Goal: Task Accomplishment & Management: Manage account settings

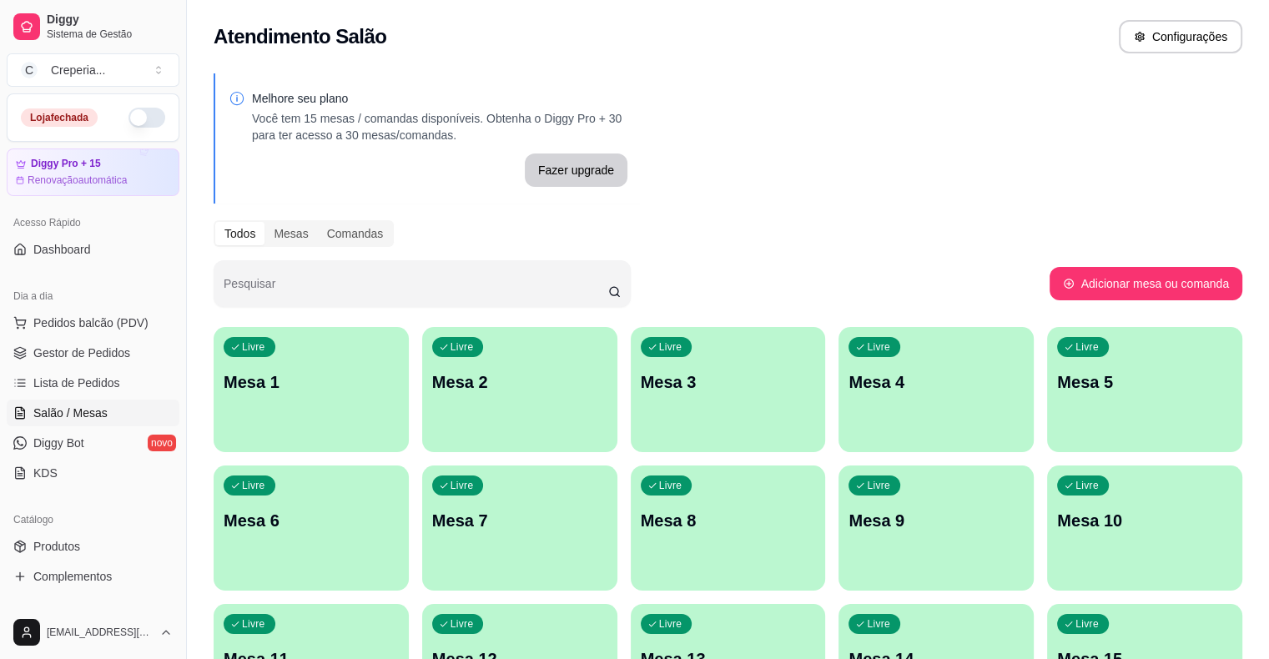
click at [631, 396] on div "Livre Mesa 3" at bounding box center [728, 379] width 195 height 105
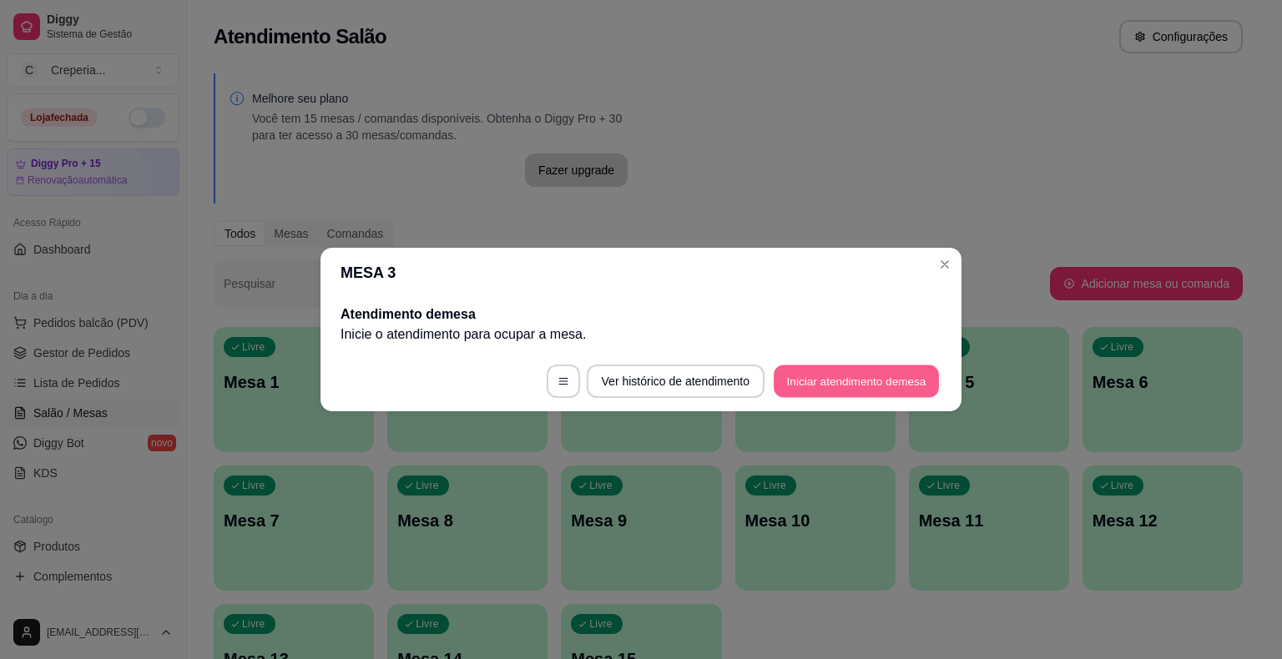
click at [819, 379] on button "Iniciar atendimento de mesa" at bounding box center [856, 382] width 165 height 33
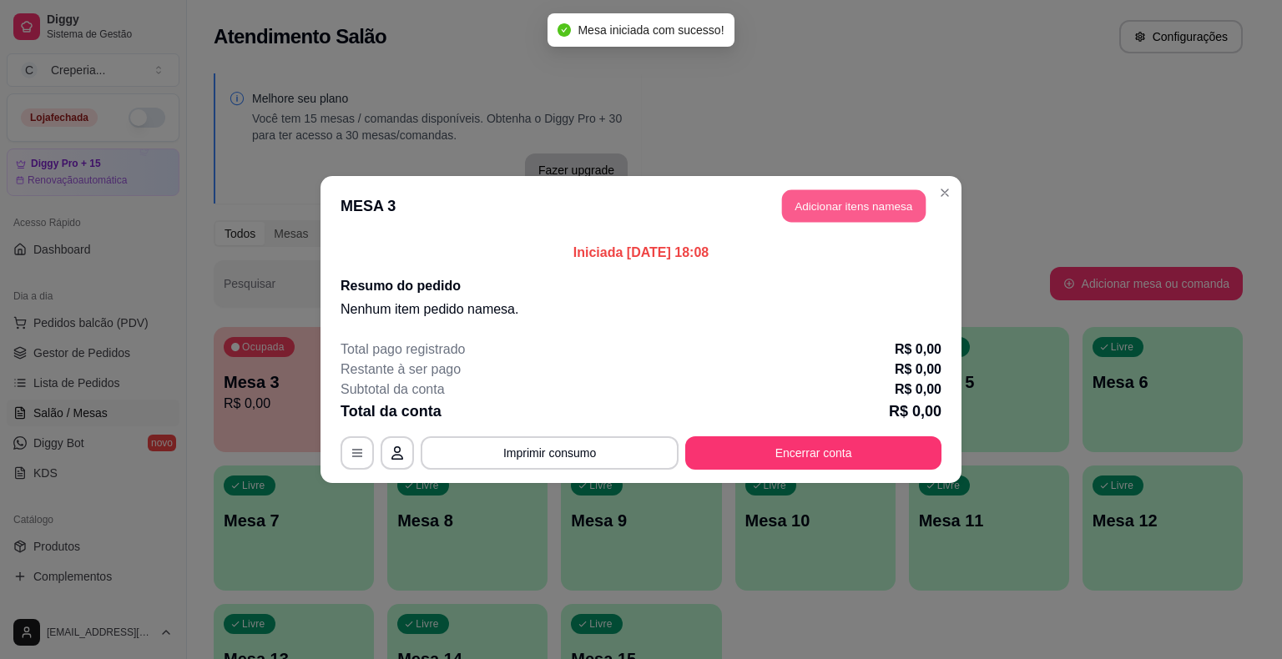
click at [818, 216] on button "Adicionar itens na mesa" at bounding box center [854, 206] width 144 height 33
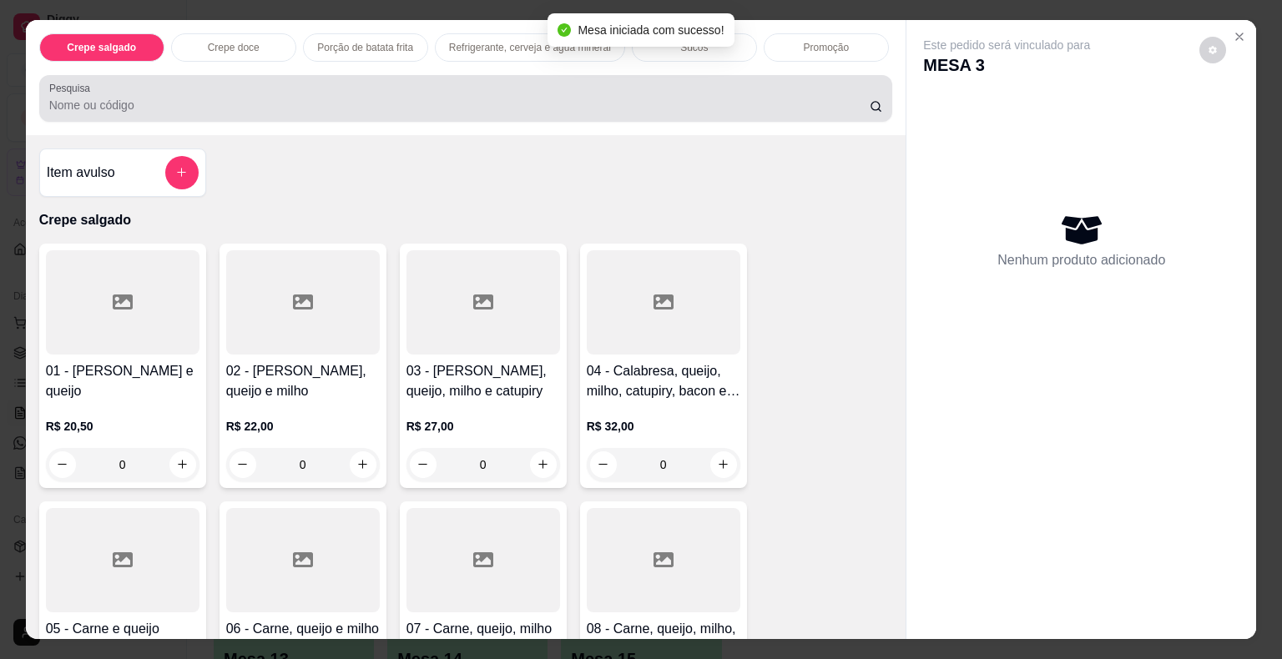
click at [371, 98] on input "Pesquisa" at bounding box center [459, 105] width 820 height 17
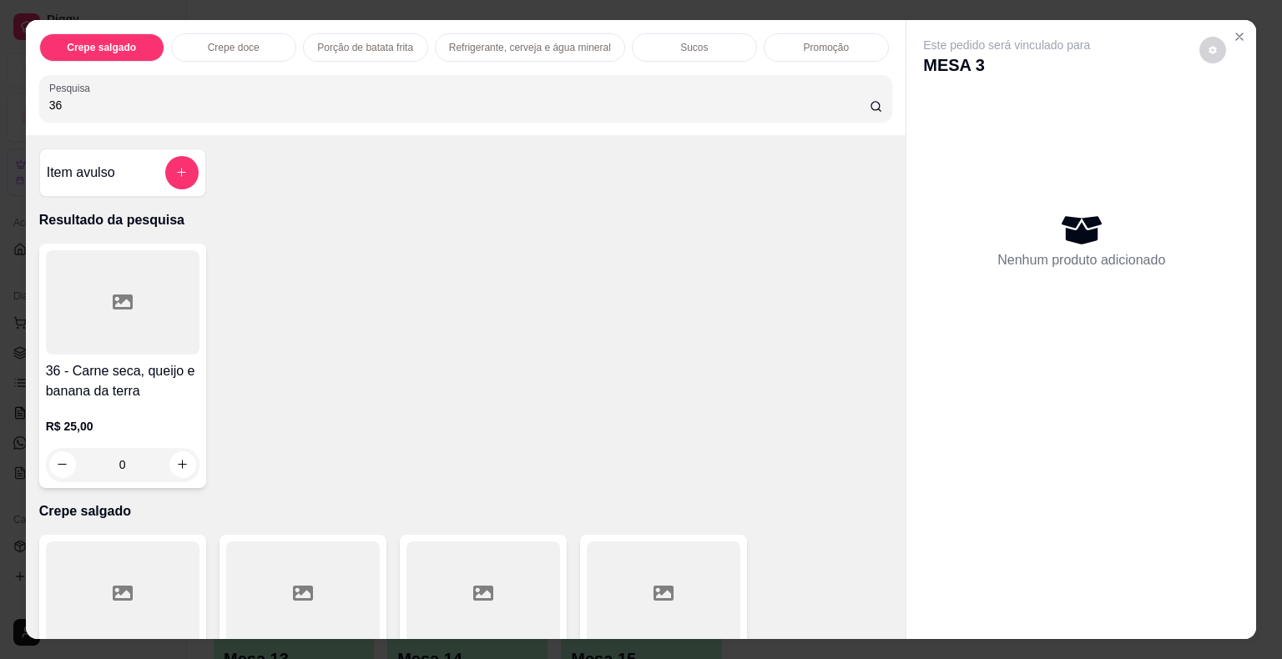
type input "36"
click at [113, 274] on div at bounding box center [123, 302] width 154 height 104
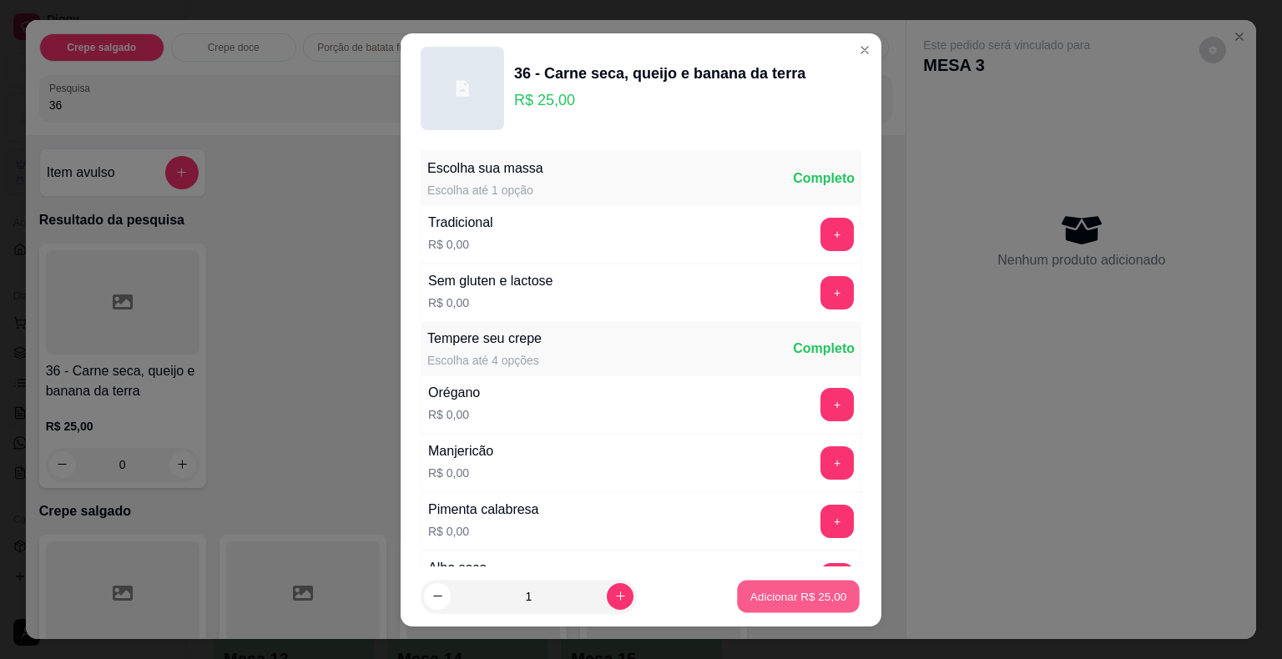
click at [783, 592] on p "Adicionar R$ 25,00" at bounding box center [798, 596] width 97 height 16
type input "1"
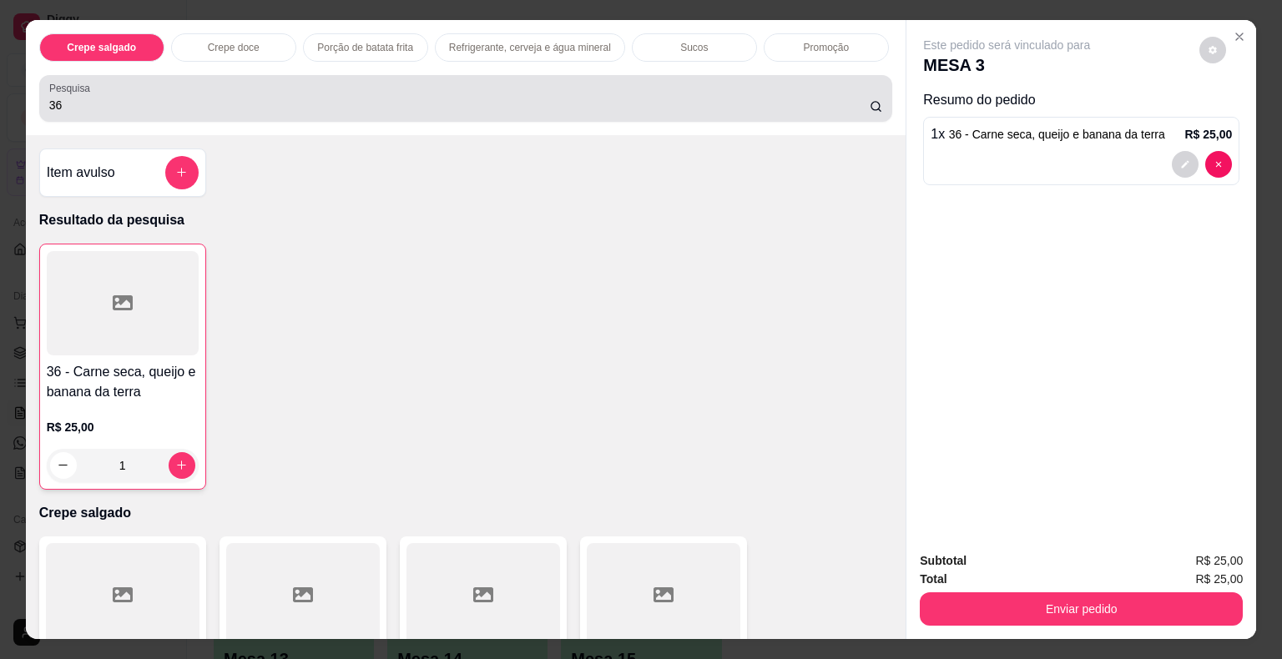
click at [105, 108] on div "Pesquisa 36" at bounding box center [466, 98] width 854 height 47
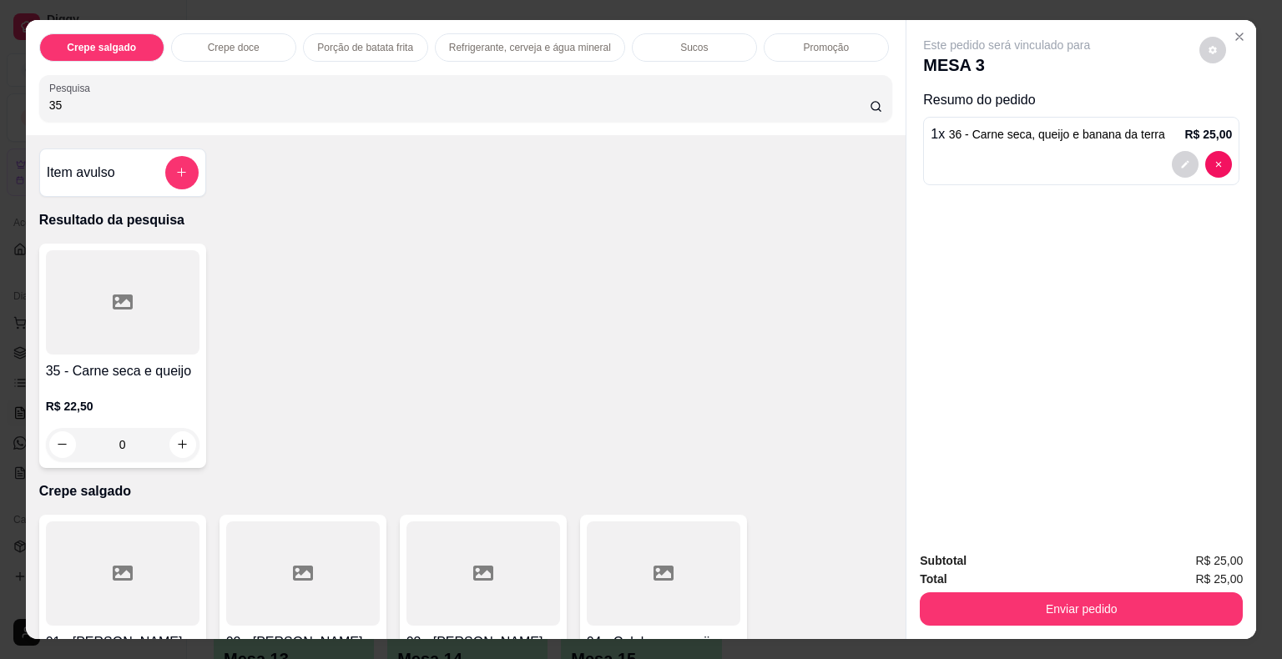
type input "35"
click at [147, 306] on div at bounding box center [123, 302] width 154 height 104
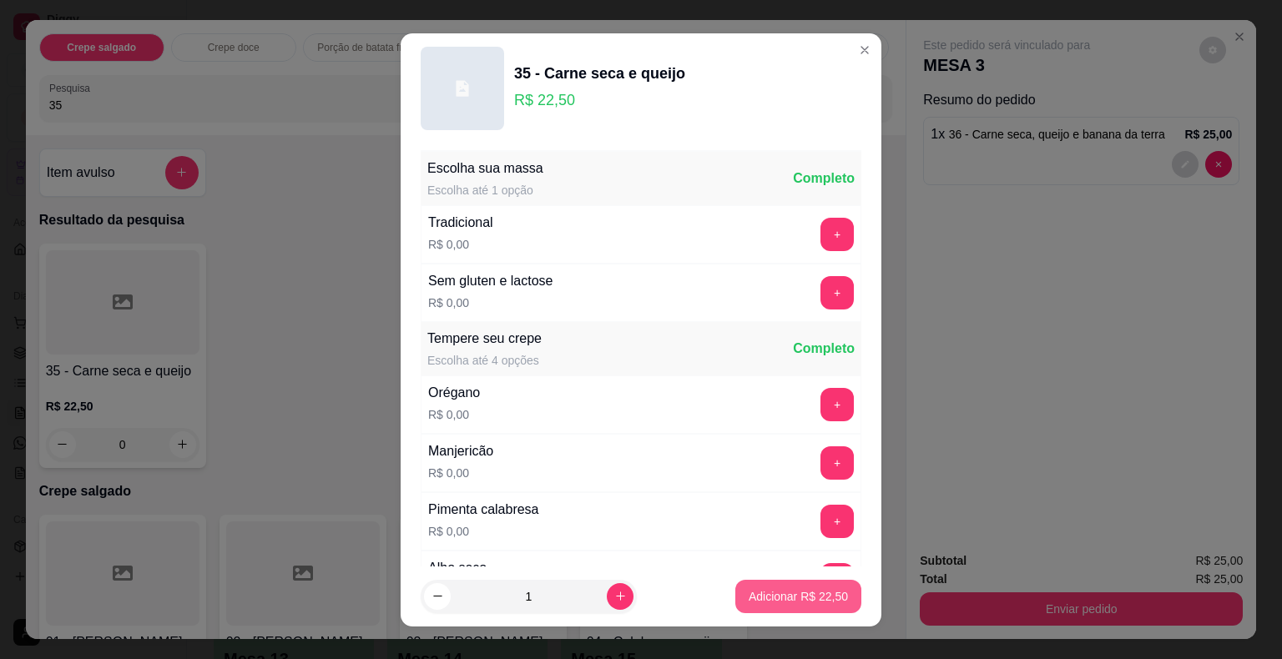
click at [762, 594] on p "Adicionar R$ 22,50" at bounding box center [798, 596] width 99 height 17
type input "1"
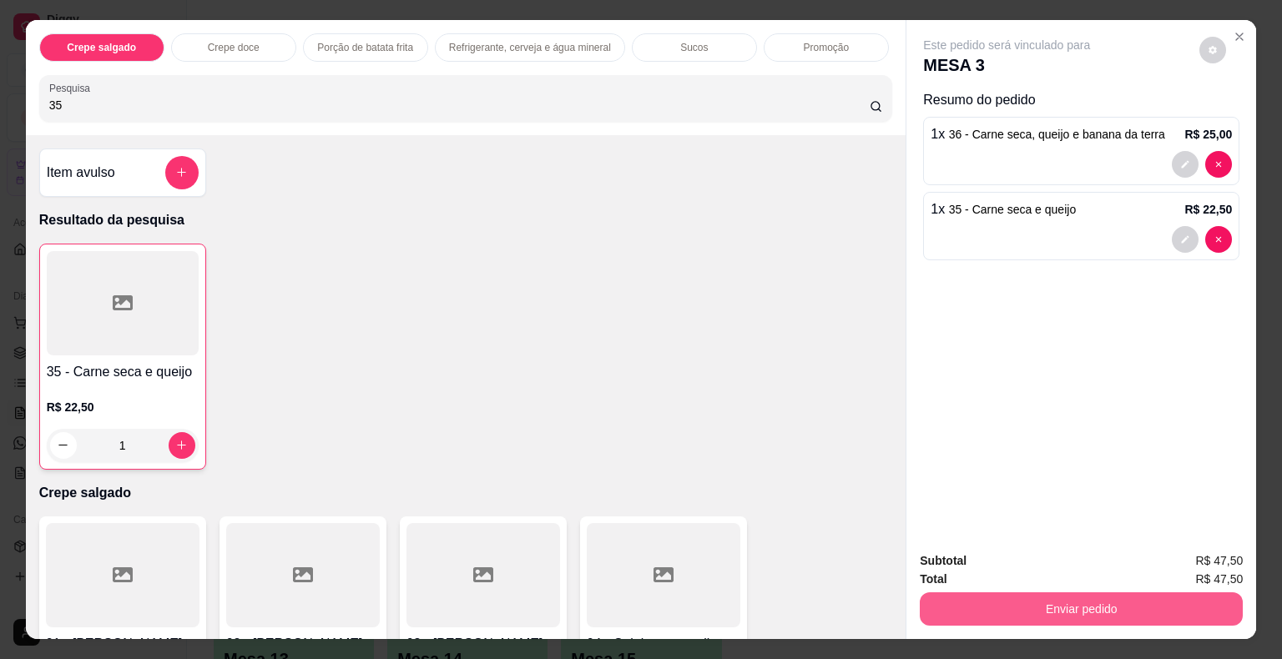
click at [1142, 605] on button "Enviar pedido" at bounding box center [1081, 608] width 323 height 33
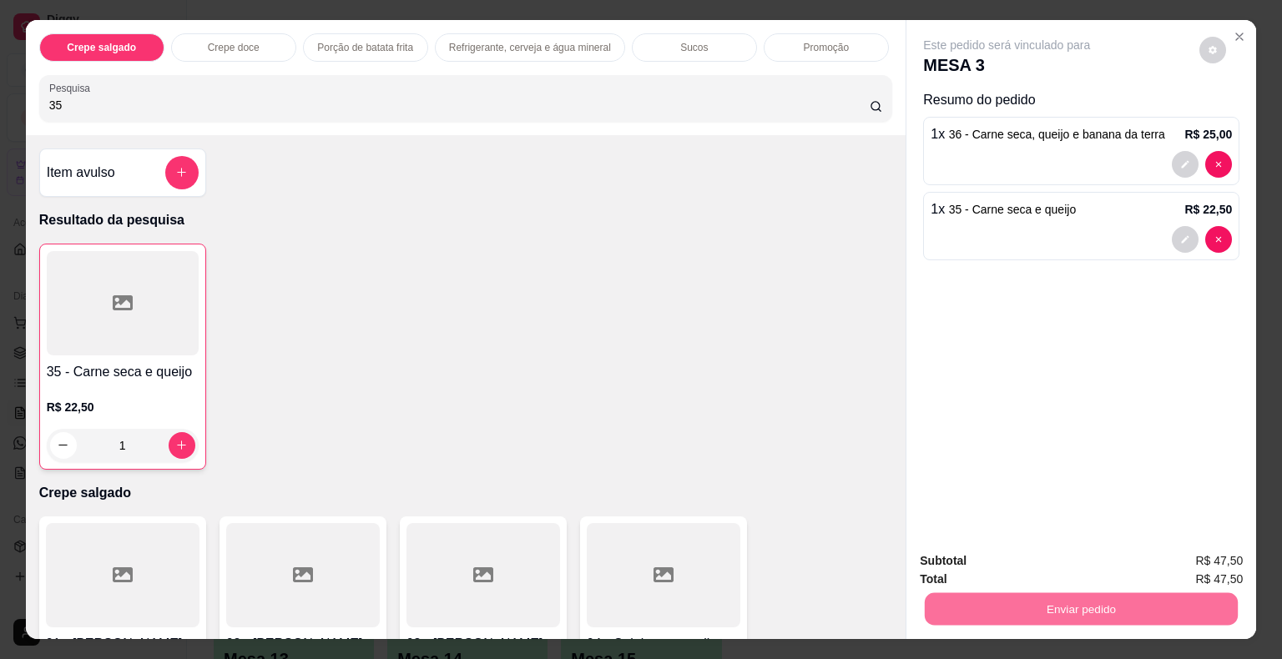
click at [1047, 567] on button "Não registrar e enviar pedido" at bounding box center [1025, 562] width 169 height 31
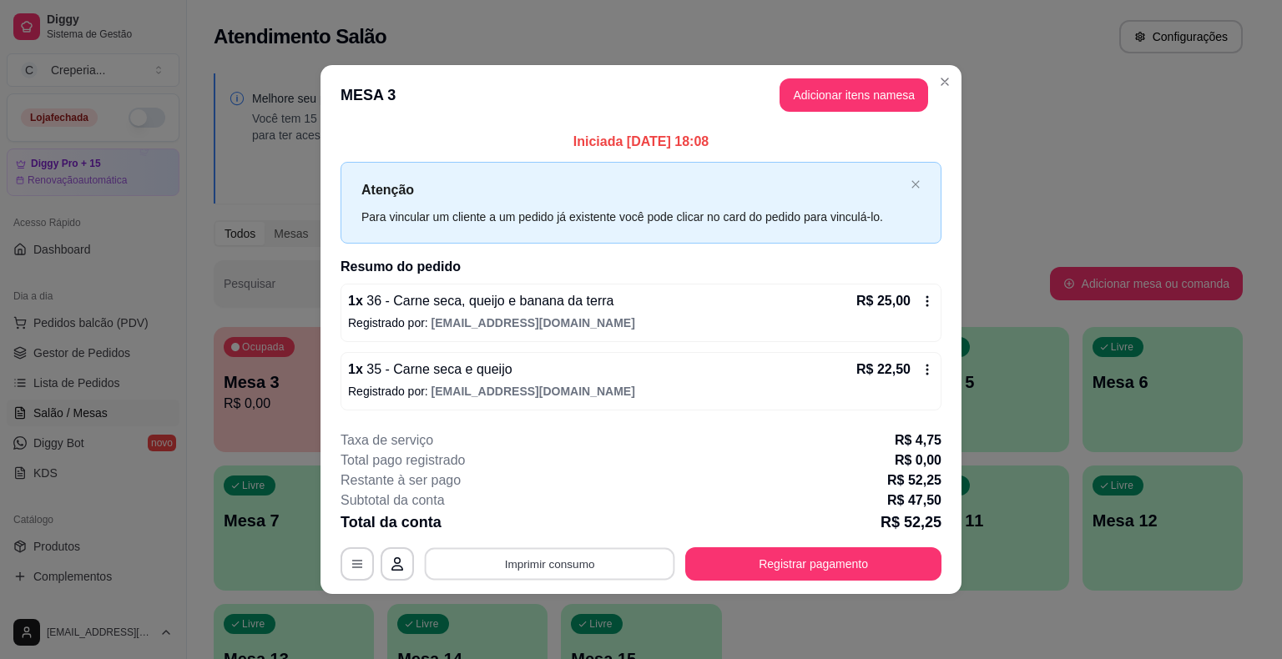
click at [563, 561] on button "Imprimir consumo" at bounding box center [550, 563] width 250 height 33
click at [581, 521] on button "IMPRESSORA" at bounding box center [554, 525] width 121 height 27
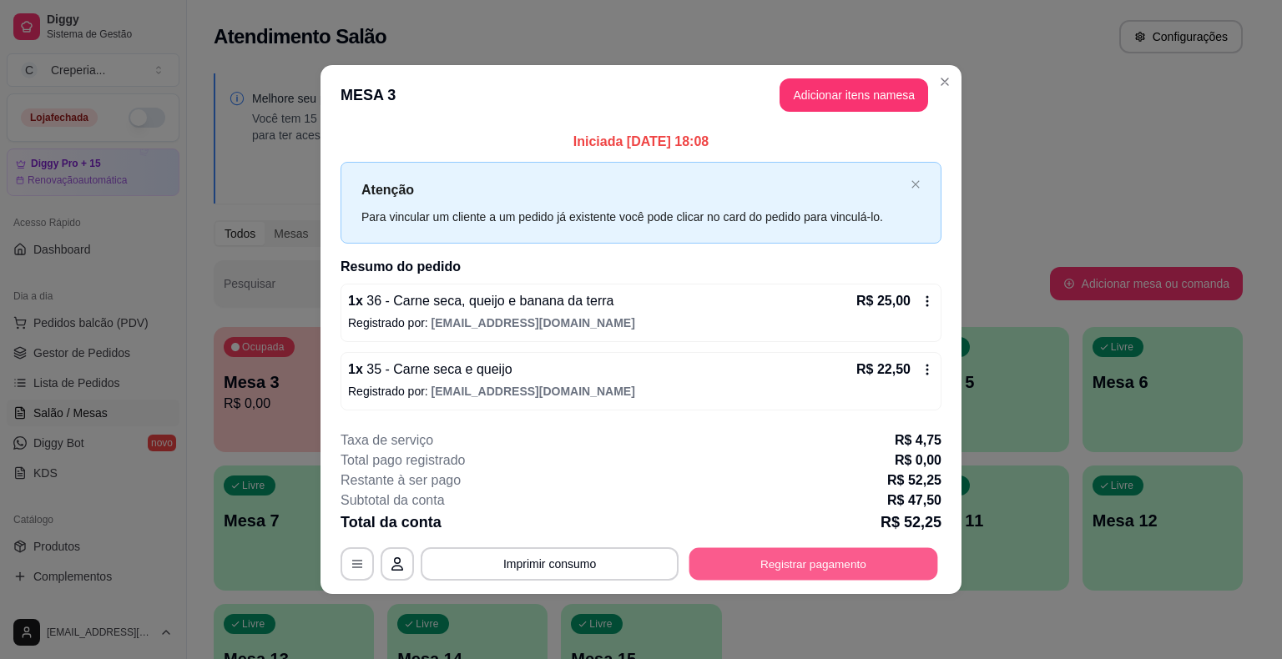
click at [798, 561] on button "Registrar pagamento" at bounding box center [813, 563] width 249 height 33
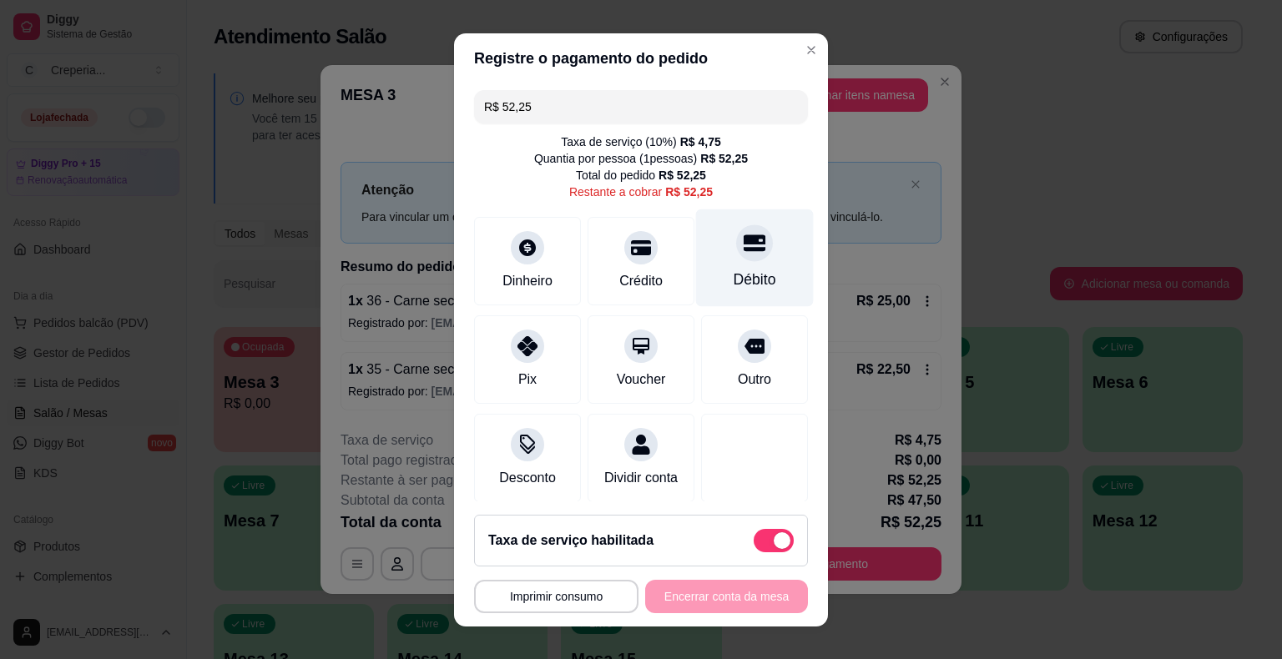
click at [718, 267] on div "Débito" at bounding box center [755, 258] width 118 height 98
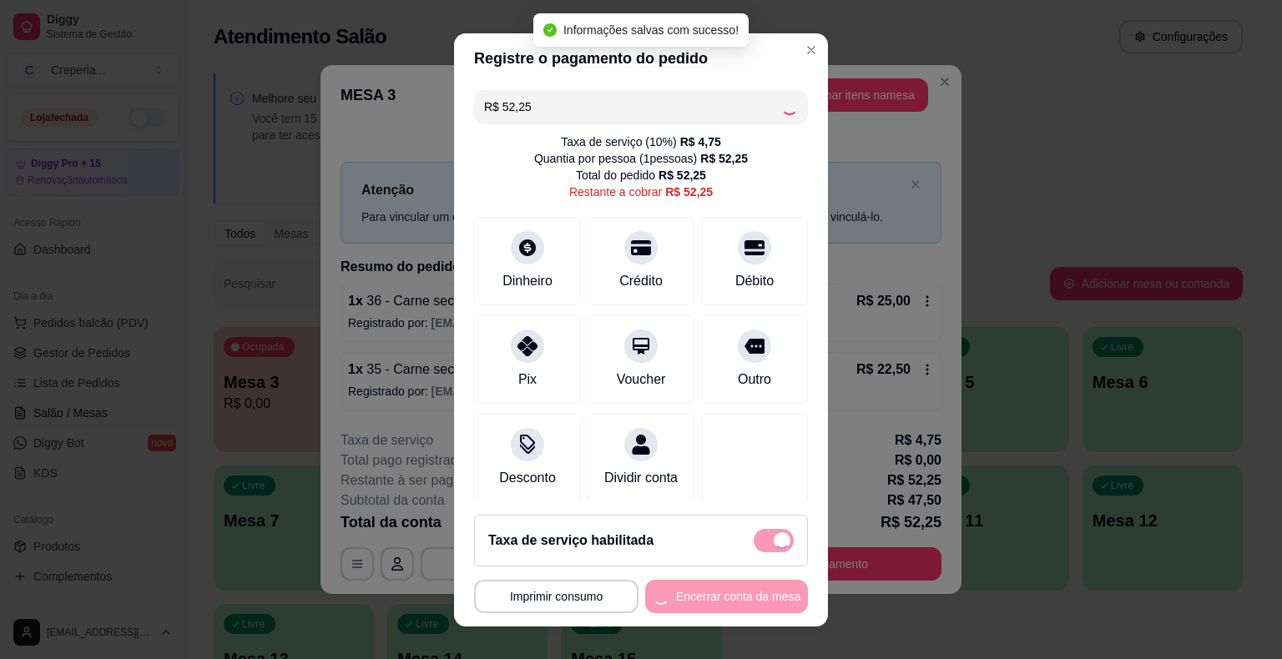
type input "R$ 0,00"
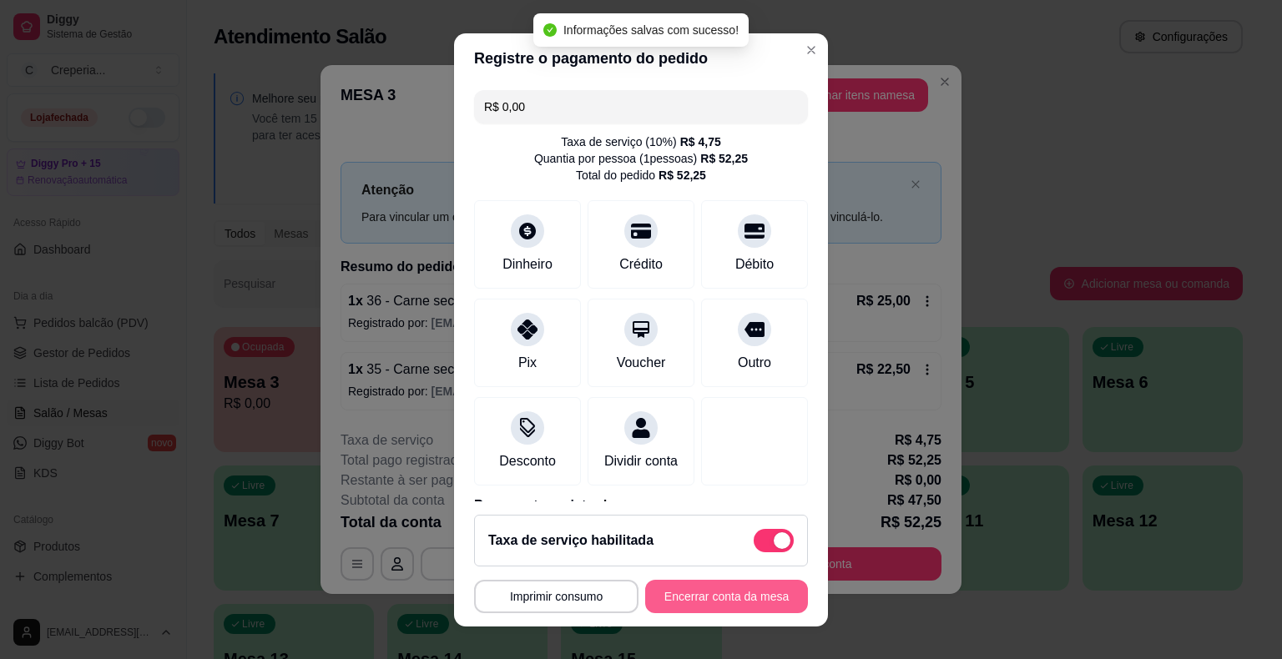
click at [698, 598] on button "Encerrar conta da mesa" at bounding box center [726, 596] width 163 height 33
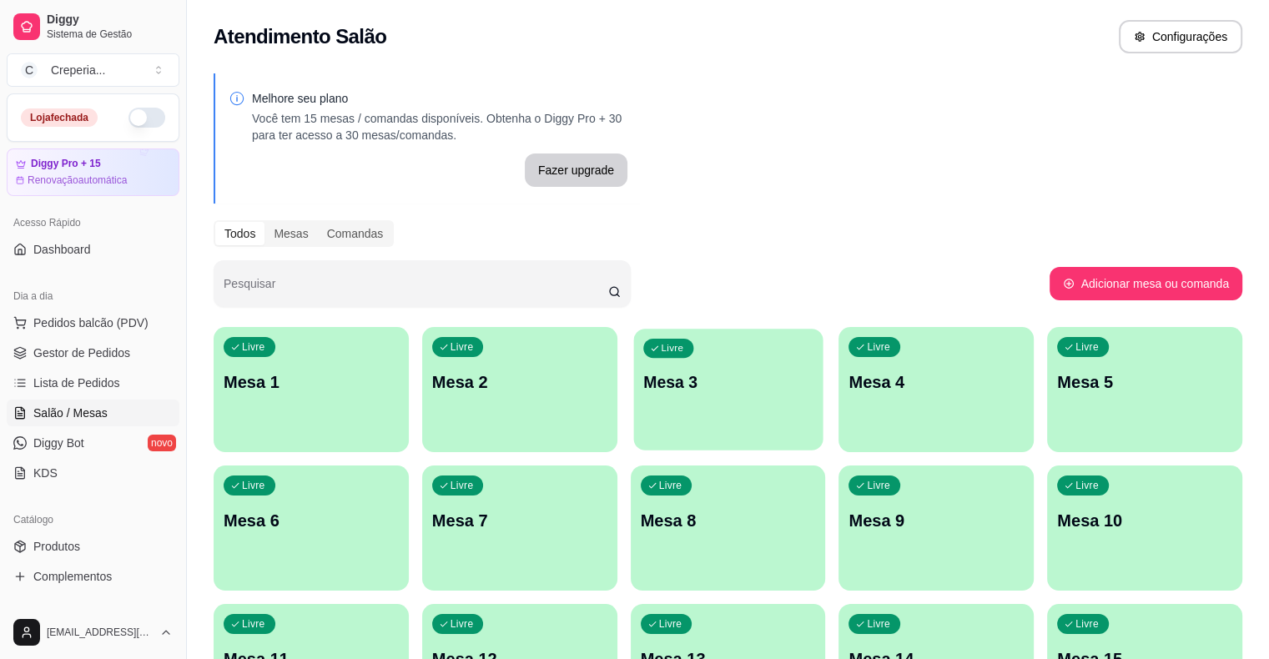
click at [643, 388] on p "Mesa 3" at bounding box center [728, 382] width 170 height 23
click at [77, 363] on link "Gestor de Pedidos" at bounding box center [93, 353] width 173 height 27
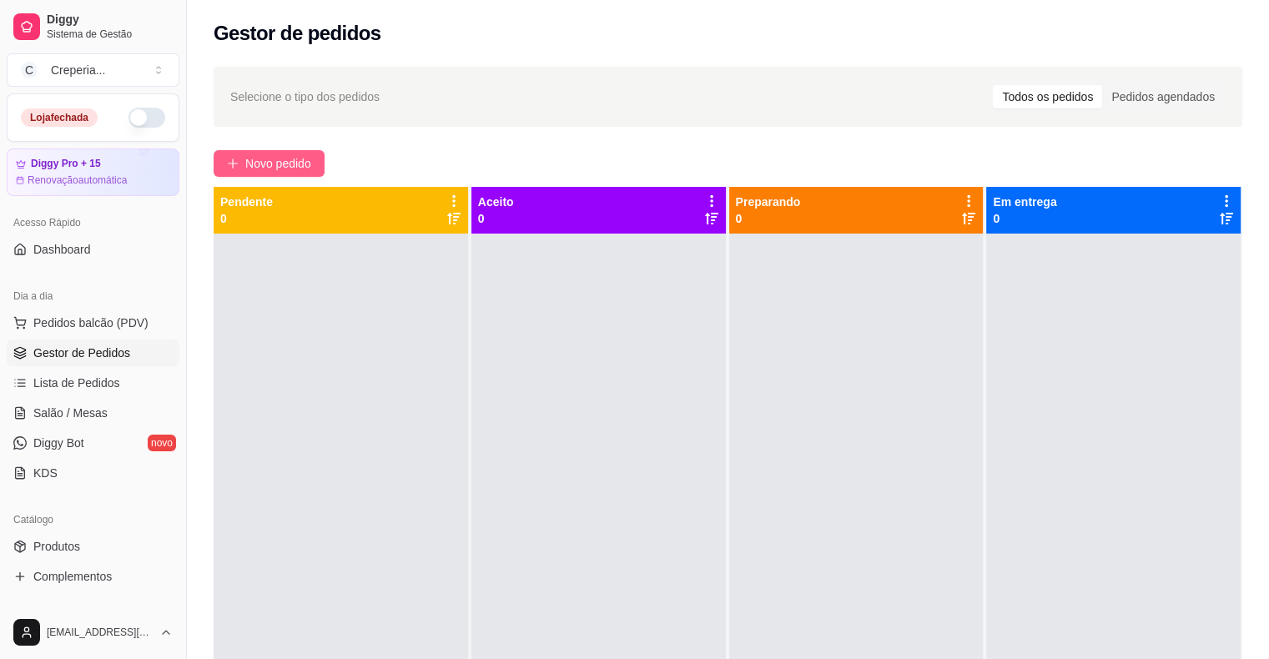
click at [307, 166] on span "Novo pedido" at bounding box center [278, 163] width 66 height 18
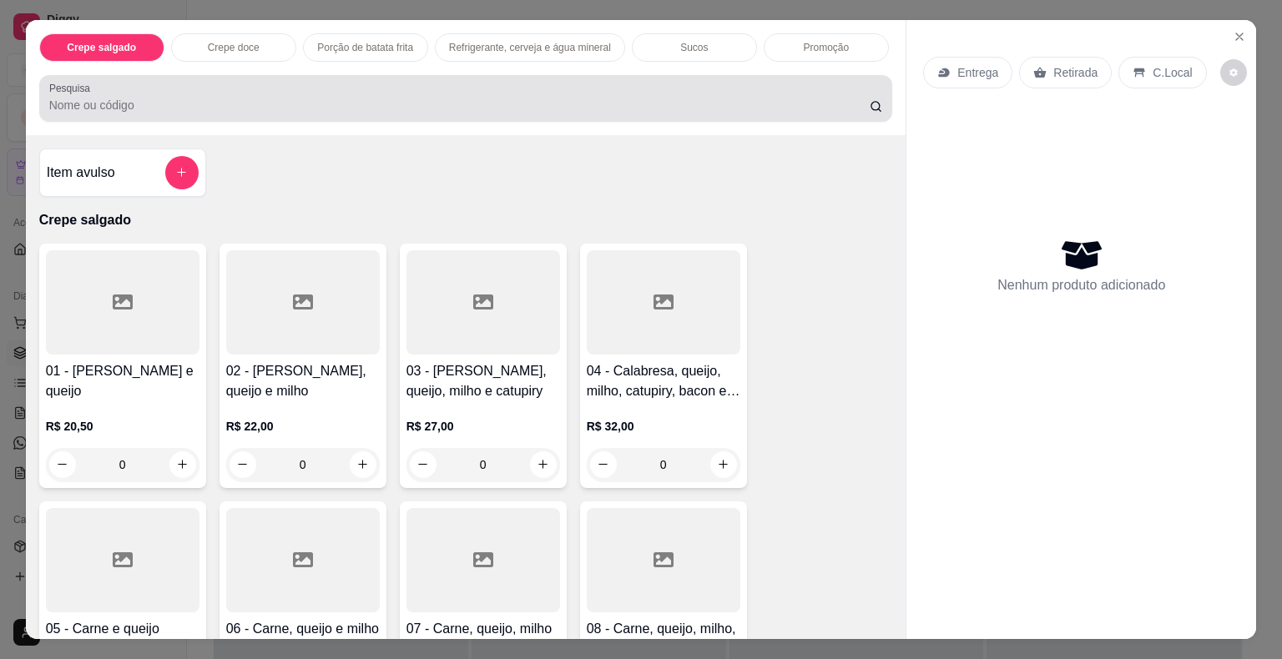
click at [261, 106] on input "Pesquisa" at bounding box center [459, 105] width 820 height 17
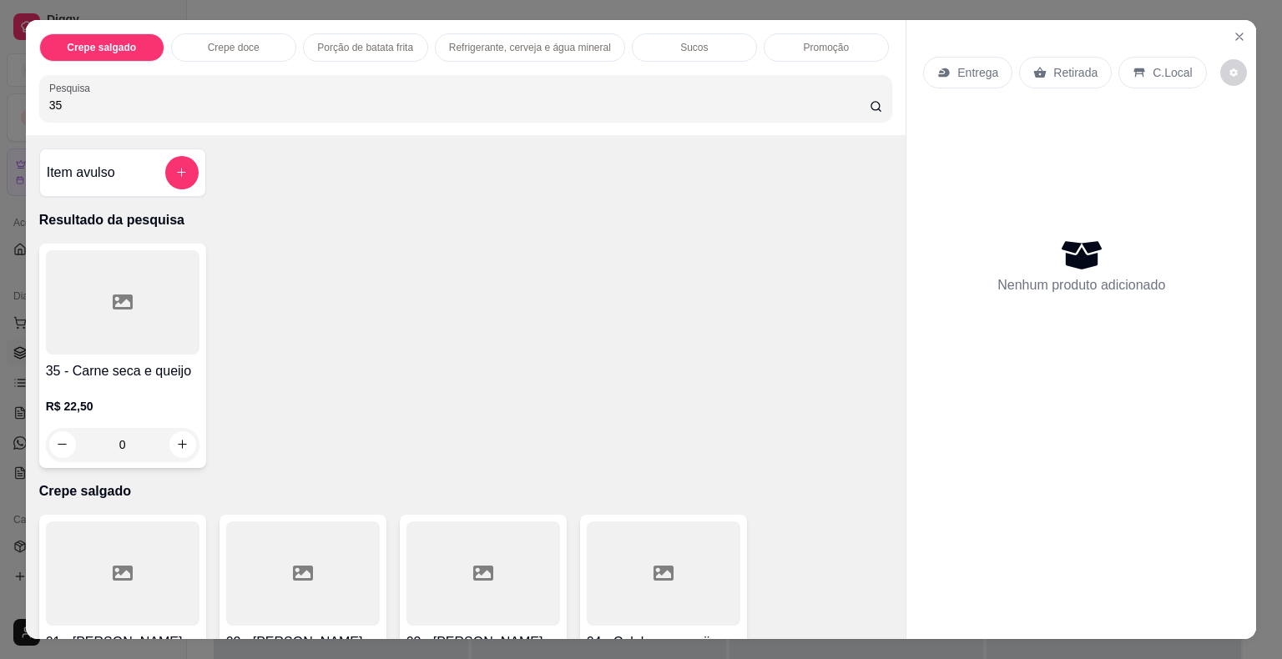
type input "35"
click at [114, 325] on div at bounding box center [123, 302] width 154 height 104
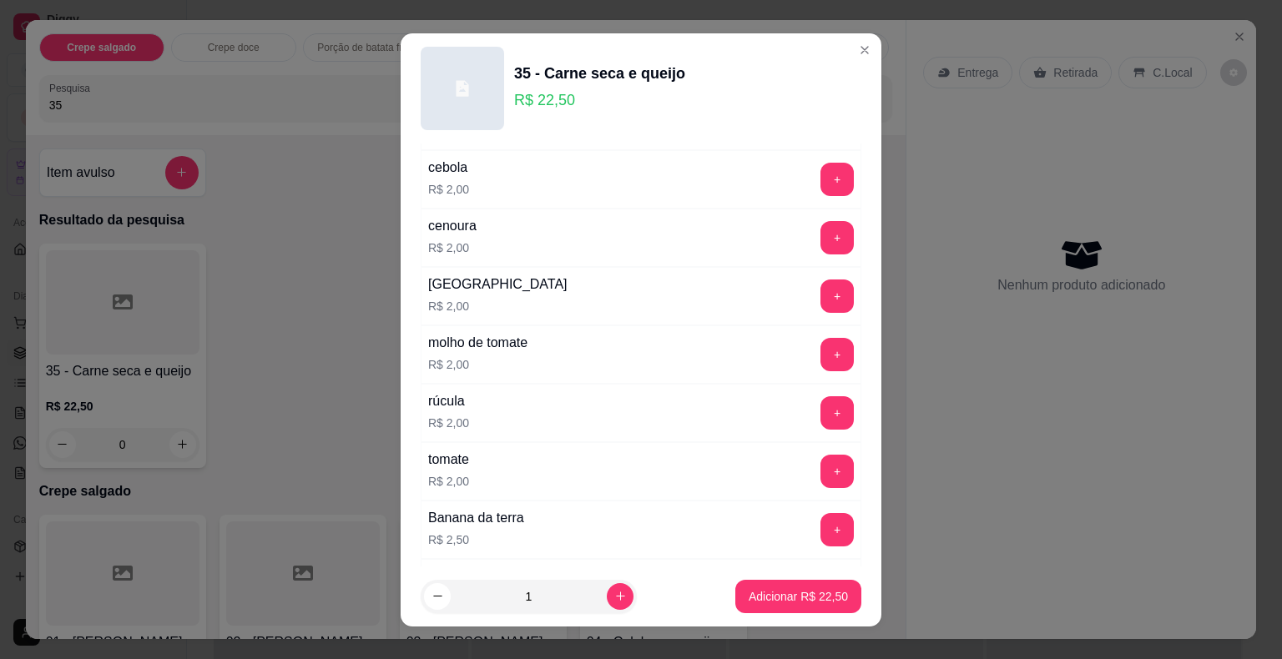
scroll to position [584, 0]
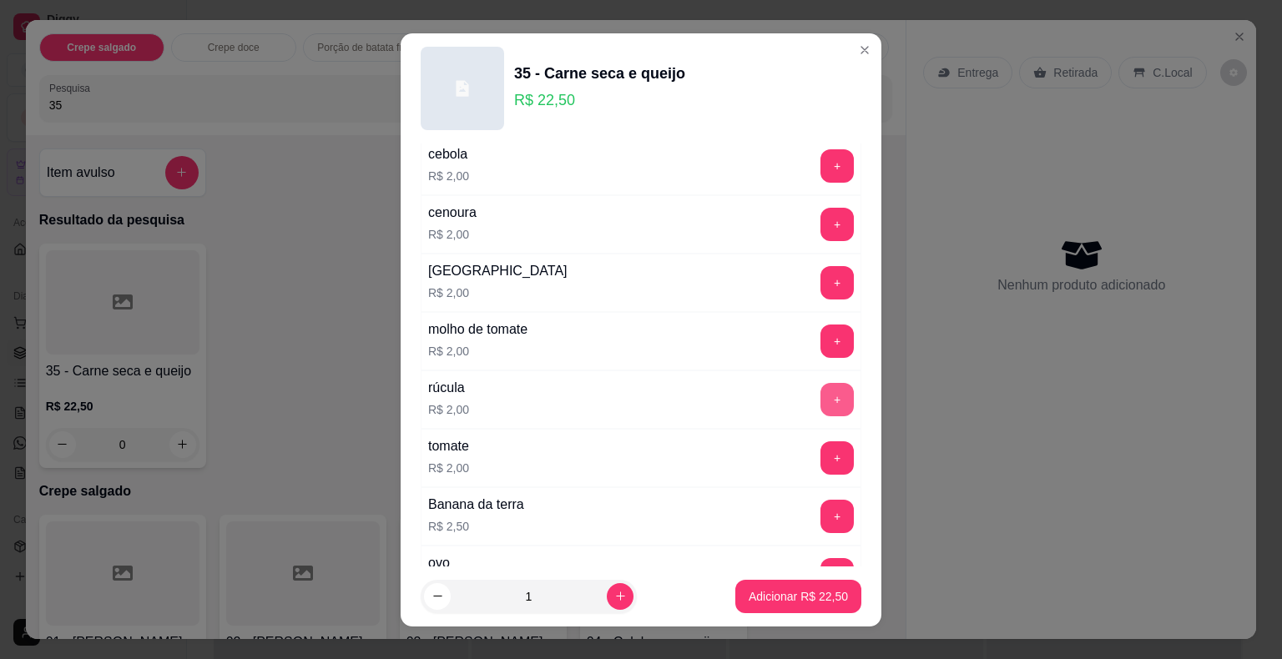
click at [820, 392] on button "+" at bounding box center [836, 399] width 33 height 33
click at [612, 597] on button "increase-product-quantity" at bounding box center [620, 596] width 26 height 26
type input "2"
click at [754, 603] on p "Adicionar R$ 49,00" at bounding box center [798, 596] width 97 height 16
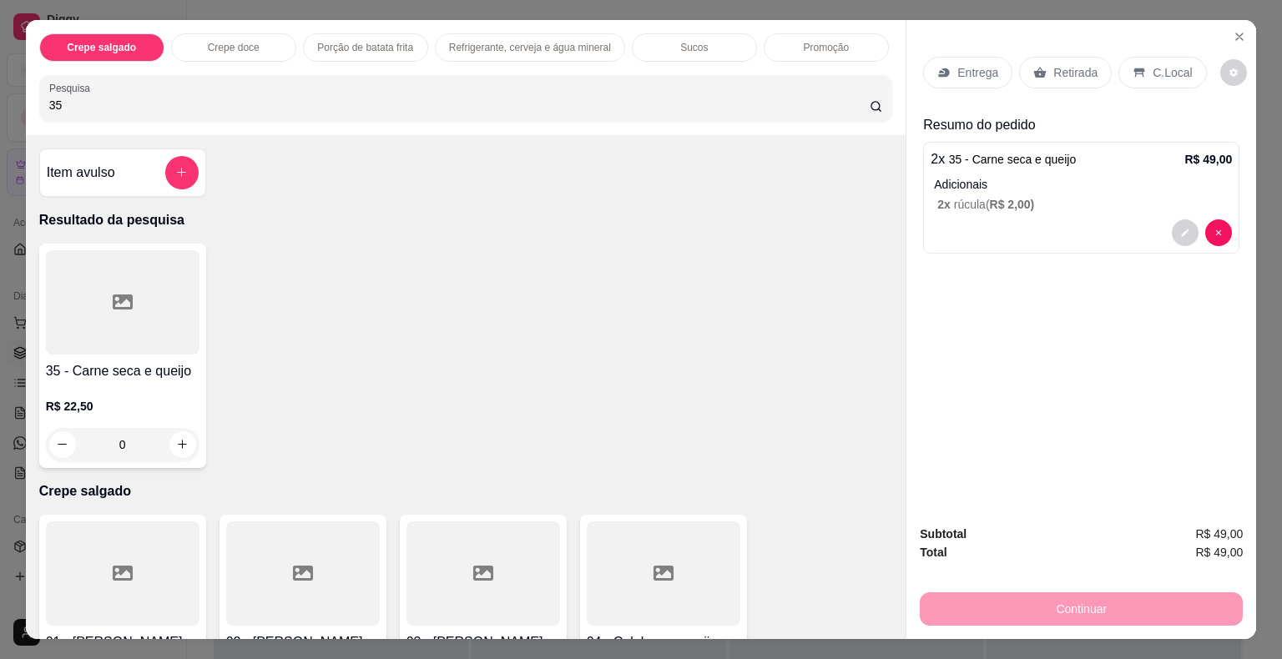
drag, startPoint x: 127, startPoint y: 102, endPoint x: 11, endPoint y: 100, distance: 116.0
click at [11, 100] on div "Crepe salgado Crepe doce Porção de batata frita Refrigerante, cerveja e água mi…" at bounding box center [641, 329] width 1282 height 659
type input "cerve"
click at [122, 295] on icon at bounding box center [123, 302] width 20 height 15
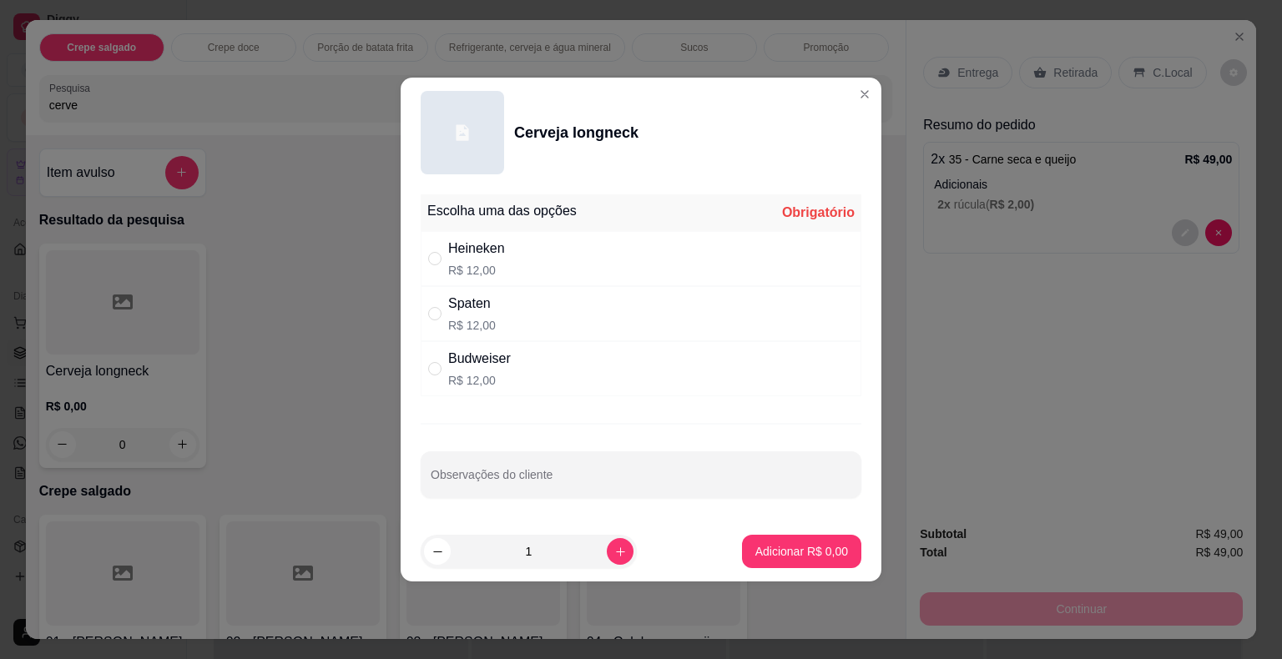
click at [486, 262] on div "Heineken R$ 12,00" at bounding box center [476, 259] width 57 height 40
radio input "true"
click at [753, 538] on button "Adicionar R$ 12,00" at bounding box center [798, 551] width 126 height 33
type input "1"
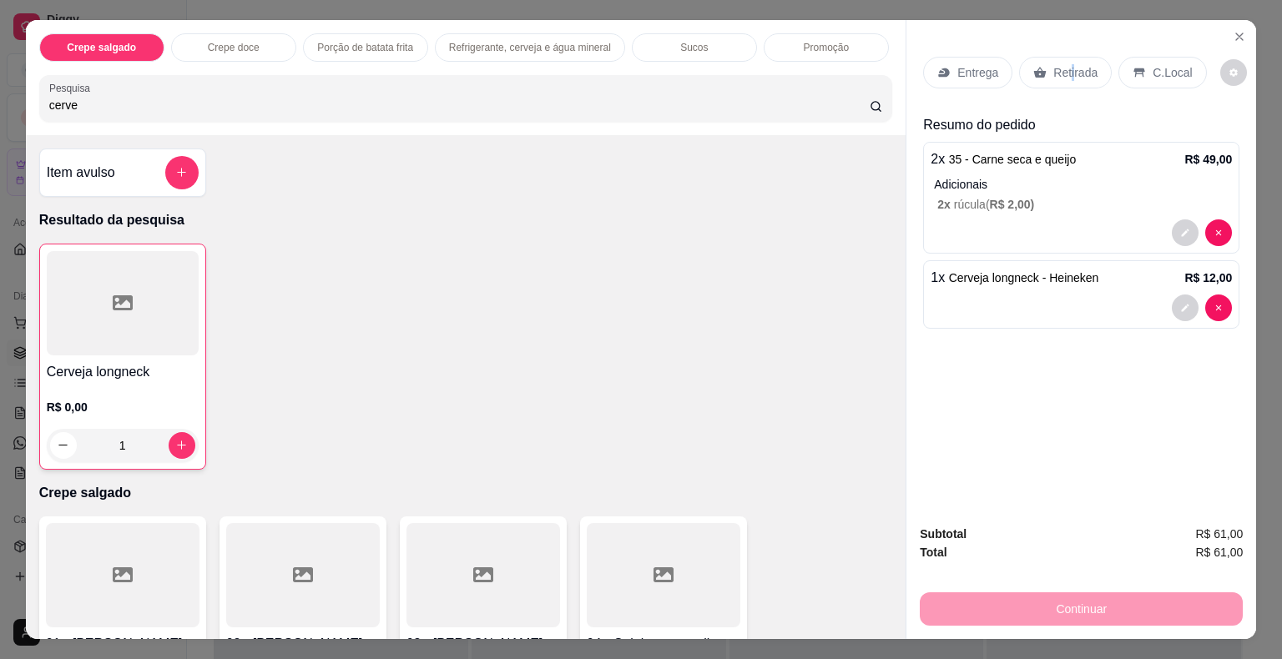
click at [1062, 73] on div "Retirada" at bounding box center [1065, 73] width 93 height 32
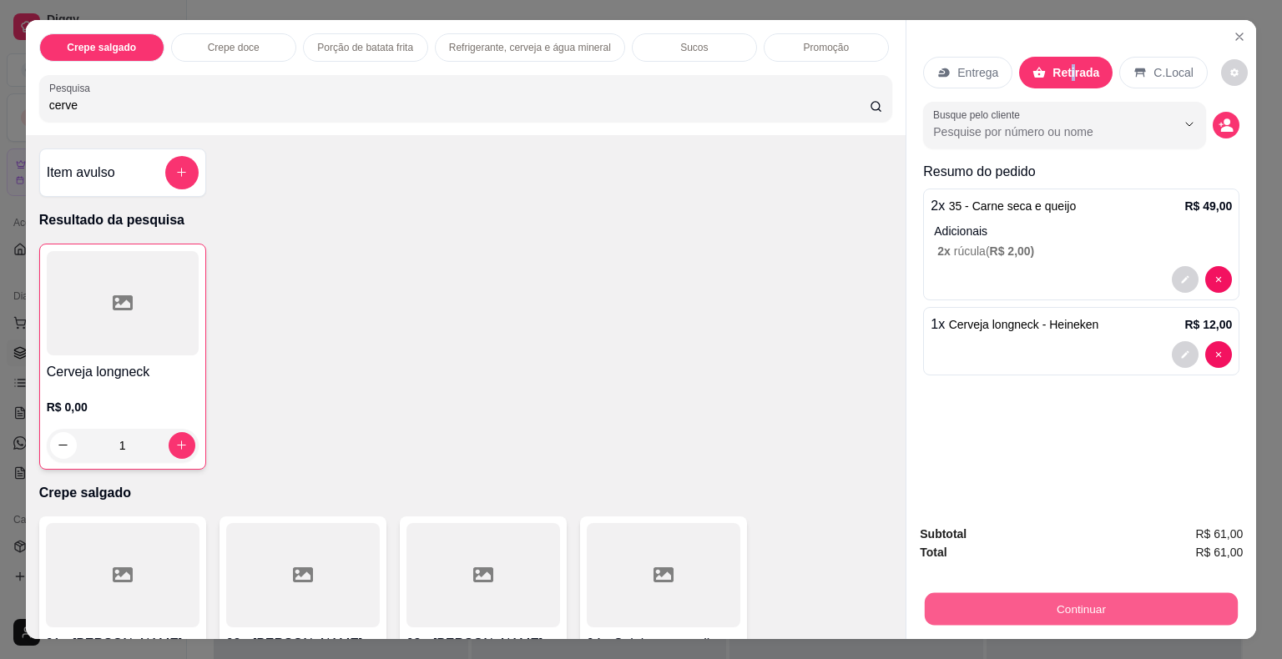
click at [1069, 596] on button "Continuar" at bounding box center [1081, 609] width 313 height 33
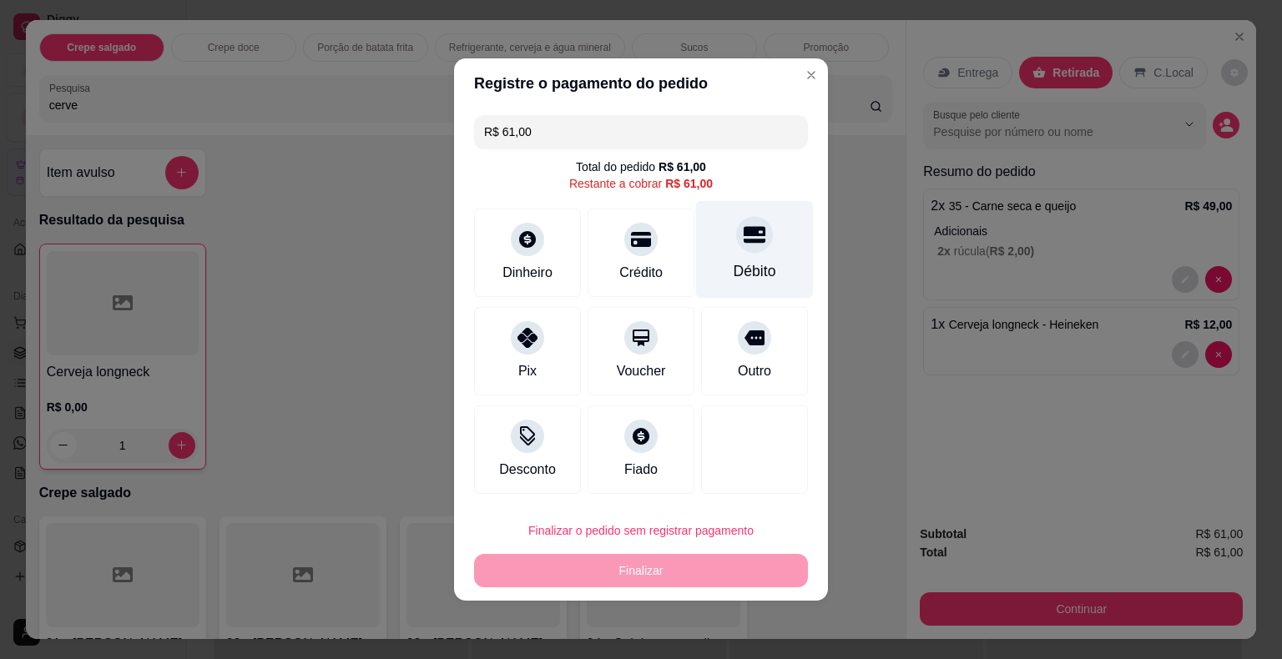
click at [744, 232] on icon at bounding box center [755, 235] width 22 height 17
type input "R$ 0,00"
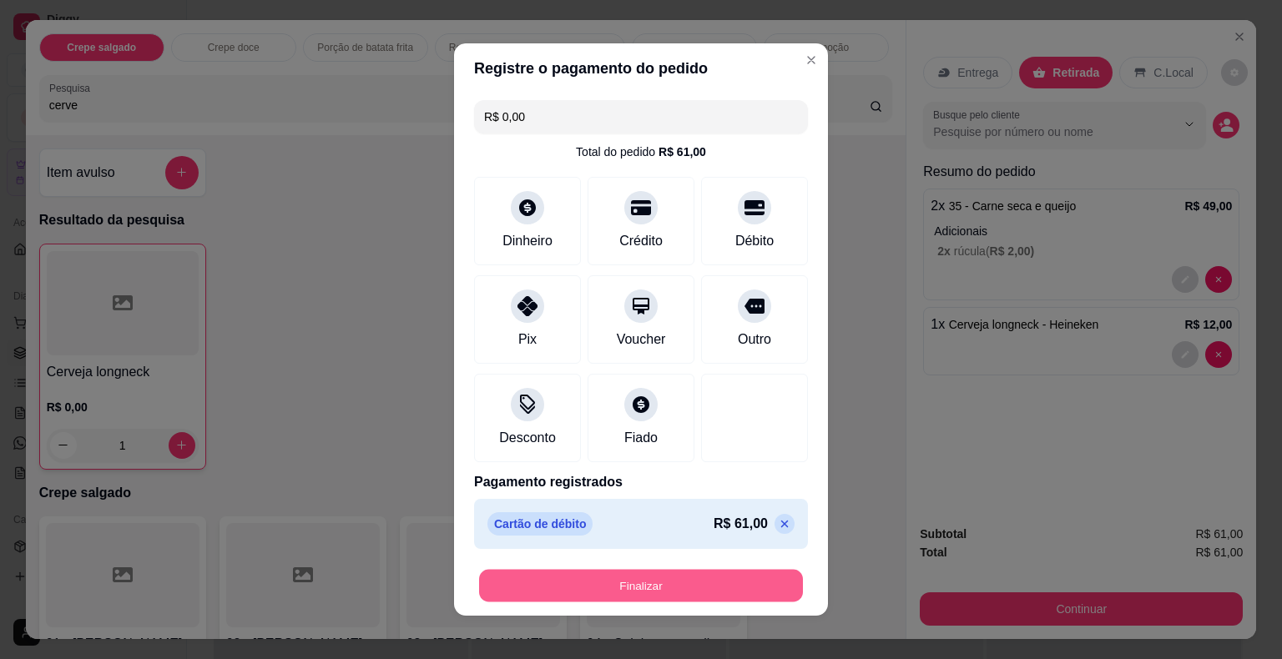
click at [631, 589] on button "Finalizar" at bounding box center [641, 586] width 324 height 33
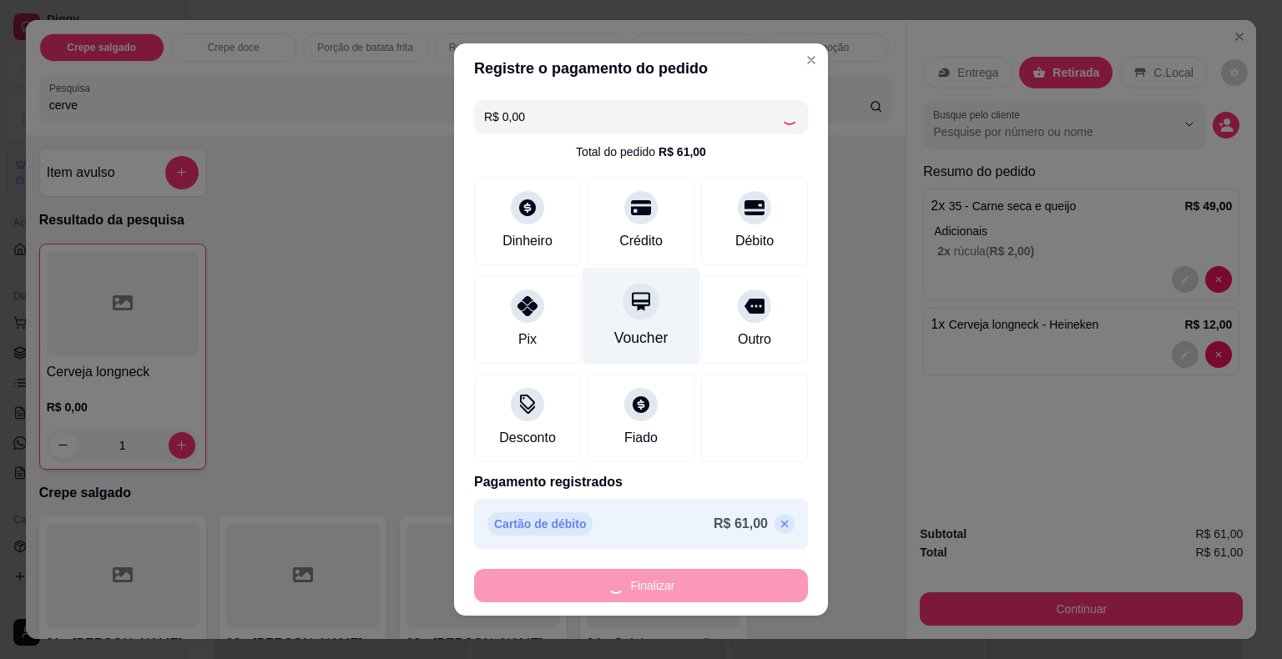
type input "0"
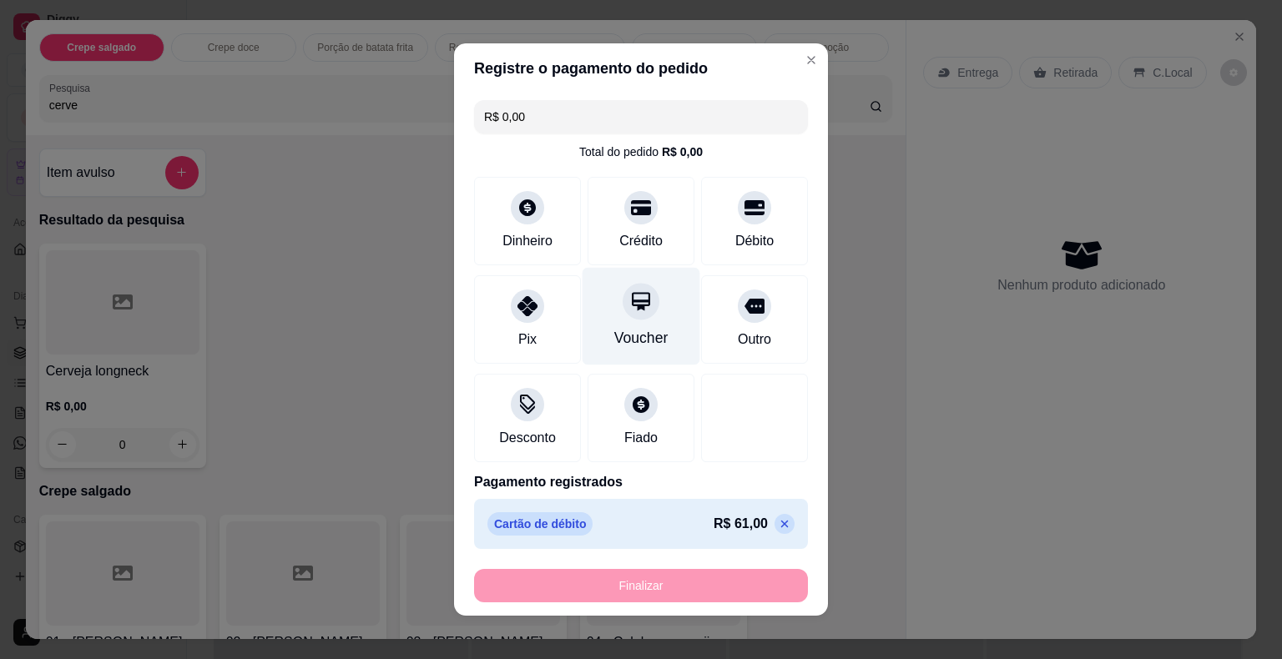
type input "-R$ 61,00"
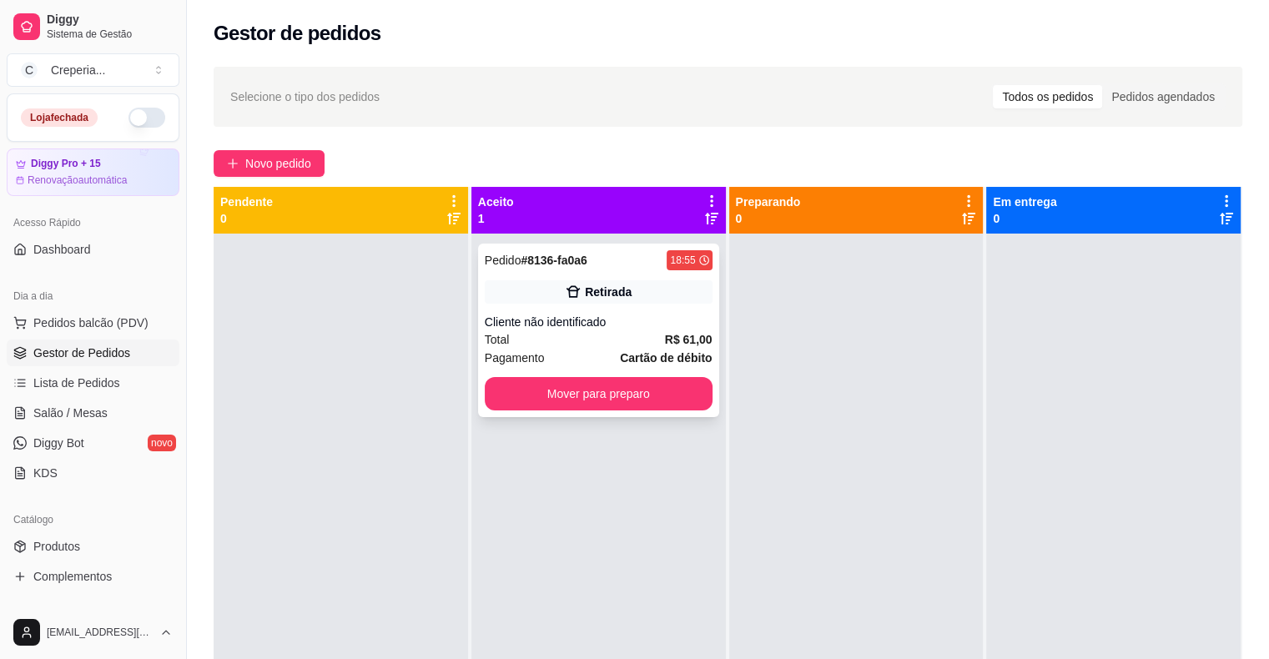
click at [638, 325] on div "Cliente não identificado" at bounding box center [599, 322] width 228 height 17
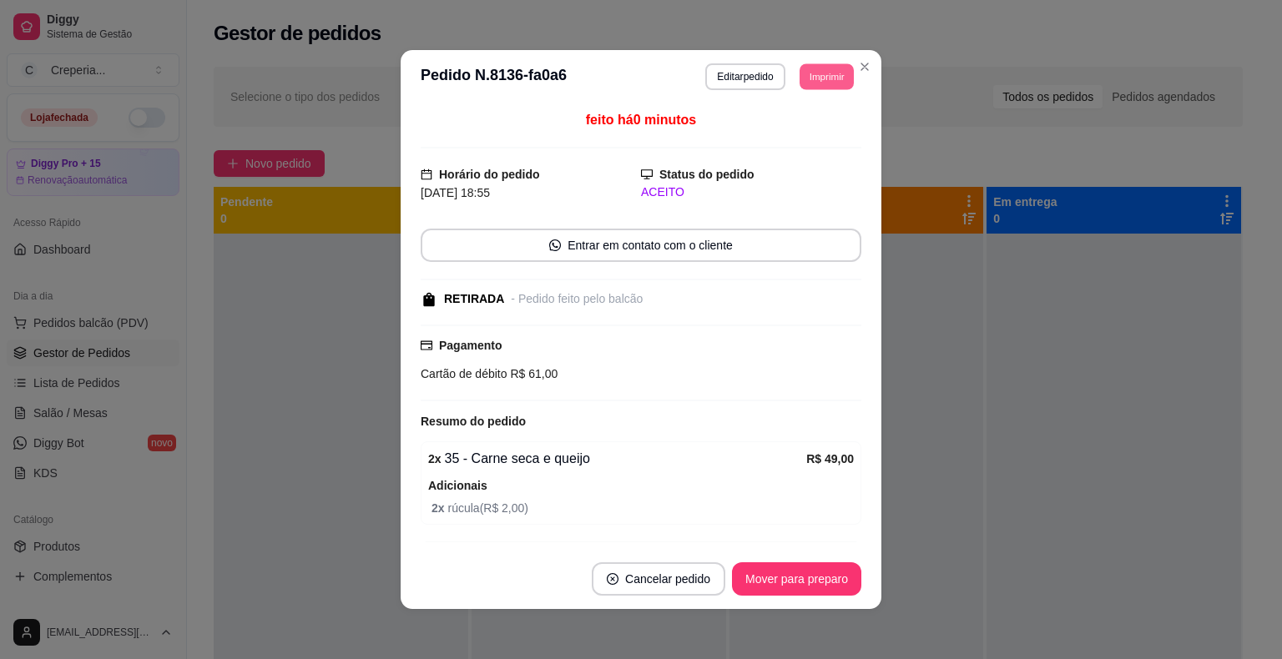
click at [799, 83] on button "Imprimir" at bounding box center [826, 76] width 54 height 26
click at [808, 136] on button "IMPRESSORA" at bounding box center [789, 135] width 121 height 27
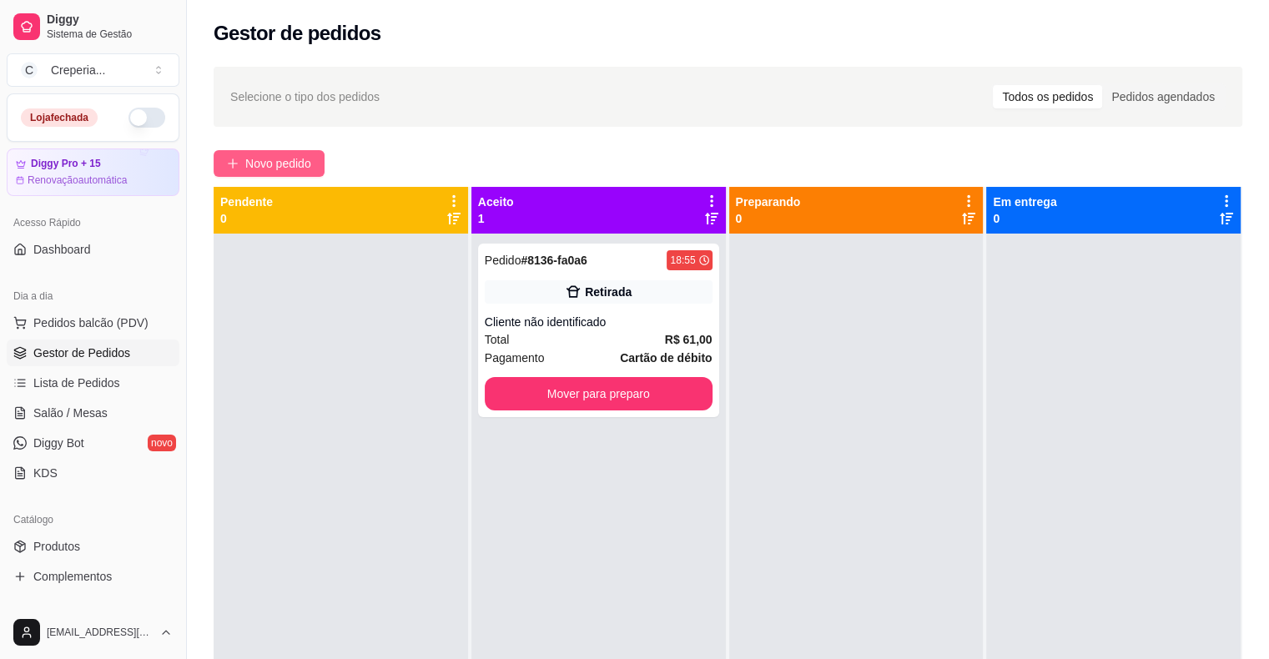
click at [262, 172] on span "Novo pedido" at bounding box center [278, 163] width 66 height 18
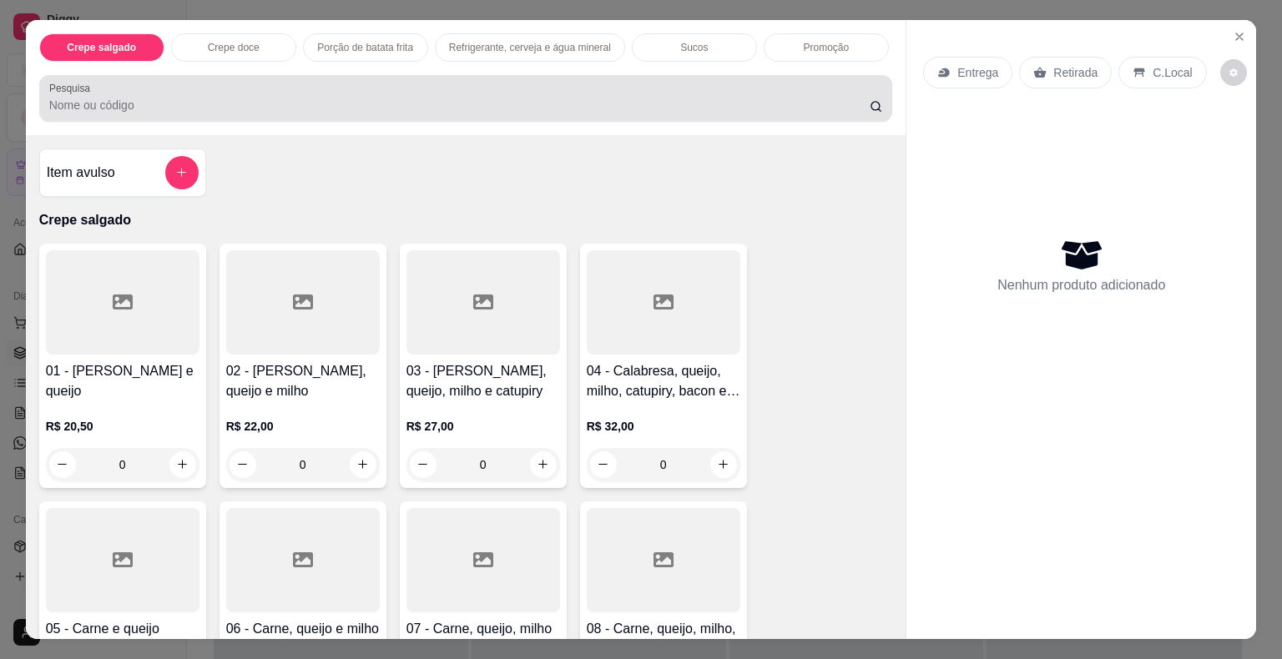
click at [280, 98] on input "Pesquisa" at bounding box center [459, 105] width 820 height 17
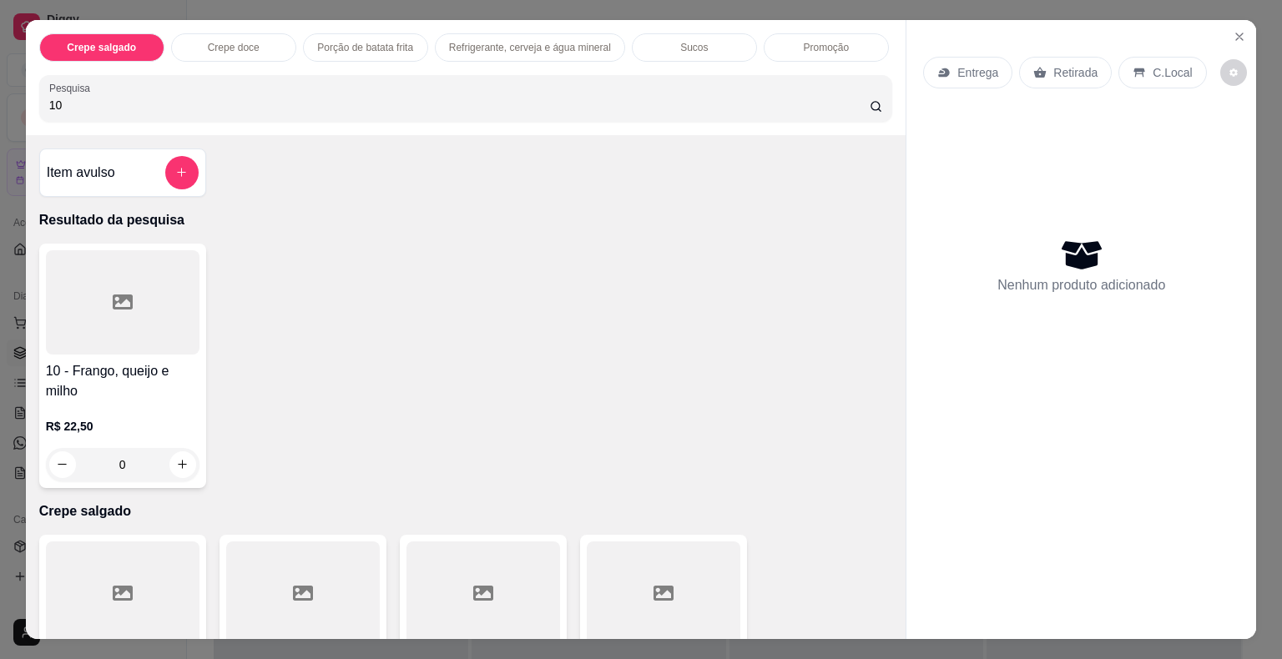
type input "10"
click at [166, 285] on div at bounding box center [123, 302] width 154 height 104
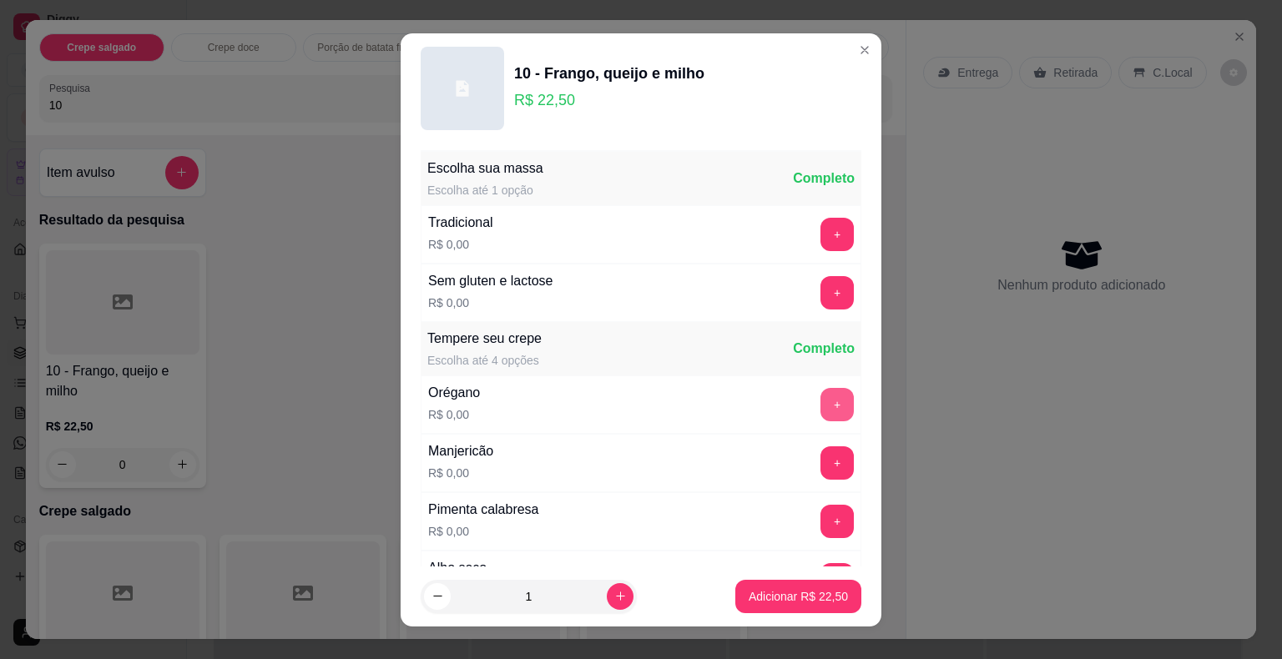
click at [820, 398] on button "+" at bounding box center [836, 404] width 33 height 33
click at [796, 603] on p "Adicionar R$ 22,50" at bounding box center [798, 596] width 97 height 16
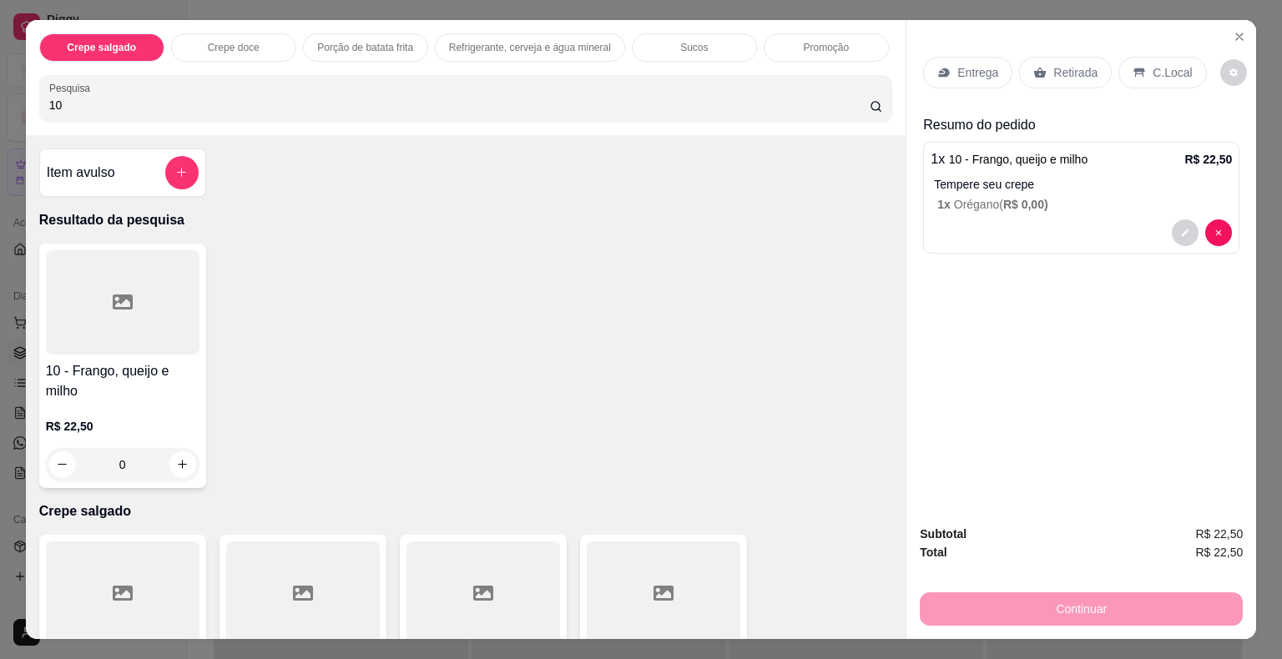
drag, startPoint x: 122, startPoint y: 88, endPoint x: 0, endPoint y: 109, distance: 123.6
click at [0, 109] on div "Crepe salgado Crepe doce Porção de batata frita Refrigerante, cerveja e água mi…" at bounding box center [641, 329] width 1282 height 659
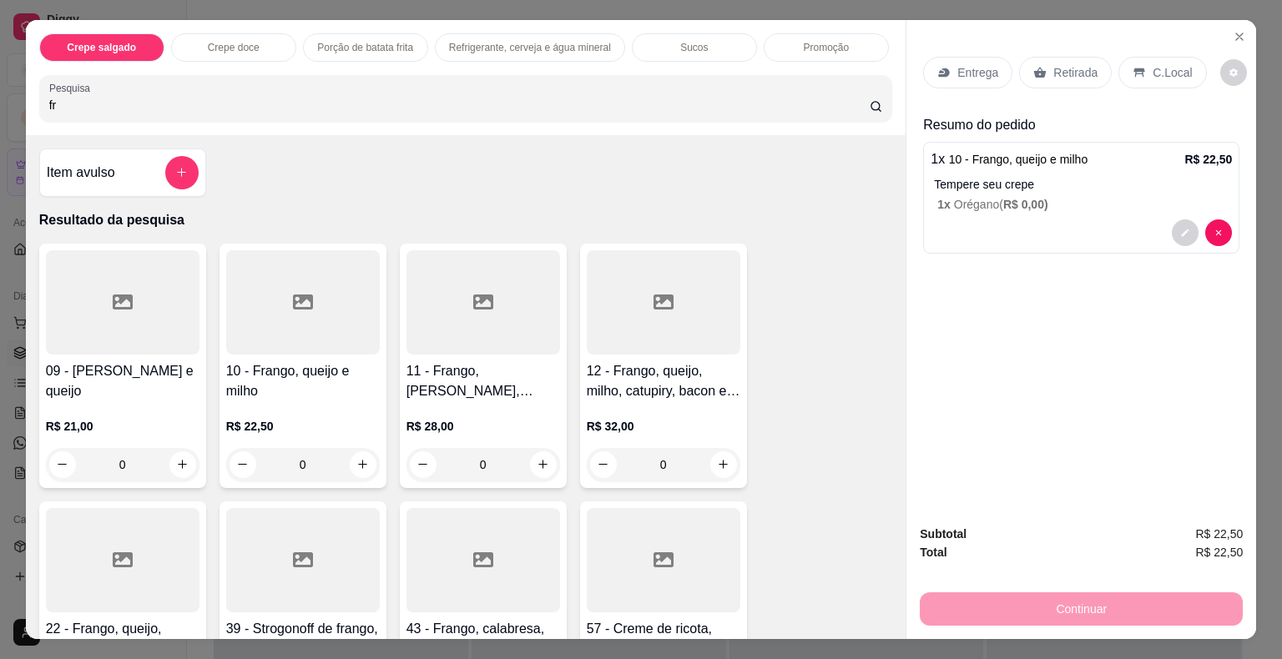
type input "f"
type input "9"
click at [138, 316] on div at bounding box center [123, 302] width 154 height 104
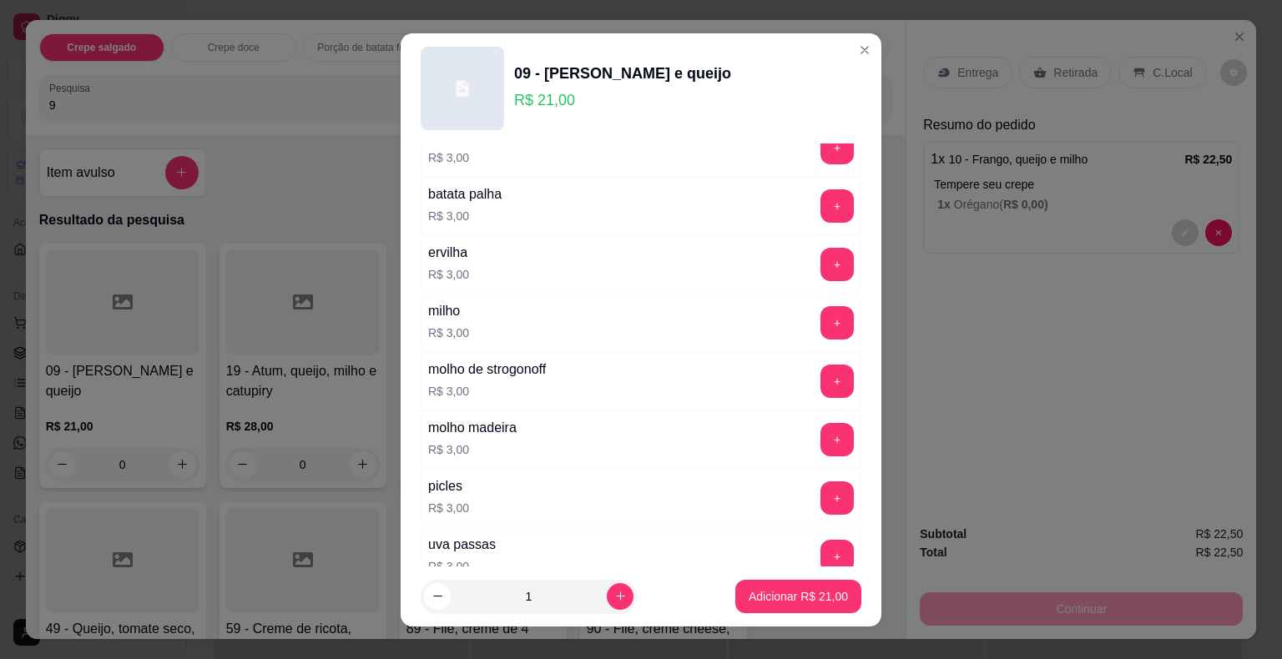
scroll to position [2947, 0]
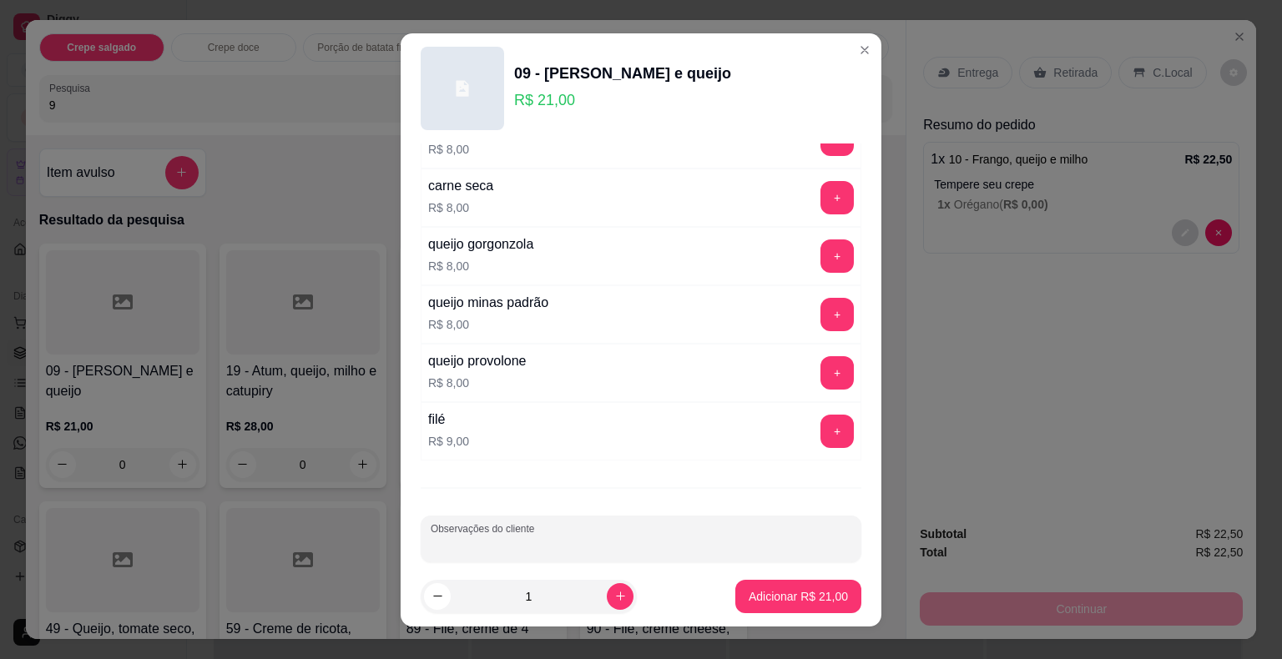
click at [544, 537] on input "Observações do cliente" at bounding box center [641, 545] width 421 height 17
type input "SEM QUEIJO COM MOLHO DE TOMATE"
click at [764, 585] on button "Adicionar R$ 21,00" at bounding box center [798, 596] width 126 height 33
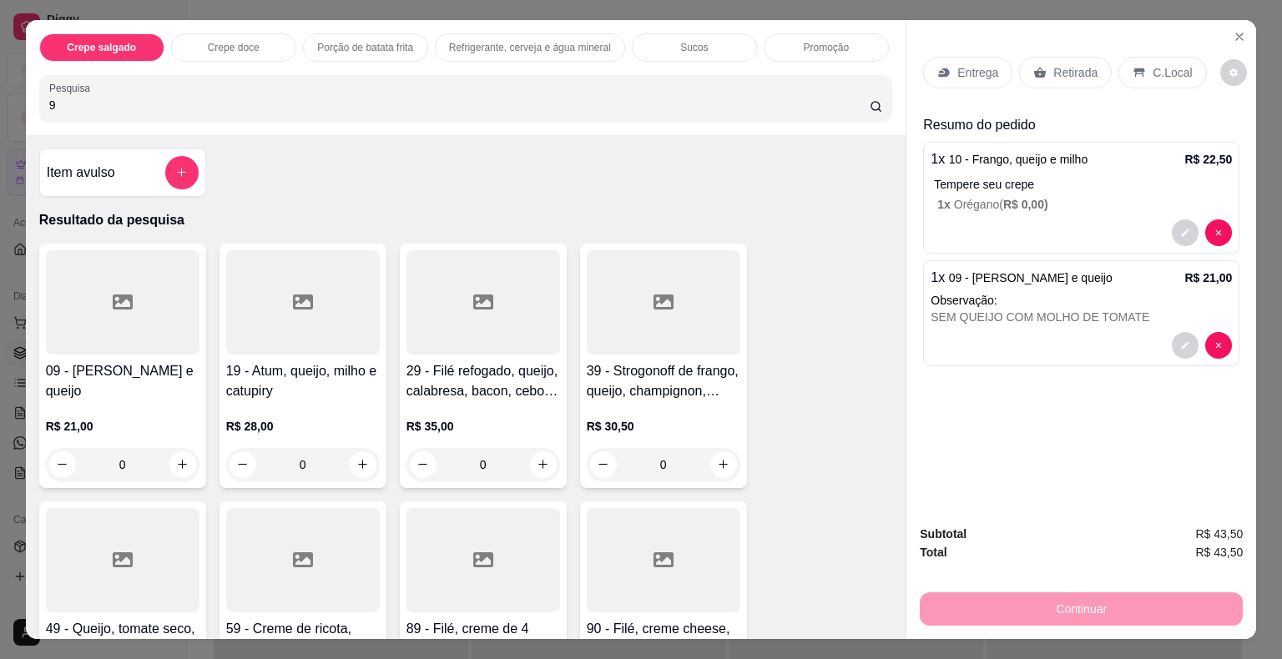
drag, startPoint x: 118, startPoint y: 103, endPoint x: 1, endPoint y: 95, distance: 118.0
click at [0, 95] on div "Crepe salgado Crepe doce Porção de batata frita Refrigerante, cerveja e água mi…" at bounding box center [641, 329] width 1282 height 659
type input "1"
click at [117, 315] on div at bounding box center [123, 302] width 154 height 104
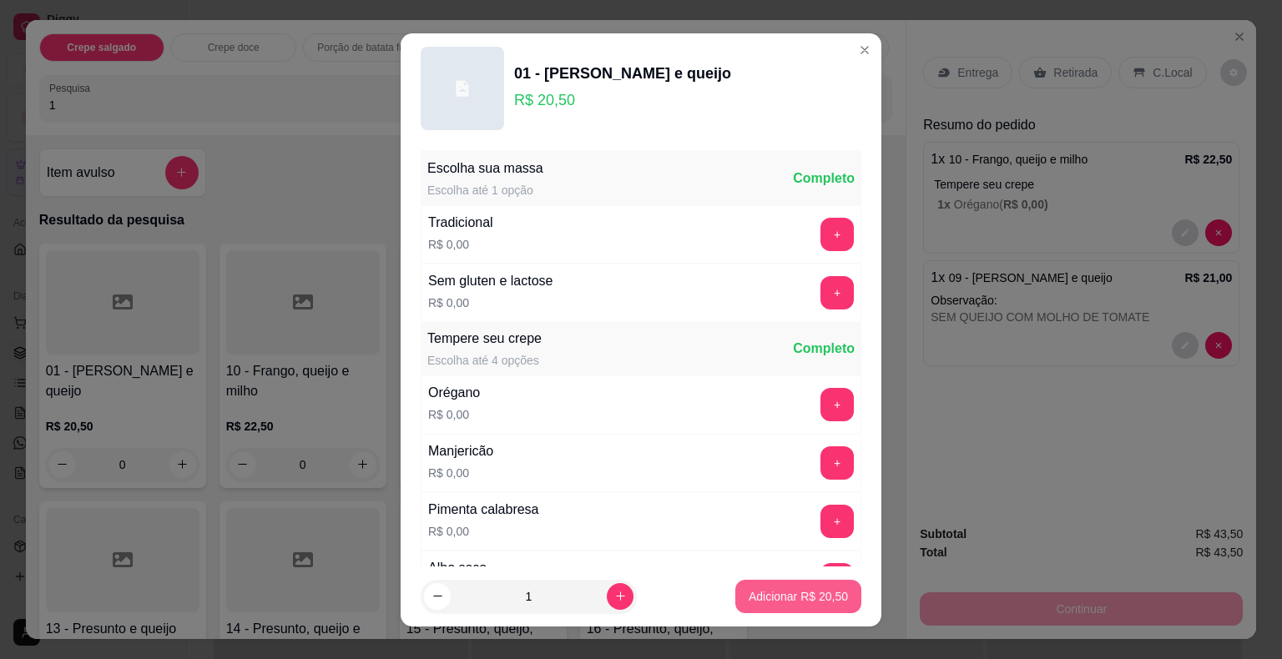
click at [817, 605] on button "Adicionar R$ 20,50" at bounding box center [798, 596] width 126 height 33
type input "1"
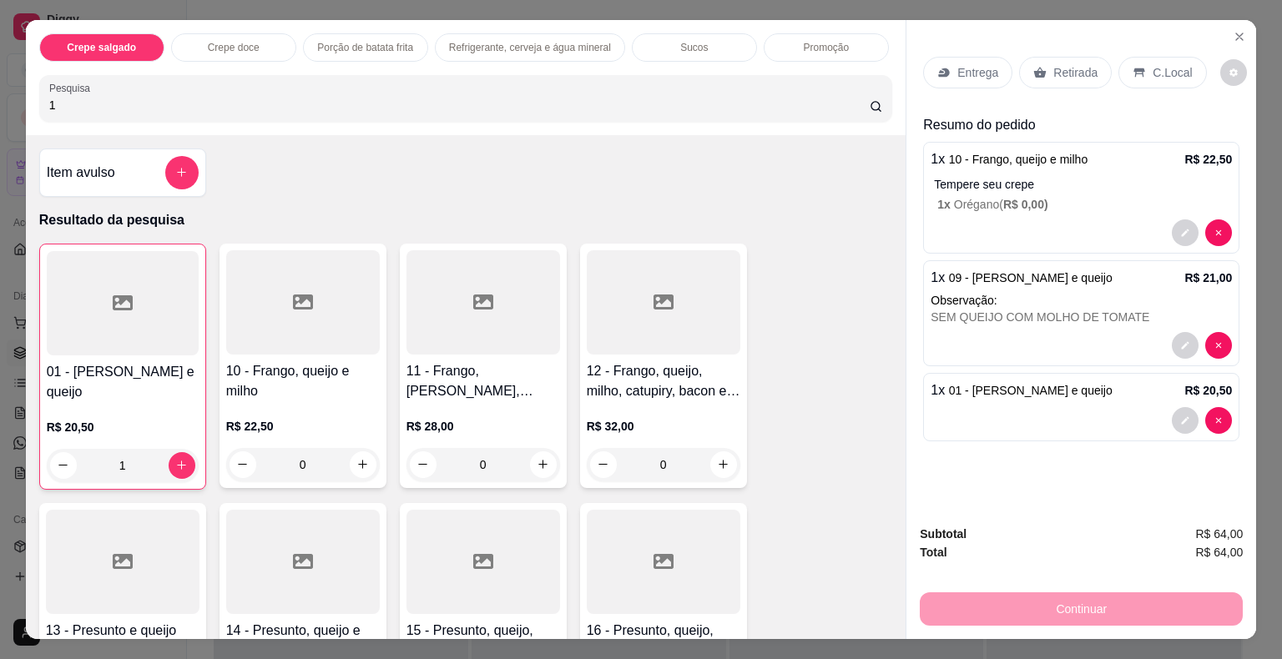
click at [1076, 68] on p "Retirada" at bounding box center [1075, 72] width 44 height 17
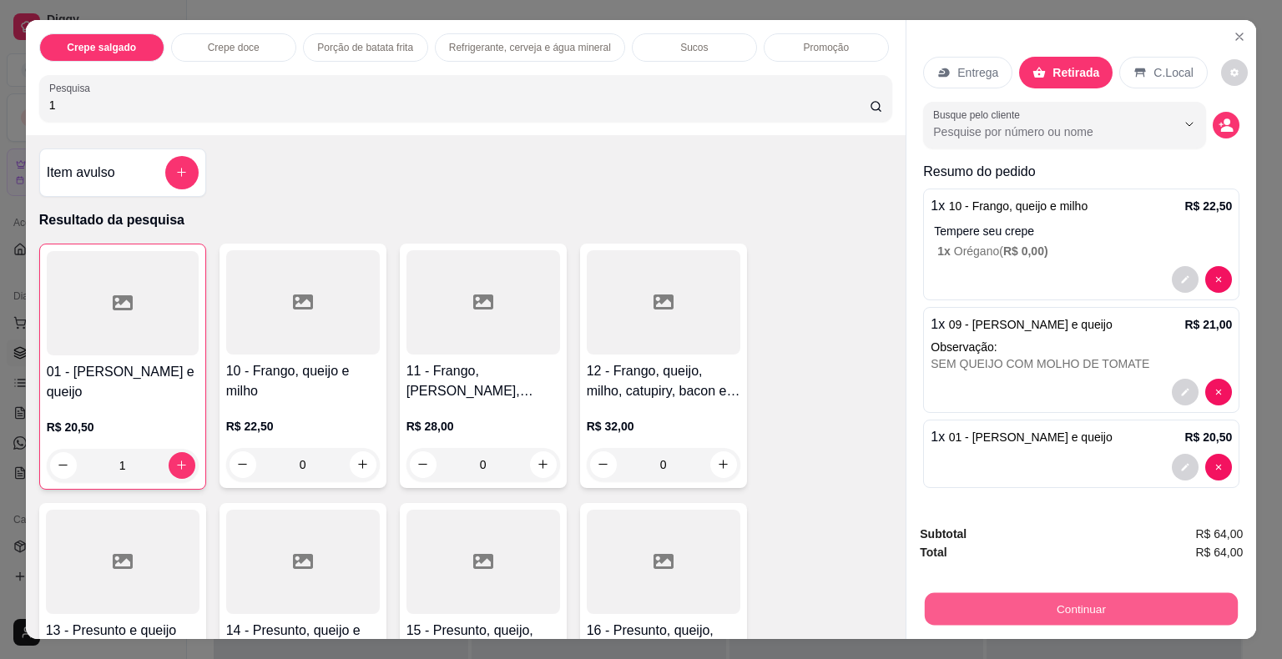
click at [1033, 602] on button "Continuar" at bounding box center [1081, 609] width 313 height 33
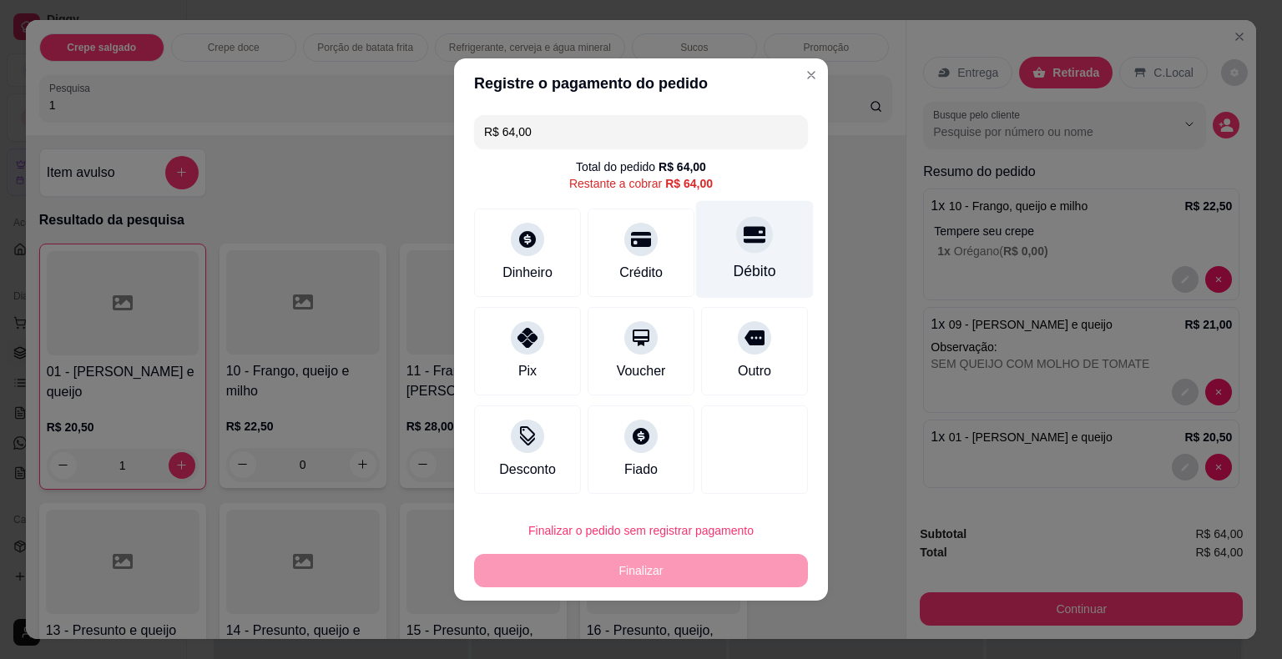
click at [751, 239] on icon at bounding box center [755, 235] width 22 height 22
type input "R$ 0,00"
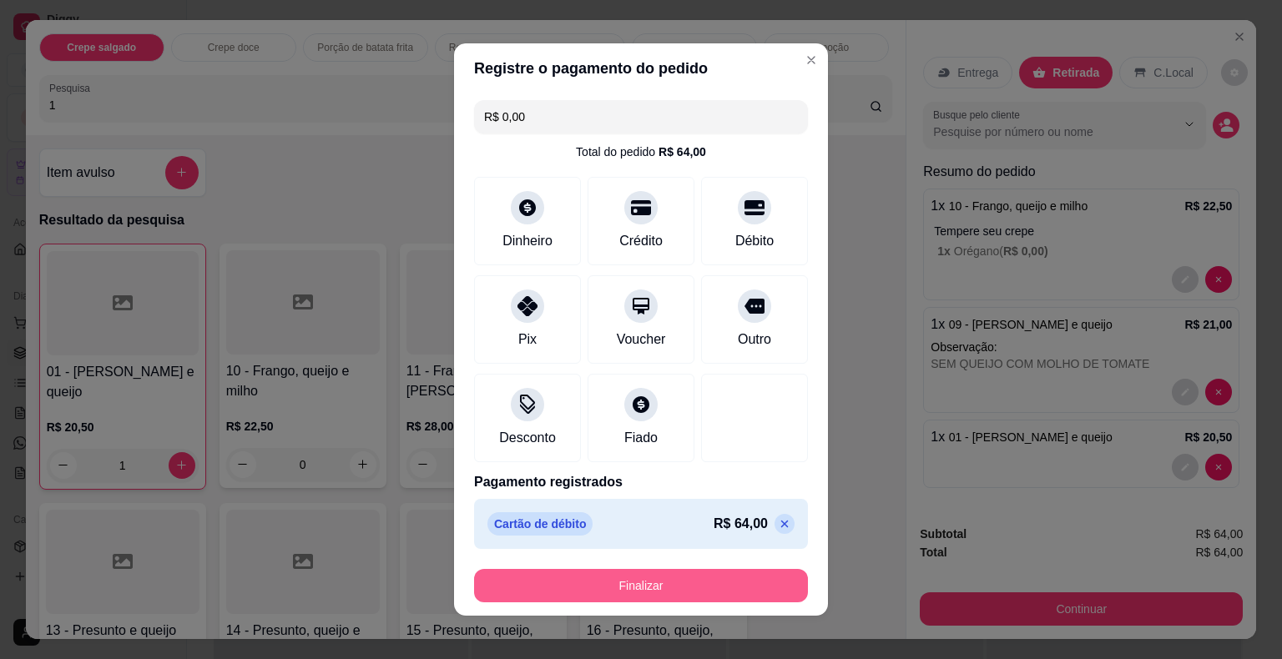
click at [608, 578] on button "Finalizar" at bounding box center [641, 585] width 334 height 33
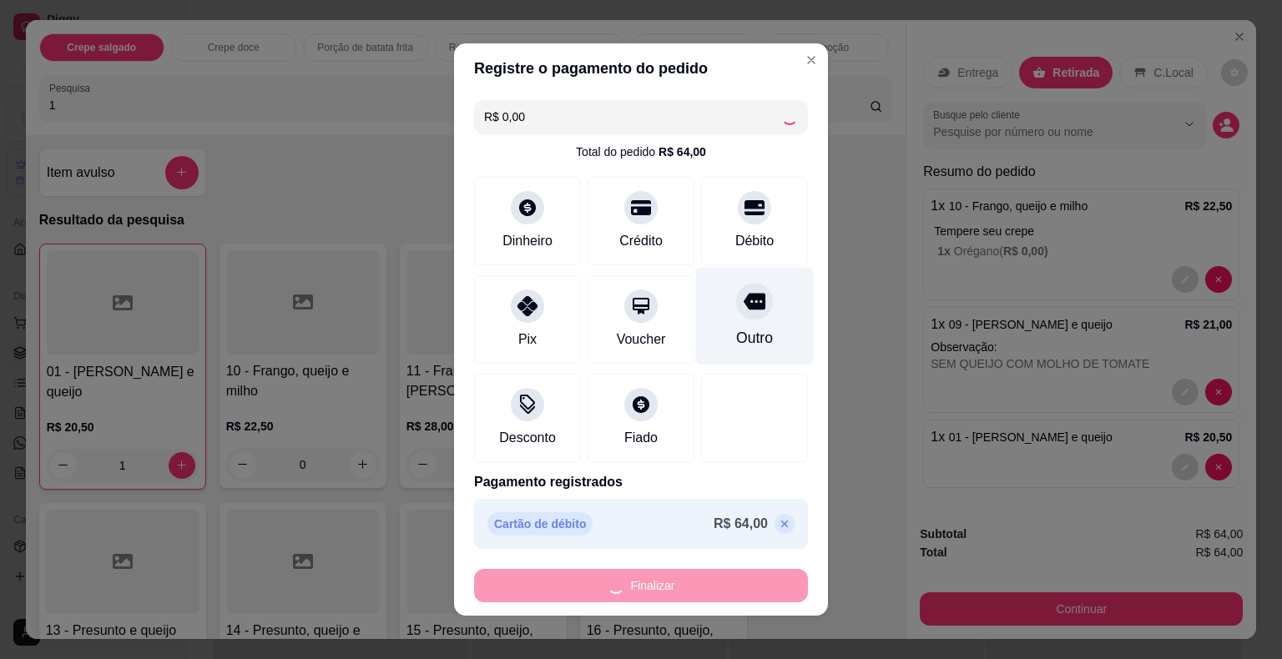
type input "0"
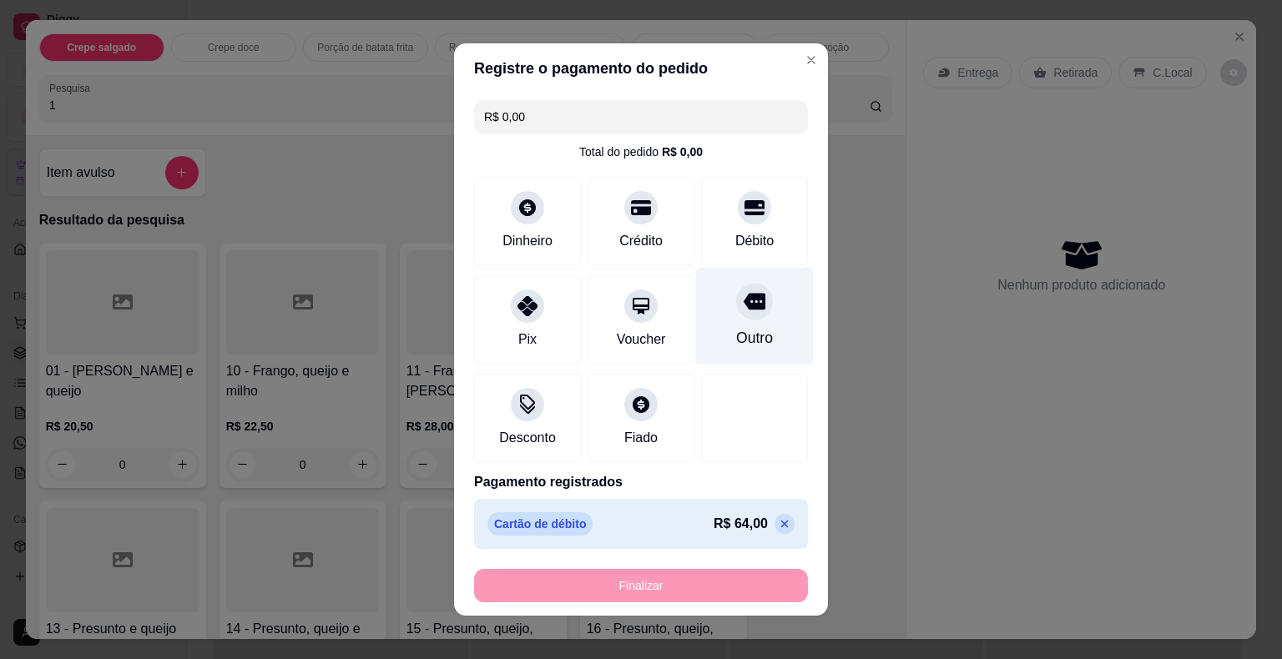
type input "-R$ 64,00"
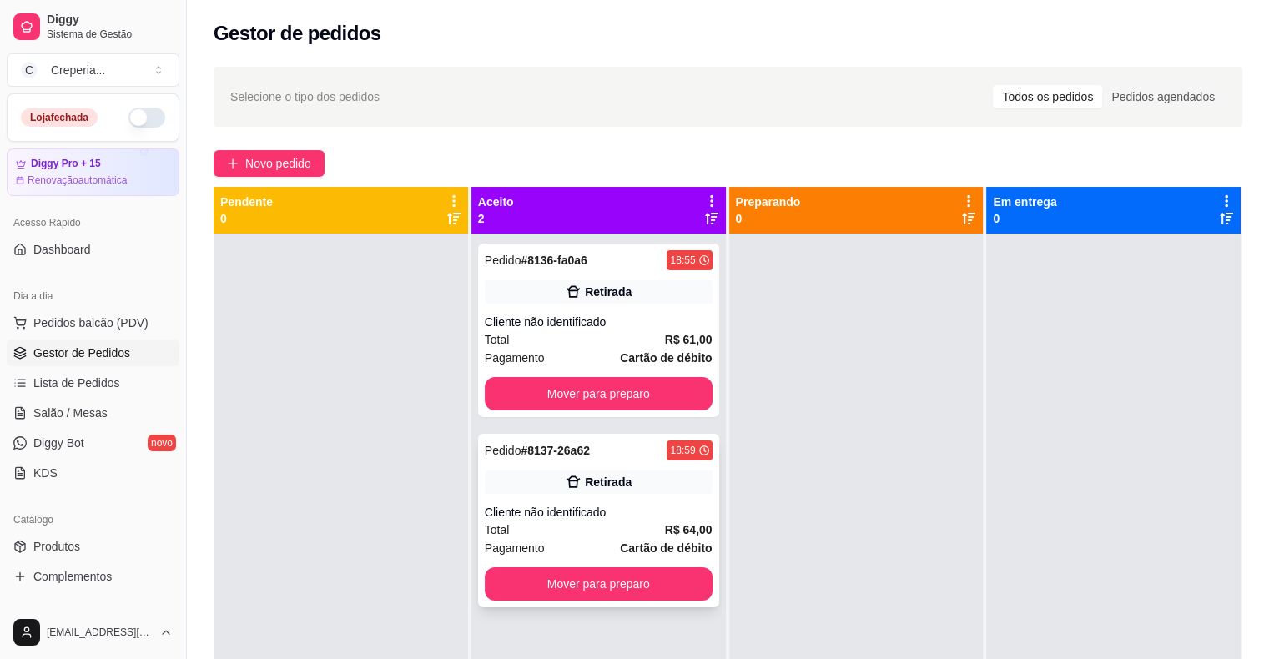
click at [634, 497] on div "Pedido # 8137-26a62 18:59 Retirada Cliente não identificado Total R$ 64,00 Paga…" at bounding box center [598, 521] width 241 height 174
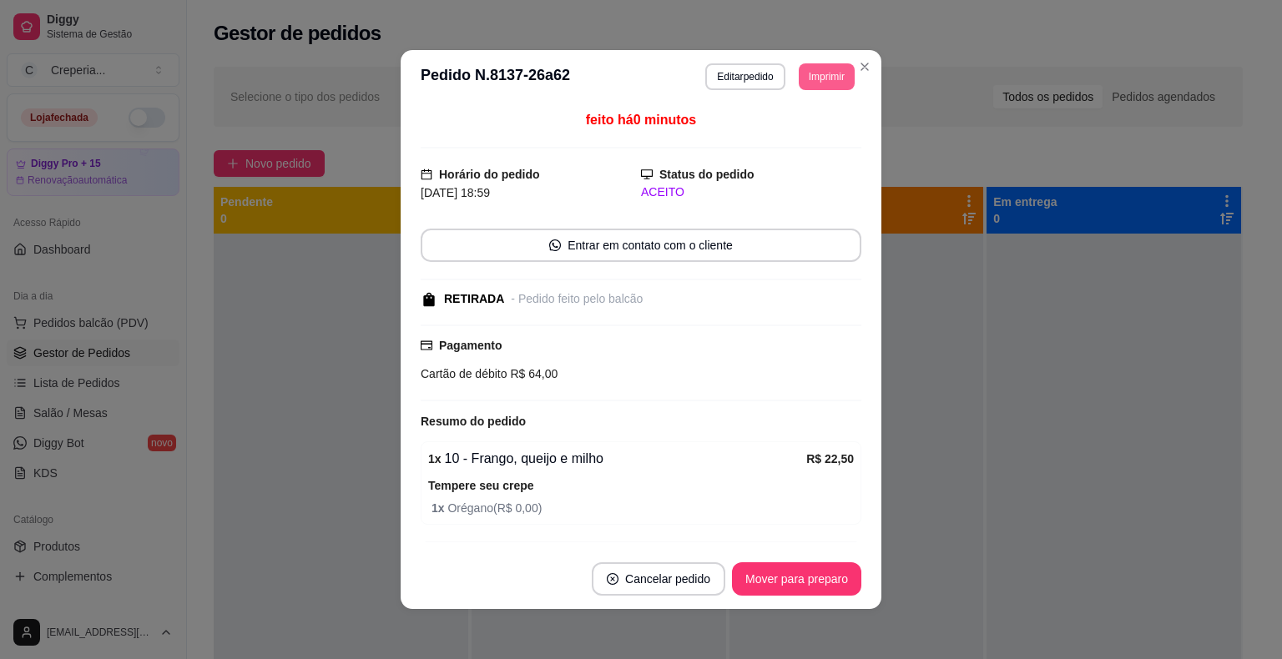
click at [815, 69] on button "Imprimir" at bounding box center [827, 76] width 56 height 27
click at [797, 137] on button "IMPRESSORA" at bounding box center [789, 135] width 121 height 27
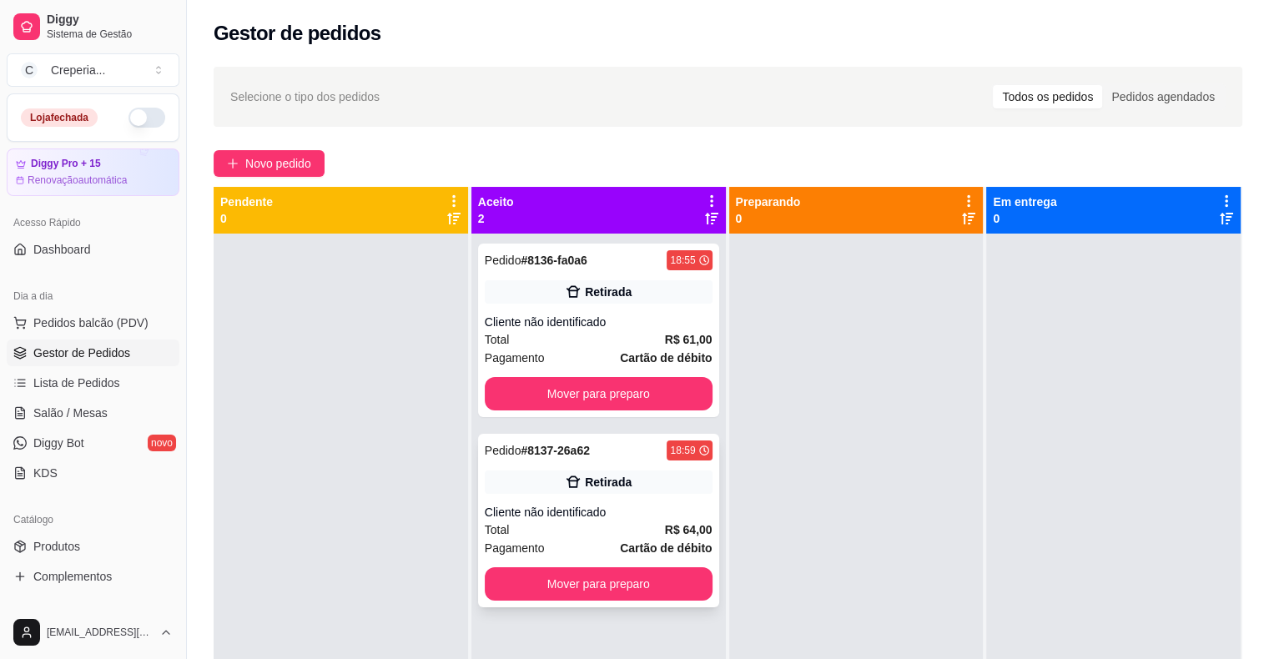
click at [590, 496] on div "Pedido # 8137-26a62 18:59 Retirada Cliente não identificado Total R$ 64,00 Paga…" at bounding box center [598, 521] width 241 height 174
click at [611, 305] on div "Pedido # 8136-fa0a6 18:55 Retirada Cliente não identificado Total R$ 61,00 Paga…" at bounding box center [598, 331] width 241 height 174
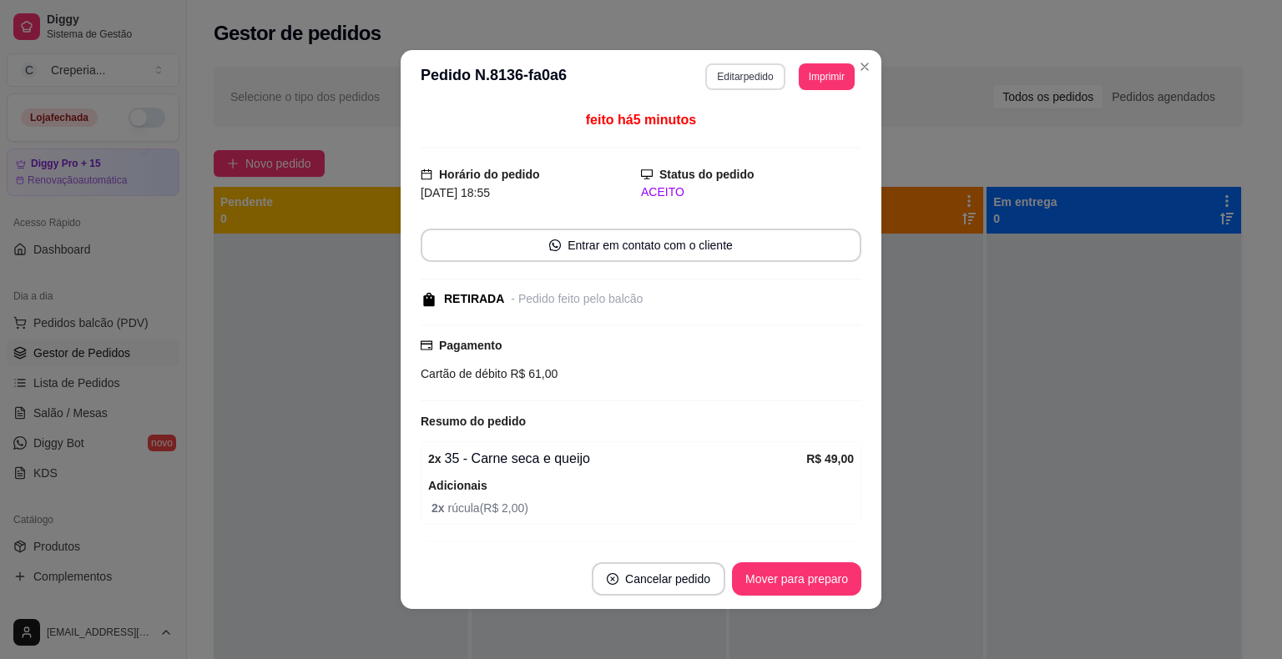
click at [734, 83] on button "Editar pedido" at bounding box center [744, 76] width 79 height 27
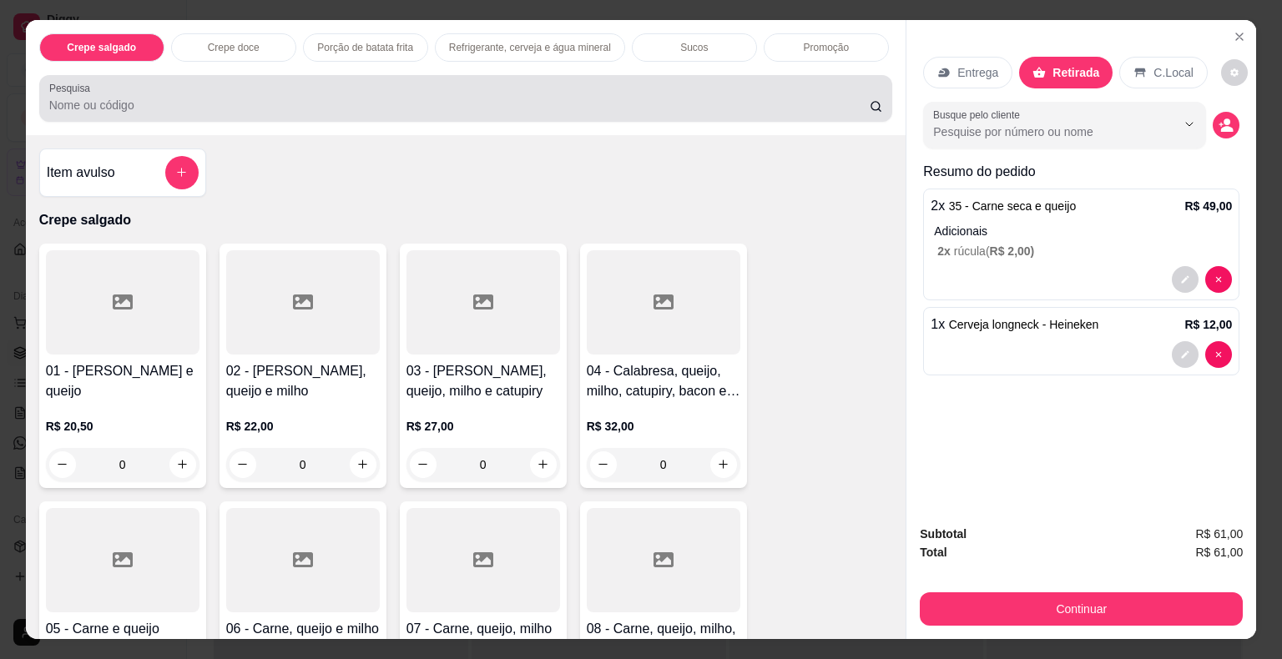
click at [668, 98] on input "Pesquisa" at bounding box center [459, 105] width 820 height 17
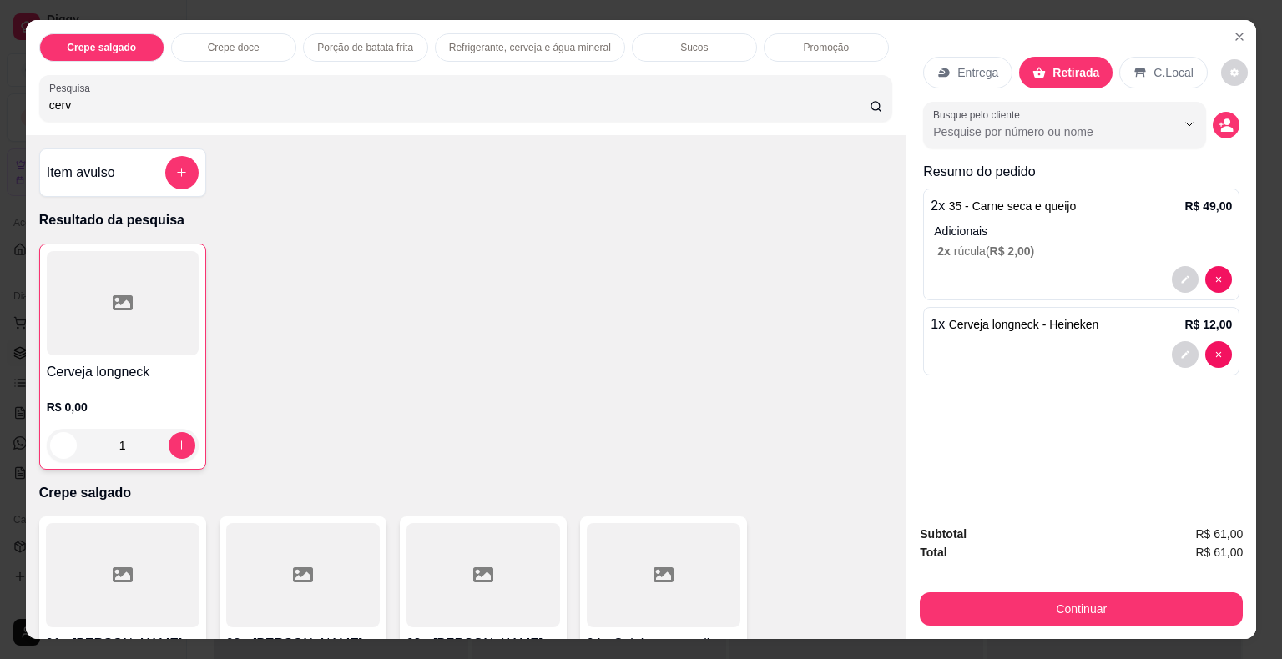
type input "cerv"
click at [151, 301] on div at bounding box center [123, 303] width 152 height 104
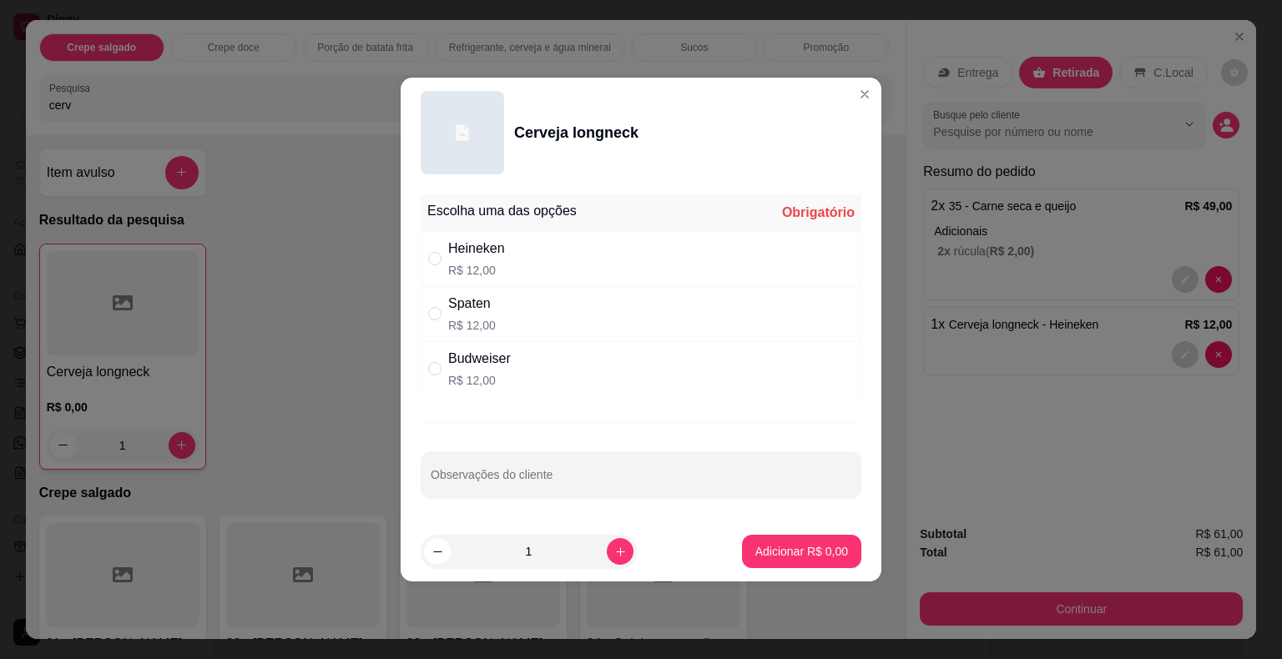
click at [481, 270] on p "R$ 12,00" at bounding box center [476, 270] width 57 height 17
radio input "true"
click at [812, 557] on p "Adicionar R$ 12,00" at bounding box center [798, 551] width 97 height 16
type input "2"
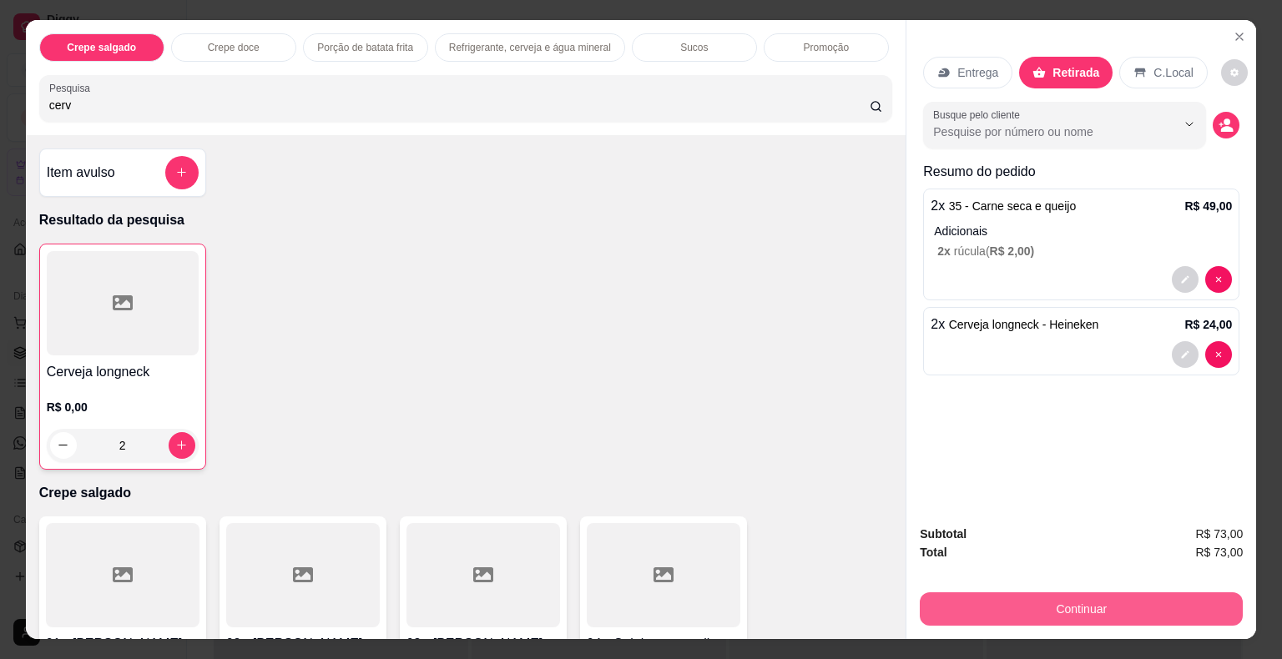
click at [1005, 603] on button "Continuar" at bounding box center [1081, 608] width 323 height 33
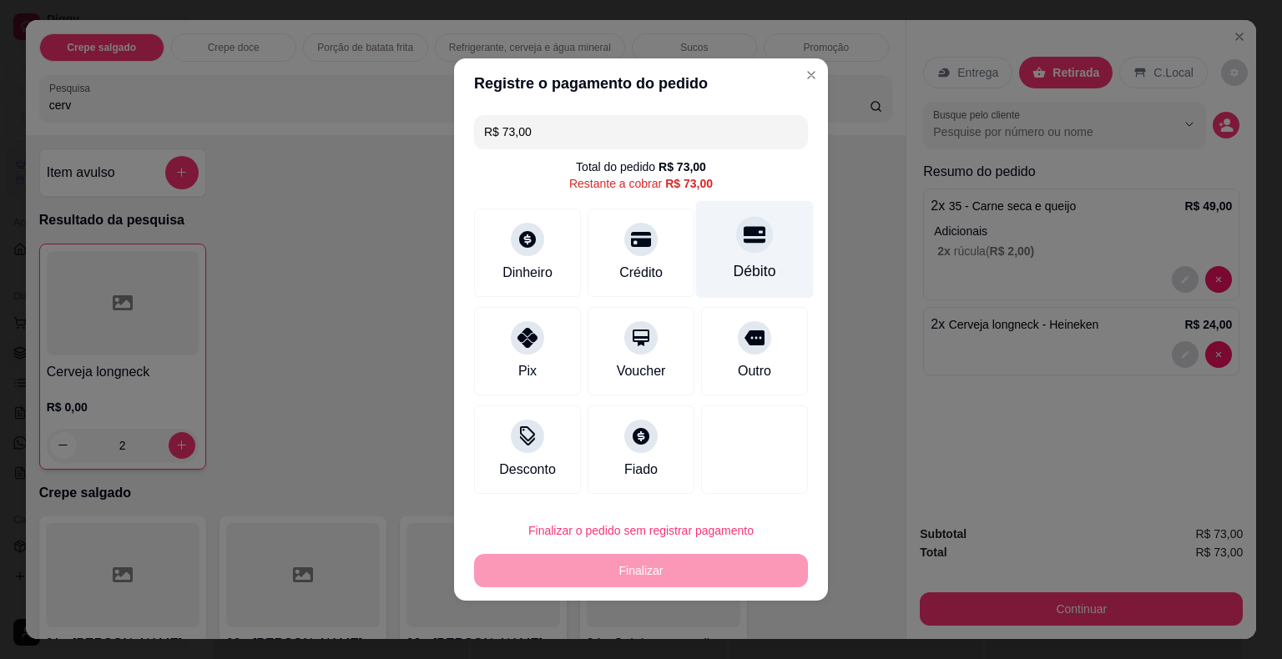
drag, startPoint x: 734, startPoint y: 244, endPoint x: 733, endPoint y: 254, distance: 10.0
click at [744, 245] on icon at bounding box center [755, 235] width 22 height 22
type input "R$ 0,00"
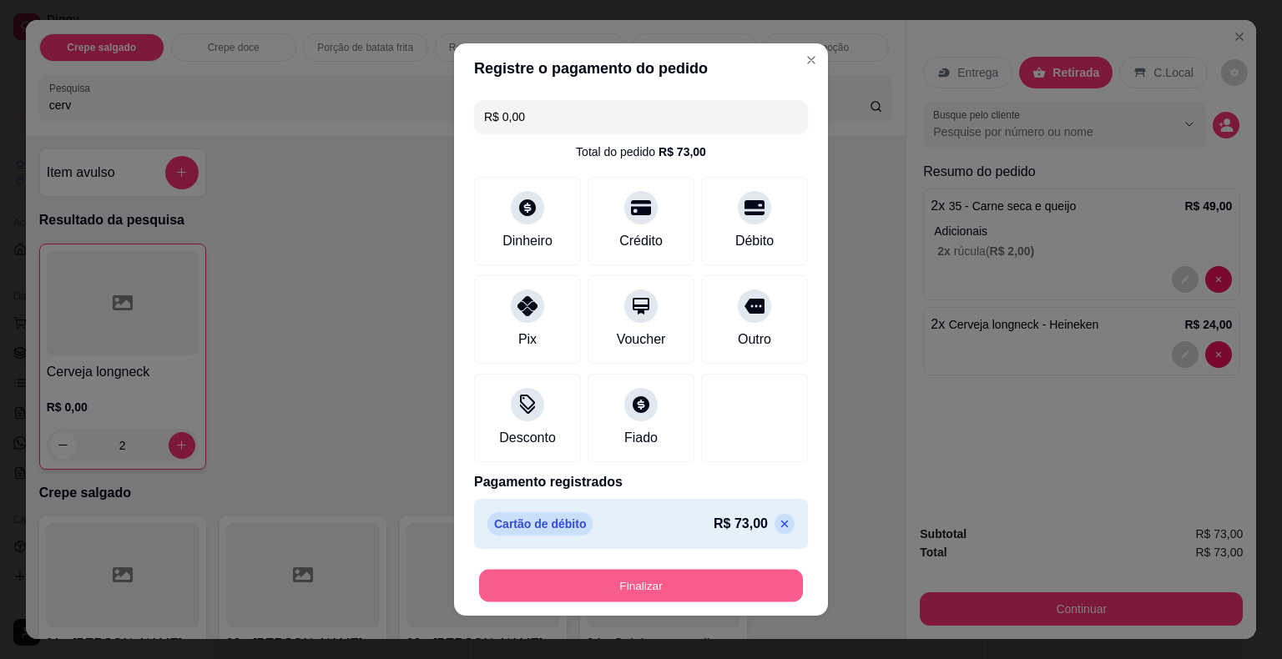
click at [652, 580] on button "Finalizar" at bounding box center [641, 586] width 324 height 33
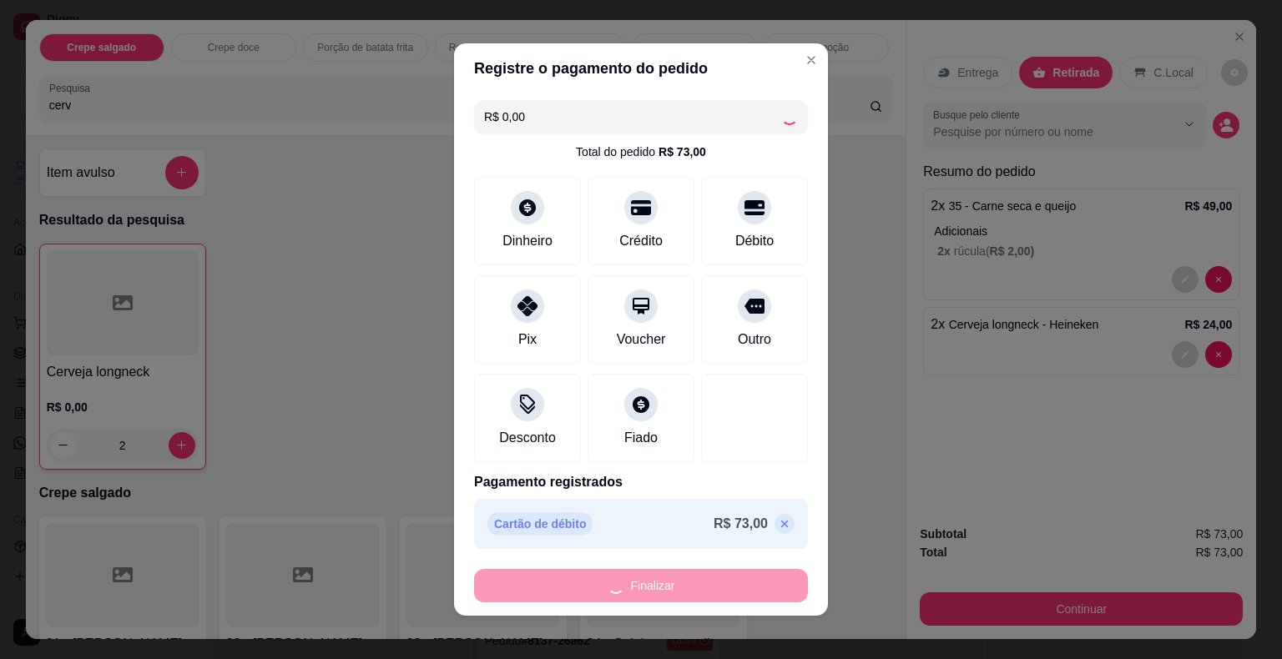
type input "0"
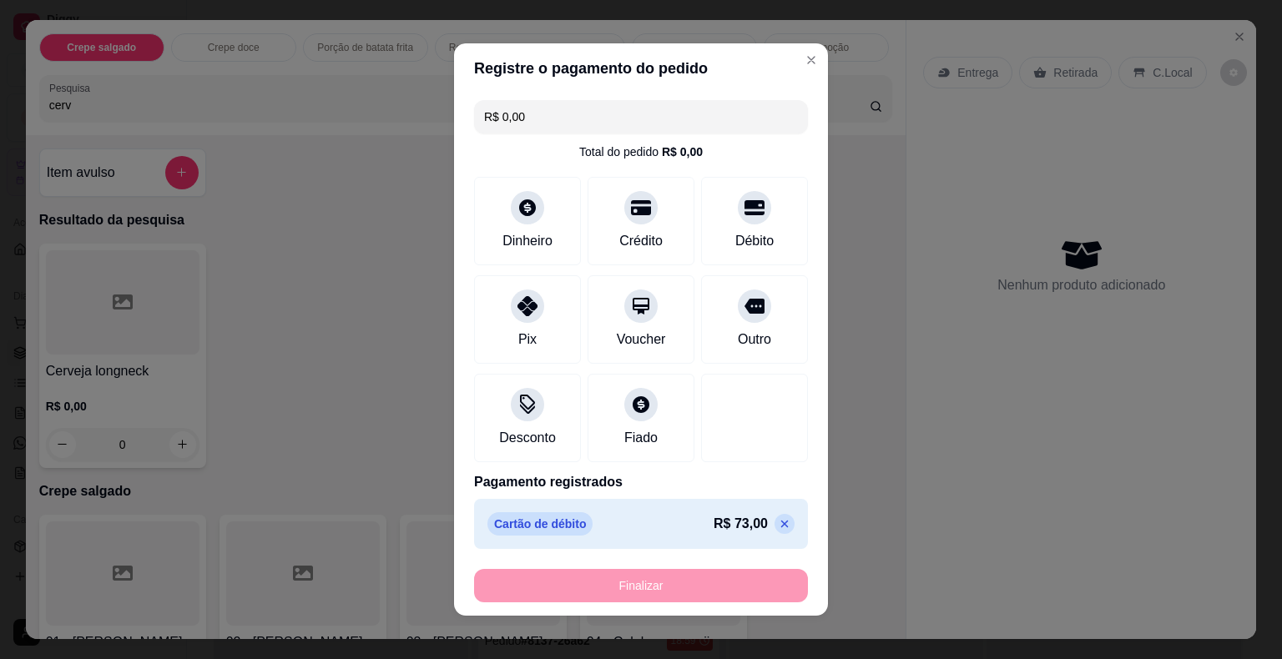
type input "-R$ 73,00"
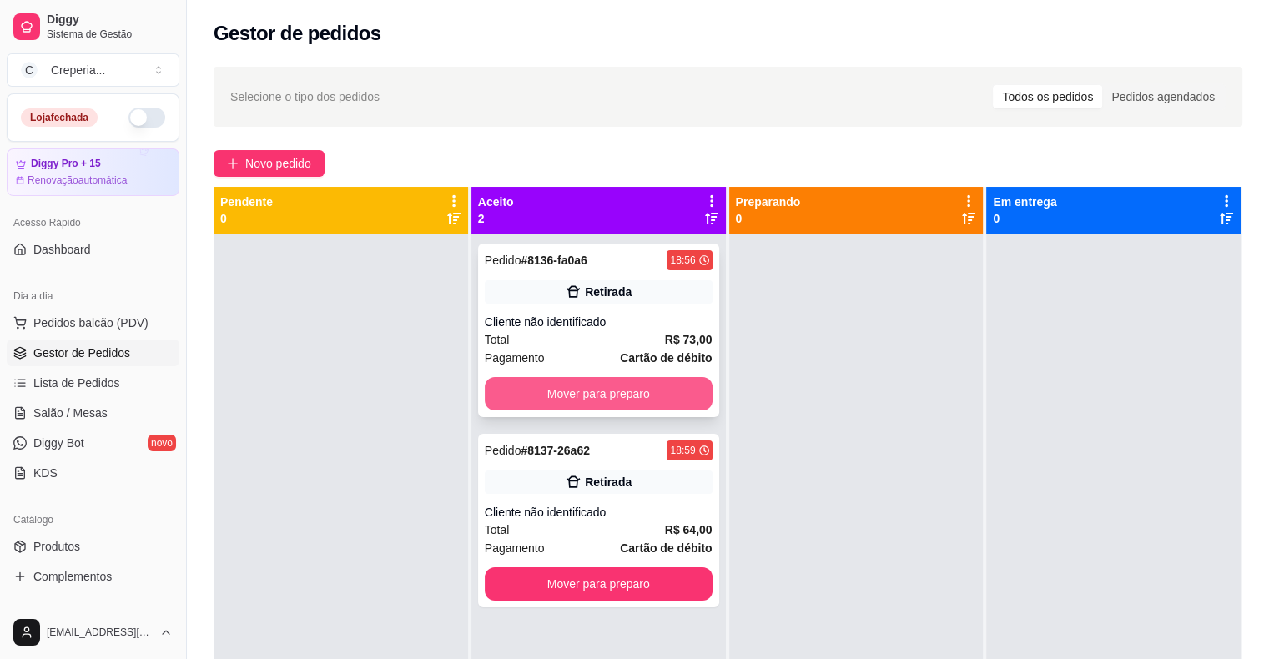
click at [652, 388] on button "Mover para preparo" at bounding box center [599, 393] width 228 height 33
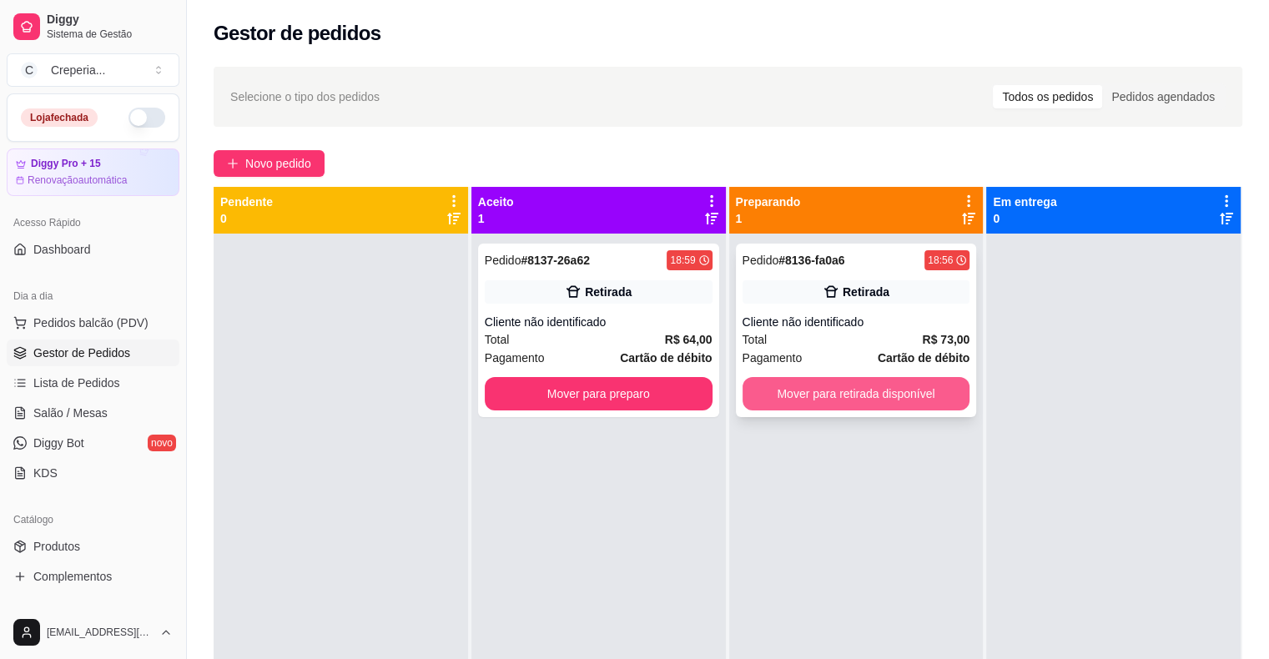
click at [824, 391] on button "Mover para retirada disponível" at bounding box center [857, 393] width 228 height 33
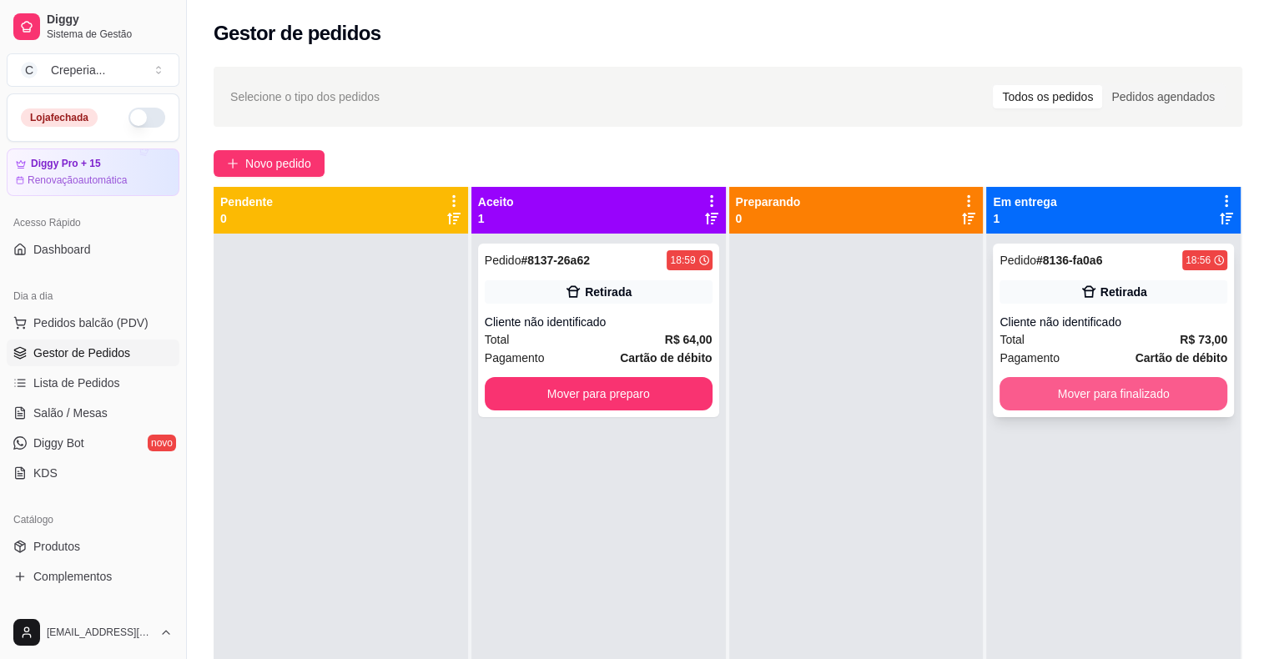
click at [1031, 403] on button "Mover para finalizado" at bounding box center [1114, 393] width 228 height 33
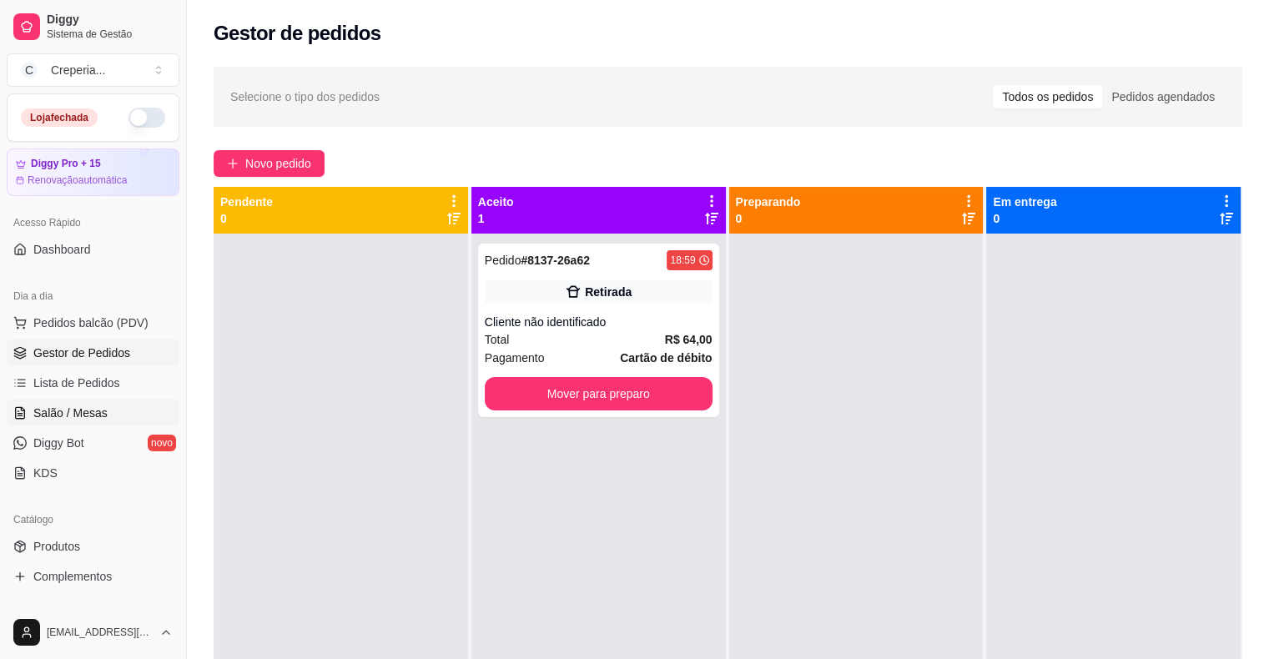
click at [92, 402] on link "Salão / Mesas" at bounding box center [93, 413] width 173 height 27
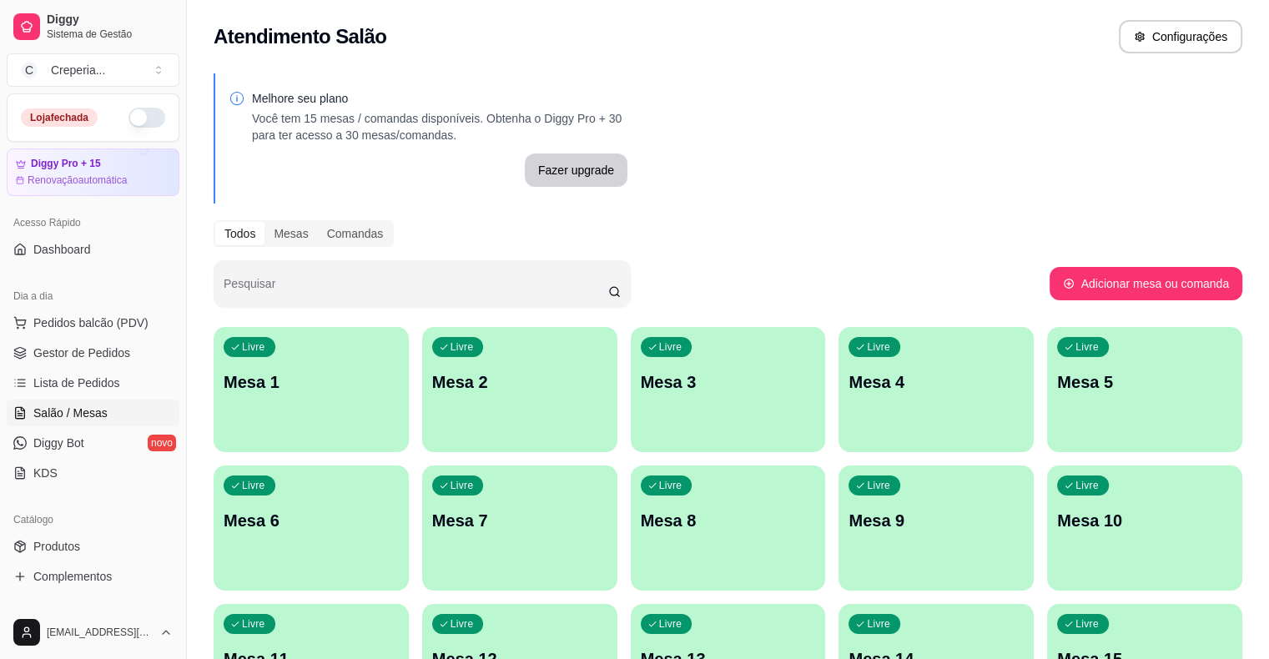
click at [399, 509] on p "Mesa 6" at bounding box center [311, 520] width 175 height 23
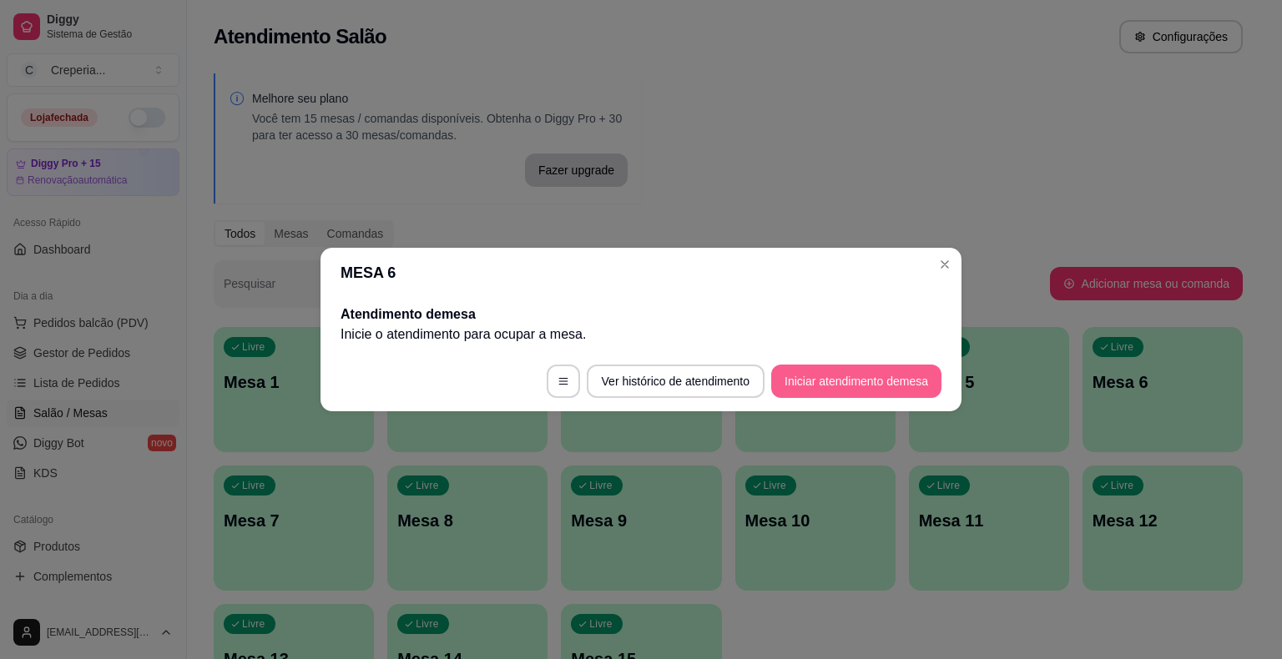
click at [808, 369] on button "Iniciar atendimento de mesa" at bounding box center [856, 381] width 170 height 33
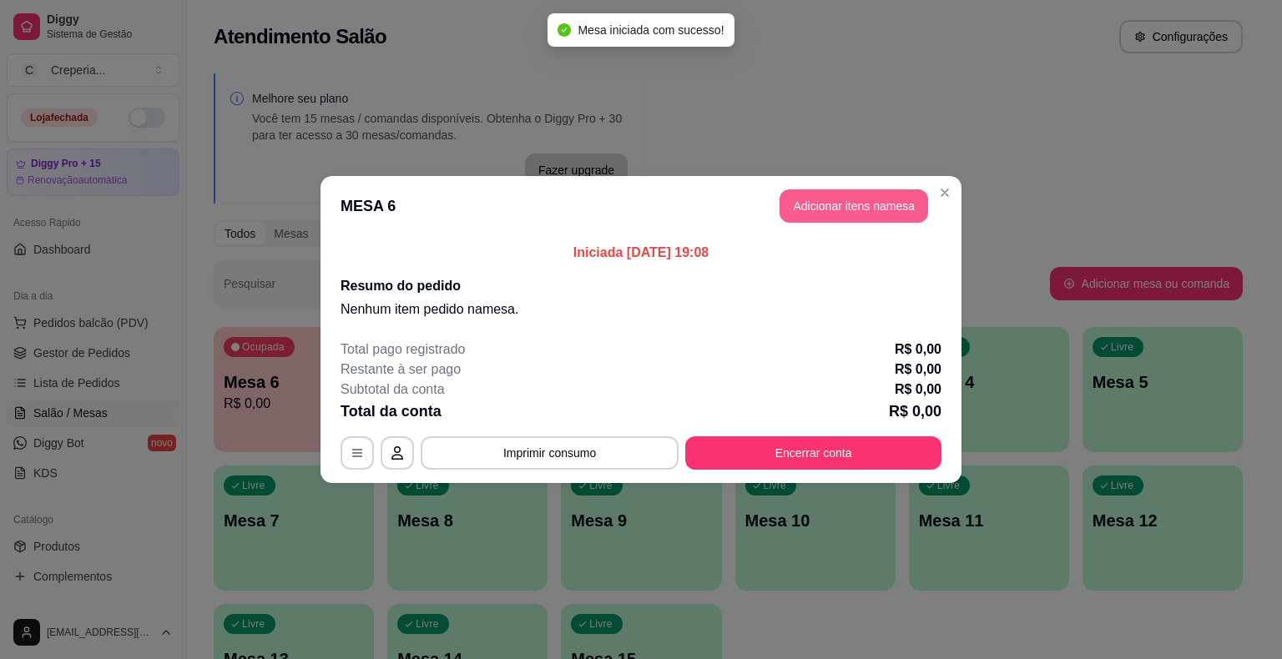
click at [815, 200] on button "Adicionar itens na mesa" at bounding box center [853, 205] width 149 height 33
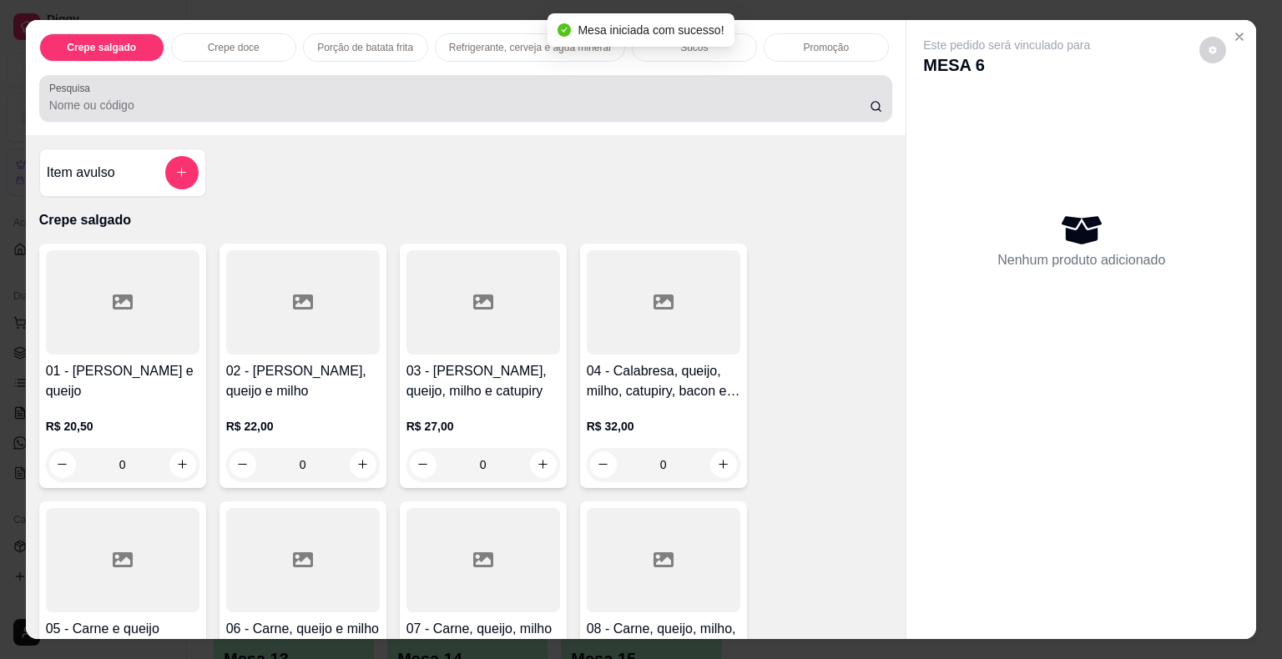
click at [179, 97] on input "Pesquisa" at bounding box center [459, 105] width 820 height 17
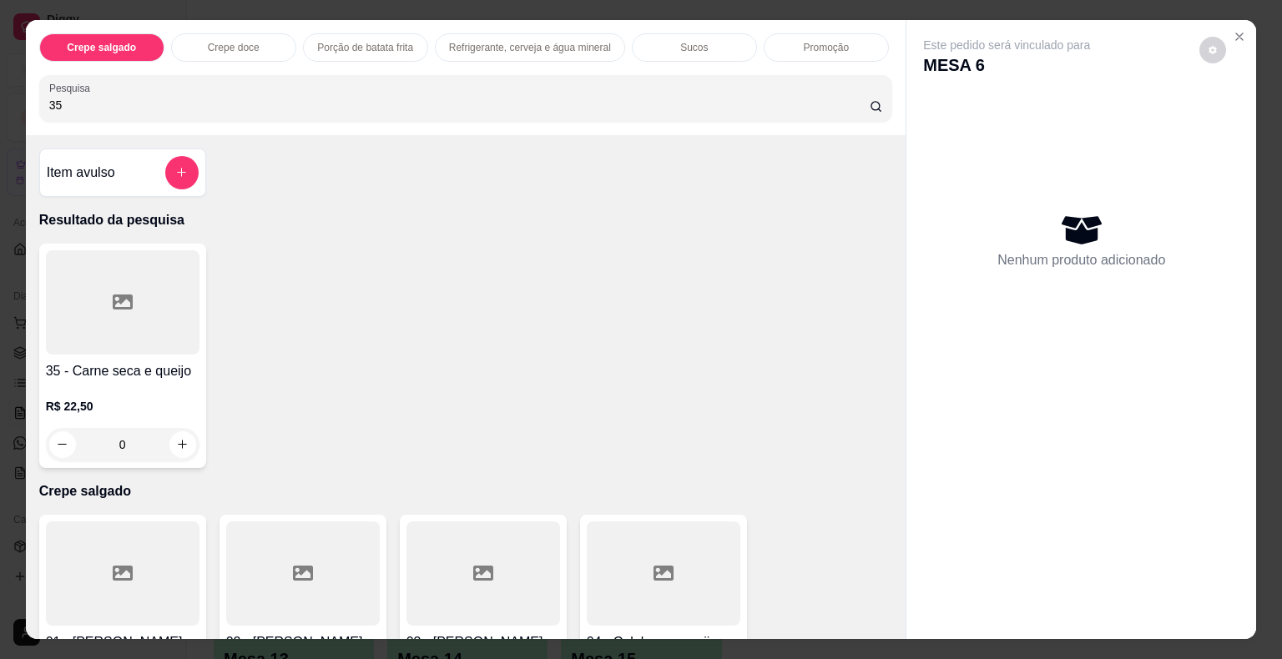
type input "35"
click at [106, 299] on div at bounding box center [123, 302] width 154 height 104
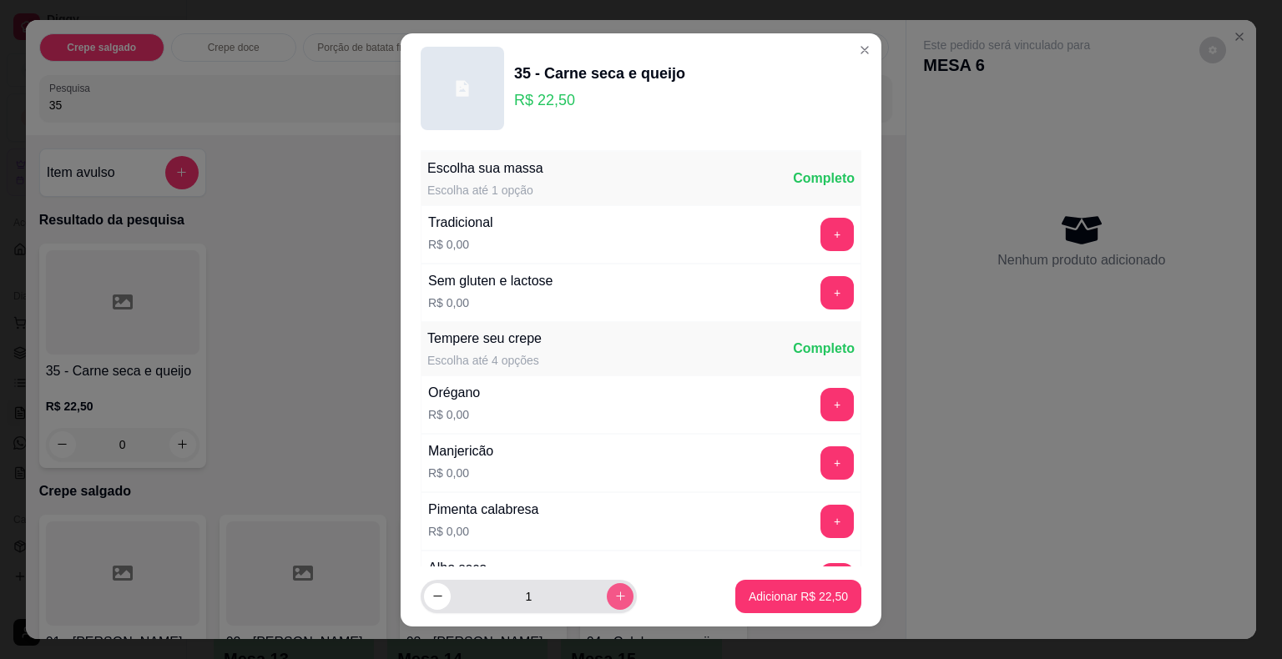
click at [614, 599] on icon "increase-product-quantity" at bounding box center [620, 596] width 13 height 13
type input "2"
click at [786, 587] on button "Adicionar R$ 45,00" at bounding box center [798, 596] width 123 height 33
type input "2"
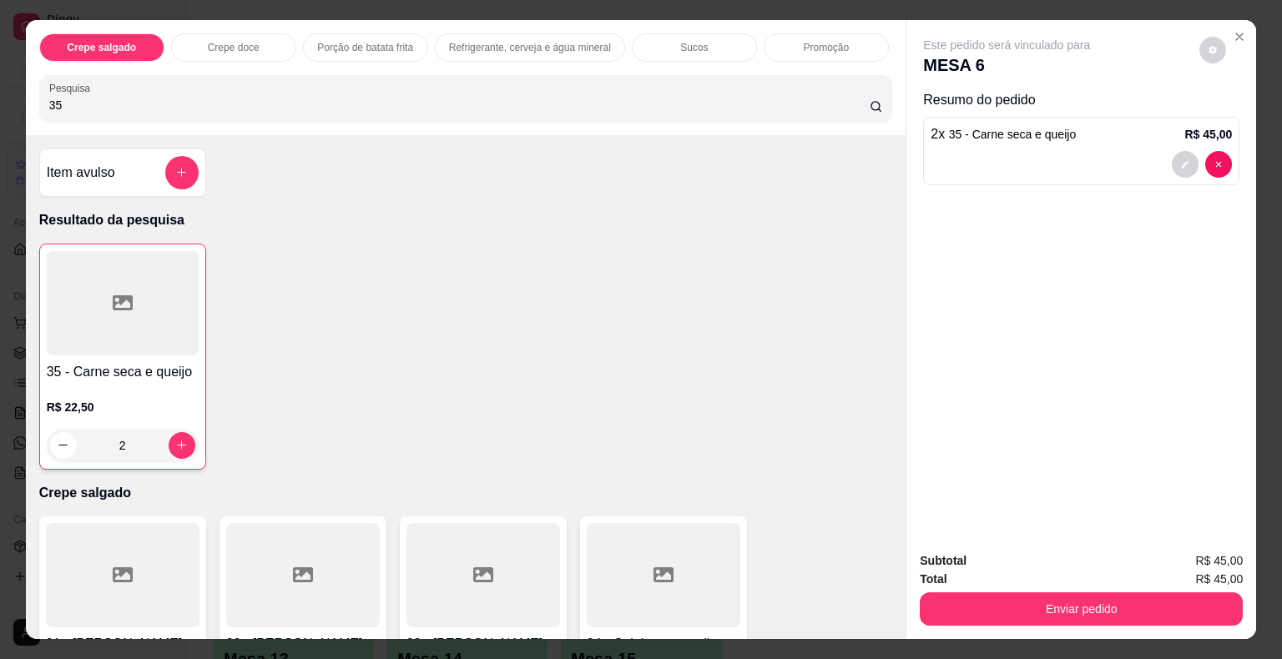
drag, startPoint x: 107, startPoint y: 89, endPoint x: 0, endPoint y: 129, distance: 113.8
click at [0, 129] on div "Crepe salgado Crepe doce Porção de batata frita Refrigerante, cerveja e água mi…" at bounding box center [641, 329] width 1282 height 659
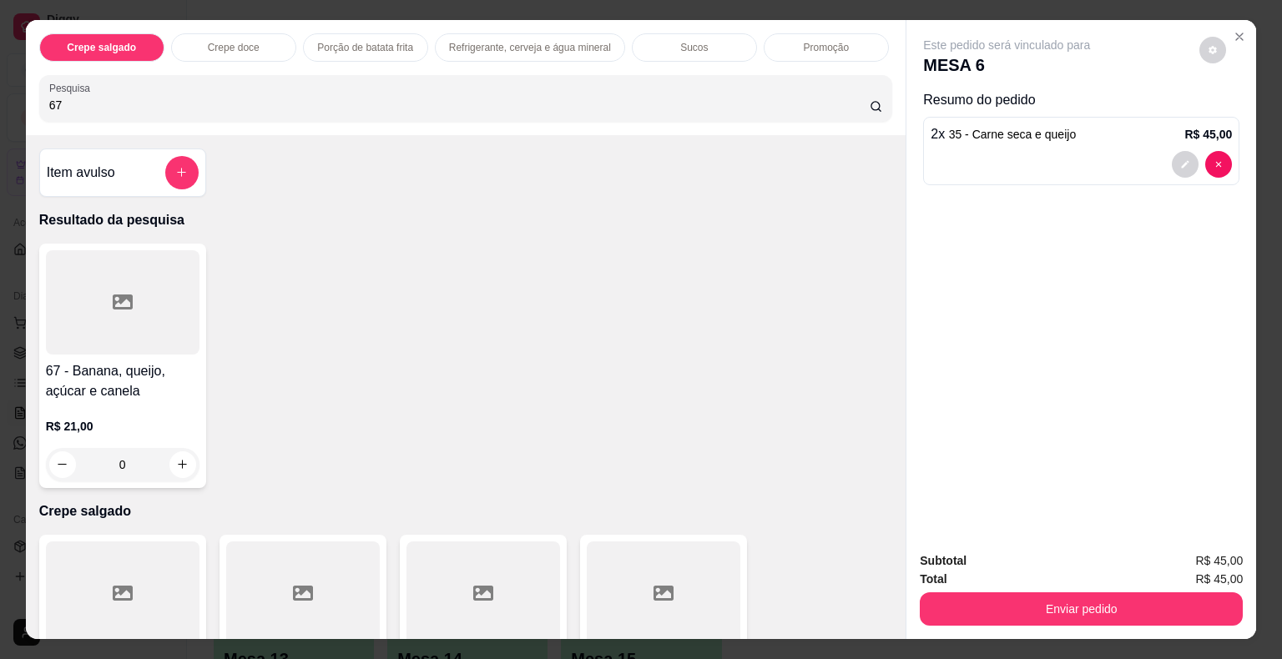
type input "67"
click at [114, 292] on icon at bounding box center [123, 302] width 20 height 20
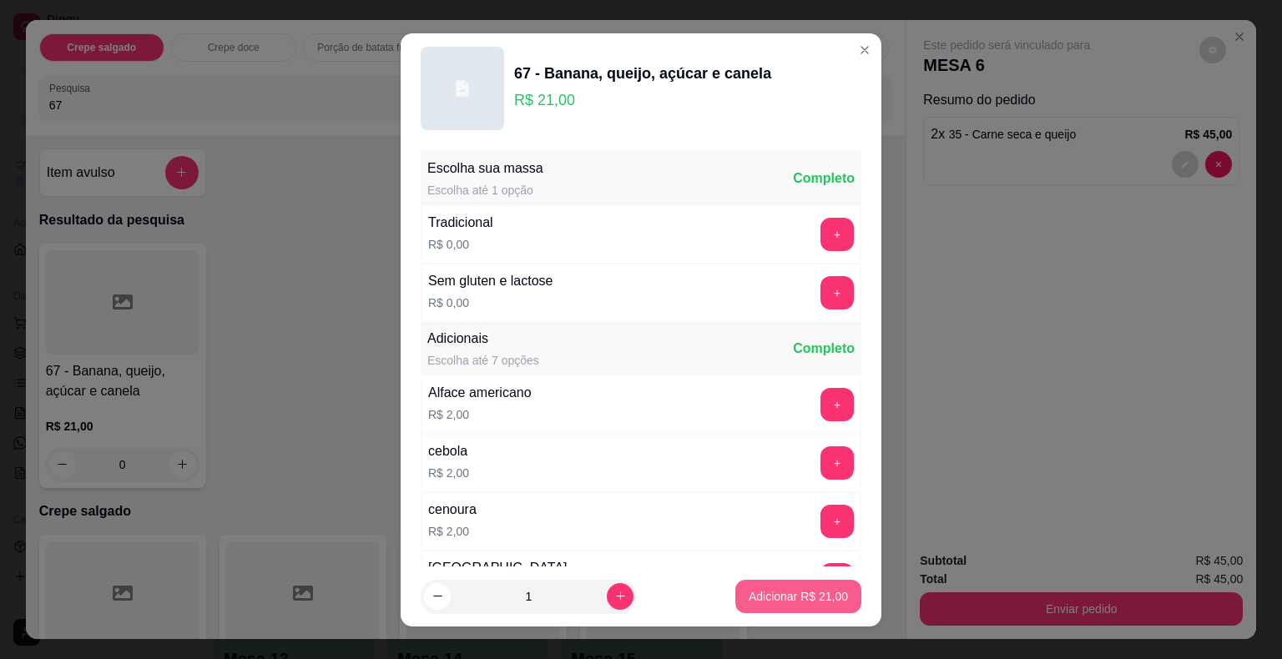
click at [801, 592] on p "Adicionar R$ 21,00" at bounding box center [798, 596] width 99 height 17
type input "1"
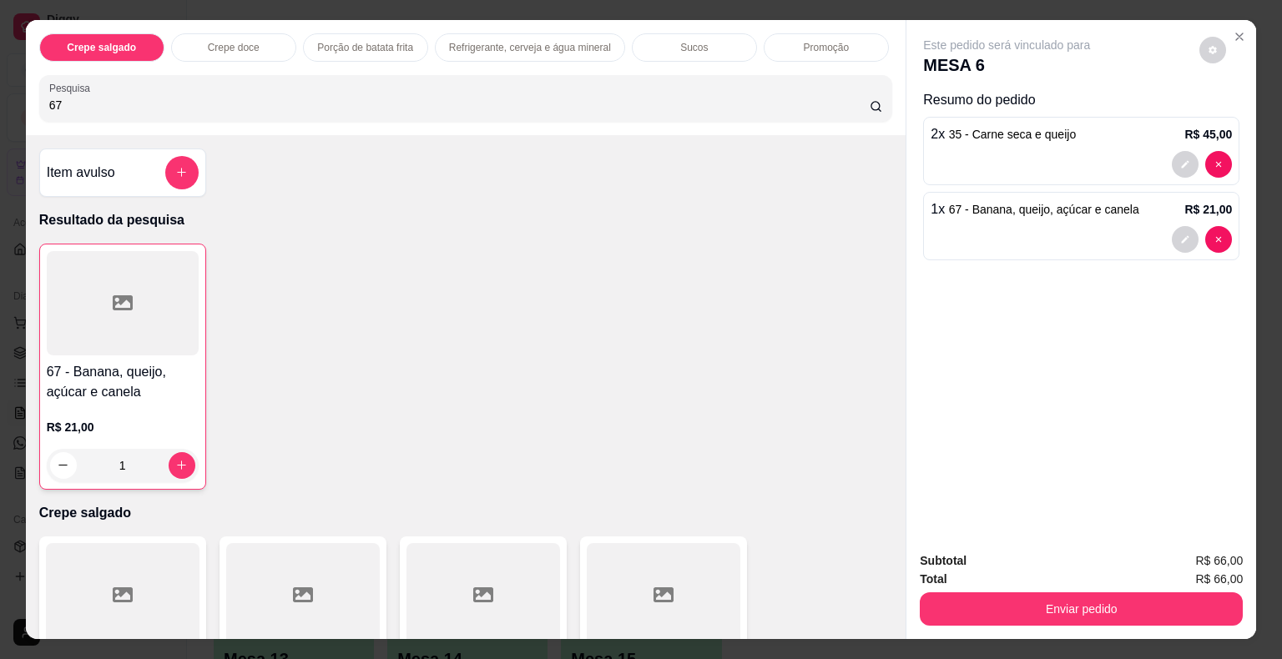
drag, startPoint x: 90, startPoint y: 99, endPoint x: 27, endPoint y: 87, distance: 64.6
click at [27, 87] on div "Crepe salgado Crepe doce Porção de batata frita Refrigerante, cerveja e água mi…" at bounding box center [466, 77] width 880 height 115
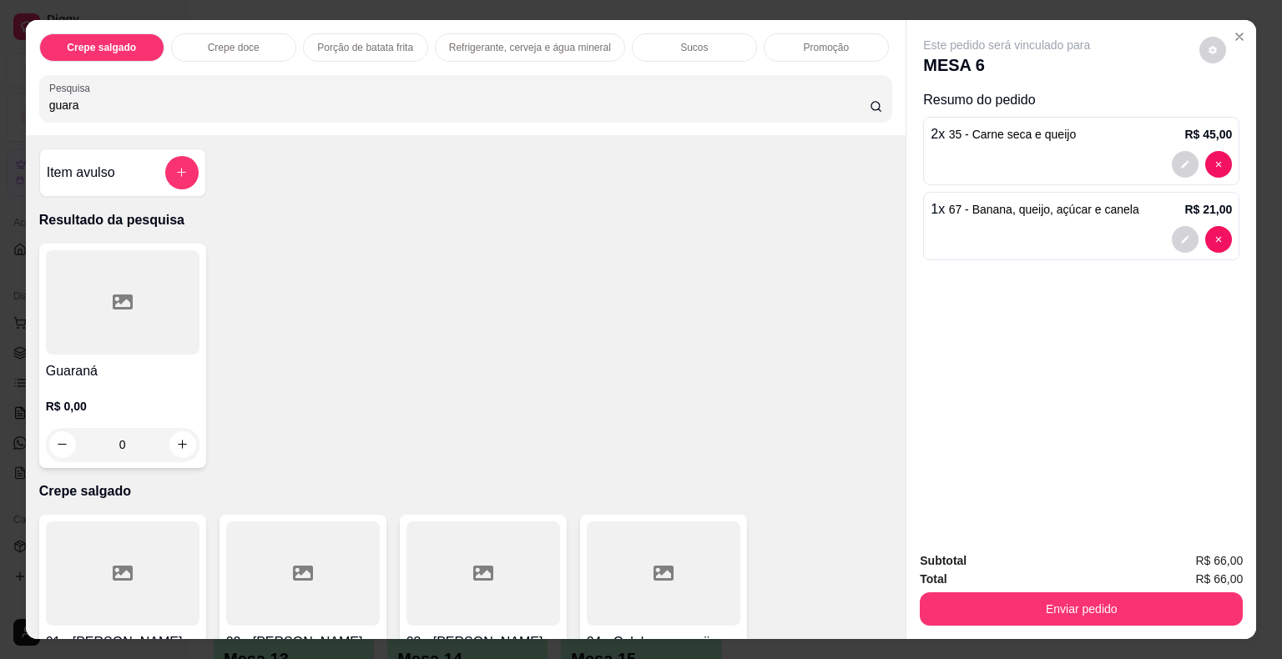
type input "guara"
click at [113, 295] on icon at bounding box center [123, 302] width 20 height 15
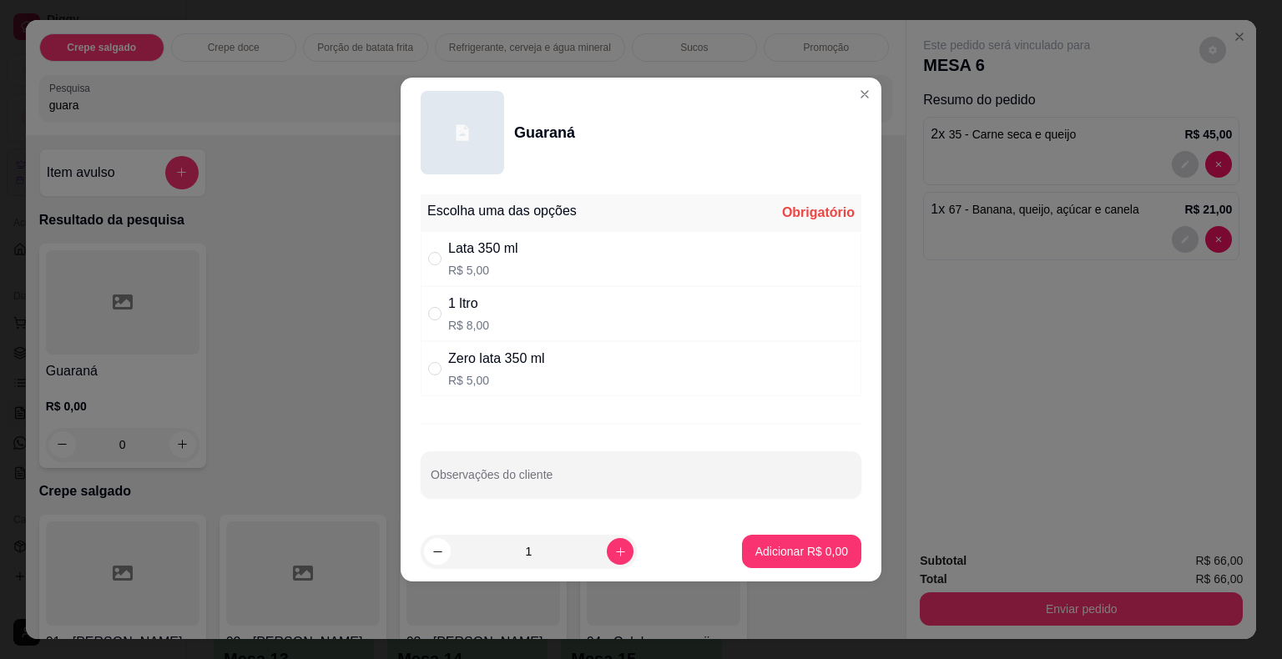
click at [511, 246] on div "Lata 350 ml" at bounding box center [483, 249] width 70 height 20
radio input "true"
click at [800, 555] on p "Adicionar R$ 5,00" at bounding box center [801, 551] width 93 height 17
type input "1"
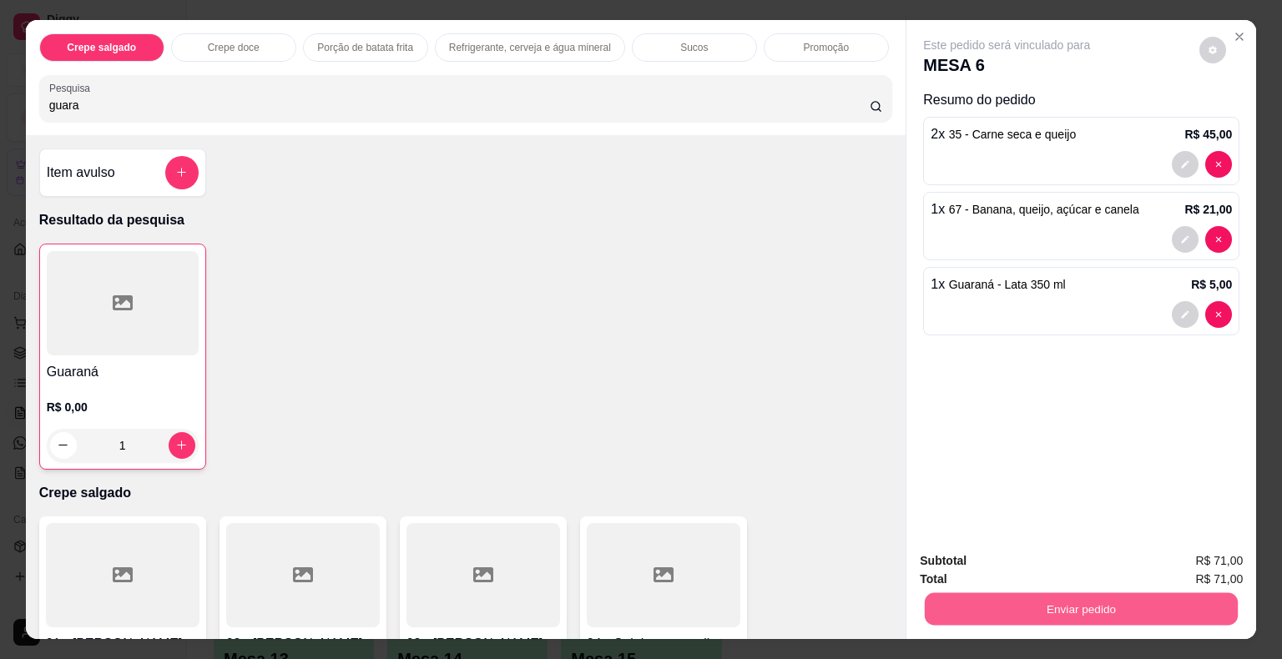
click at [1002, 604] on button "Enviar pedido" at bounding box center [1081, 609] width 313 height 33
click at [1015, 556] on button "Não registrar e enviar pedido" at bounding box center [1025, 562] width 169 height 31
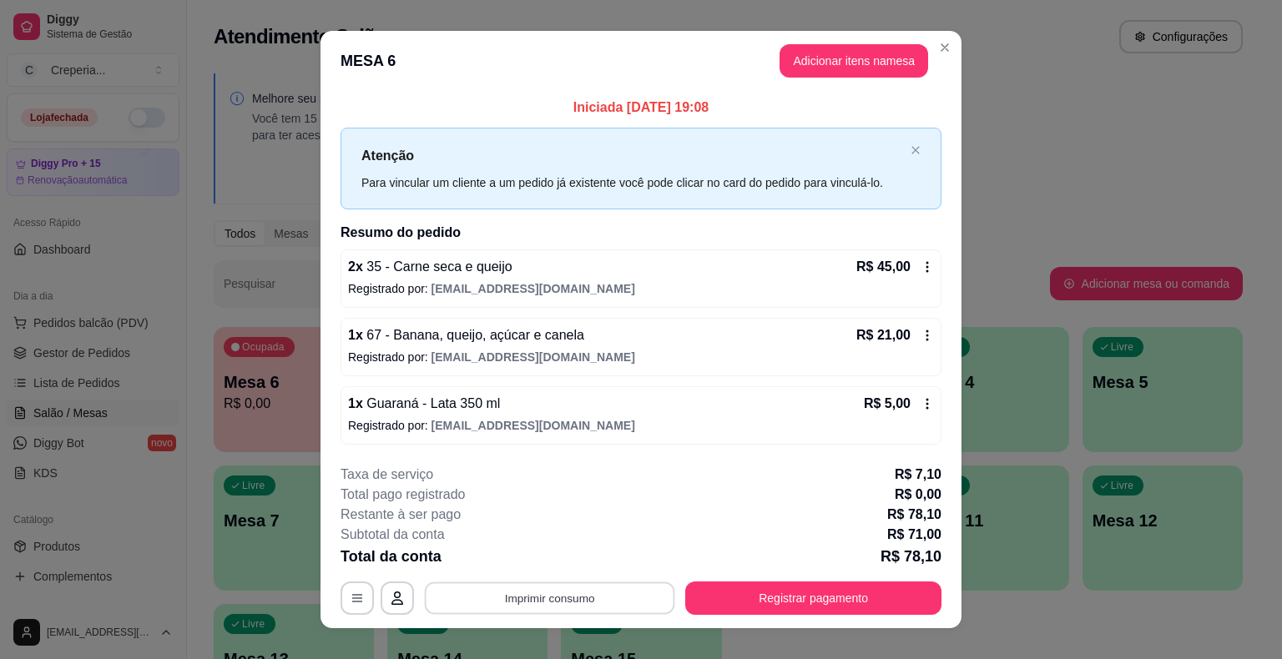
click at [592, 597] on button "Imprimir consumo" at bounding box center [550, 598] width 250 height 33
click at [581, 566] on button "IMPRESSORA" at bounding box center [548, 559] width 117 height 26
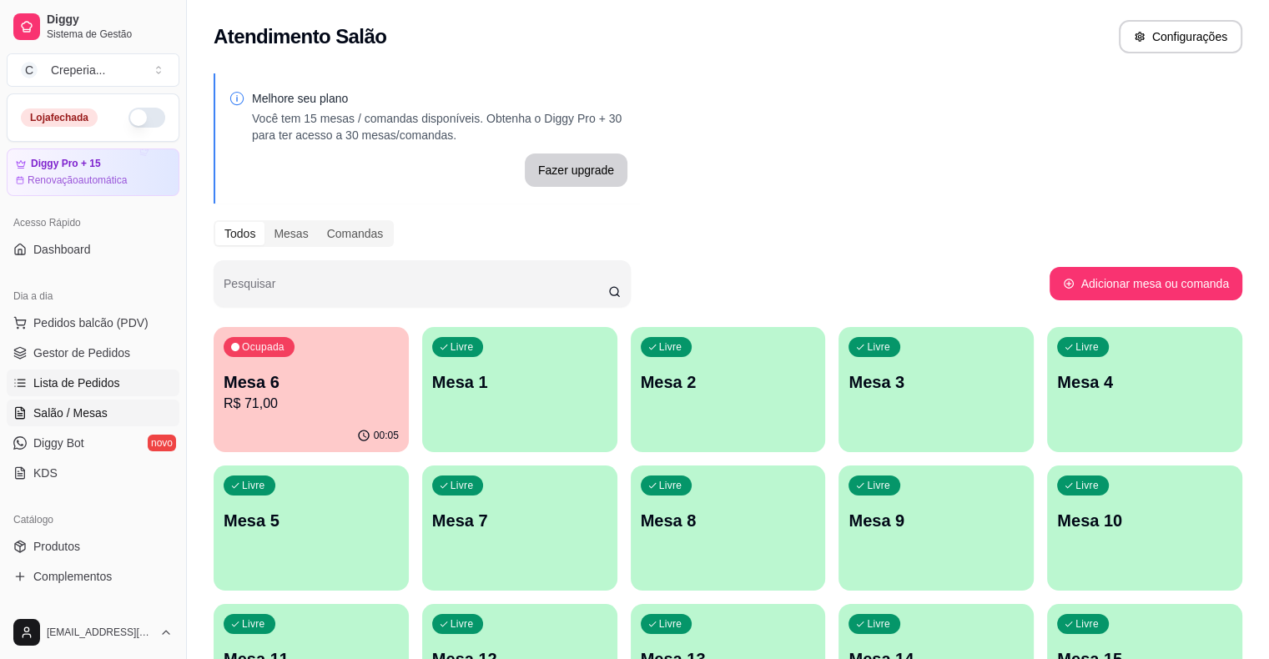
click at [124, 377] on link "Lista de Pedidos" at bounding box center [93, 383] width 173 height 27
click at [643, 371] on p "Mesa 2" at bounding box center [728, 382] width 170 height 23
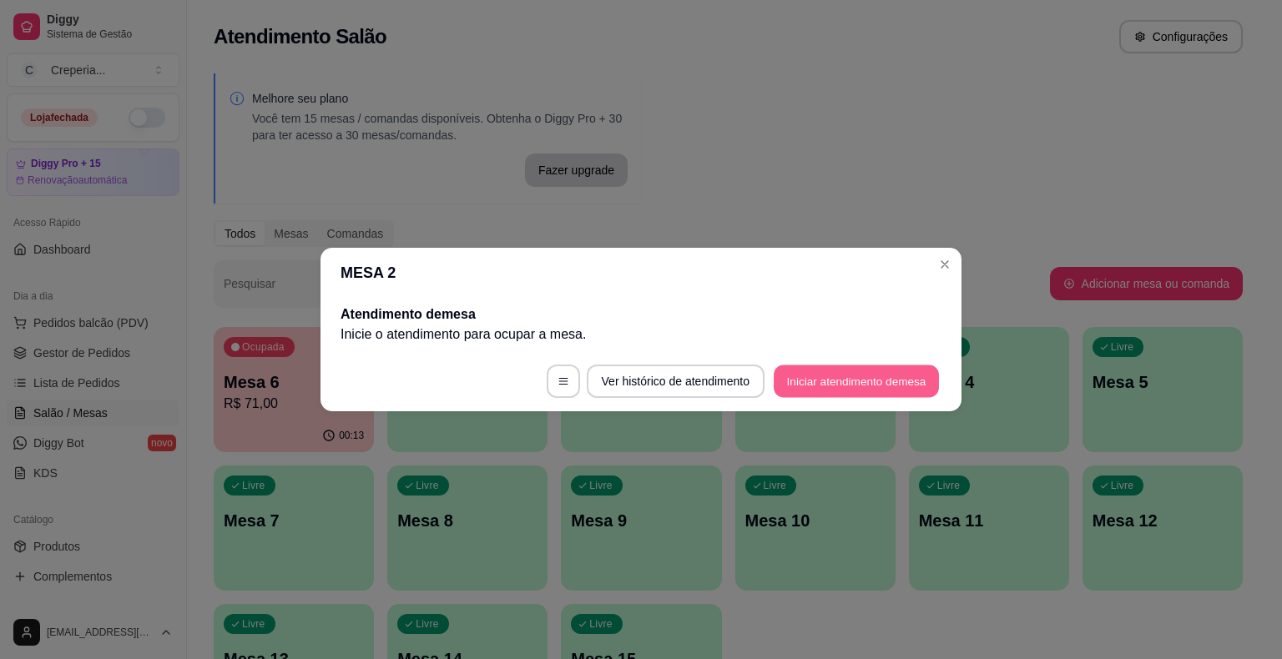
click at [868, 378] on button "Iniciar atendimento de mesa" at bounding box center [856, 382] width 165 height 33
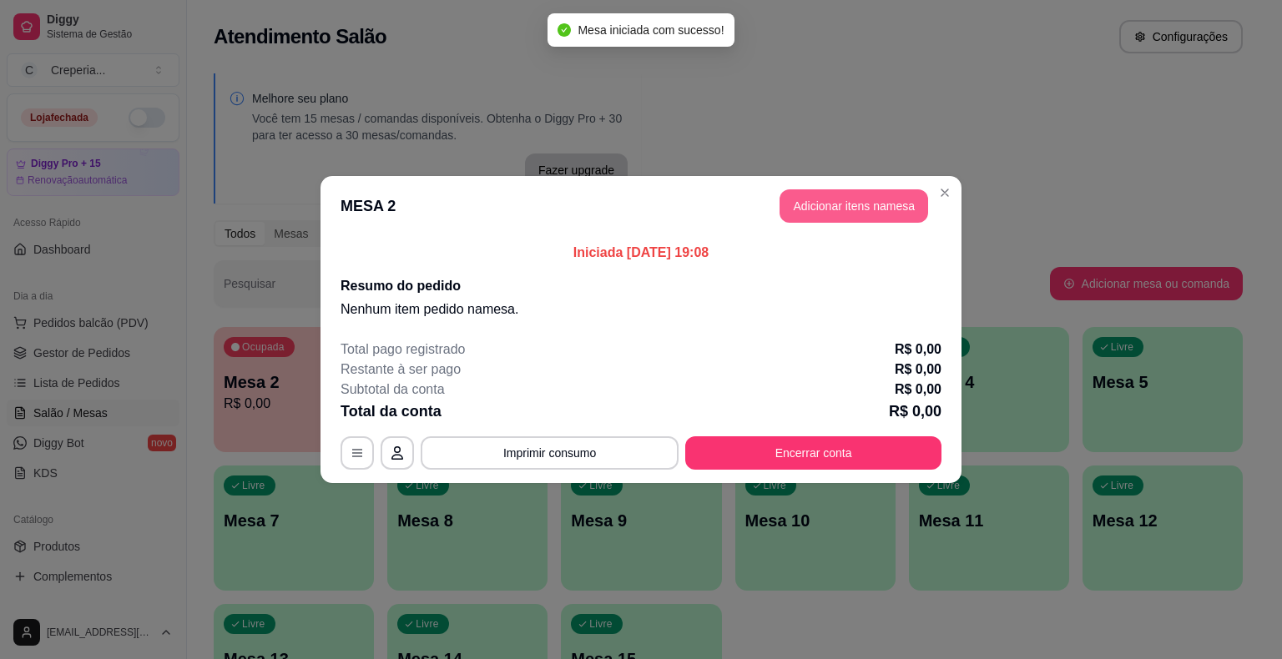
click at [848, 197] on button "Adicionar itens na mesa" at bounding box center [853, 205] width 149 height 33
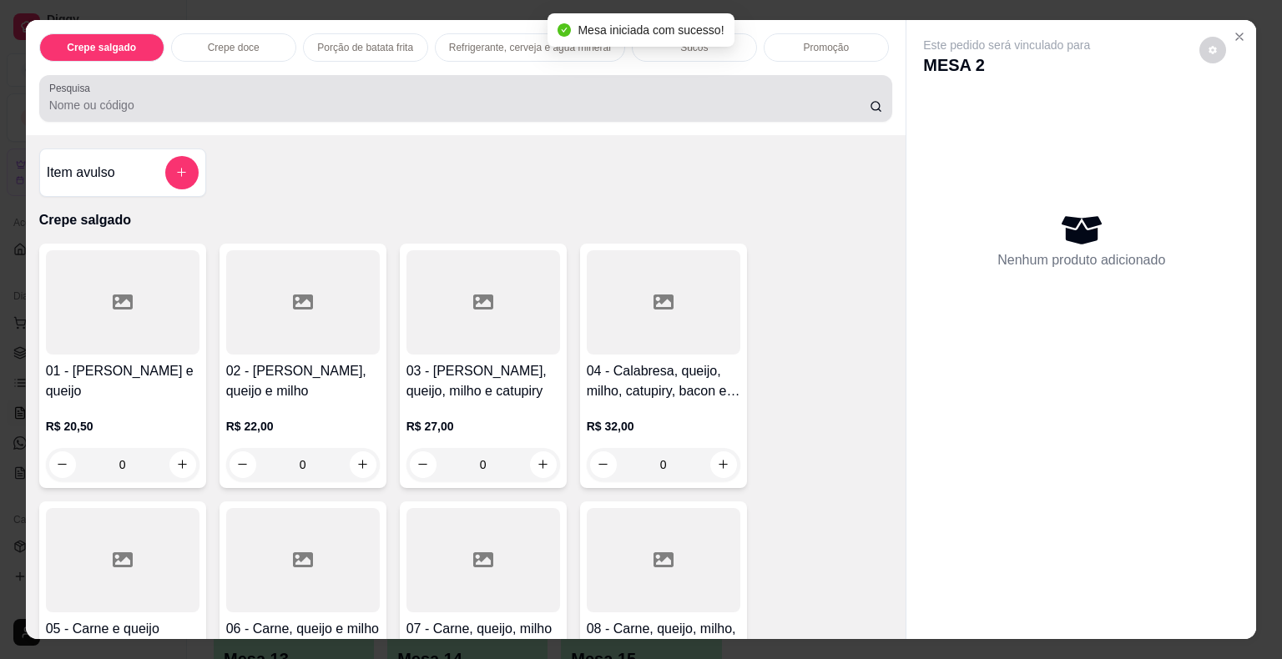
click at [150, 107] on div at bounding box center [466, 98] width 834 height 33
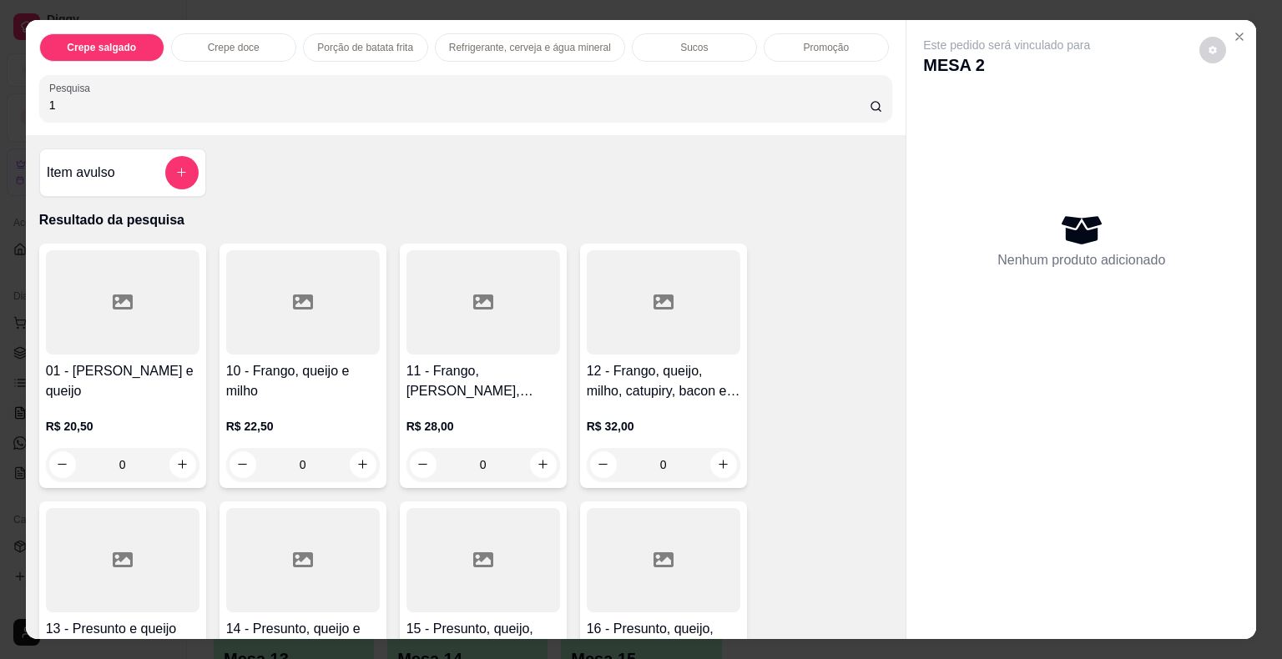
type input "1"
click at [162, 295] on div at bounding box center [123, 302] width 154 height 104
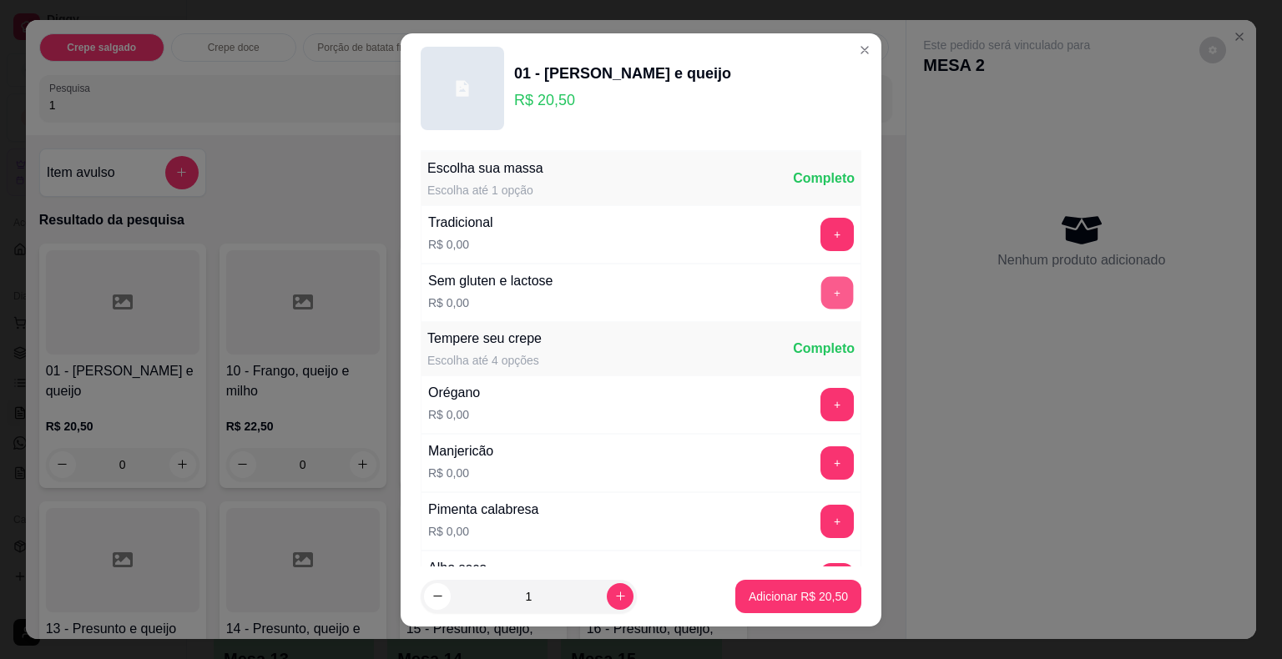
click at [821, 285] on button "+" at bounding box center [837, 292] width 33 height 33
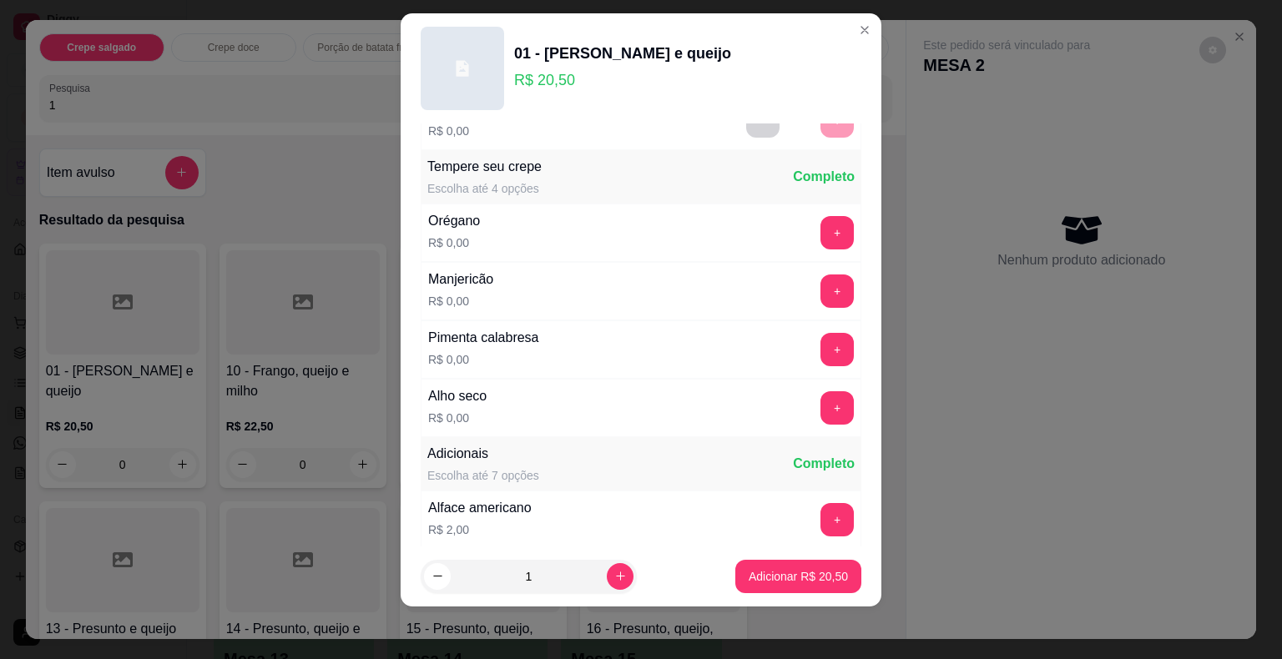
scroll to position [177, 0]
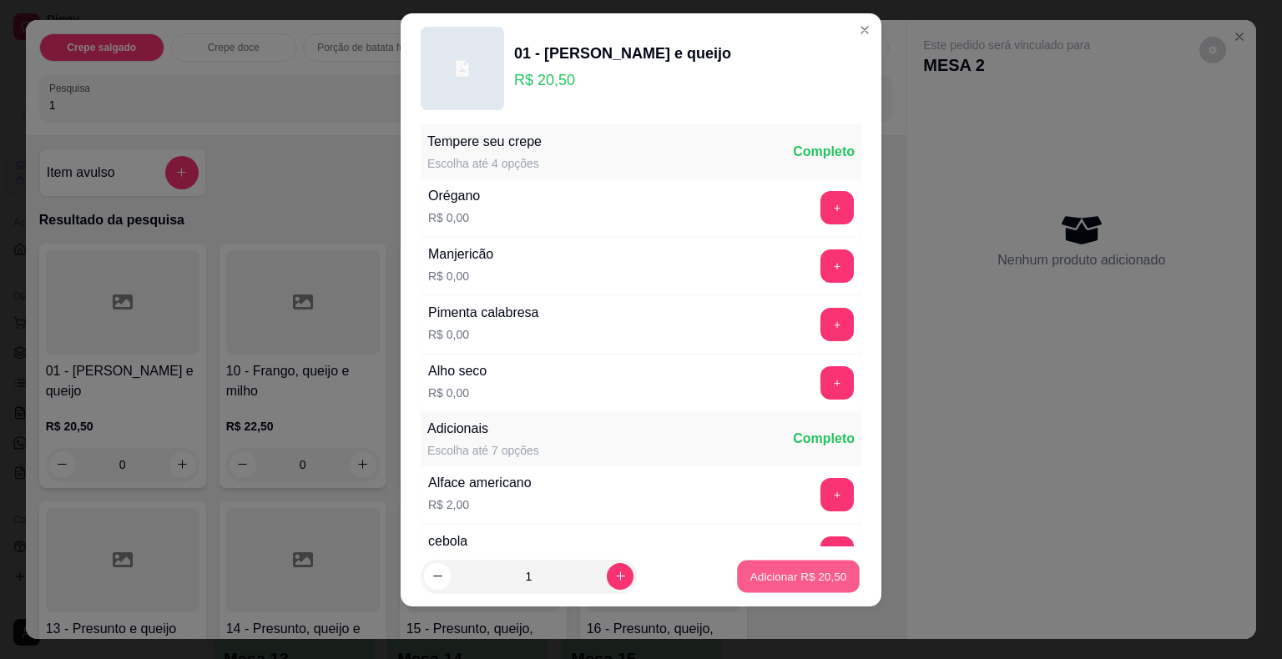
click at [758, 578] on p "Adicionar R$ 20,50" at bounding box center [798, 576] width 97 height 16
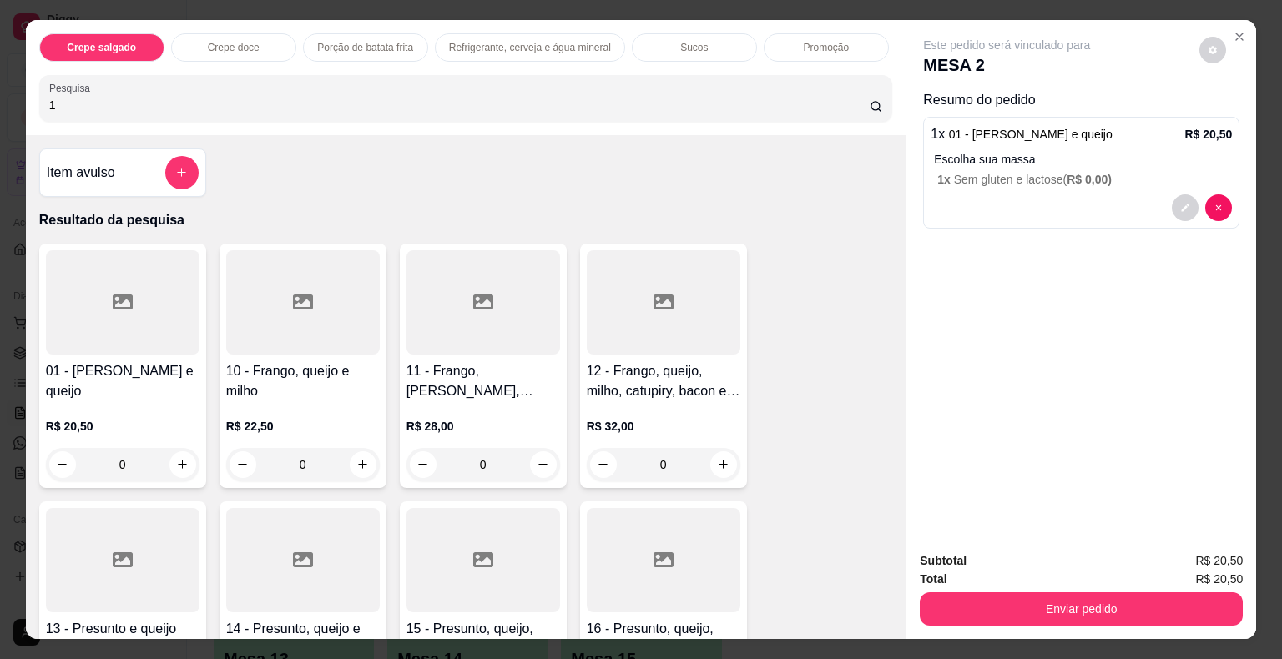
drag, startPoint x: 89, startPoint y: 89, endPoint x: 43, endPoint y: 87, distance: 46.8
click at [43, 87] on div "Pesquisa 1" at bounding box center [466, 98] width 854 height 47
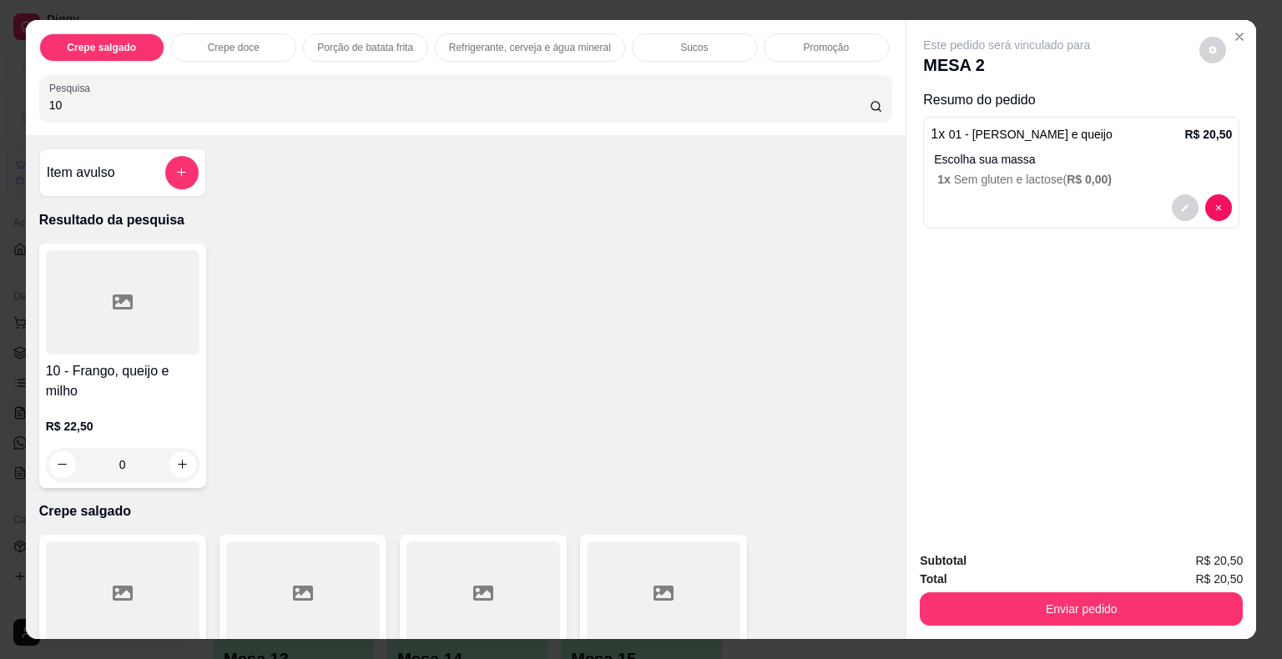
type input "10"
click at [192, 361] on h4 "10 - Frango, queijo e milho" at bounding box center [123, 381] width 154 height 40
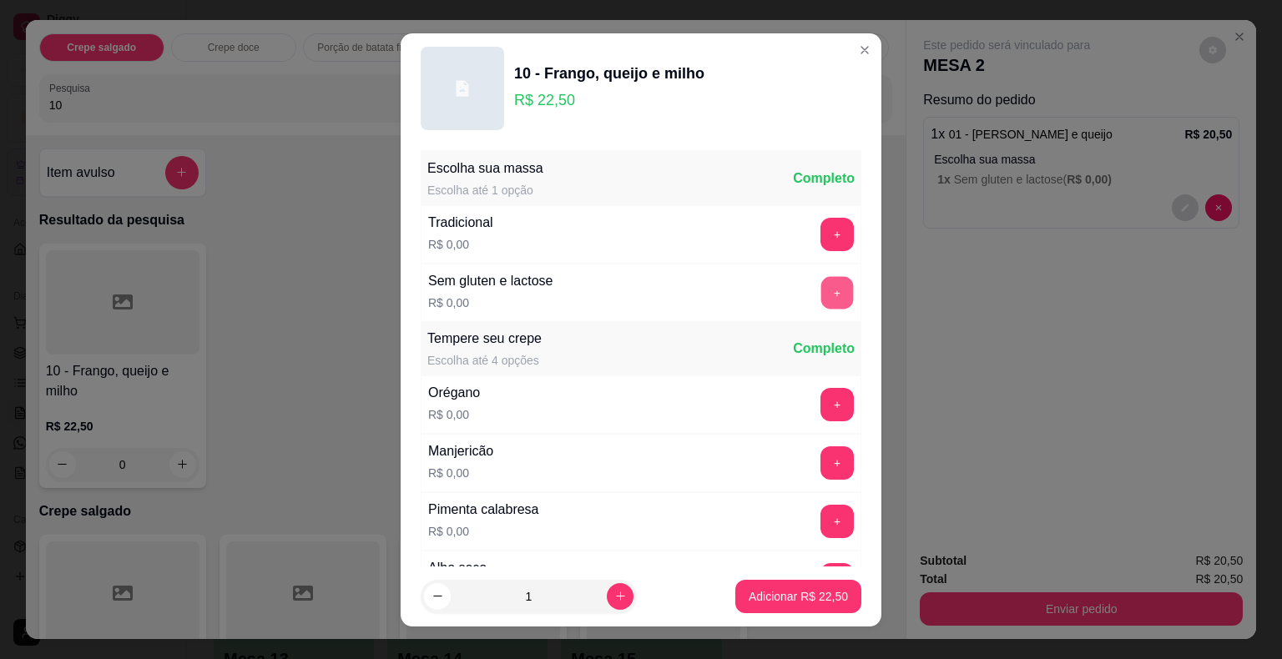
click at [821, 295] on button "+" at bounding box center [837, 292] width 33 height 33
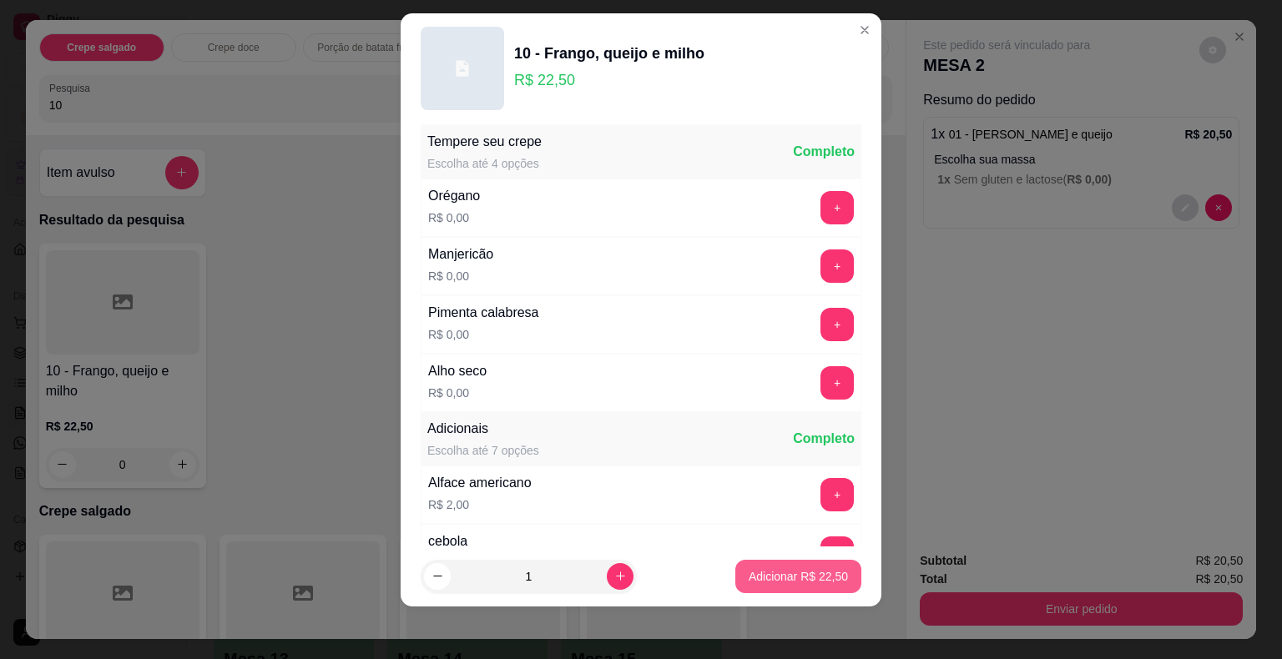
click at [778, 566] on button "Adicionar R$ 22,50" at bounding box center [798, 576] width 126 height 33
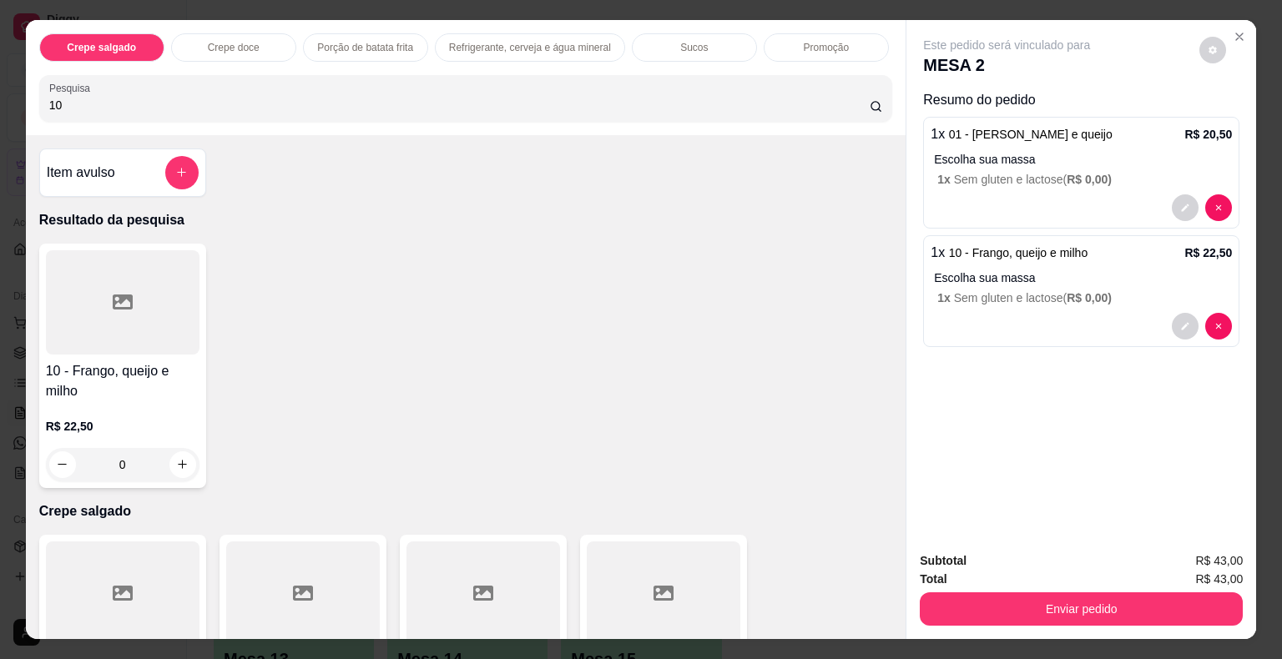
drag, startPoint x: 47, startPoint y: 92, endPoint x: 0, endPoint y: 92, distance: 46.7
click at [0, 92] on div "Crepe salgado Crepe doce Porção de batata frita Refrigerante, cerveja e água mi…" at bounding box center [641, 329] width 1282 height 659
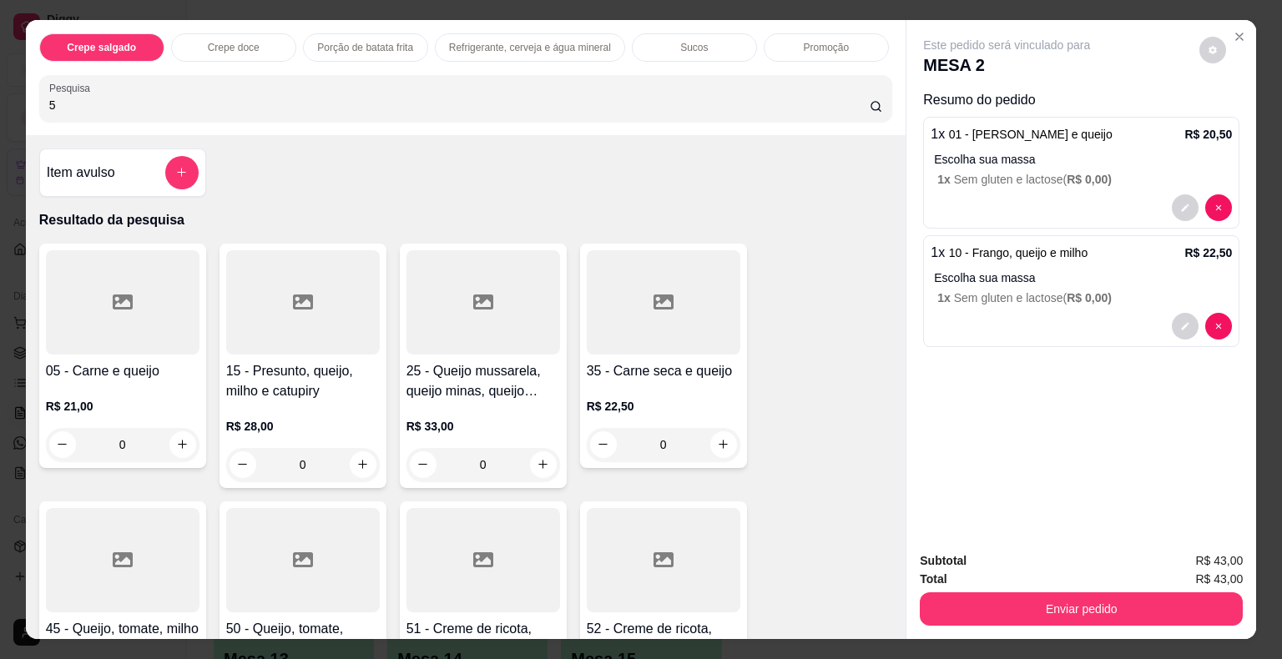
click at [84, 301] on div at bounding box center [123, 302] width 154 height 104
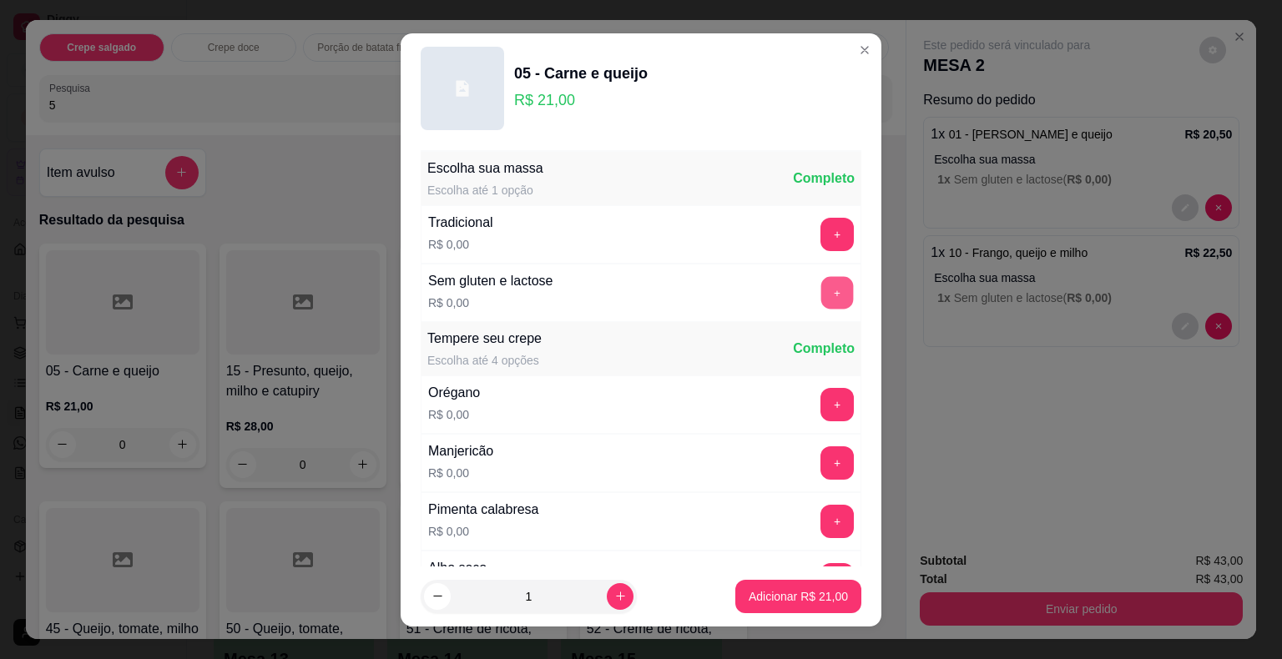
click at [821, 292] on button "+" at bounding box center [837, 292] width 33 height 33
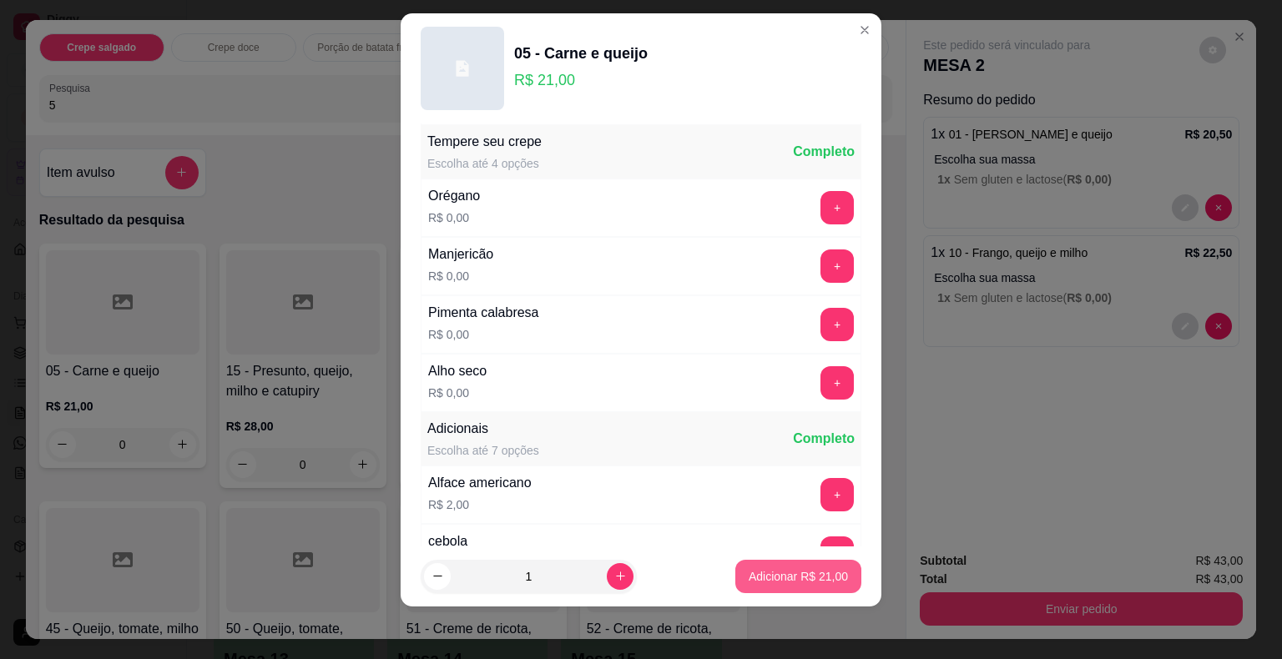
click at [764, 569] on p "Adicionar R$ 21,00" at bounding box center [798, 576] width 99 height 17
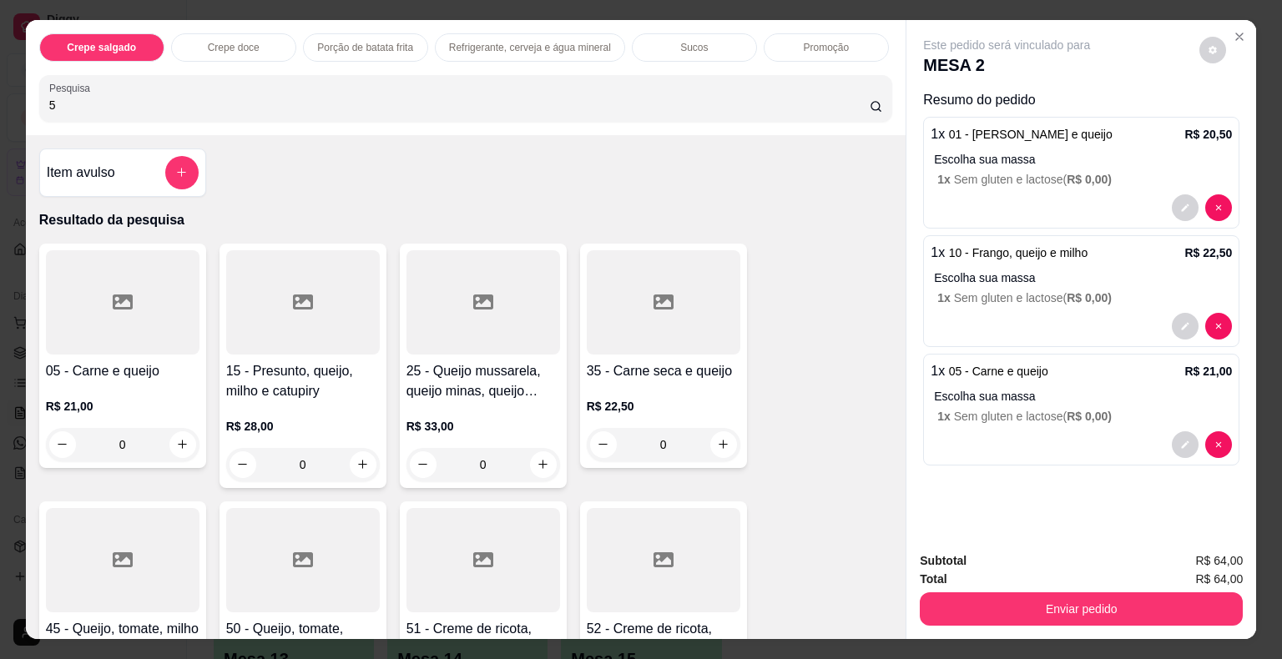
drag, startPoint x: 98, startPoint y: 101, endPoint x: 0, endPoint y: 84, distance: 99.1
click at [0, 84] on div "Crepe salgado Crepe doce Porção de batata frita Refrigerante, cerveja e água mi…" at bounding box center [641, 329] width 1282 height 659
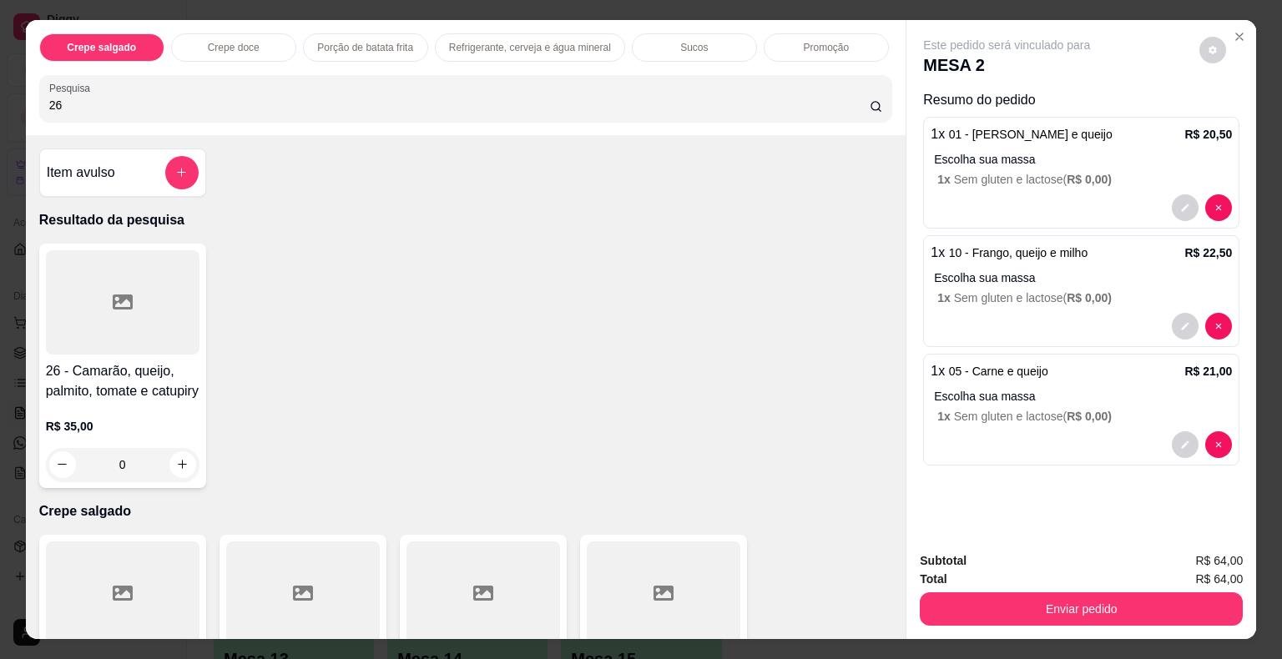
type input "26"
click at [113, 295] on icon at bounding box center [123, 302] width 20 height 15
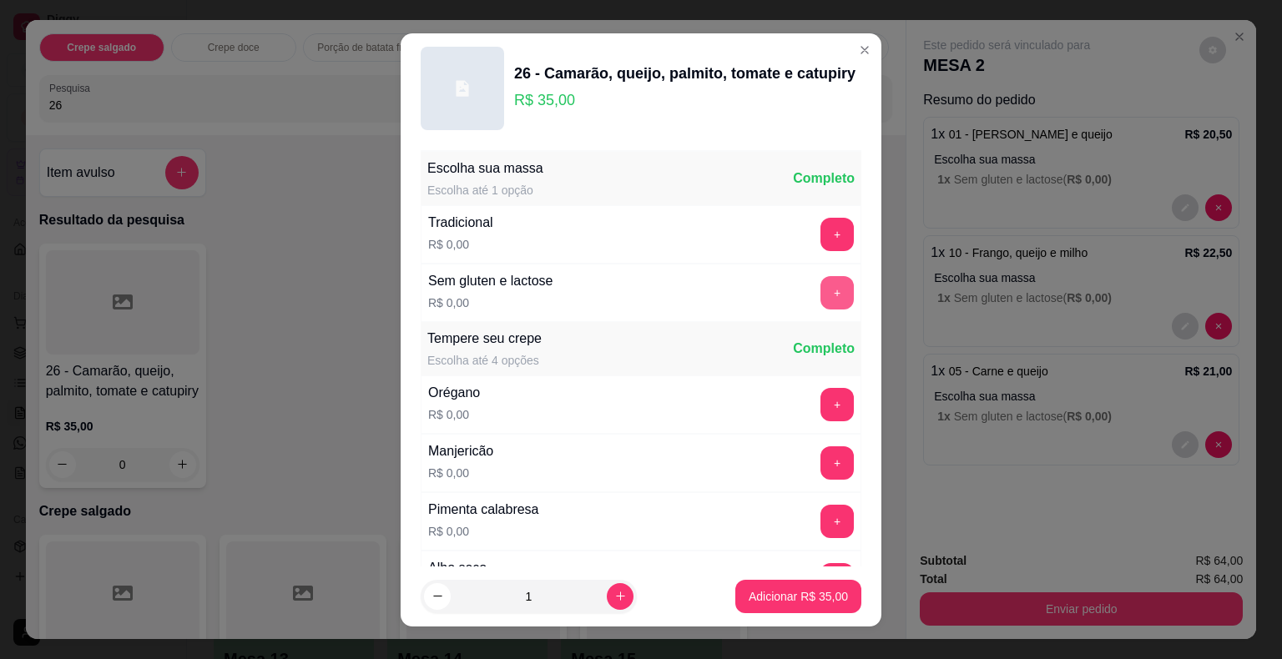
click at [820, 297] on button "+" at bounding box center [836, 292] width 33 height 33
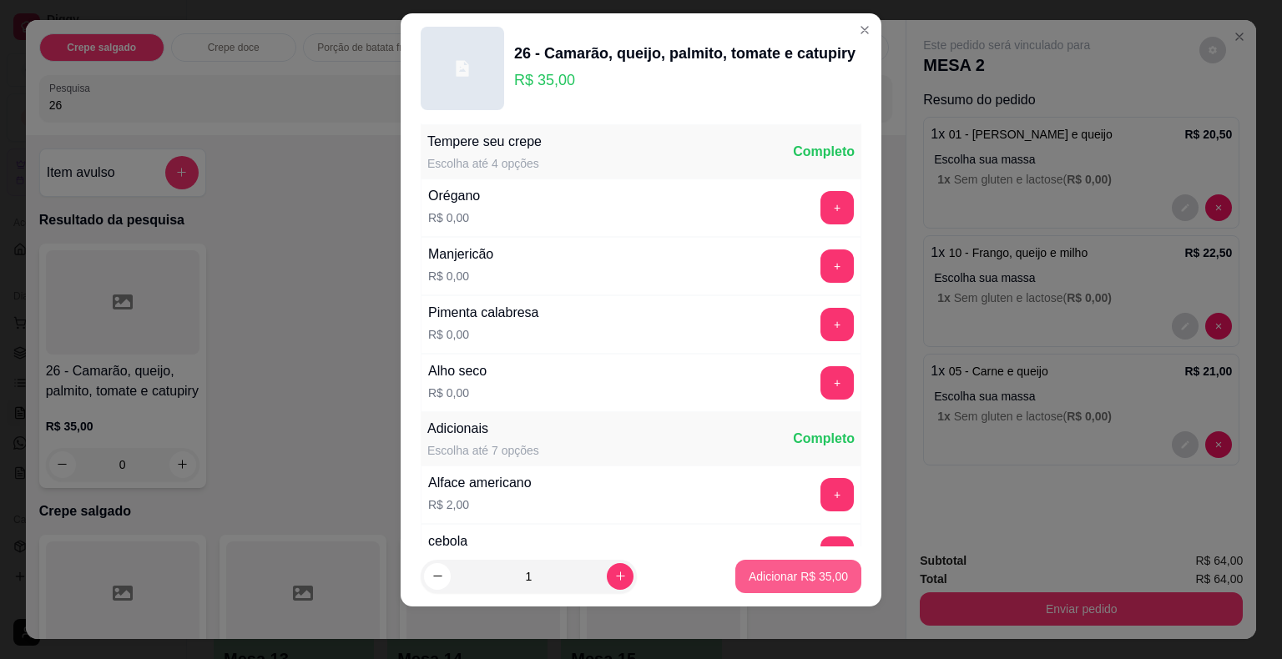
click at [779, 578] on p "Adicionar R$ 35,00" at bounding box center [798, 576] width 99 height 17
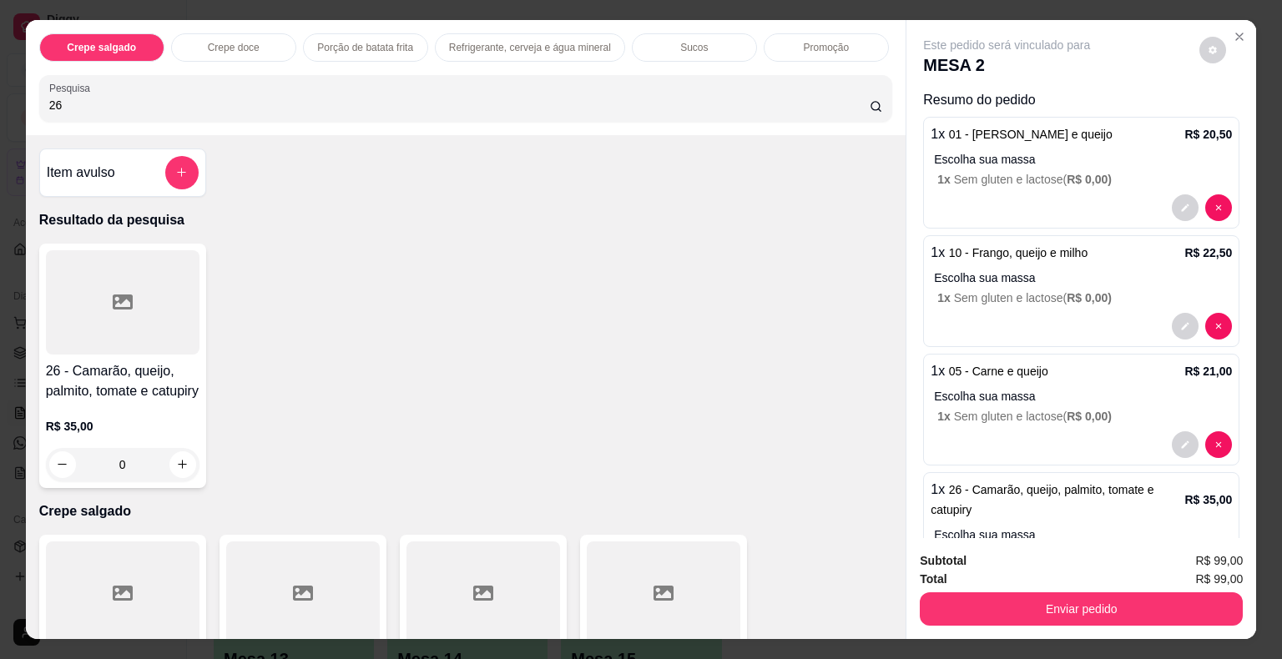
drag, startPoint x: 152, startPoint y: 101, endPoint x: 0, endPoint y: 98, distance: 151.9
click at [0, 98] on div "Crepe salgado Crepe doce Porção de batata frita Refrigerante, cerveja e água mi…" at bounding box center [641, 329] width 1282 height 659
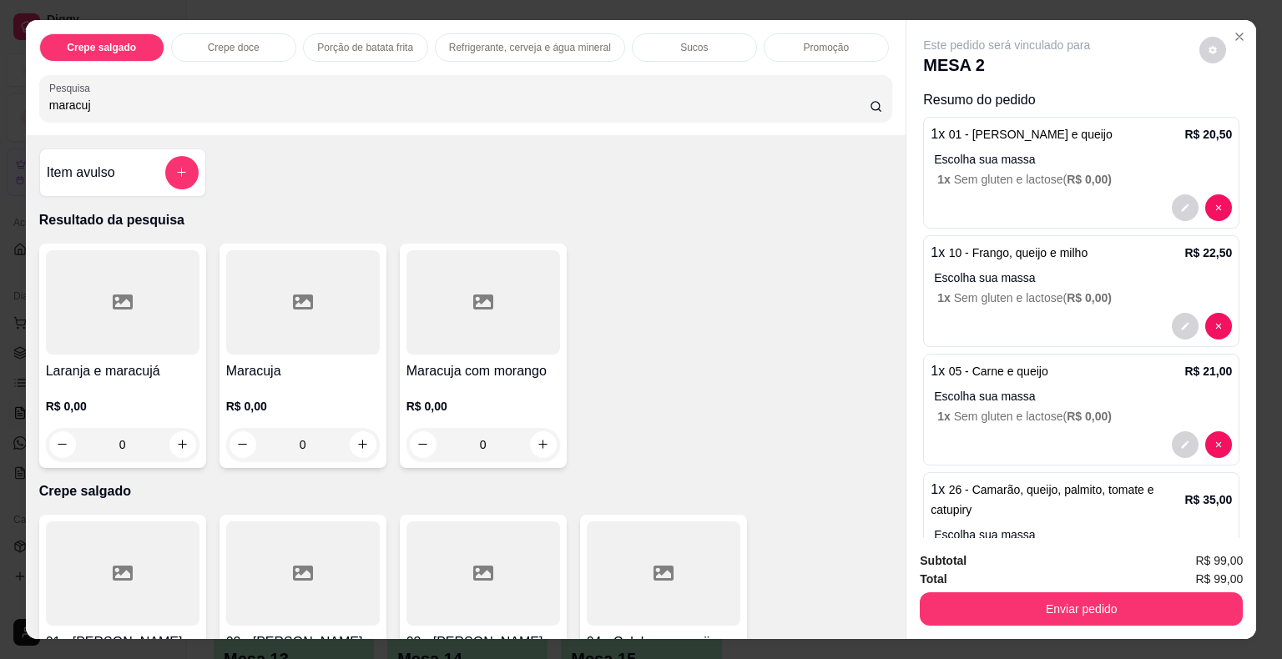
type input "maracuj"
click at [332, 361] on h4 "Maracuja" at bounding box center [303, 371] width 154 height 20
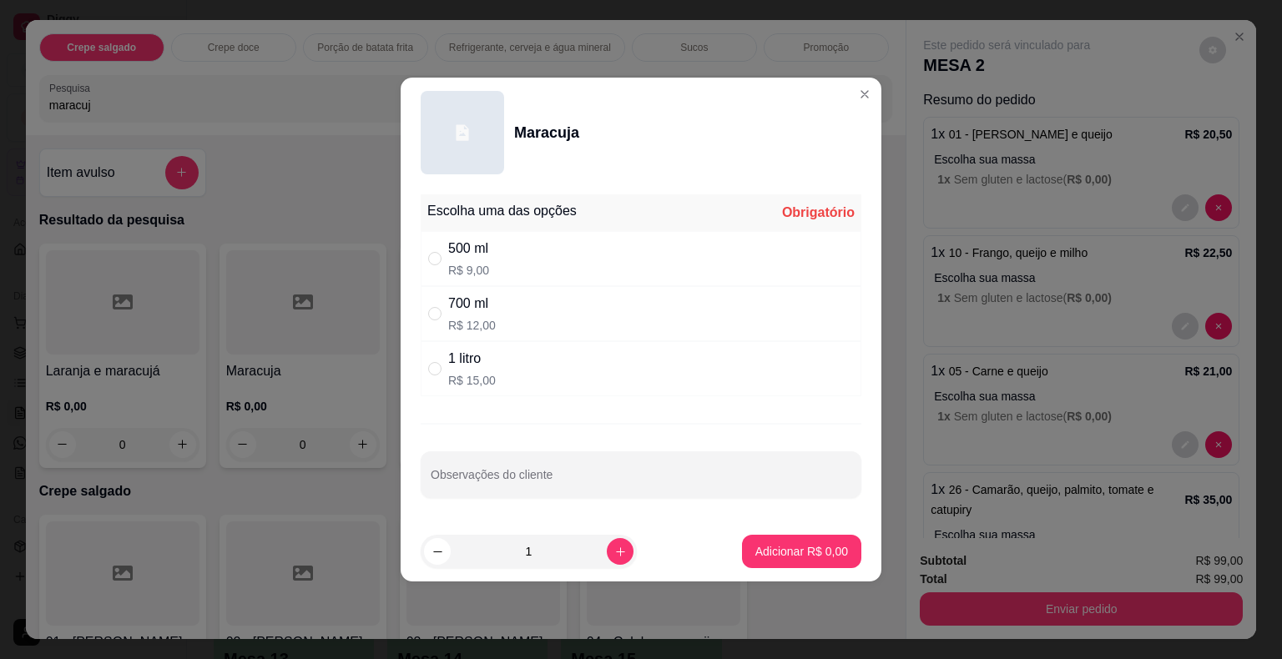
click at [507, 266] on div "500 ml R$ 9,00" at bounding box center [641, 258] width 441 height 55
radio input "true"
click at [767, 539] on button "Adicionar R$ 9,00" at bounding box center [801, 551] width 119 height 33
type input "1"
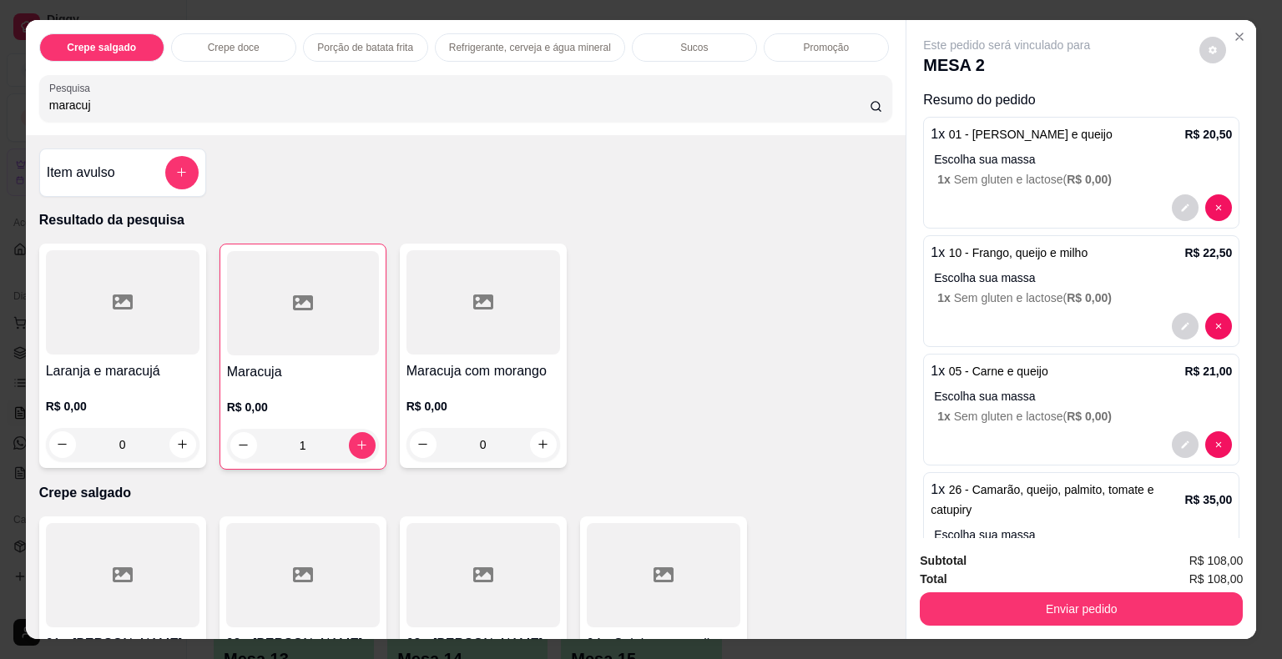
drag, startPoint x: 160, startPoint y: 103, endPoint x: 0, endPoint y: 98, distance: 160.3
click at [0, 98] on div "Crepe salgado Crepe doce Porção de batata frita Refrigerante, cerveja e água mi…" at bounding box center [641, 329] width 1282 height 659
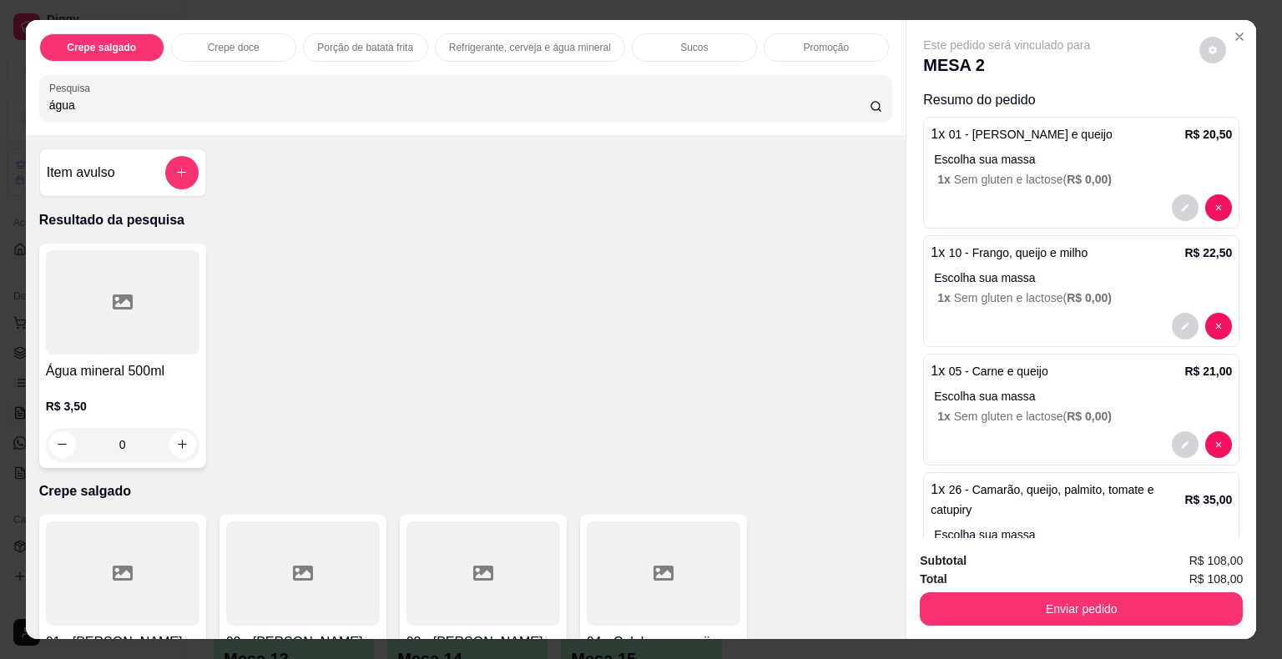
type input "água"
click at [124, 299] on icon at bounding box center [123, 302] width 20 height 20
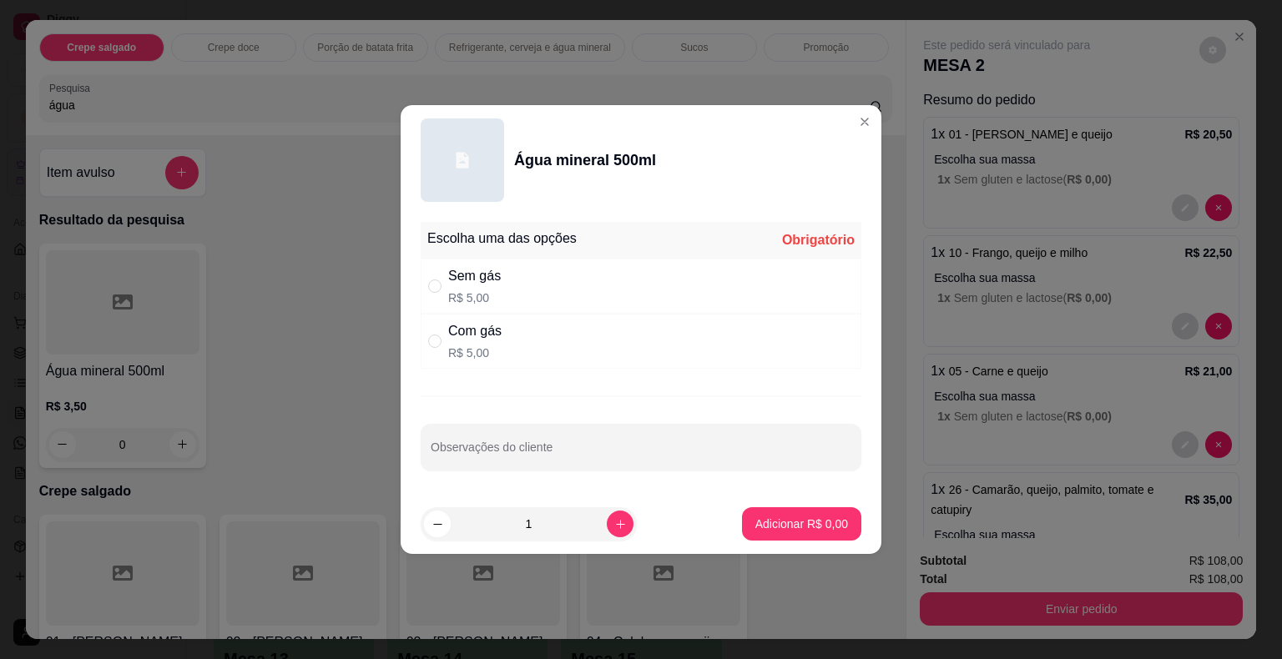
click at [484, 346] on p "R$ 5,00" at bounding box center [474, 353] width 53 height 17
radio input "true"
click at [813, 527] on p "Adicionar R$ 5,00" at bounding box center [801, 524] width 90 height 16
type input "1"
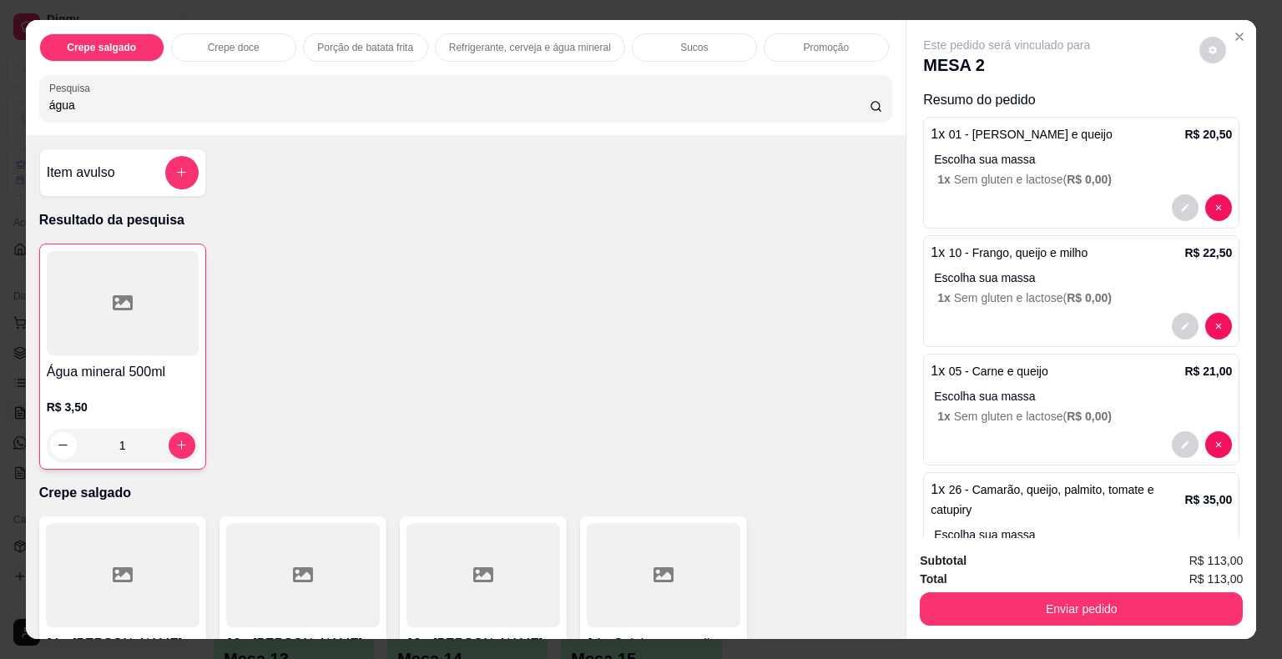
drag, startPoint x: 94, startPoint y: 91, endPoint x: 0, endPoint y: 89, distance: 94.3
click at [0, 89] on div "Crepe salgado Crepe doce Porção de batata frita Refrigerante, cerveja e água mi…" at bounding box center [641, 329] width 1282 height 659
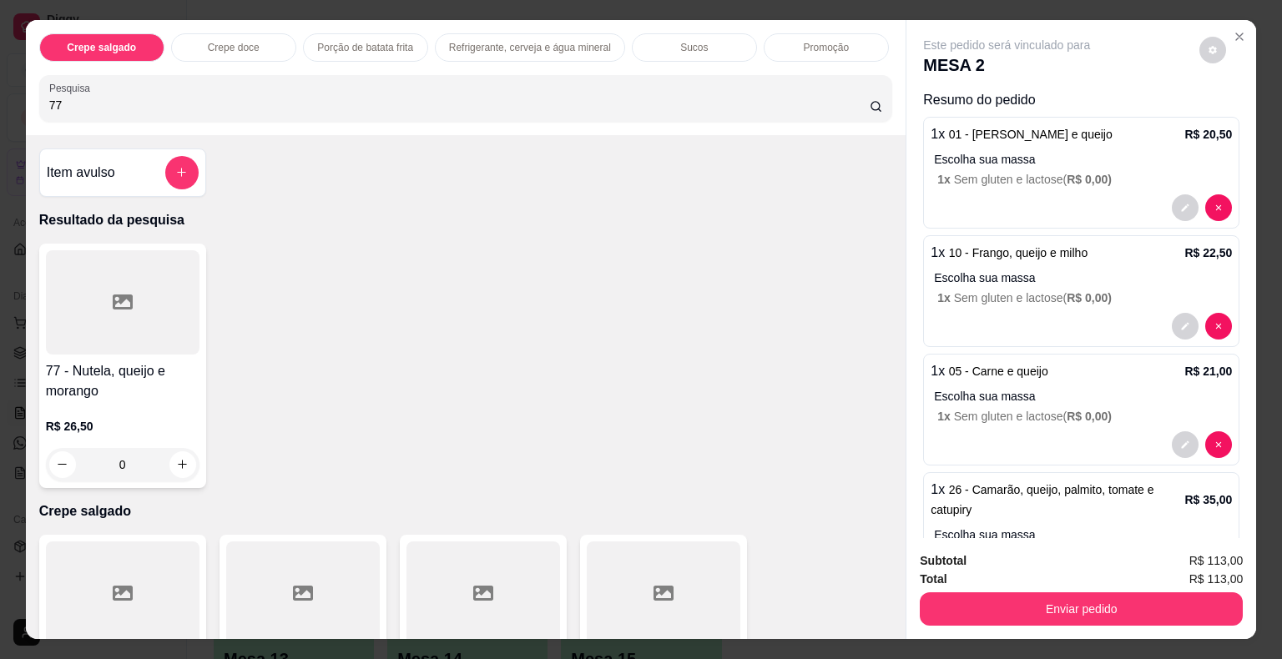
type input "77"
click at [105, 310] on div at bounding box center [123, 302] width 154 height 104
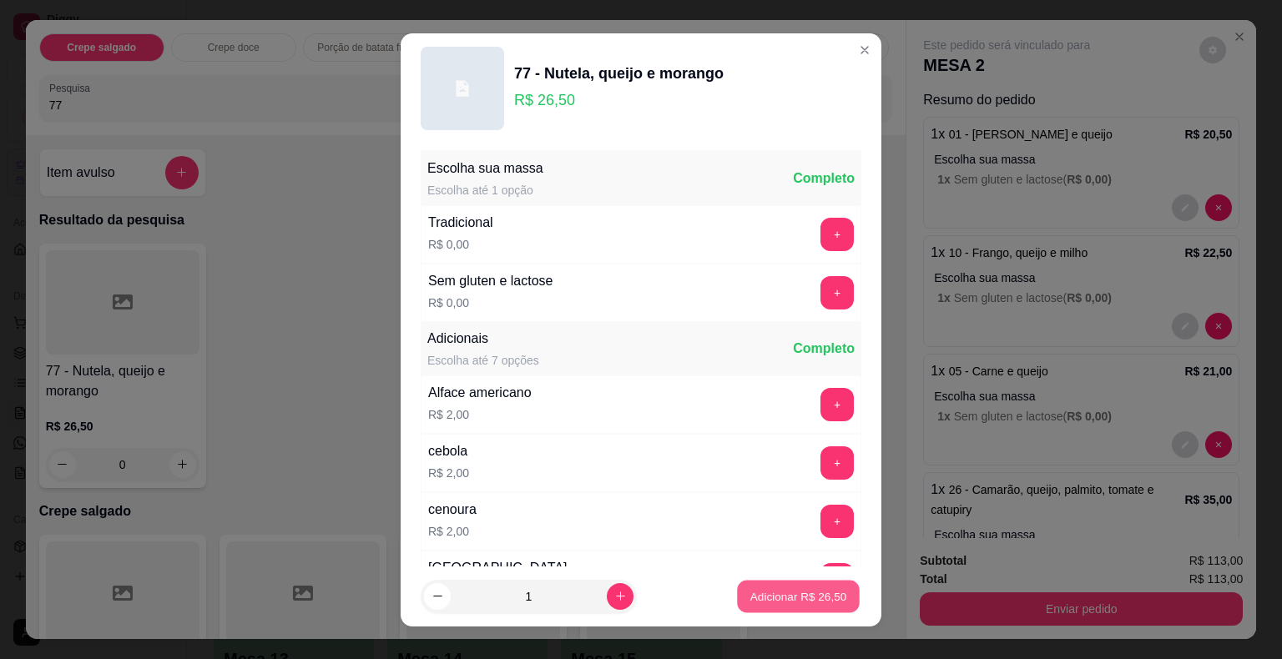
click at [799, 595] on p "Adicionar R$ 26,50" at bounding box center [798, 596] width 97 height 16
type input "1"
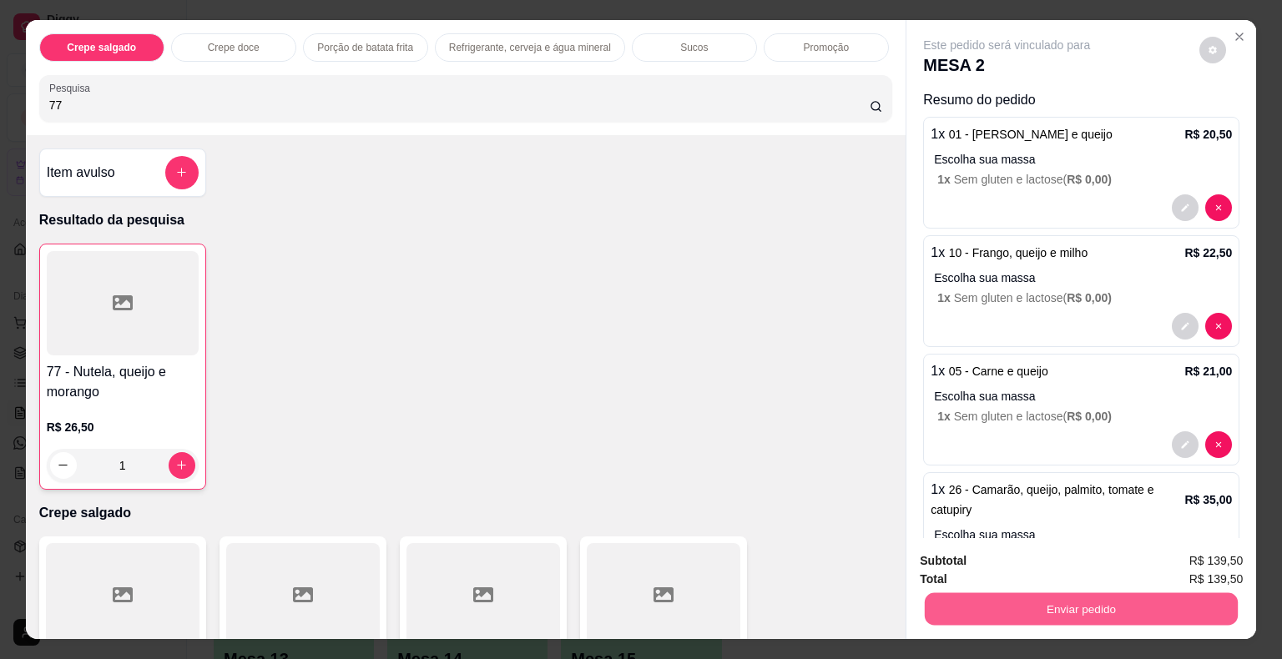
click at [1138, 608] on button "Enviar pedido" at bounding box center [1081, 609] width 313 height 33
click at [984, 567] on button "Não registrar e enviar pedido" at bounding box center [1026, 563] width 174 height 32
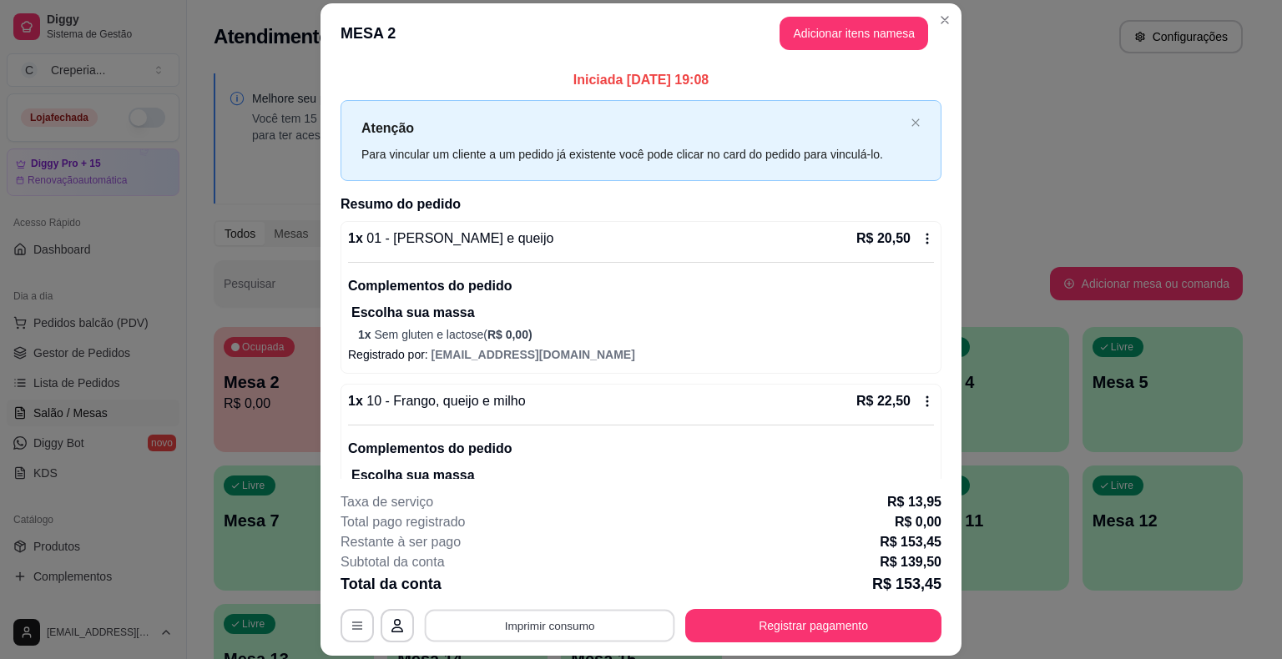
click at [511, 621] on button "Imprimir consumo" at bounding box center [550, 626] width 250 height 33
click at [532, 589] on button "IMPRESSORA" at bounding box center [548, 587] width 117 height 26
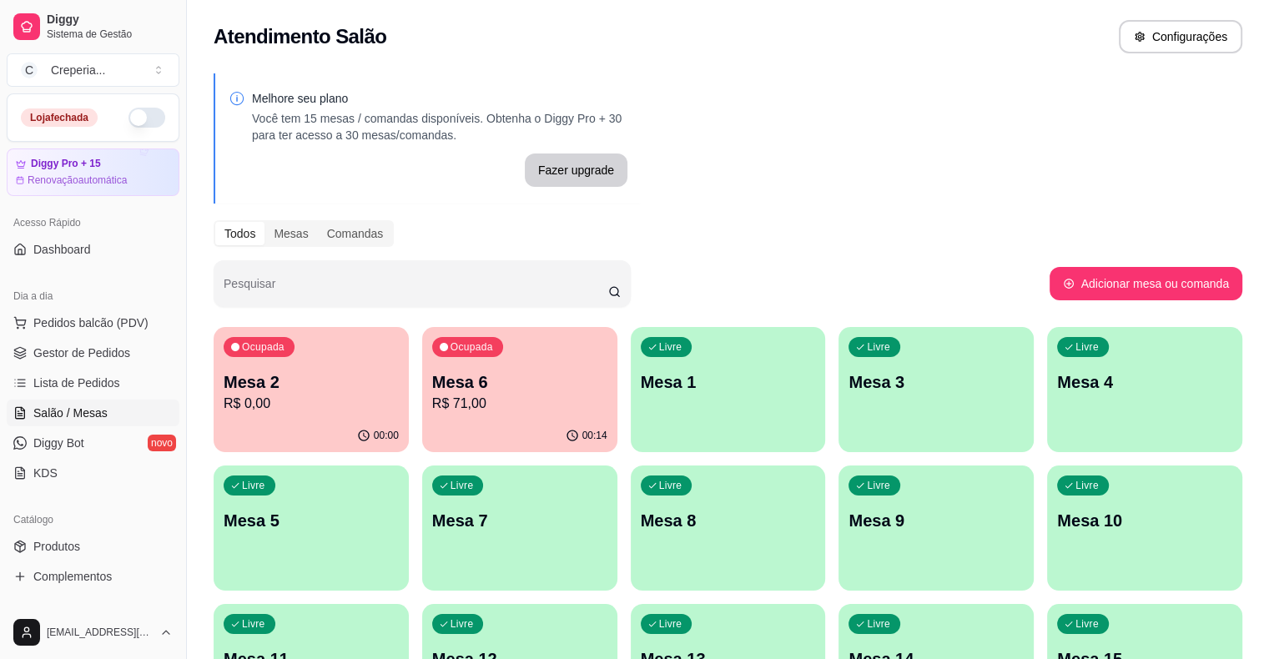
click at [409, 466] on div "Livre Mesa 5" at bounding box center [311, 518] width 195 height 105
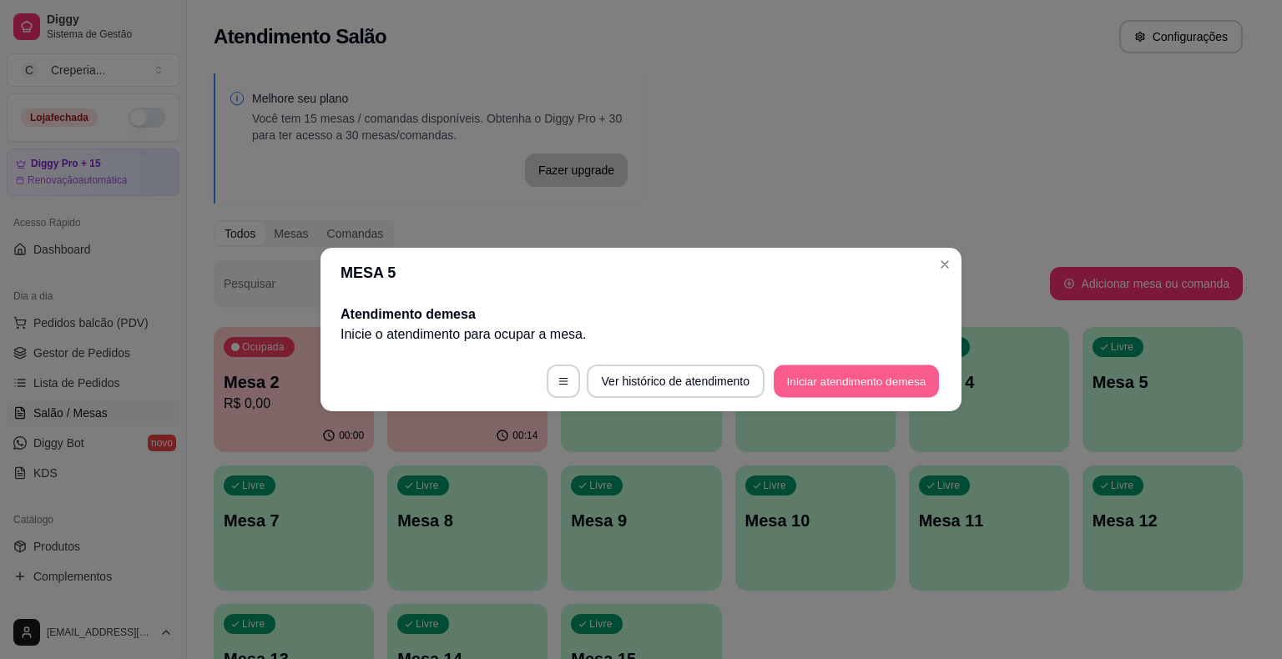
click at [860, 384] on button "Iniciar atendimento de mesa" at bounding box center [856, 382] width 165 height 33
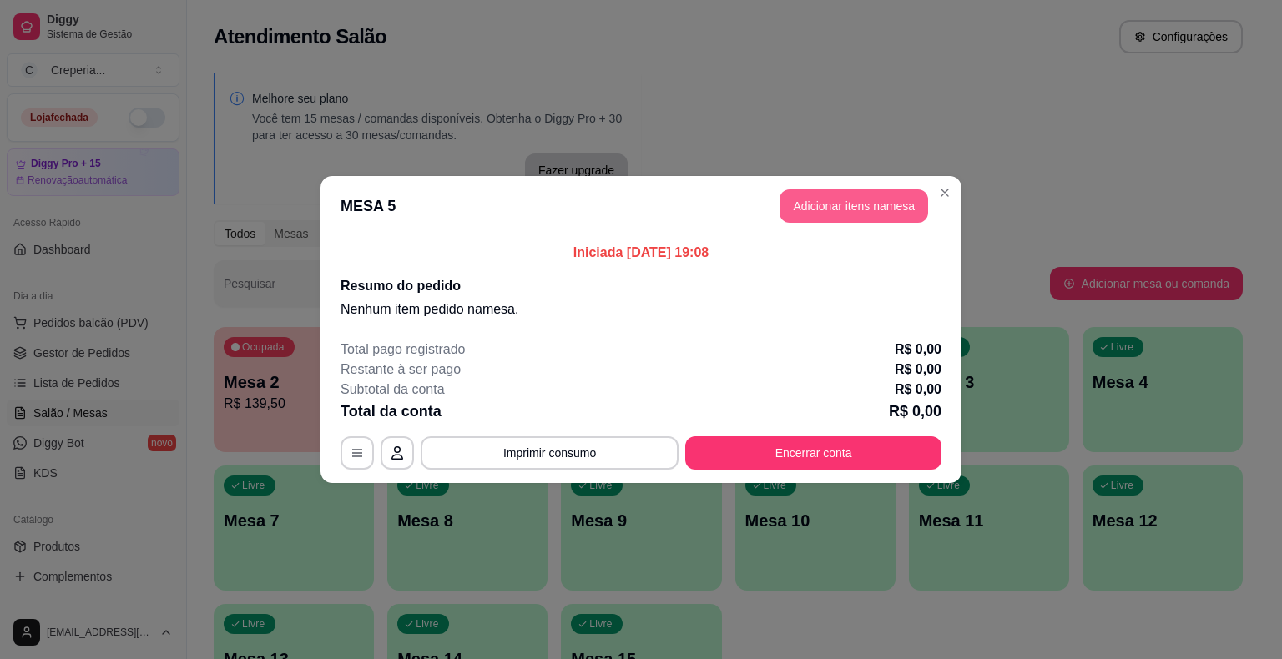
click at [816, 213] on button "Adicionar itens na mesa" at bounding box center [853, 205] width 149 height 33
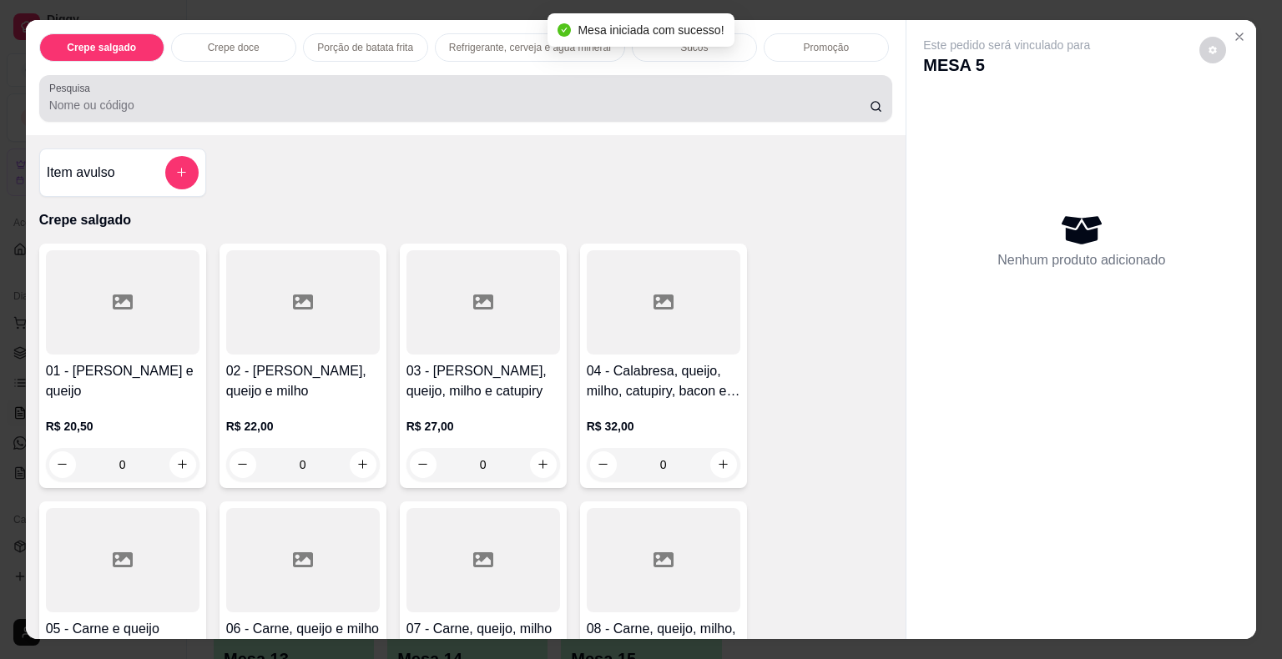
click at [363, 97] on input "Pesquisa" at bounding box center [459, 105] width 820 height 17
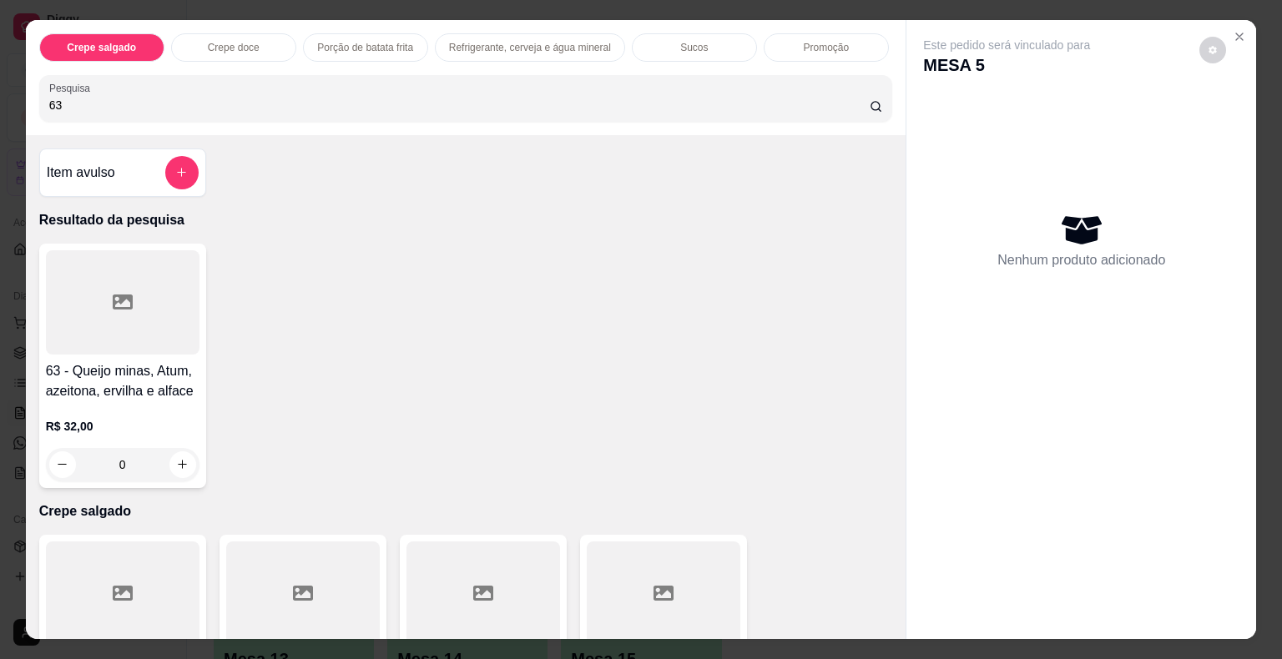
type input "63"
click at [144, 275] on div at bounding box center [123, 302] width 154 height 104
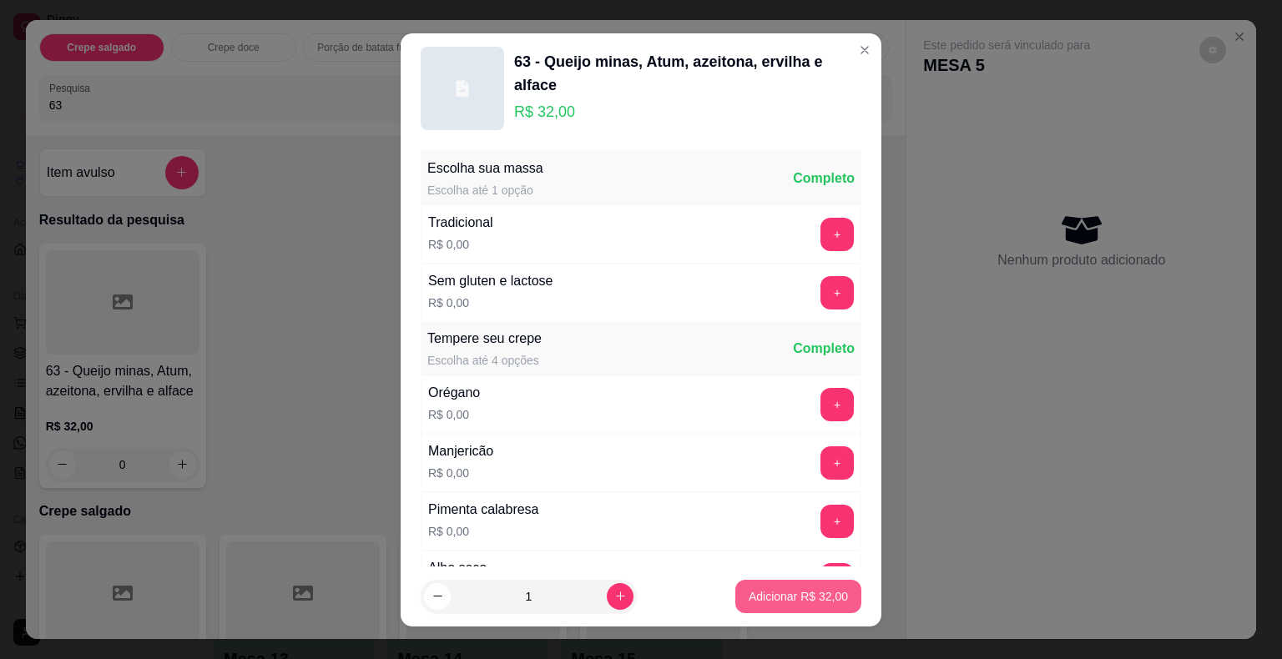
click at [799, 599] on p "Adicionar R$ 32,00" at bounding box center [798, 596] width 99 height 17
type input "1"
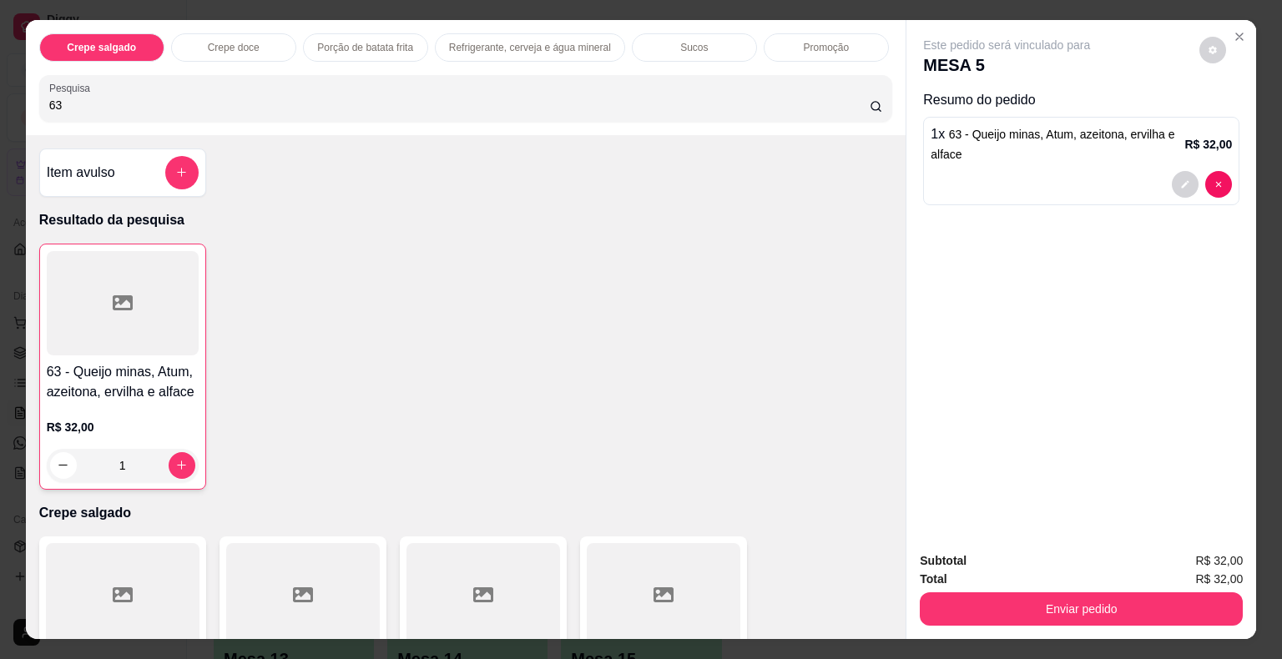
click at [128, 104] on input "63" at bounding box center [459, 105] width 820 height 17
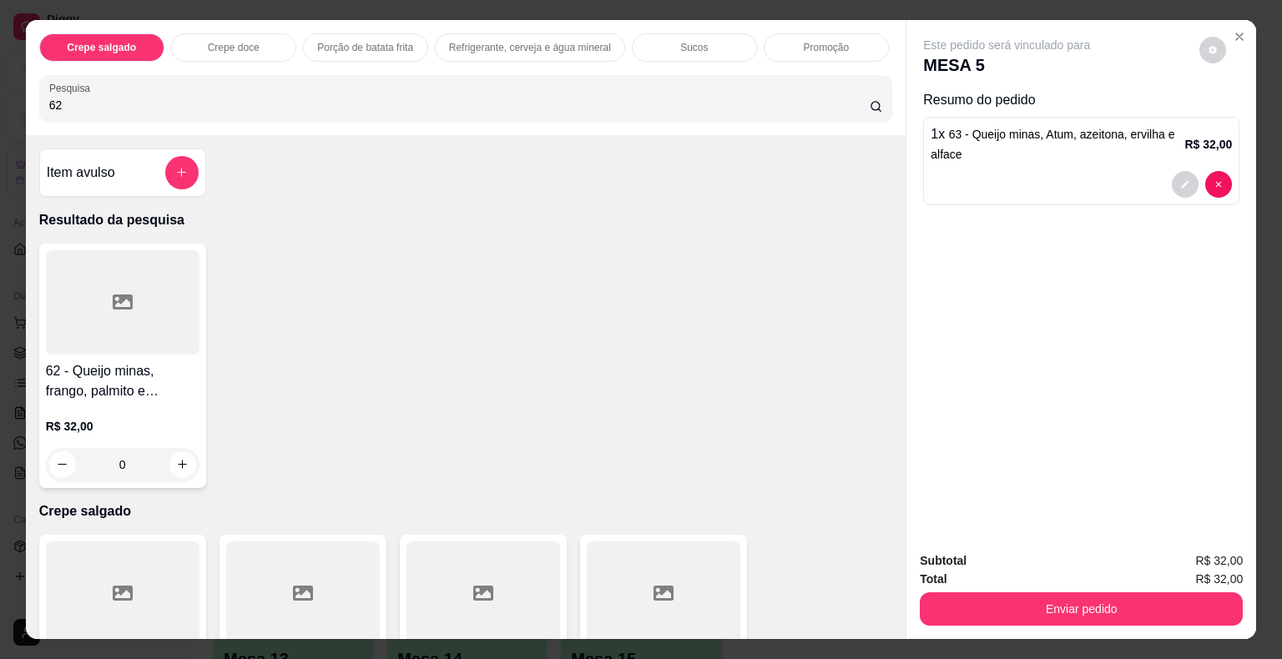
type input "62"
click at [122, 316] on div at bounding box center [123, 302] width 154 height 104
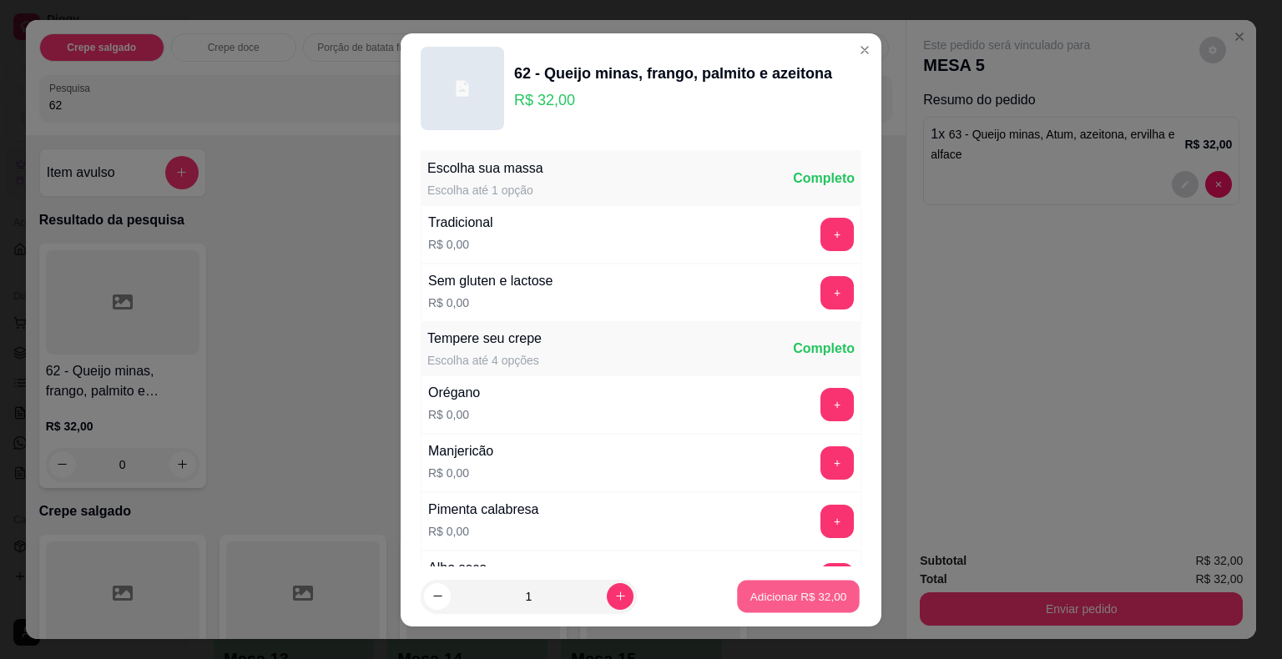
click at [750, 591] on p "Adicionar R$ 32,00" at bounding box center [798, 596] width 97 height 16
type input "1"
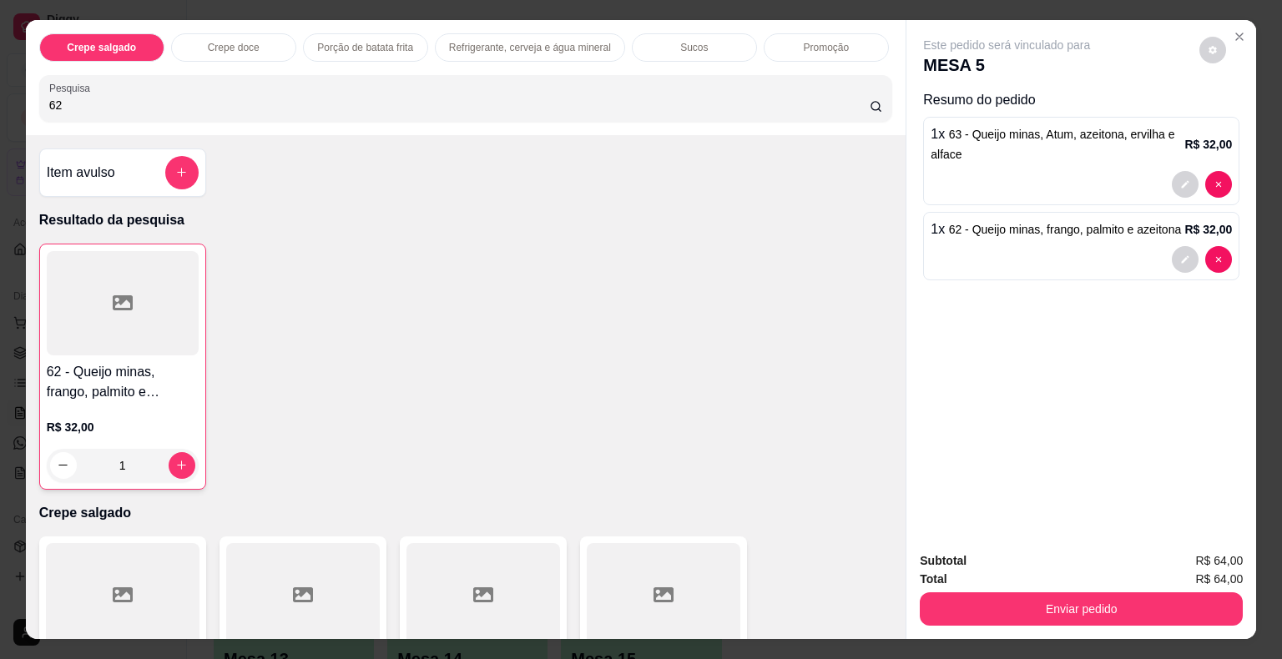
drag, startPoint x: 105, startPoint y: 98, endPoint x: 0, endPoint y: 91, distance: 105.4
click at [0, 91] on div "Crepe salgado Crepe doce Porção de batata frita Refrigerante, cerveja e água mi…" at bounding box center [641, 329] width 1282 height 659
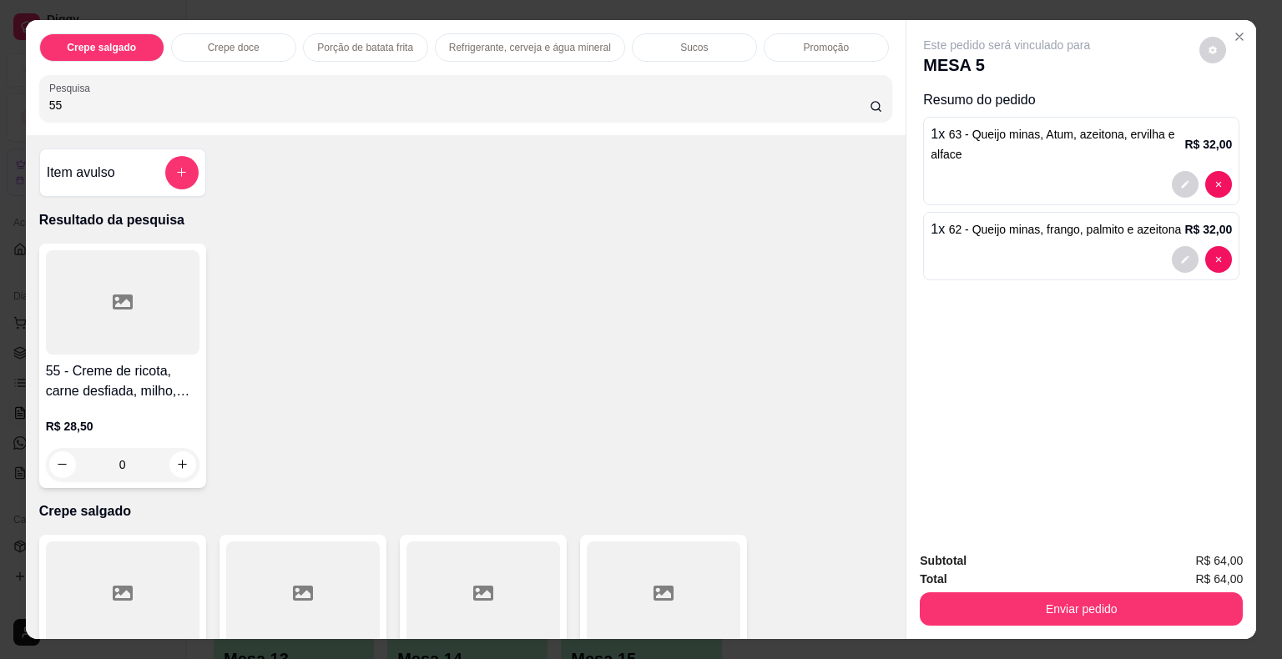
type input "55"
click at [120, 308] on div at bounding box center [123, 302] width 154 height 104
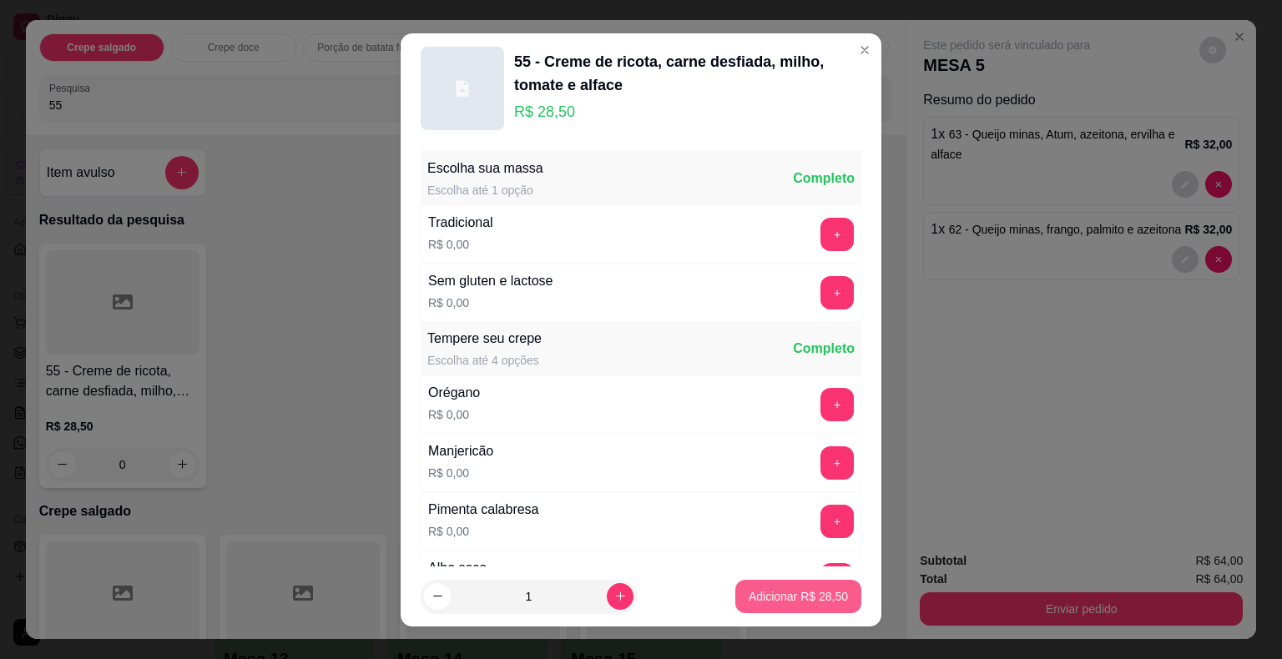
click at [760, 582] on button "Adicionar R$ 28,50" at bounding box center [798, 596] width 126 height 33
type input "1"
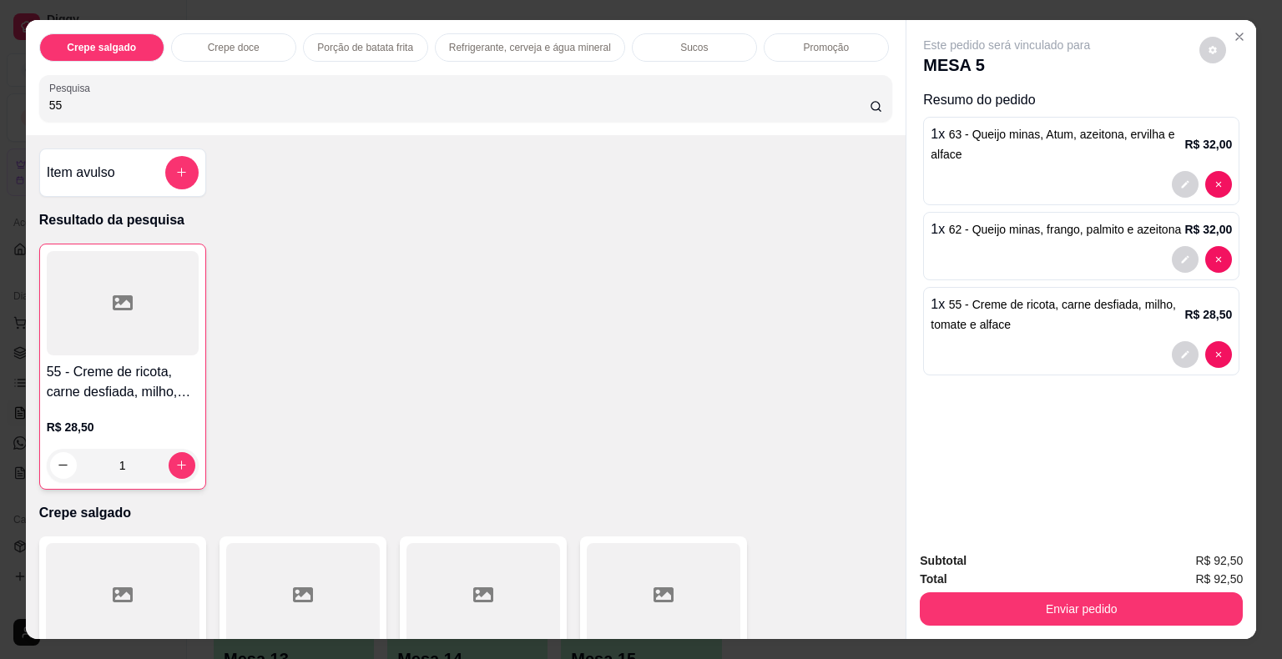
drag, startPoint x: 73, startPoint y: 95, endPoint x: 0, endPoint y: 87, distance: 73.9
click at [0, 87] on div "Crepe salgado Crepe doce Porção de batata frita Refrigerante, cerveja e água mi…" at bounding box center [641, 329] width 1282 height 659
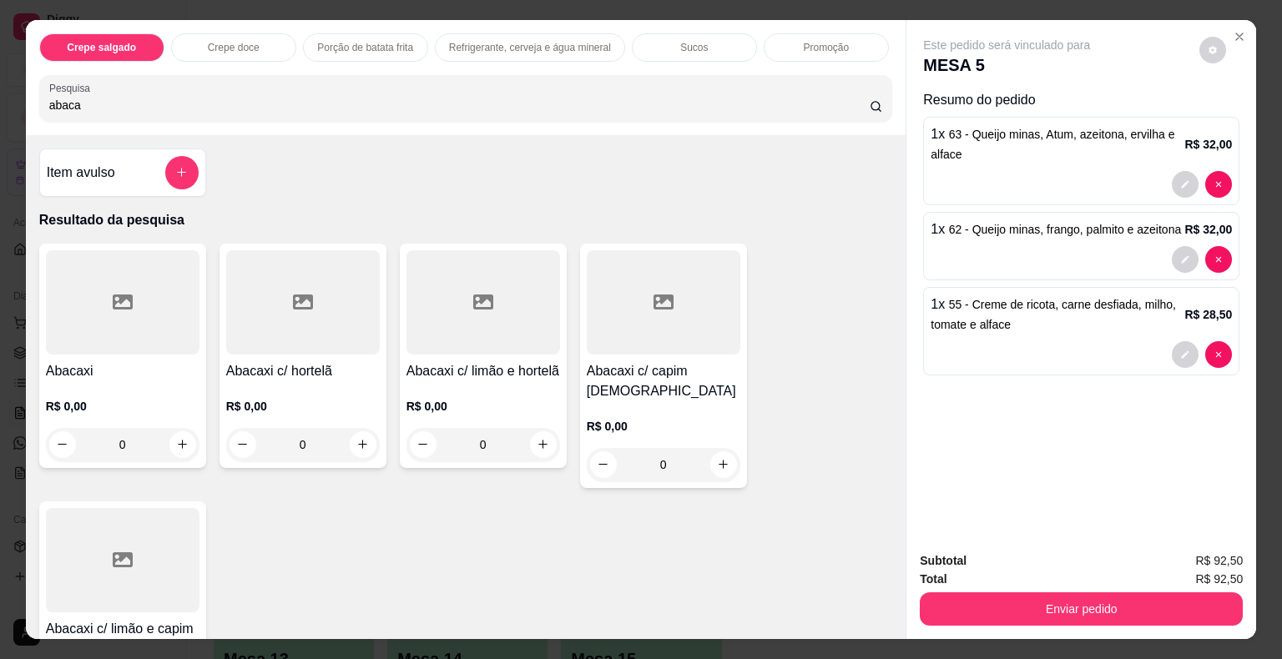
type input "abaca"
click at [355, 312] on div at bounding box center [303, 302] width 154 height 104
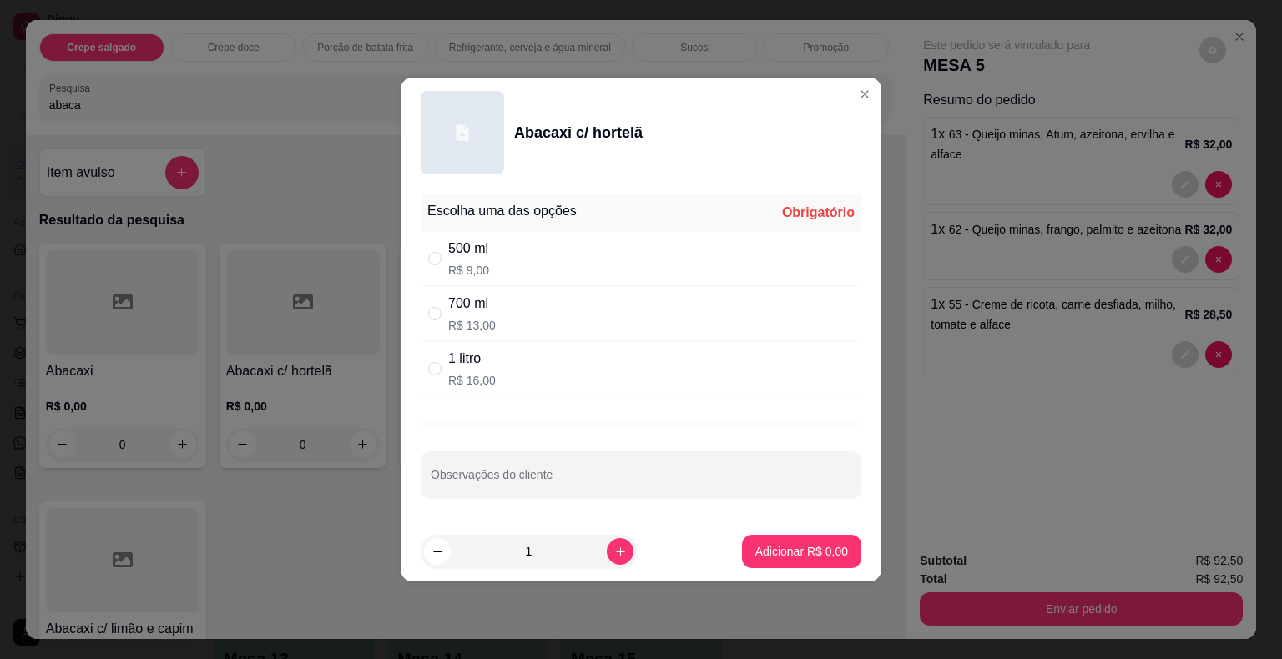
click at [461, 372] on p "R$ 16,00" at bounding box center [472, 380] width 48 height 17
radio input "true"
click at [632, 479] on input "Observações do cliente" at bounding box center [641, 481] width 421 height 17
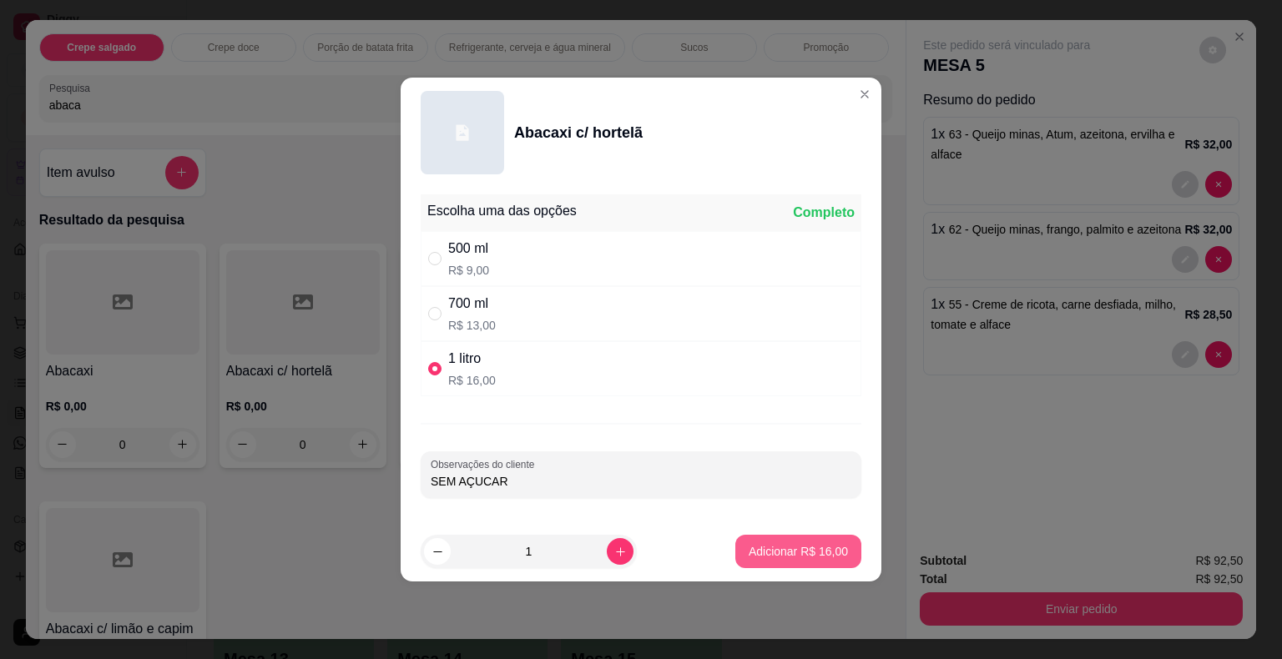
type input "SEM AÇUCAR"
click at [786, 557] on p "Adicionar R$ 16,00" at bounding box center [798, 551] width 99 height 17
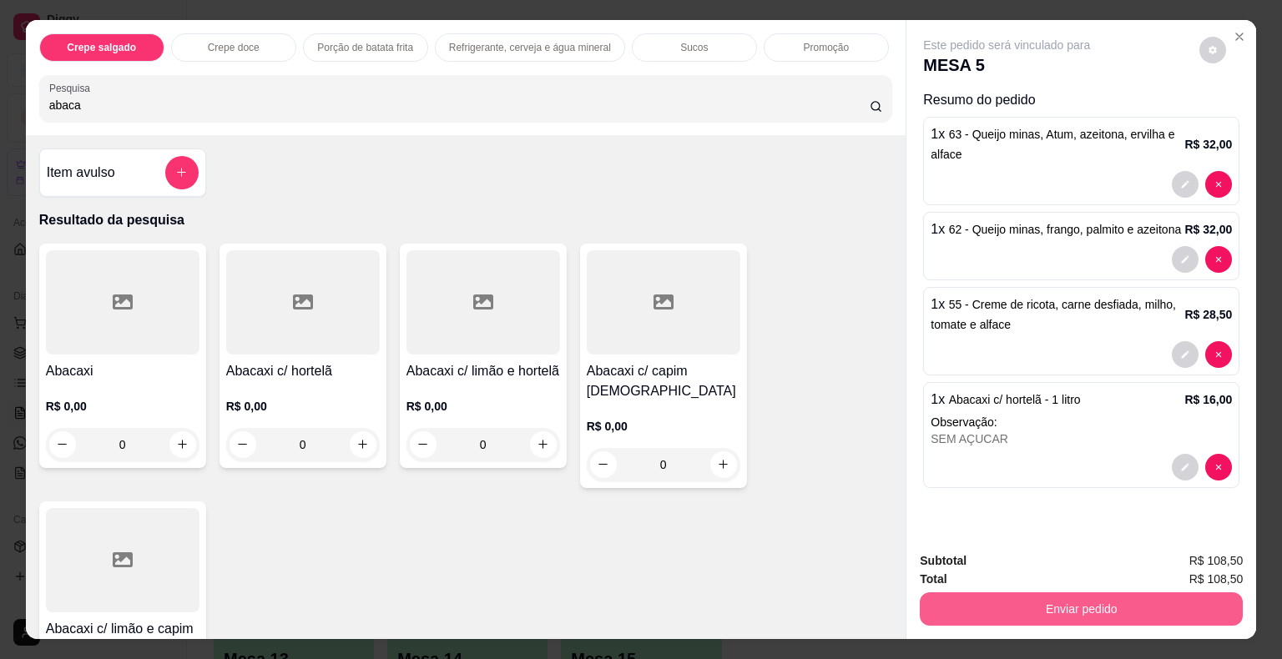
click at [1035, 601] on button "Enviar pedido" at bounding box center [1081, 608] width 323 height 33
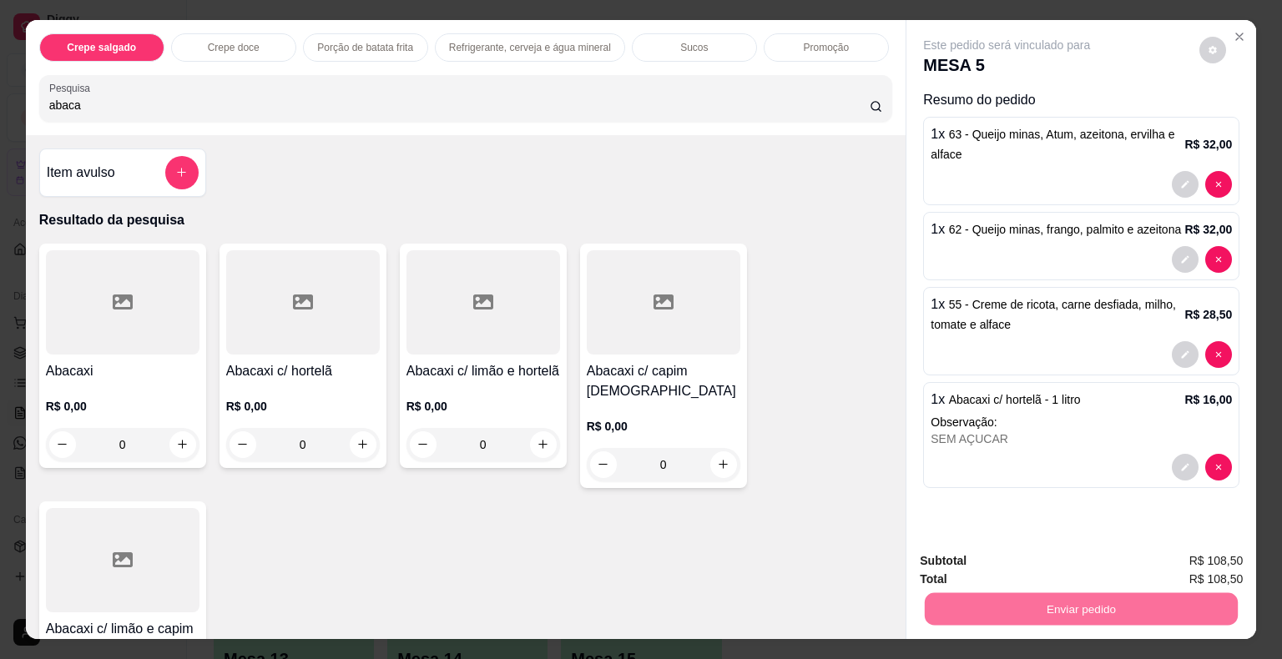
click at [954, 559] on button "Não registrar e enviar pedido" at bounding box center [1026, 563] width 174 height 32
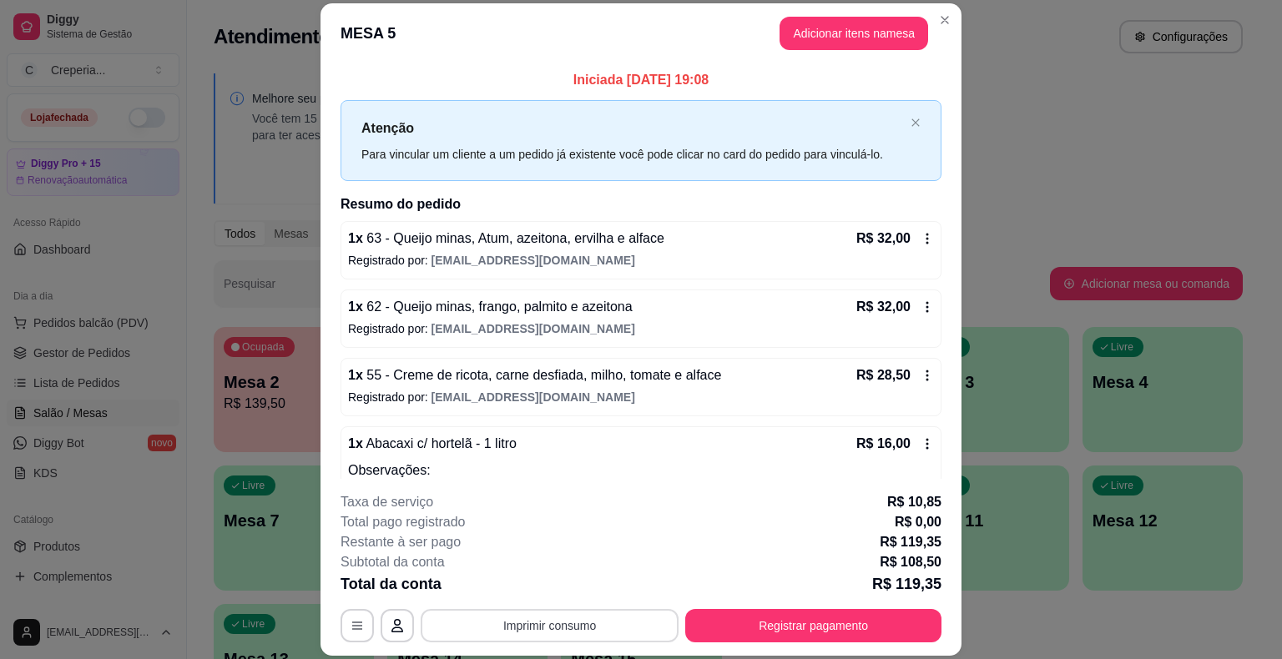
click at [567, 618] on button "Imprimir consumo" at bounding box center [550, 625] width 258 height 33
click at [551, 583] on button "IMPRESSORA" at bounding box center [548, 587] width 121 height 27
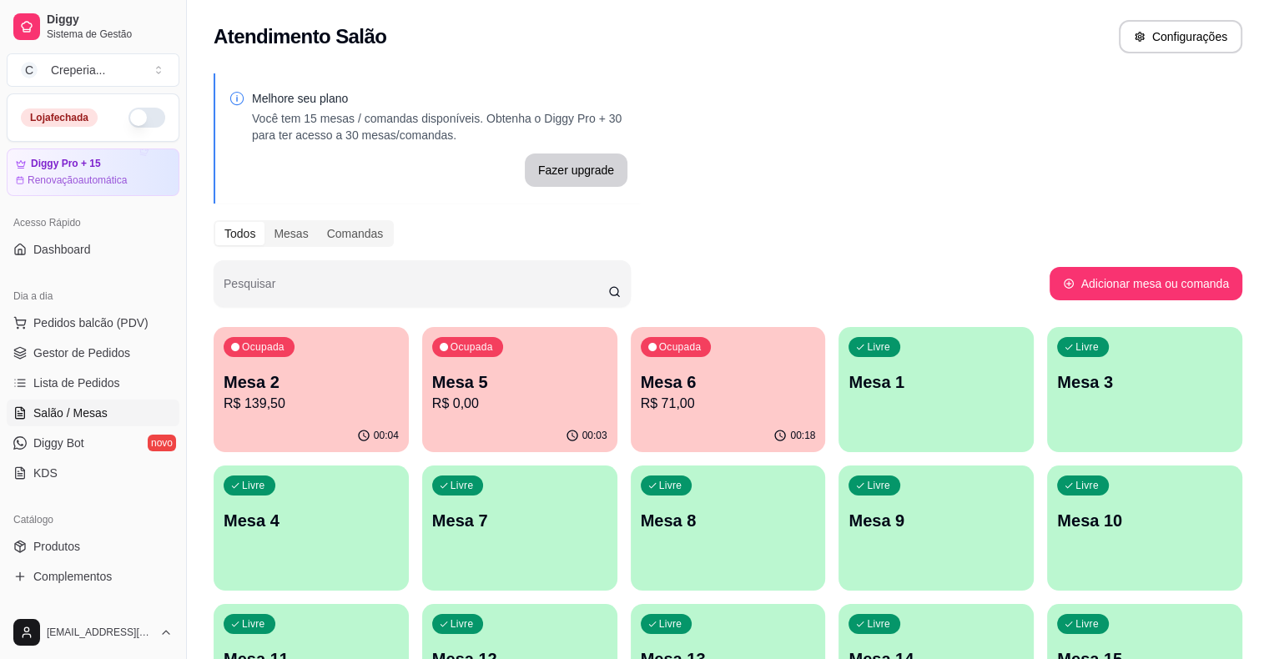
click at [432, 527] on p "Mesa 7" at bounding box center [519, 520] width 175 height 23
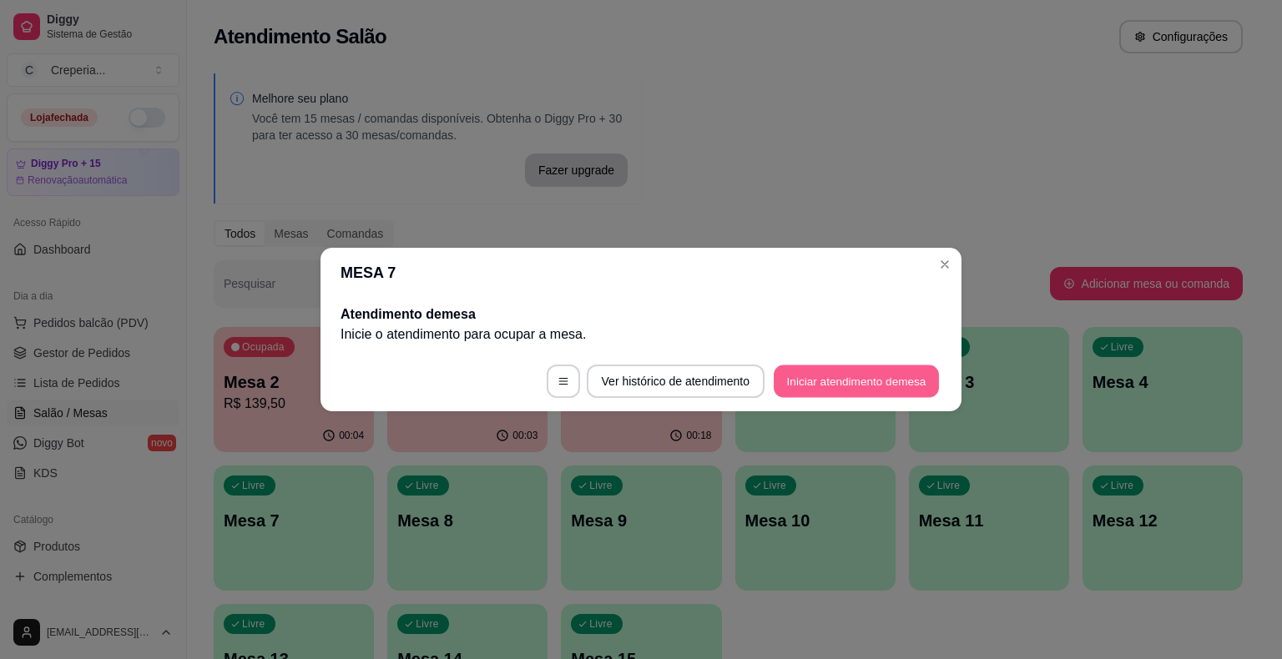
click at [831, 376] on button "Iniciar atendimento de mesa" at bounding box center [856, 382] width 165 height 33
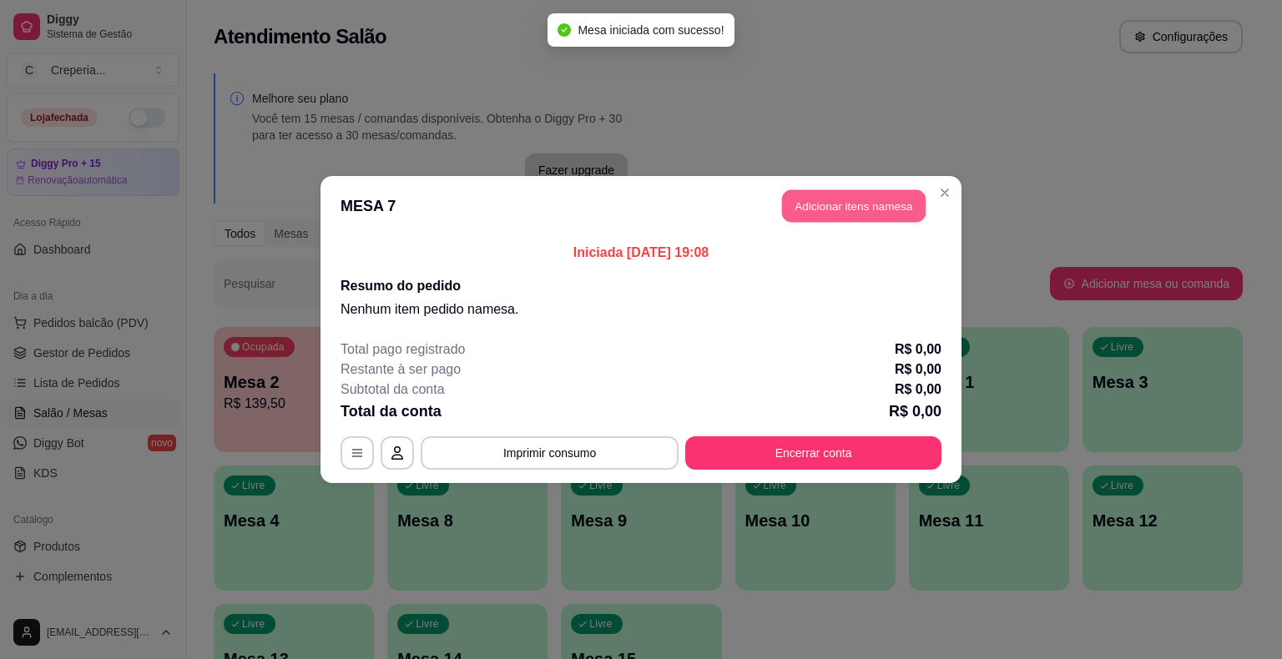
click at [819, 208] on button "Adicionar itens na mesa" at bounding box center [854, 206] width 144 height 33
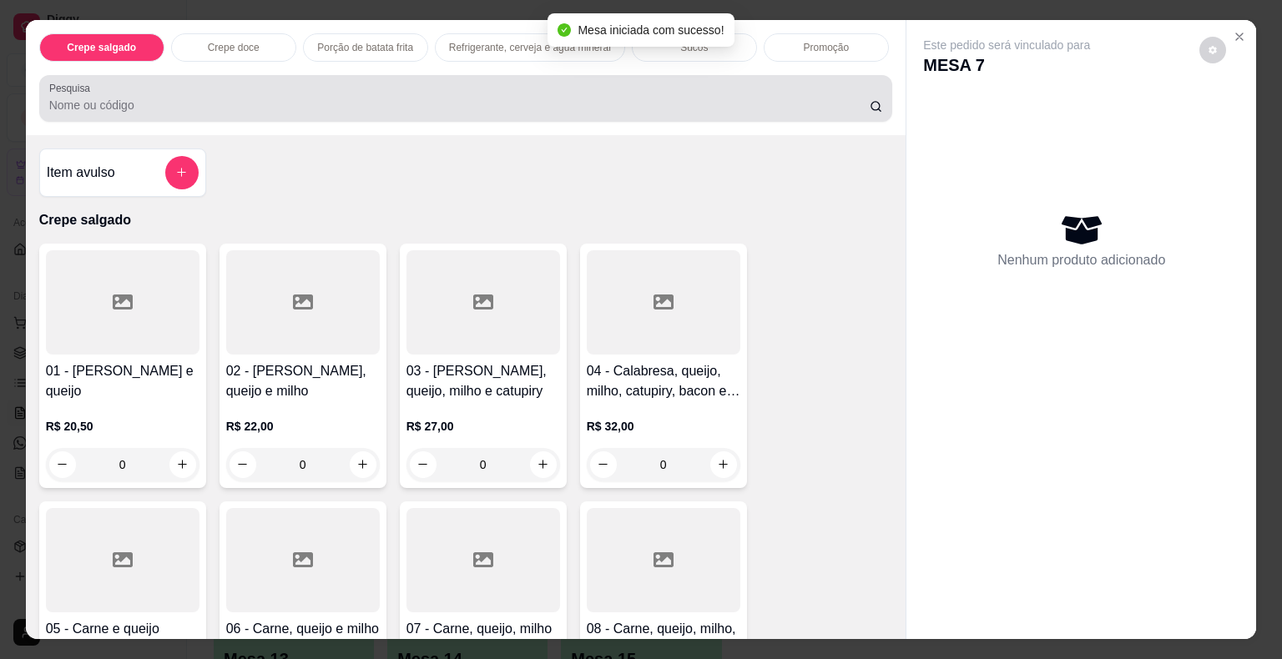
click at [320, 108] on div "Pesquisa" at bounding box center [466, 98] width 854 height 47
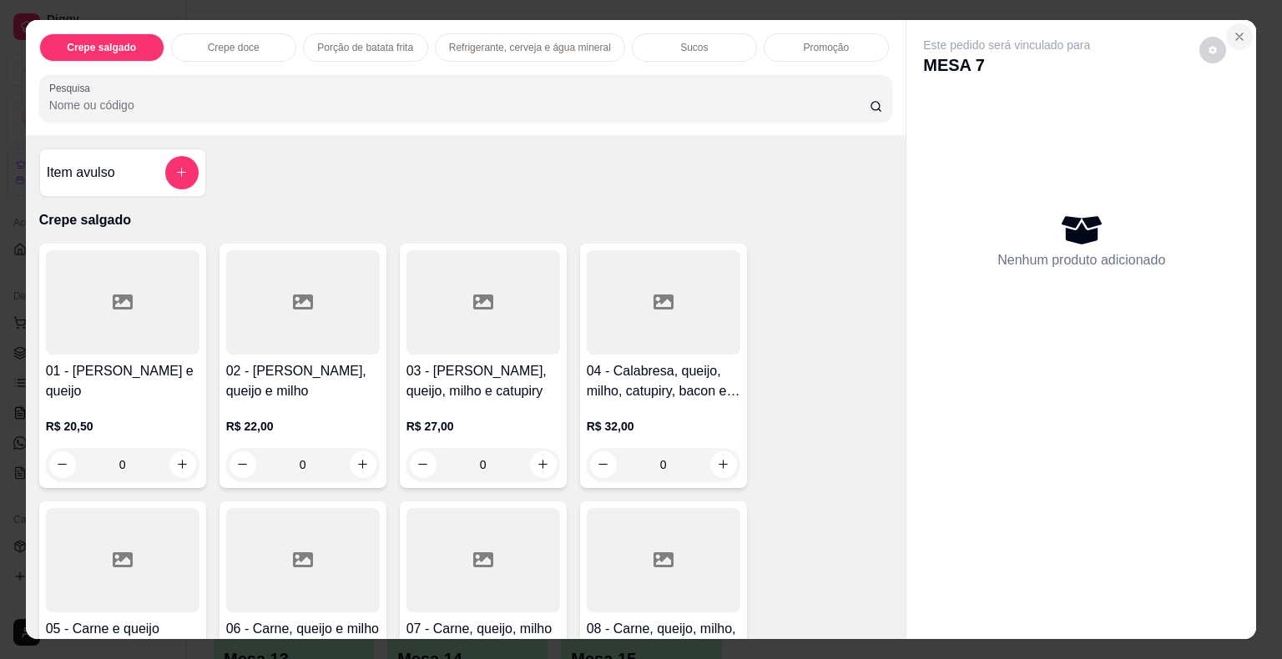
click at [1233, 35] on icon "Close" at bounding box center [1239, 36] width 13 height 13
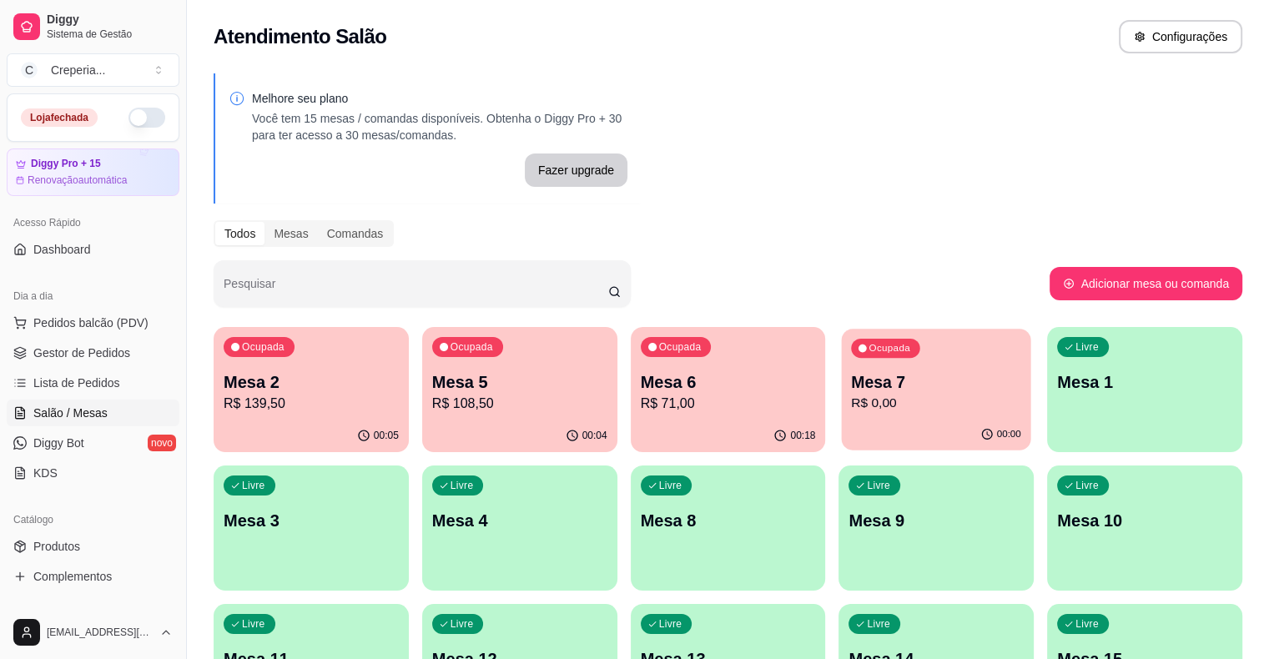
click at [842, 370] on div "Ocupada Mesa 7 R$ 0,00" at bounding box center [936, 374] width 189 height 90
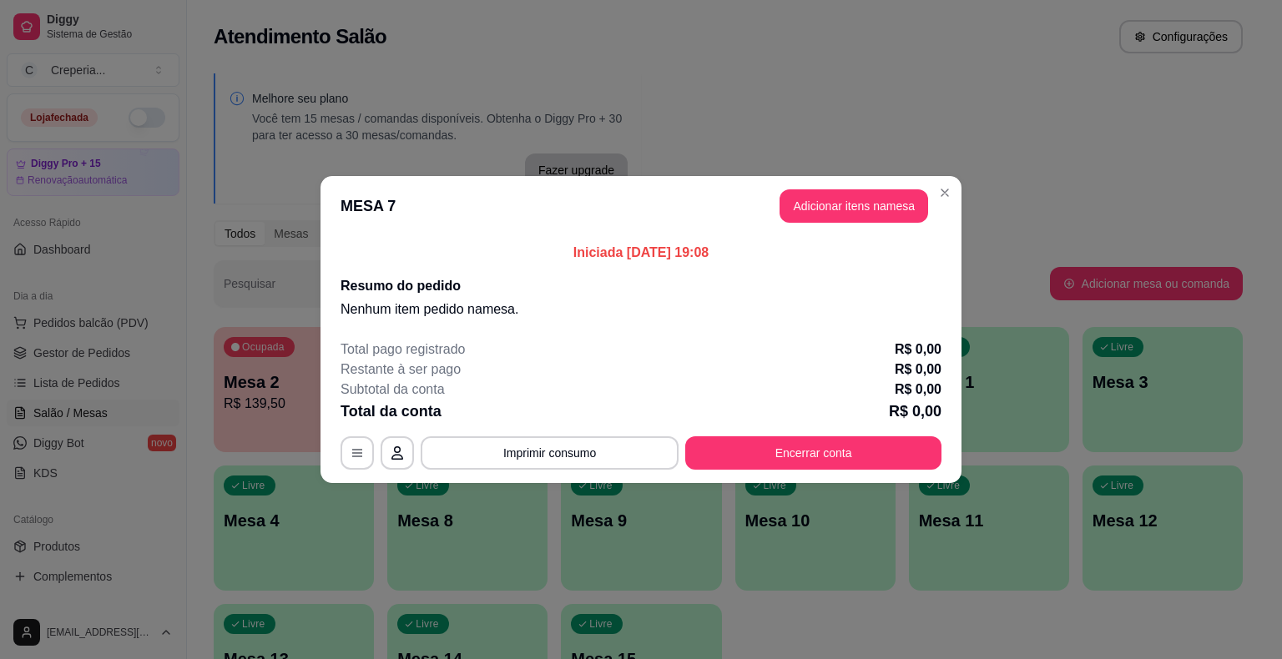
click at [858, 212] on button "Adicionar itens na mesa" at bounding box center [853, 205] width 149 height 33
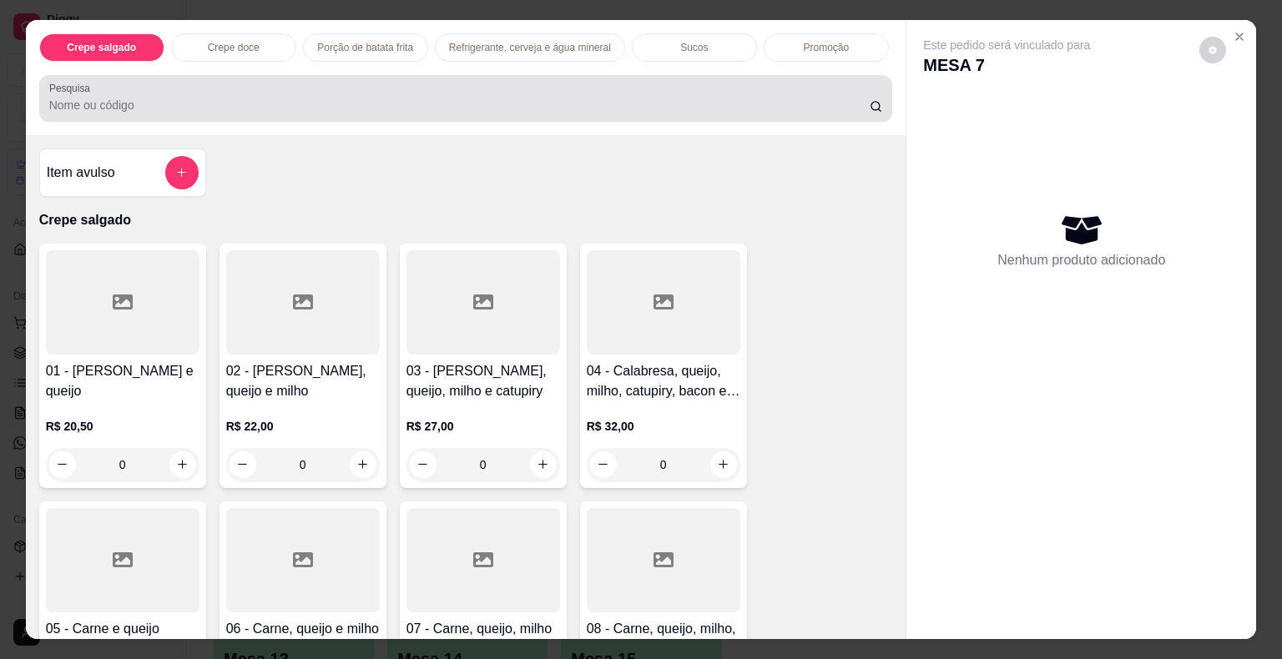
click at [258, 97] on input "Pesquisa" at bounding box center [459, 105] width 820 height 17
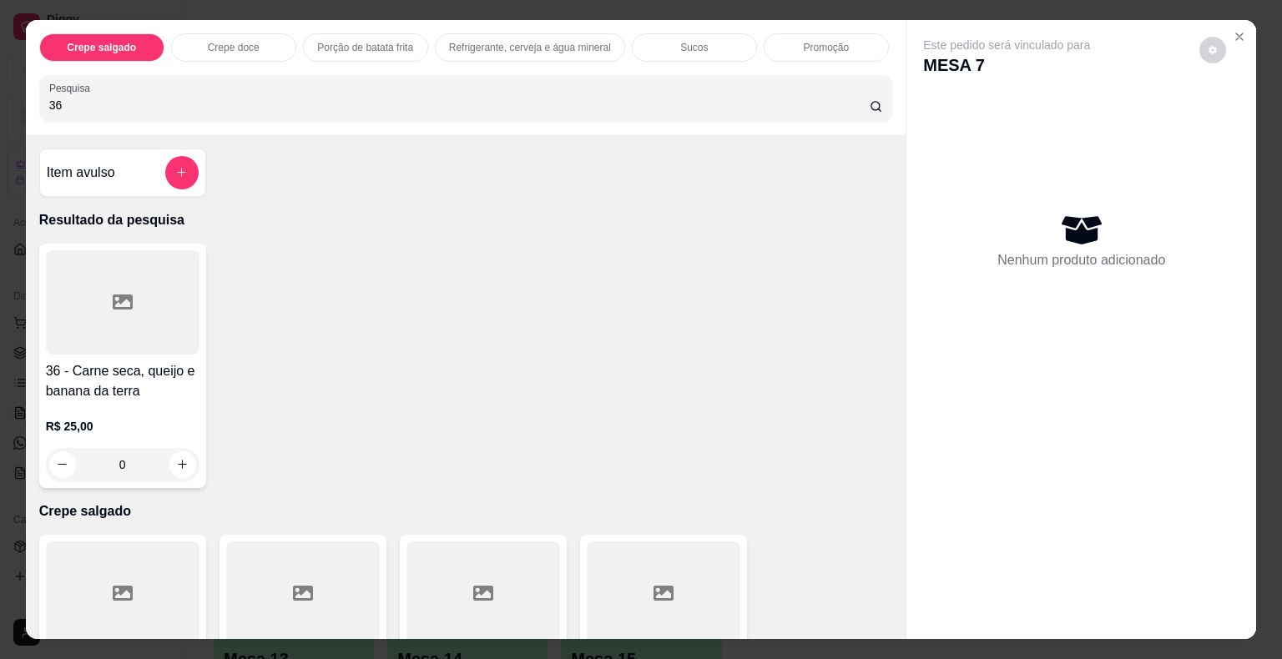
type input "36"
click at [79, 328] on div at bounding box center [123, 302] width 154 height 104
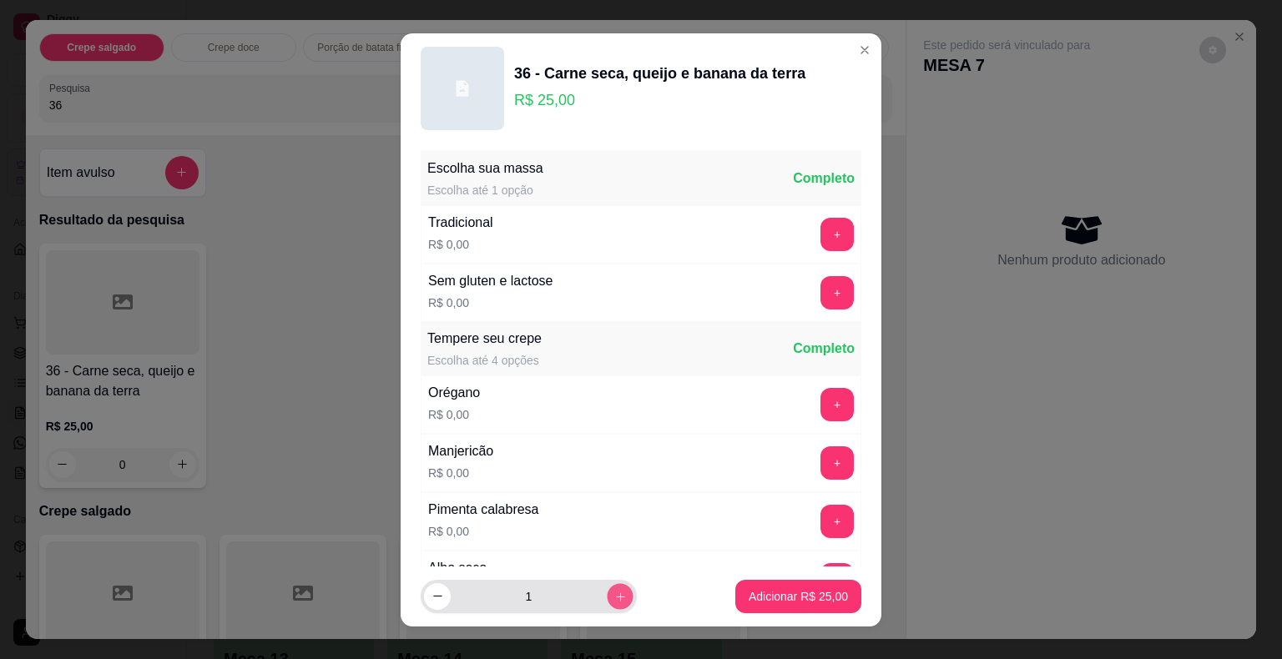
click at [614, 599] on icon "increase-product-quantity" at bounding box center [620, 596] width 13 height 13
type input "2"
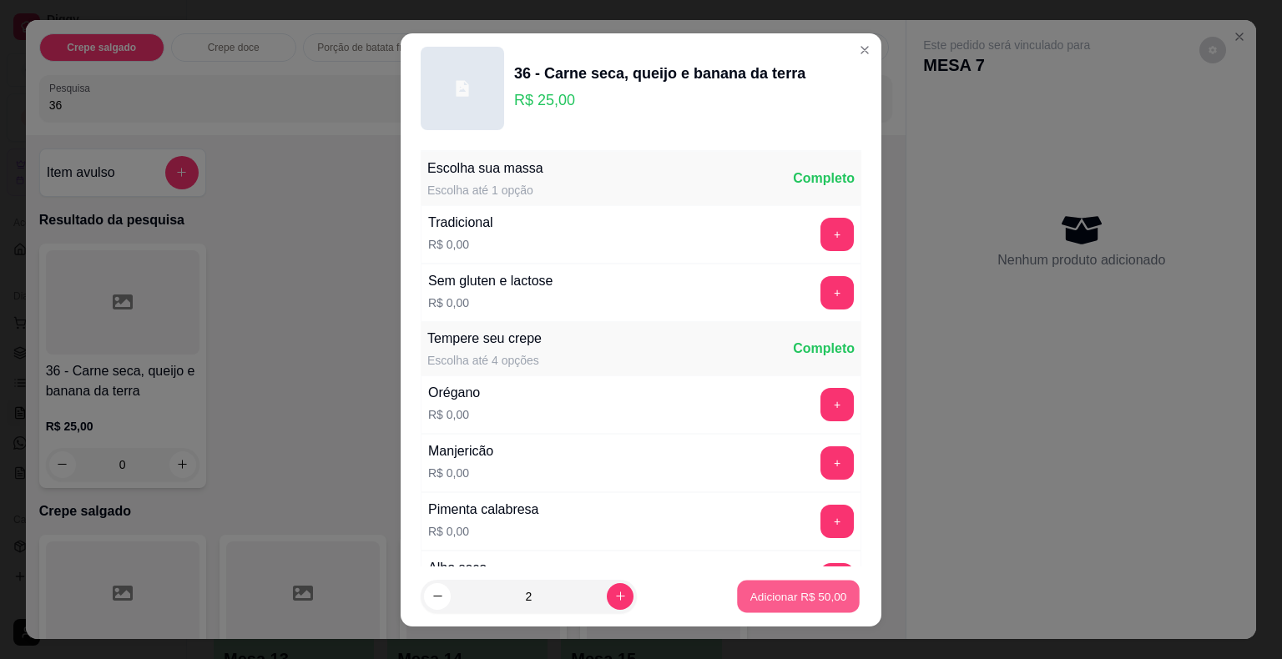
click at [750, 593] on p "Adicionar R$ 50,00" at bounding box center [798, 596] width 97 height 16
type input "2"
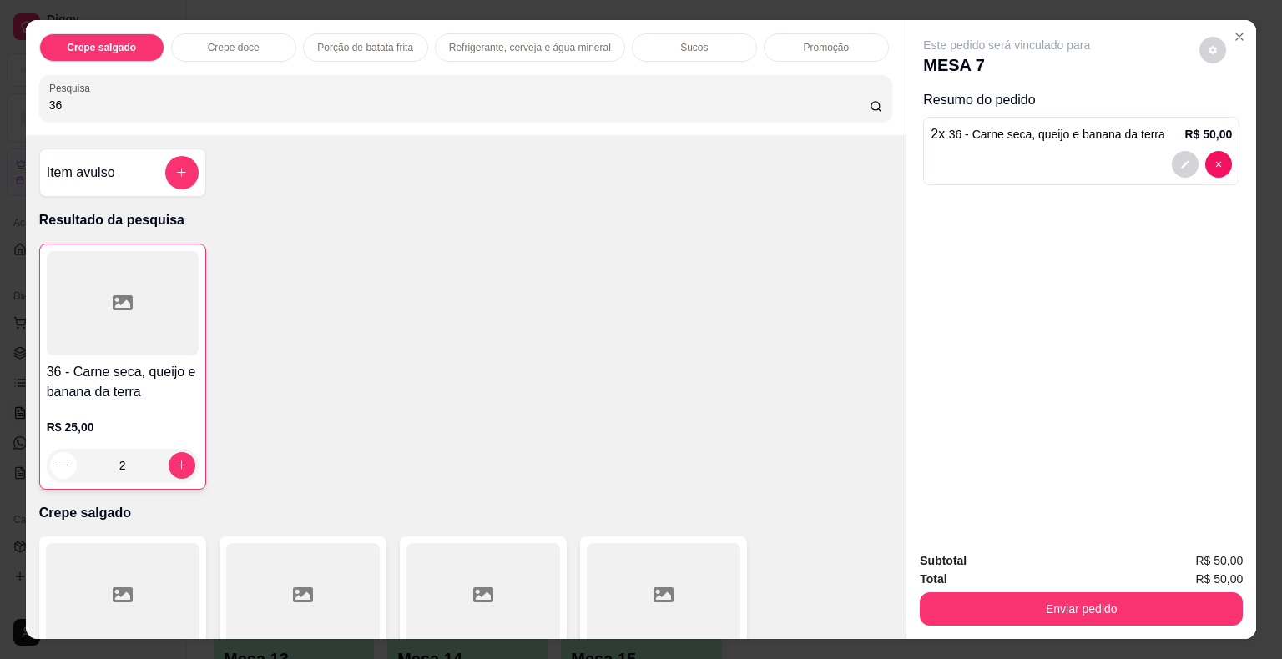
drag, startPoint x: 129, startPoint y: 102, endPoint x: 0, endPoint y: 87, distance: 129.4
click at [0, 87] on div "Crepe salgado Crepe doce Porção de batata frita Refrigerante, cerveja e água mi…" at bounding box center [641, 329] width 1282 height 659
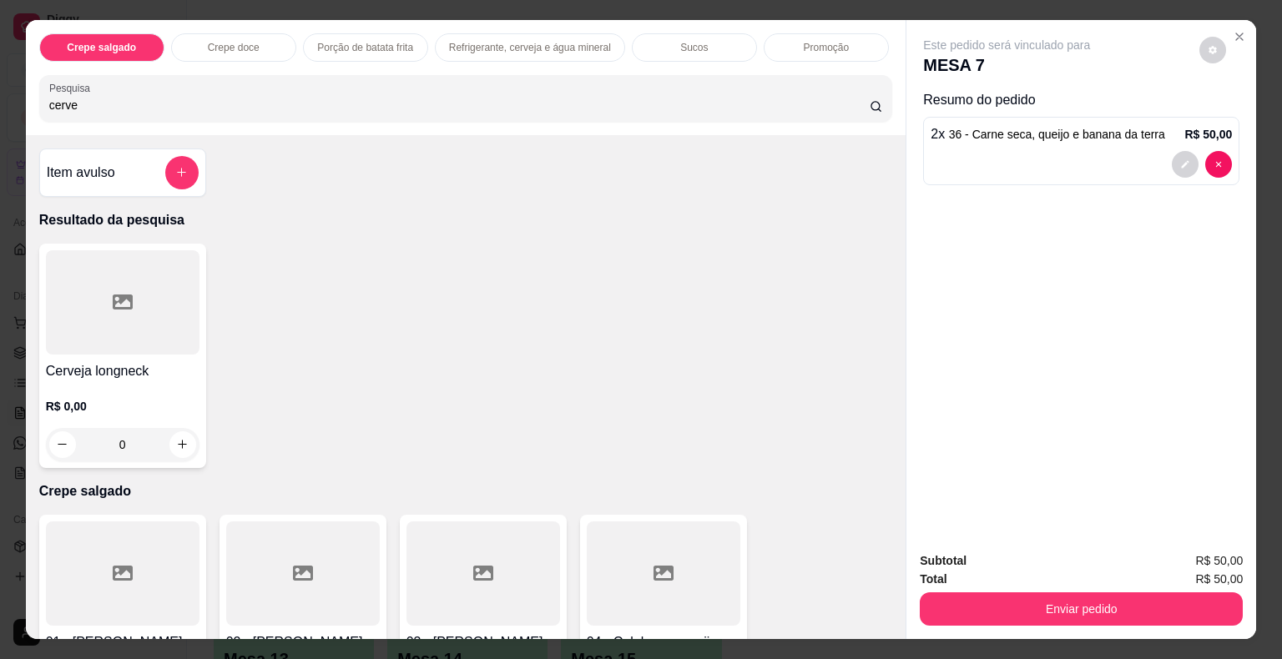
type input "cerve"
click at [151, 312] on div at bounding box center [123, 302] width 154 height 104
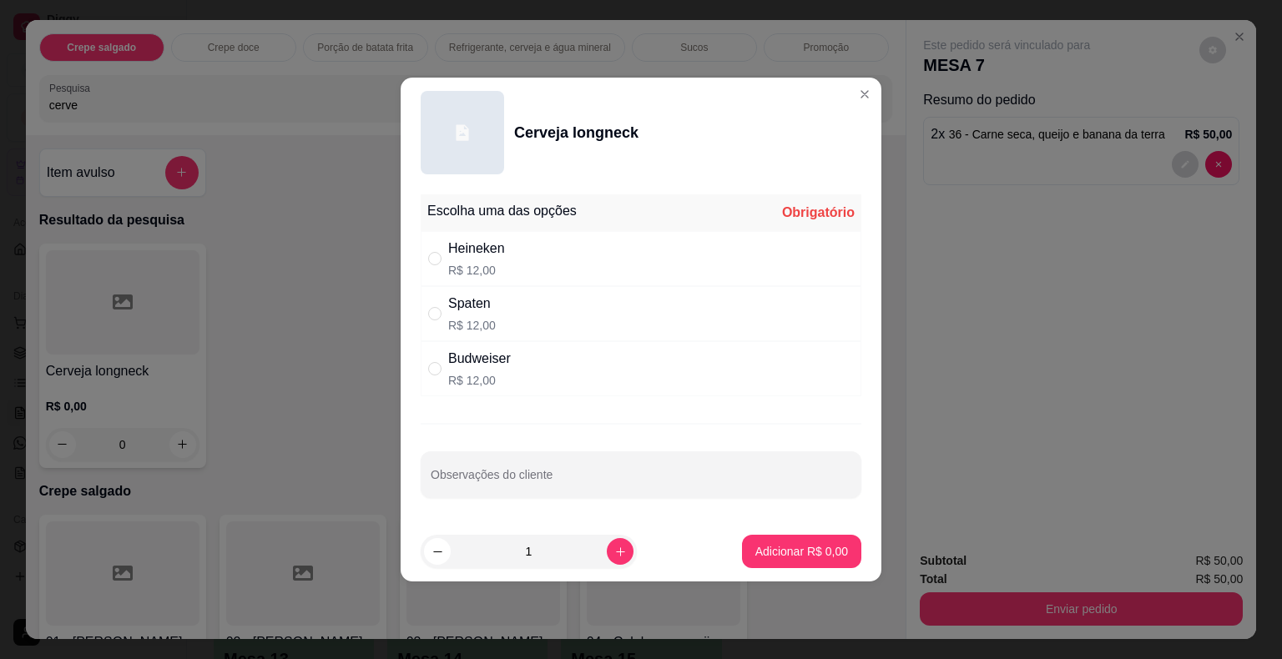
click at [513, 266] on div "Heineken R$ 12,00" at bounding box center [641, 258] width 441 height 55
radio input "true"
click at [617, 547] on button "increase-product-quantity" at bounding box center [620, 551] width 26 height 26
type input "2"
click at [804, 547] on p "Adicionar R$ 24,00" at bounding box center [798, 551] width 99 height 17
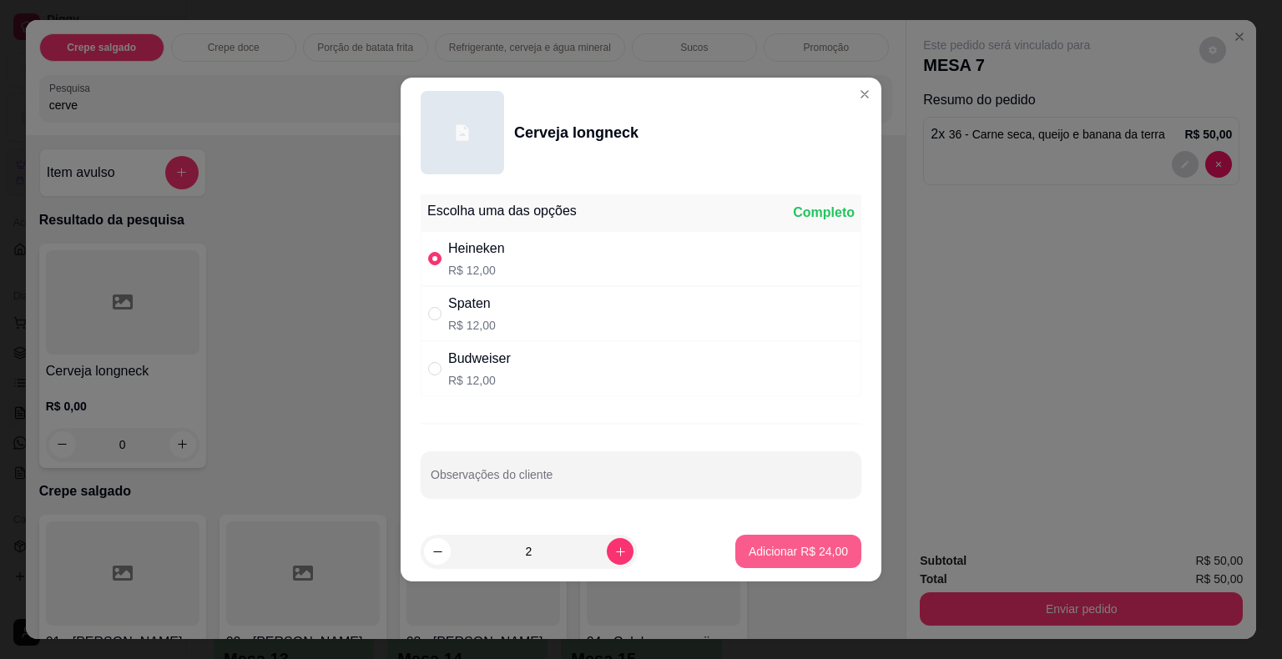
type input "2"
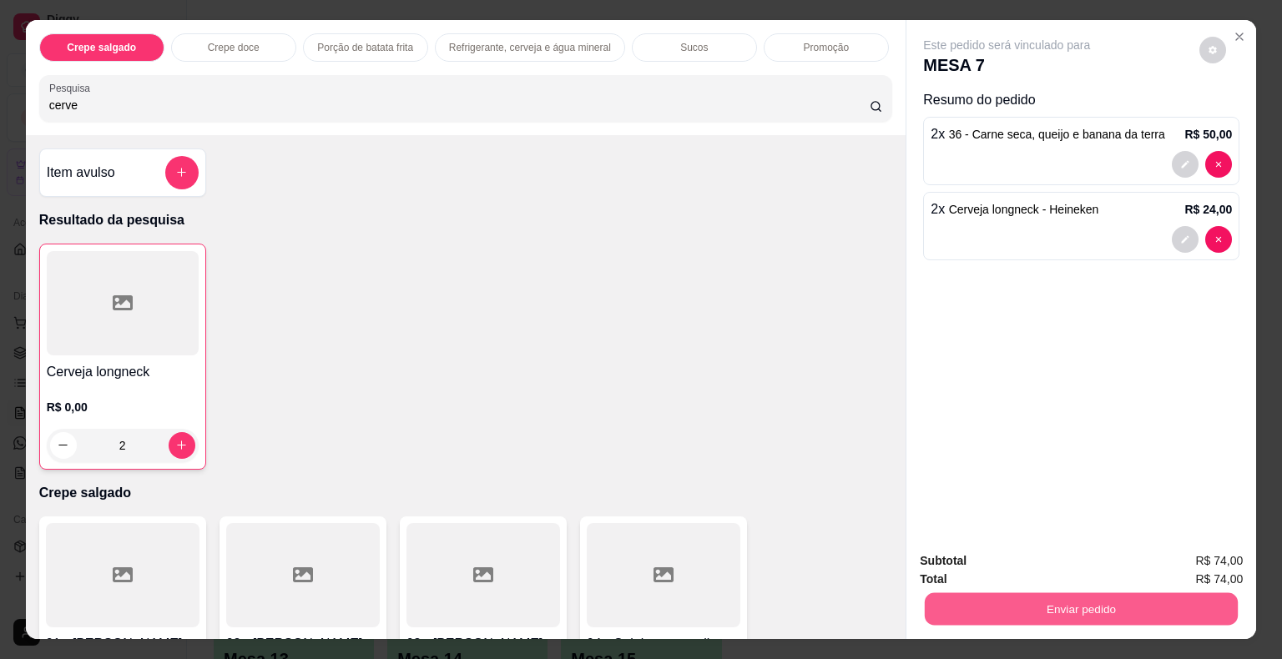
click at [1020, 599] on button "Enviar pedido" at bounding box center [1081, 609] width 313 height 33
click at [975, 556] on button "Não registrar e enviar pedido" at bounding box center [1025, 562] width 169 height 31
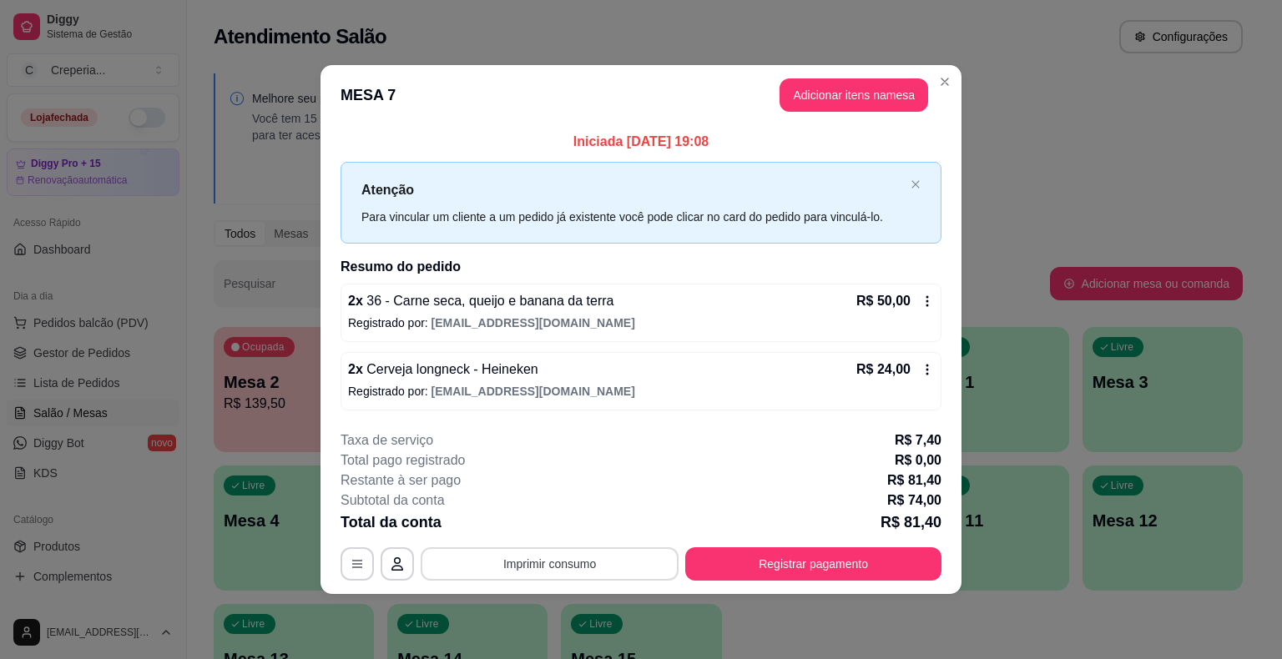
click at [638, 565] on button "Imprimir consumo" at bounding box center [550, 563] width 258 height 33
click at [581, 532] on button "IMPRESSORA" at bounding box center [555, 525] width 117 height 26
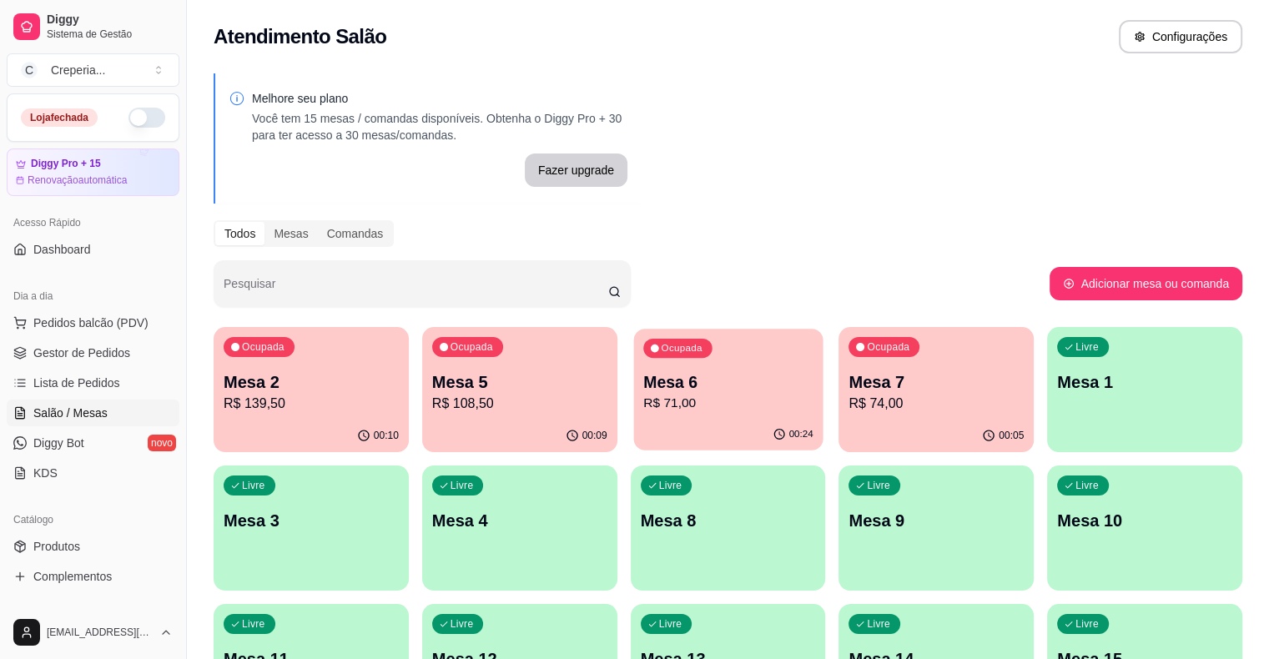
click at [661, 384] on p "Mesa 6" at bounding box center [728, 382] width 170 height 23
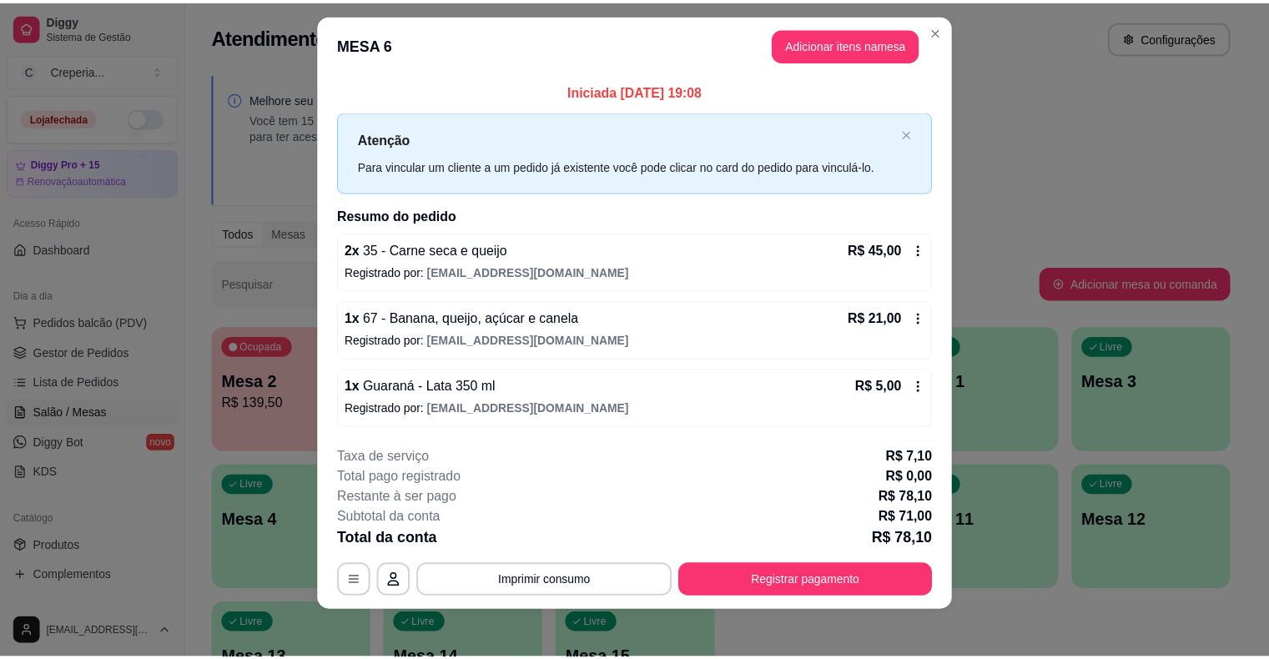
scroll to position [21, 0]
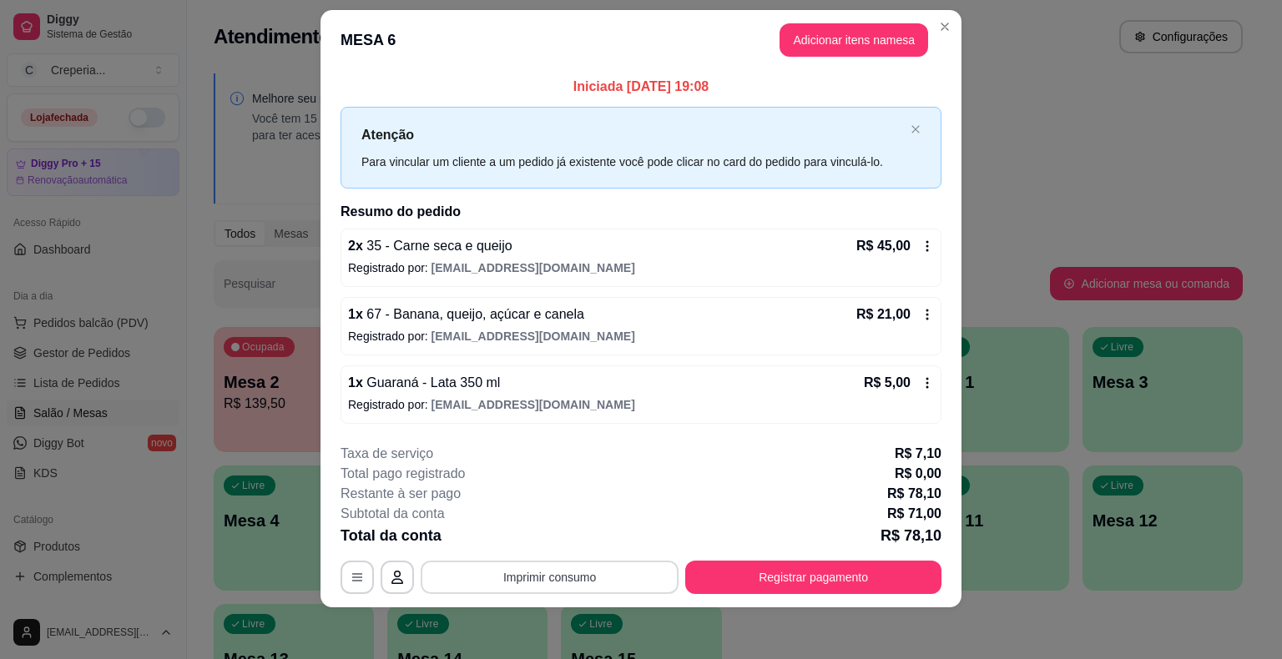
click at [528, 572] on button "Imprimir consumo" at bounding box center [550, 577] width 258 height 33
click at [532, 539] on button "IMPRESSORA" at bounding box center [548, 537] width 117 height 26
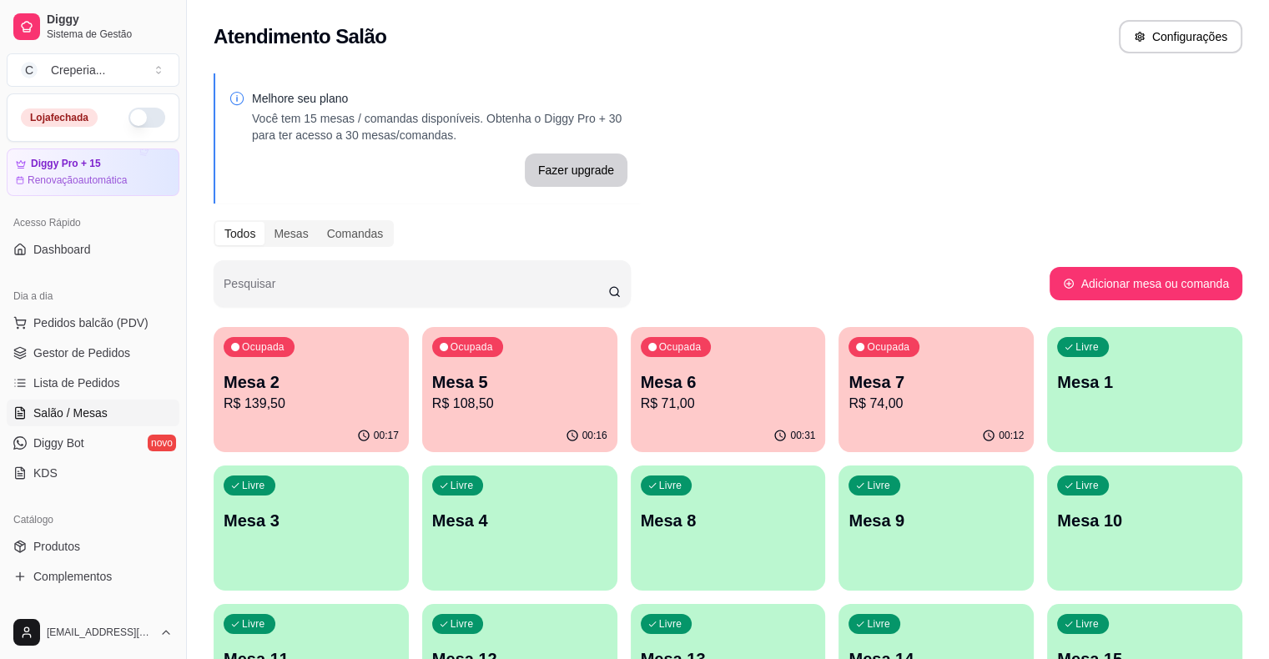
click at [631, 362] on div "Ocupada Mesa 6 R$ 71,00" at bounding box center [728, 373] width 195 height 93
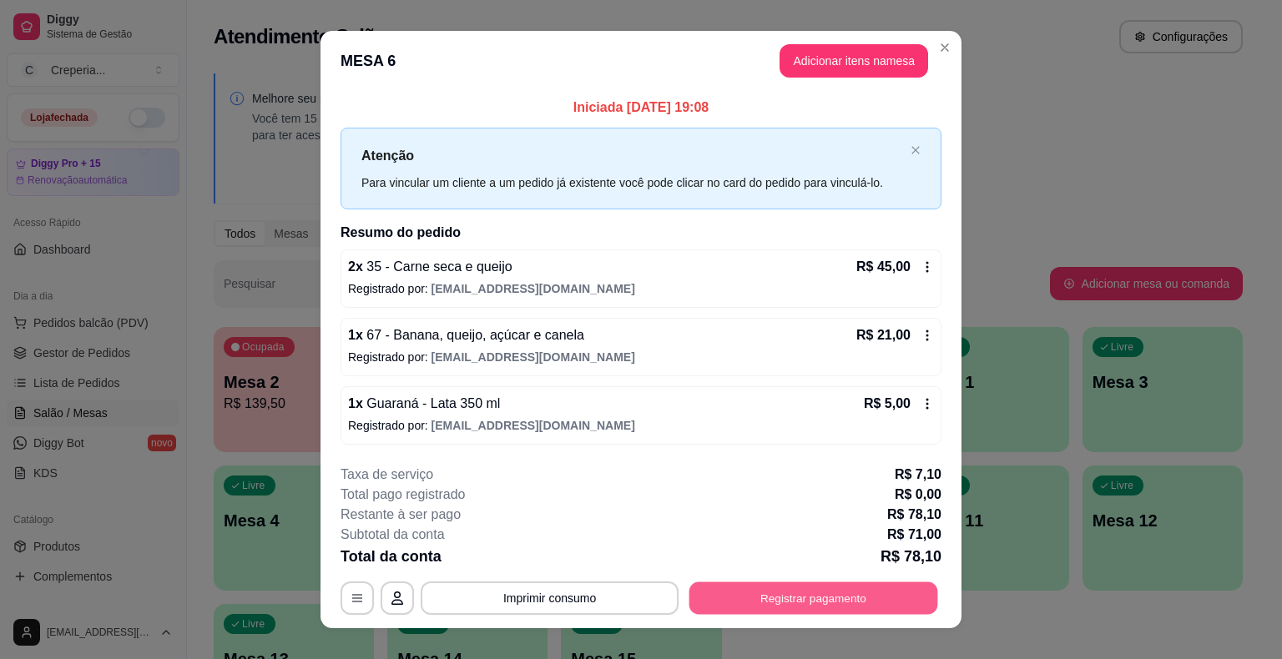
click at [829, 606] on button "Registrar pagamento" at bounding box center [813, 598] width 249 height 33
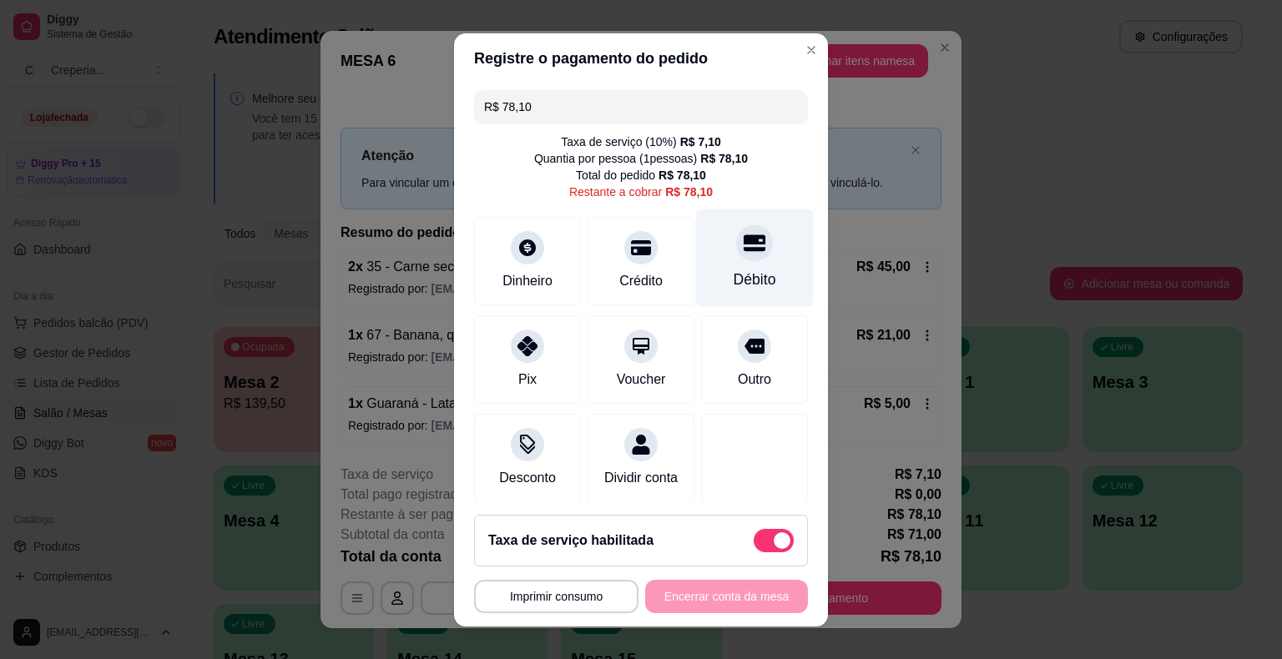
click at [751, 239] on div "Débito" at bounding box center [755, 258] width 118 height 98
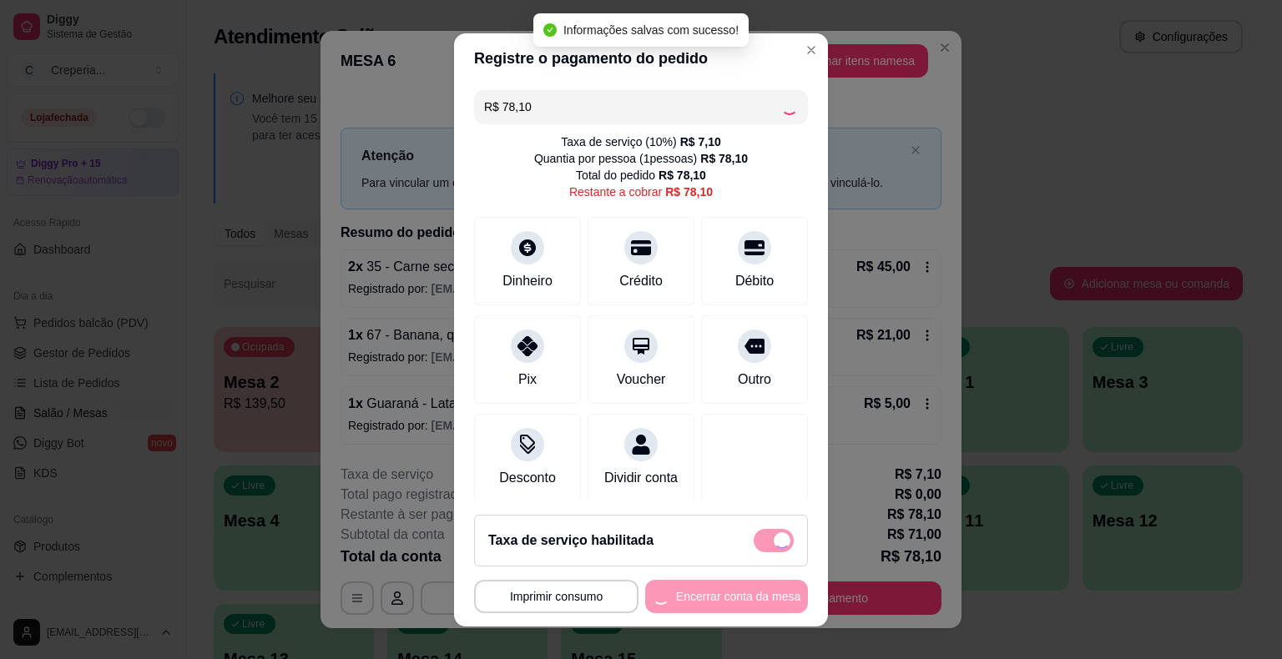
type input "R$ 0,00"
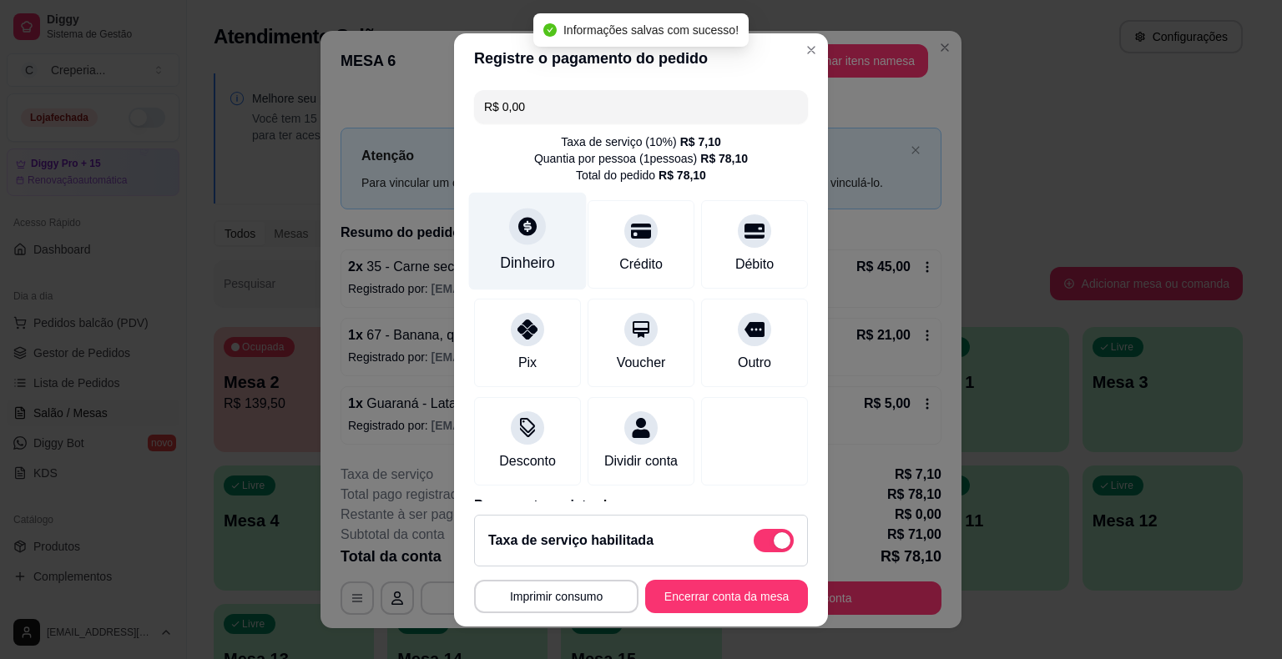
click at [513, 238] on div at bounding box center [527, 226] width 37 height 37
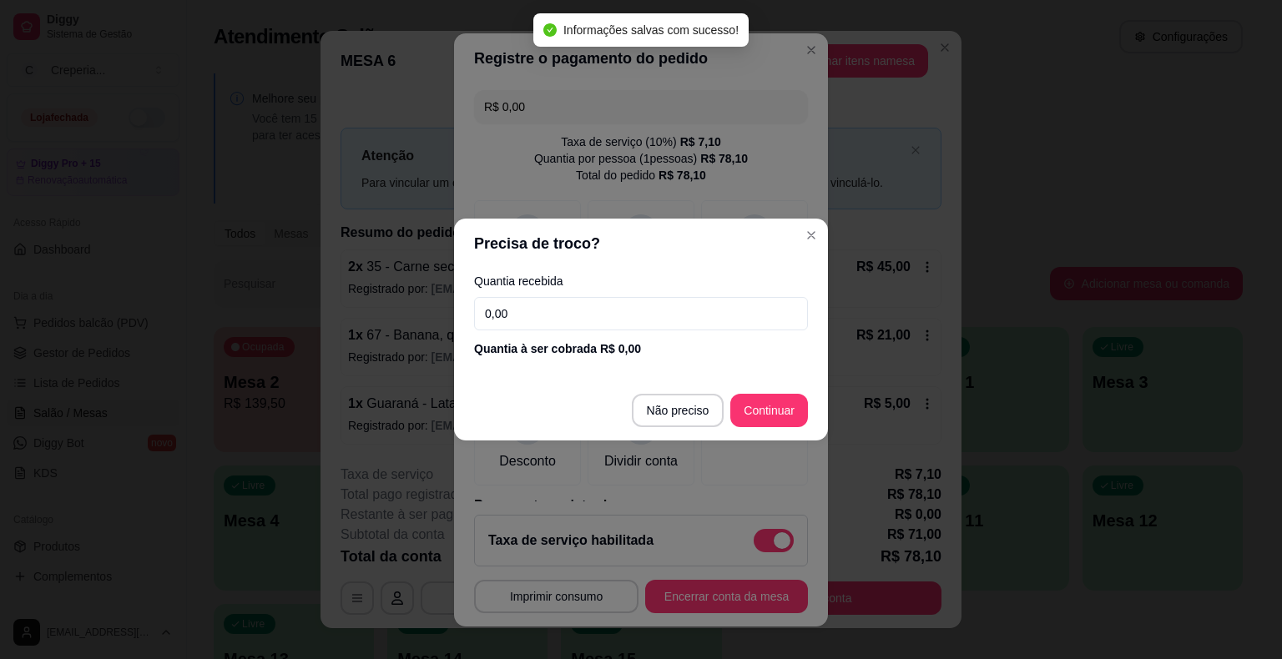
click at [821, 225] on header "Precisa de troco?" at bounding box center [641, 244] width 374 height 50
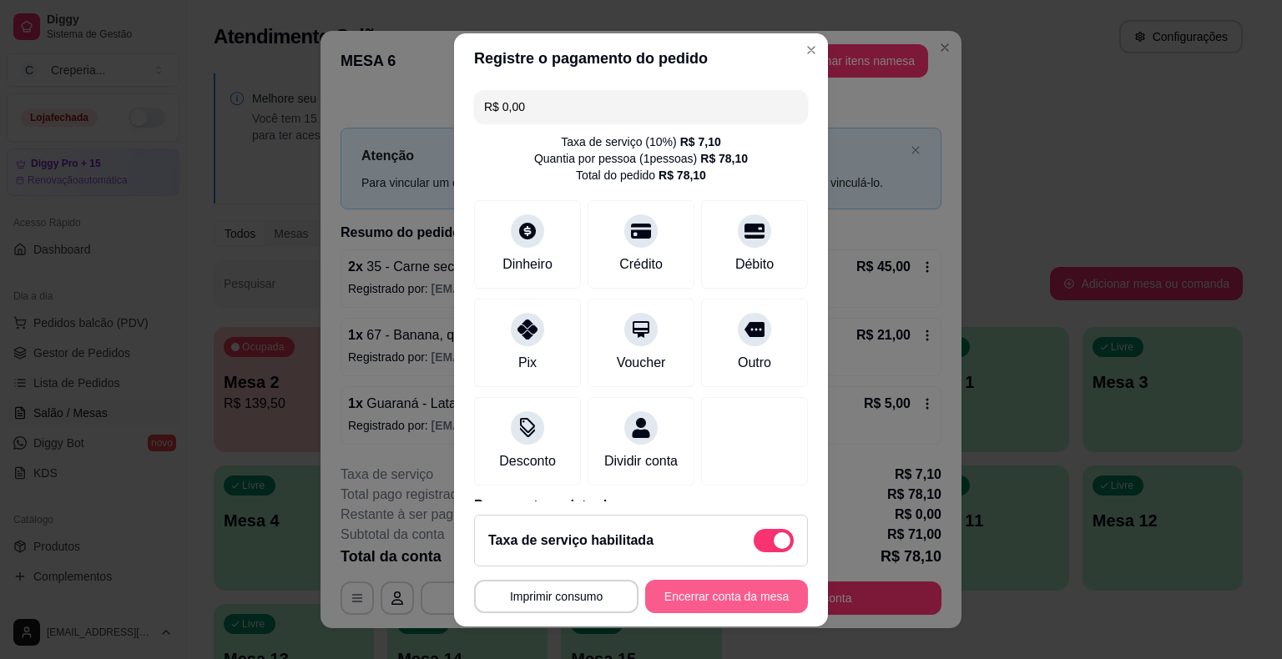
click at [701, 592] on button "Encerrar conta da mesa" at bounding box center [726, 596] width 163 height 33
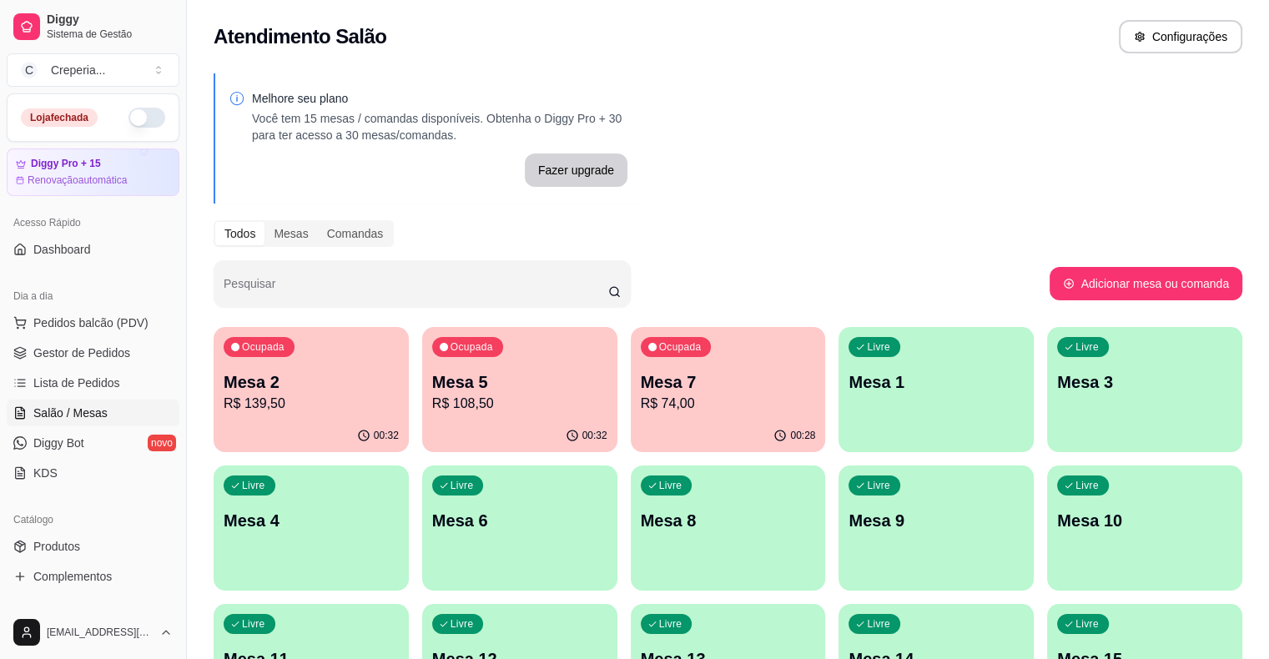
click at [399, 509] on p "Mesa 4" at bounding box center [311, 520] width 175 height 23
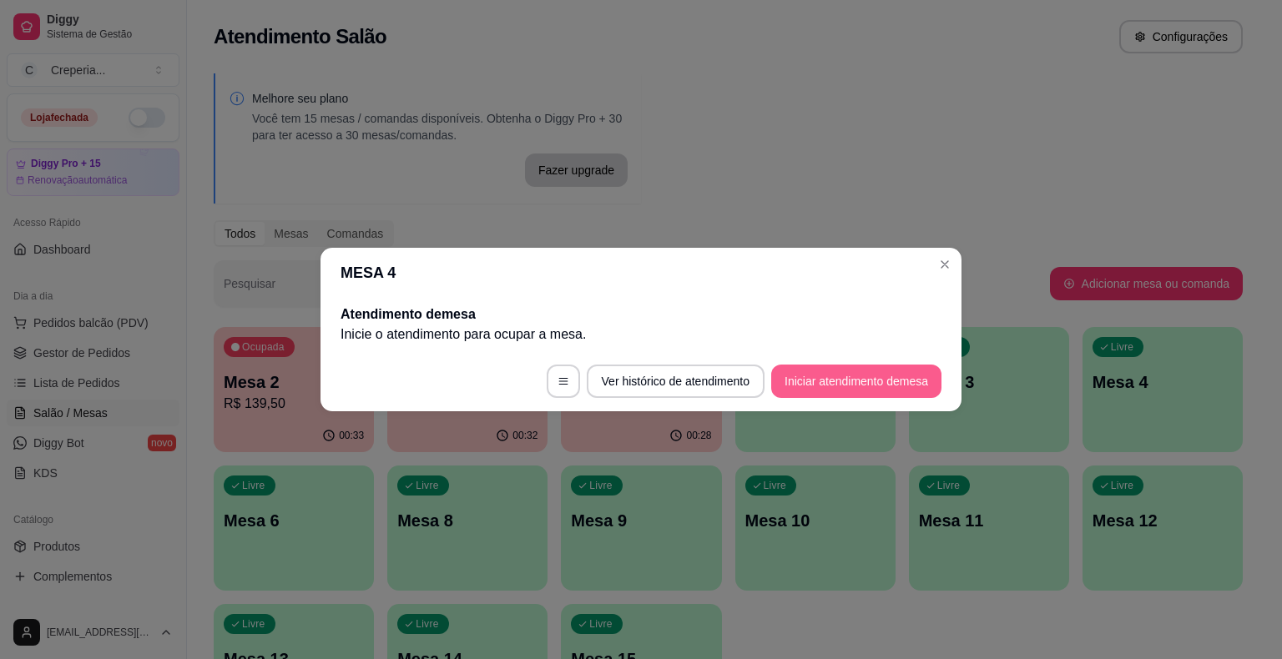
click at [836, 376] on button "Iniciar atendimento de mesa" at bounding box center [856, 381] width 170 height 33
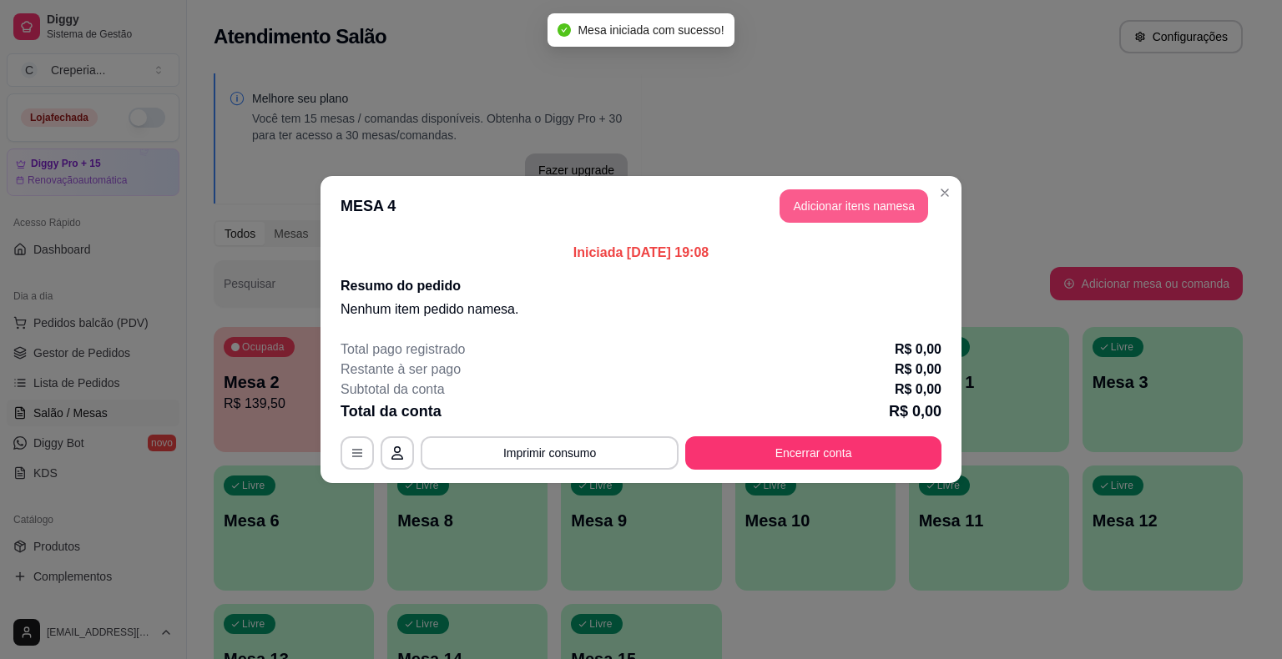
click at [862, 202] on button "Adicionar itens na mesa" at bounding box center [853, 205] width 149 height 33
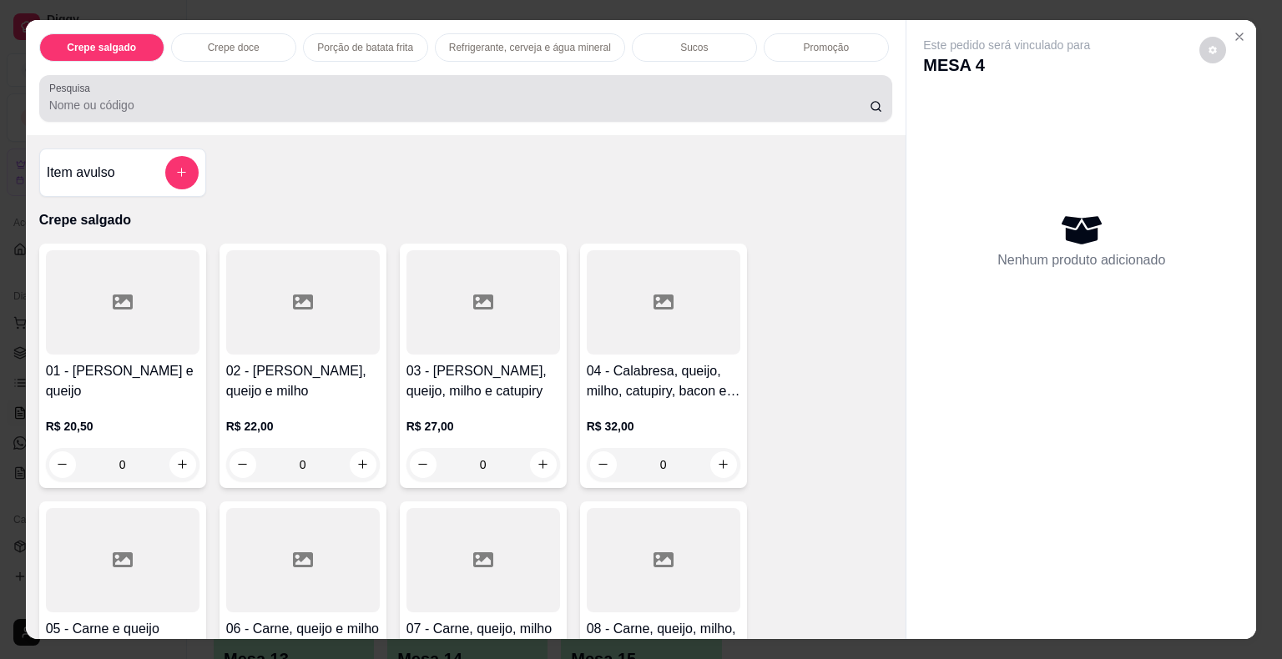
click at [287, 97] on input "Pesquisa" at bounding box center [459, 105] width 820 height 17
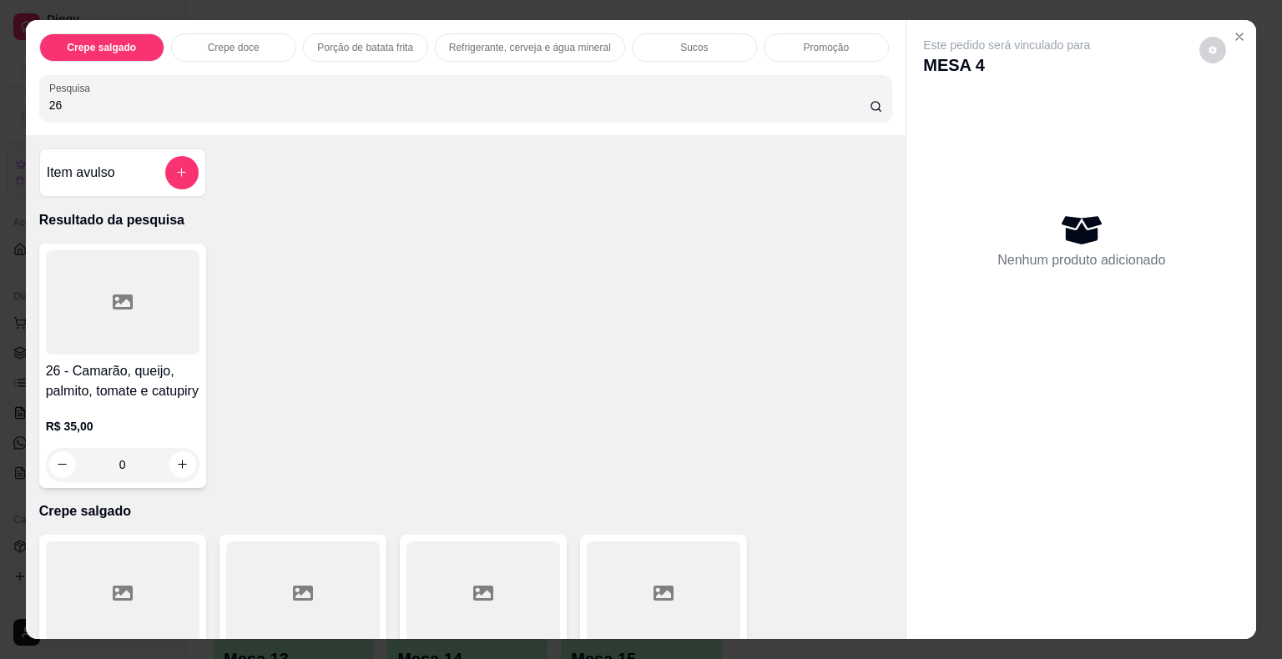
type input "26"
click at [172, 281] on div at bounding box center [123, 302] width 154 height 104
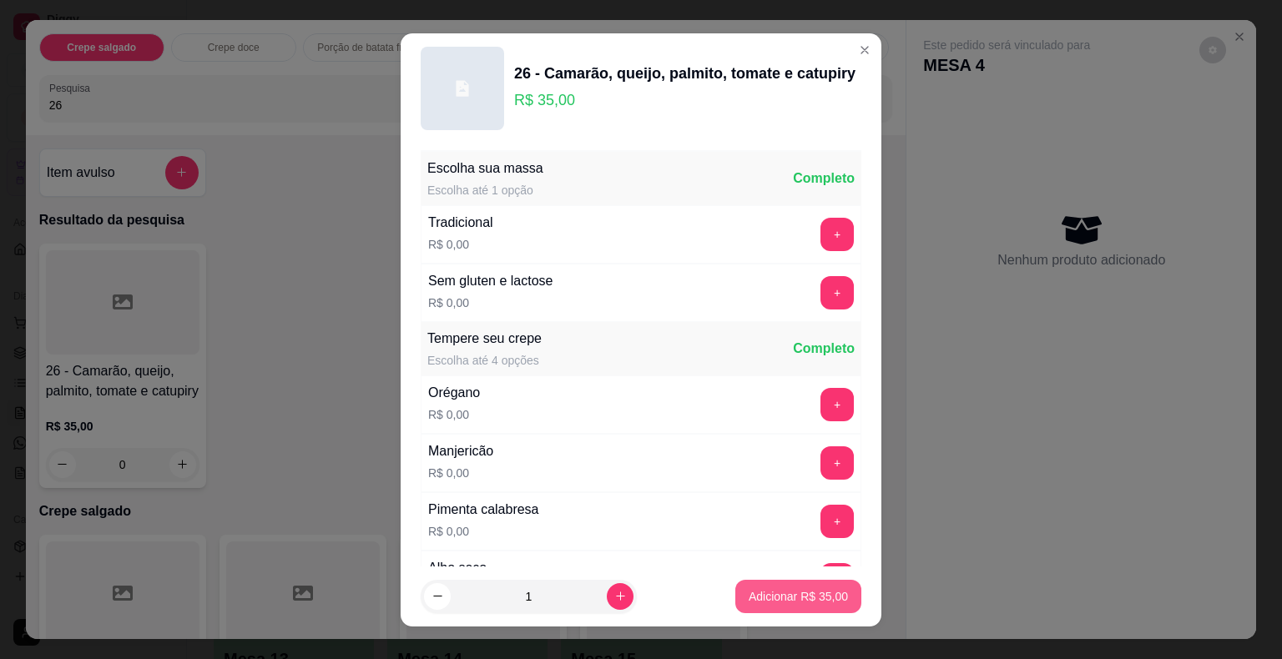
click at [781, 602] on p "Adicionar R$ 35,00" at bounding box center [798, 596] width 99 height 17
type input "1"
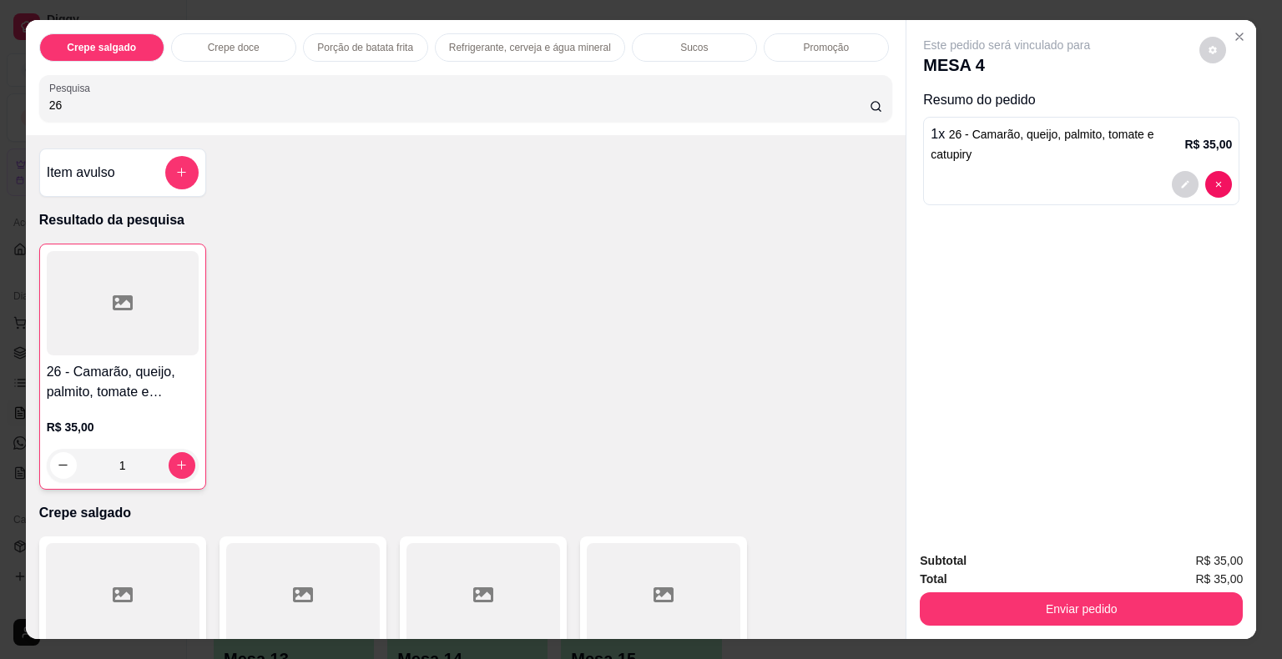
drag, startPoint x: 101, startPoint y: 108, endPoint x: 31, endPoint y: 106, distance: 70.1
click at [31, 106] on div "Crepe salgado Crepe doce Porção de batata frita Refrigerante, cerveja e água mi…" at bounding box center [466, 77] width 880 height 115
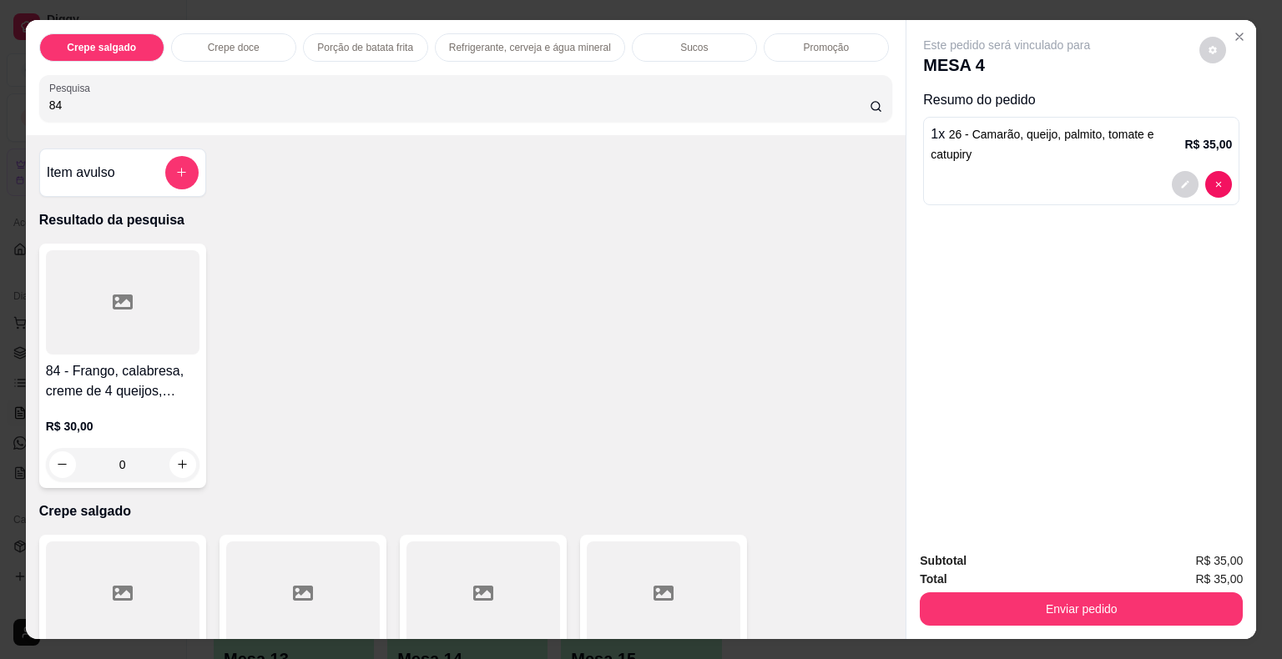
type input "84"
click at [70, 259] on div at bounding box center [123, 302] width 154 height 104
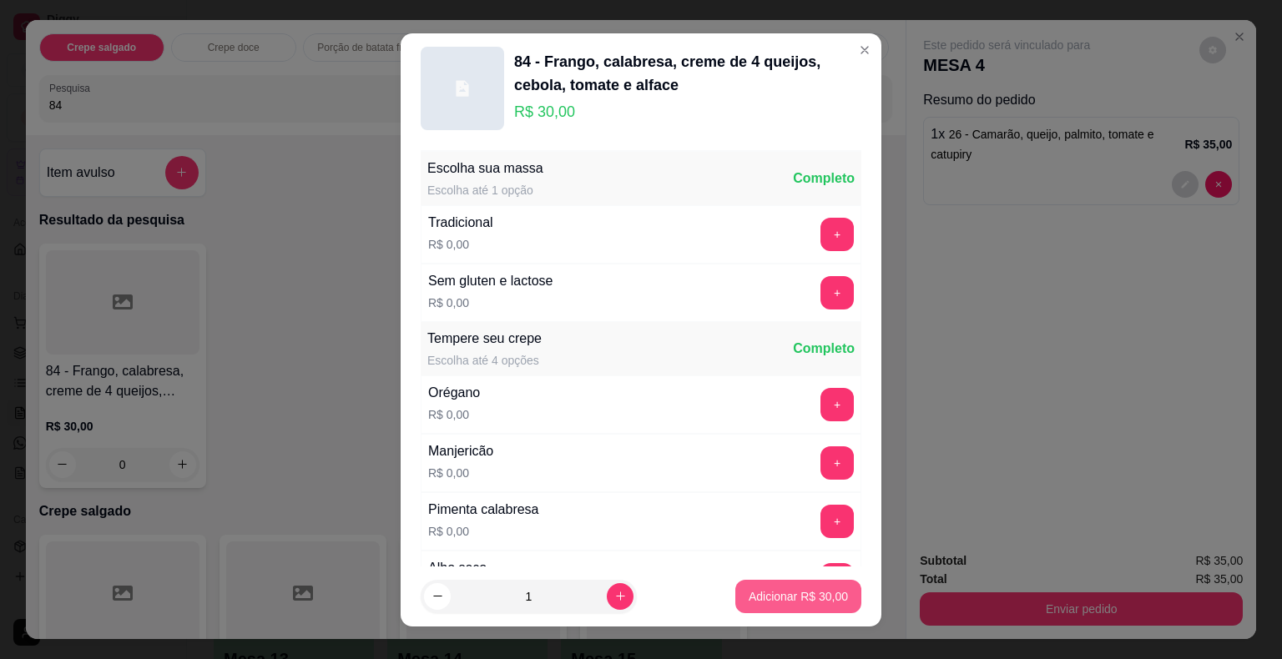
click at [782, 599] on p "Adicionar R$ 30,00" at bounding box center [798, 596] width 99 height 17
type input "1"
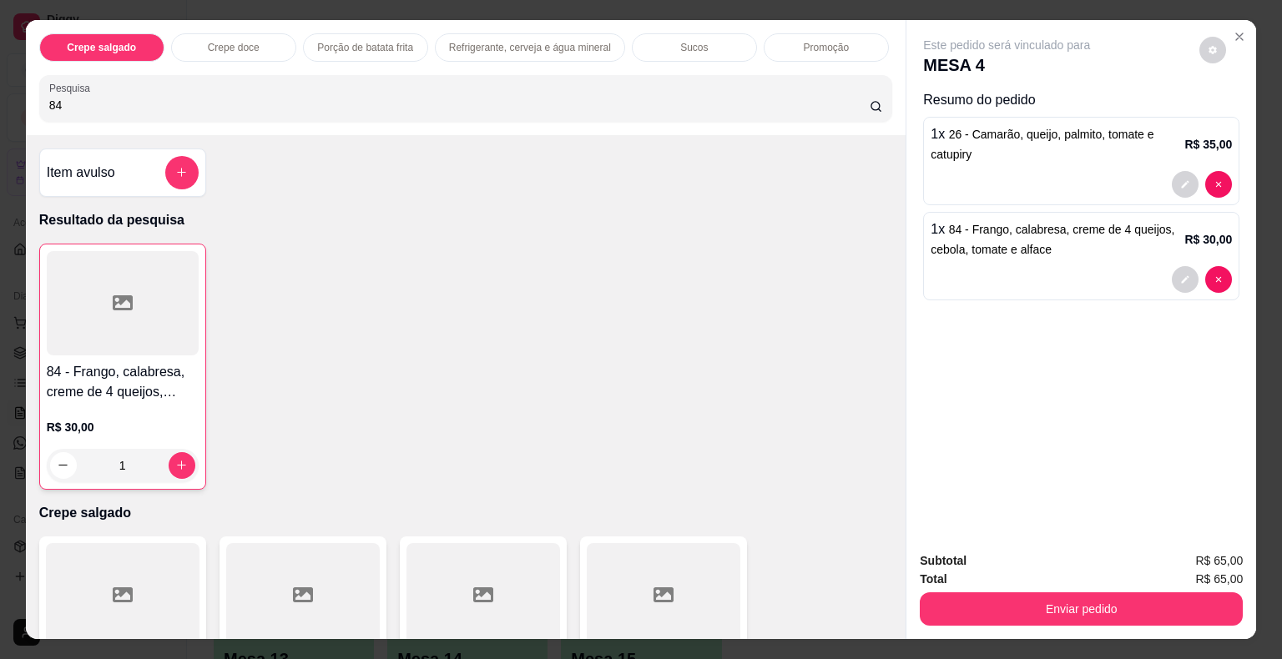
drag, startPoint x: 130, startPoint y: 101, endPoint x: 0, endPoint y: 83, distance: 131.5
click at [0, 83] on div "Crepe salgado Crepe doce Porção de batata frita Refrigerante, cerveja e água mi…" at bounding box center [641, 329] width 1282 height 659
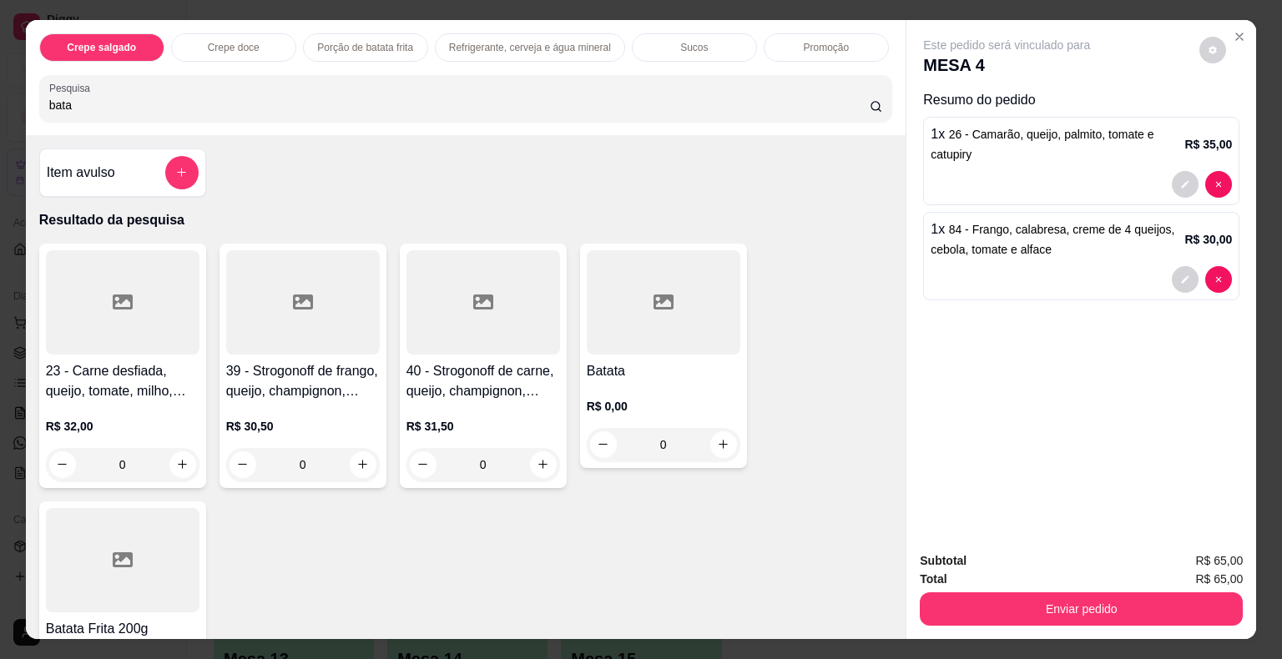
type input "bata"
click at [618, 292] on div at bounding box center [664, 302] width 154 height 104
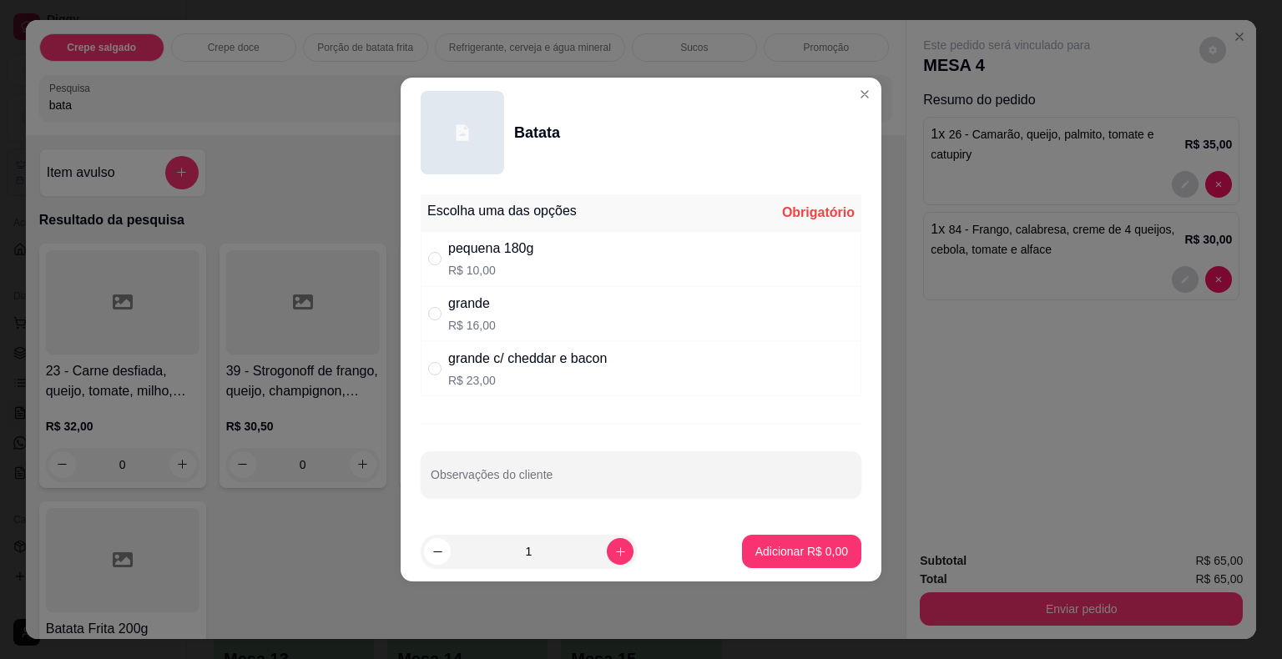
click at [546, 360] on div "grande c/ cheddar e bacon" at bounding box center [527, 359] width 159 height 20
radio input "true"
click at [797, 552] on p "Adicionar R$ 23,00" at bounding box center [798, 551] width 97 height 16
type input "1"
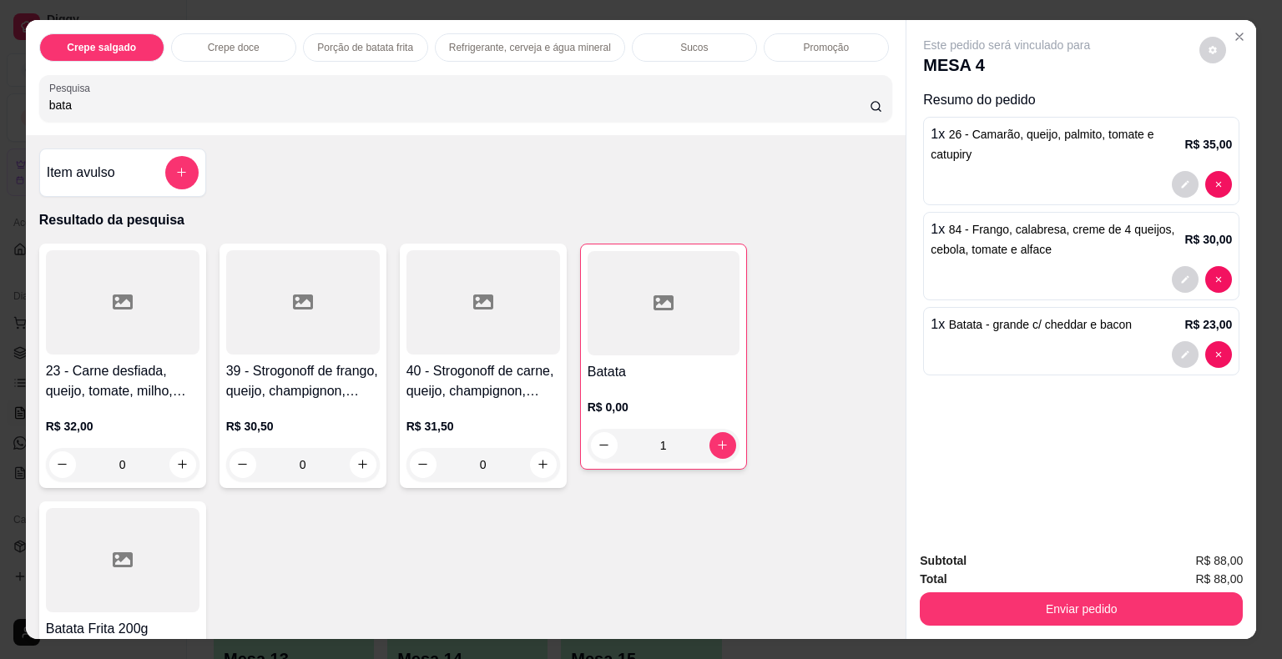
drag, startPoint x: 108, startPoint y: 103, endPoint x: 0, endPoint y: 85, distance: 110.0
click at [0, 85] on div "Crepe salgado Crepe doce Porção de batata frita Refrigerante, cerveja e água mi…" at bounding box center [641, 329] width 1282 height 659
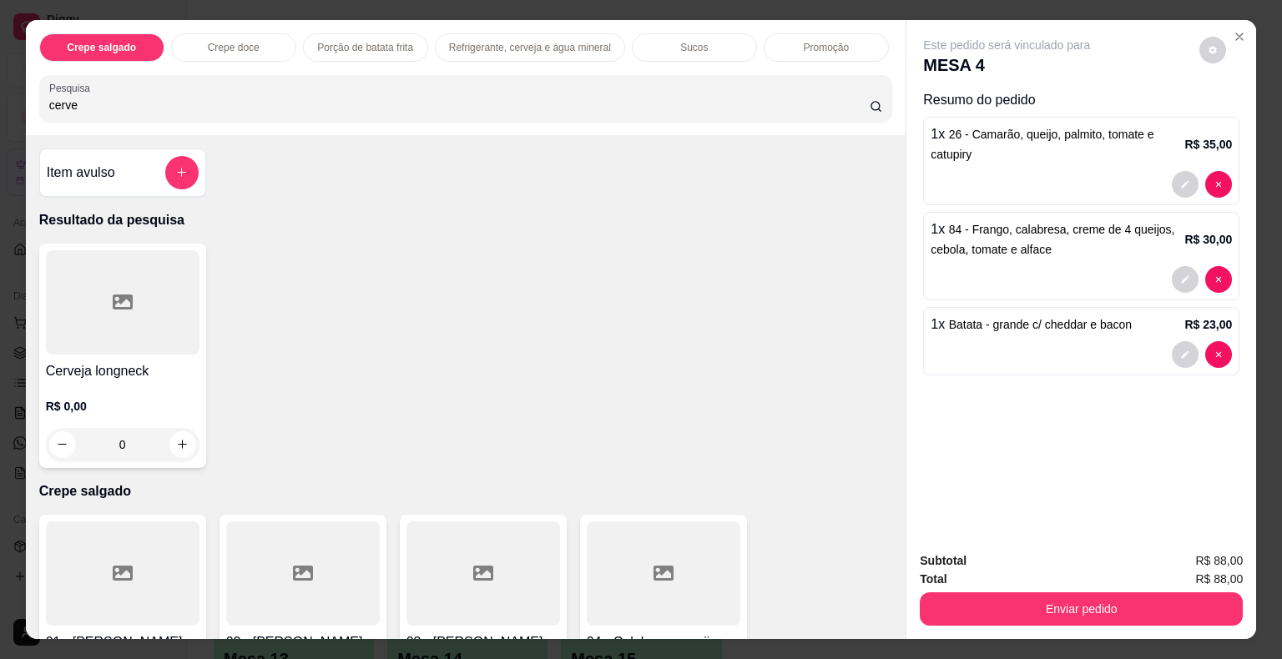
type input "cerve"
click at [127, 288] on div at bounding box center [123, 302] width 154 height 104
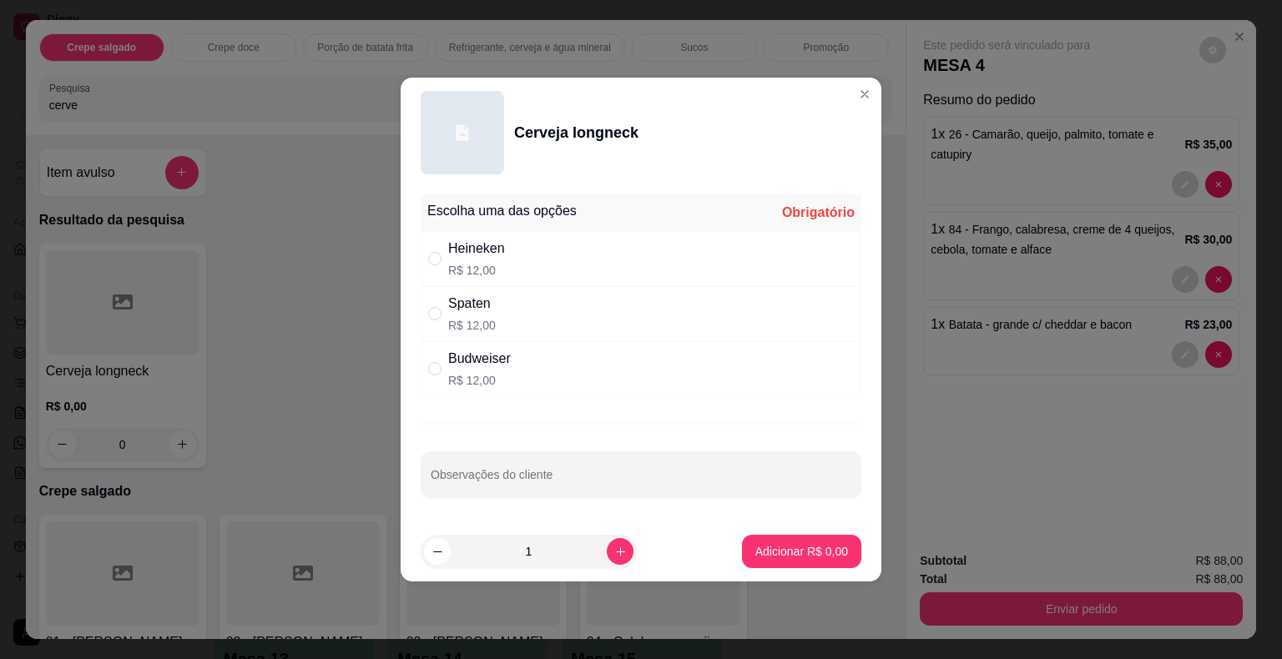
click at [484, 259] on div "Heineken R$ 12,00" at bounding box center [476, 259] width 57 height 40
radio input "true"
click at [768, 537] on button "Adicionar R$ 12,00" at bounding box center [798, 552] width 123 height 33
type input "1"
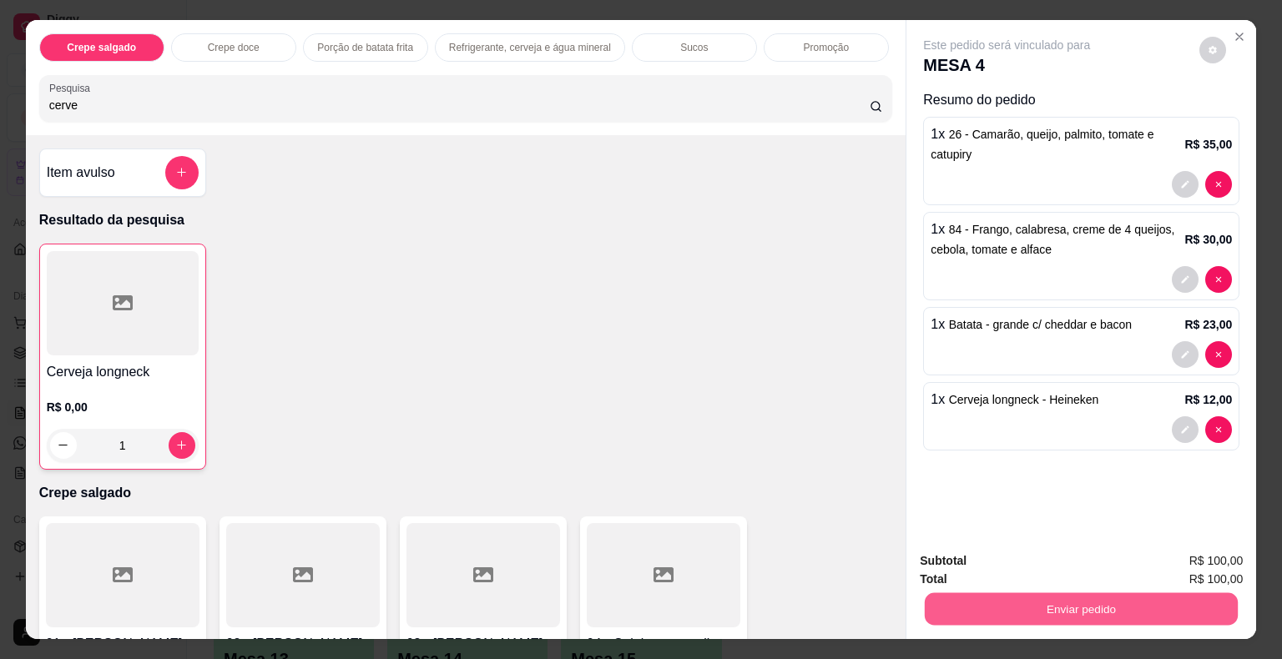
click at [1005, 603] on button "Enviar pedido" at bounding box center [1081, 609] width 313 height 33
click at [991, 564] on button "Não registrar e enviar pedido" at bounding box center [1025, 562] width 169 height 31
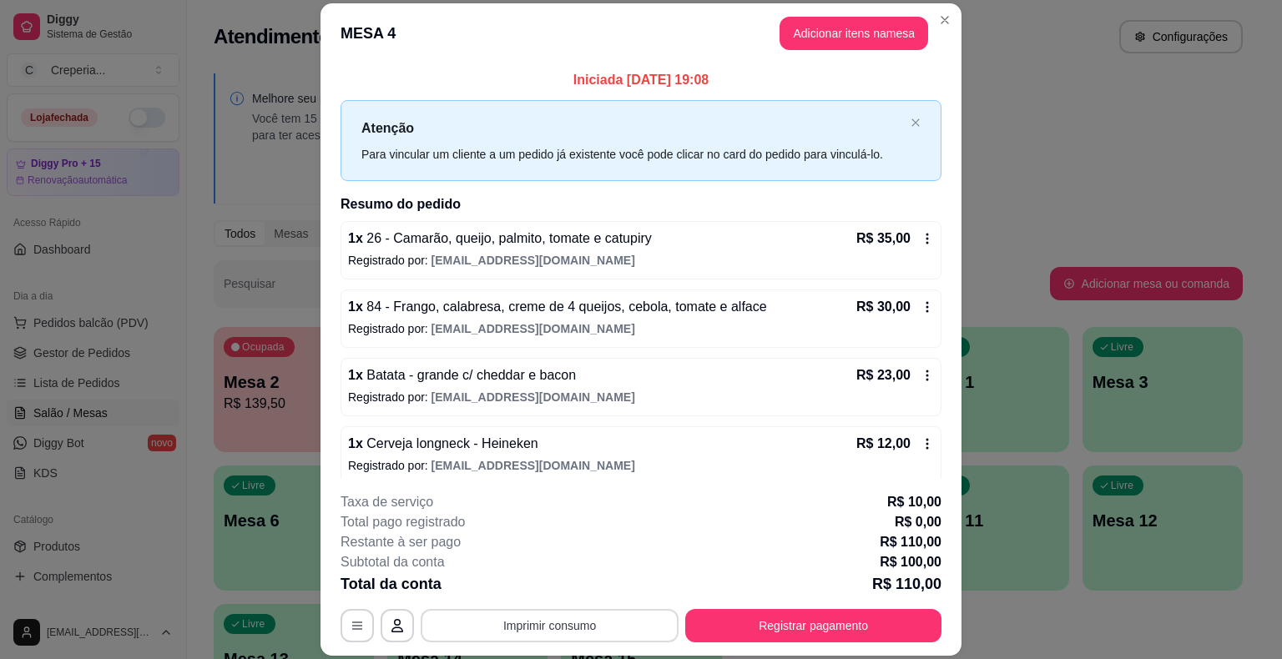
click at [582, 623] on button "Imprimir consumo" at bounding box center [550, 625] width 258 height 33
click at [572, 592] on button "IMPRESSORA" at bounding box center [548, 587] width 121 height 27
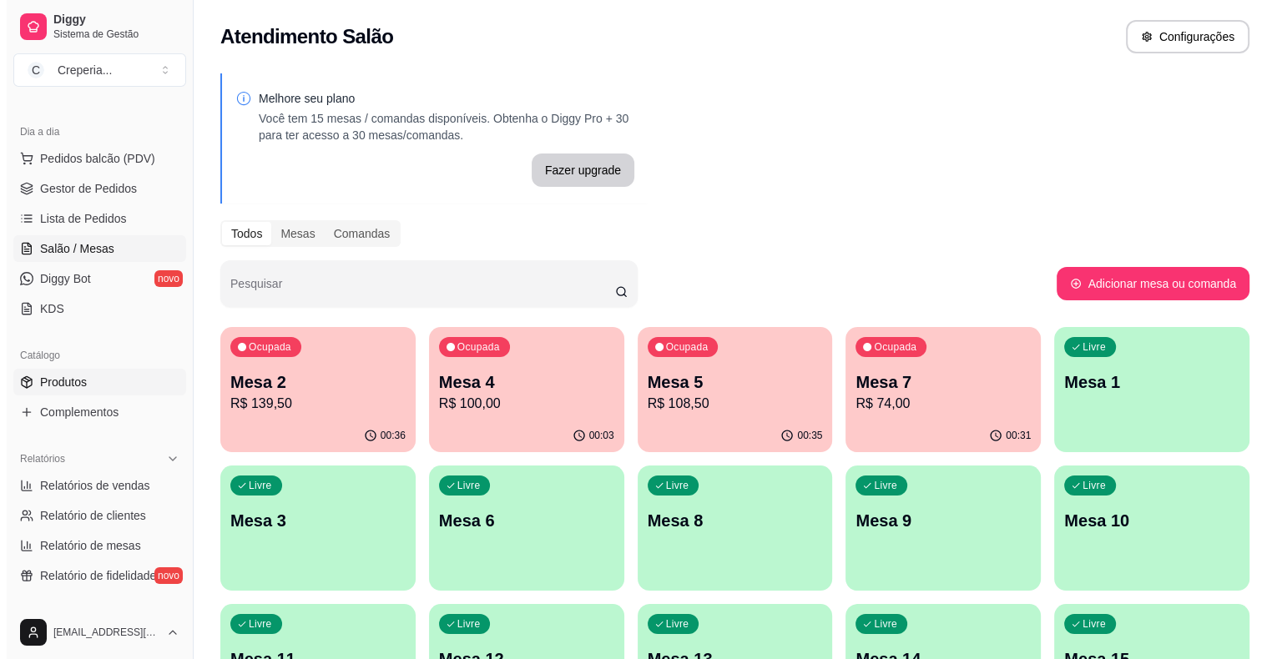
scroll to position [167, 0]
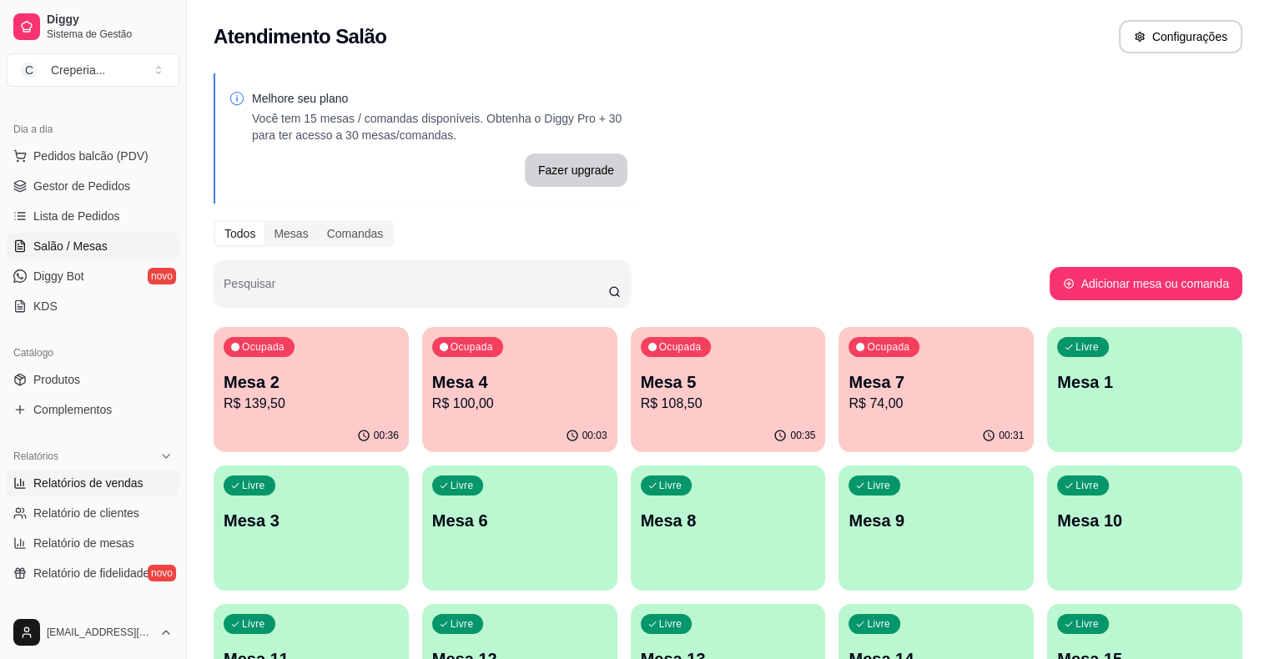
click at [122, 481] on span "Relatórios de vendas" at bounding box center [88, 483] width 110 height 17
select select "ALL"
select select "0"
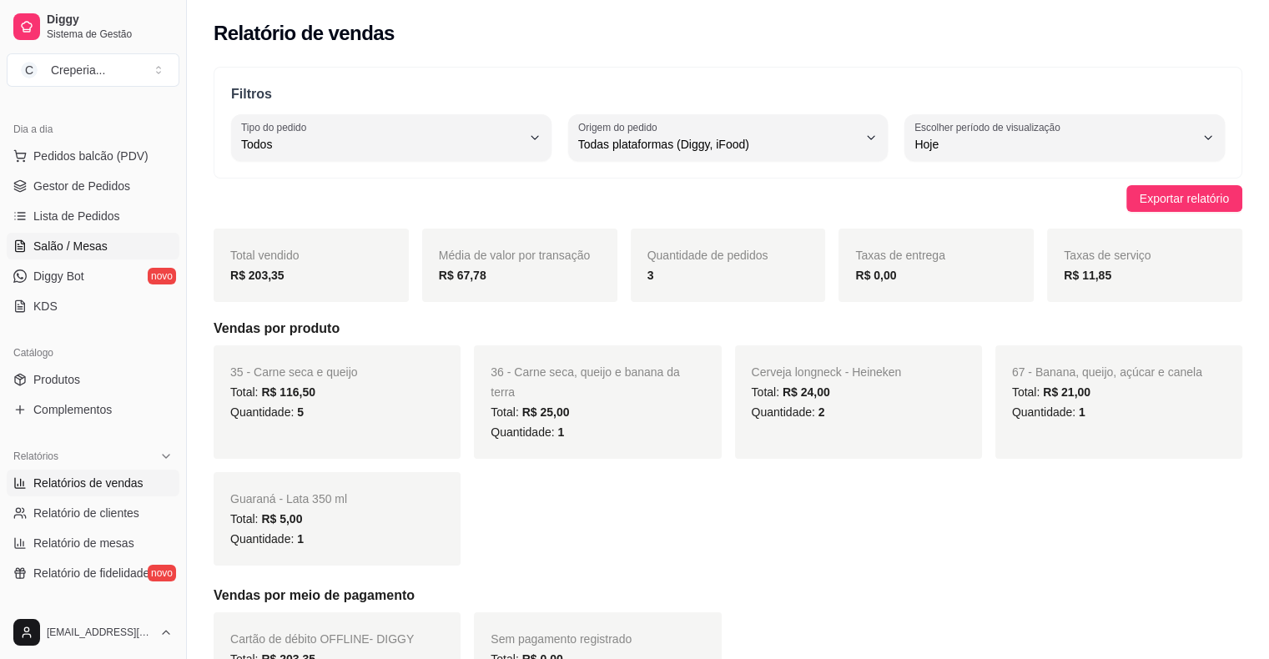
click at [88, 250] on span "Salão / Mesas" at bounding box center [70, 246] width 74 height 17
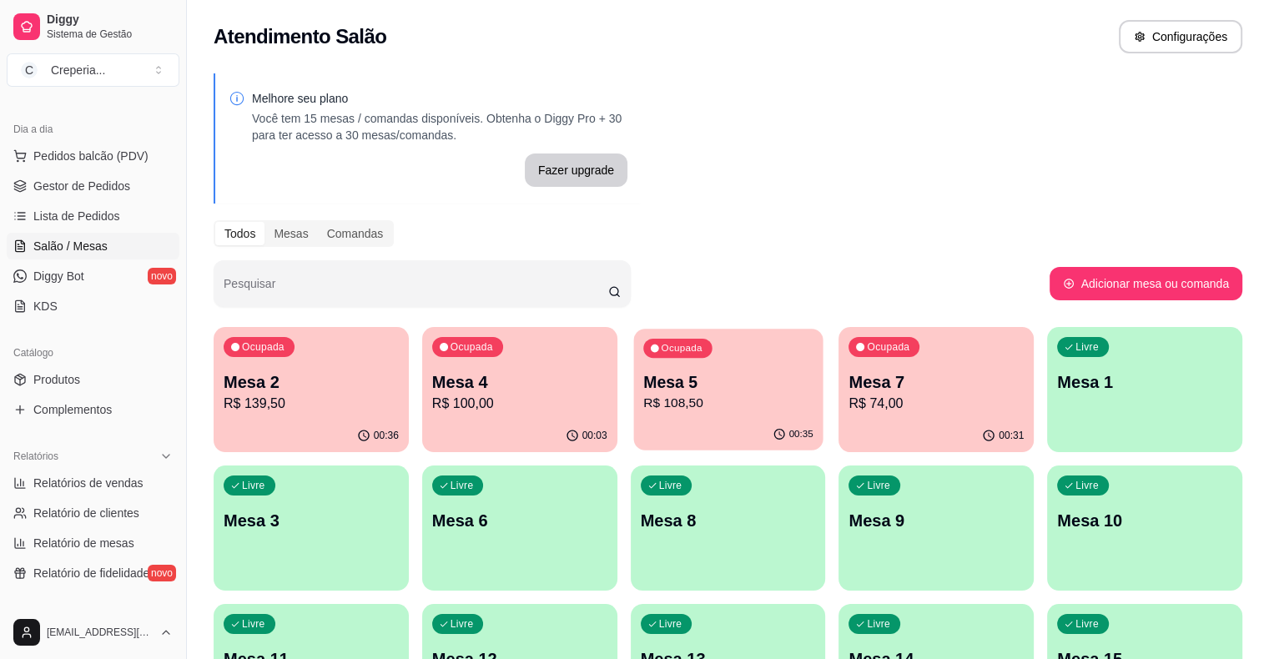
click at [643, 412] on p "R$ 108,50" at bounding box center [728, 403] width 170 height 19
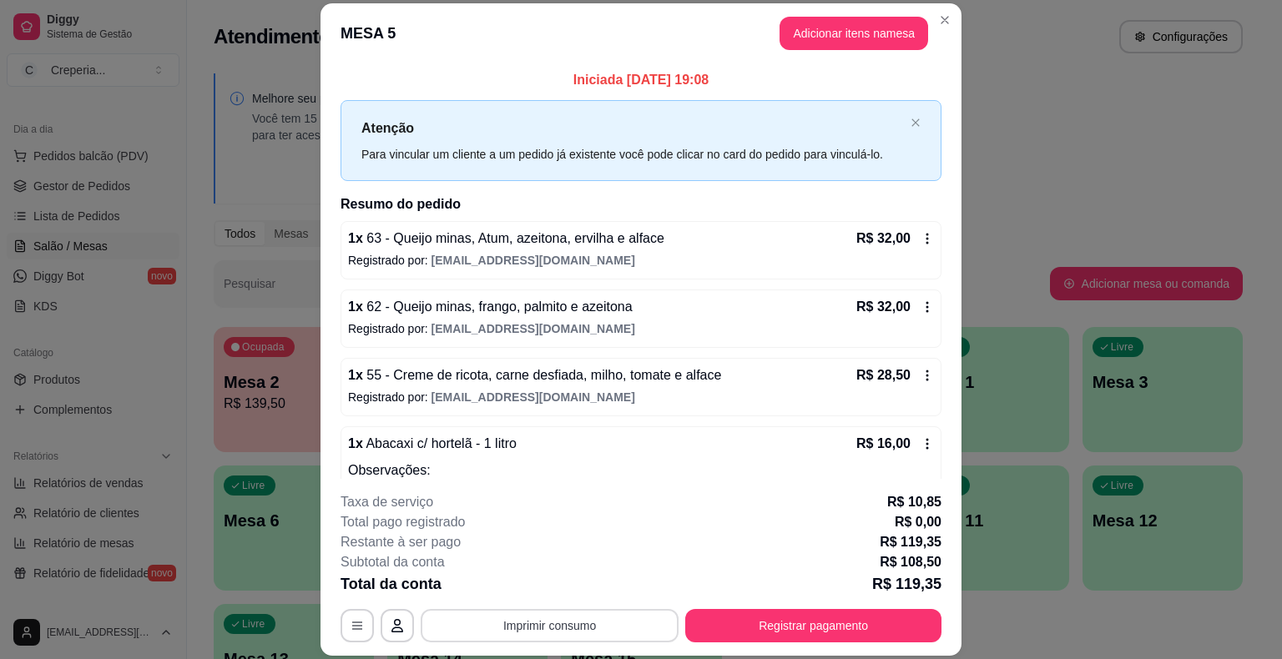
click at [583, 637] on button "Imprimir consumo" at bounding box center [550, 625] width 258 height 33
click at [557, 579] on button "IMPRESSORA" at bounding box center [548, 587] width 121 height 27
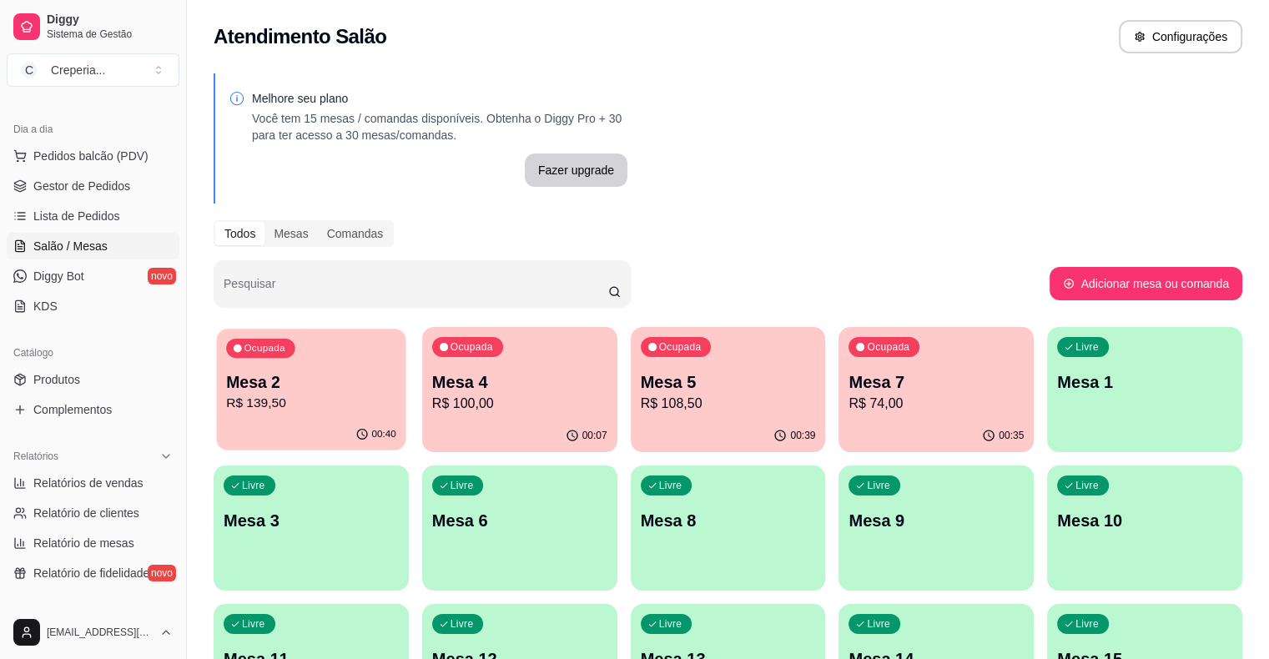
click at [254, 380] on p "Mesa 2" at bounding box center [311, 382] width 170 height 23
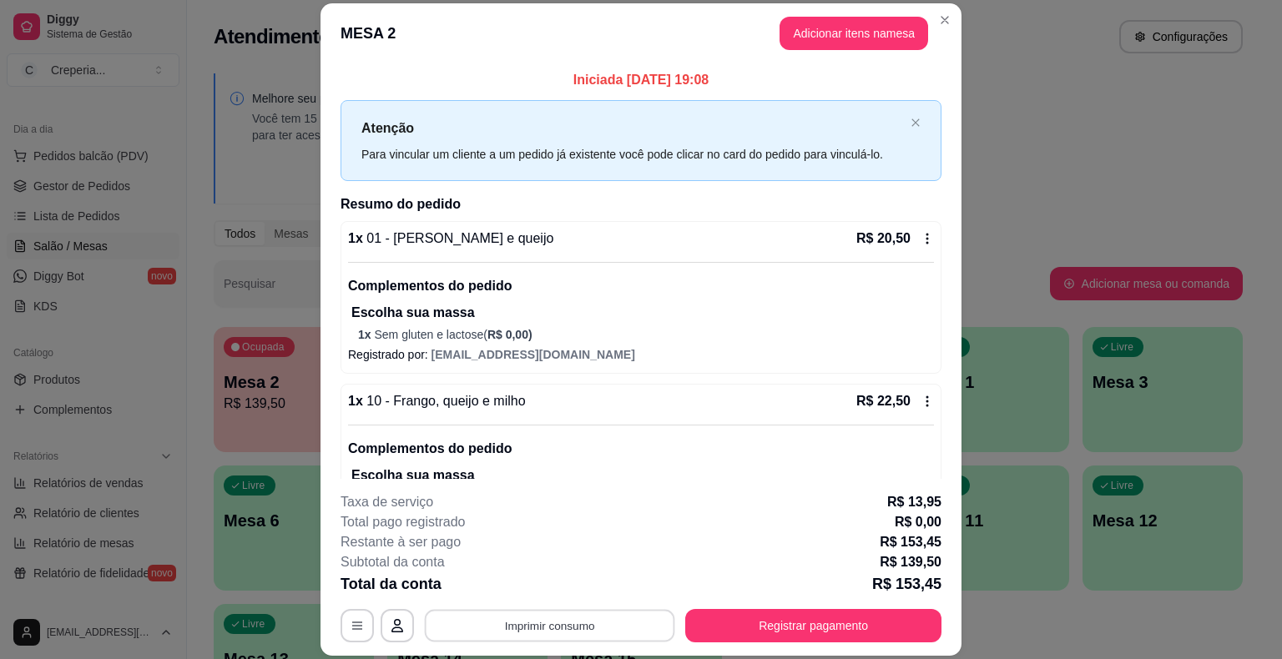
click at [540, 629] on button "Imprimir consumo" at bounding box center [550, 626] width 250 height 33
click at [527, 595] on button "IMPRESSORA" at bounding box center [548, 587] width 117 height 26
click at [845, 45] on button "Adicionar itens na mesa" at bounding box center [853, 33] width 149 height 33
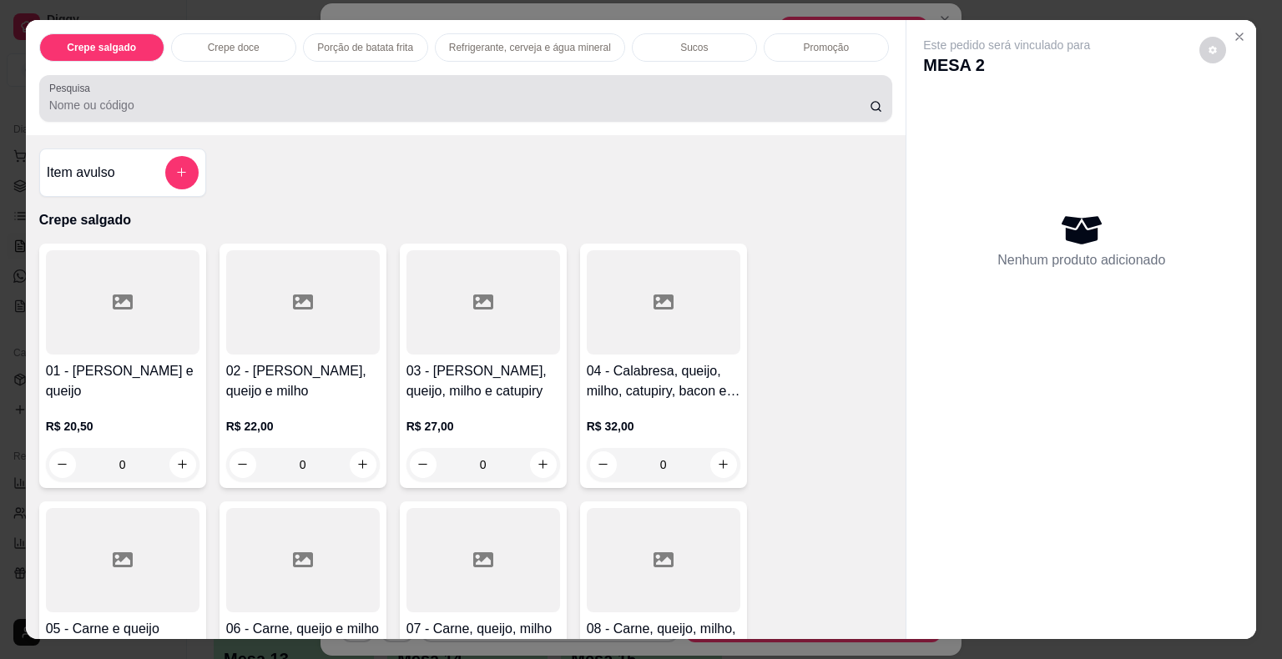
click at [393, 90] on div at bounding box center [466, 98] width 834 height 33
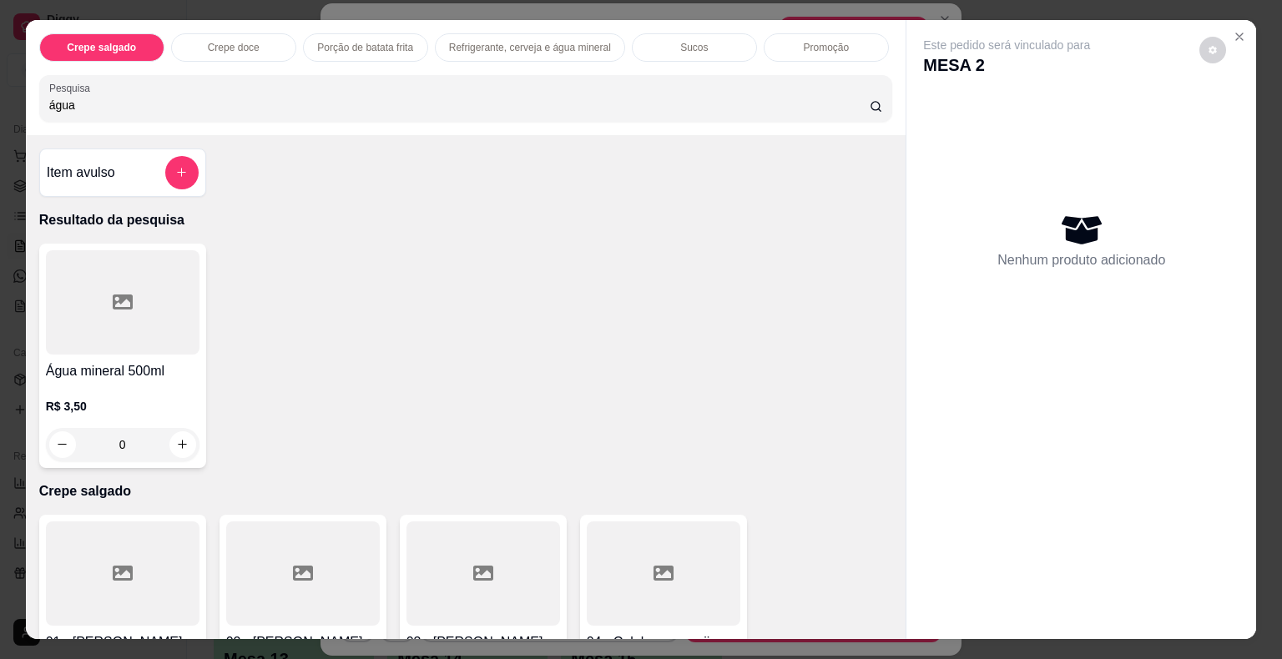
type input "água"
click at [93, 292] on div at bounding box center [123, 302] width 154 height 104
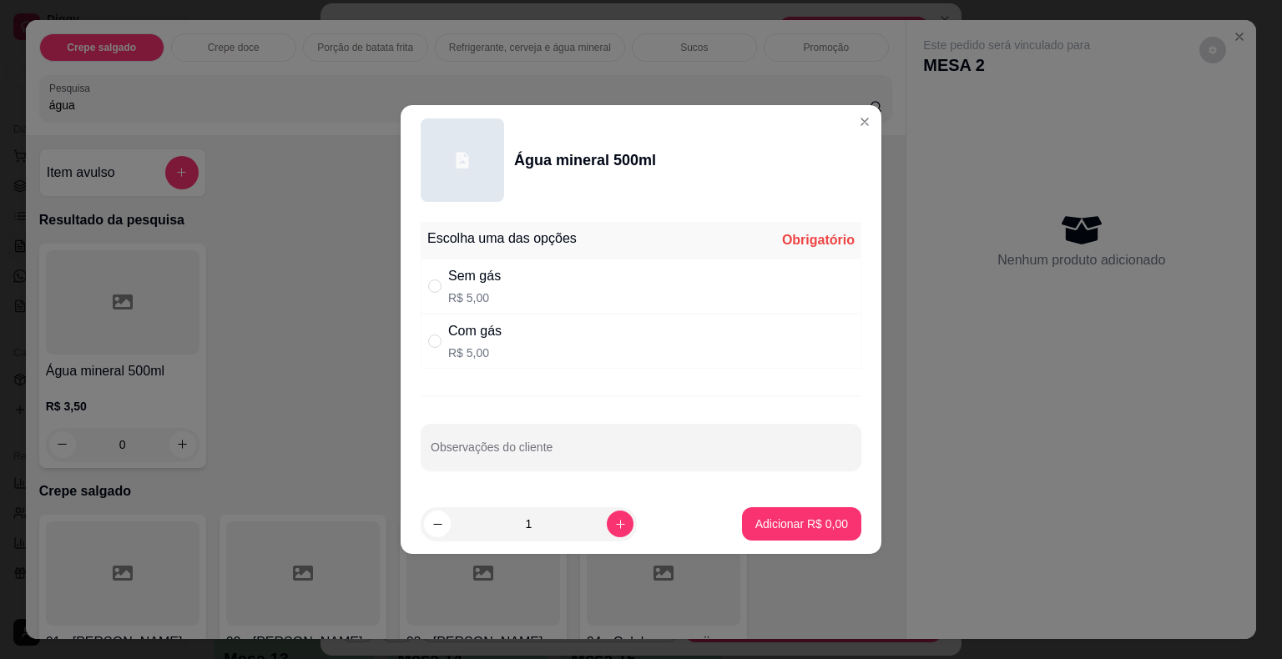
drag, startPoint x: 483, startPoint y: 285, endPoint x: 645, endPoint y: 383, distance: 189.5
click at [486, 285] on div "Sem gás" at bounding box center [474, 276] width 53 height 20
radio input "true"
click at [834, 527] on button "Adicionar R$ 5,00" at bounding box center [801, 523] width 119 height 33
type input "1"
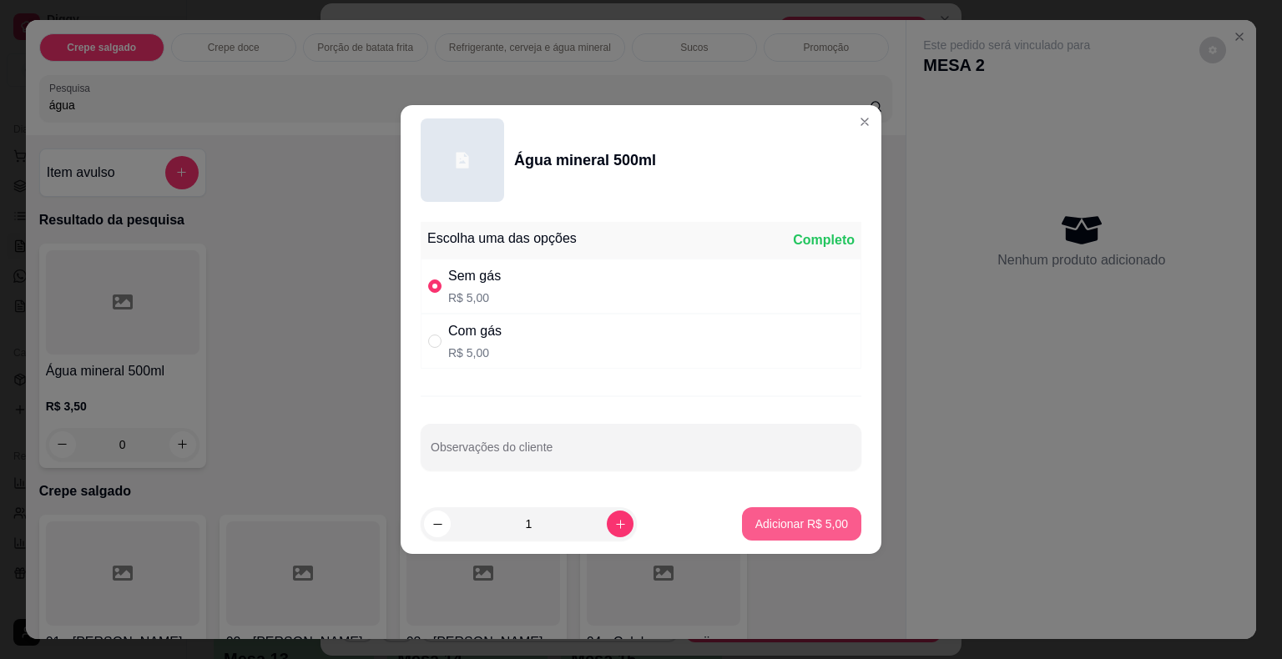
type input "1"
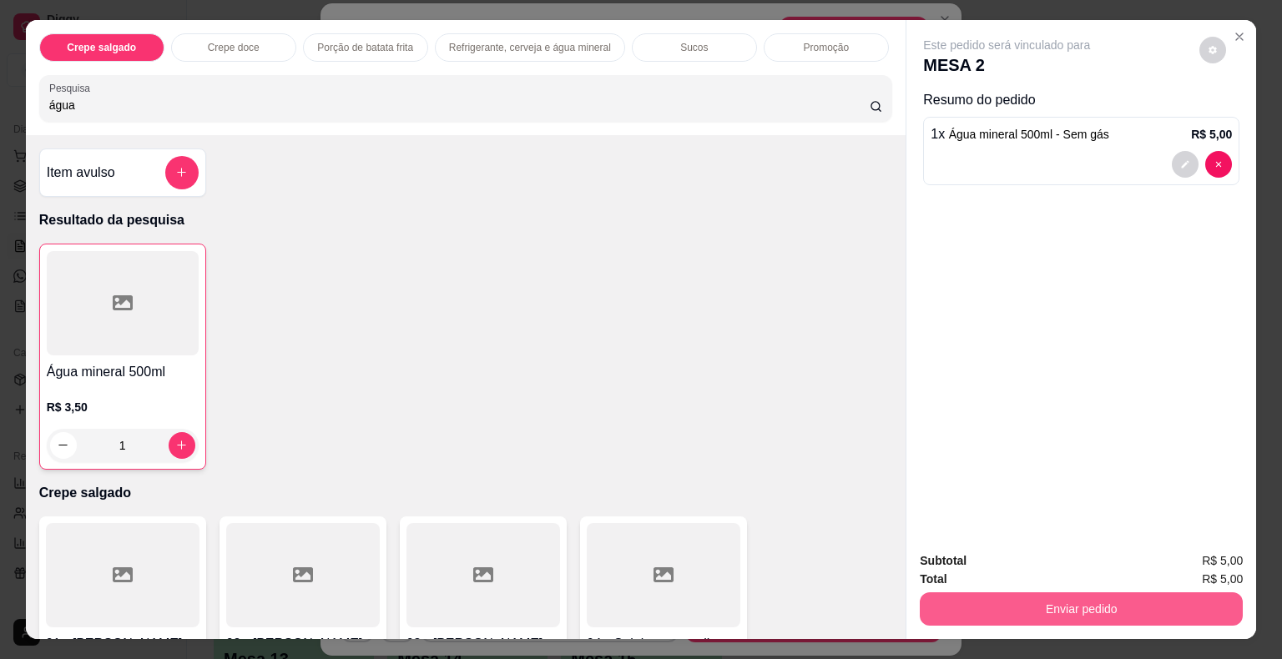
click at [986, 617] on button "Enviar pedido" at bounding box center [1081, 608] width 323 height 33
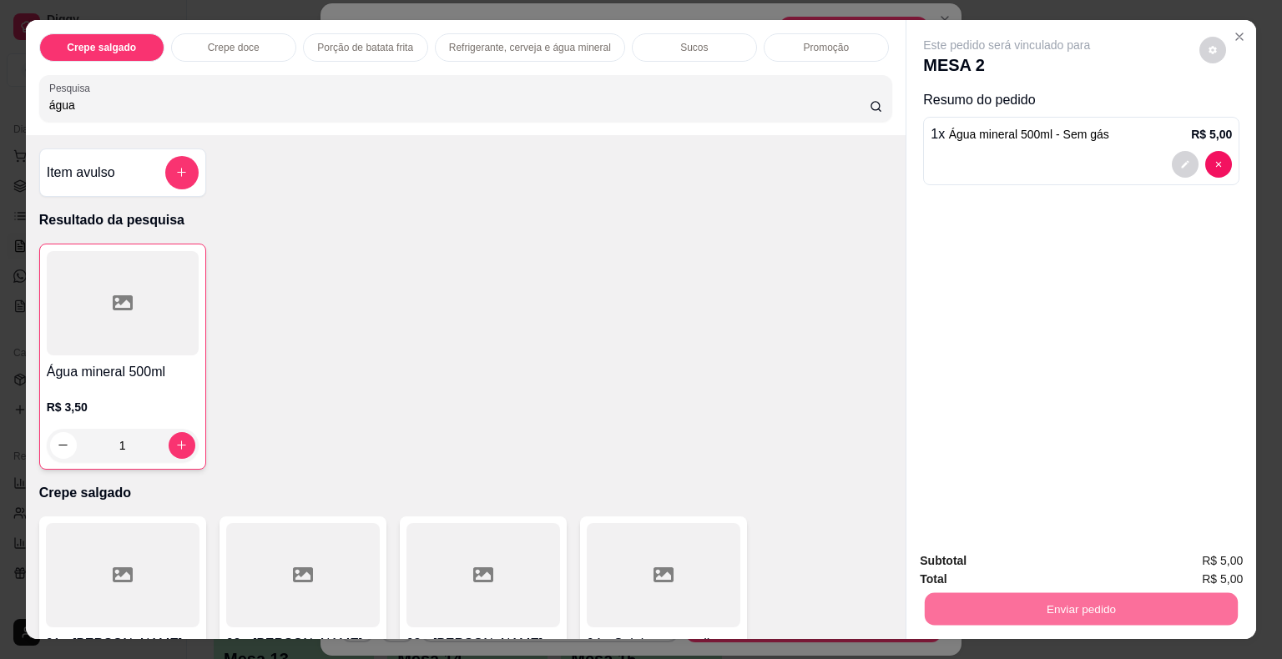
click at [966, 565] on button "Não registrar e enviar pedido" at bounding box center [1026, 563] width 174 height 32
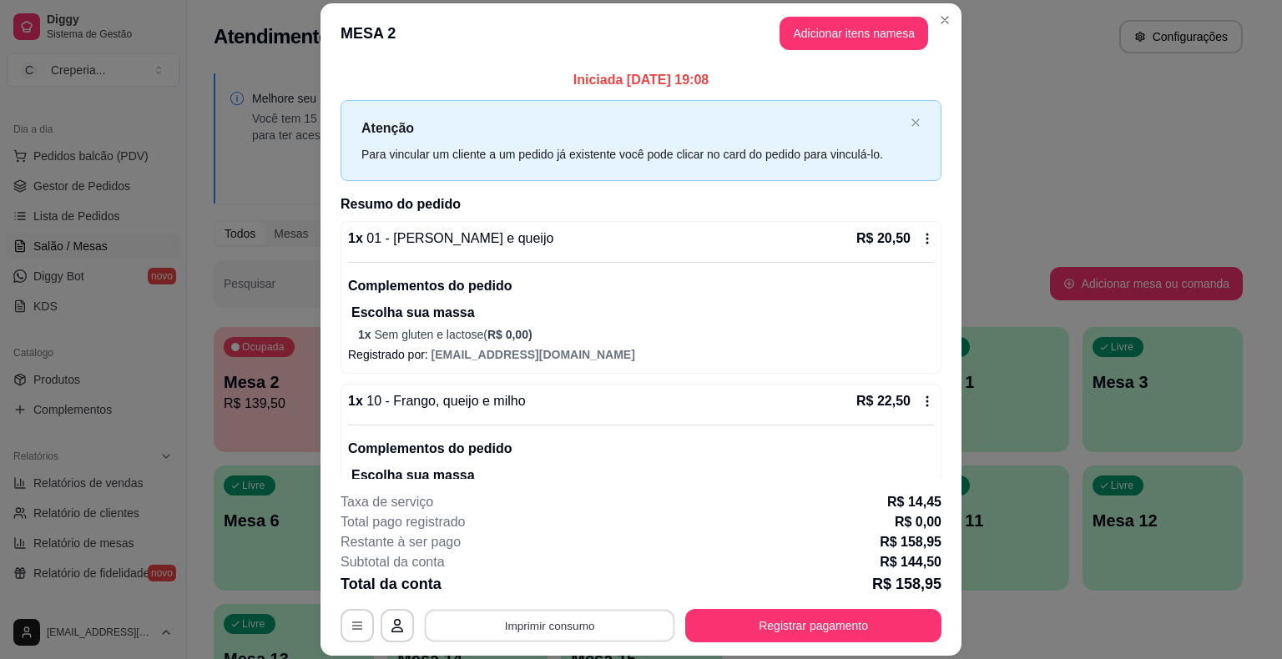
click at [629, 627] on button "Imprimir consumo" at bounding box center [550, 626] width 250 height 33
click at [571, 592] on button "IMPRESSORA" at bounding box center [548, 587] width 117 height 26
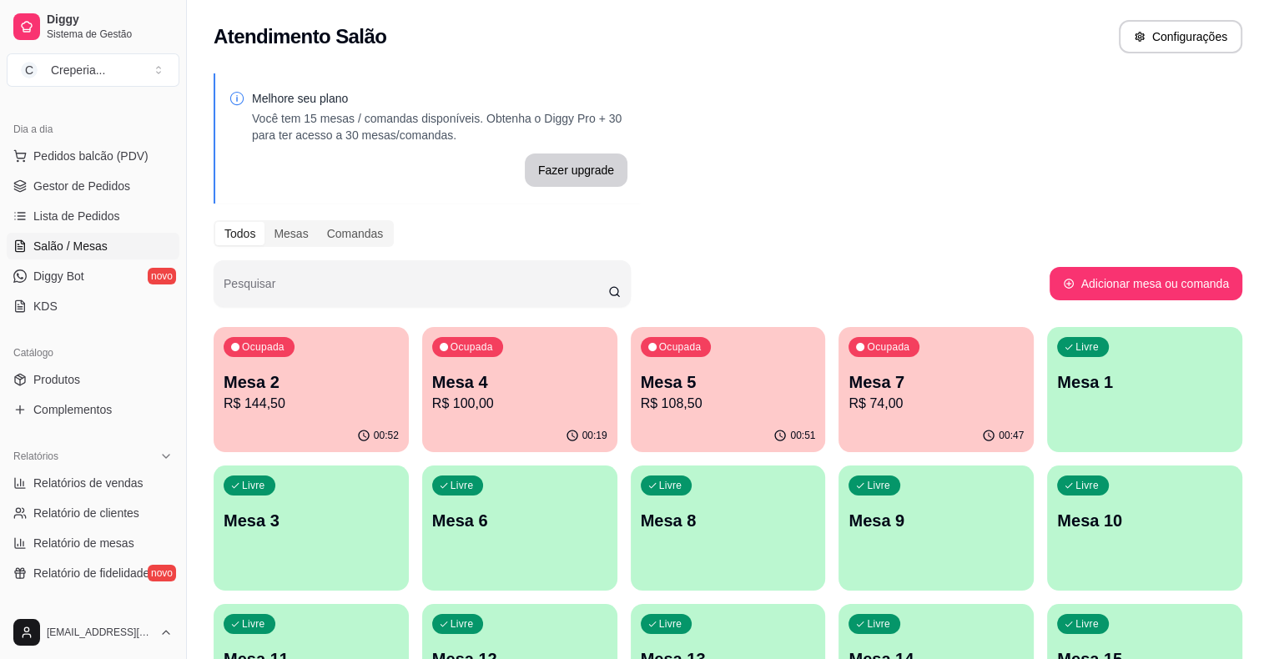
click at [440, 398] on p "R$ 100,00" at bounding box center [519, 404] width 175 height 20
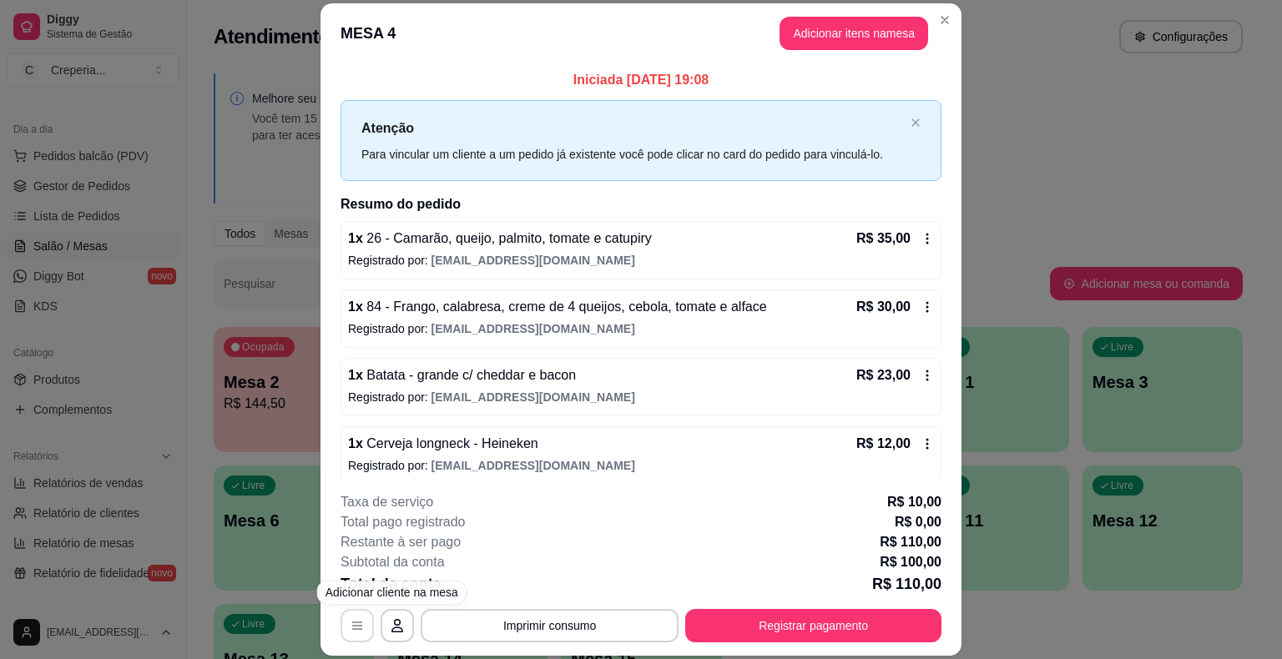
click at [350, 621] on icon "button" at bounding box center [356, 625] width 13 height 13
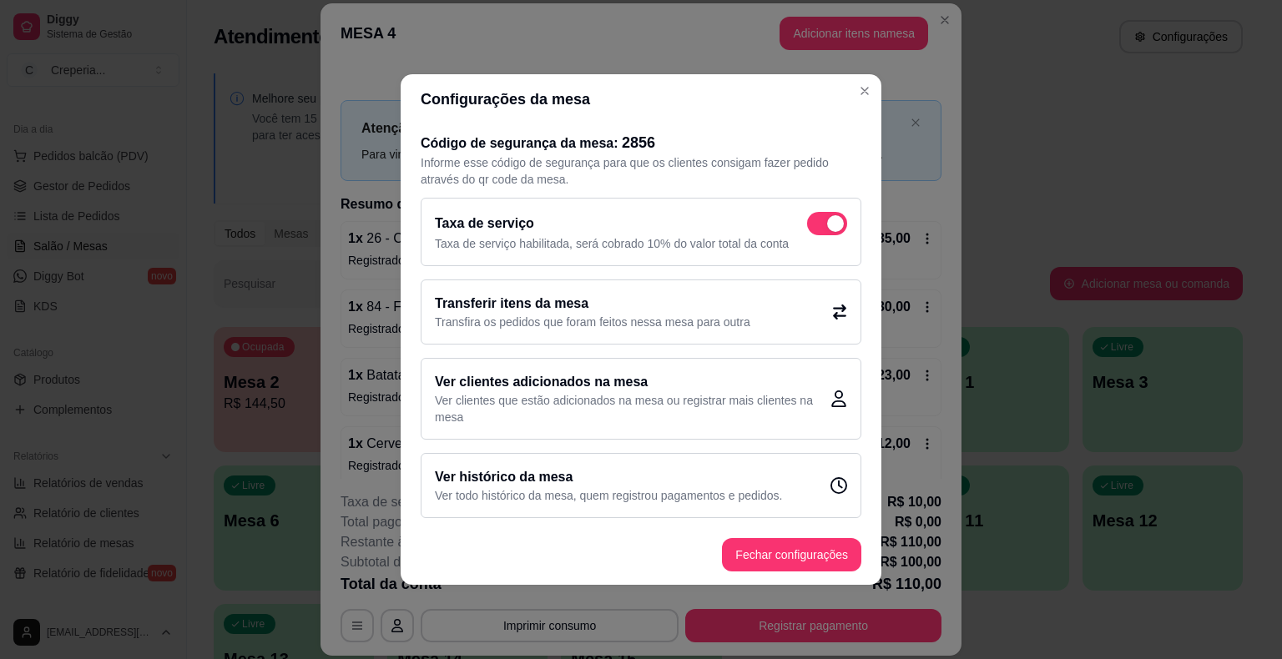
click at [817, 223] on span at bounding box center [827, 223] width 40 height 23
click at [817, 227] on input "checkbox" at bounding box center [811, 232] width 11 height 11
checkbox input "false"
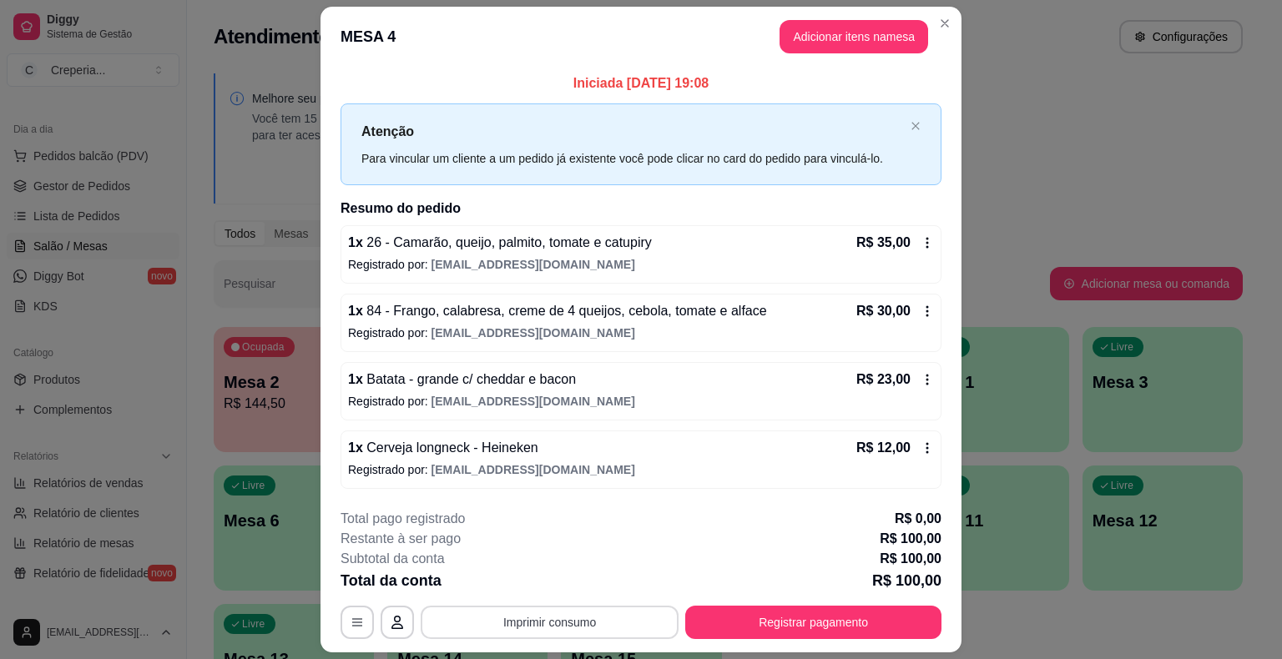
click at [574, 616] on button "Imprimir consumo" at bounding box center [550, 622] width 258 height 33
click at [534, 579] on button "IMPRESSORA" at bounding box center [548, 583] width 121 height 27
click at [845, 613] on button "Registrar pagamento" at bounding box center [813, 622] width 256 height 33
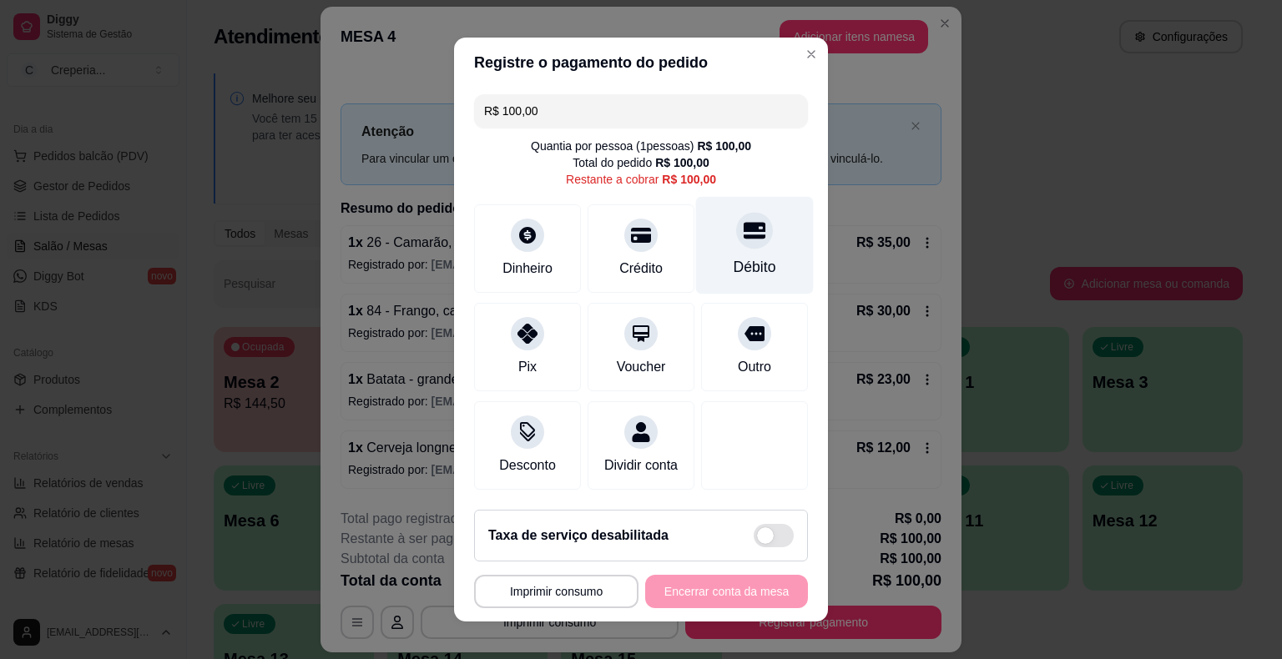
click at [734, 257] on div "Débito" at bounding box center [755, 267] width 43 height 22
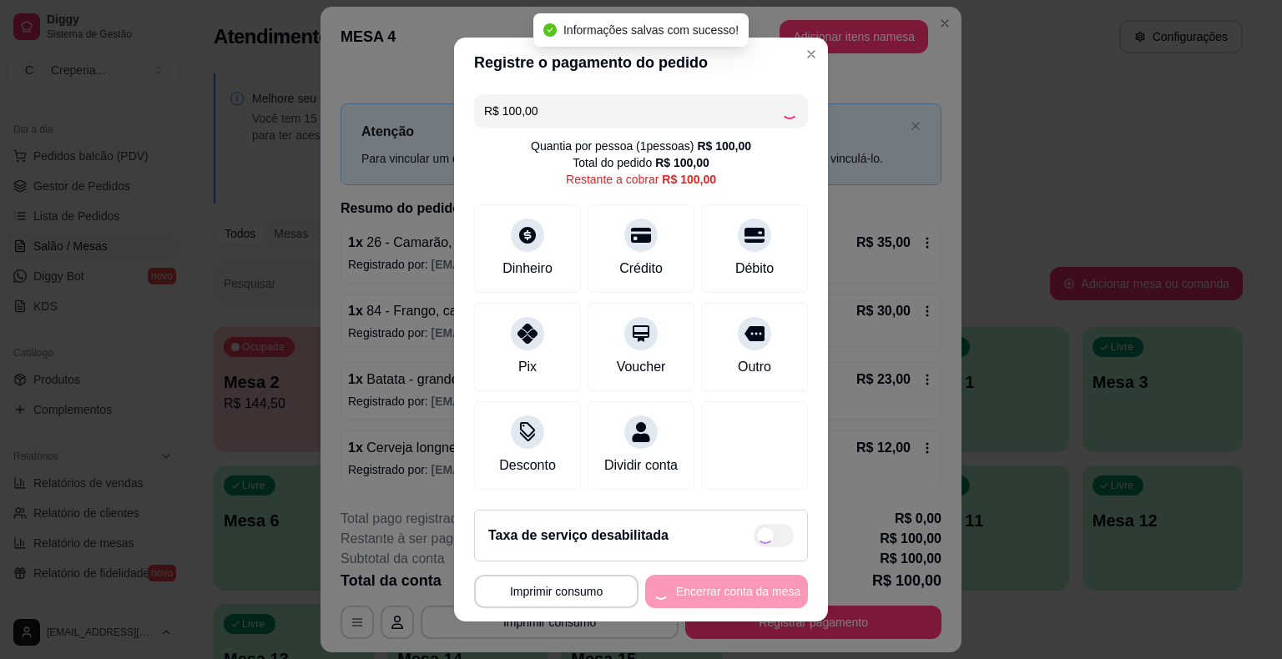
type input "R$ 0,00"
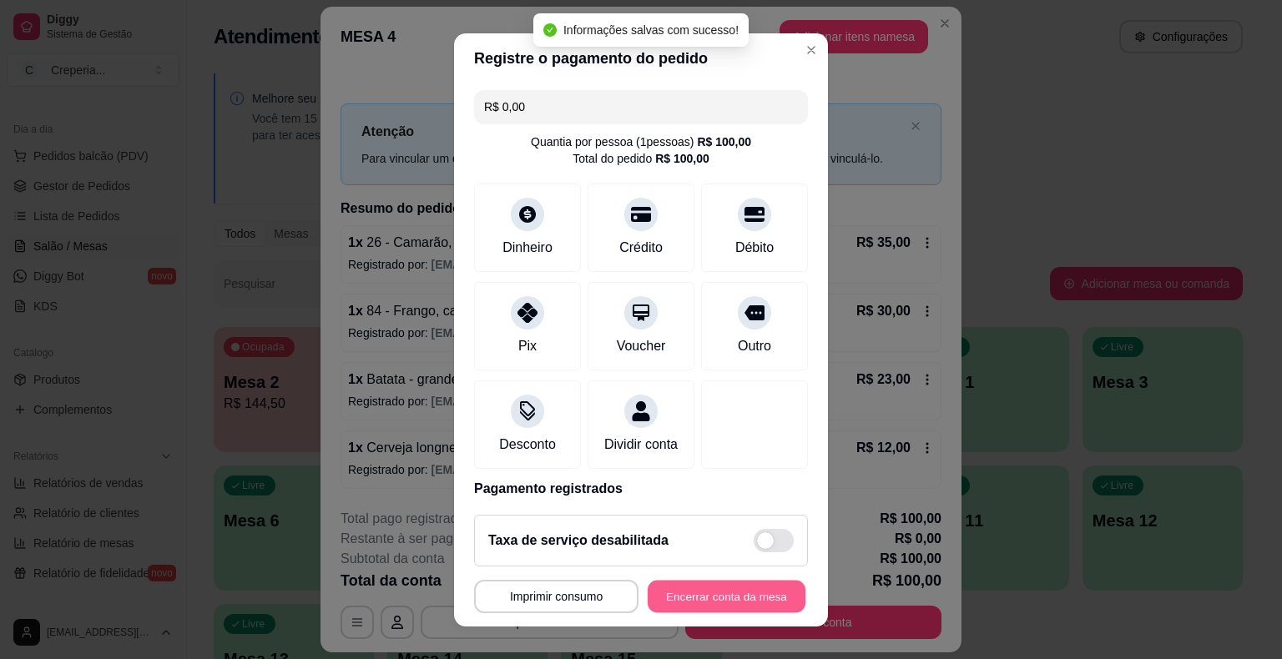
click at [715, 599] on button "Encerrar conta da mesa" at bounding box center [727, 596] width 158 height 33
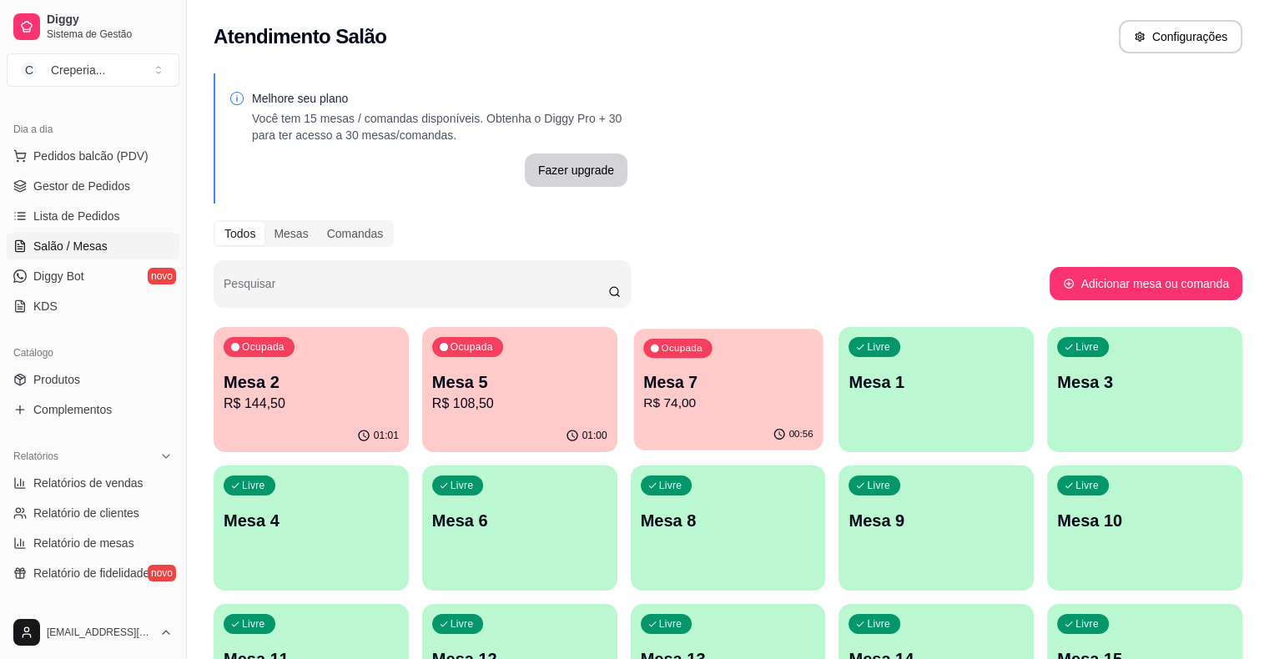
click at [643, 389] on p "Mesa 7" at bounding box center [728, 382] width 170 height 23
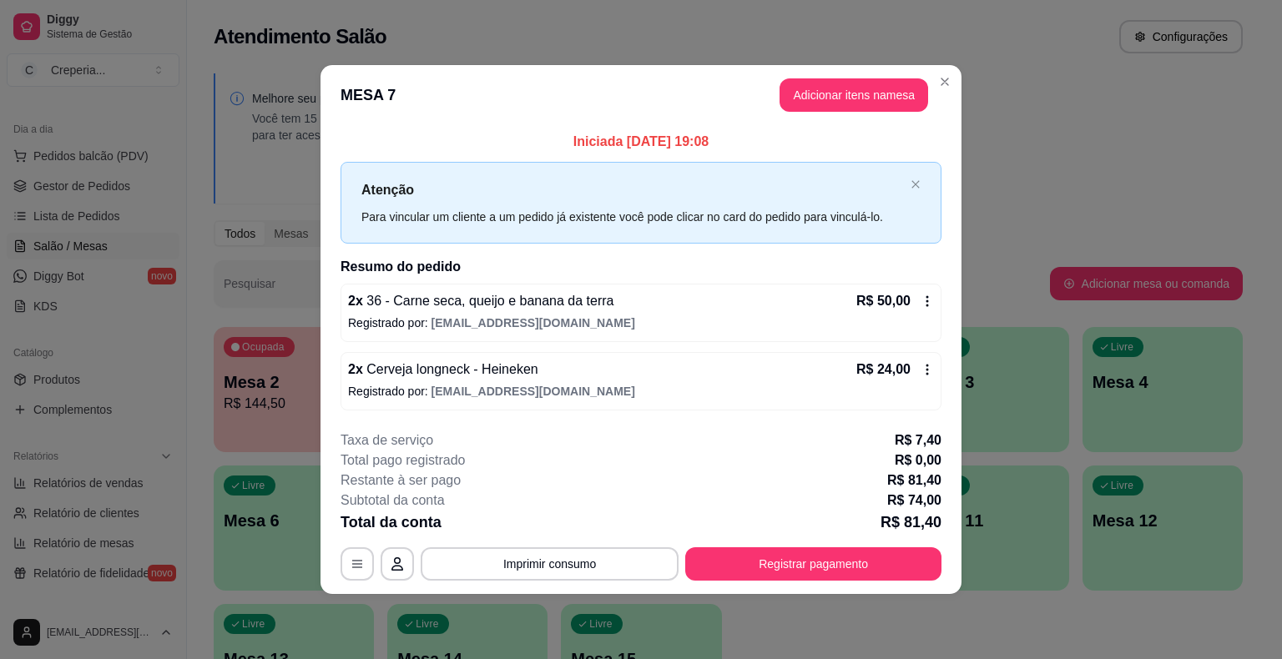
click at [461, 305] on span "36 - Carne seca, queijo e banana da terra" at bounding box center [488, 301] width 251 height 14
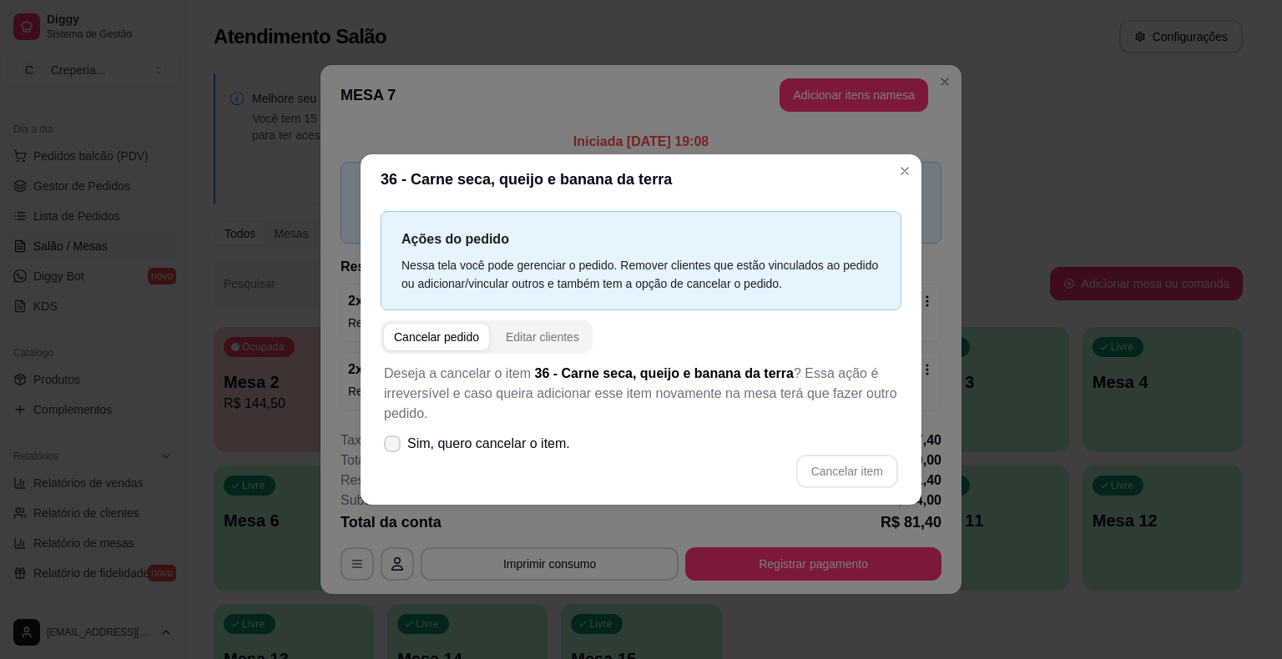
click at [456, 449] on span "Sim, quero cancelar o item." at bounding box center [488, 444] width 163 height 20
click at [394, 449] on input "Sim, quero cancelar o item." at bounding box center [388, 452] width 11 height 11
checkbox input "true"
click at [868, 466] on button "Cancelar item" at bounding box center [846, 472] width 99 height 33
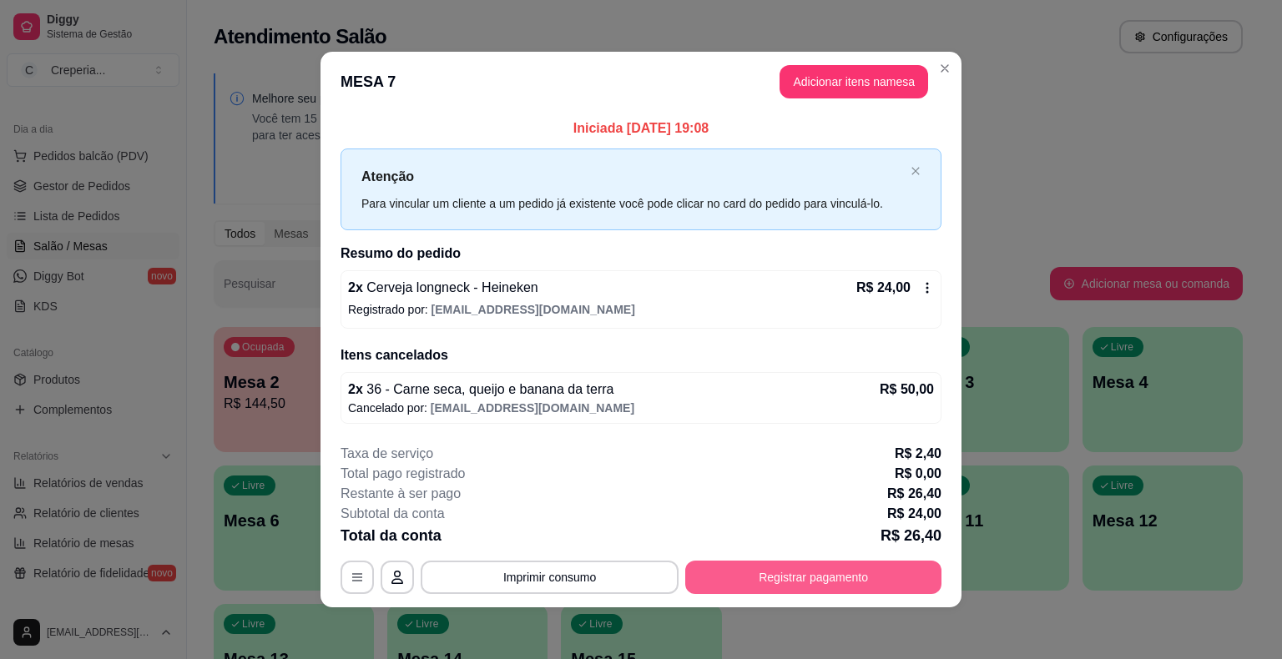
click at [768, 576] on button "Registrar pagamento" at bounding box center [813, 577] width 256 height 33
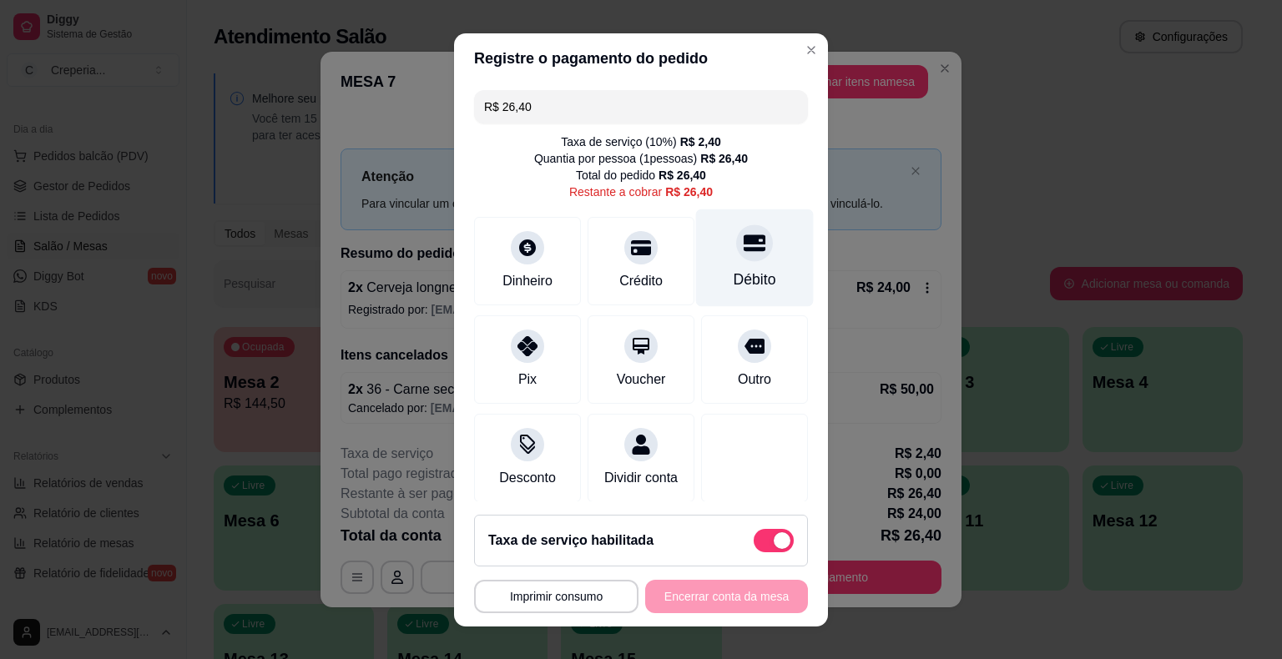
click at [734, 269] on div "Débito" at bounding box center [755, 280] width 43 height 22
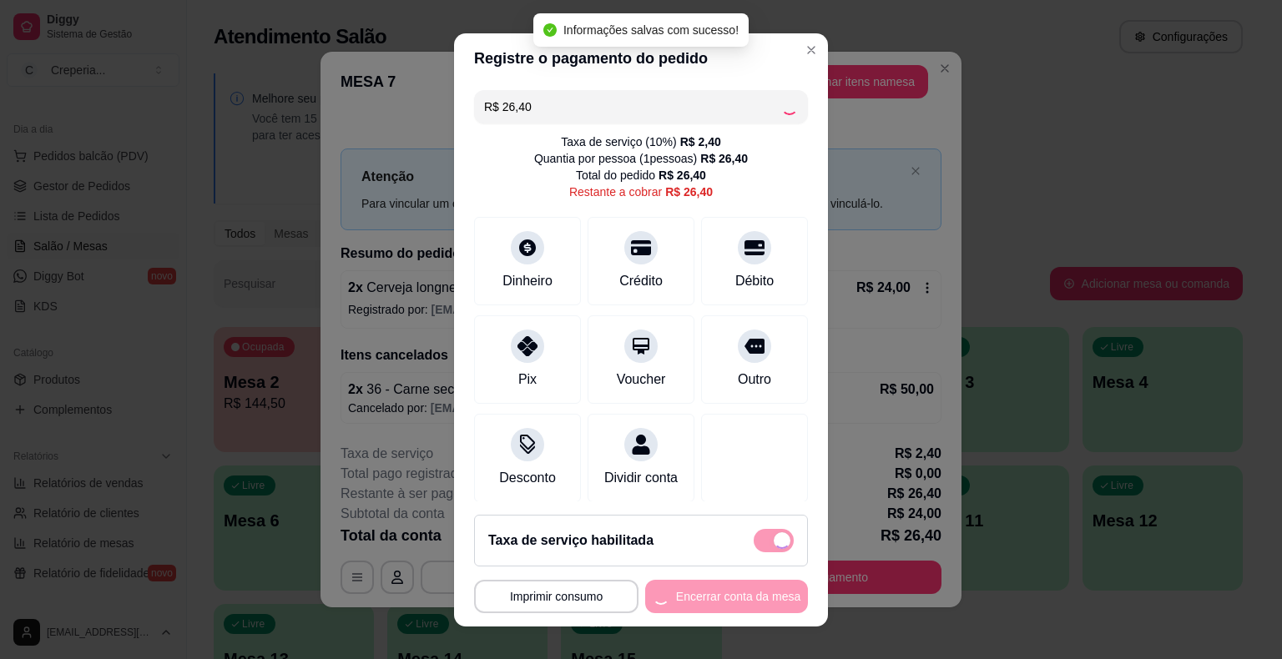
type input "R$ 0,00"
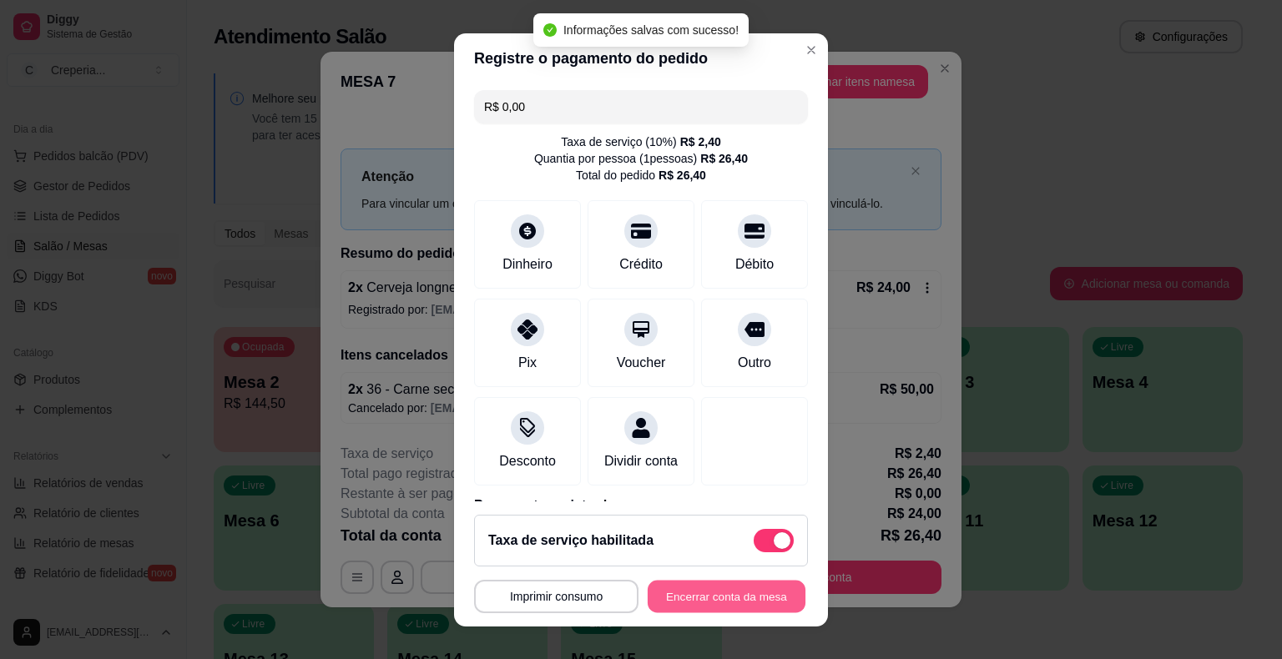
click at [700, 597] on button "Encerrar conta da mesa" at bounding box center [727, 596] width 158 height 33
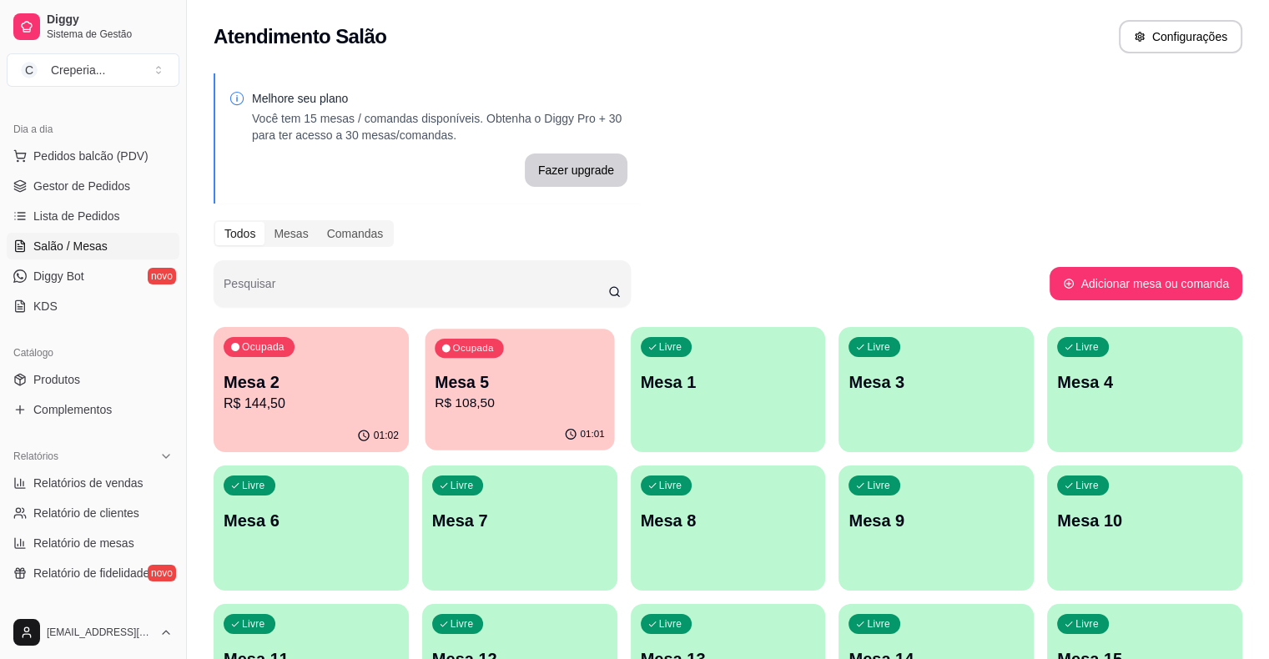
click at [473, 401] on p "R$ 108,50" at bounding box center [520, 403] width 170 height 19
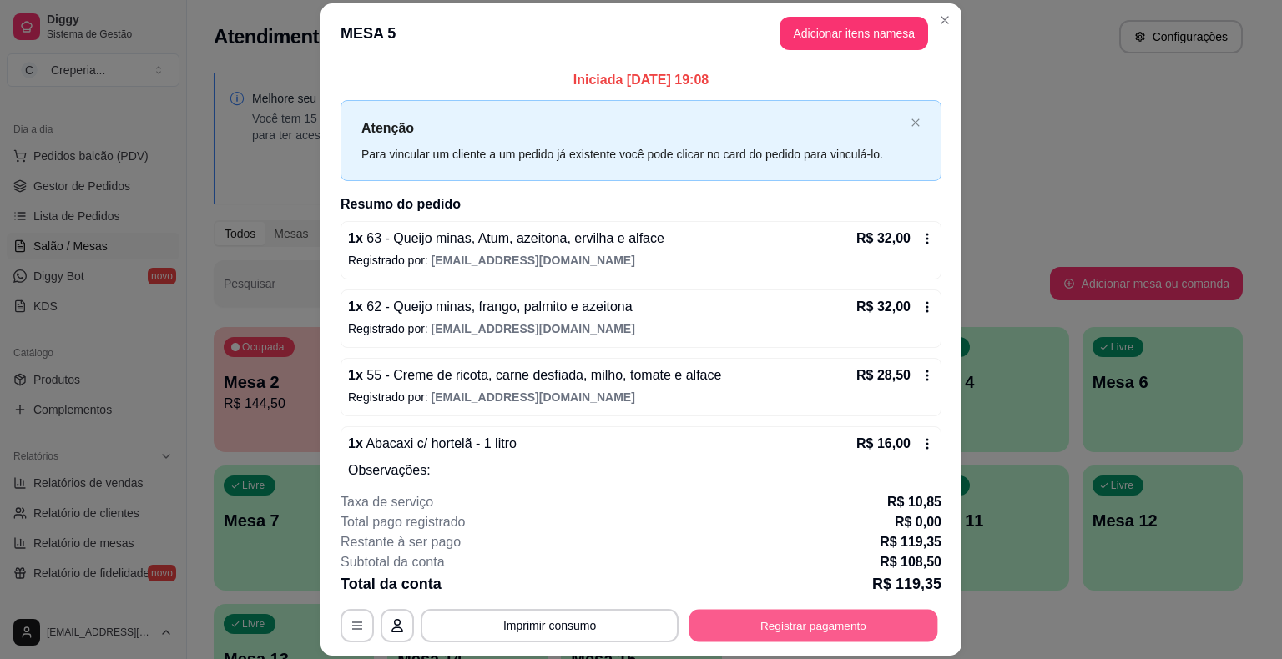
click at [776, 630] on button "Registrar pagamento" at bounding box center [813, 626] width 249 height 33
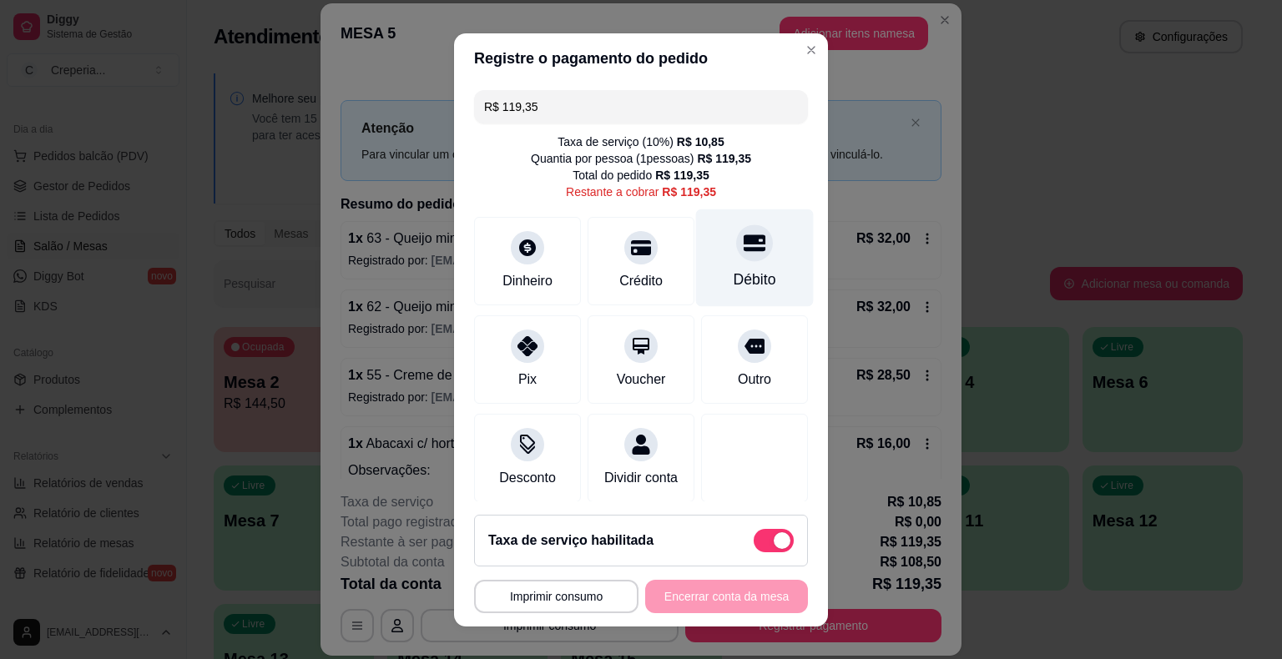
click at [755, 258] on div "Débito" at bounding box center [755, 258] width 118 height 98
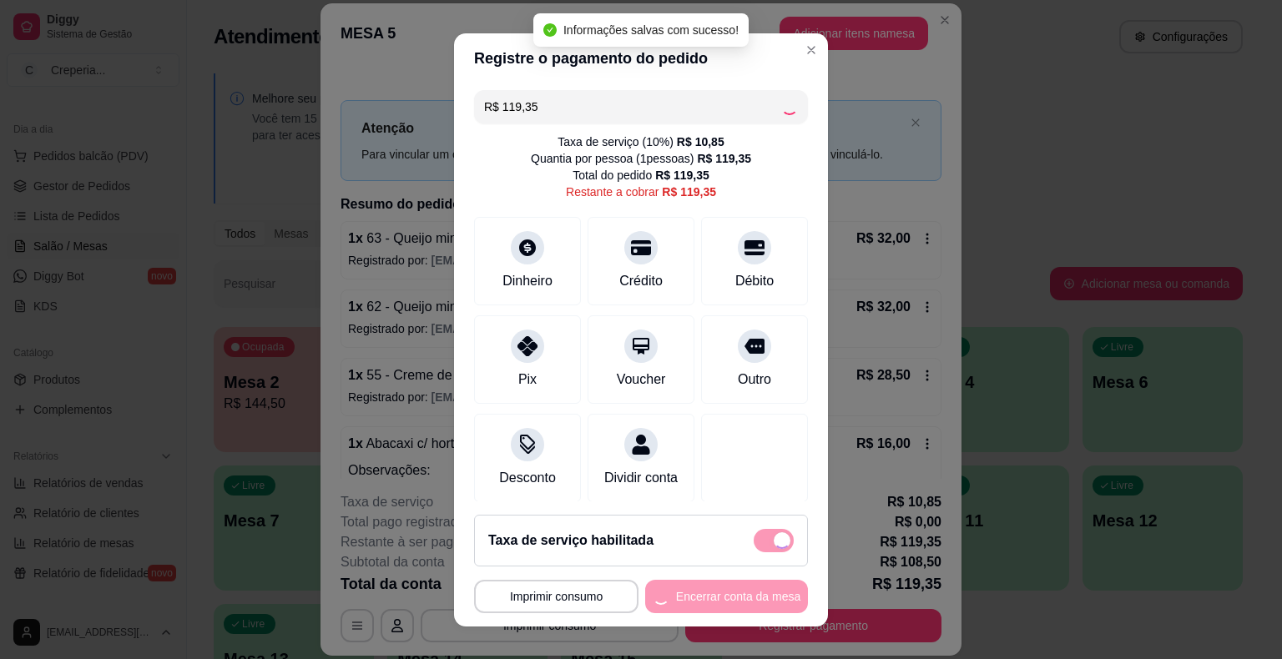
type input "R$ 0,00"
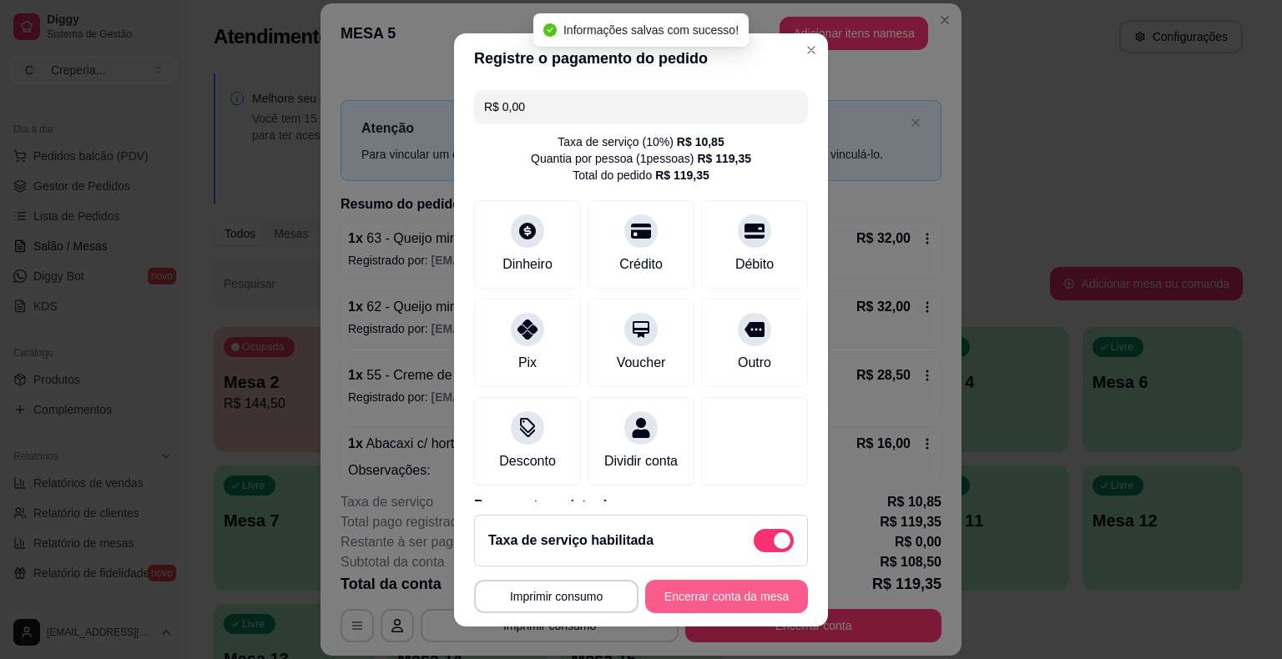
click at [724, 596] on button "Encerrar conta da mesa" at bounding box center [726, 596] width 163 height 33
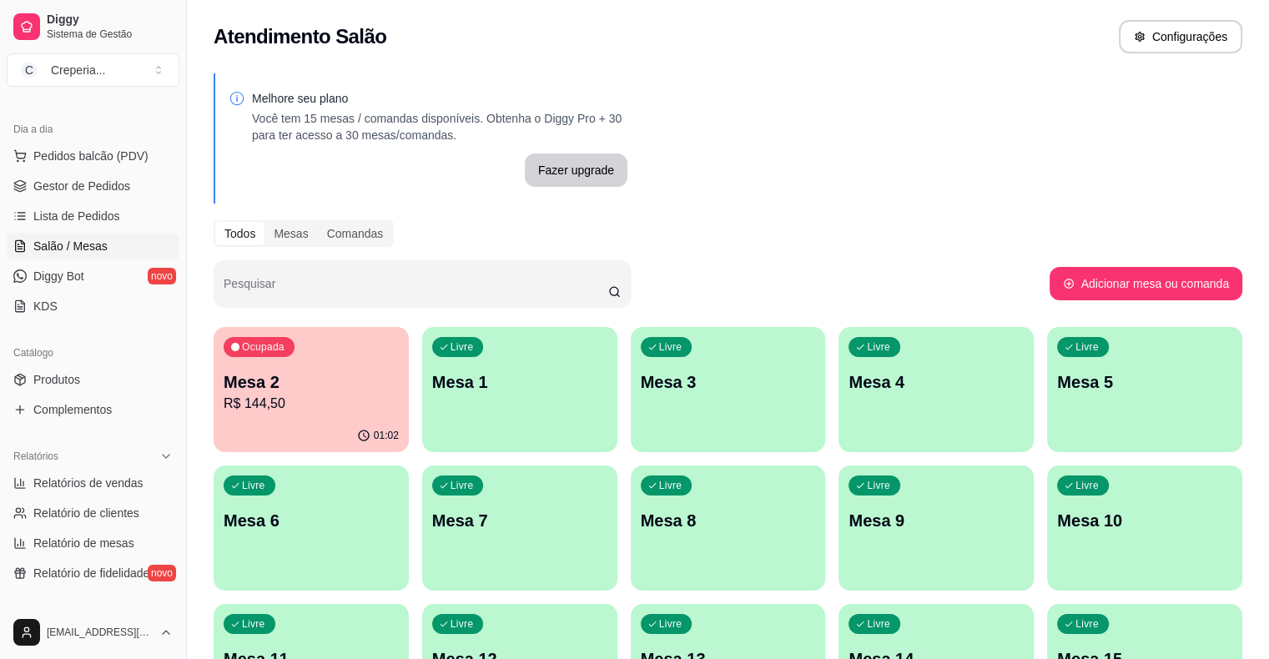
click at [302, 382] on p "Mesa 2" at bounding box center [311, 382] width 175 height 23
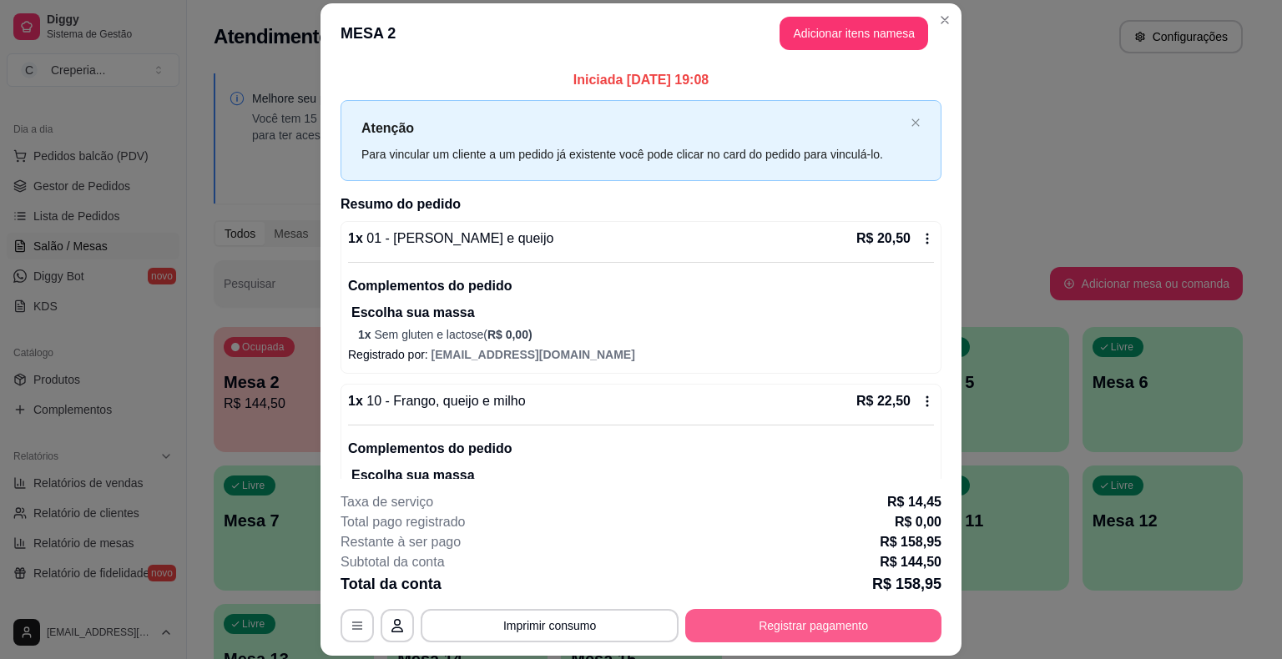
click at [782, 623] on button "Registrar pagamento" at bounding box center [813, 625] width 256 height 33
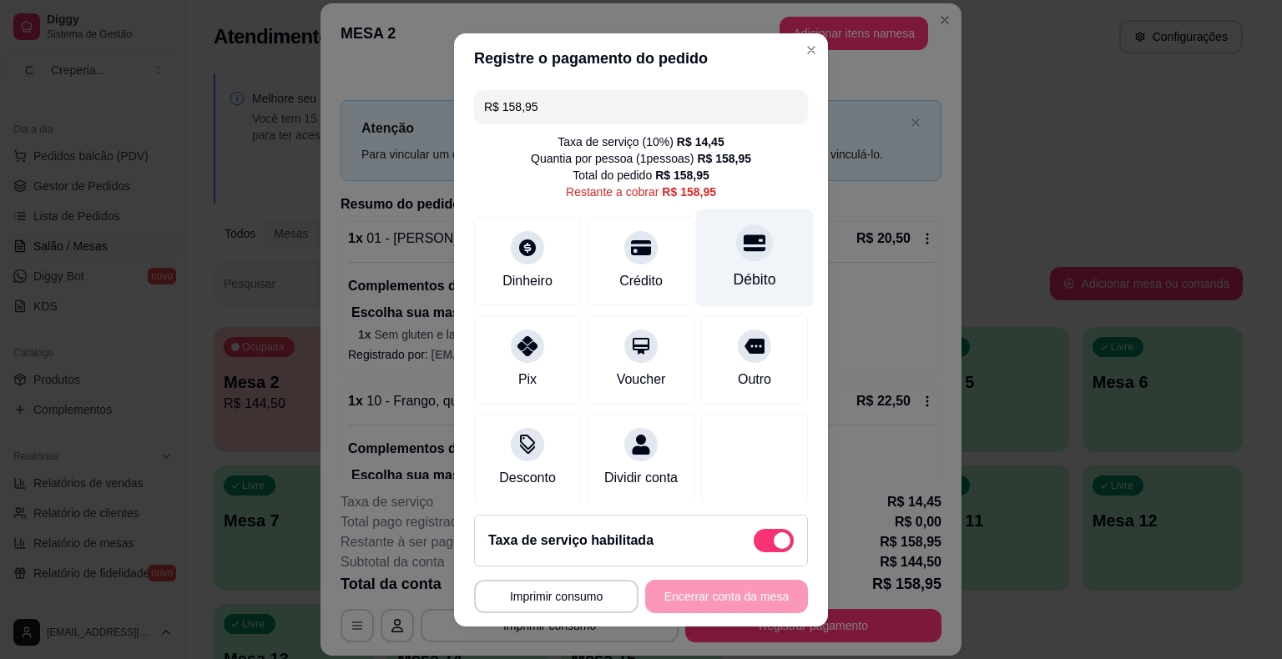
click at [706, 244] on div "Débito" at bounding box center [755, 258] width 118 height 98
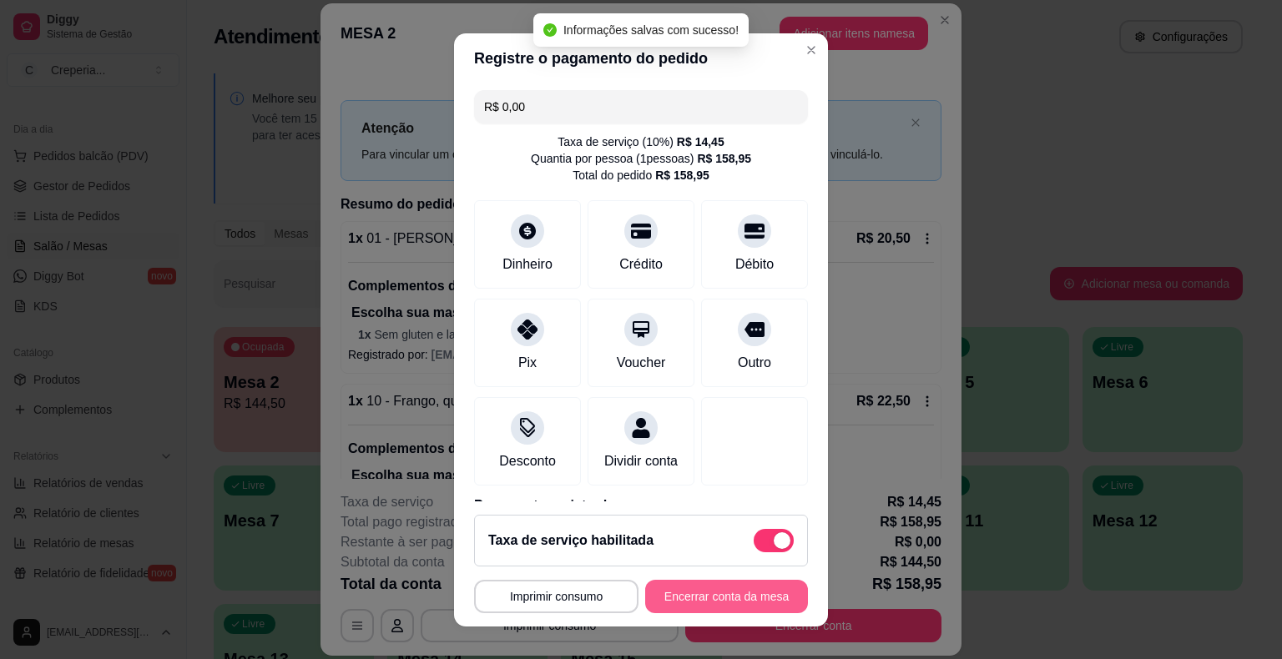
type input "R$ 0,00"
click at [679, 594] on button "Encerrar conta da mesa" at bounding box center [726, 596] width 163 height 33
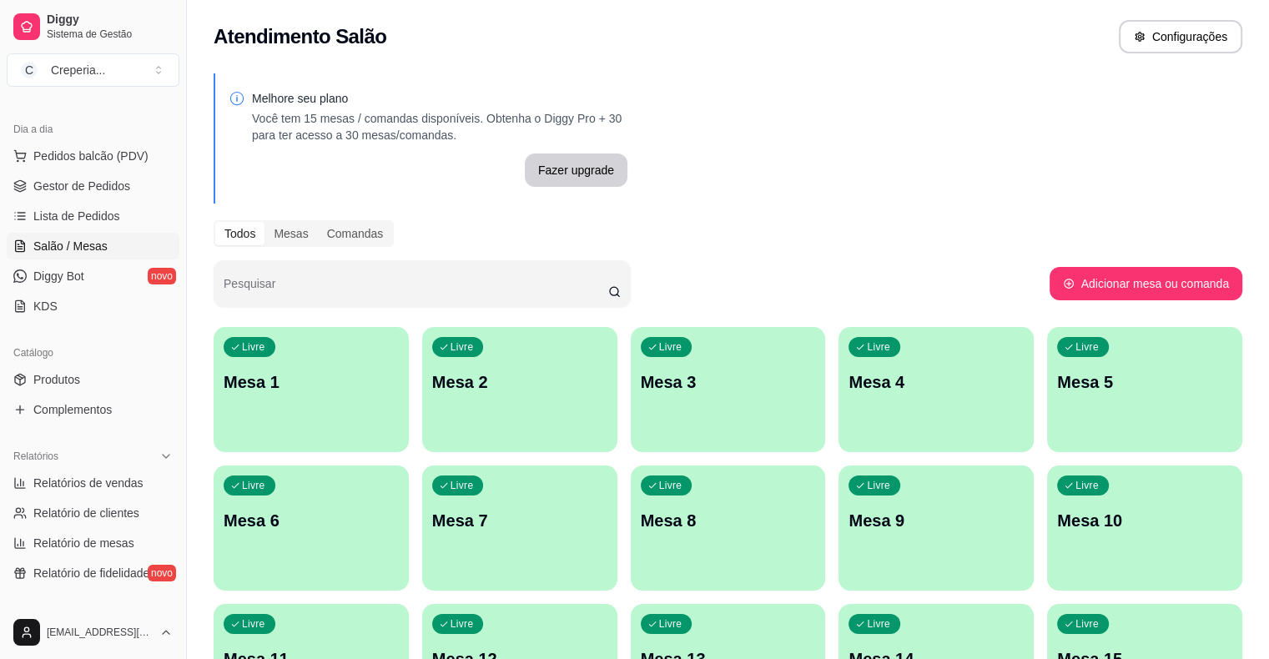
click at [849, 373] on p "Mesa 4" at bounding box center [936, 382] width 175 height 23
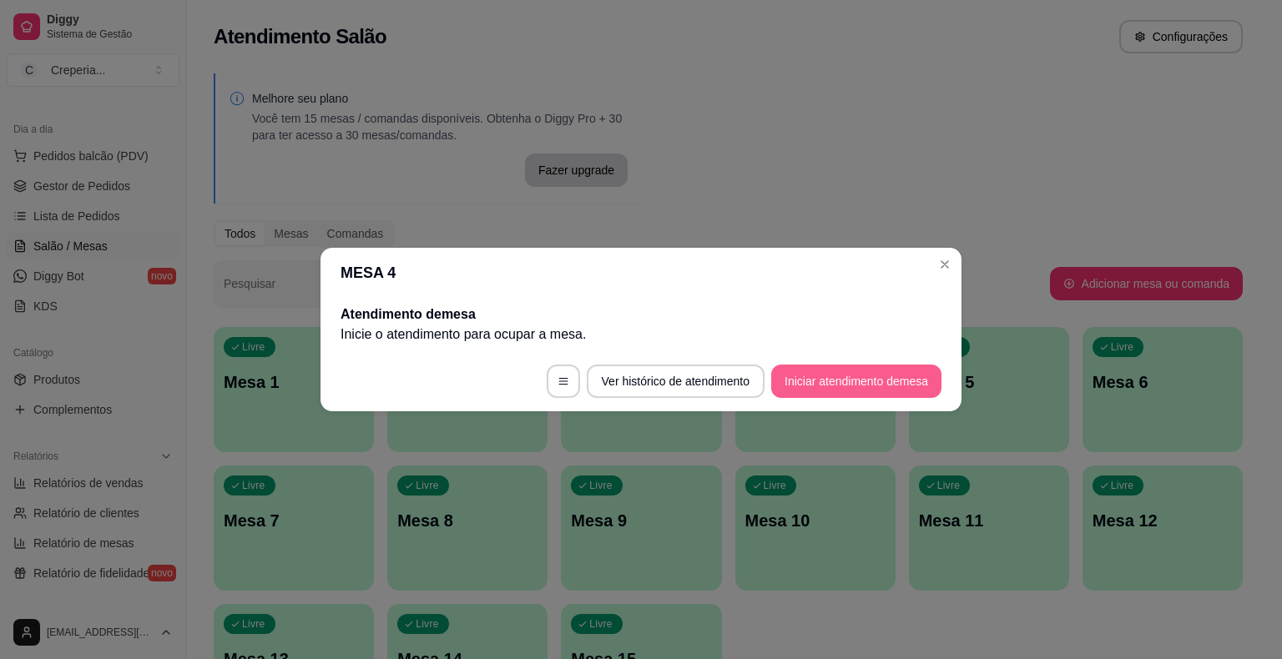
click at [804, 392] on button "Iniciar atendimento de mesa" at bounding box center [856, 381] width 170 height 33
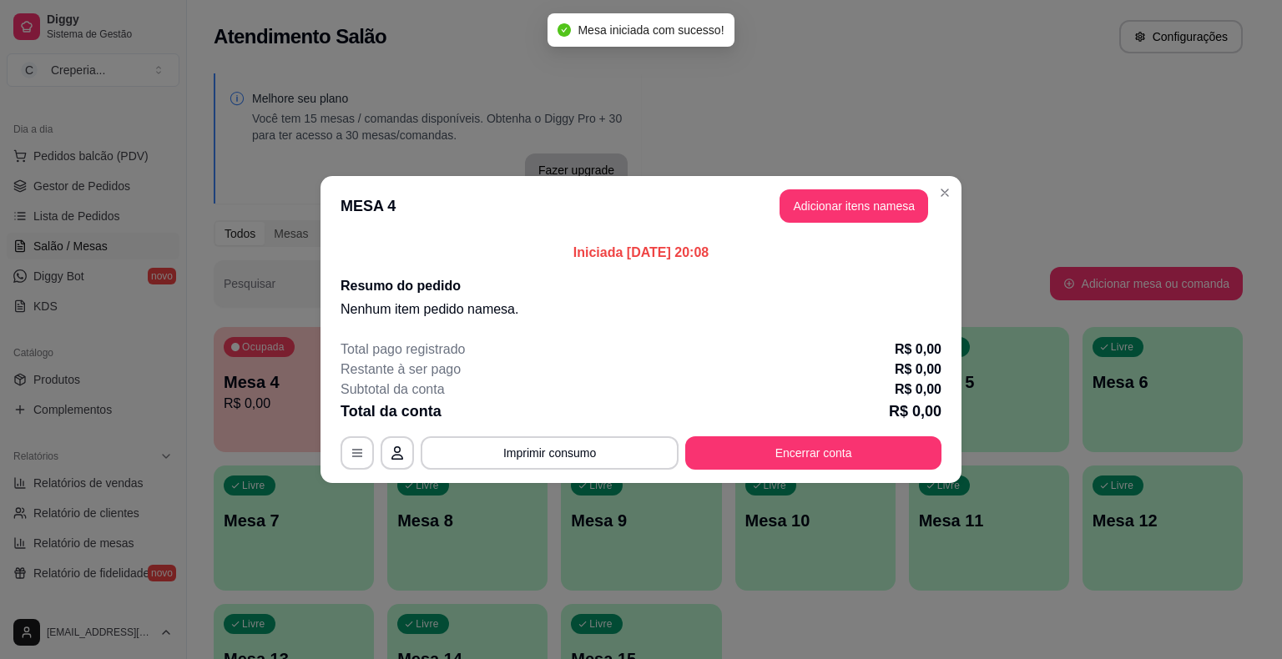
click at [818, 223] on header "MESA 4 Adicionar itens na mesa" at bounding box center [640, 206] width 641 height 60
click at [816, 212] on button "Adicionar itens na mesa" at bounding box center [853, 205] width 149 height 33
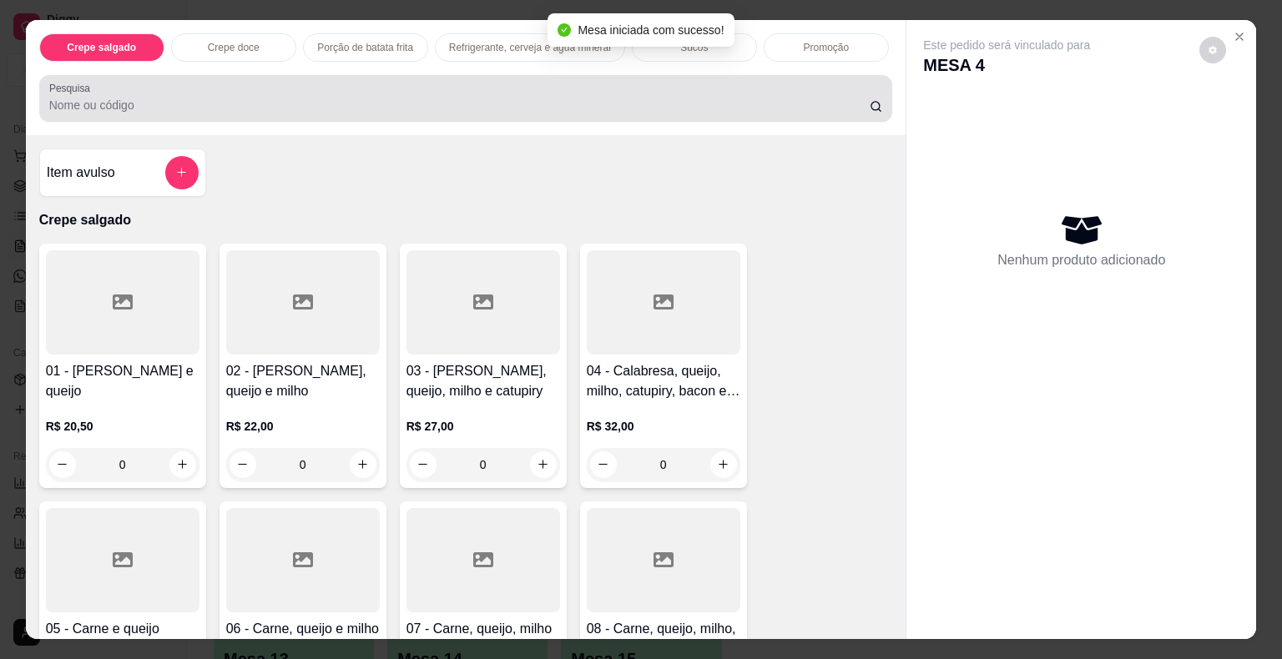
click at [337, 88] on div at bounding box center [466, 98] width 834 height 33
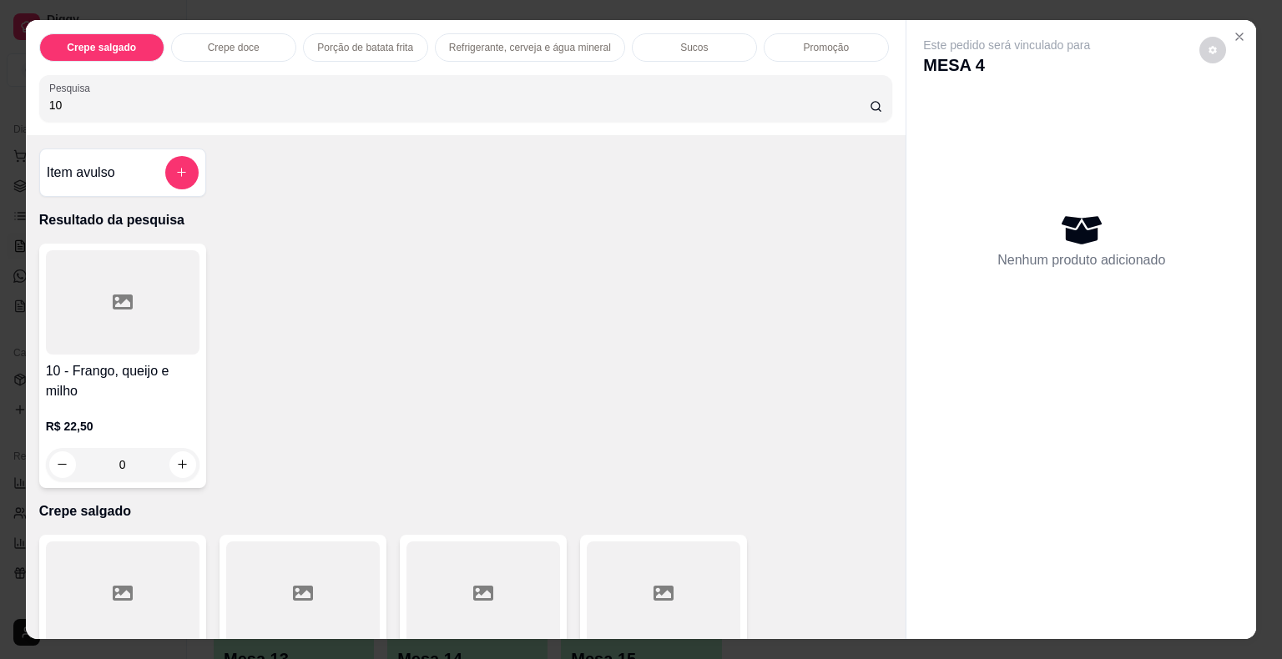
type input "10"
click at [133, 271] on div at bounding box center [123, 302] width 154 height 104
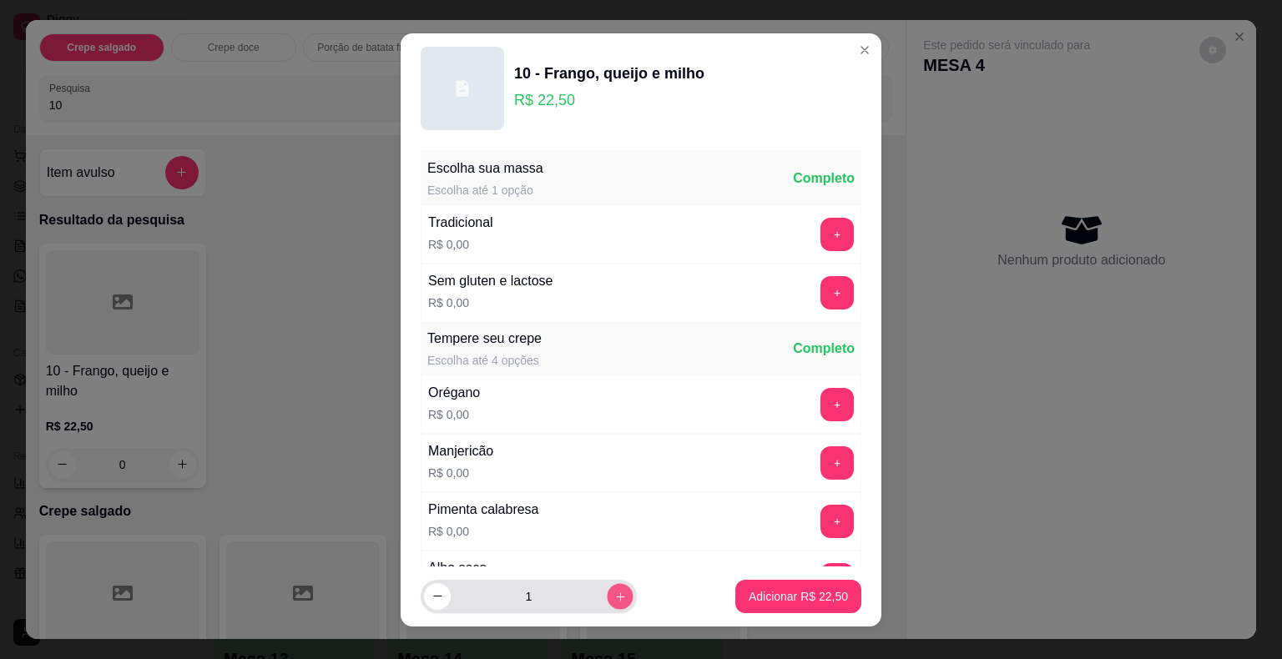
click at [607, 596] on button "increase-product-quantity" at bounding box center [620, 596] width 26 height 26
type input "3"
click at [820, 289] on button "+" at bounding box center [836, 292] width 33 height 33
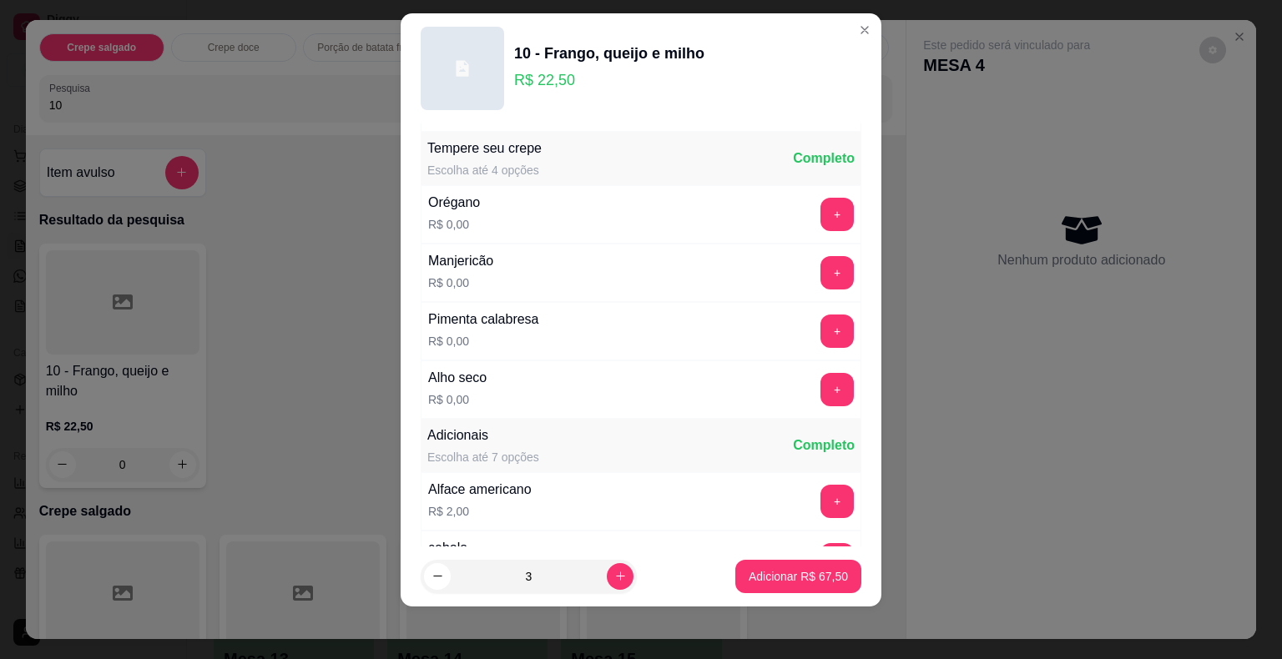
scroll to position [177, 0]
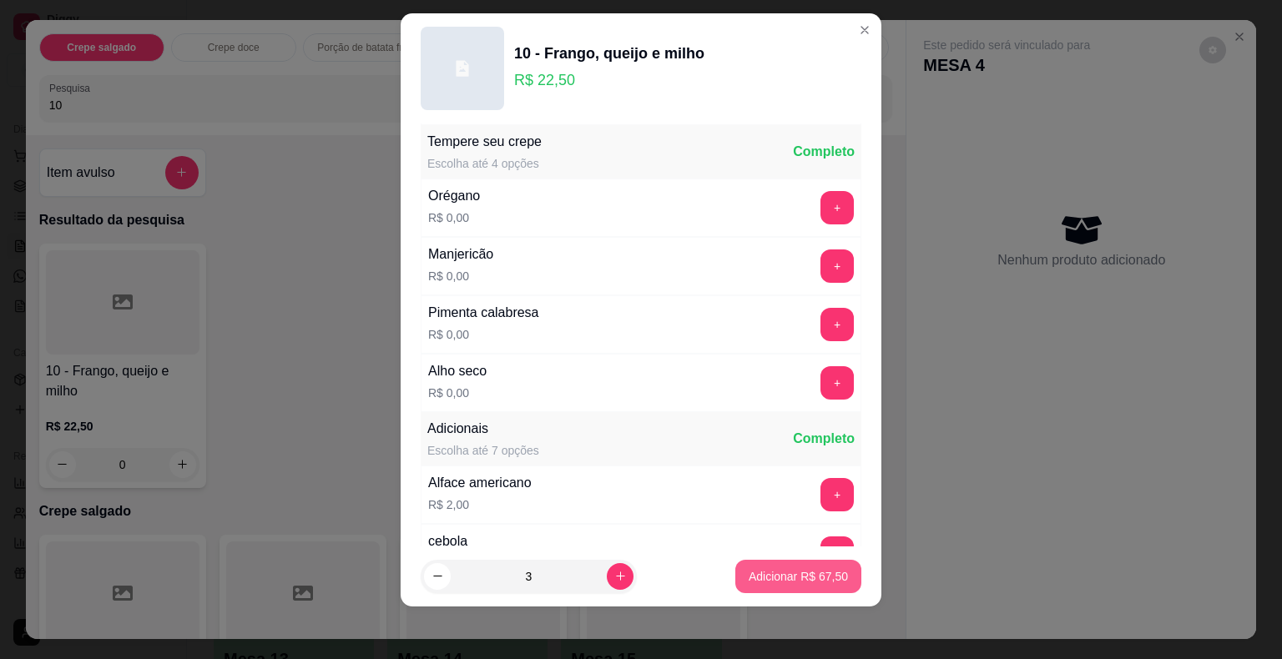
click at [800, 578] on p "Adicionar R$ 67,50" at bounding box center [798, 576] width 99 height 17
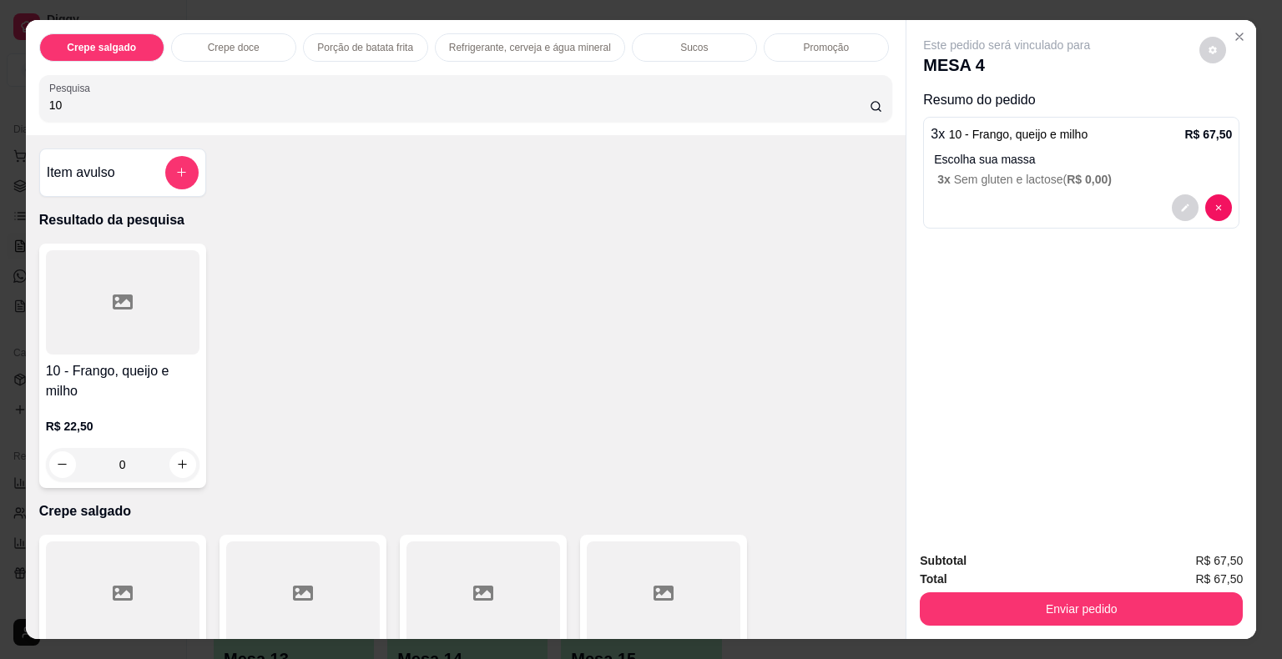
drag, startPoint x: 96, startPoint y: 107, endPoint x: 10, endPoint y: 93, distance: 87.1
click at [10, 93] on div "Crepe salgado Crepe doce Porção de batata frita Refrigerante, cerveja e água mi…" at bounding box center [641, 329] width 1282 height 659
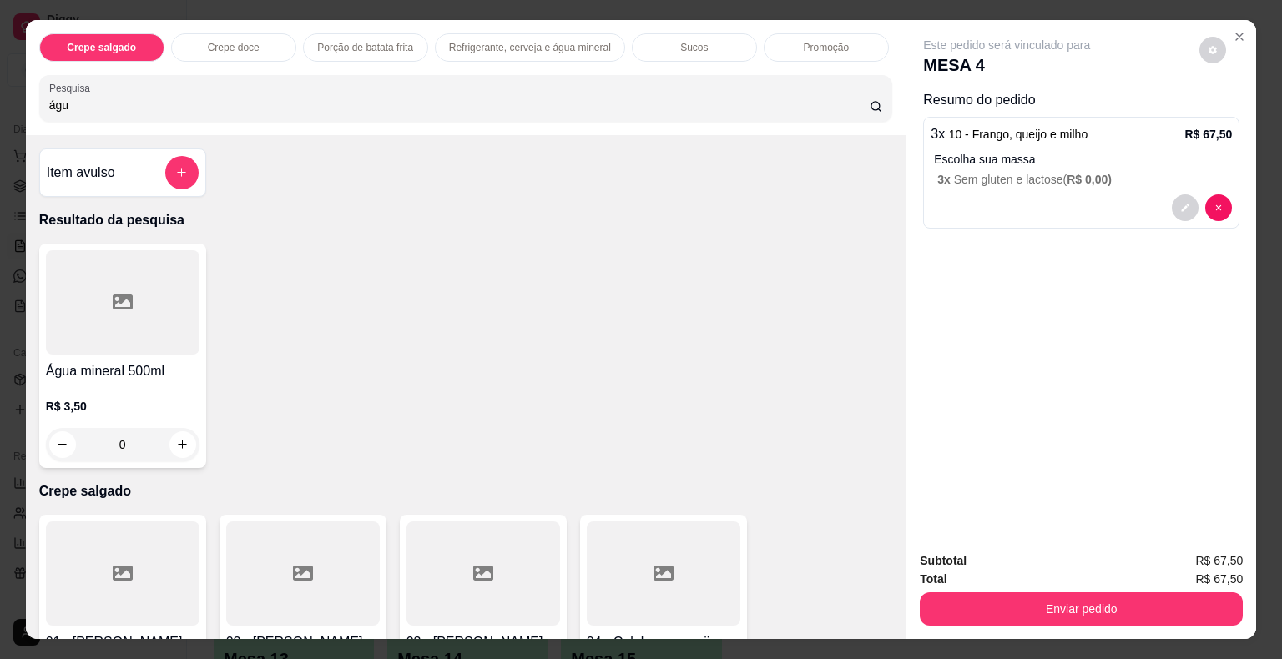
type input "águ"
click at [143, 331] on div at bounding box center [123, 302] width 154 height 104
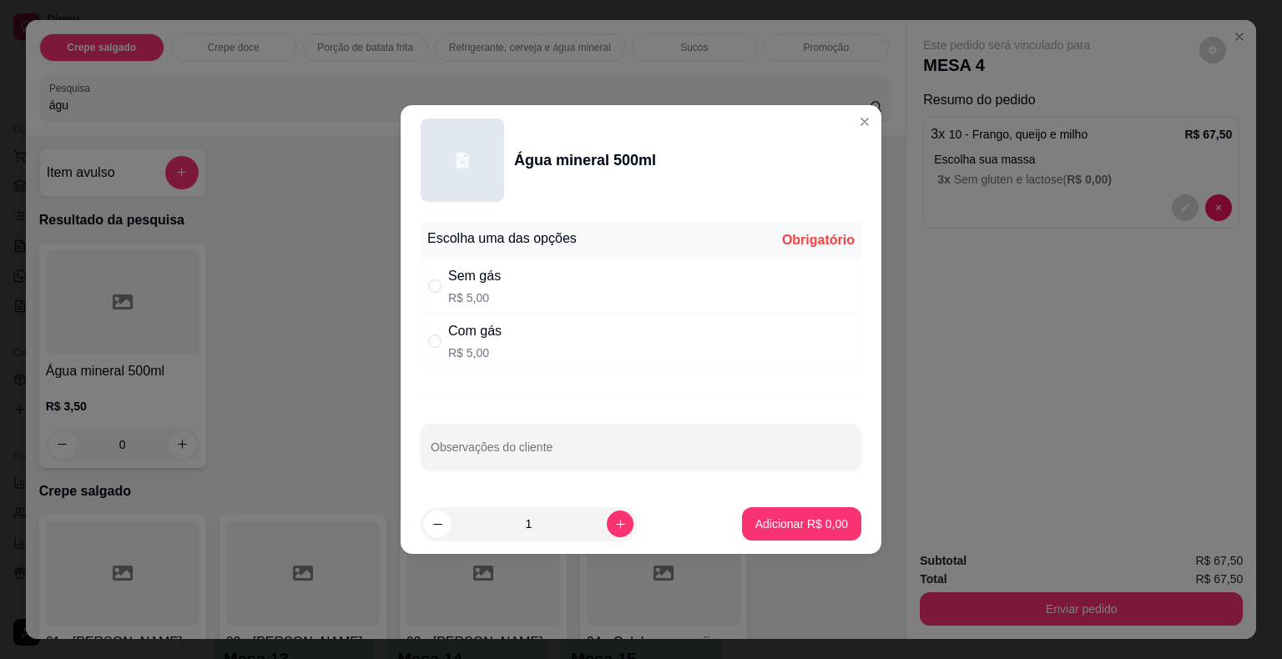
drag, startPoint x: 498, startPoint y: 342, endPoint x: 508, endPoint y: 348, distance: 11.6
click at [502, 344] on div "Com gás R$ 5,00" at bounding box center [641, 341] width 441 height 55
radio input "true"
click at [819, 530] on p "Adicionar R$ 5,00" at bounding box center [801, 524] width 93 height 17
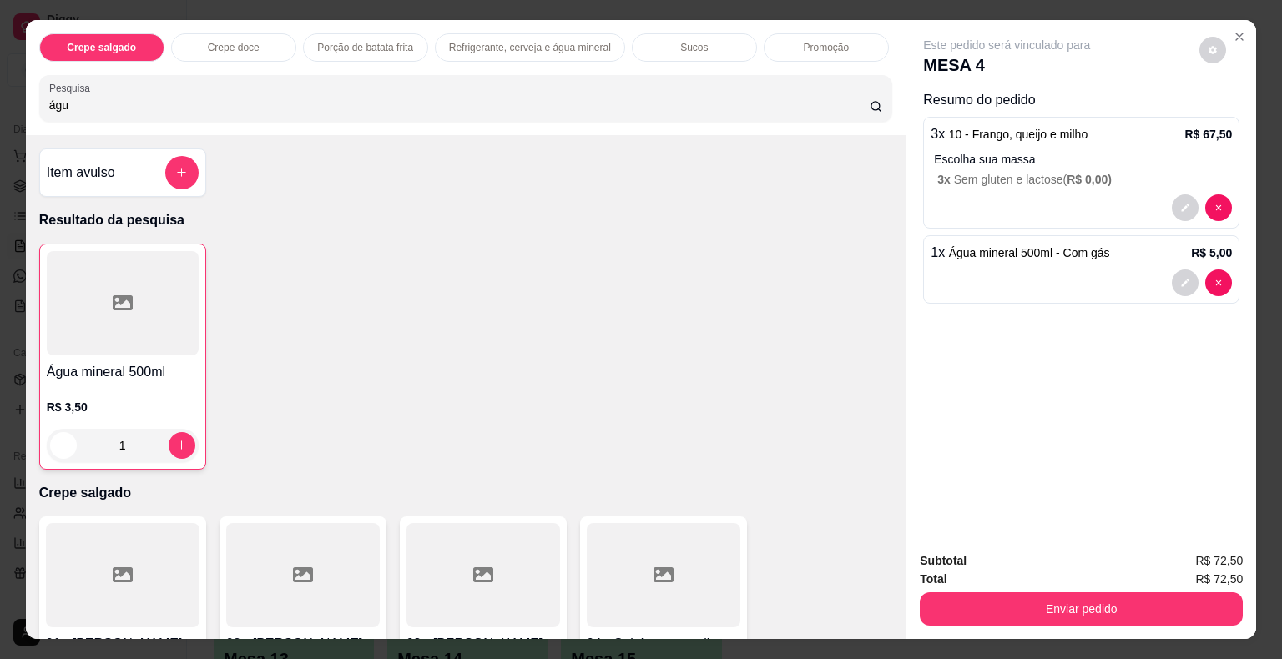
type input "1"
drag, startPoint x: 83, startPoint y: 93, endPoint x: 0, endPoint y: 84, distance: 83.1
click at [0, 84] on div "Crepe salgado Crepe doce Porção de batata frita Refrigerante, cerveja e água mi…" at bounding box center [641, 329] width 1282 height 659
type input "guar"
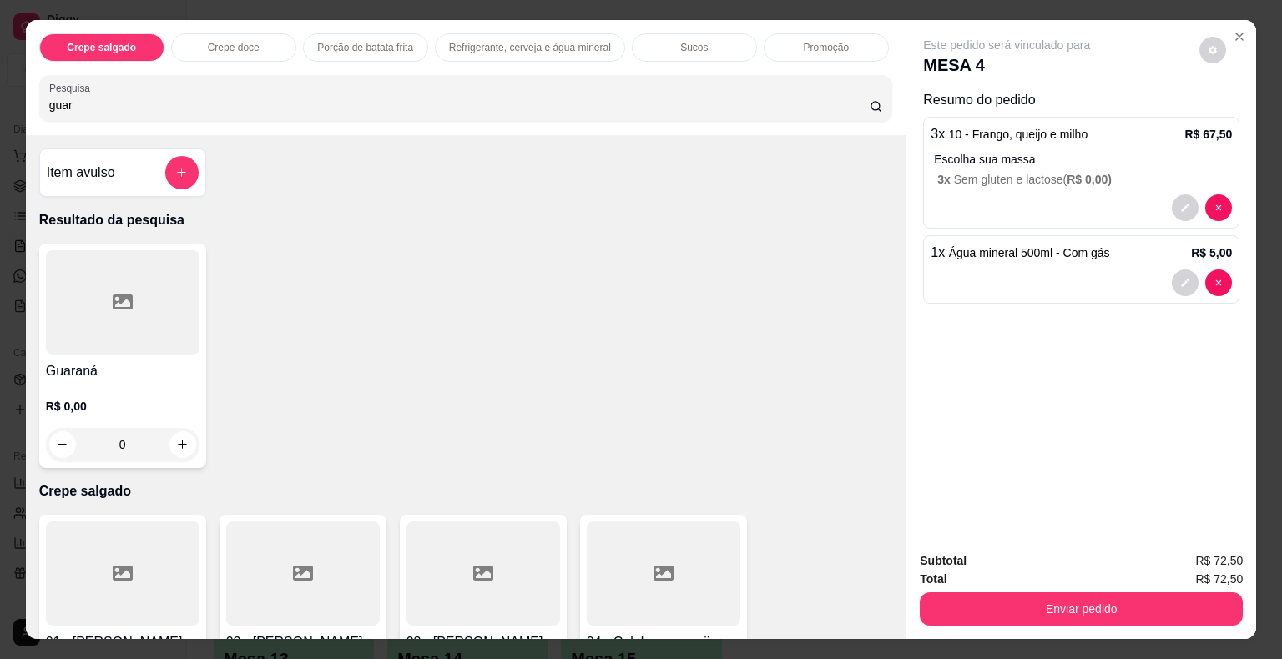
click at [90, 288] on div at bounding box center [123, 302] width 154 height 104
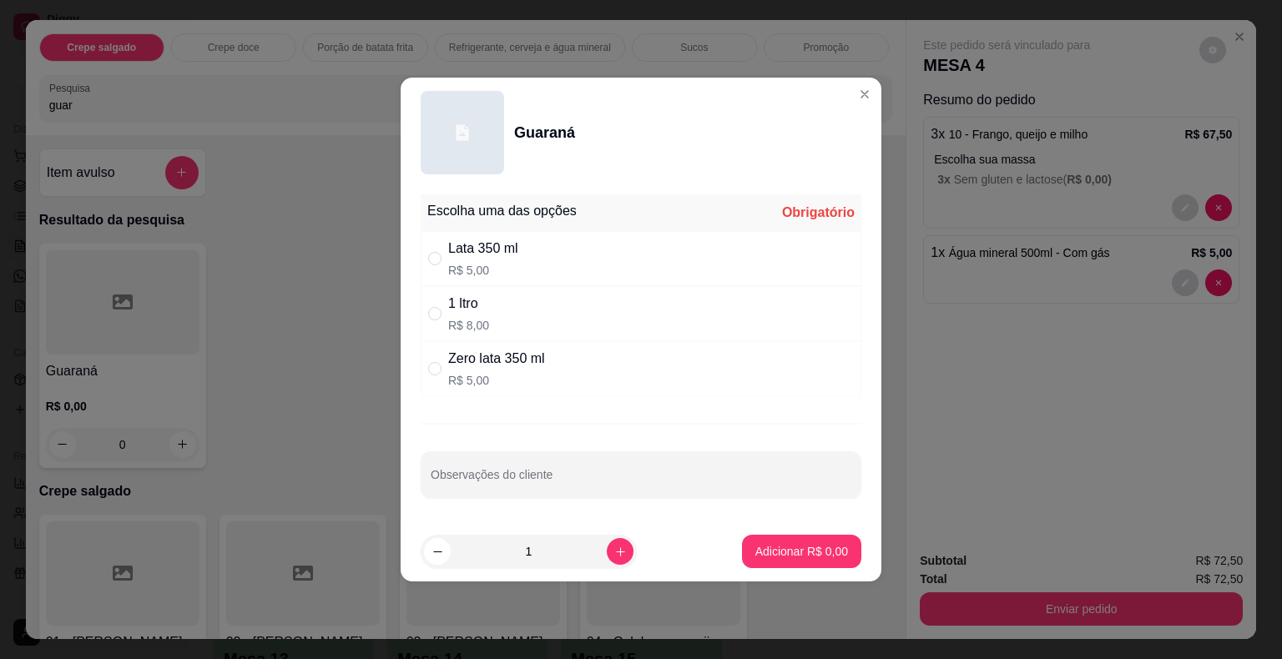
click at [506, 269] on p "R$ 5,00" at bounding box center [483, 270] width 70 height 17
radio input "true"
click at [802, 552] on p "Adicionar R$ 5,00" at bounding box center [801, 551] width 93 height 17
type input "1"
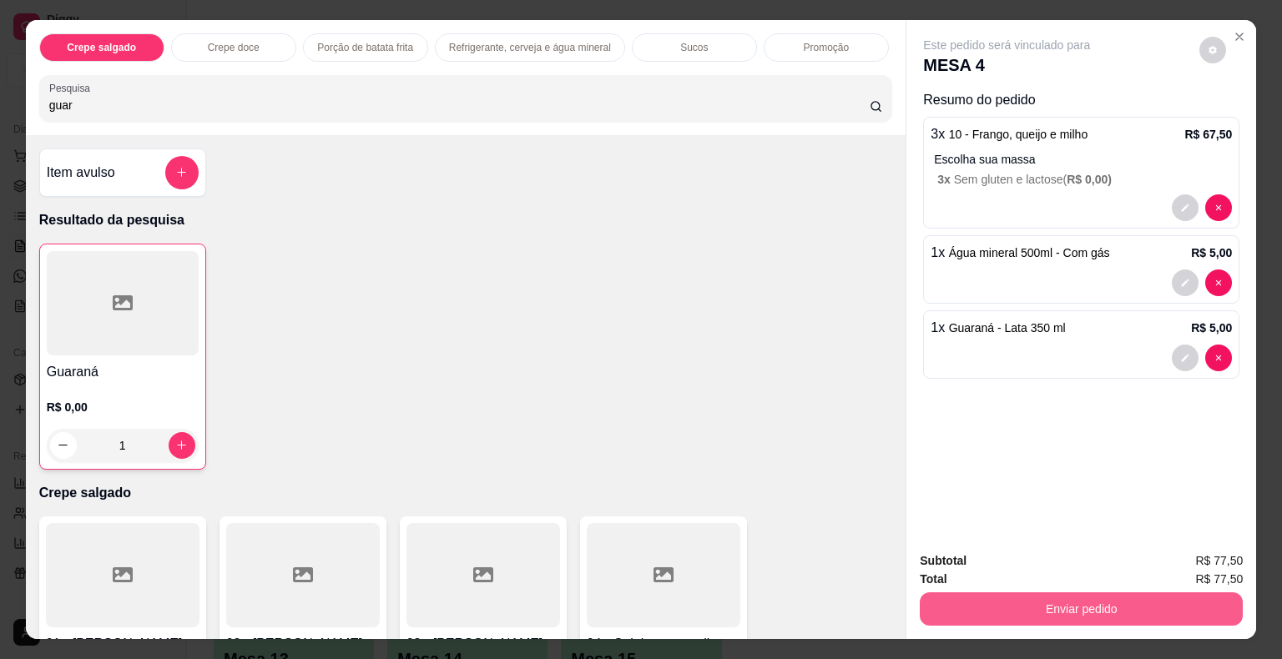
click at [958, 592] on button "Enviar pedido" at bounding box center [1081, 608] width 323 height 33
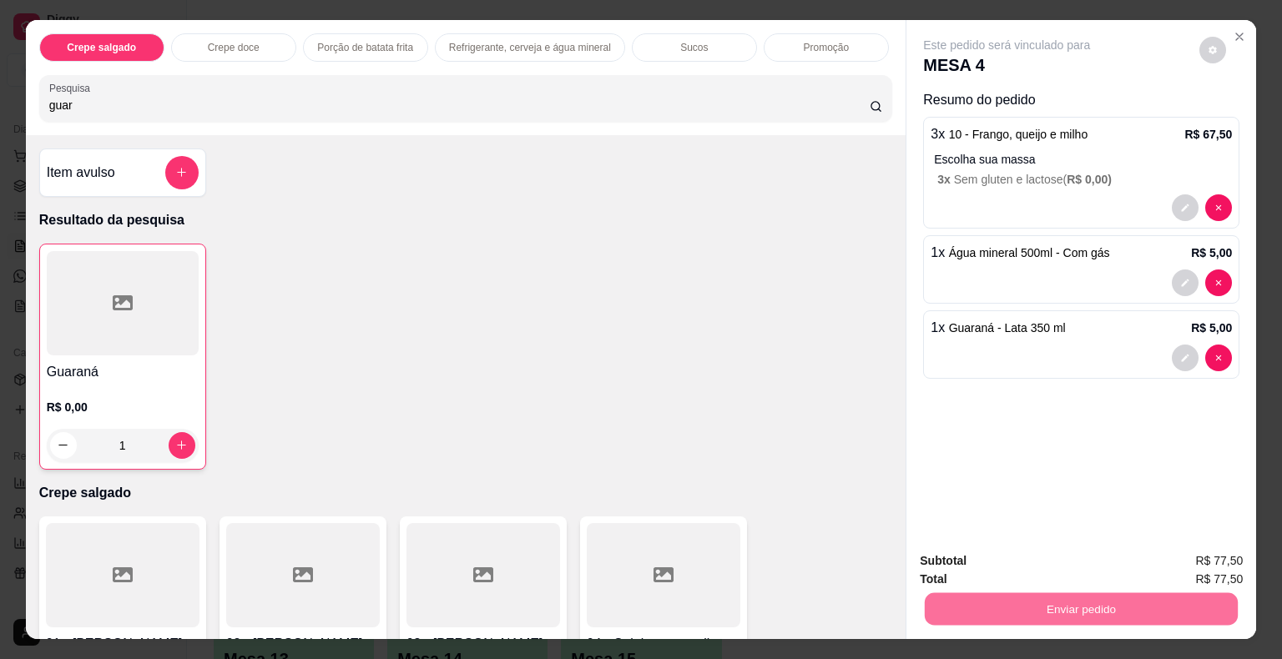
click at [975, 563] on button "Não registrar e enviar pedido" at bounding box center [1026, 563] width 174 height 32
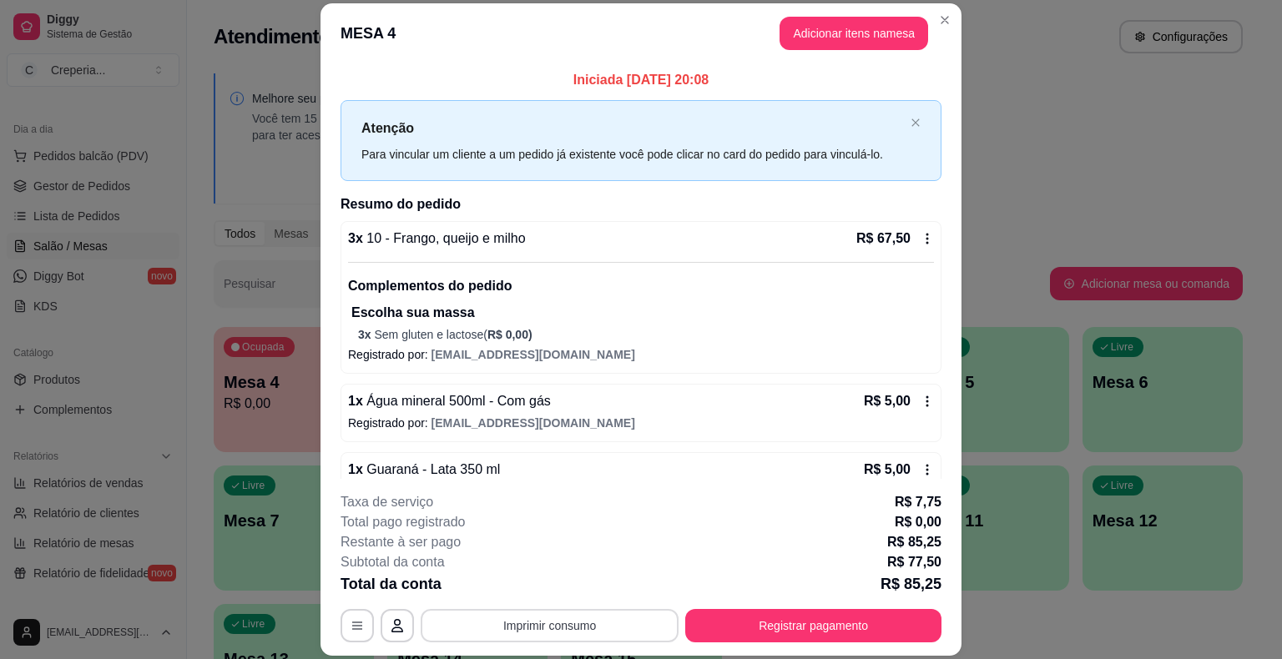
click at [597, 621] on button "Imprimir consumo" at bounding box center [550, 625] width 258 height 33
click at [583, 584] on button "IMPRESSORA" at bounding box center [548, 587] width 121 height 27
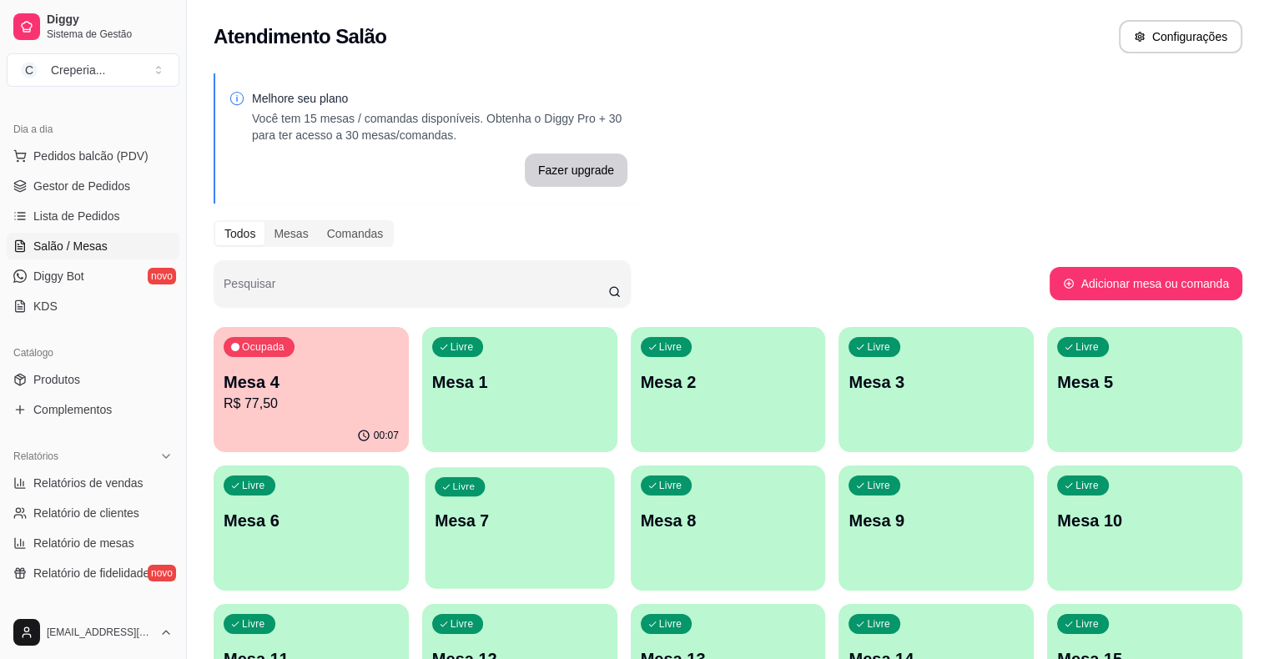
click at [435, 510] on p "Mesa 7" at bounding box center [520, 521] width 170 height 23
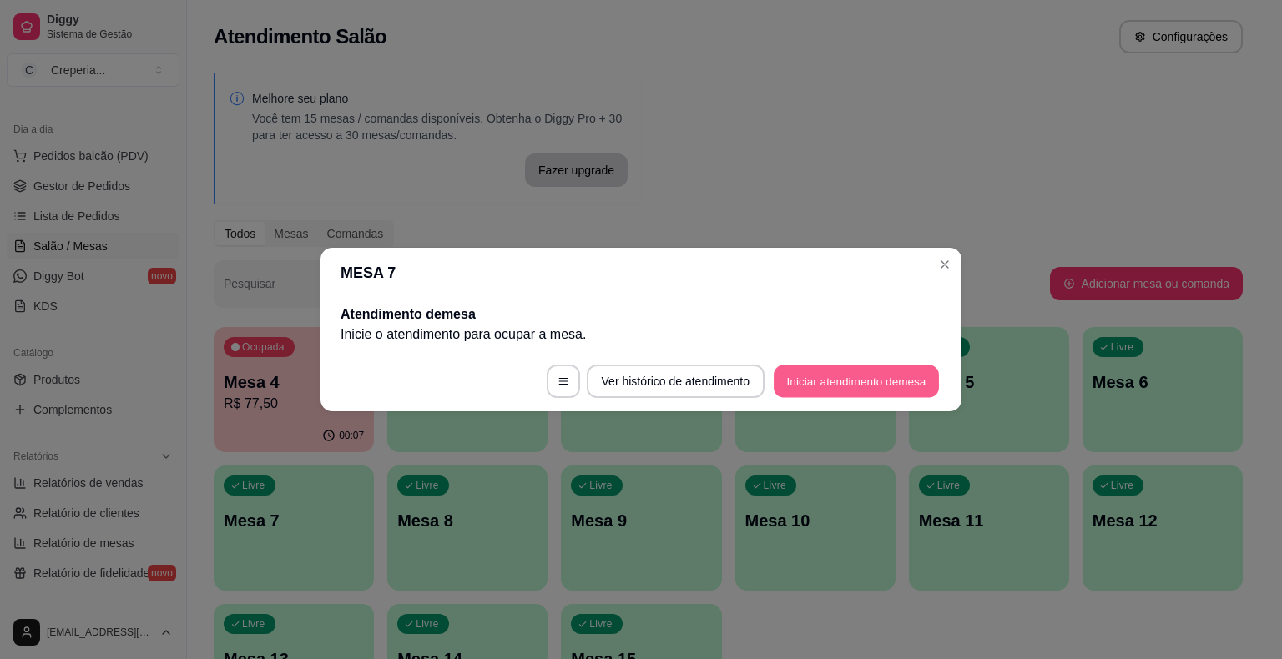
click at [816, 391] on button "Iniciar atendimento de mesa" at bounding box center [856, 382] width 165 height 33
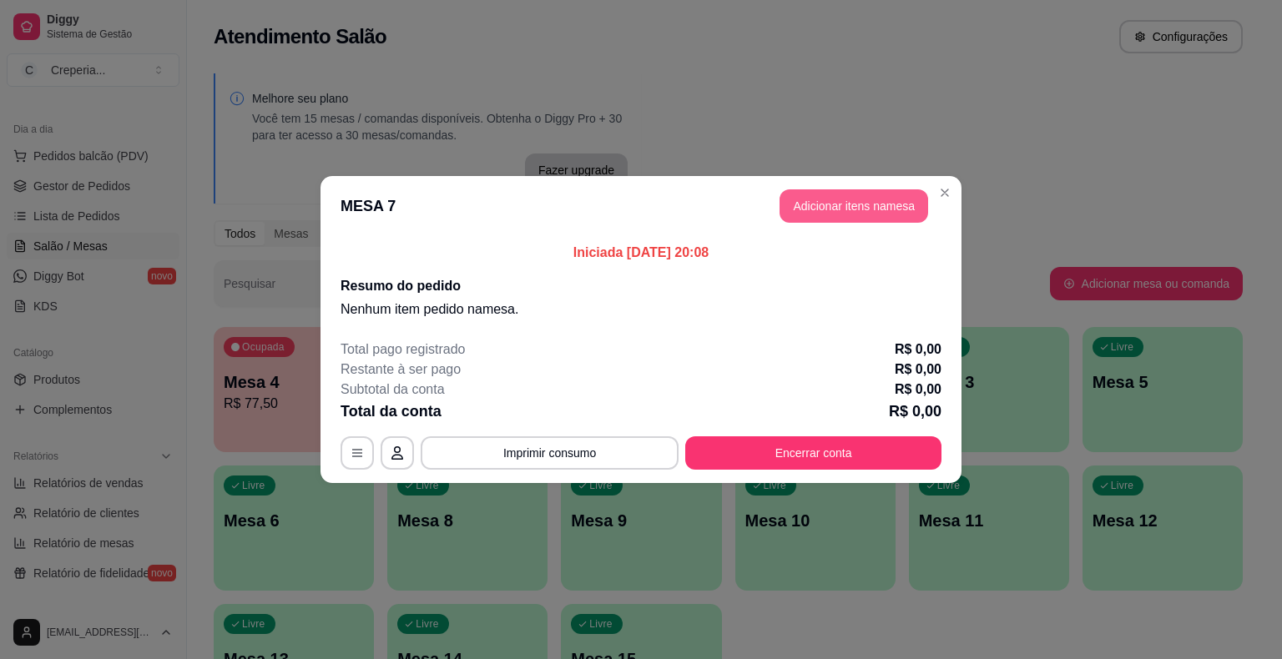
click at [803, 205] on button "Adicionar itens na mesa" at bounding box center [853, 205] width 149 height 33
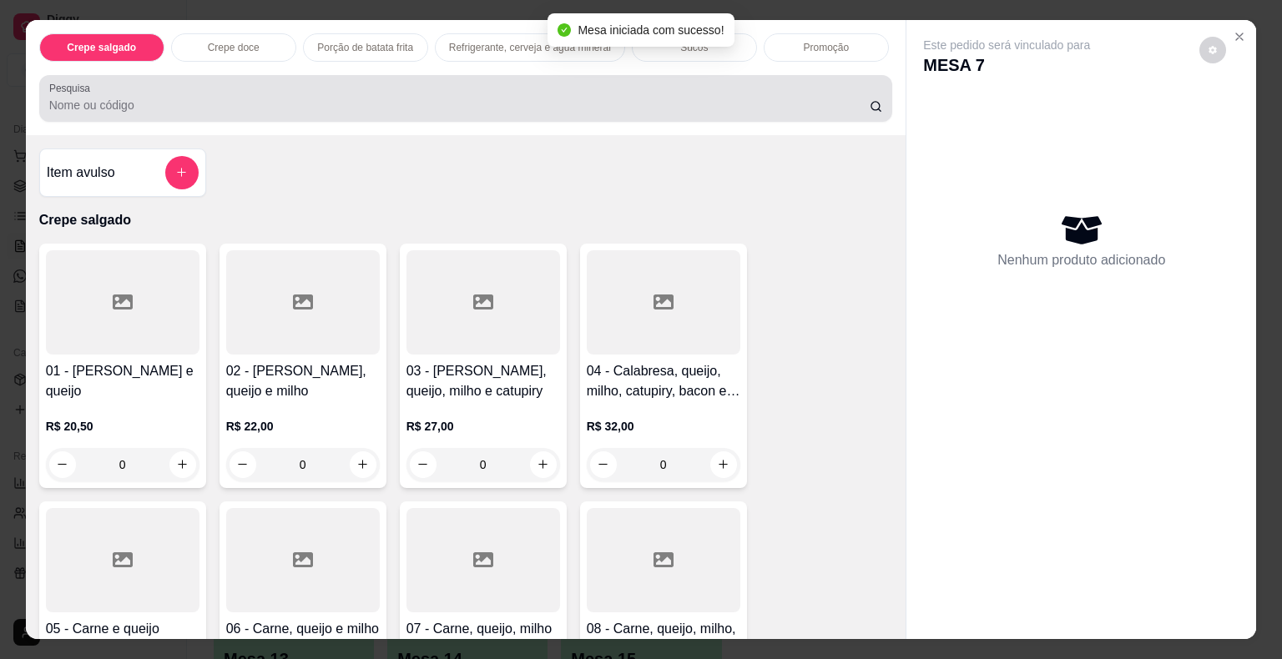
click at [409, 98] on input "Pesquisa" at bounding box center [459, 105] width 820 height 17
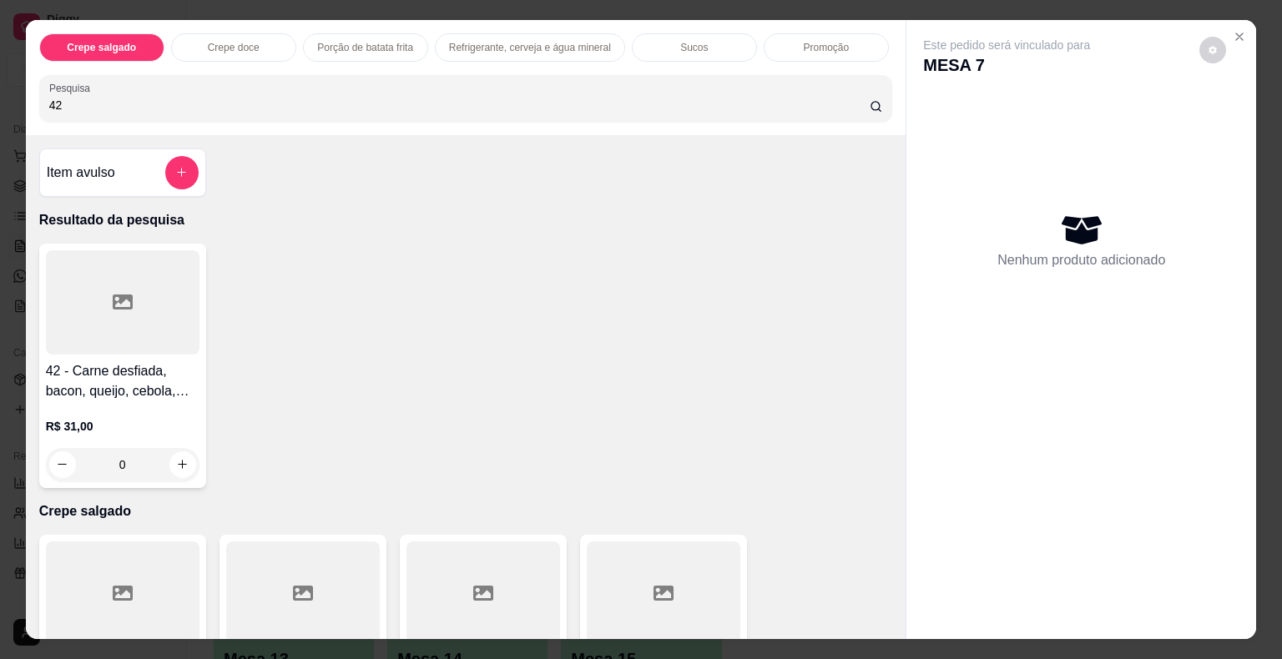
type input "42"
click at [151, 321] on div at bounding box center [123, 302] width 154 height 104
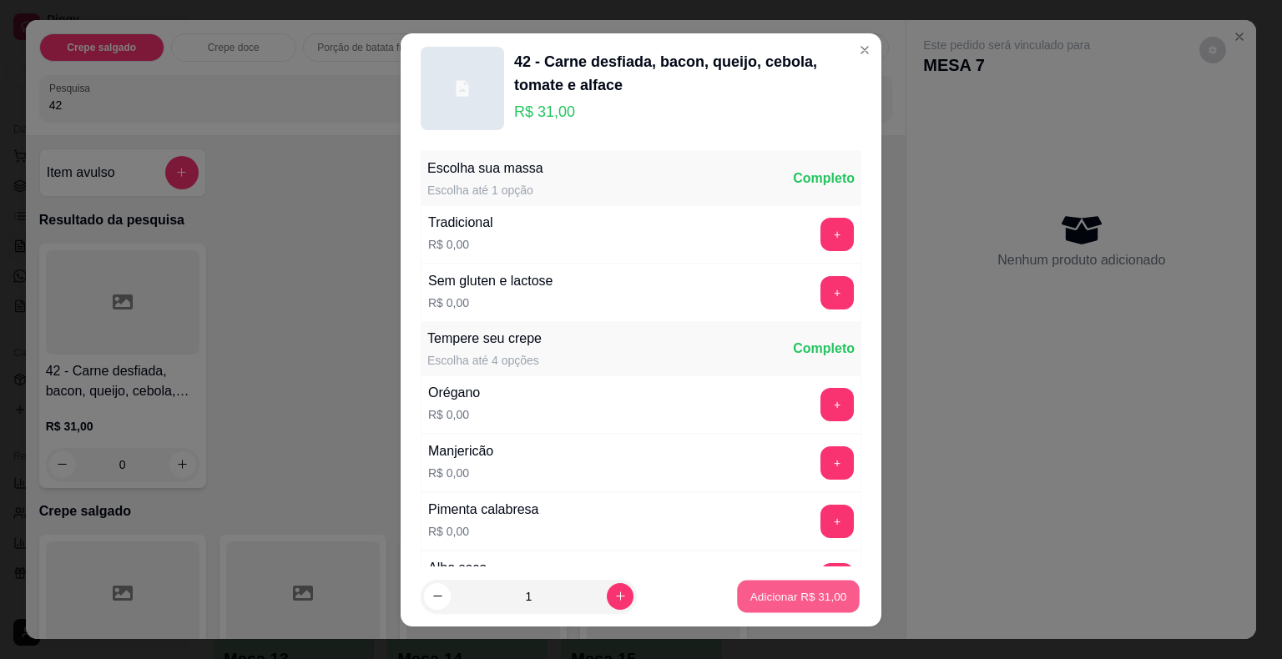
click at [750, 592] on p "Adicionar R$ 31,00" at bounding box center [798, 596] width 97 height 16
type input "1"
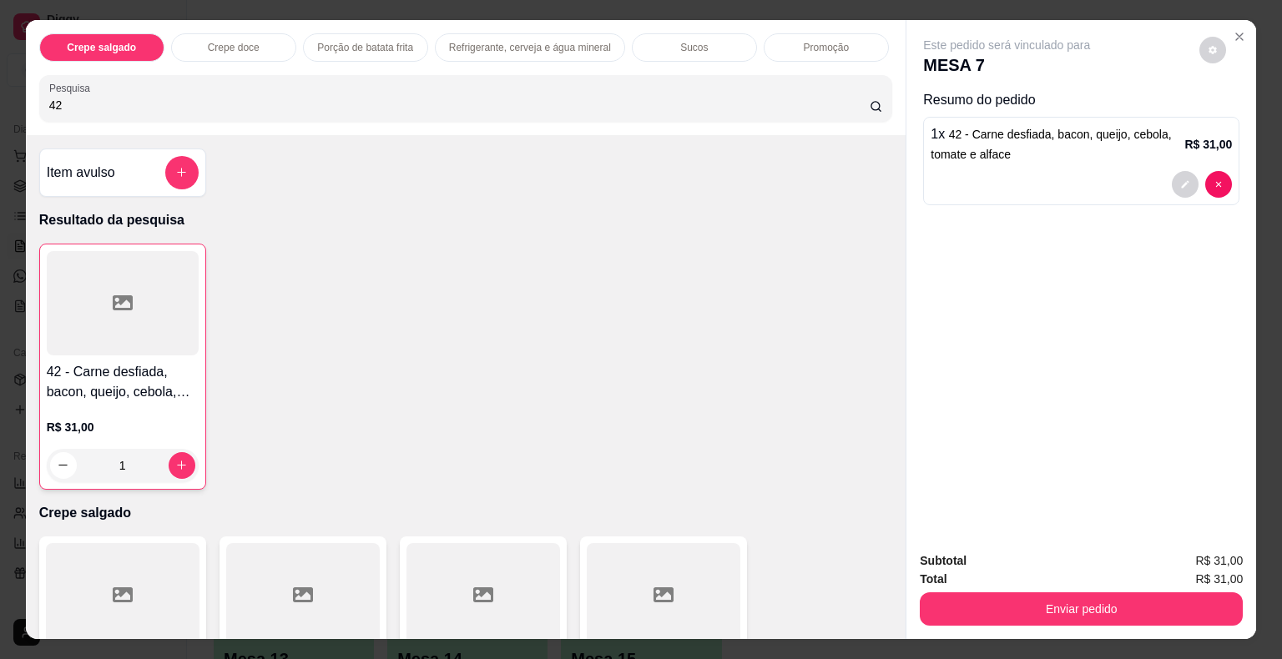
drag, startPoint x: 67, startPoint y: 96, endPoint x: 12, endPoint y: 95, distance: 55.1
click at [12, 95] on div "Crepe salgado Crepe doce Porção de batata frita Refrigerante, cerveja e água mi…" at bounding box center [641, 329] width 1282 height 659
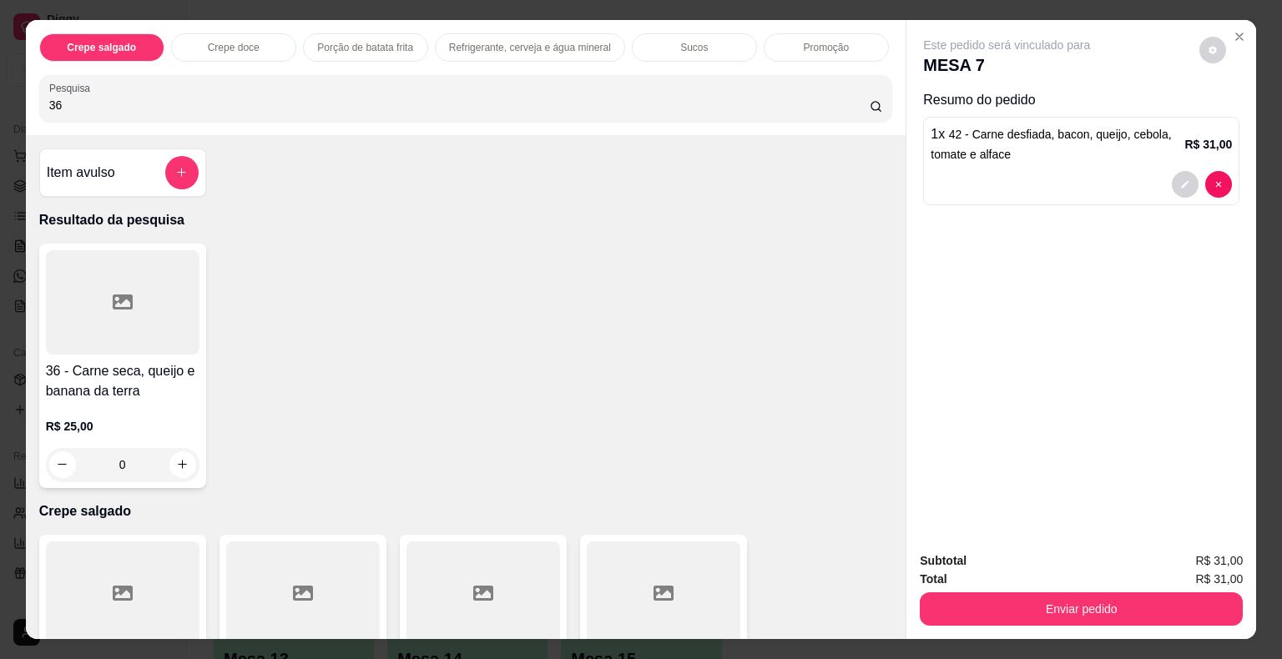
type input "36"
click at [113, 313] on div at bounding box center [123, 302] width 154 height 104
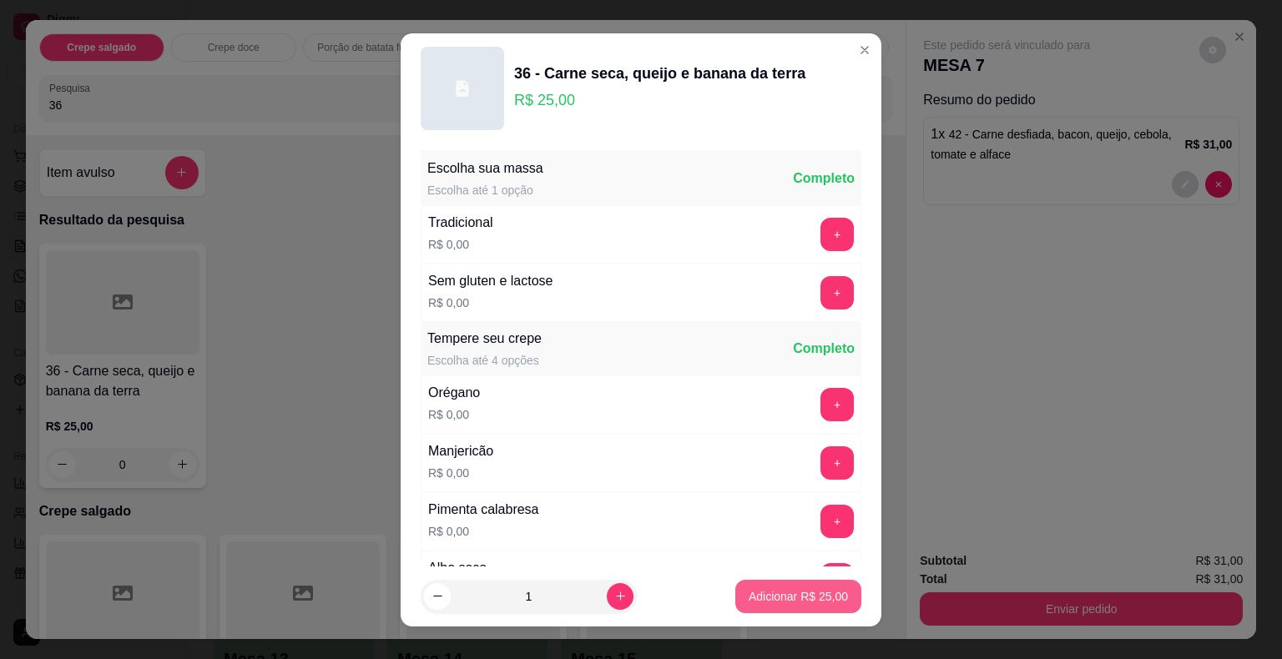
click at [753, 595] on p "Adicionar R$ 25,00" at bounding box center [798, 596] width 99 height 17
type input "1"
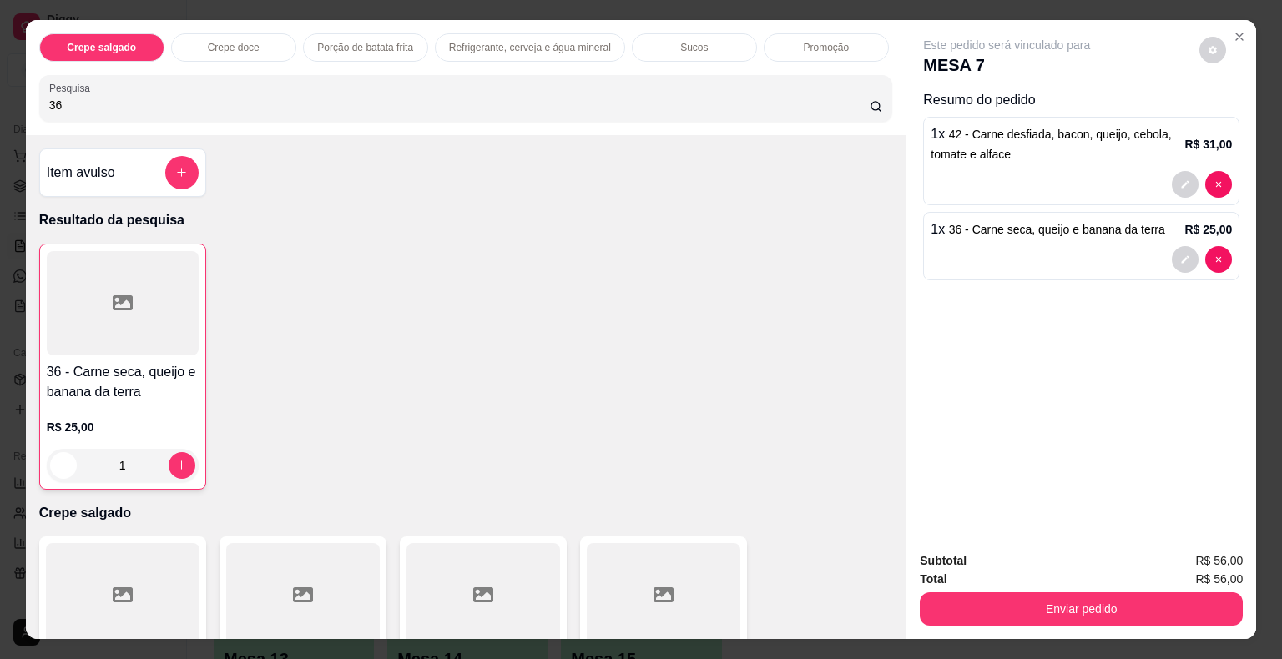
drag, startPoint x: 70, startPoint y: 102, endPoint x: 12, endPoint y: 100, distance: 58.4
click at [12, 100] on div "Crepe salgado Crepe doce Porção de batata frita Refrigerante, cerveja e água mi…" at bounding box center [641, 329] width 1282 height 659
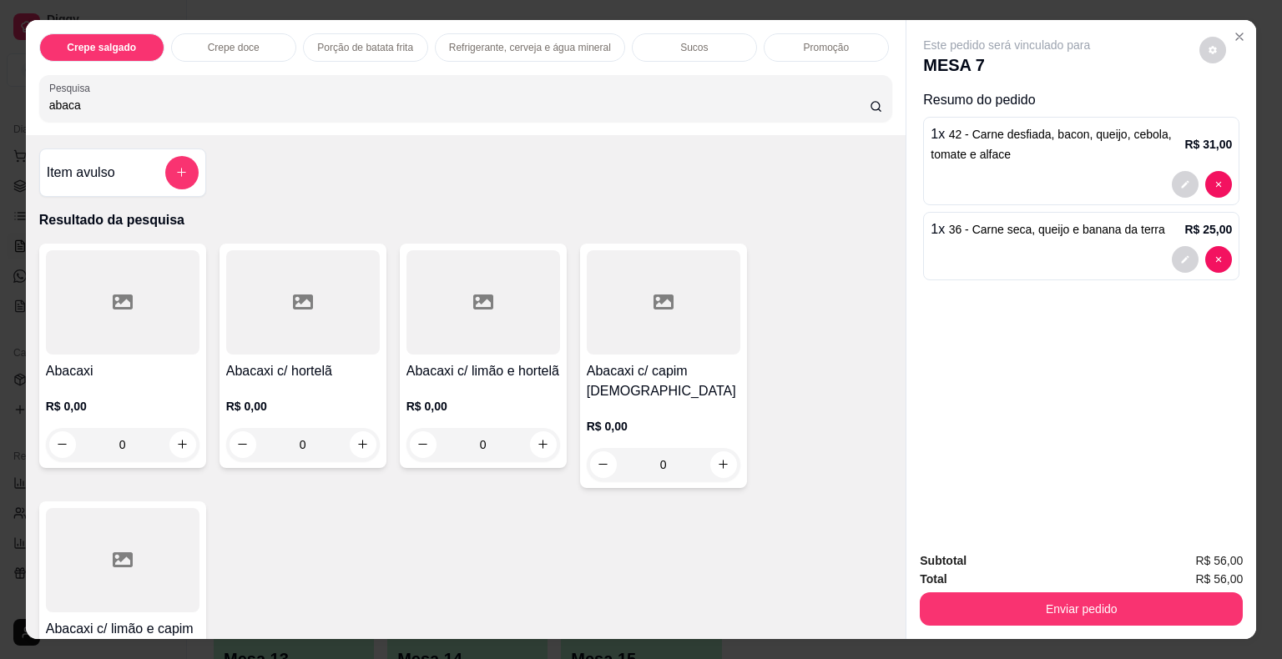
type input "abaca"
click at [525, 335] on div at bounding box center [483, 302] width 154 height 104
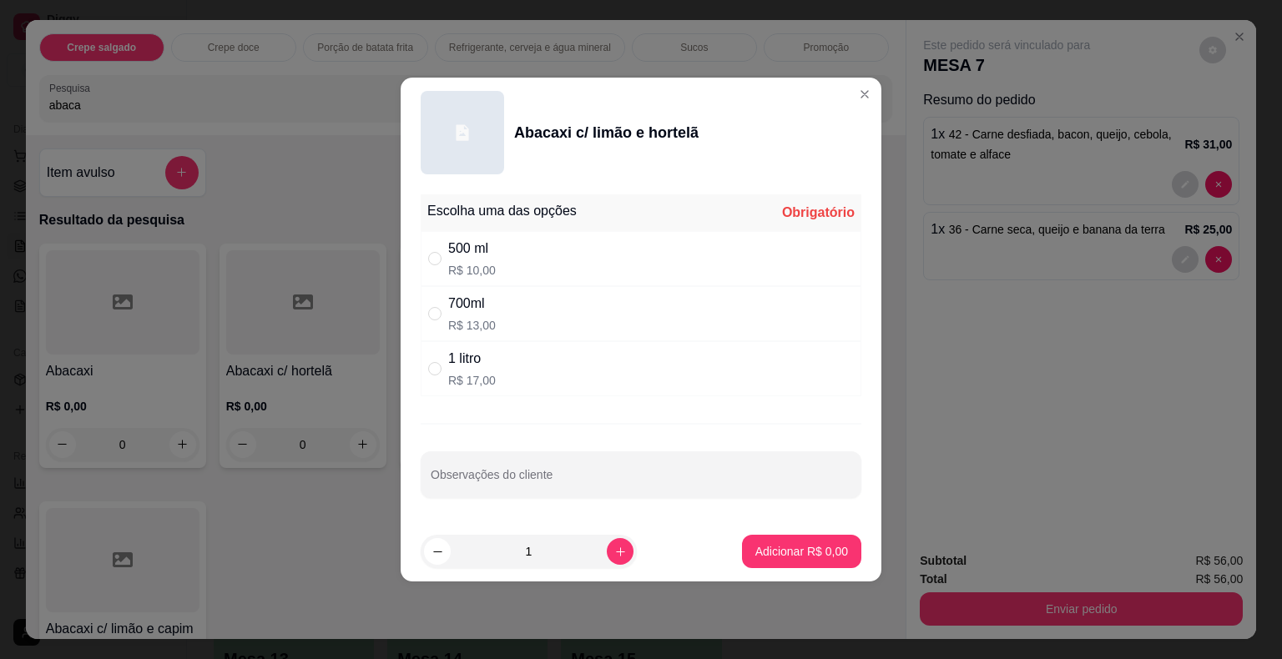
click at [493, 272] on div "500 ml R$ 10,00" at bounding box center [641, 258] width 441 height 55
radio input "true"
click at [511, 472] on div "Observações do cliente" at bounding box center [641, 474] width 441 height 47
type input "POUCO AÇUCAR"
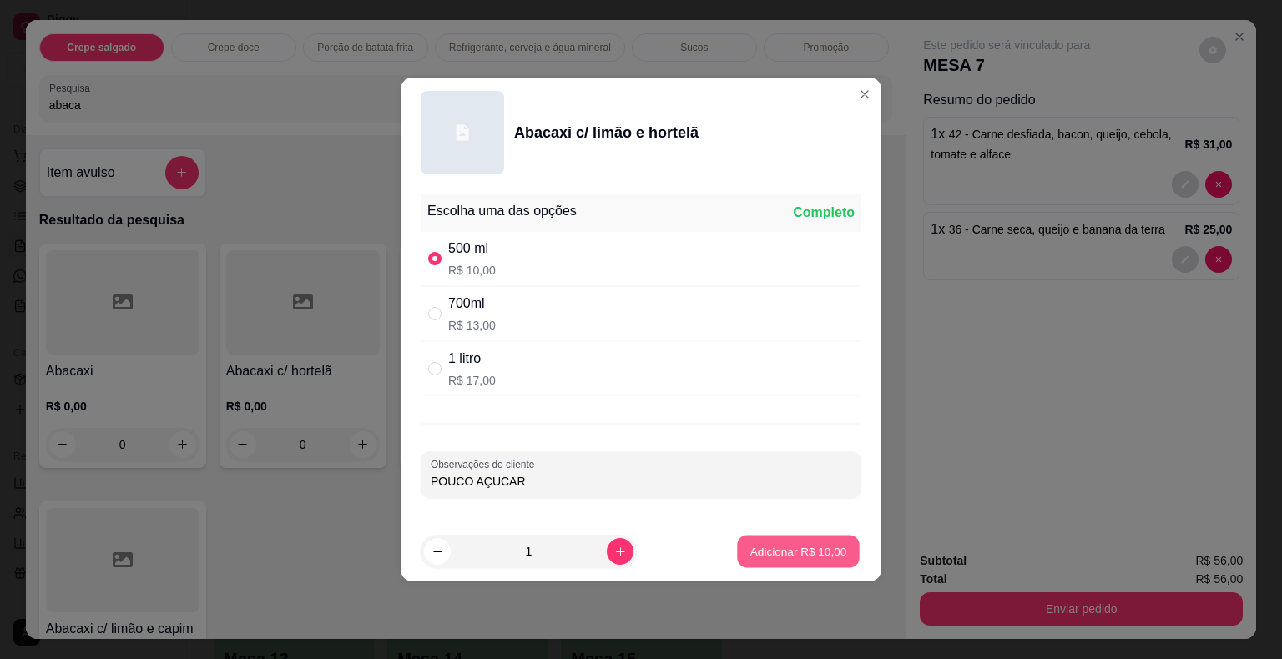
click at [787, 550] on p "Adicionar R$ 10,00" at bounding box center [798, 551] width 97 height 16
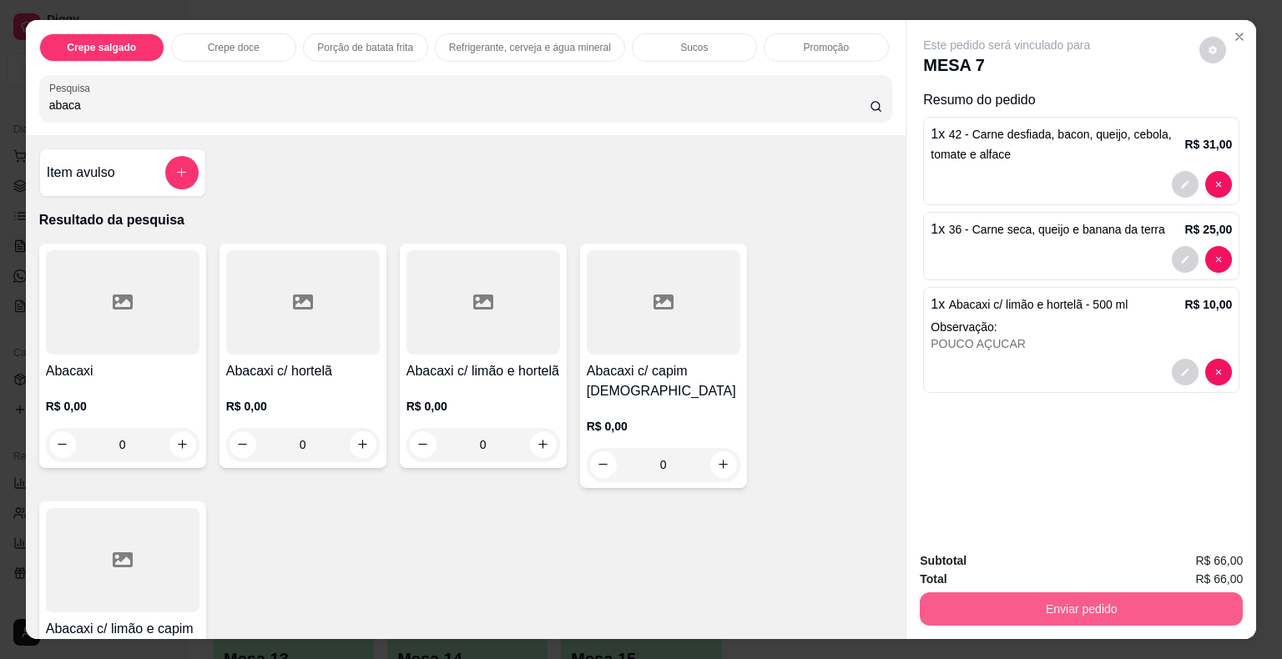
click at [1051, 608] on button "Enviar pedido" at bounding box center [1081, 608] width 323 height 33
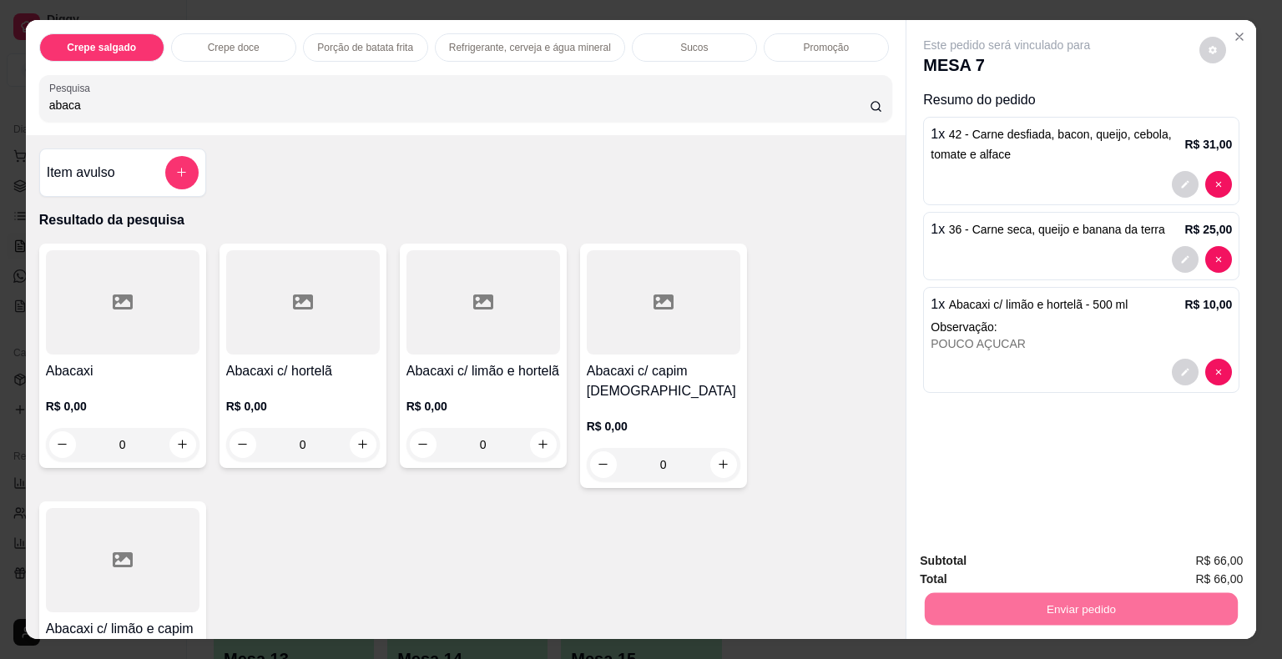
click at [972, 549] on button "Não registrar e enviar pedido" at bounding box center [1025, 562] width 169 height 31
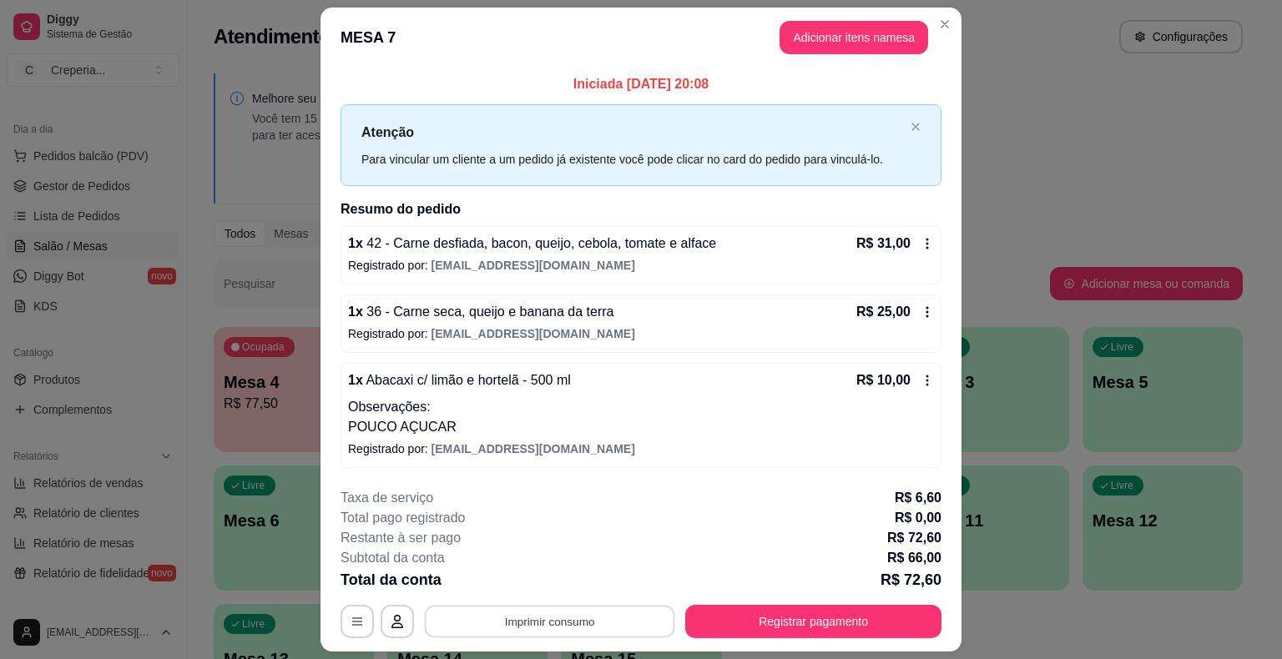
click at [557, 622] on button "Imprimir consumo" at bounding box center [550, 621] width 250 height 33
click at [521, 577] on button "IMPRESSORA" at bounding box center [548, 582] width 121 height 27
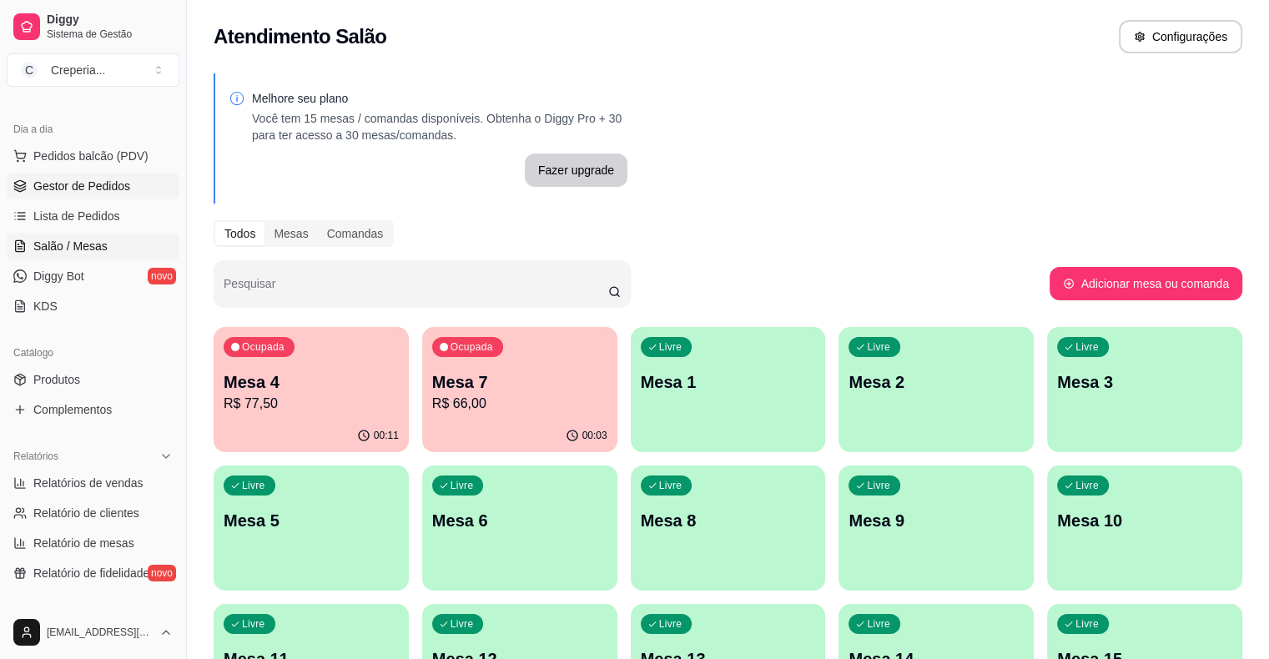
click at [103, 189] on span "Gestor de Pedidos" at bounding box center [81, 186] width 97 height 17
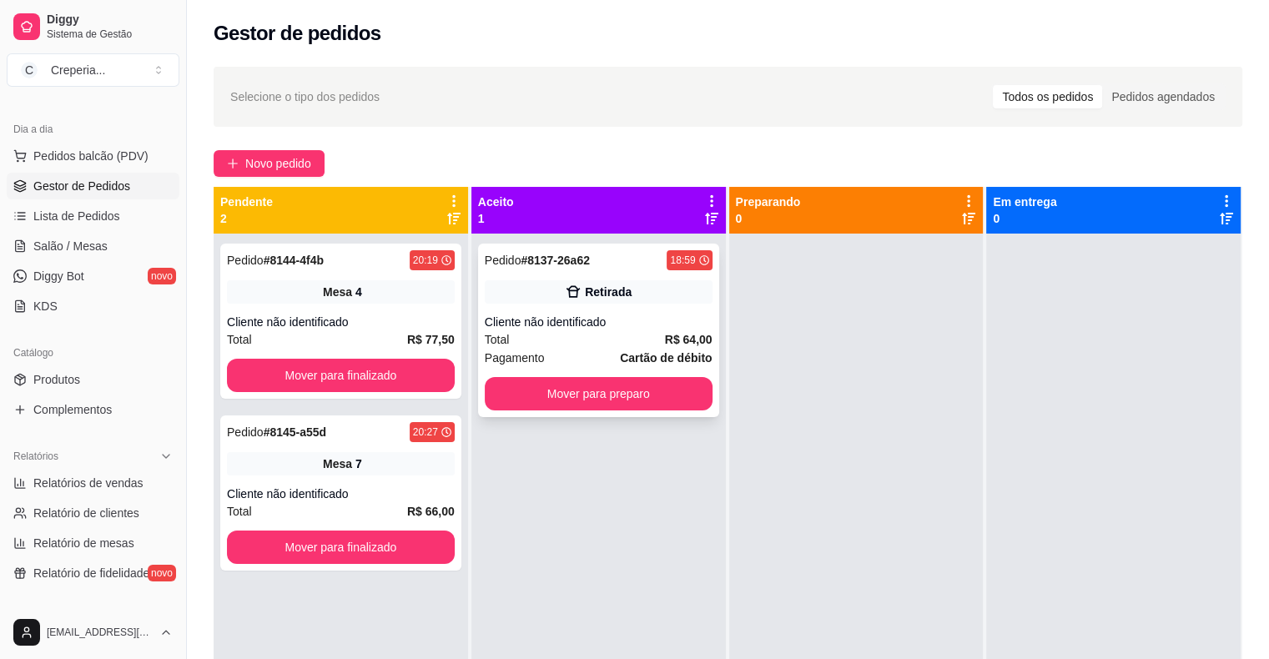
click at [640, 302] on div "Retirada" at bounding box center [599, 291] width 228 height 23
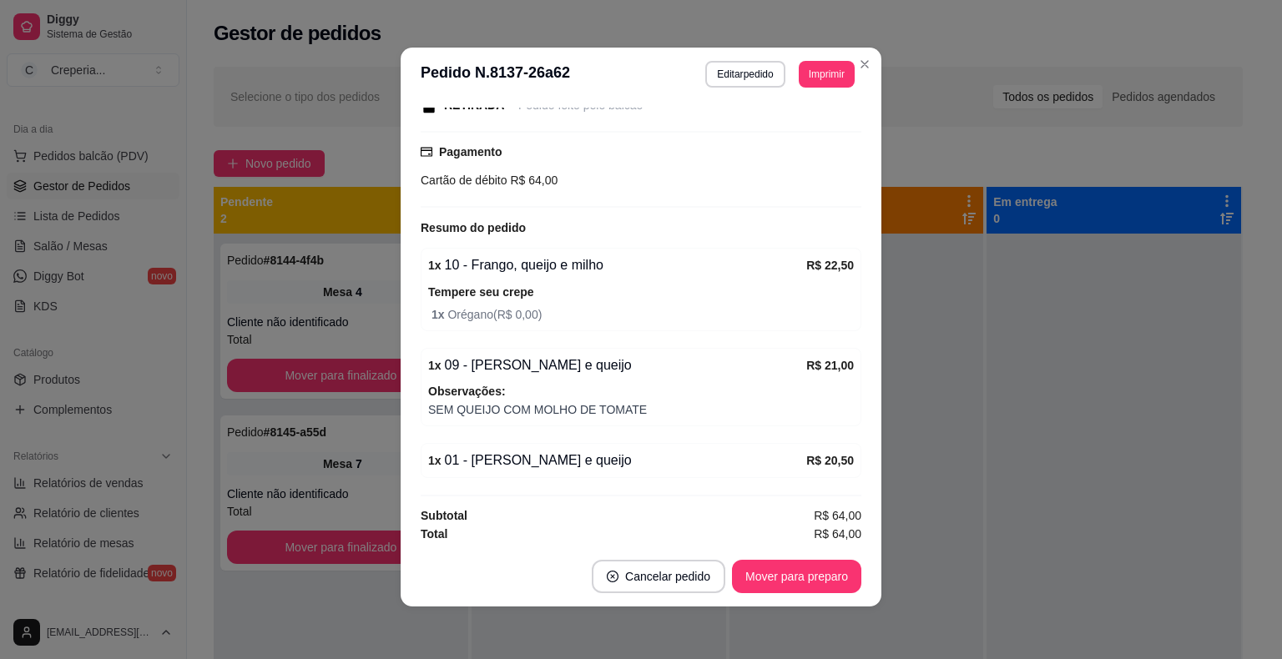
scroll to position [3, 0]
click at [759, 565] on button "Mover para preparo" at bounding box center [796, 575] width 129 height 33
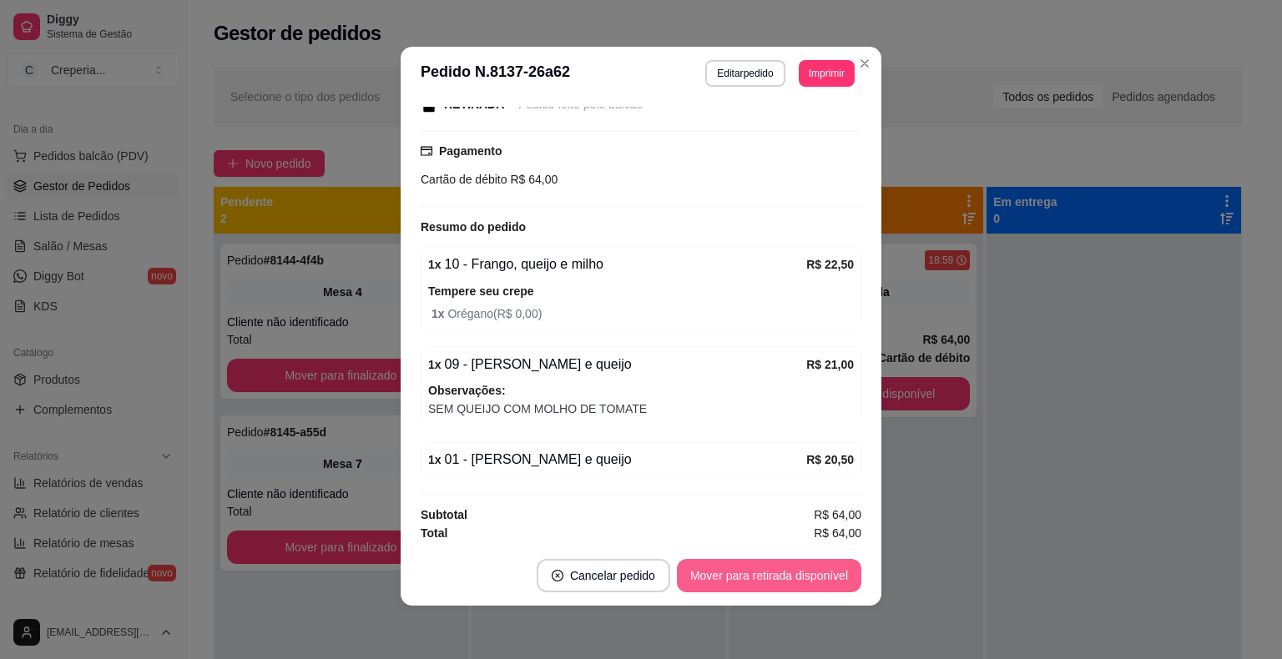
click at [816, 579] on button "Mover para retirada disponível" at bounding box center [769, 575] width 184 height 33
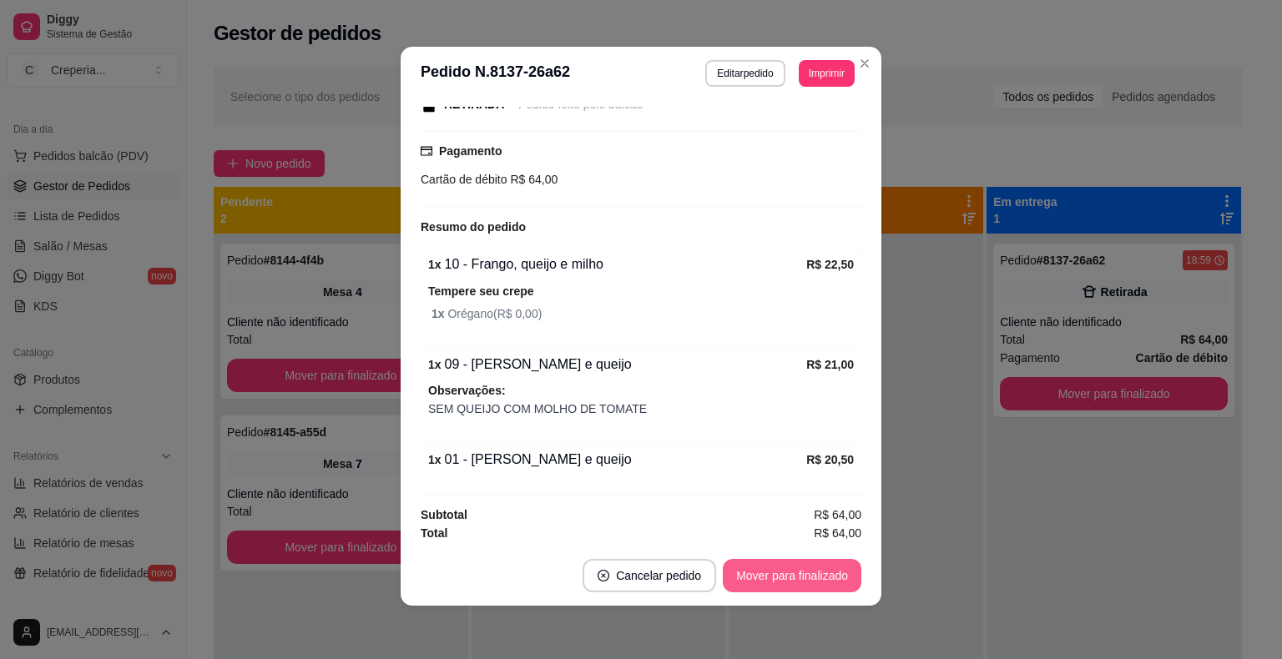
click at [796, 579] on button "Mover para finalizado" at bounding box center [792, 575] width 139 height 33
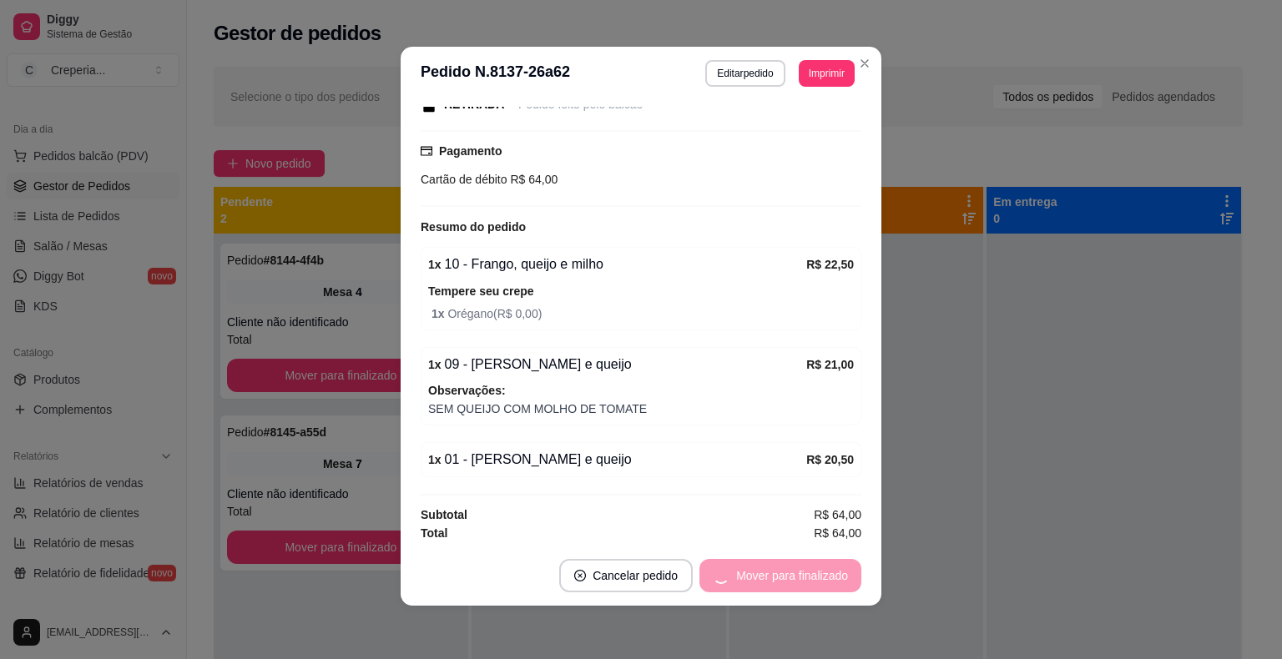
scroll to position [120, 0]
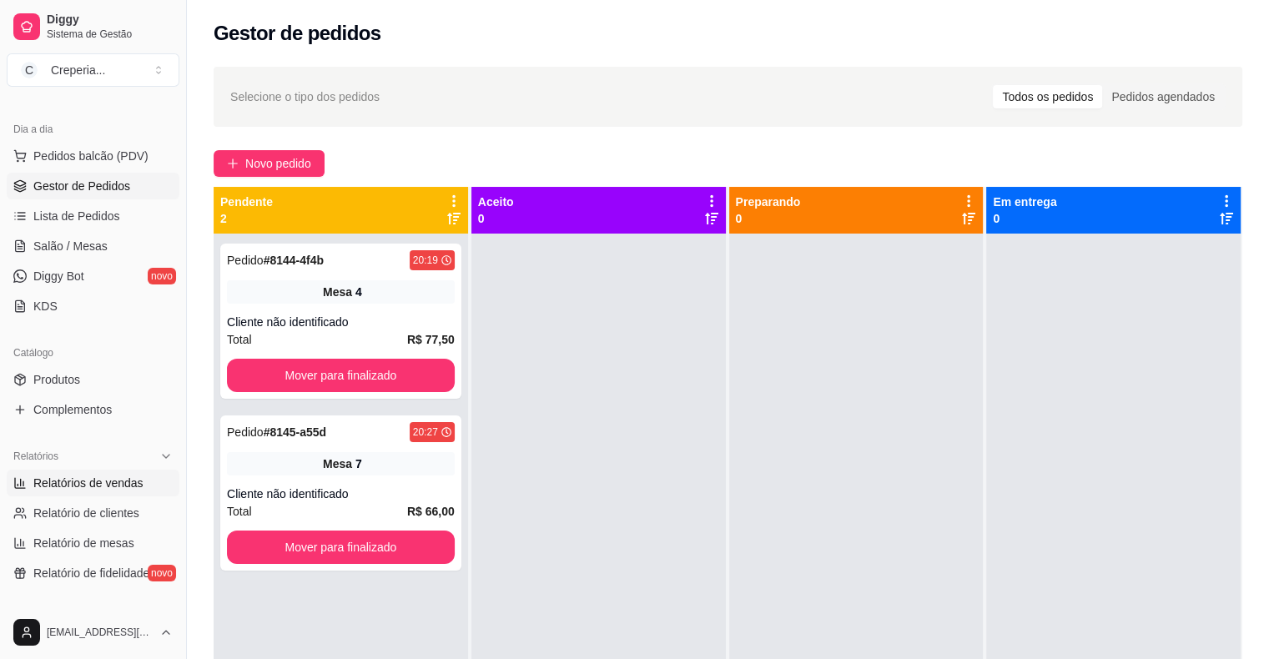
click at [122, 478] on span "Relatórios de vendas" at bounding box center [88, 483] width 110 height 17
select select "ALL"
select select "0"
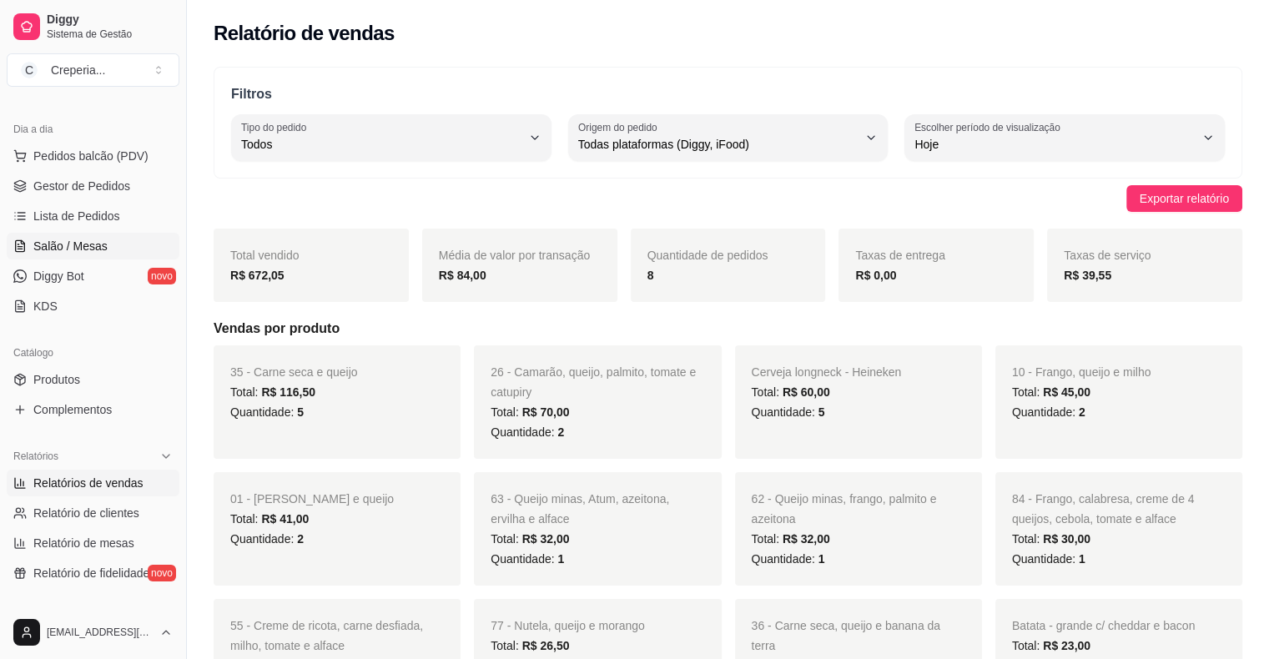
click at [64, 246] on span "Salão / Mesas" at bounding box center [70, 246] width 74 height 17
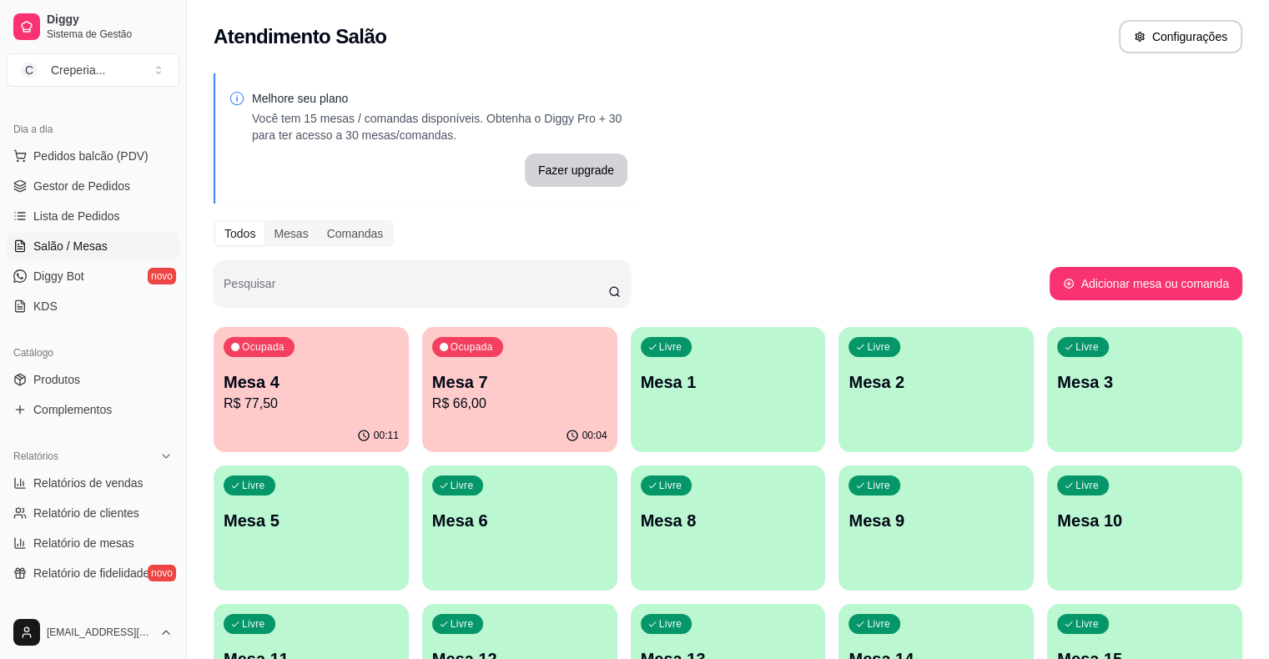
click at [432, 531] on p "Mesa 6" at bounding box center [519, 520] width 175 height 23
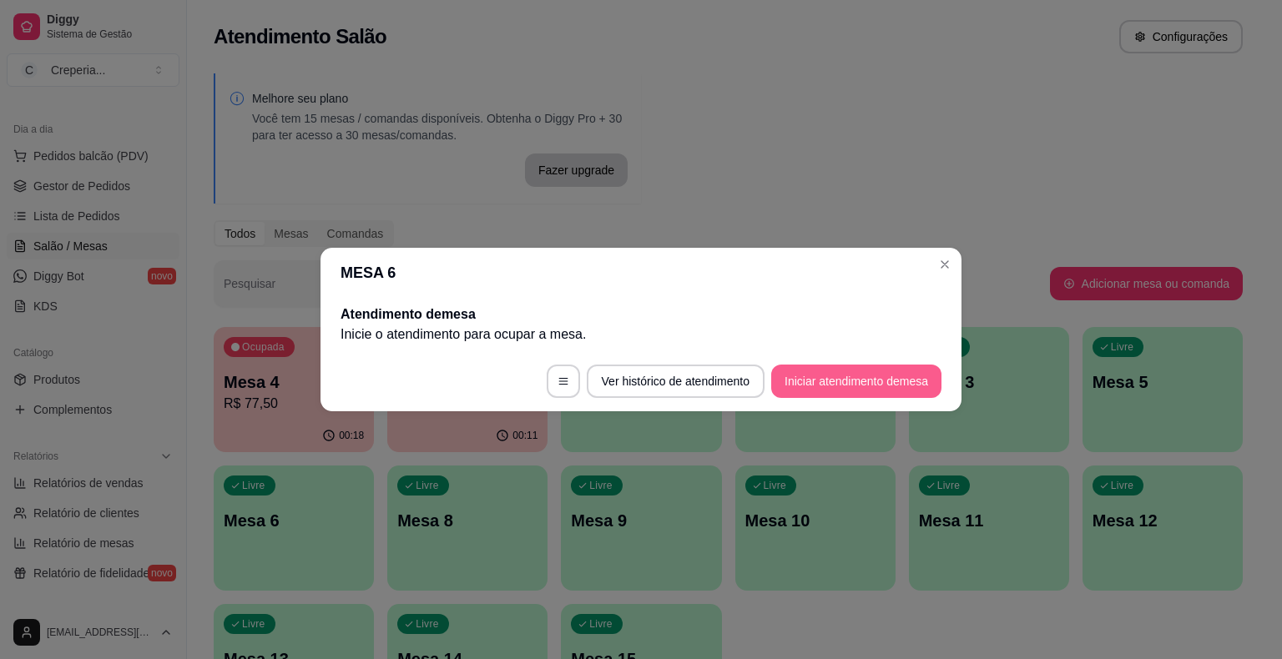
click at [802, 381] on button "Iniciar atendimento de mesa" at bounding box center [856, 381] width 170 height 33
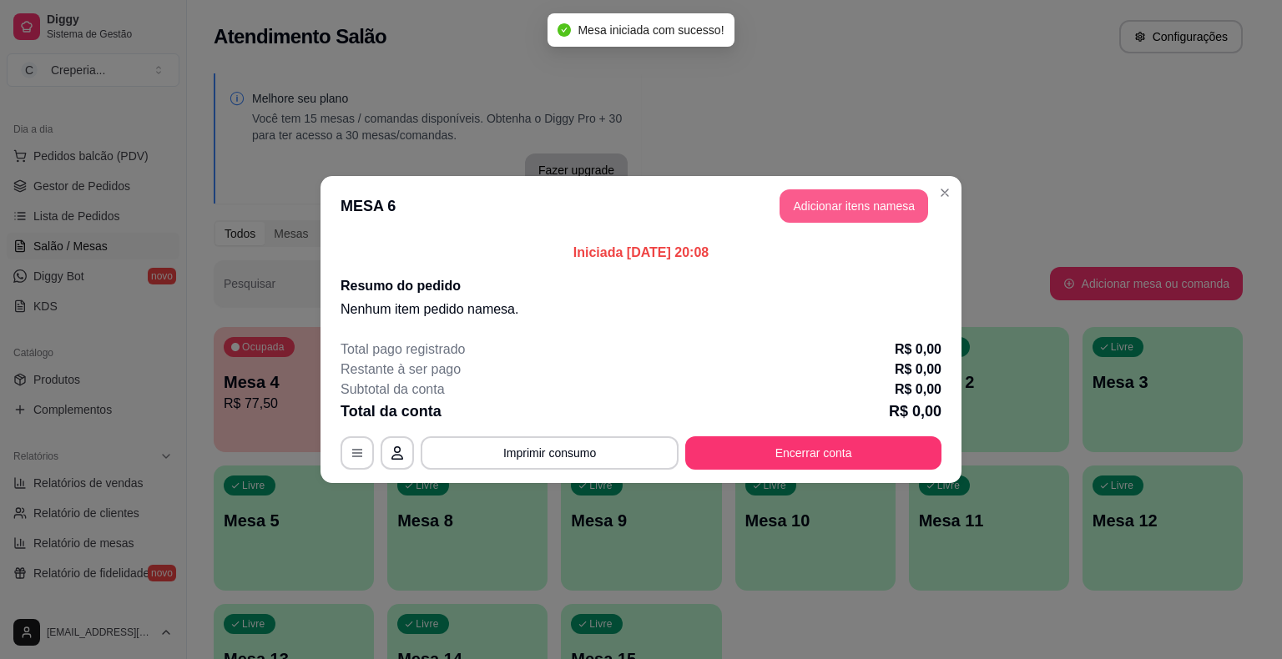
click at [807, 216] on button "Adicionar itens na mesa" at bounding box center [853, 205] width 149 height 33
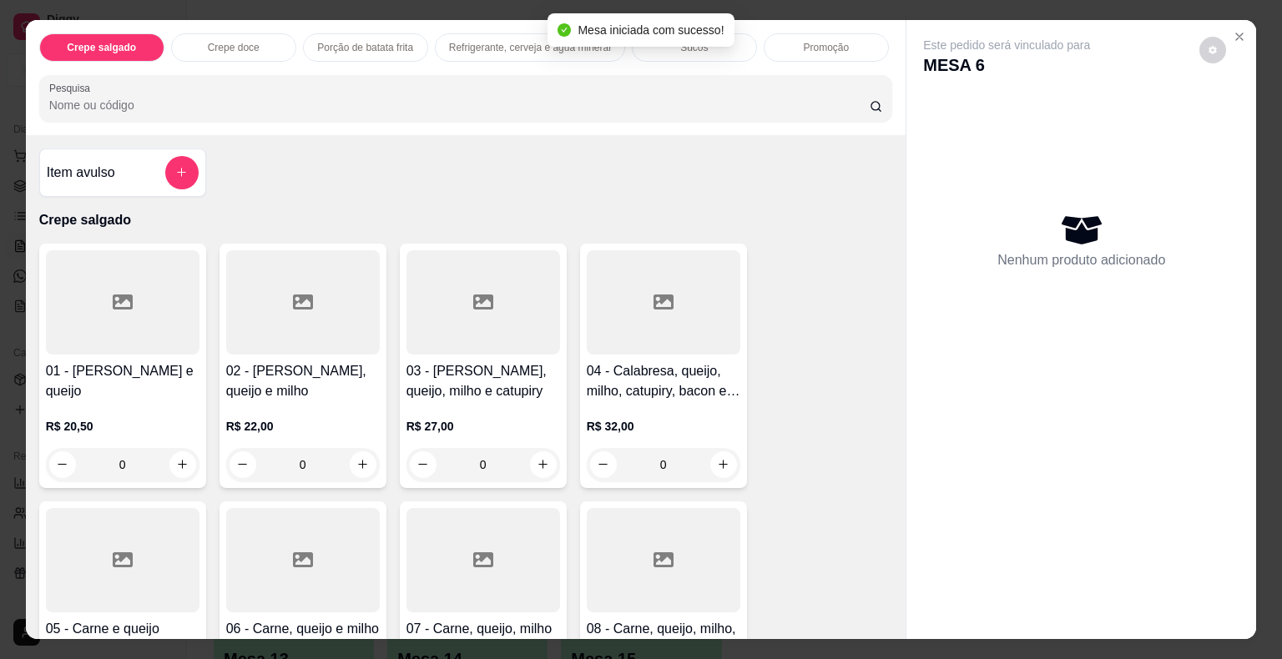
click at [304, 97] on input "Pesquisa" at bounding box center [459, 105] width 820 height 17
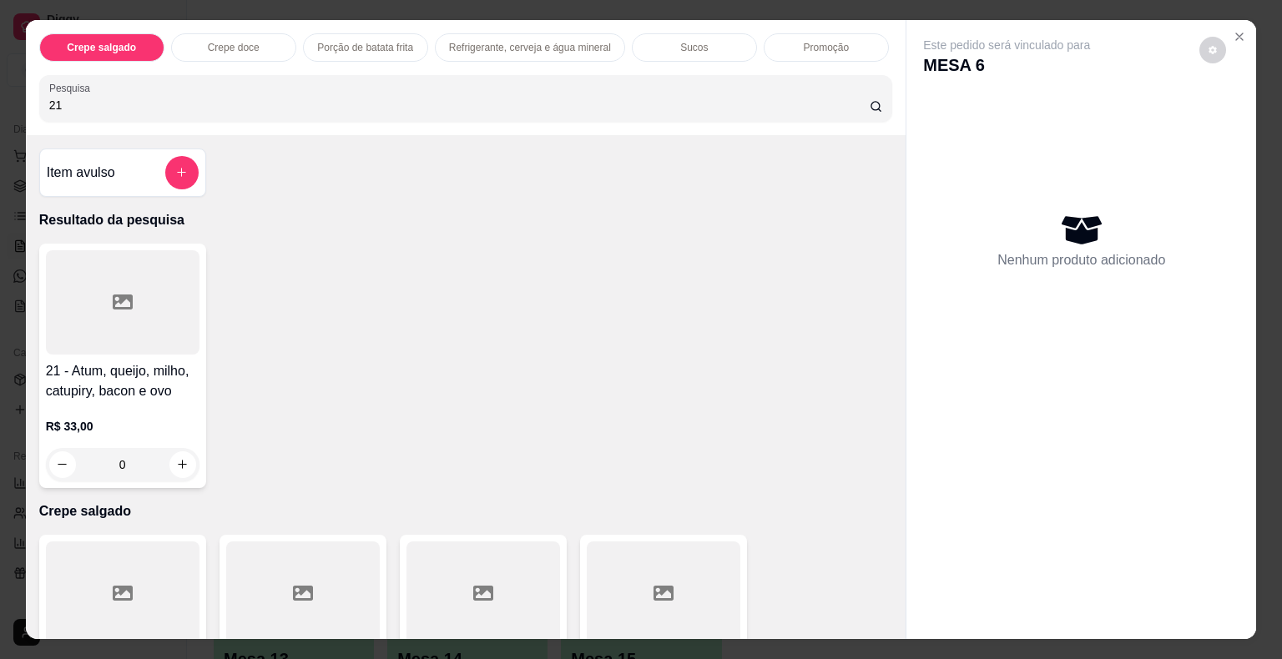
type input "21"
click at [181, 286] on div at bounding box center [123, 302] width 154 height 104
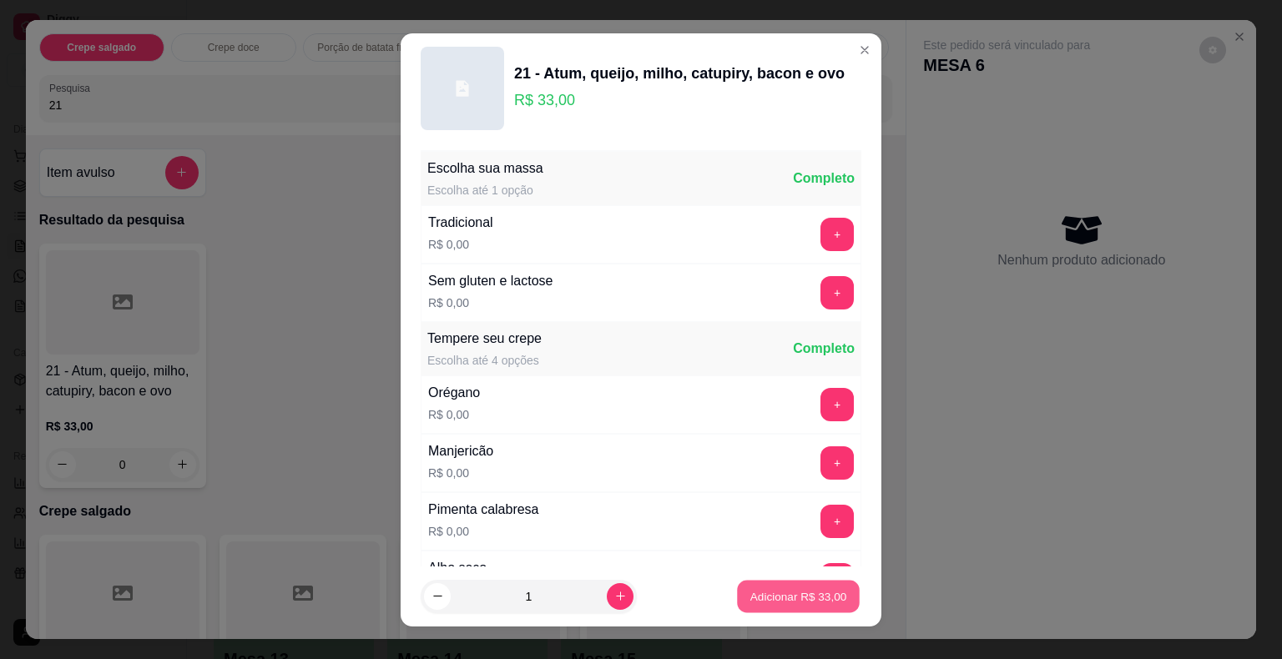
click at [737, 590] on button "Adicionar R$ 33,00" at bounding box center [798, 596] width 123 height 33
type input "1"
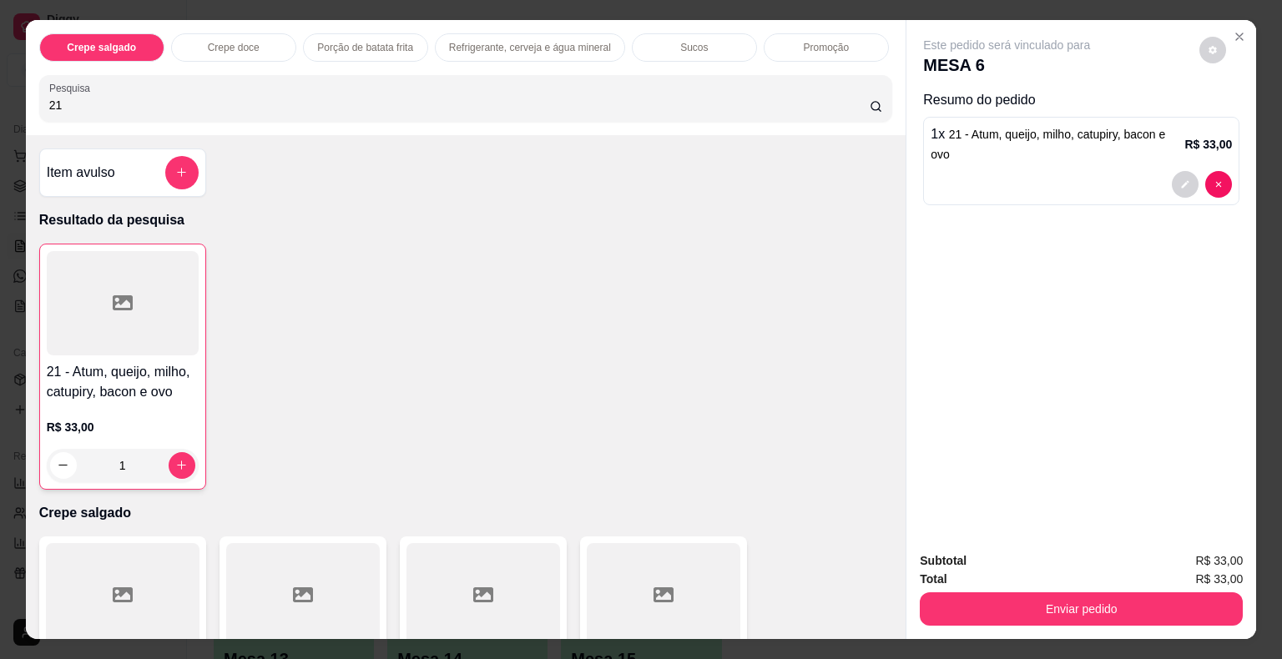
drag, startPoint x: 93, startPoint y: 98, endPoint x: 24, endPoint y: 100, distance: 68.4
click at [26, 100] on div "Crepe salgado Crepe doce Porção de batata frita Refrigerante, cerveja e água mi…" at bounding box center [466, 77] width 880 height 115
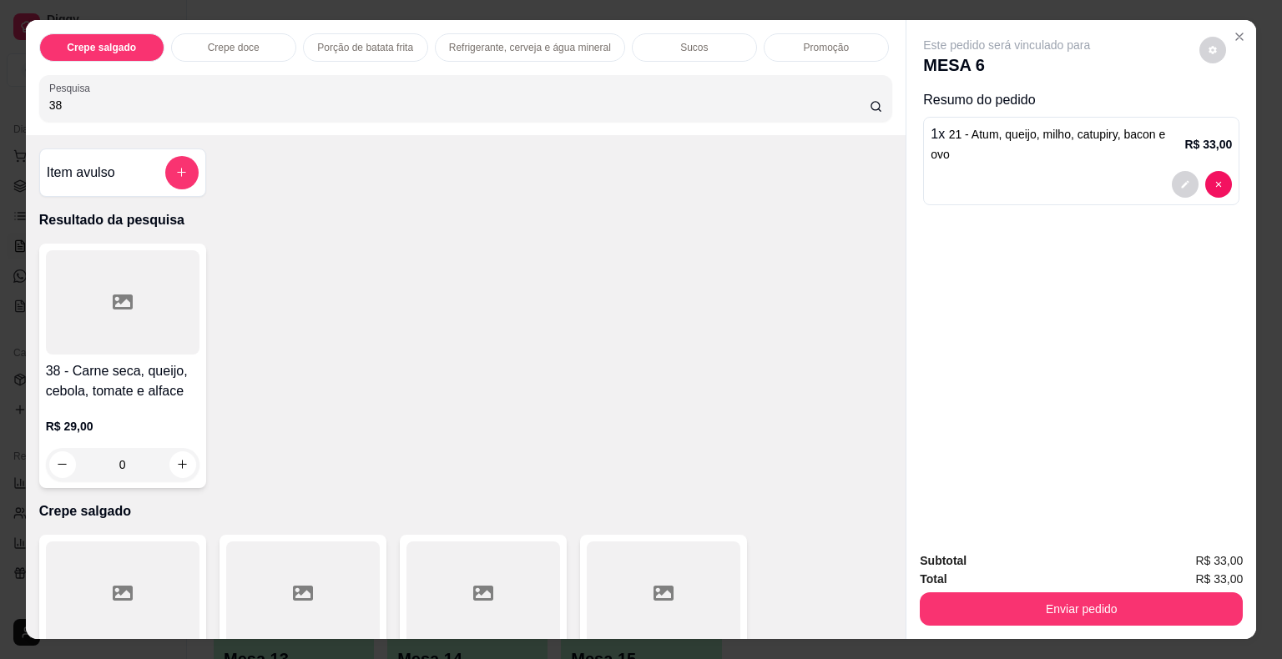
type input "38"
click at [113, 324] on div at bounding box center [123, 302] width 154 height 104
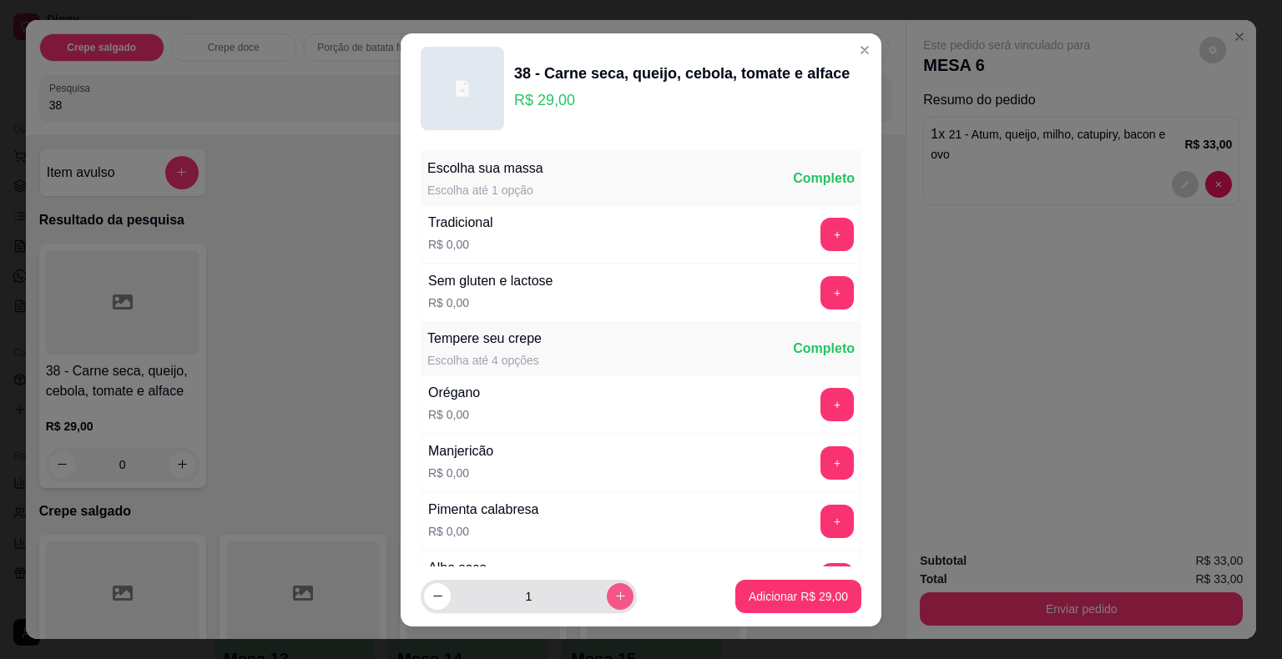
click at [614, 592] on icon "increase-product-quantity" at bounding box center [620, 596] width 13 height 13
type input "3"
click at [821, 286] on button "+" at bounding box center [837, 292] width 33 height 33
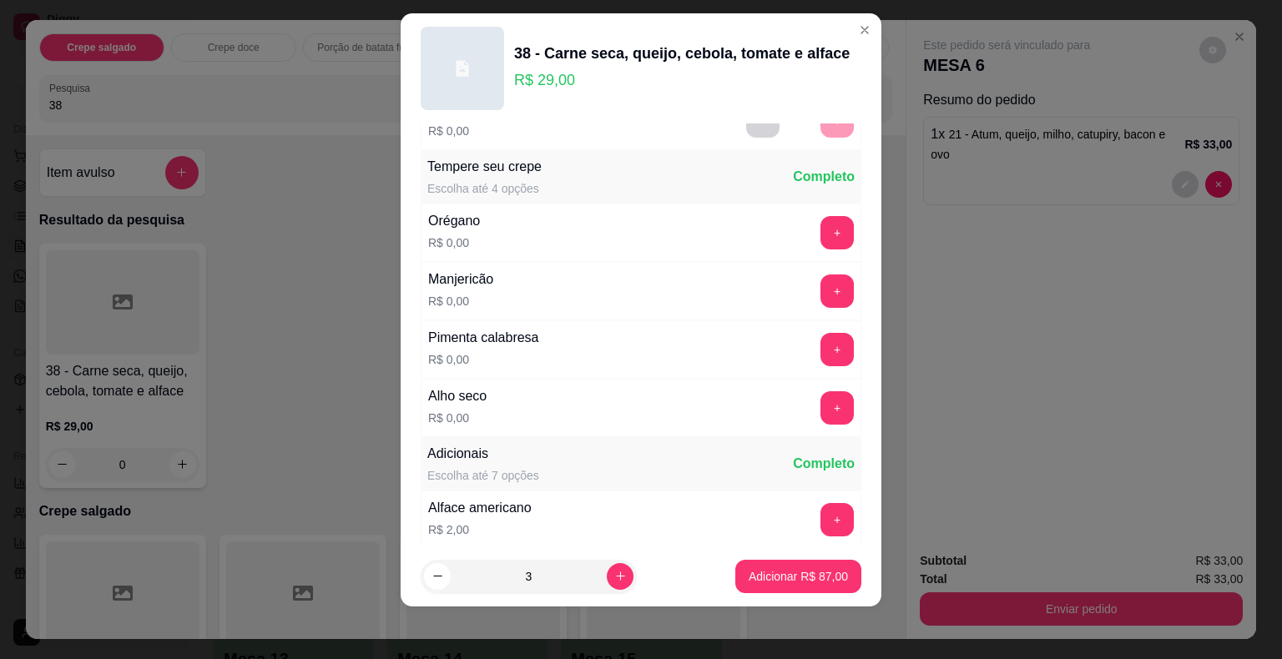
scroll to position [177, 0]
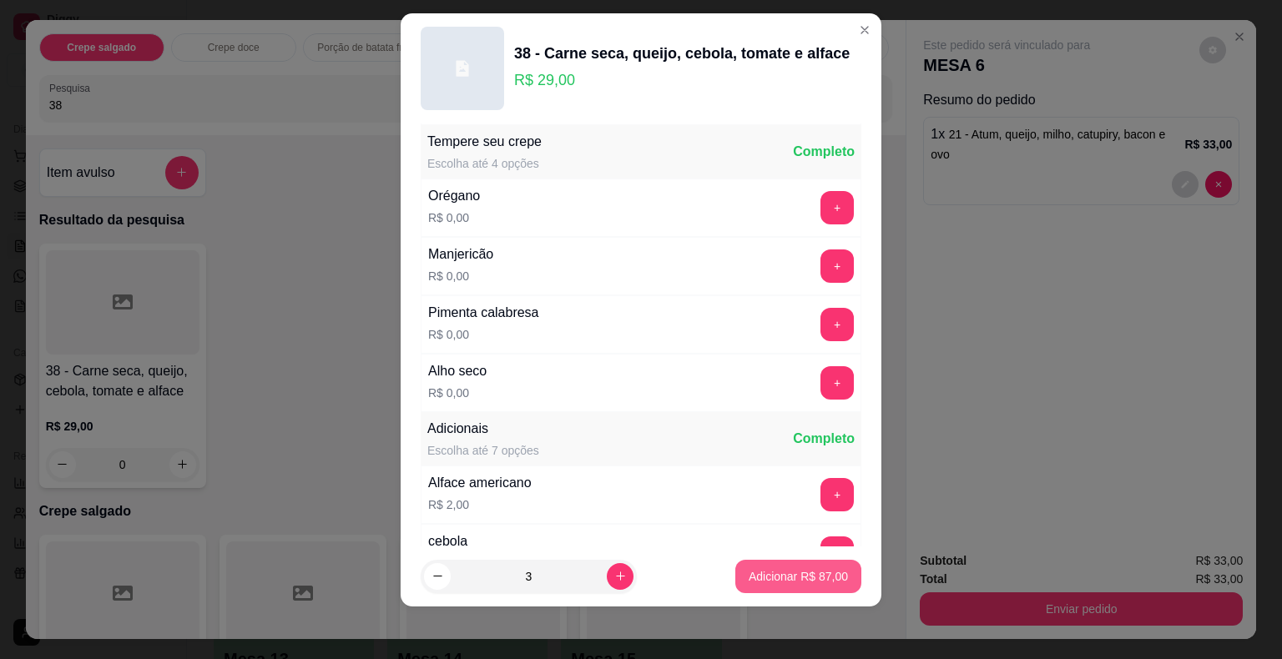
click at [764, 581] on p "Adicionar R$ 87,00" at bounding box center [798, 576] width 99 height 17
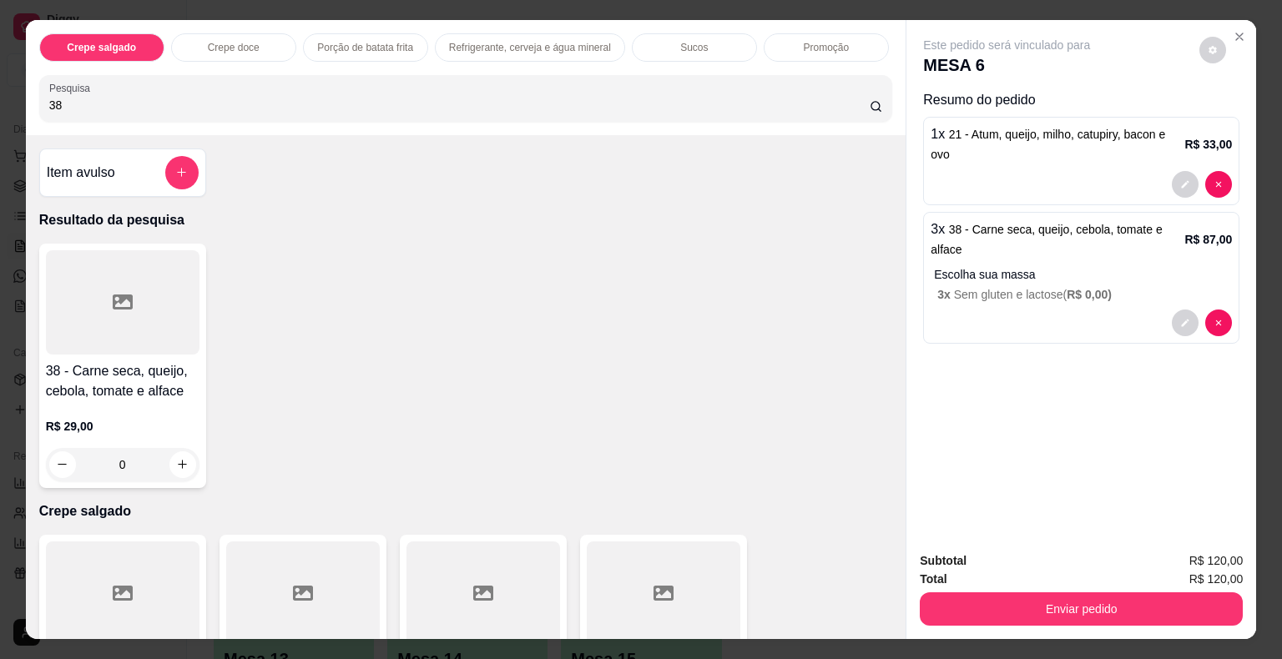
drag, startPoint x: 93, startPoint y: 101, endPoint x: 0, endPoint y: 102, distance: 92.6
click at [0, 102] on div "Crepe salgado Crepe doce Porção de batata frita Refrigerante, cerveja e água mi…" at bounding box center [641, 329] width 1282 height 659
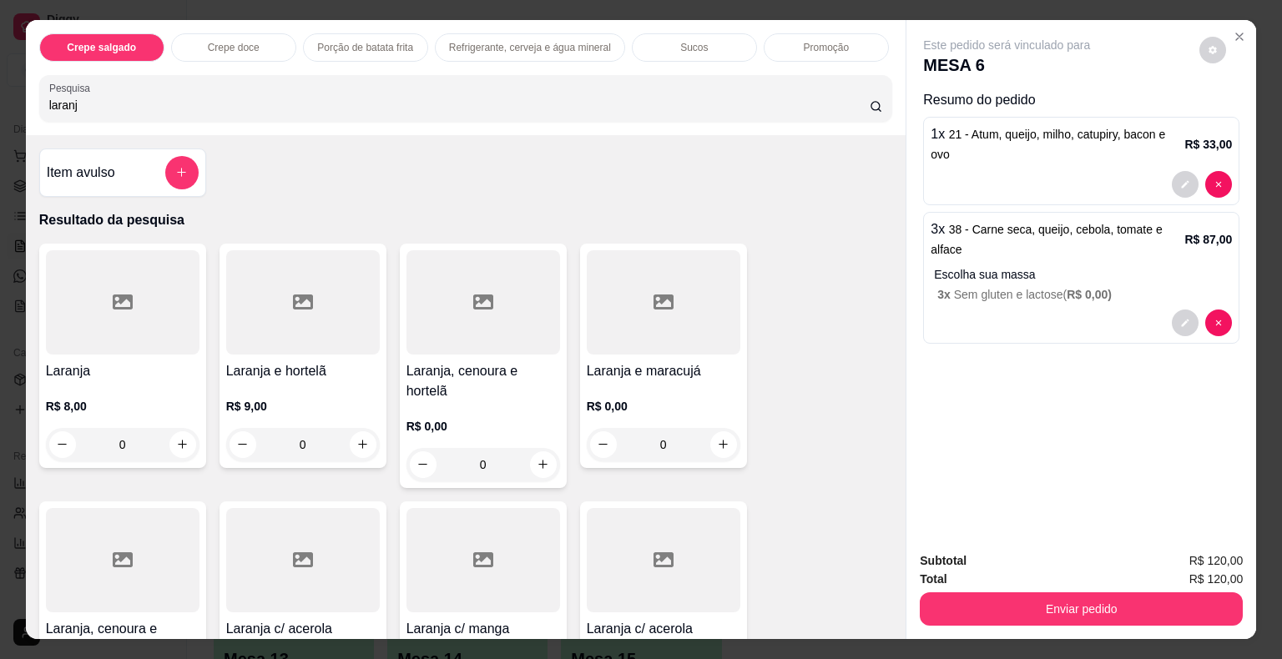
type input "laranj"
click at [140, 290] on div at bounding box center [123, 302] width 154 height 104
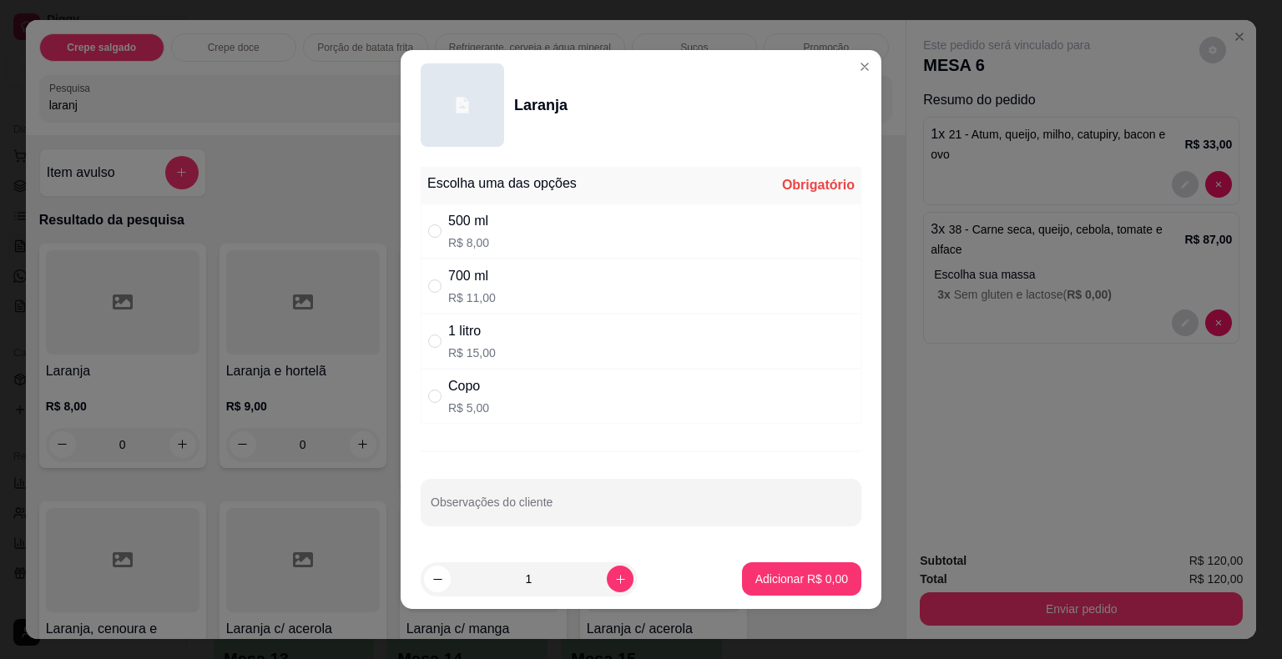
click at [508, 232] on div "500 ml R$ 8,00" at bounding box center [641, 231] width 441 height 55
radio input "true"
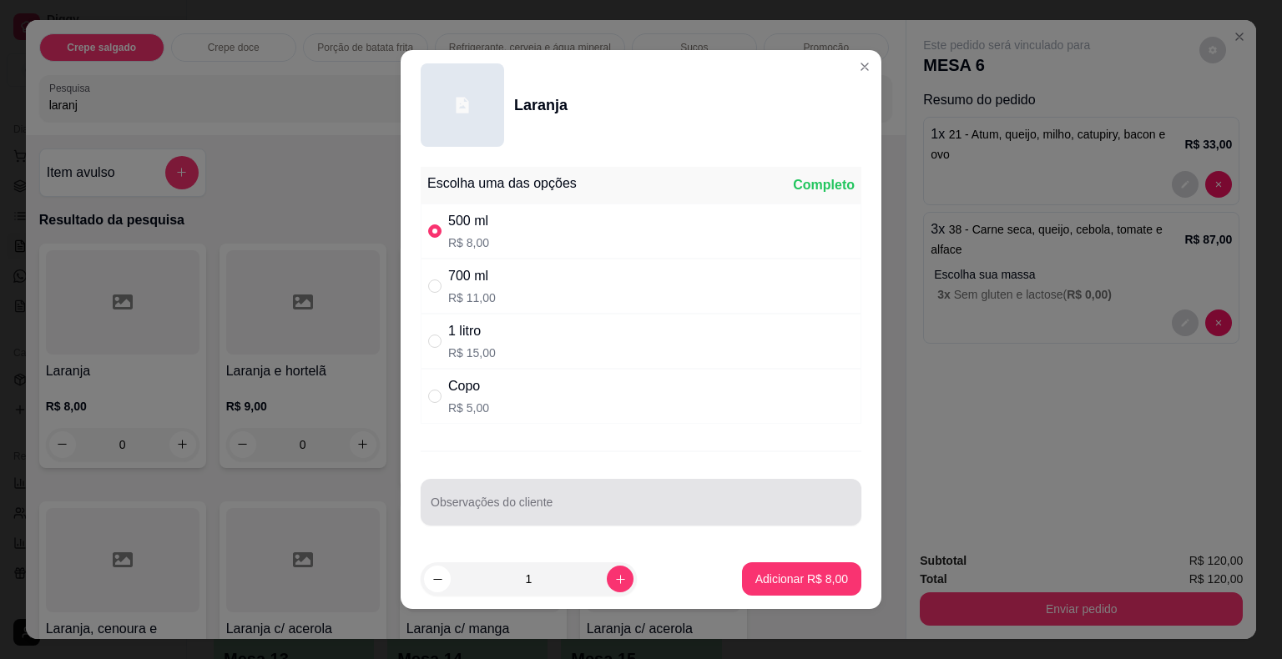
click at [531, 520] on div "Observações do cliente" at bounding box center [641, 502] width 441 height 47
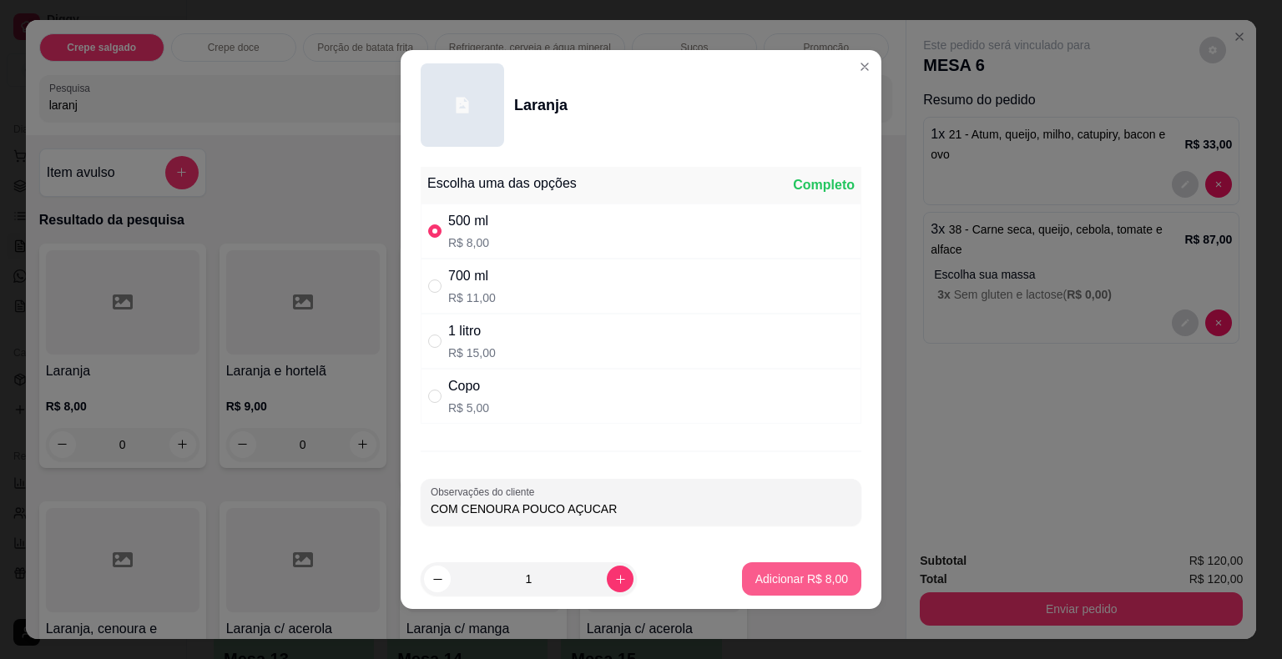
type input "COM CENOURA POUCO AÇUCAR"
click at [804, 578] on p "Adicionar R$ 8,00" at bounding box center [801, 579] width 93 height 17
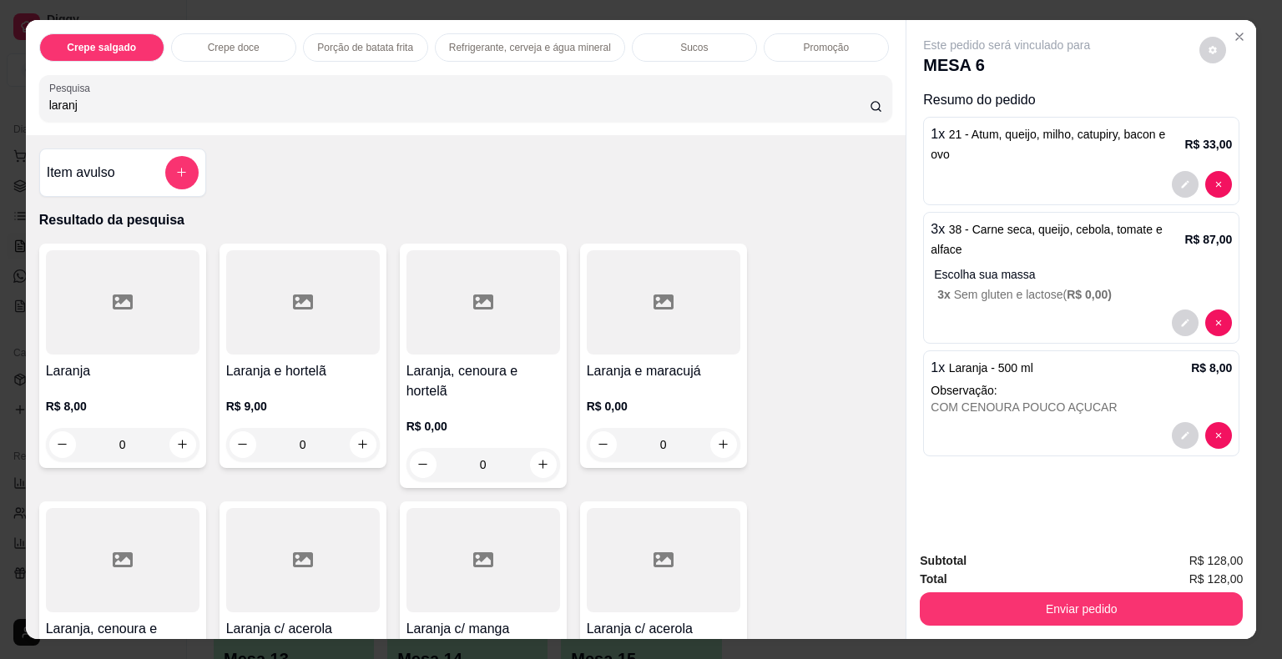
drag, startPoint x: 125, startPoint y: 92, endPoint x: 0, endPoint y: 88, distance: 125.2
click at [0, 88] on div "Crepe salgado Crepe doce Porção de batata frita Refrigerante, cerveja e água mi…" at bounding box center [641, 329] width 1282 height 659
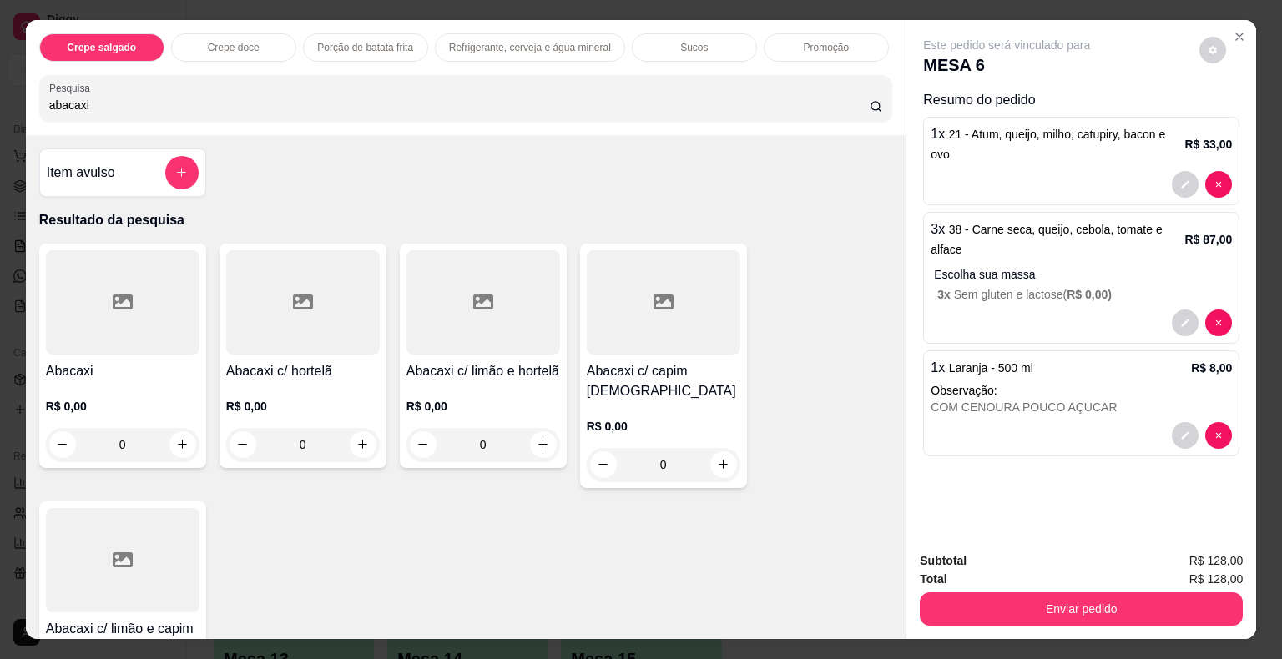
type input "abacaxi"
click at [460, 312] on div at bounding box center [483, 302] width 154 height 104
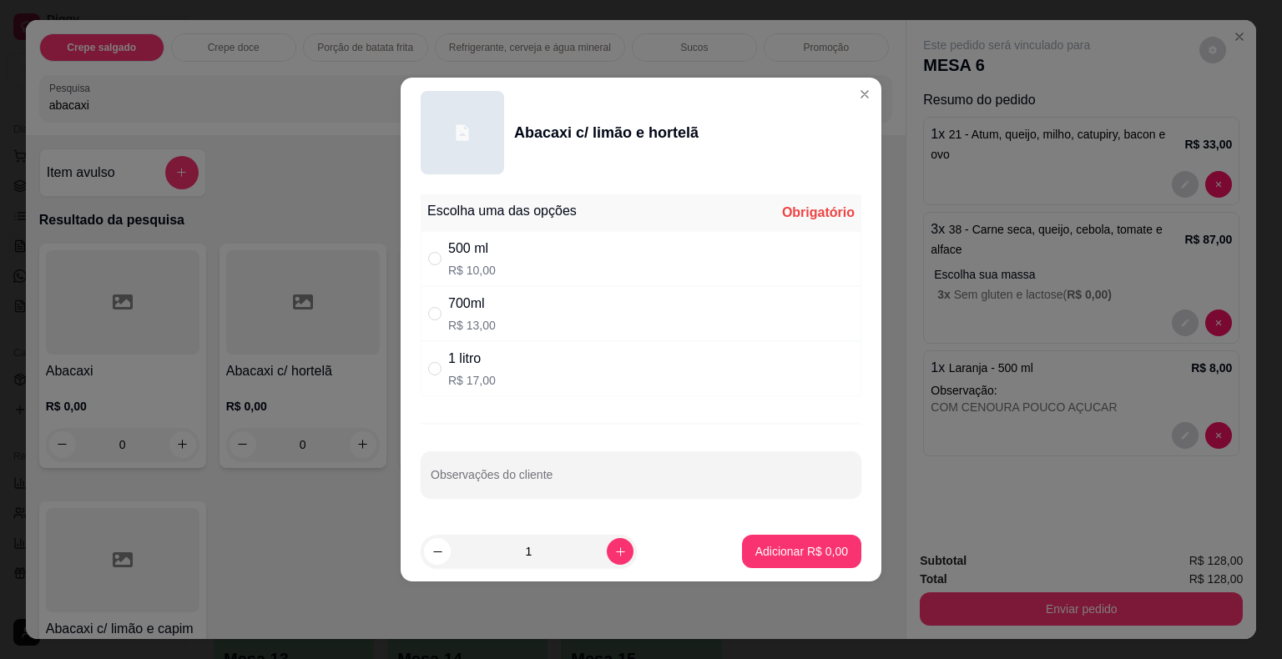
click at [498, 261] on div "500 ml R$ 10,00" at bounding box center [641, 258] width 441 height 55
radio input "true"
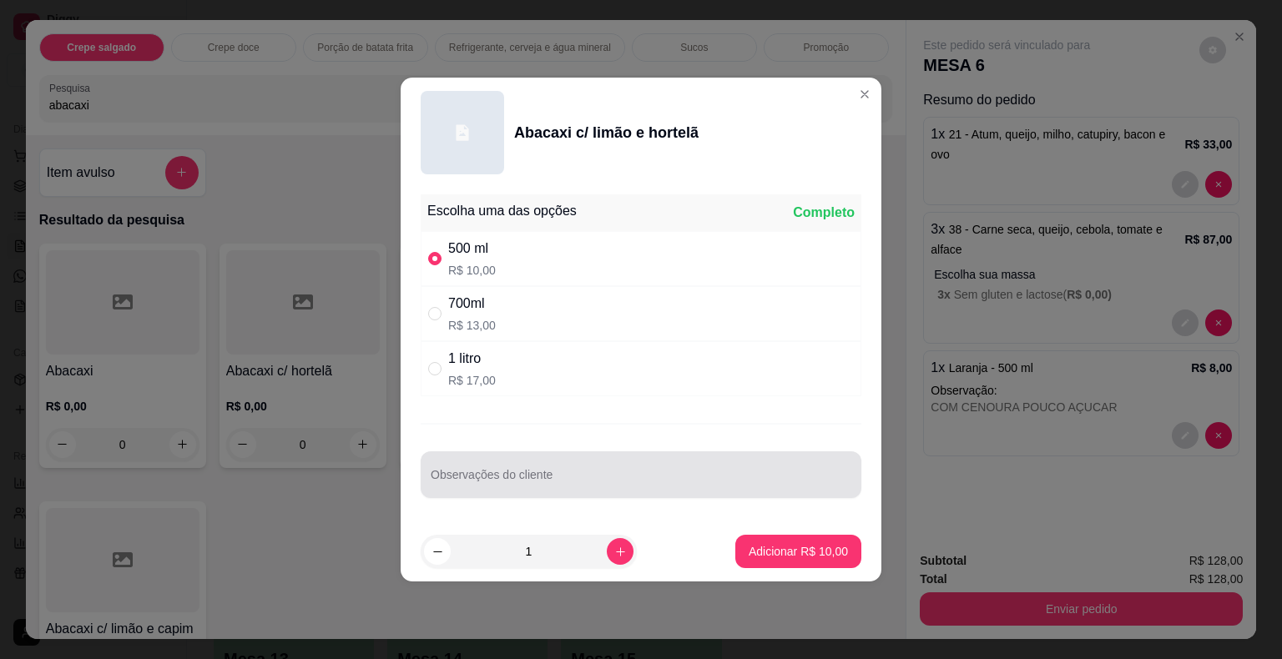
click at [525, 479] on input "Observações do cliente" at bounding box center [641, 481] width 421 height 17
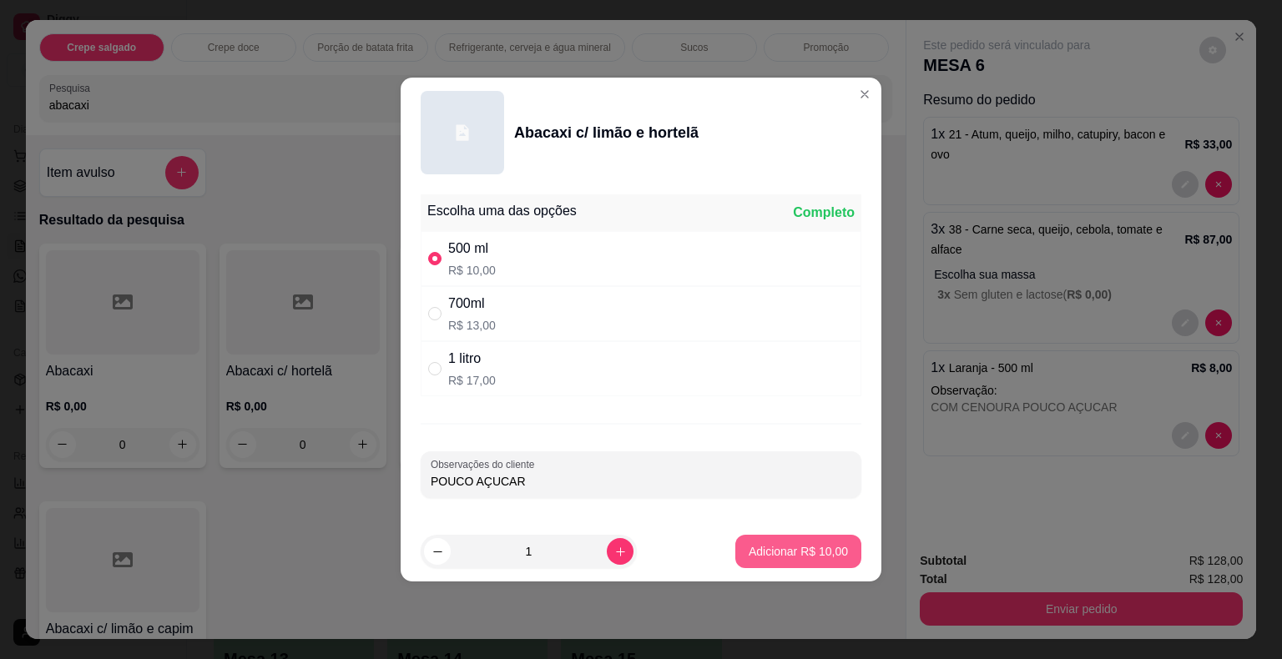
type input "POUCO AÇUCAR"
click at [789, 545] on p "Adicionar R$ 10,00" at bounding box center [798, 551] width 99 height 17
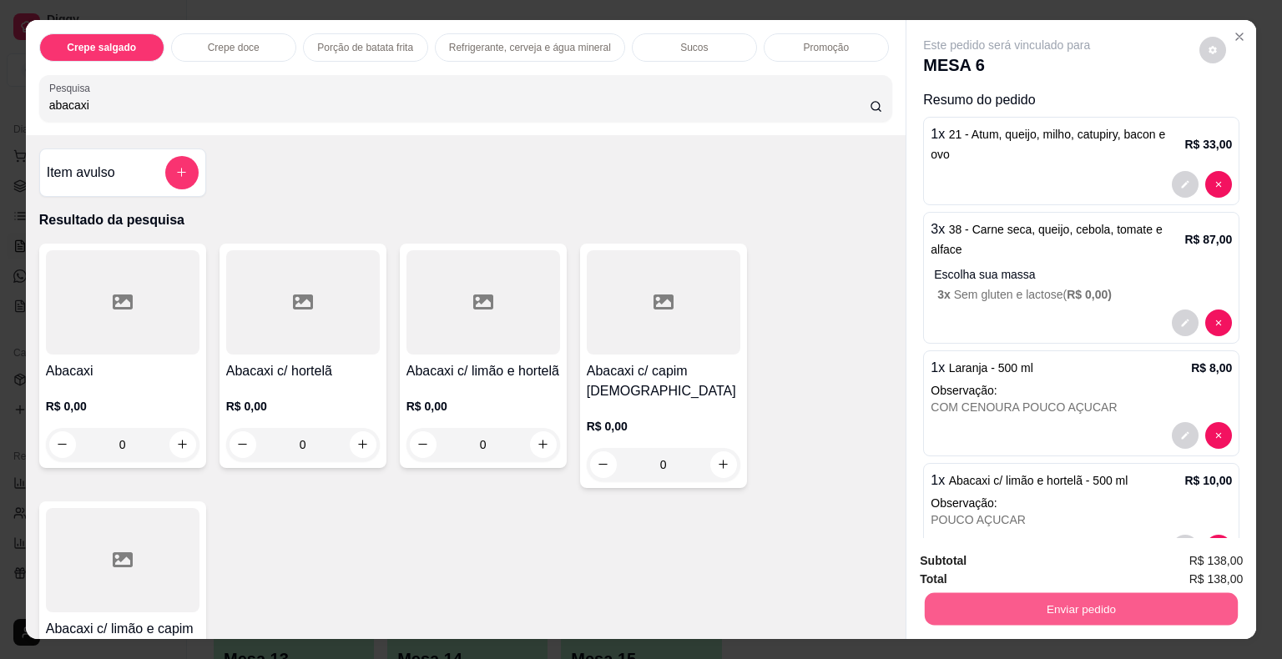
click at [1001, 596] on button "Enviar pedido" at bounding box center [1081, 609] width 313 height 33
click at [989, 562] on button "Não registrar e enviar pedido" at bounding box center [1026, 563] width 174 height 32
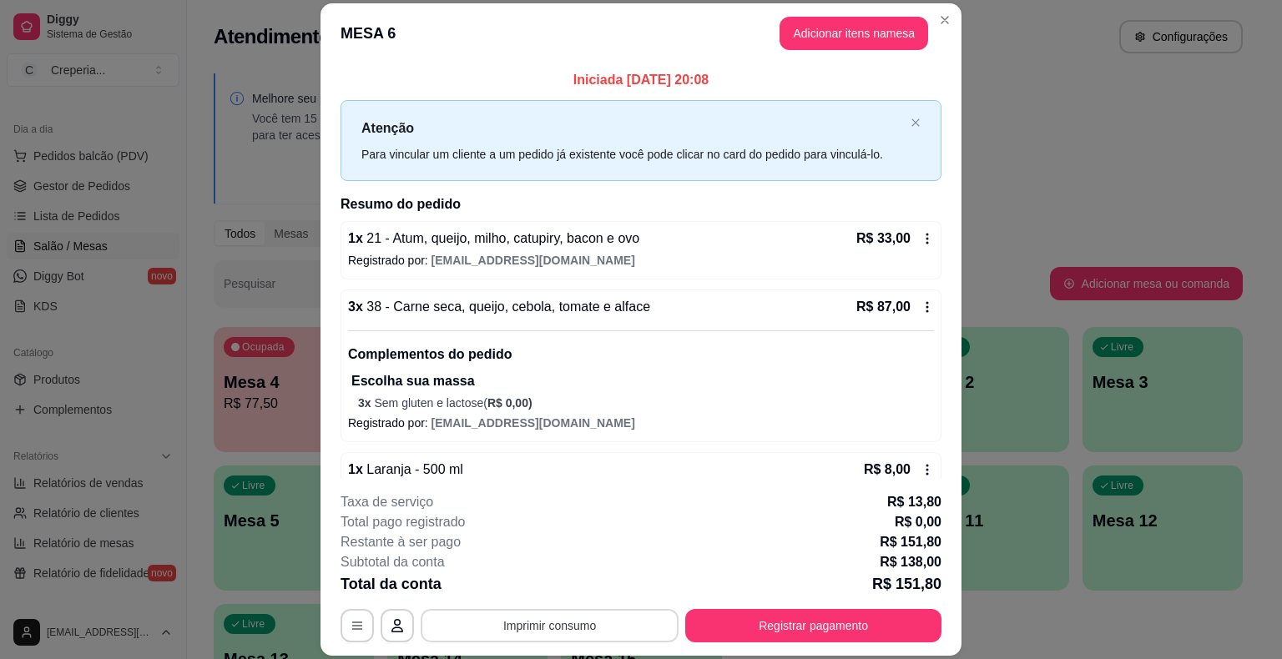
click at [569, 624] on button "Imprimir consumo" at bounding box center [550, 625] width 258 height 33
click at [551, 589] on button "IMPRESSORA" at bounding box center [548, 587] width 121 height 27
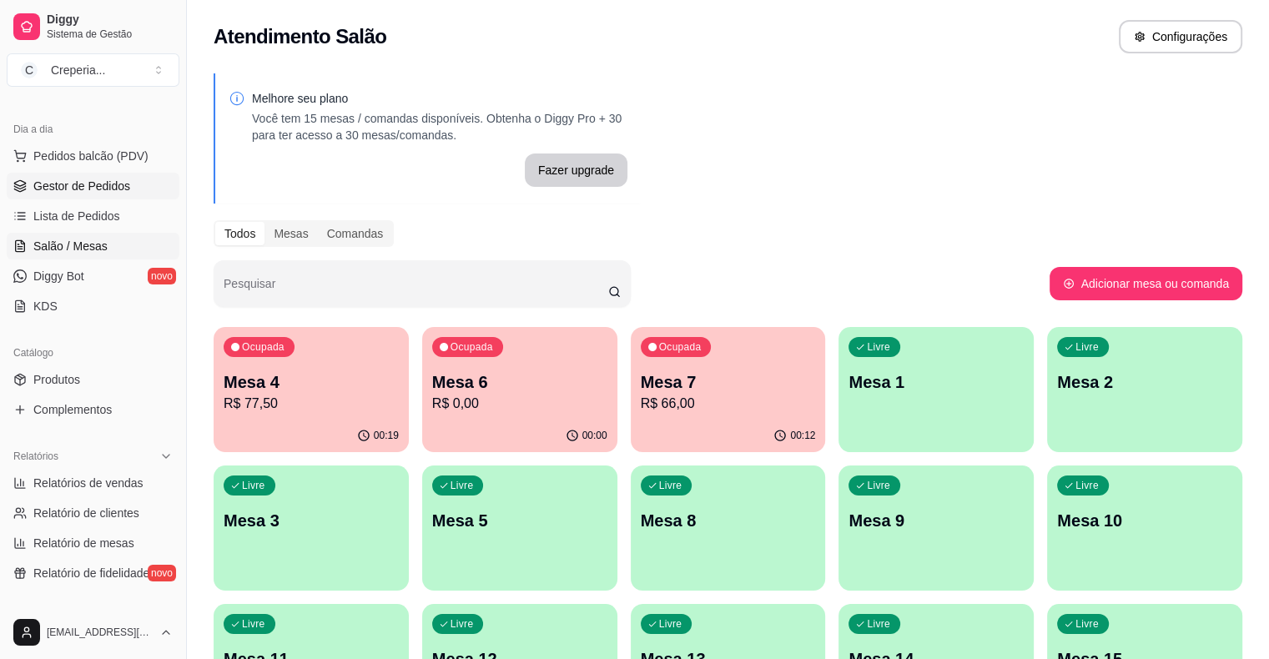
click at [107, 179] on span "Gestor de Pedidos" at bounding box center [81, 186] width 97 height 17
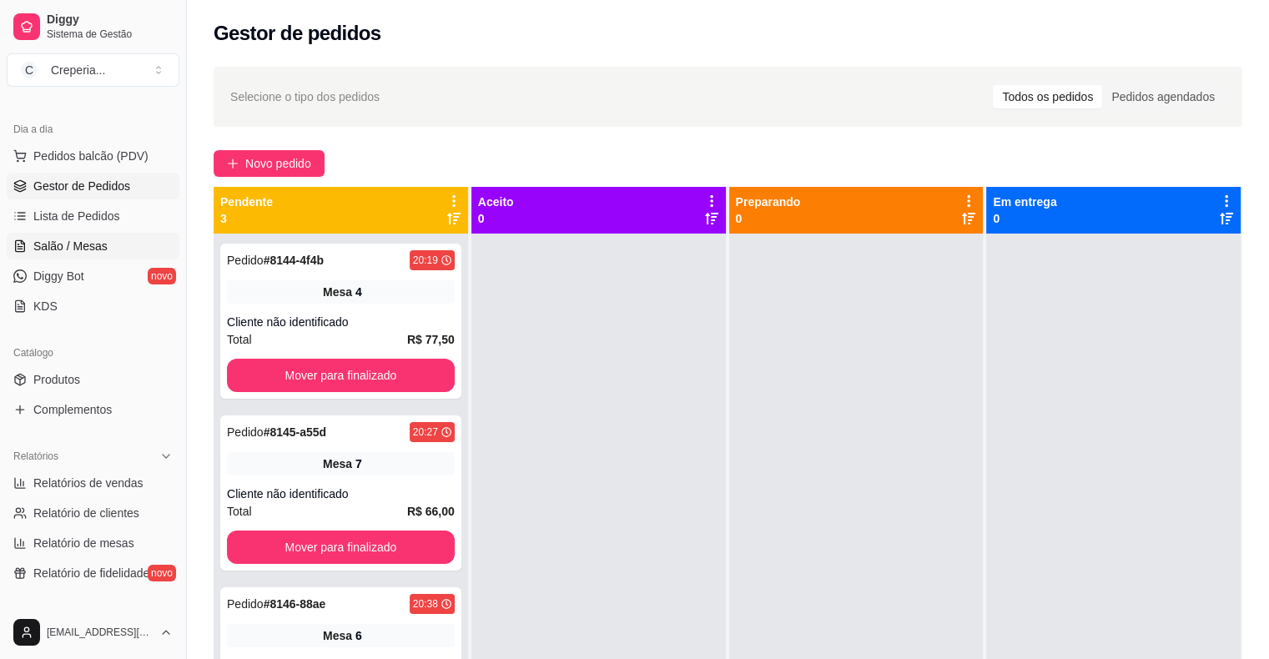
click at [103, 244] on span "Salão / Mesas" at bounding box center [70, 246] width 74 height 17
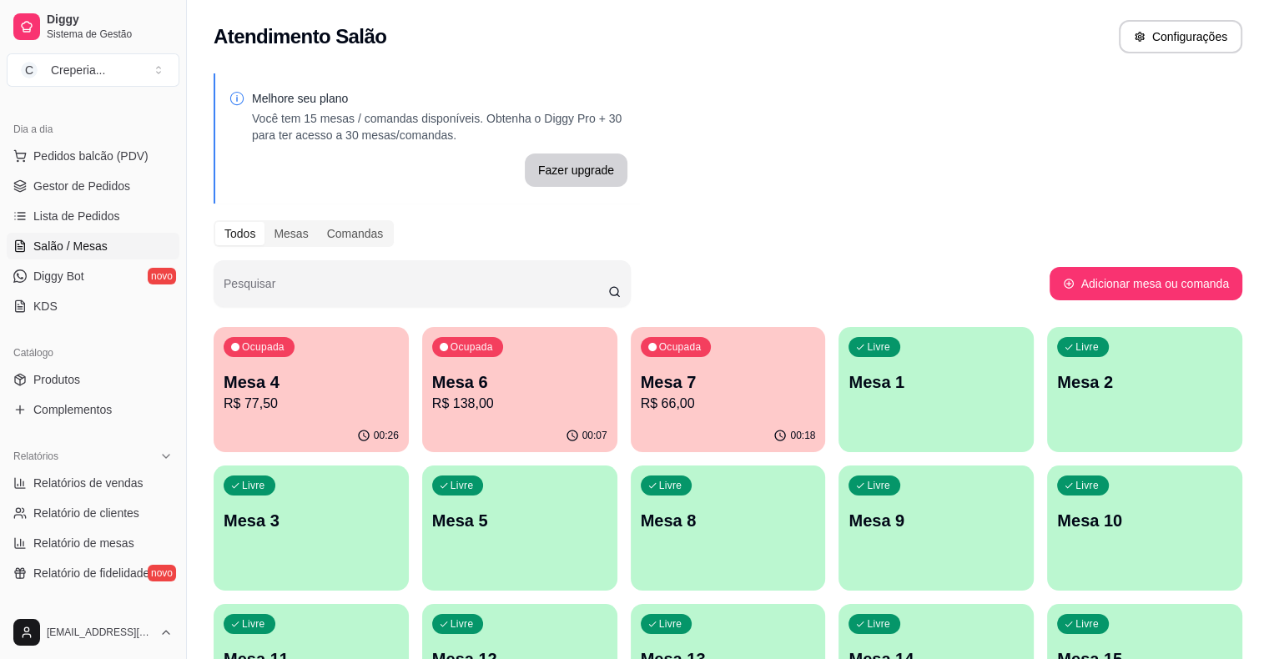
click at [288, 386] on p "Mesa 4" at bounding box center [311, 382] width 175 height 23
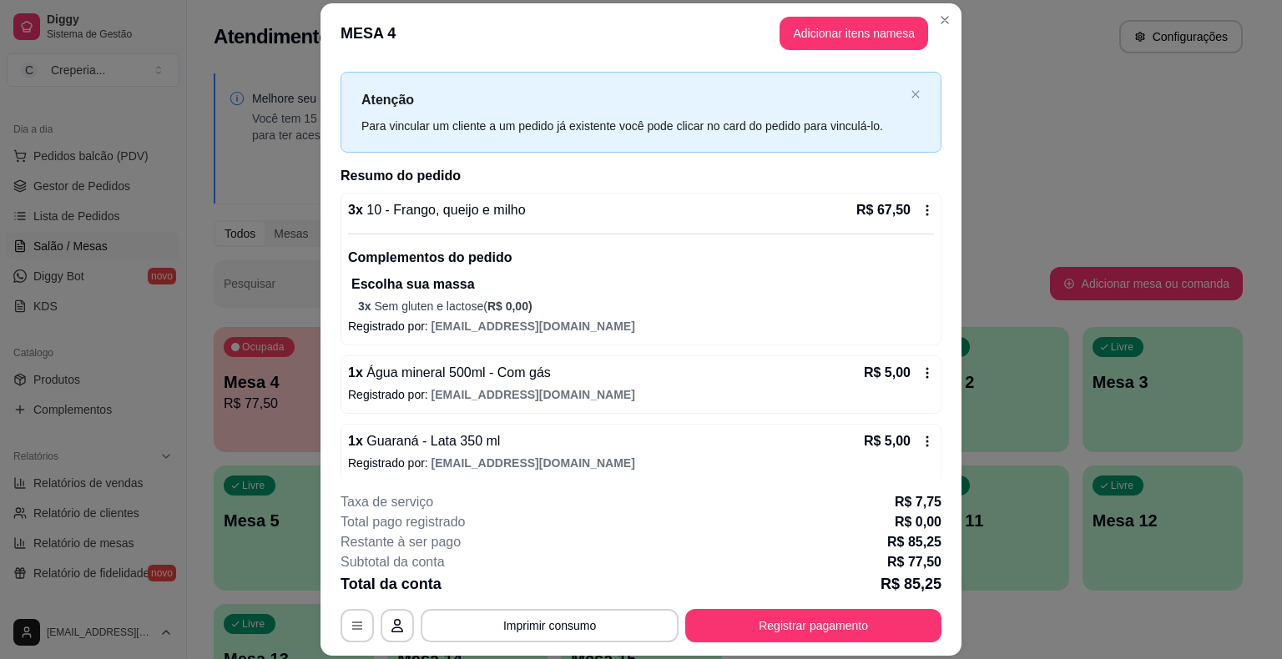
scroll to position [37, 0]
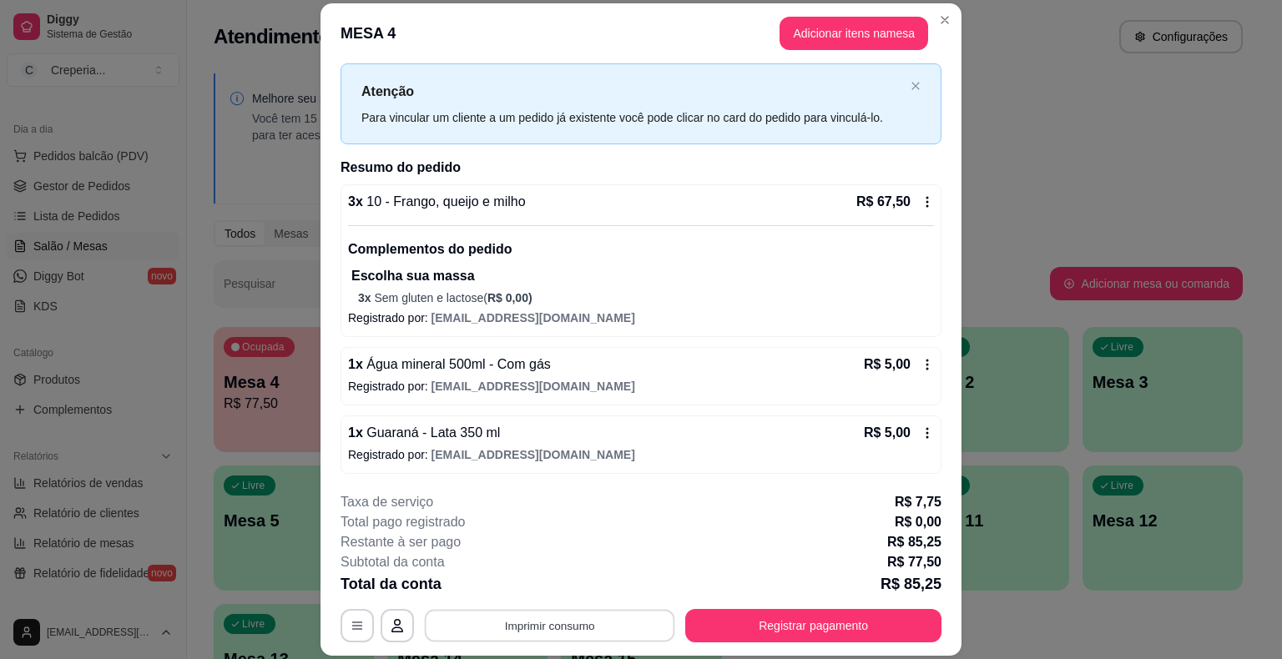
click at [537, 627] on button "Imprimir consumo" at bounding box center [550, 626] width 250 height 33
click at [539, 593] on button "IMPRESSORA" at bounding box center [548, 587] width 121 height 27
click at [811, 626] on button "Registrar pagamento" at bounding box center [813, 625] width 256 height 33
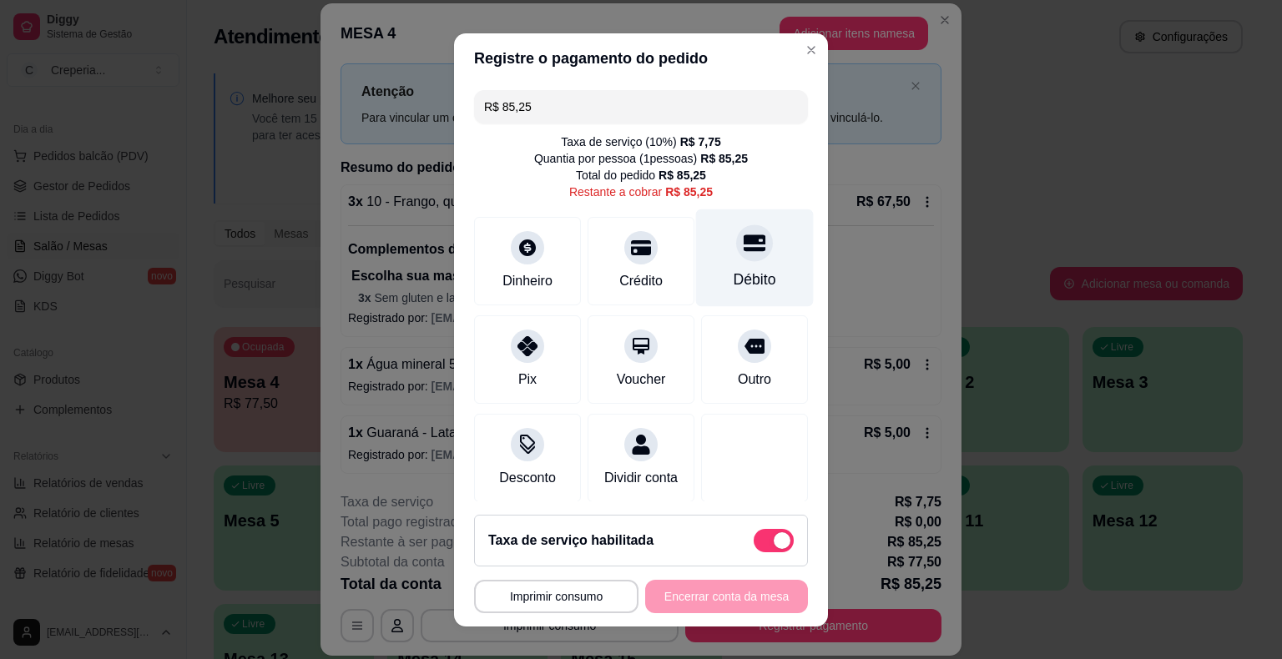
click at [744, 250] on icon at bounding box center [755, 242] width 22 height 17
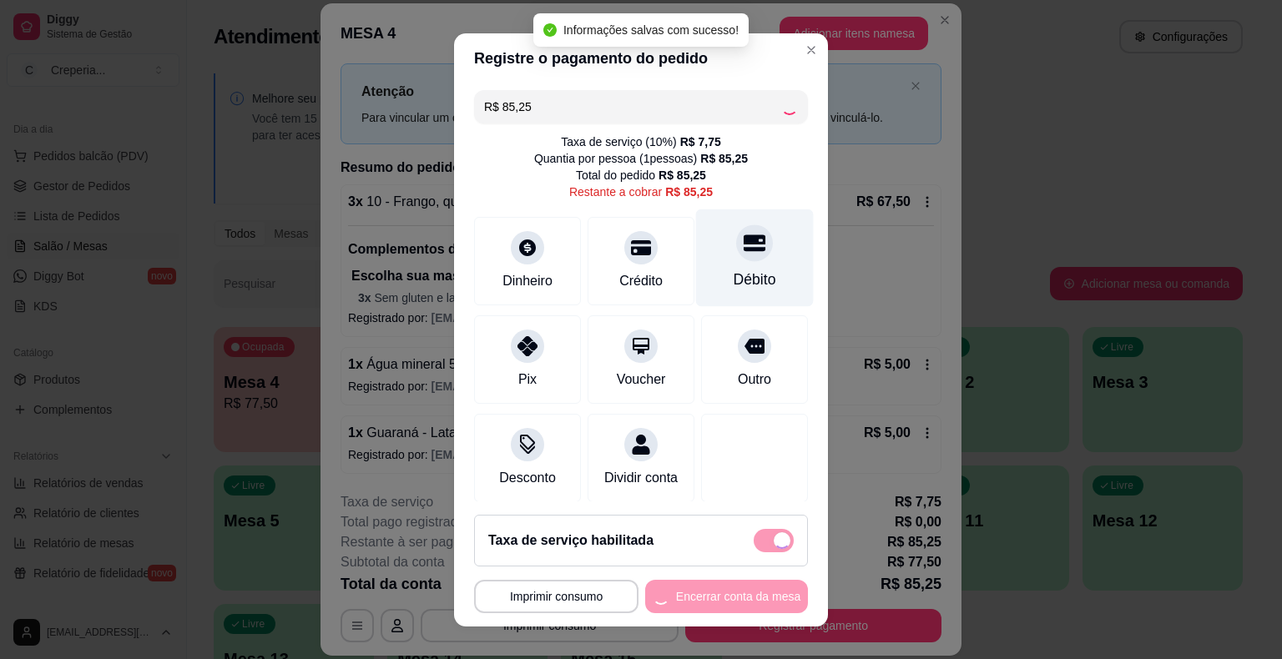
type input "R$ 0,00"
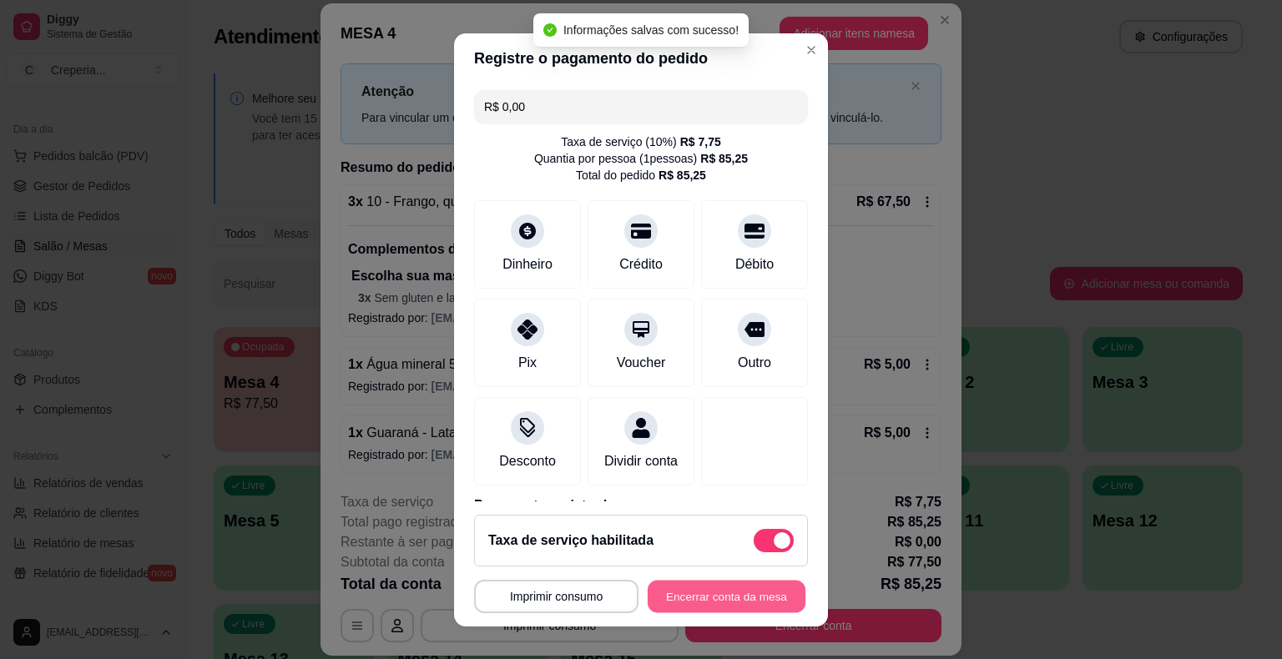
click at [661, 602] on button "Encerrar conta da mesa" at bounding box center [727, 596] width 158 height 33
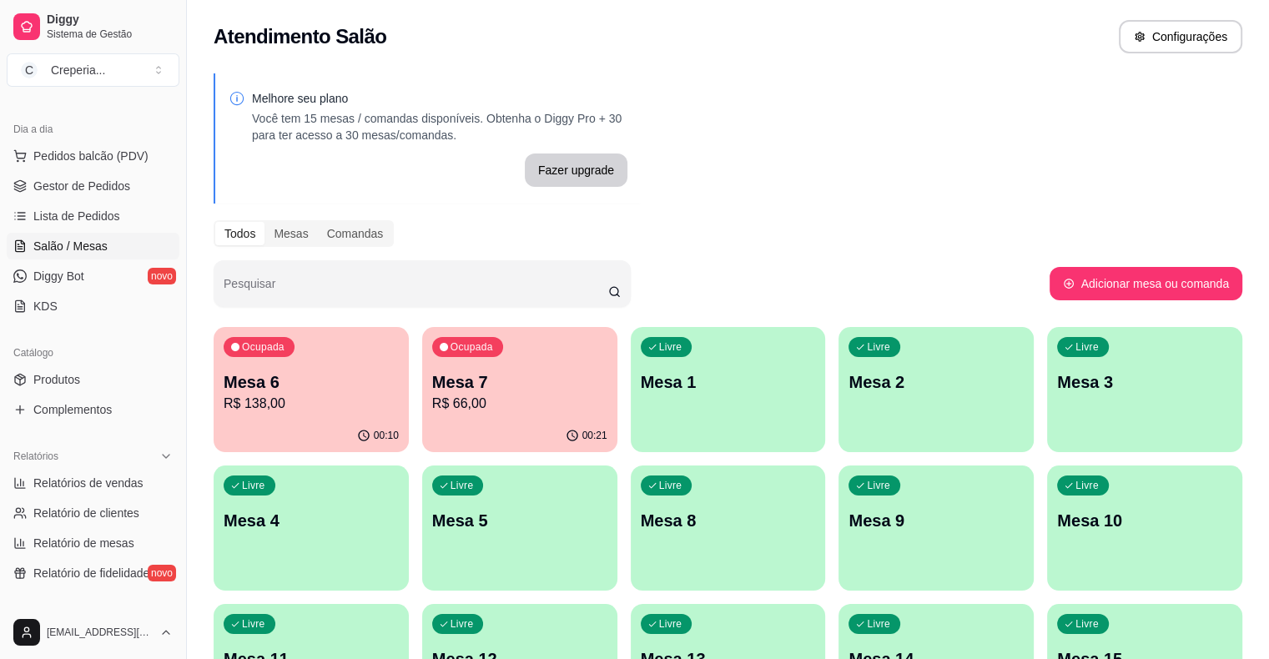
click at [461, 400] on p "R$ 66,00" at bounding box center [519, 404] width 175 height 20
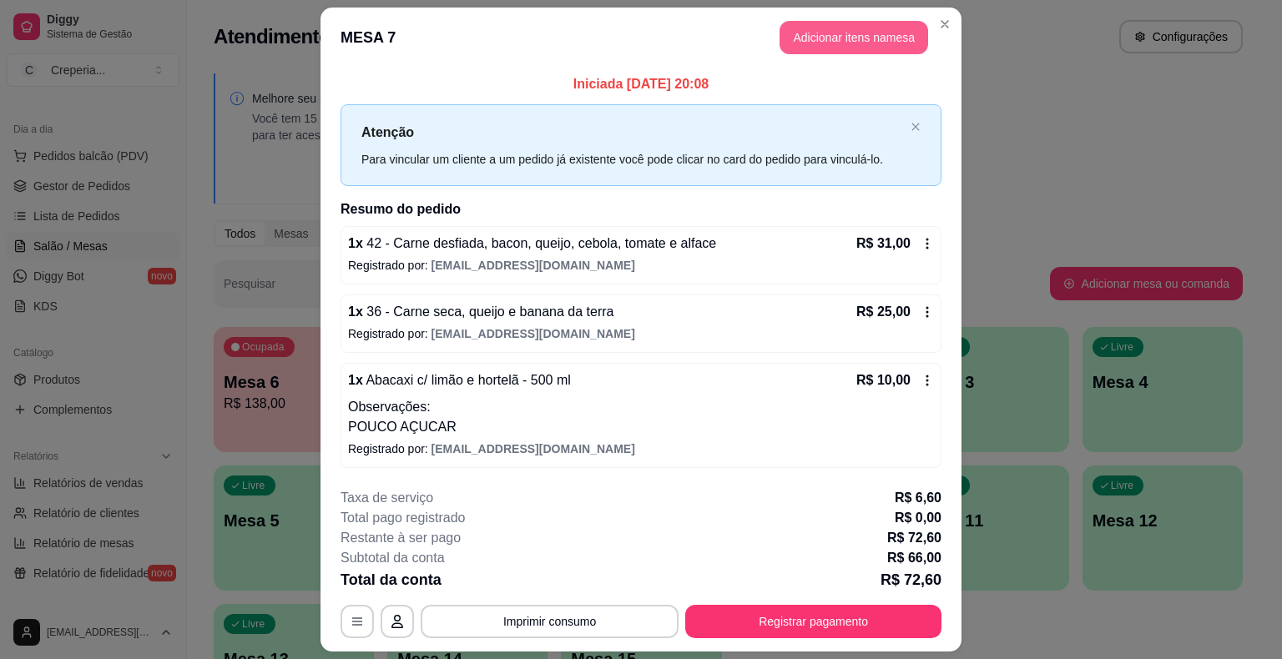
click at [874, 45] on button "Adicionar itens na mesa" at bounding box center [853, 37] width 149 height 33
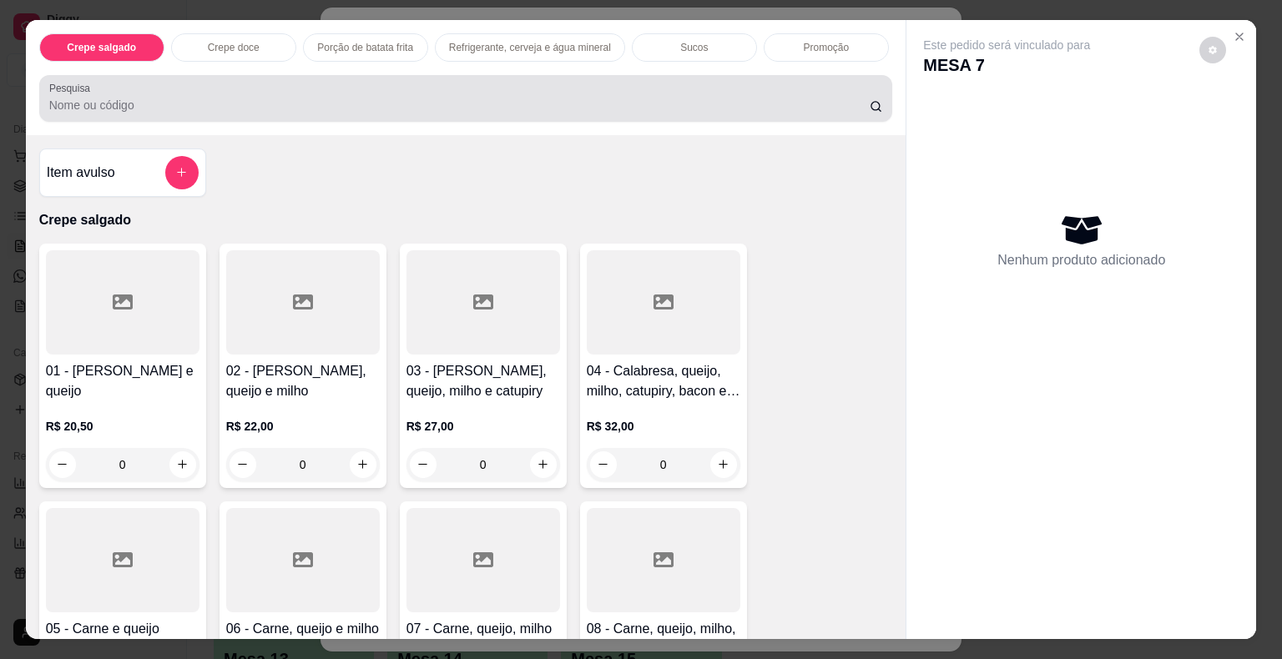
click at [396, 97] on input "Pesquisa" at bounding box center [459, 105] width 820 height 17
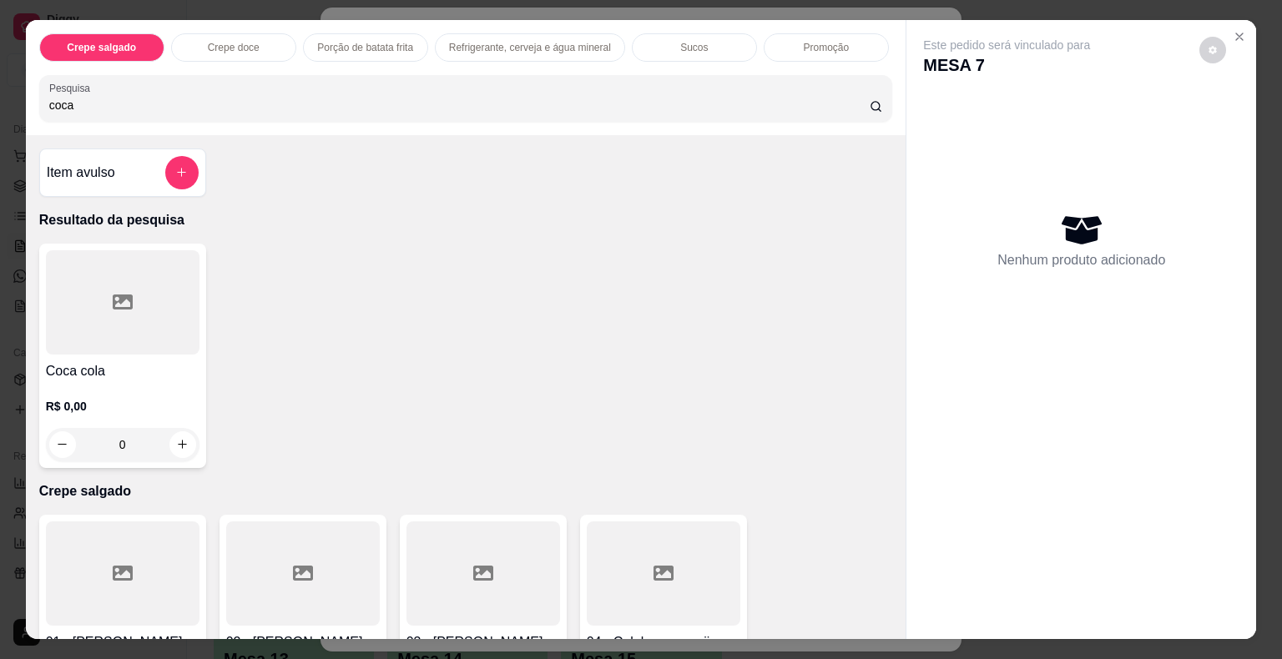
type input "coca"
click at [131, 297] on div at bounding box center [123, 302] width 154 height 104
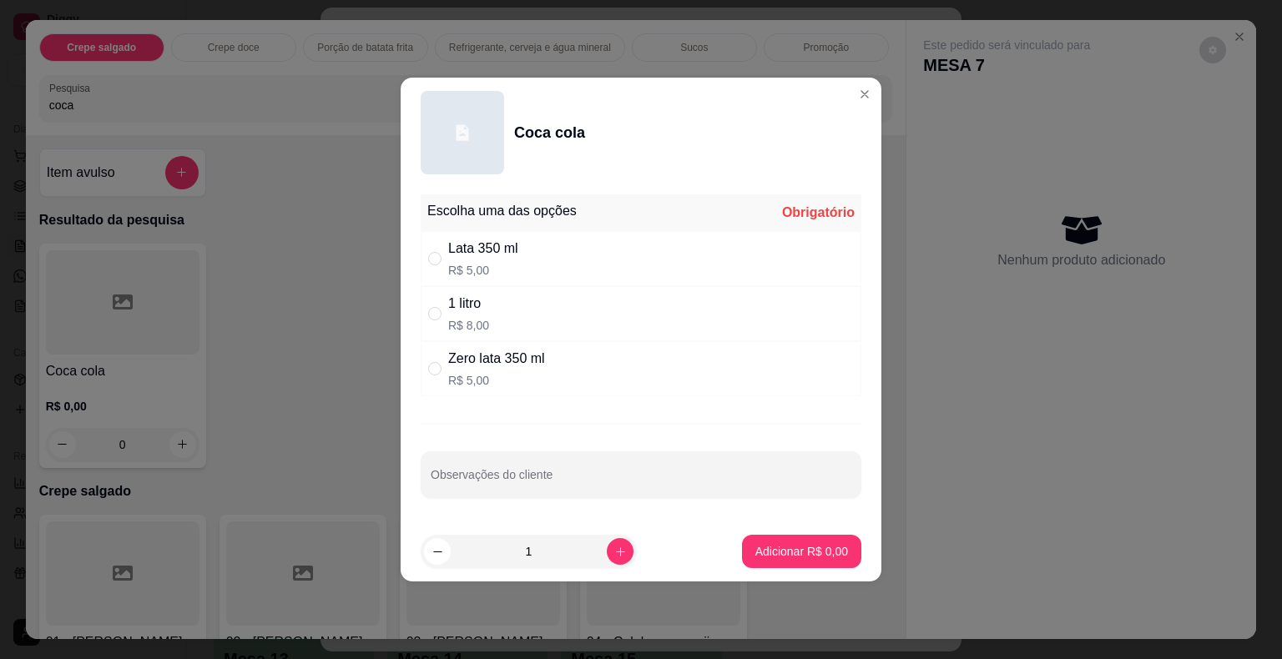
click at [482, 277] on p "R$ 5,00" at bounding box center [483, 270] width 70 height 17
radio input "true"
click at [777, 542] on button "Adicionar R$ 5,00" at bounding box center [802, 552] width 116 height 33
type input "1"
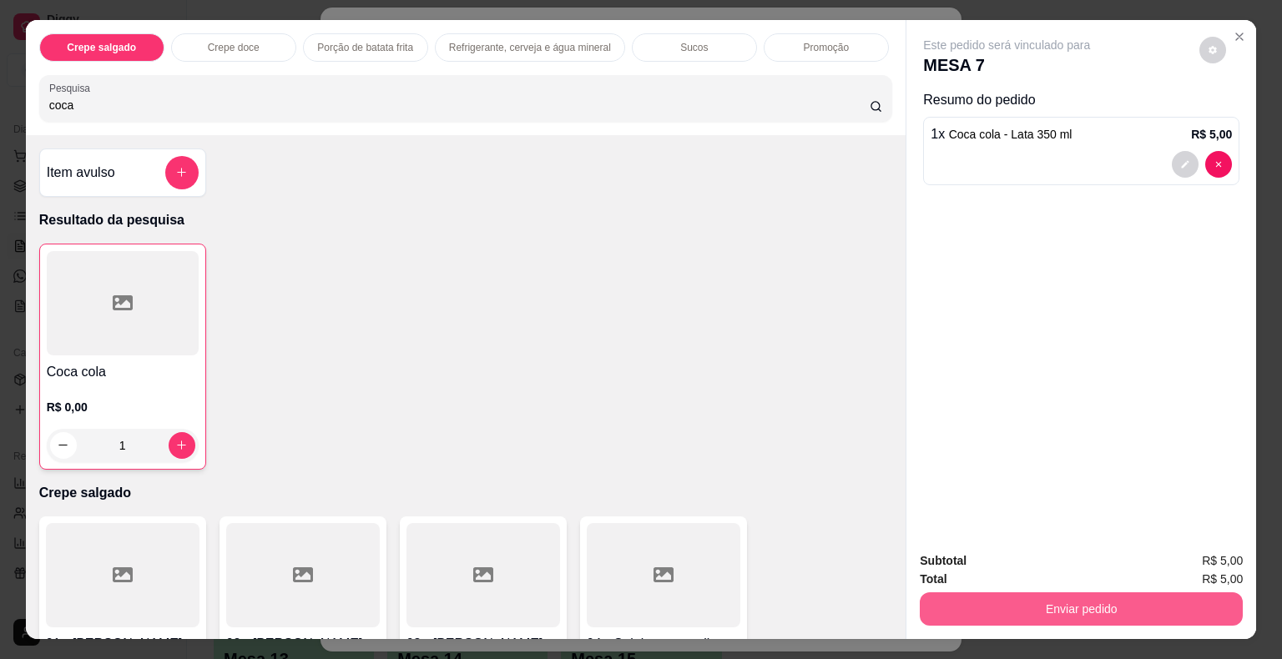
click at [978, 592] on button "Enviar pedido" at bounding box center [1081, 608] width 323 height 33
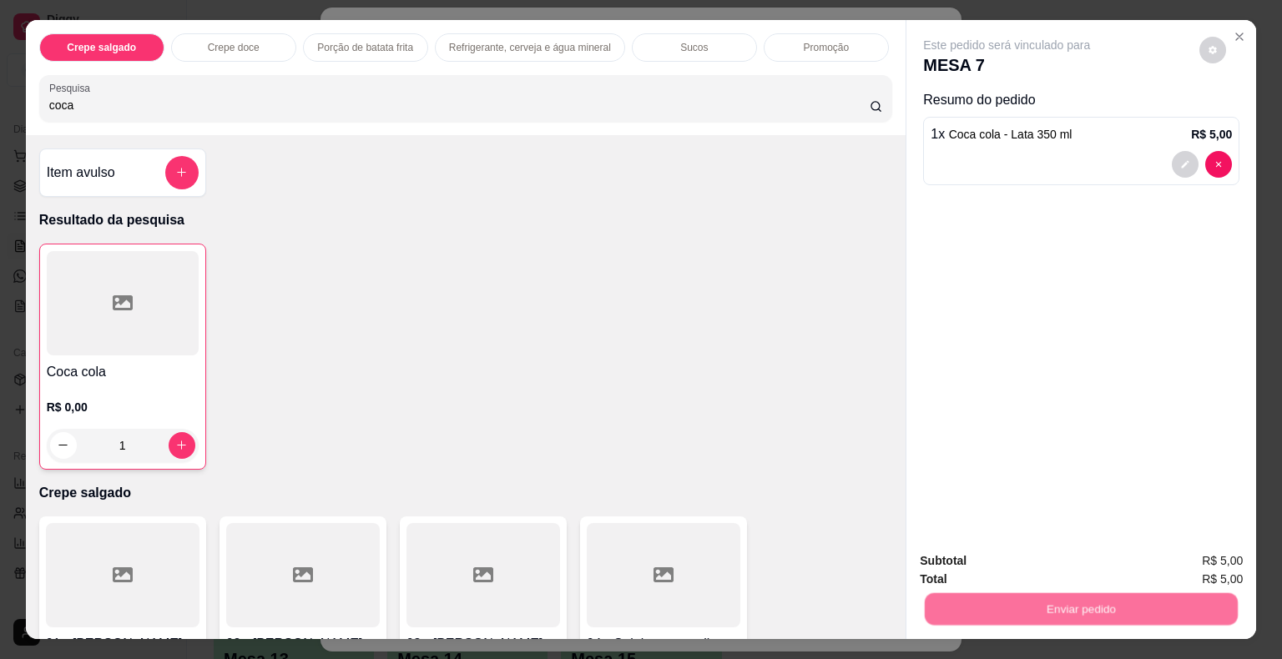
click at [978, 549] on button "Não registrar e enviar pedido" at bounding box center [1025, 562] width 169 height 31
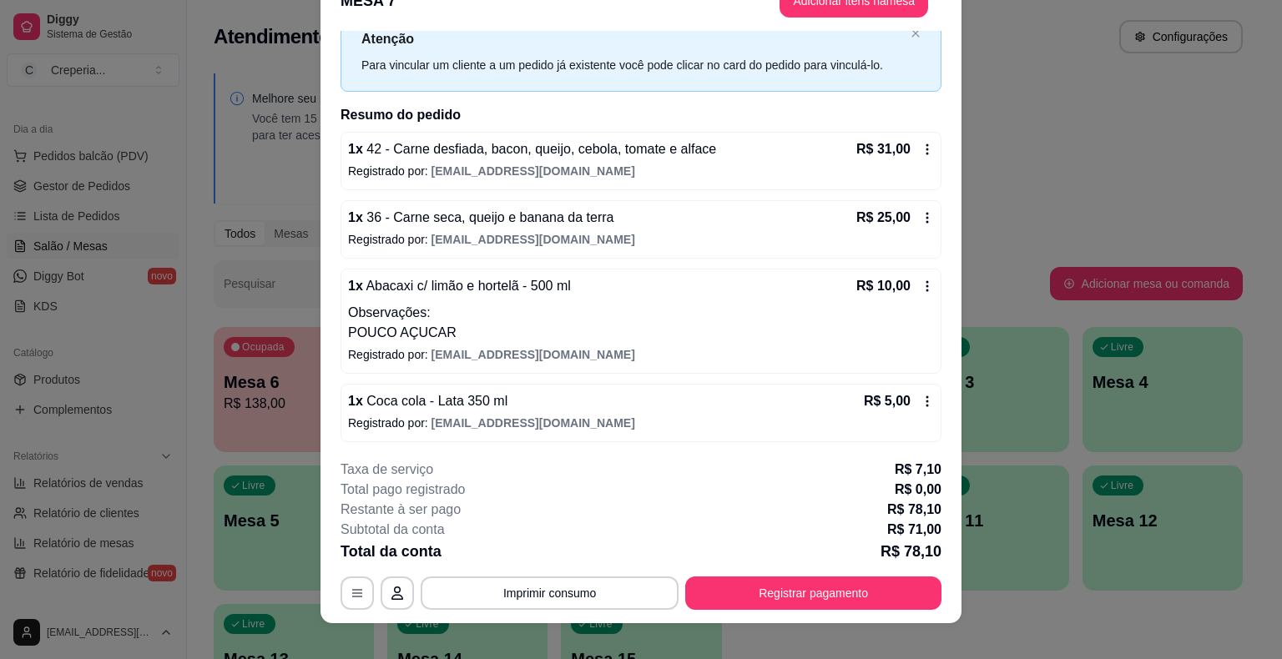
scroll to position [50, 0]
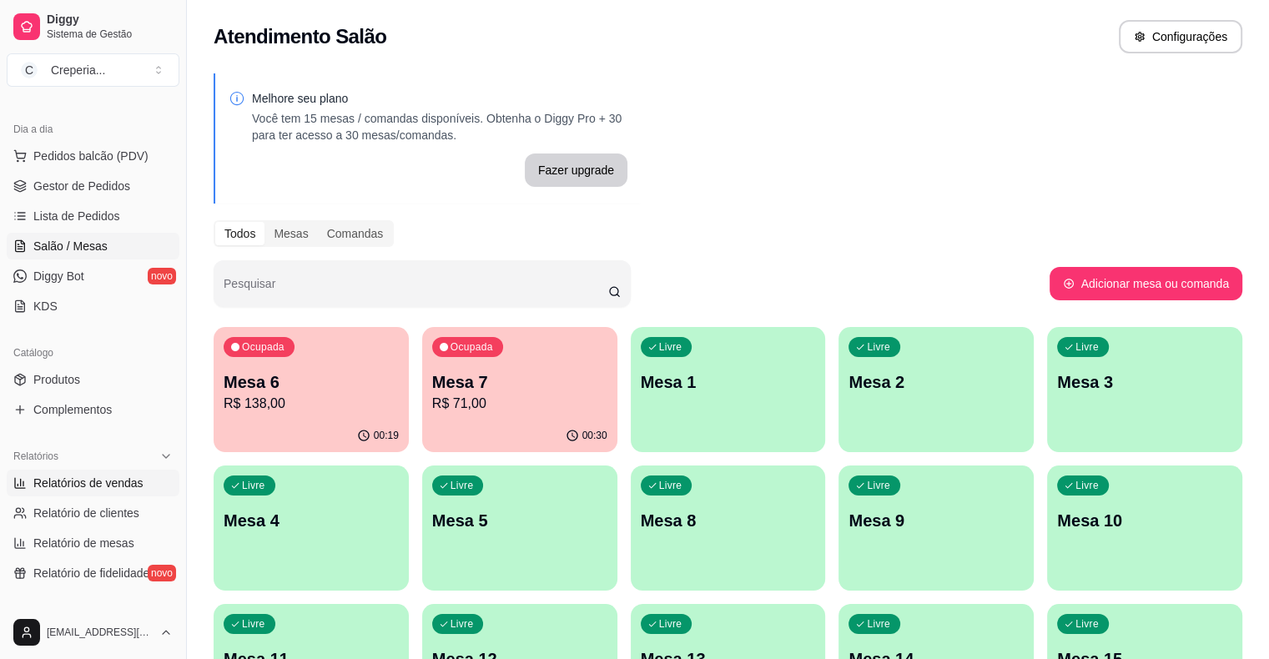
click at [132, 481] on span "Relatórios de vendas" at bounding box center [88, 483] width 110 height 17
select select "ALL"
select select "0"
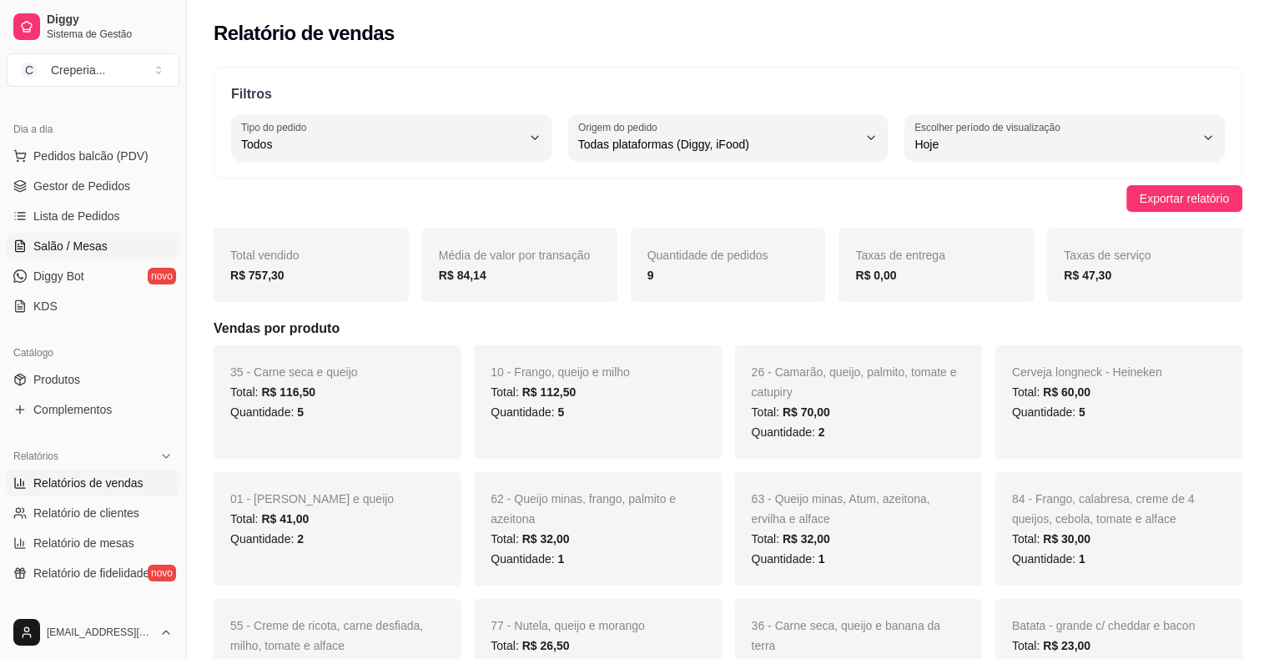
click at [94, 244] on span "Salão / Mesas" at bounding box center [70, 246] width 74 height 17
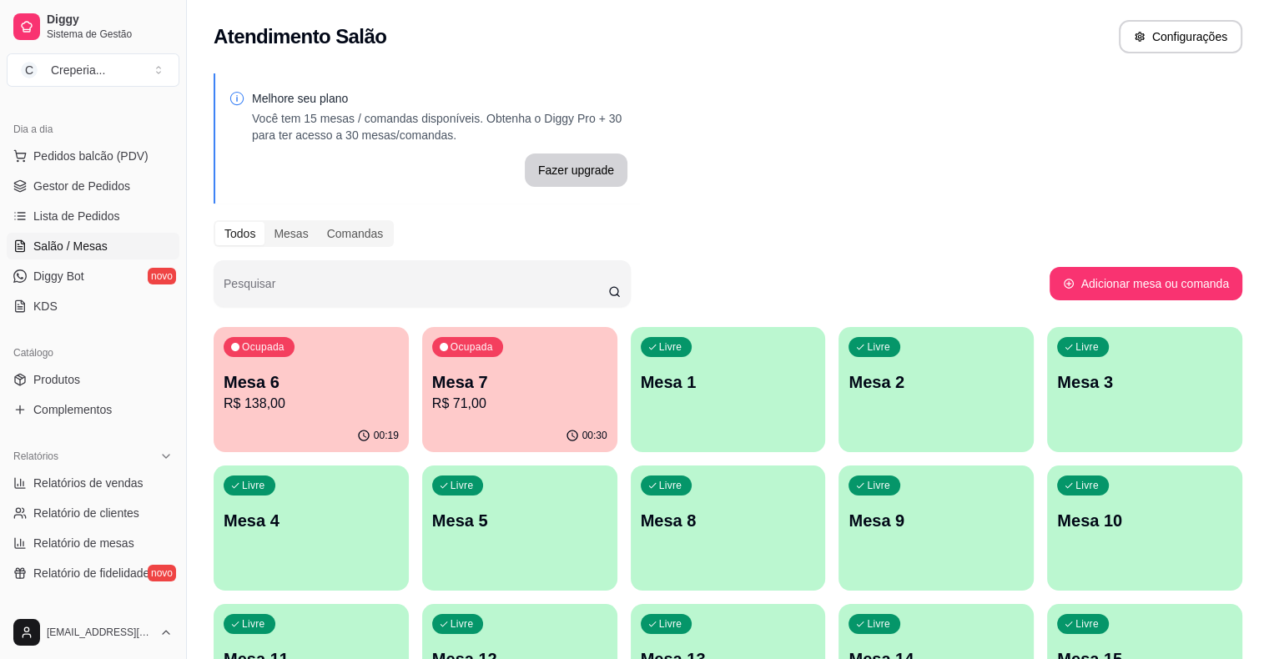
click at [432, 382] on p "Mesa 7" at bounding box center [519, 382] width 175 height 23
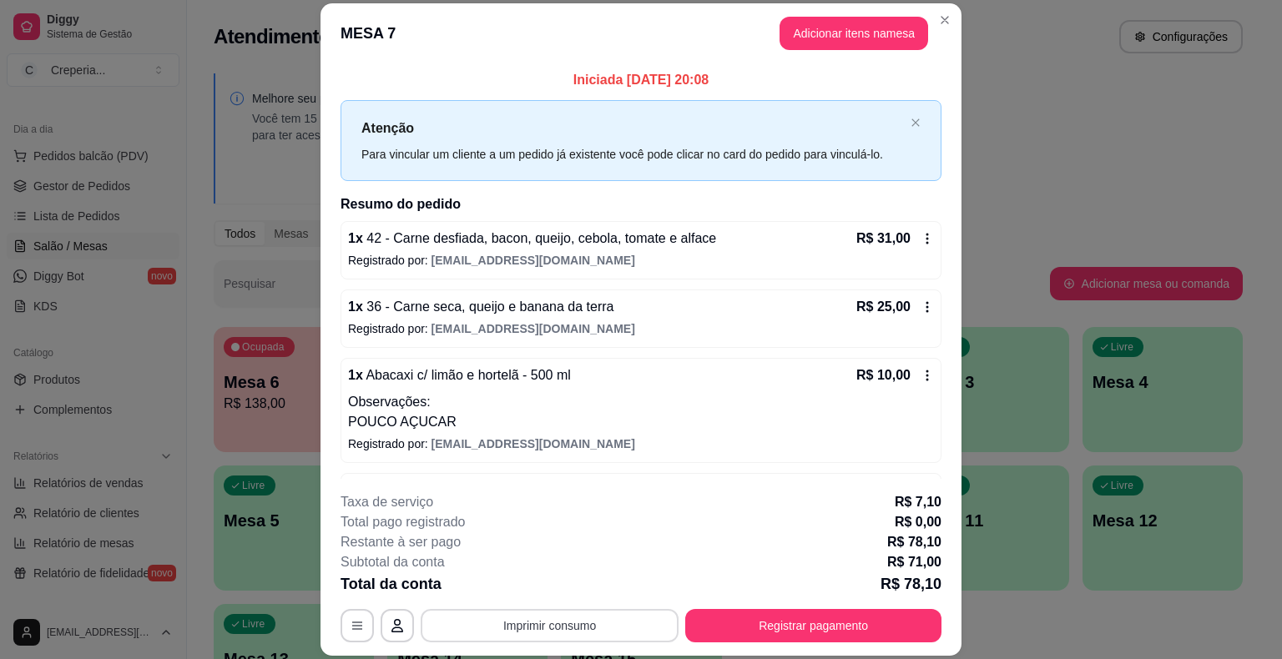
click at [547, 635] on button "Imprimir consumo" at bounding box center [550, 625] width 258 height 33
click at [531, 593] on button "IMPRESSORA" at bounding box center [548, 587] width 117 height 26
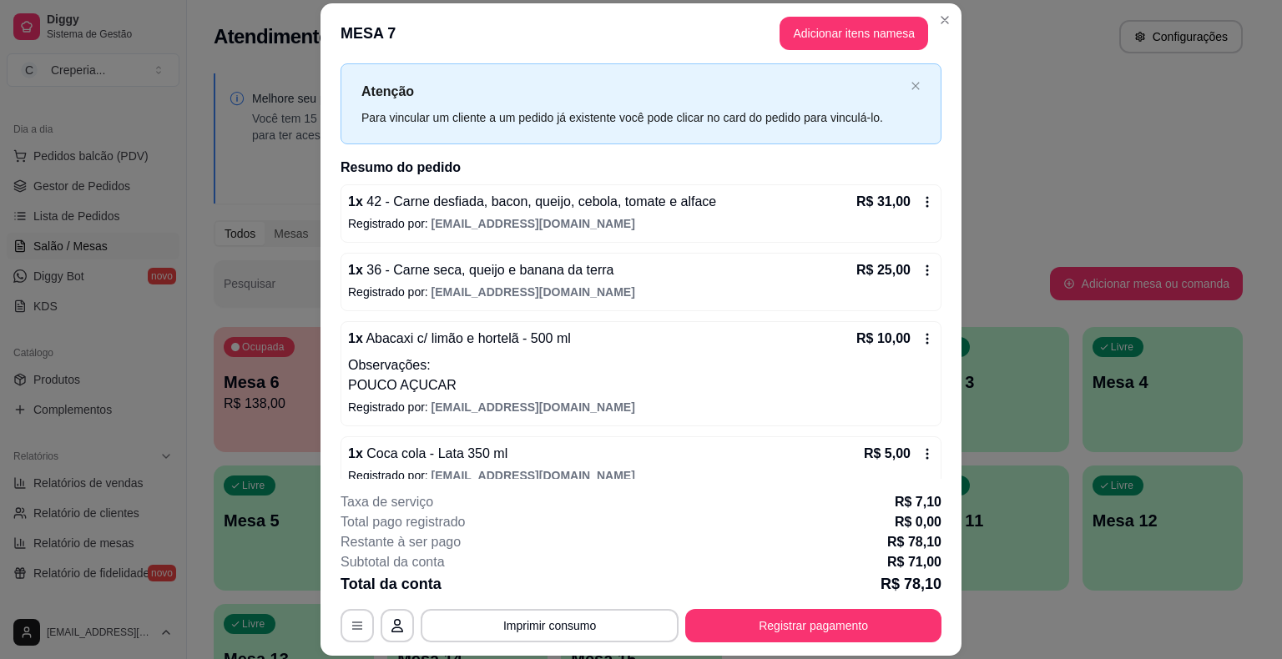
scroll to position [57, 0]
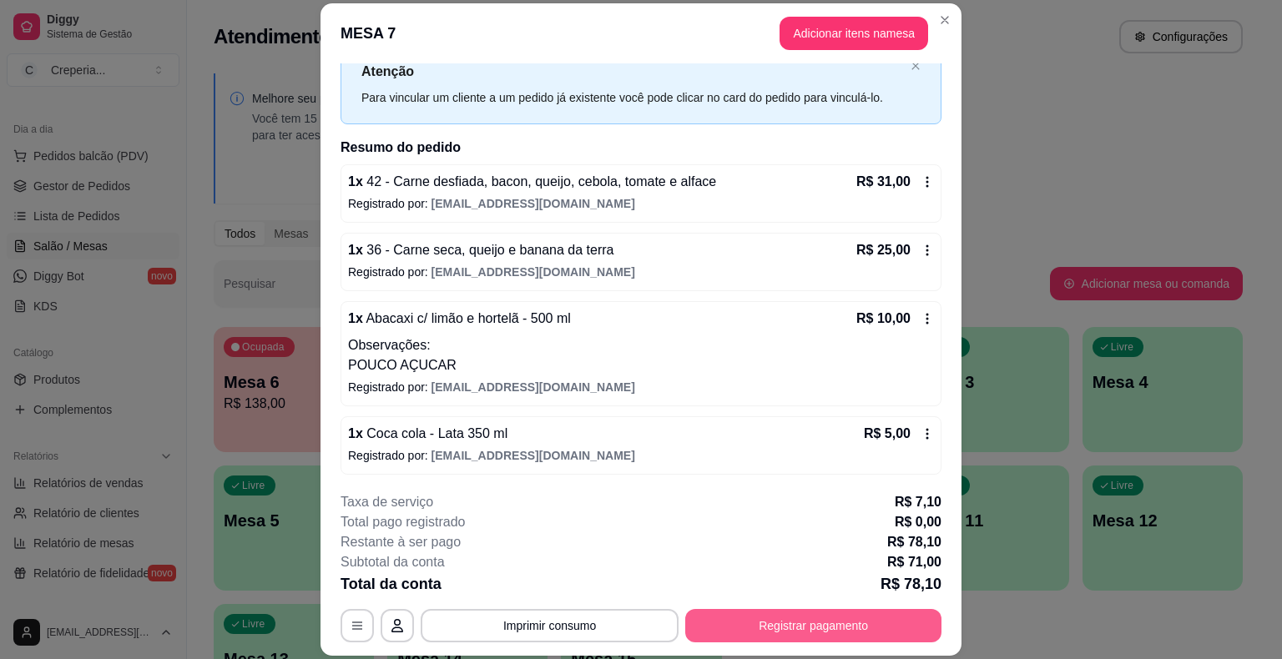
click at [780, 622] on button "Registrar pagamento" at bounding box center [813, 625] width 256 height 33
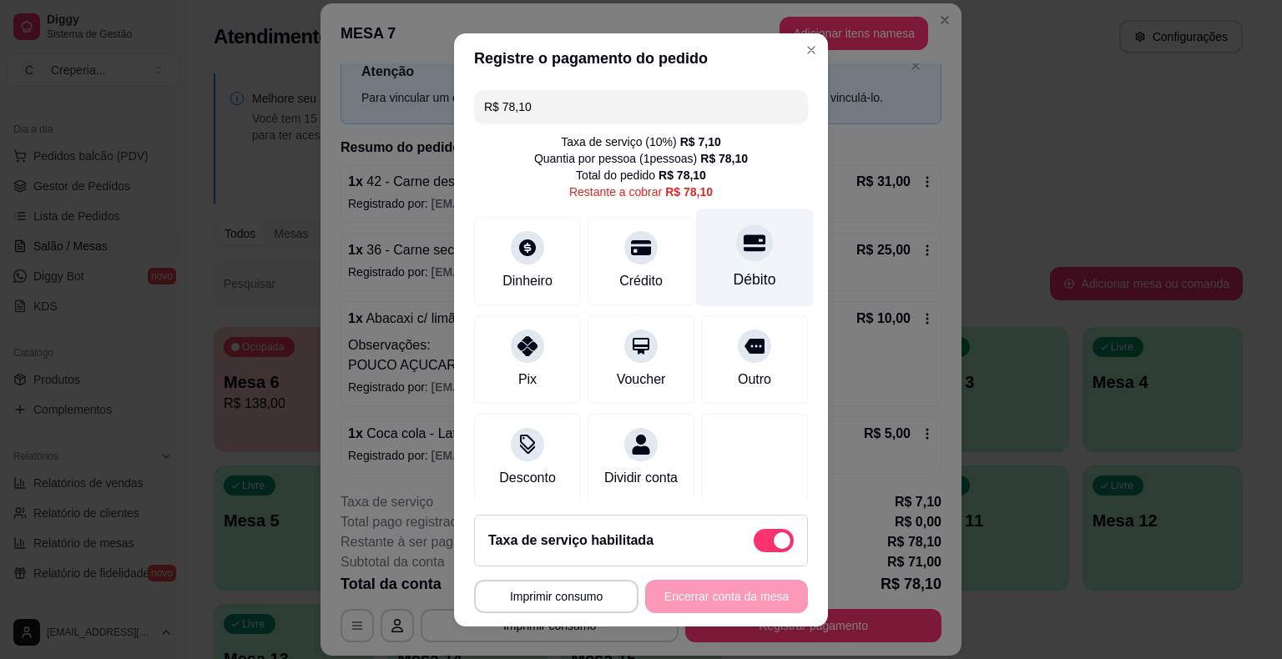
click at [744, 246] on icon at bounding box center [755, 242] width 22 height 17
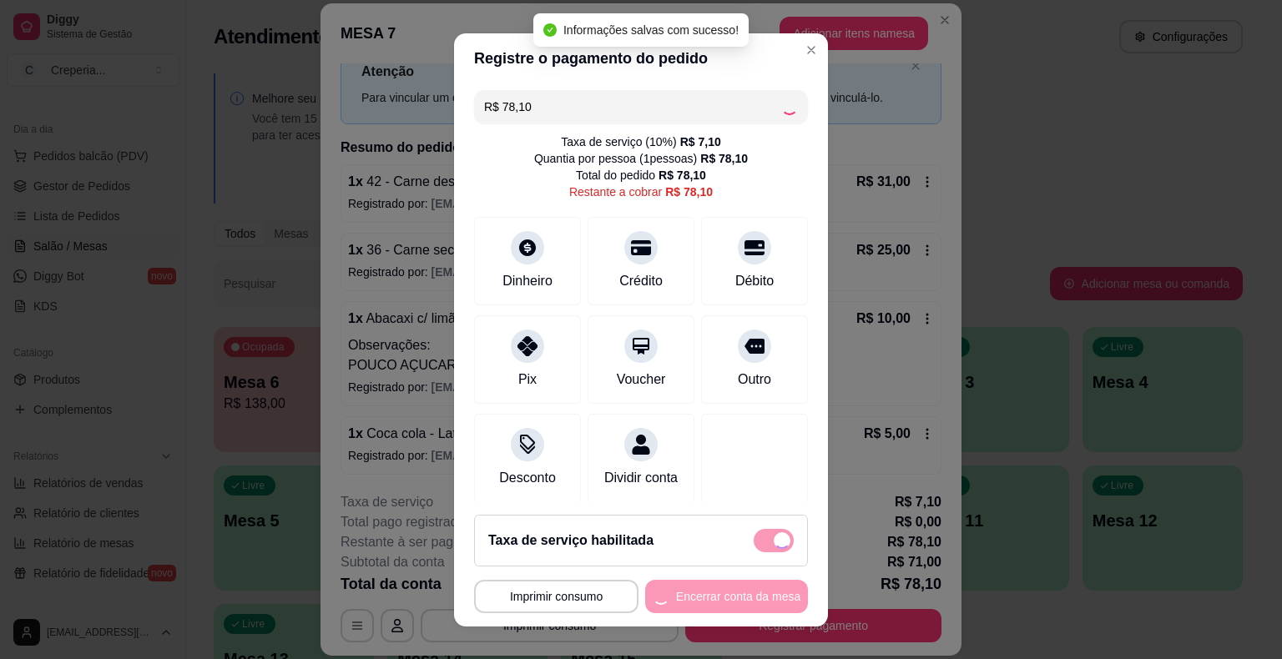
type input "R$ 0,00"
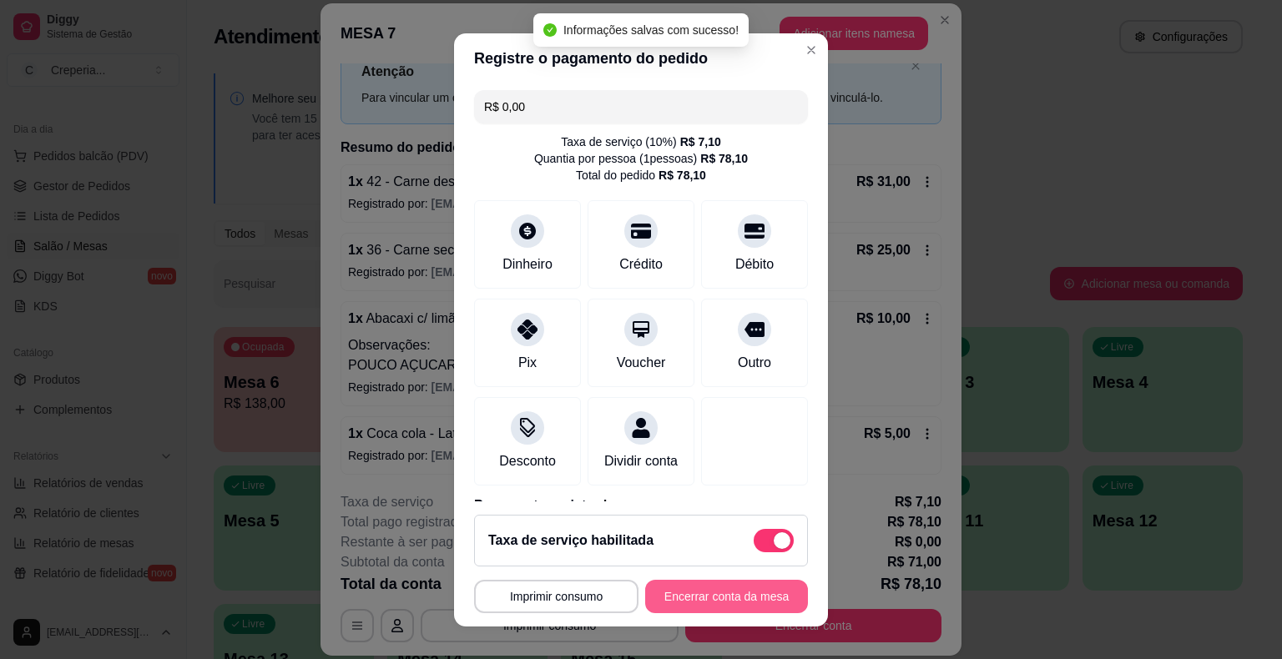
click at [705, 596] on button "Encerrar conta da mesa" at bounding box center [726, 596] width 163 height 33
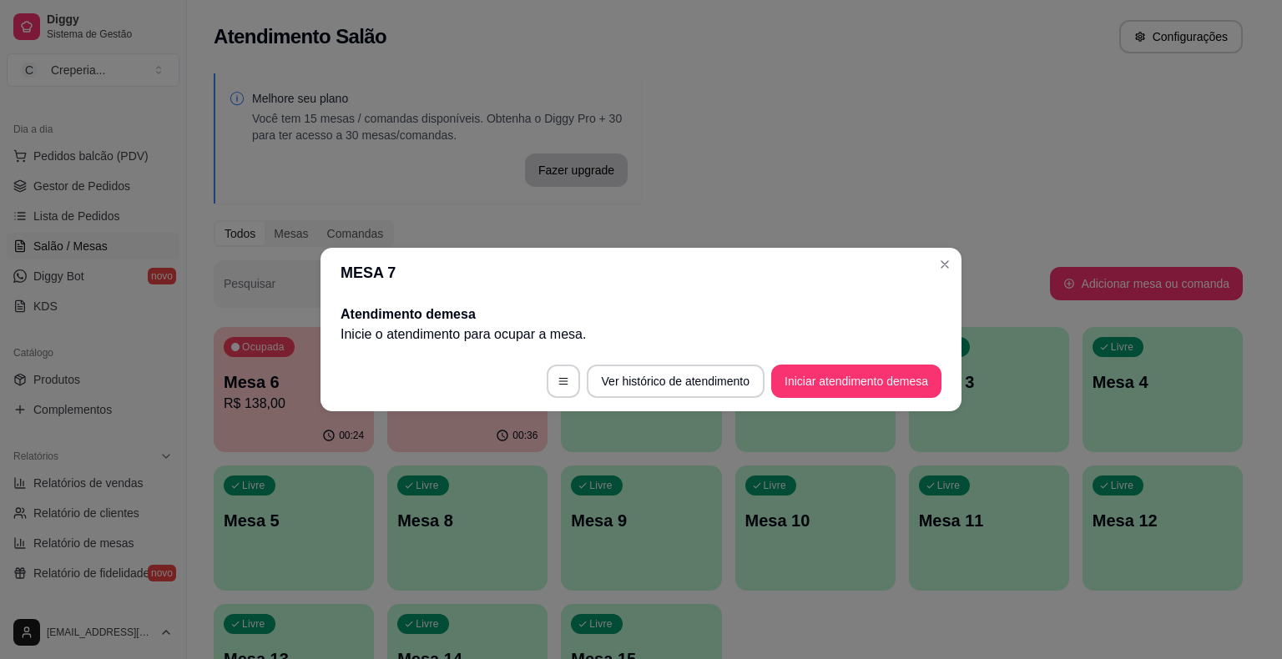
scroll to position [0, 0]
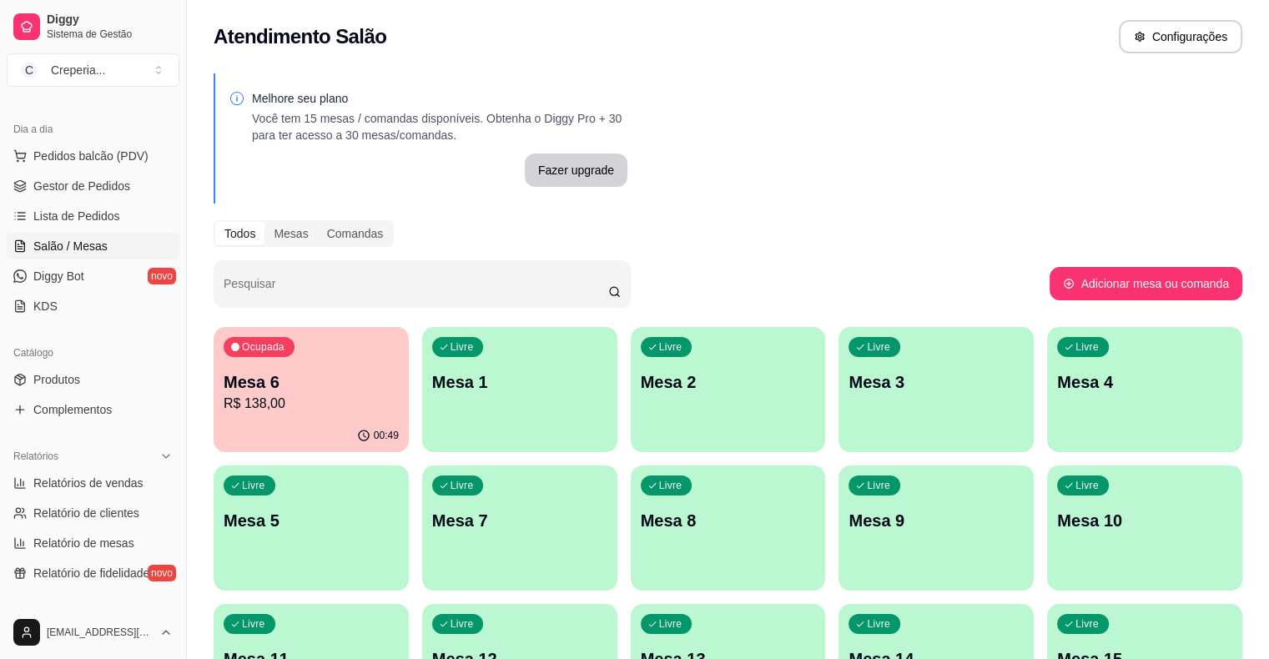
click at [303, 391] on p "Mesa 6" at bounding box center [311, 382] width 175 height 23
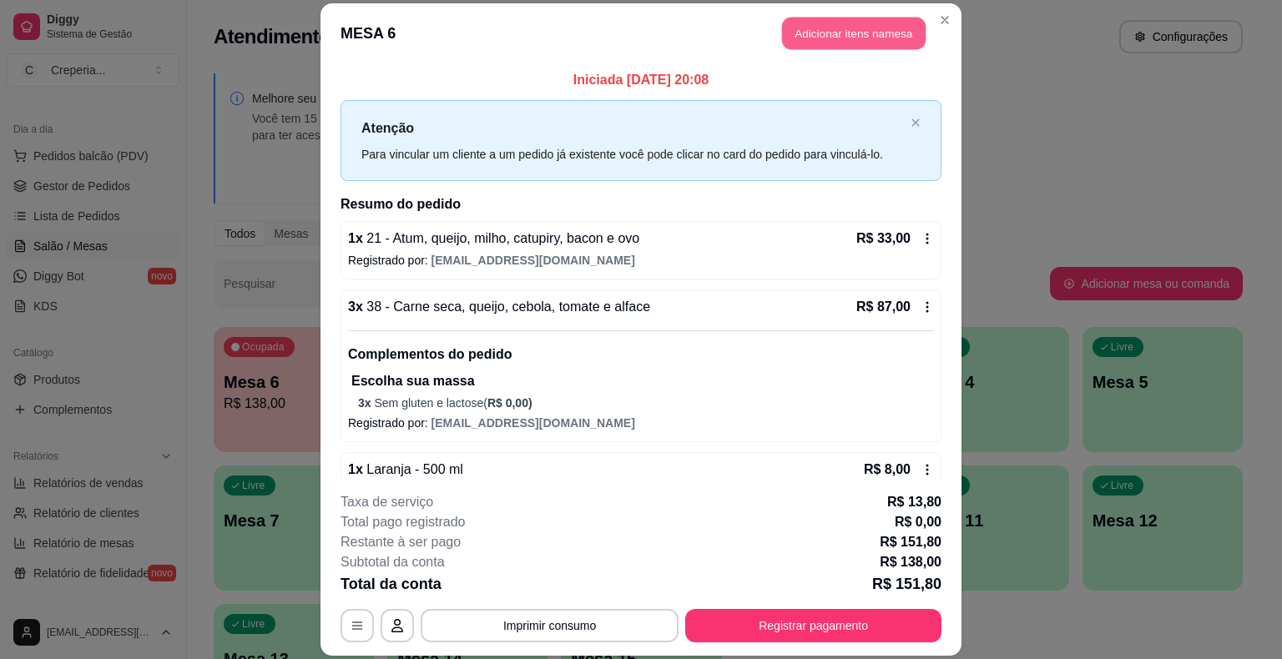
click at [819, 38] on button "Adicionar itens na mesa" at bounding box center [854, 34] width 144 height 33
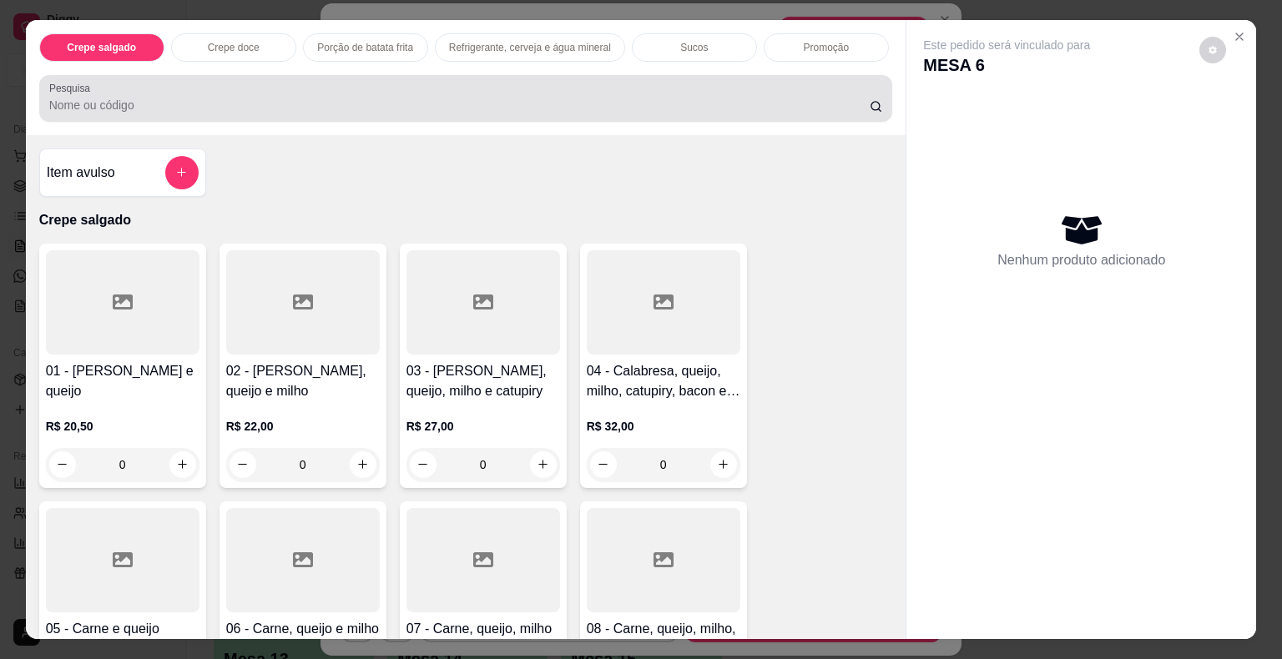
click at [224, 97] on input "Pesquisa" at bounding box center [459, 105] width 820 height 17
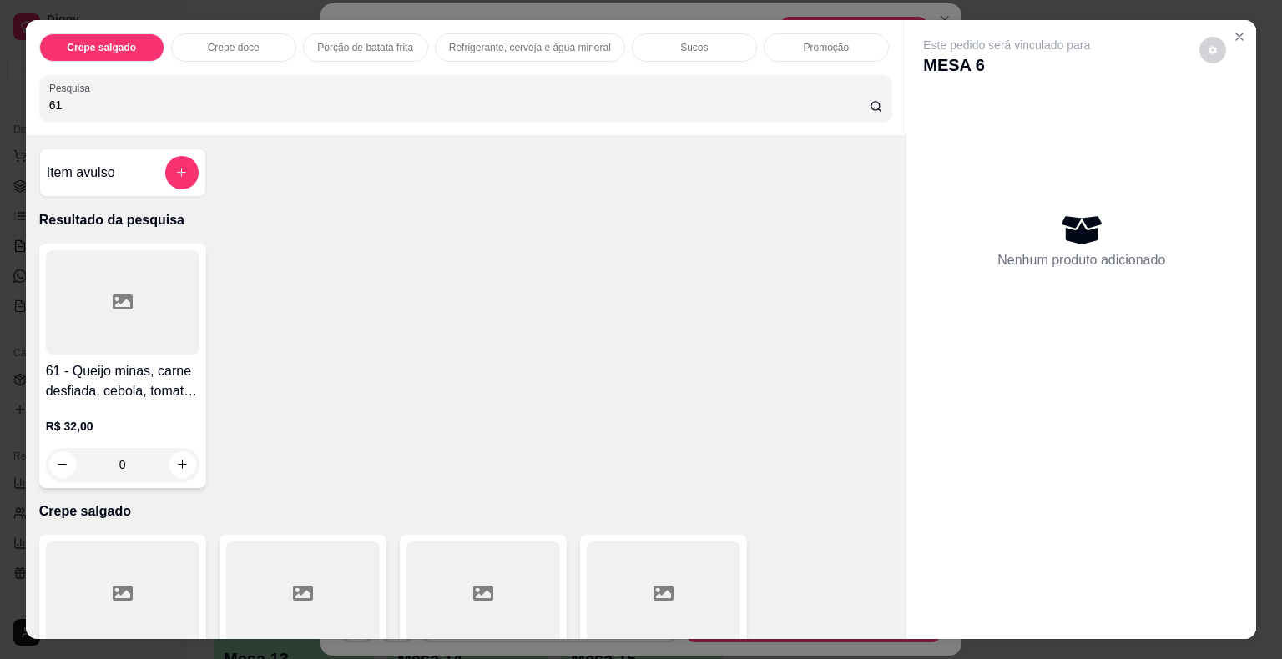
click at [133, 312] on div at bounding box center [123, 302] width 154 height 104
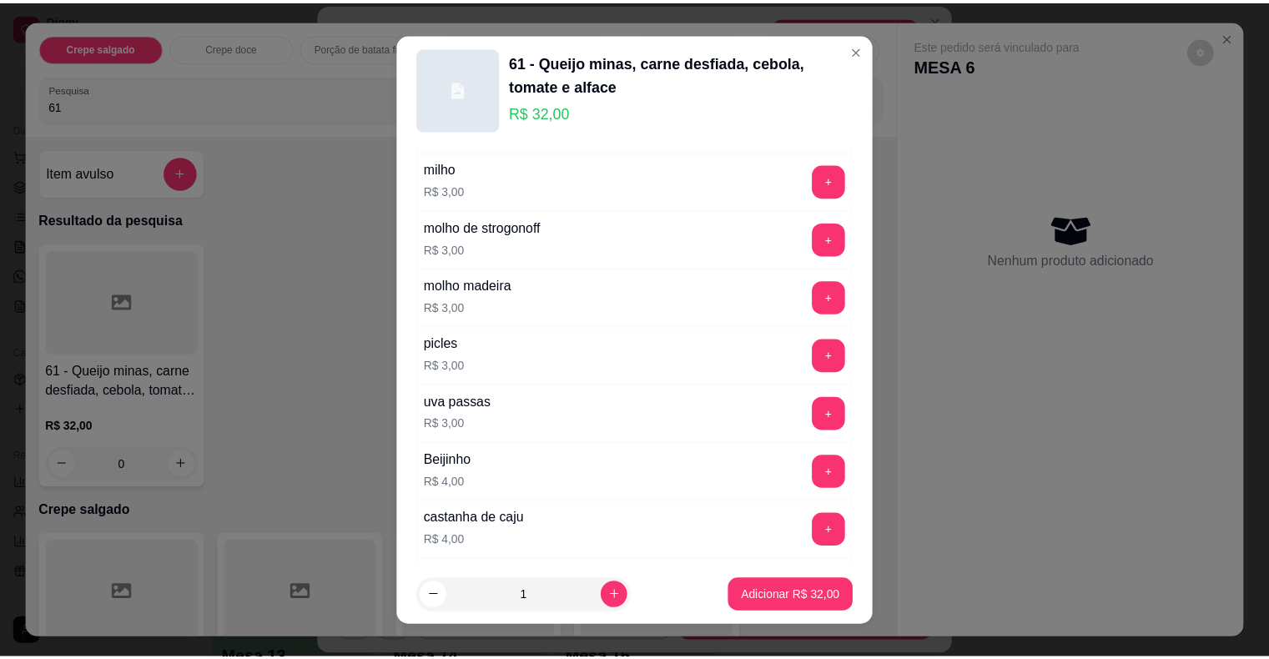
scroll to position [1252, 0]
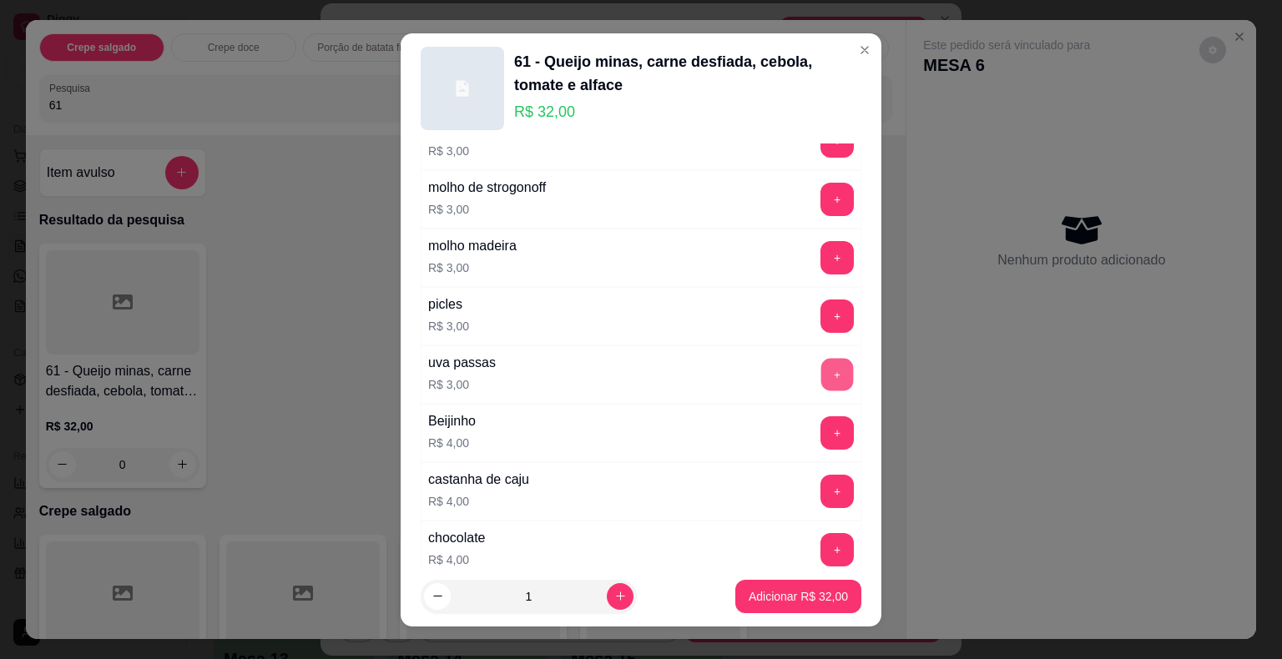
click at [821, 368] on button "+" at bounding box center [837, 374] width 33 height 33
click at [775, 595] on p "Adicionar R$ 35,00" at bounding box center [798, 596] width 97 height 16
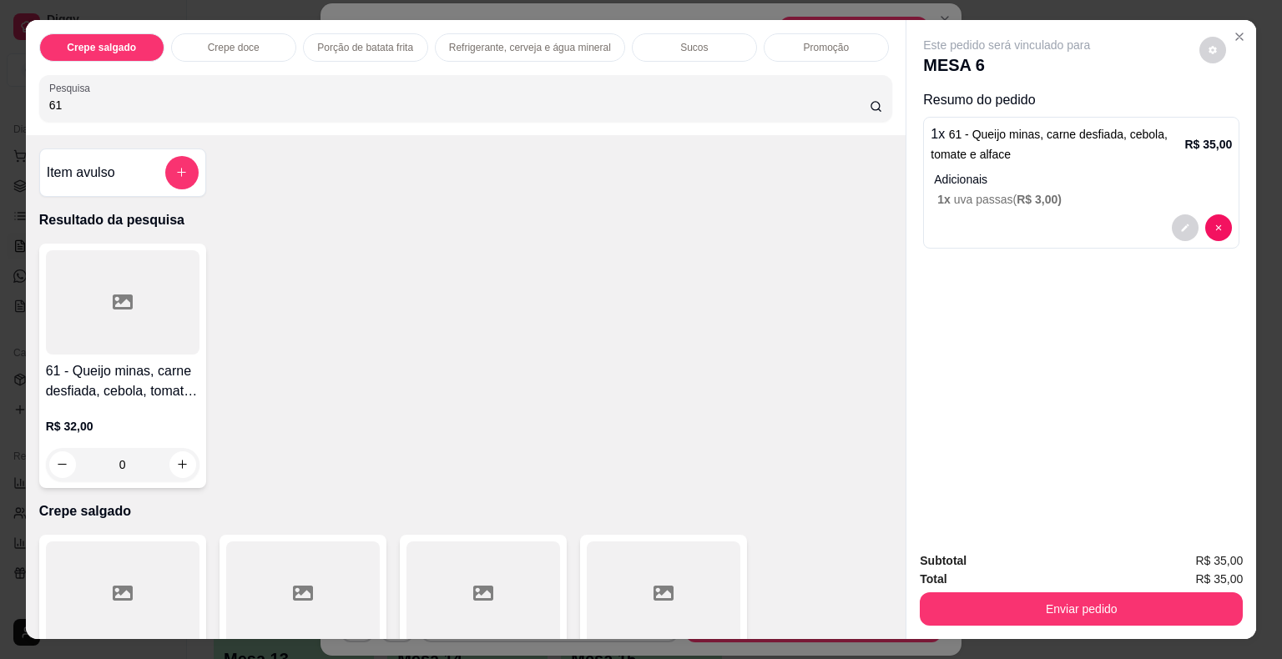
drag, startPoint x: 98, startPoint y: 97, endPoint x: 0, endPoint y: 116, distance: 100.3
click at [0, 116] on div "Crepe salgado Crepe doce Porção de batata frita Refrigerante, cerveja e água mi…" at bounding box center [641, 329] width 1282 height 659
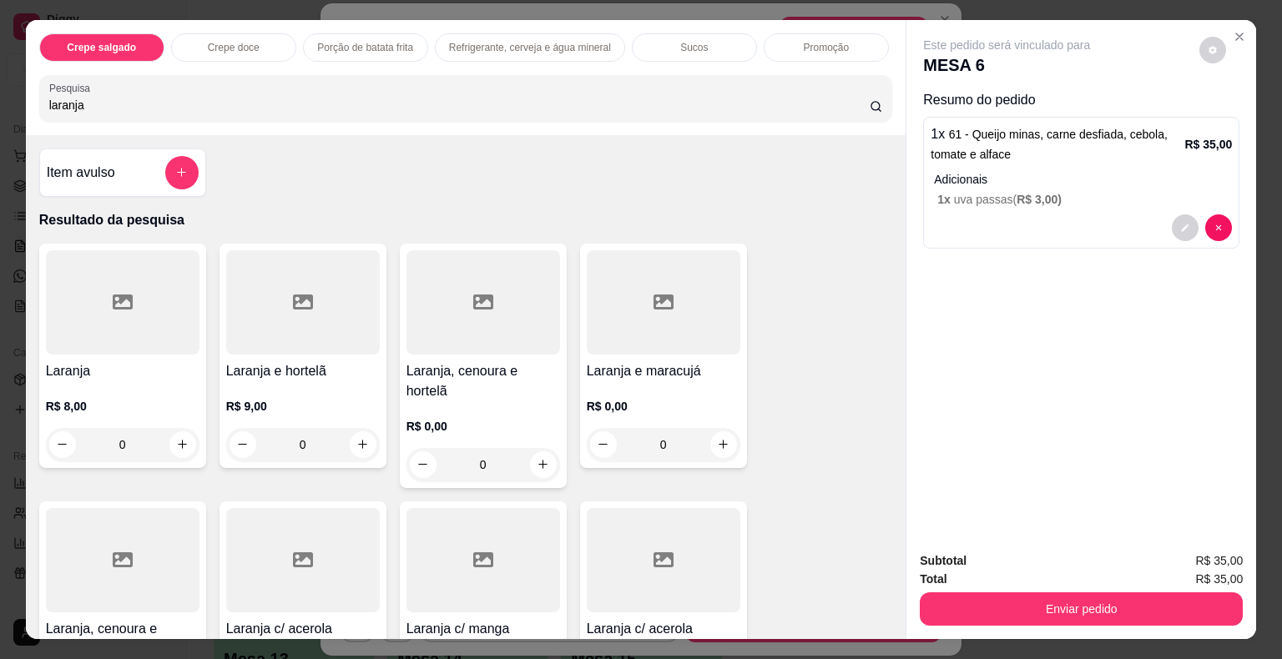
type input "laranja"
click at [129, 270] on div at bounding box center [123, 302] width 154 height 104
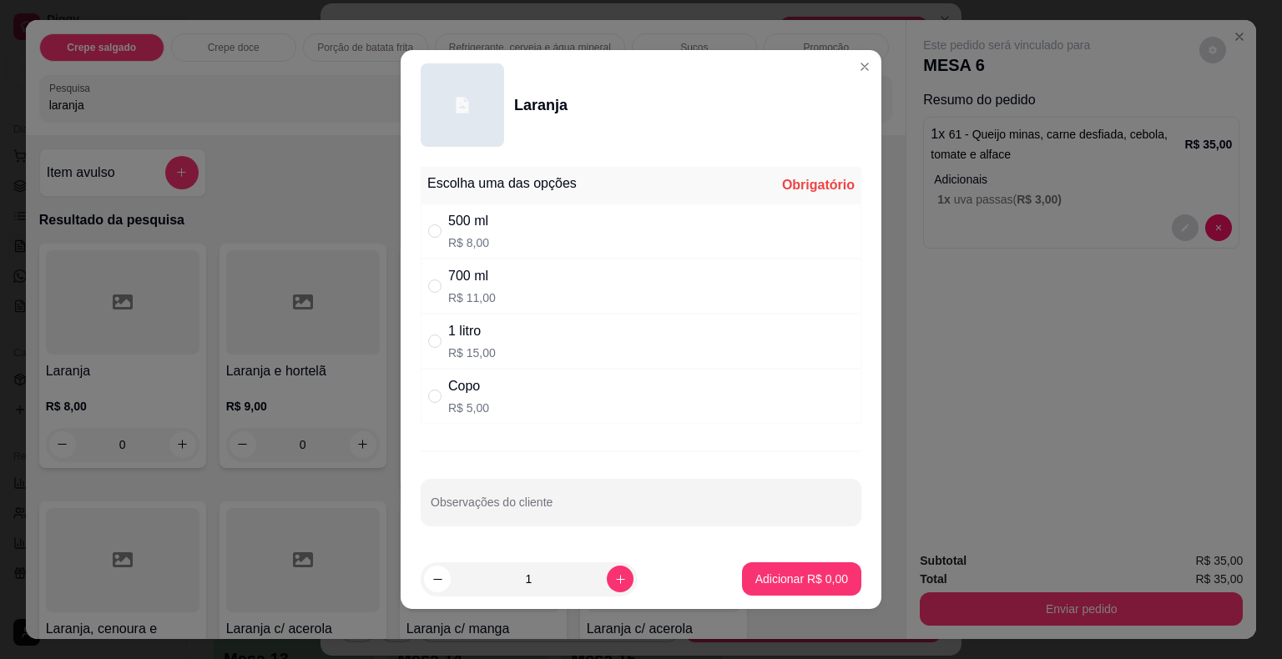
click at [461, 228] on div "500 ml" at bounding box center [468, 221] width 41 height 20
radio input "true"
click at [789, 576] on p "Adicionar R$ 8,00" at bounding box center [801, 579] width 93 height 17
type input "1"
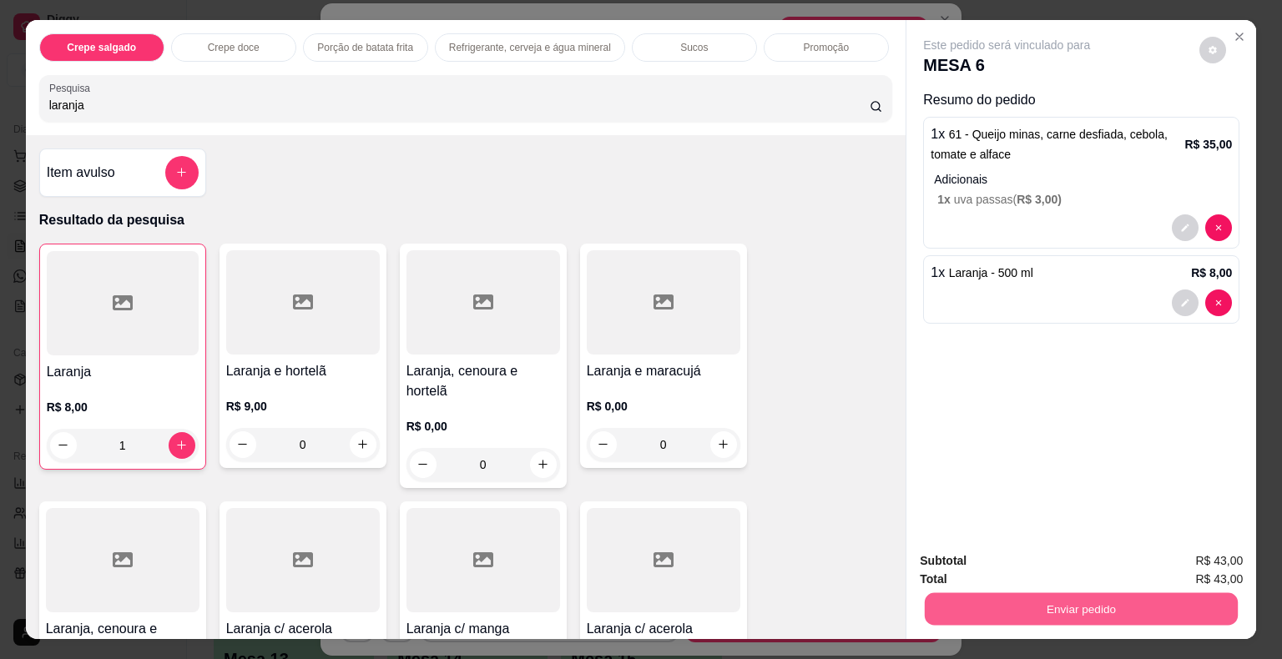
click at [974, 603] on button "Enviar pedido" at bounding box center [1081, 609] width 313 height 33
click at [991, 568] on button "Não registrar e enviar pedido" at bounding box center [1025, 562] width 169 height 31
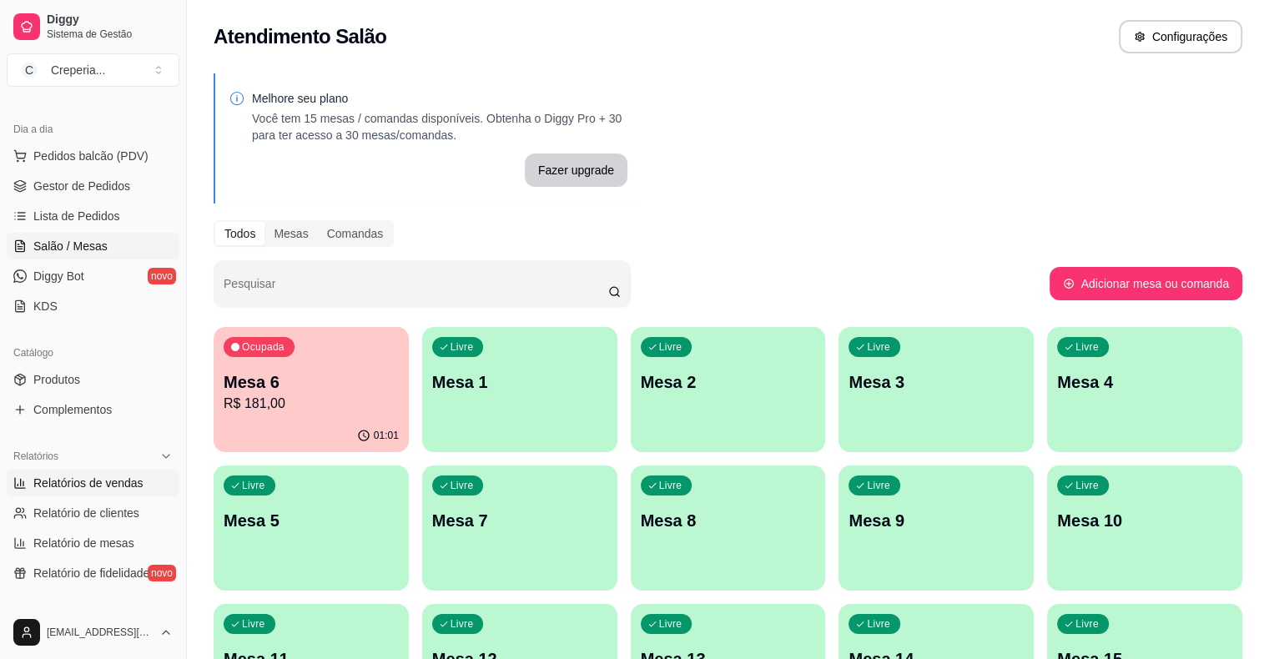
click at [132, 482] on span "Relatórios de vendas" at bounding box center [88, 483] width 110 height 17
select select "ALL"
select select "0"
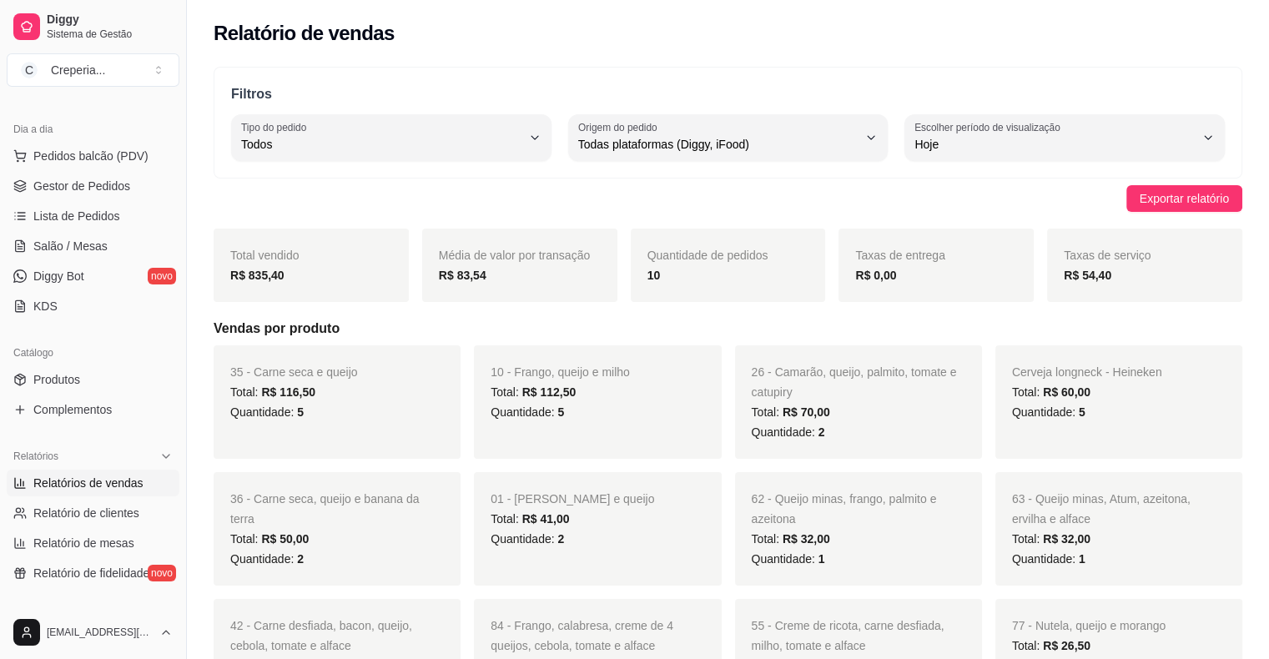
click at [87, 259] on ul "Pedidos balcão (PDV) Gestor de Pedidos Lista de Pedidos Salão / Mesas Diggy Bot…" at bounding box center [93, 231] width 173 height 177
click at [93, 248] on span "Salão / Mesas" at bounding box center [70, 246] width 74 height 17
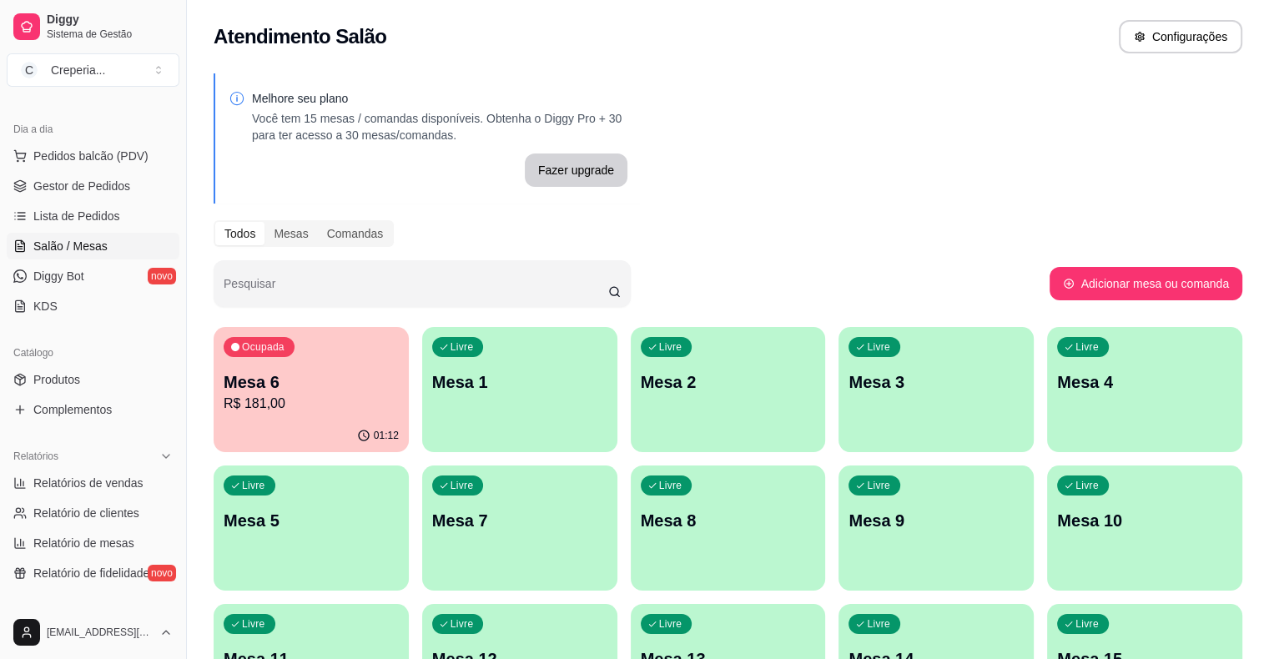
click at [675, 410] on div "Livre Mesa 2" at bounding box center [728, 379] width 195 height 105
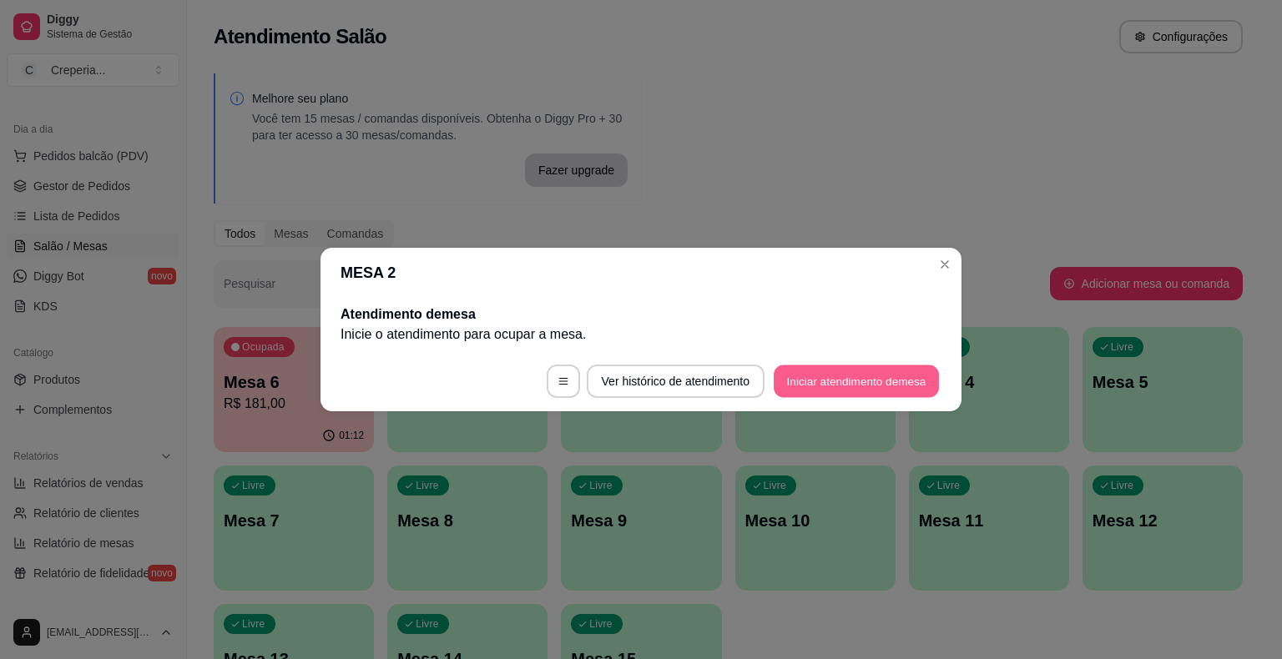
click at [813, 386] on button "Iniciar atendimento de mesa" at bounding box center [856, 382] width 165 height 33
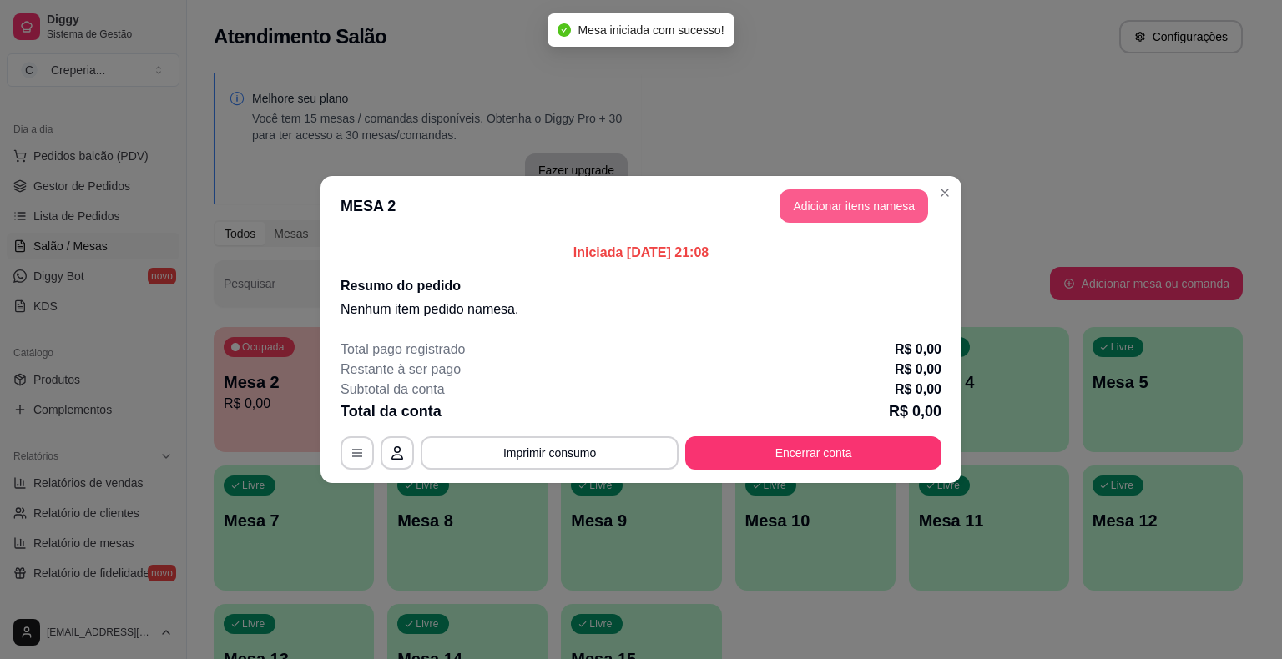
click at [834, 208] on button "Adicionar itens na mesa" at bounding box center [853, 205] width 149 height 33
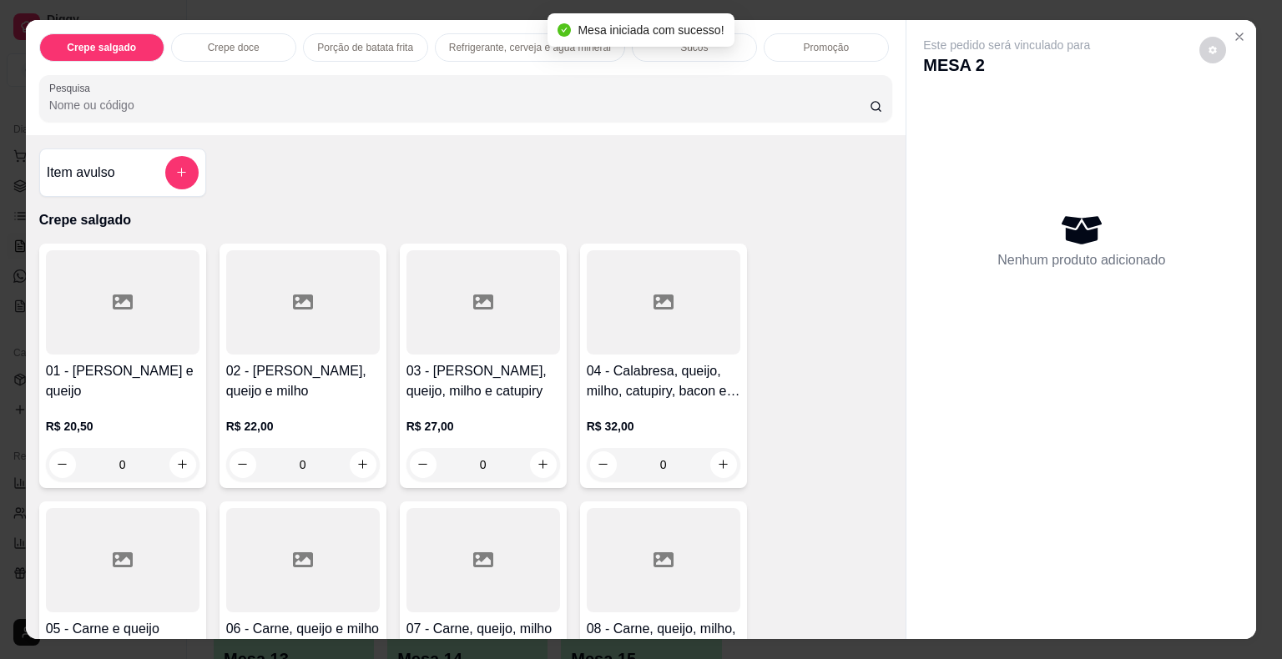
click at [387, 103] on input "Pesquisa" at bounding box center [459, 105] width 820 height 17
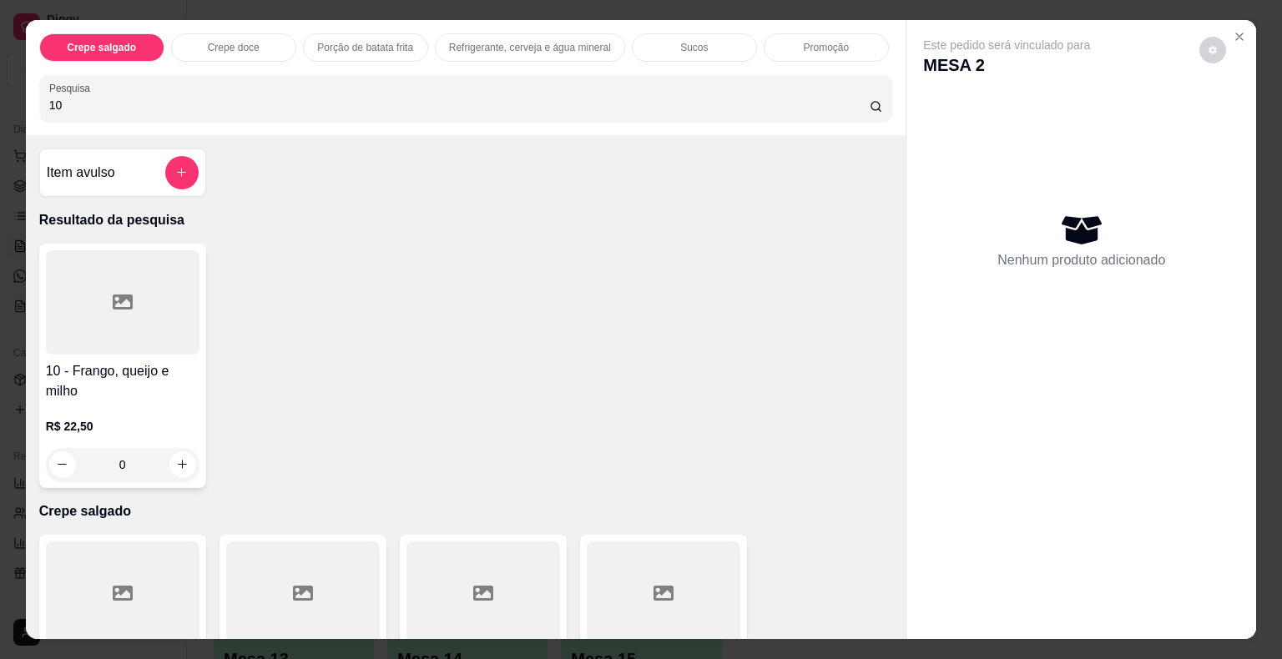
type input "10"
click at [158, 302] on div at bounding box center [123, 302] width 154 height 104
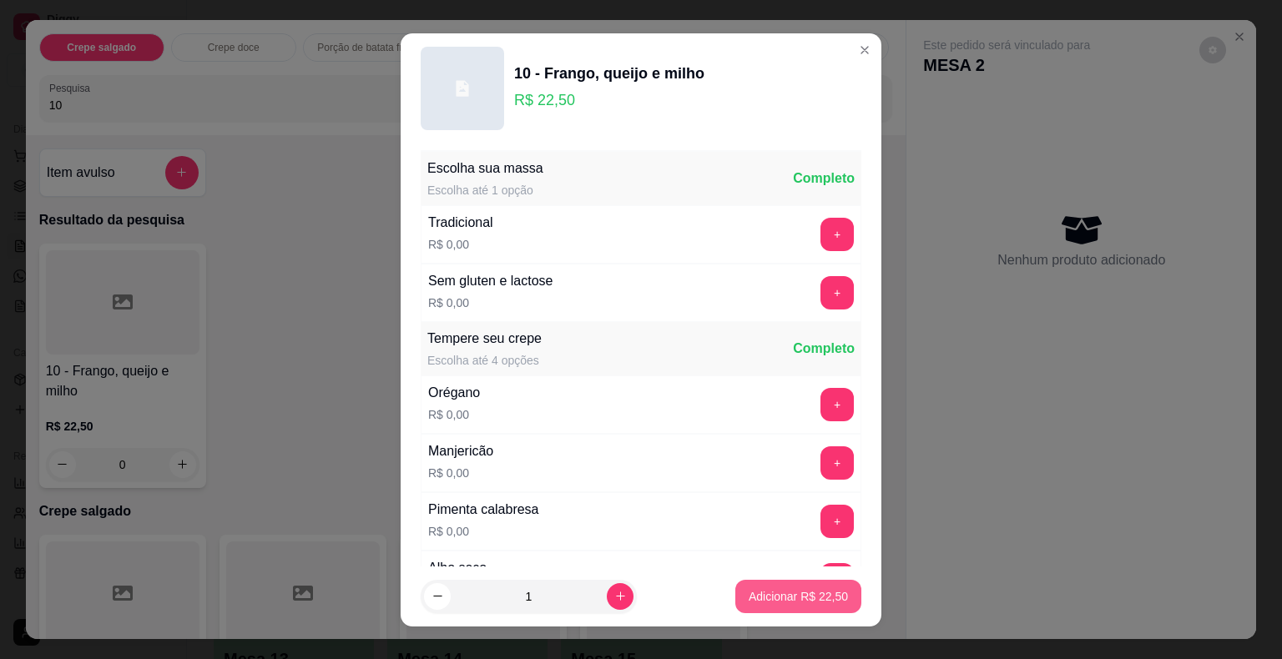
click at [749, 589] on p "Adicionar R$ 22,50" at bounding box center [798, 596] width 99 height 17
type input "1"
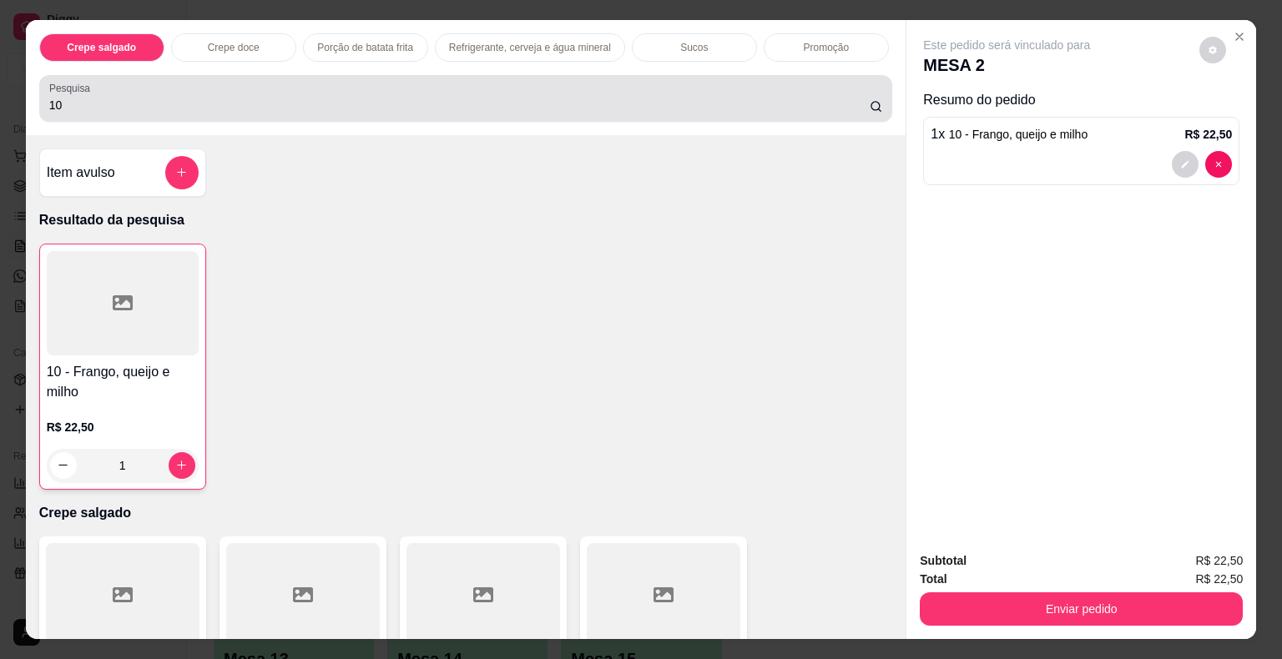
click at [112, 88] on div "10" at bounding box center [466, 98] width 834 height 33
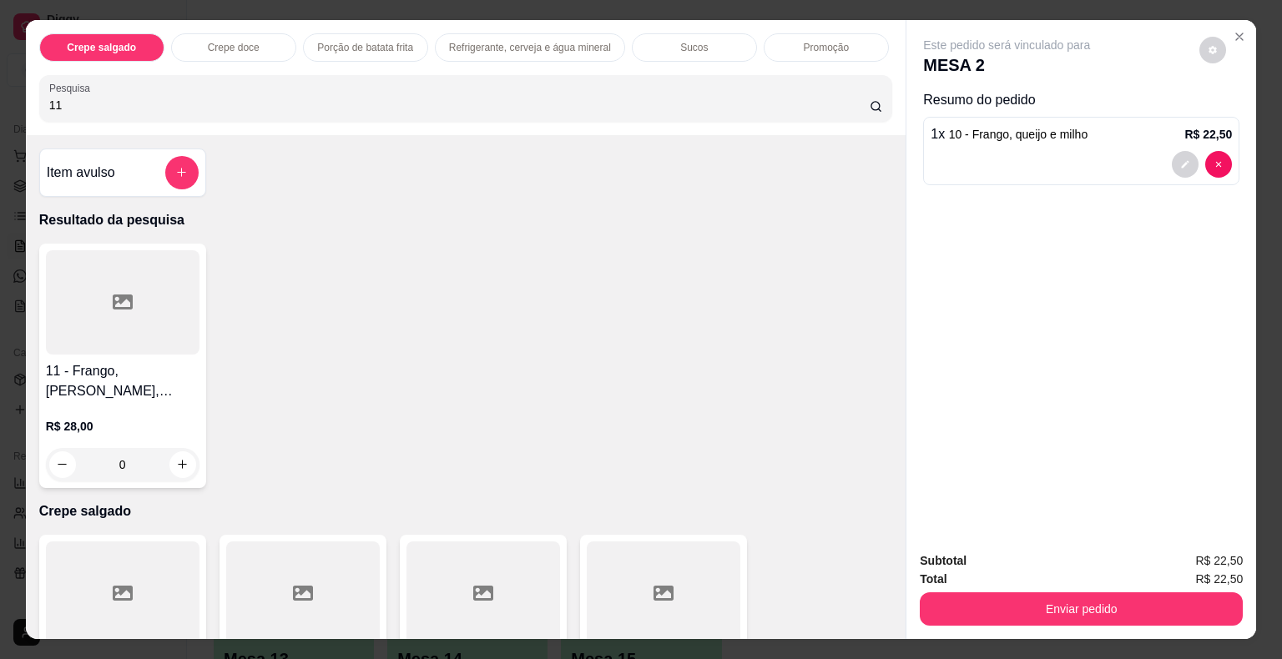
type input "11"
click at [71, 290] on div at bounding box center [123, 302] width 154 height 104
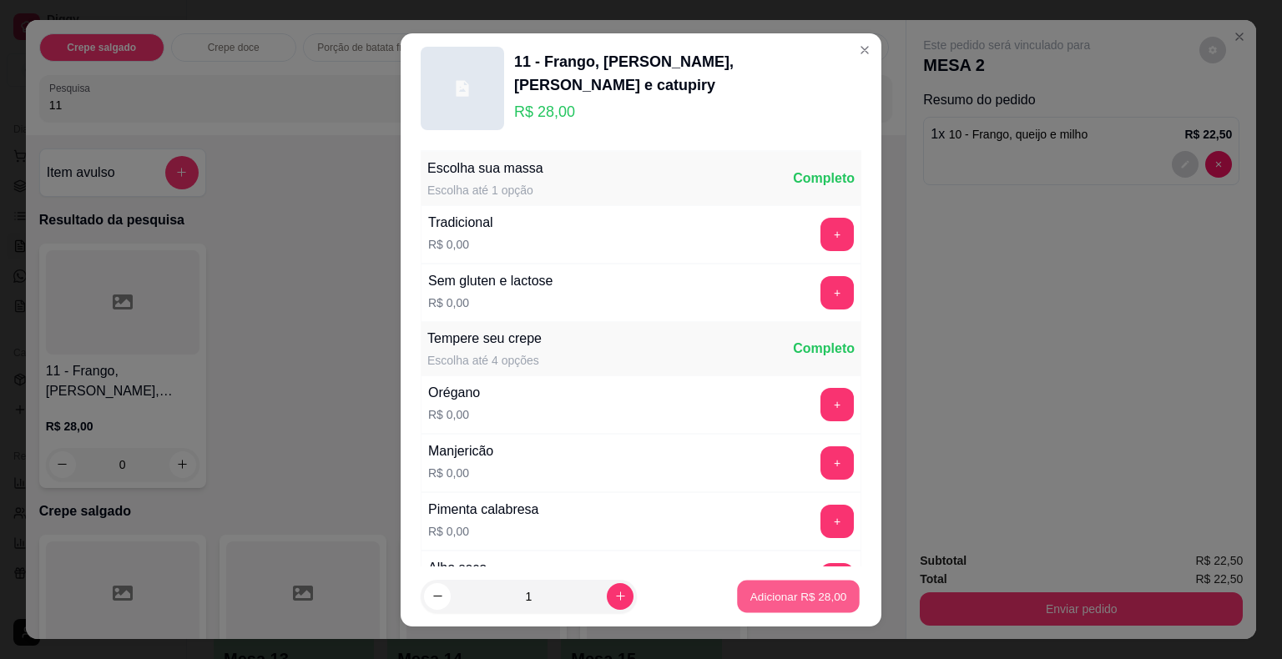
click at [795, 603] on p "Adicionar R$ 28,00" at bounding box center [798, 596] width 97 height 16
type input "1"
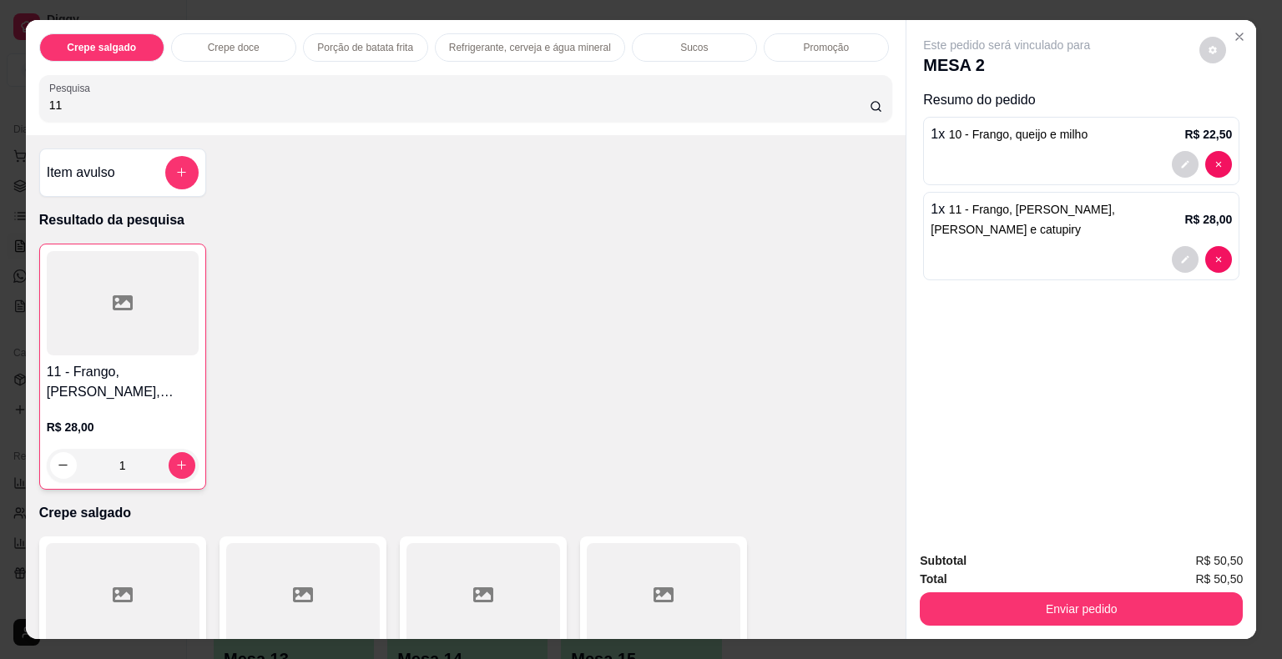
drag, startPoint x: 215, startPoint y: 75, endPoint x: 0, endPoint y: 93, distance: 216.0
click at [0, 93] on div "Crepe salgado Crepe doce Porção de batata frita Refrigerante, cerveja e água mi…" at bounding box center [641, 329] width 1282 height 659
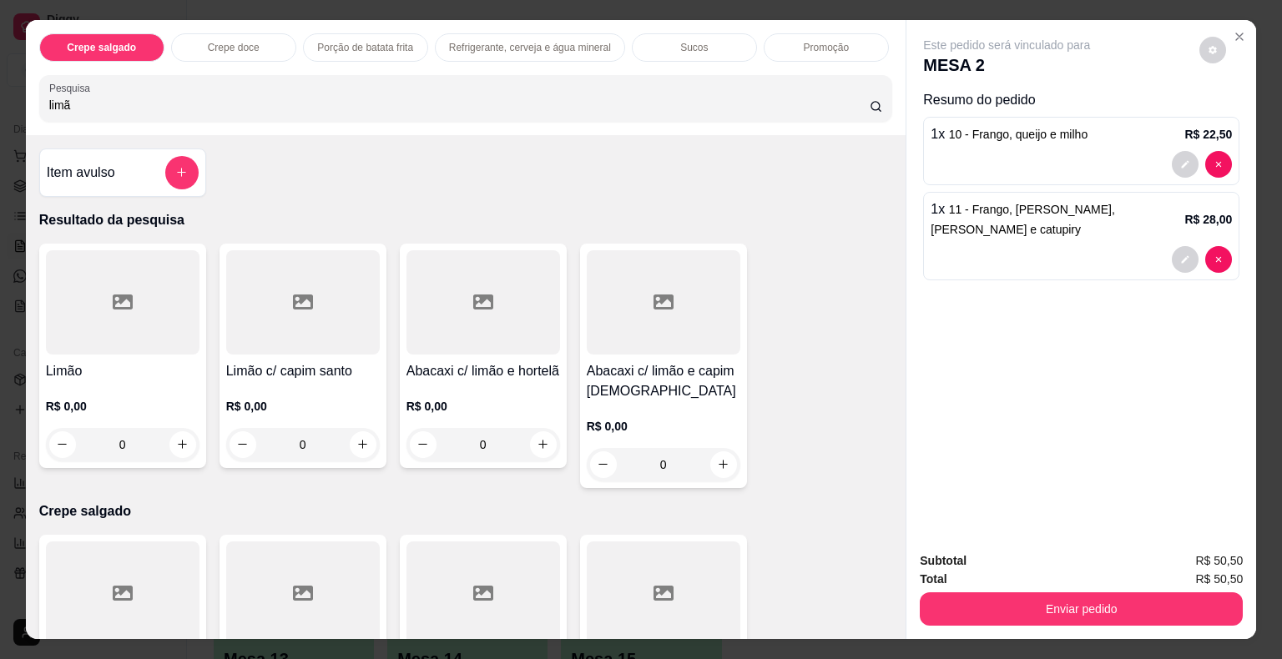
type input "limã"
click at [119, 320] on div at bounding box center [123, 302] width 154 height 104
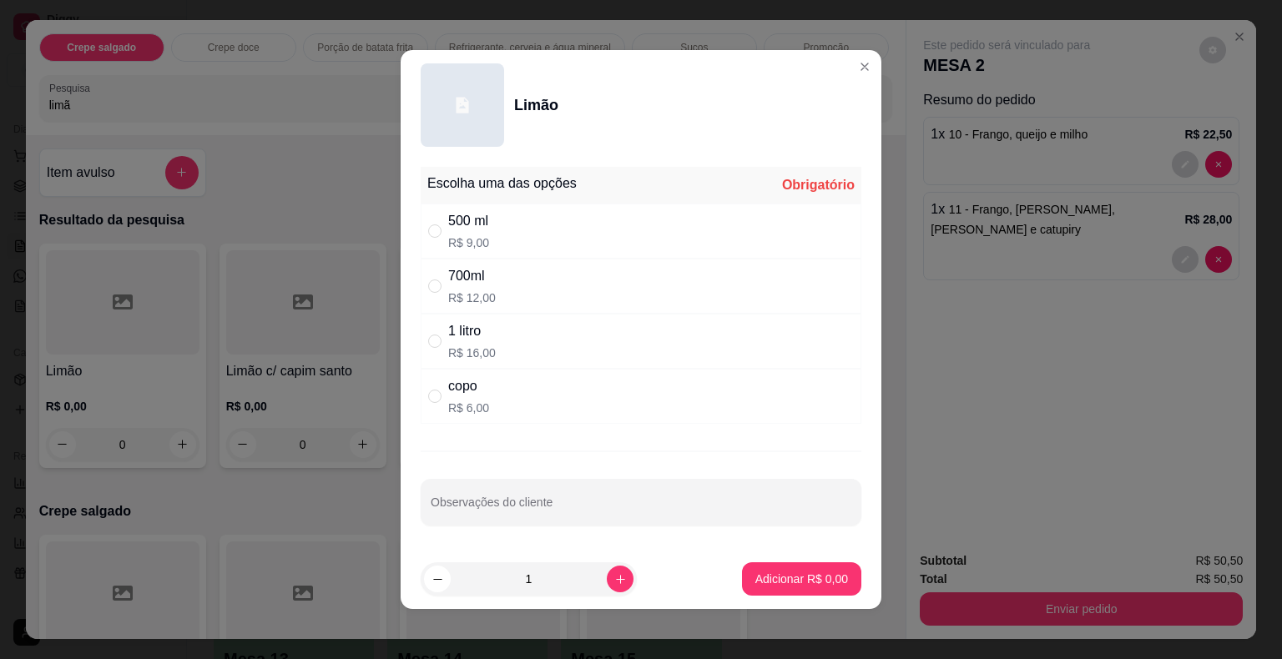
click at [554, 392] on div "copo R$ 6,00" at bounding box center [641, 396] width 441 height 55
radio input "true"
click at [775, 572] on p "Adicionar R$ 6,00" at bounding box center [801, 579] width 93 height 17
type input "1"
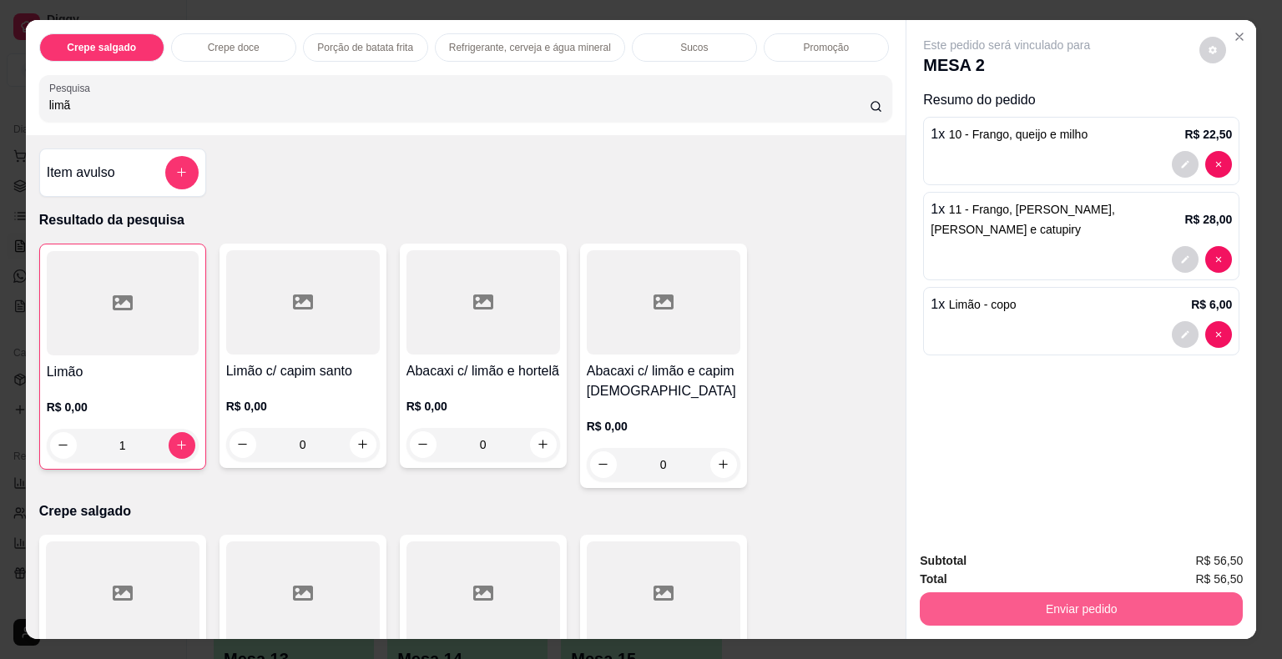
click at [1063, 599] on button "Enviar pedido" at bounding box center [1081, 608] width 323 height 33
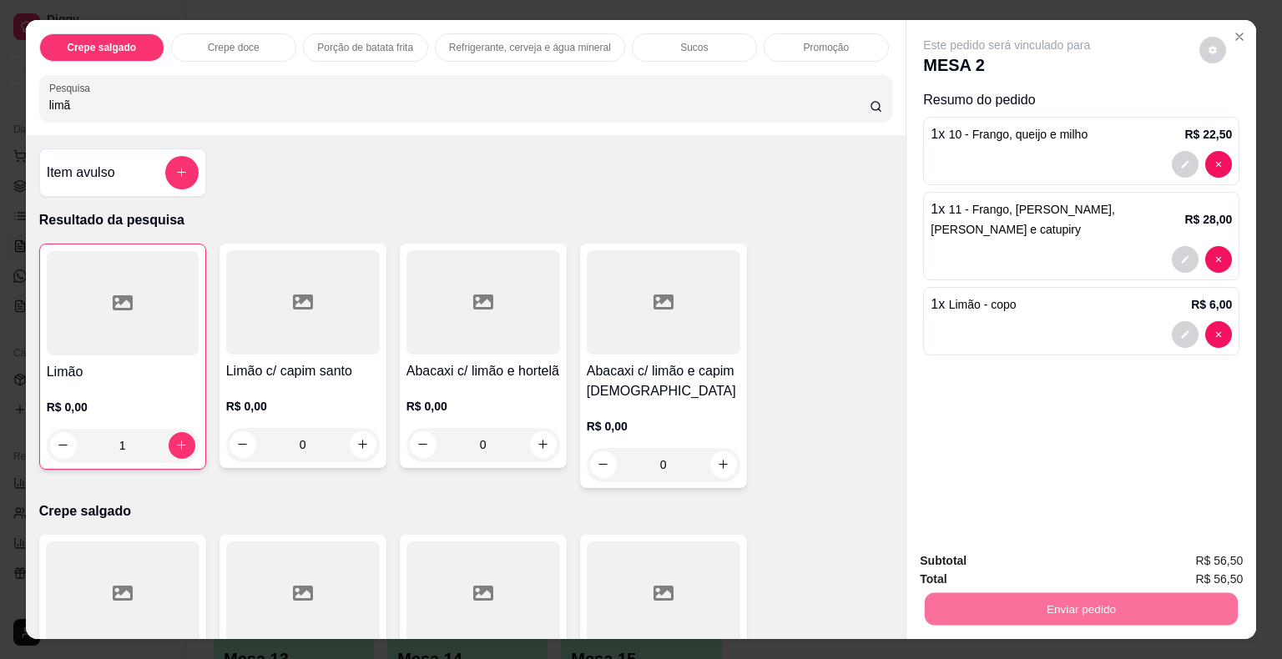
click at [995, 563] on button "Não registrar e enviar pedido" at bounding box center [1025, 562] width 169 height 31
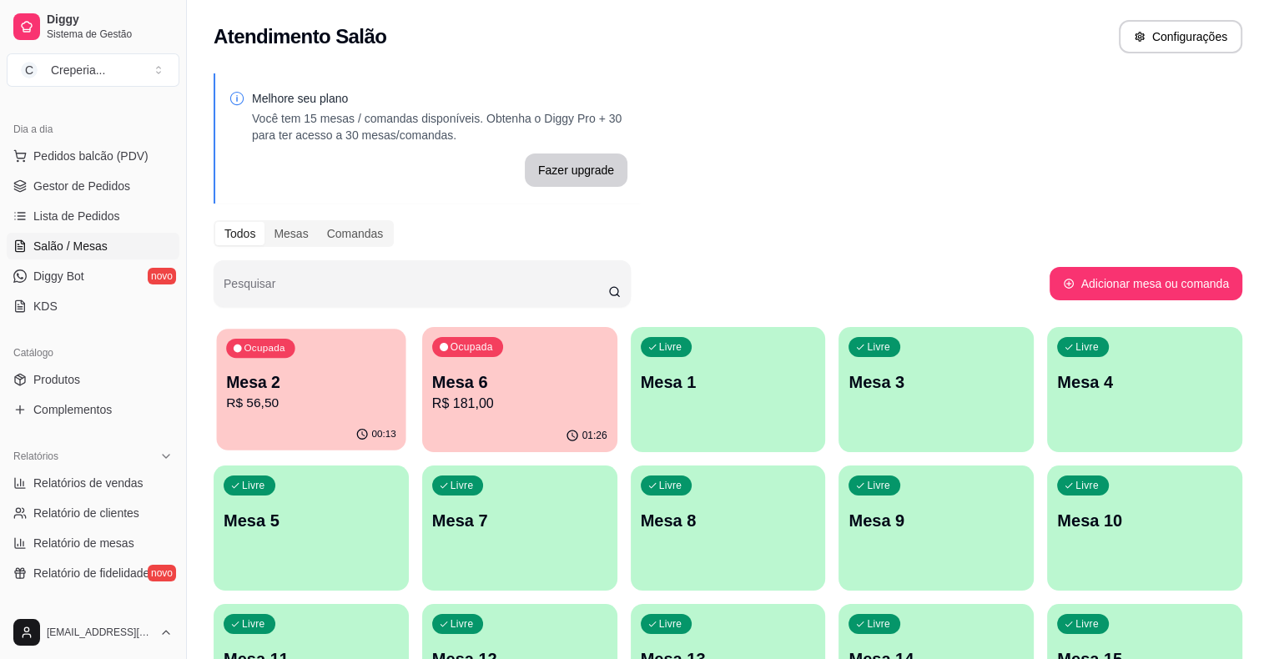
click at [314, 392] on p "Mesa 2" at bounding box center [311, 382] width 170 height 23
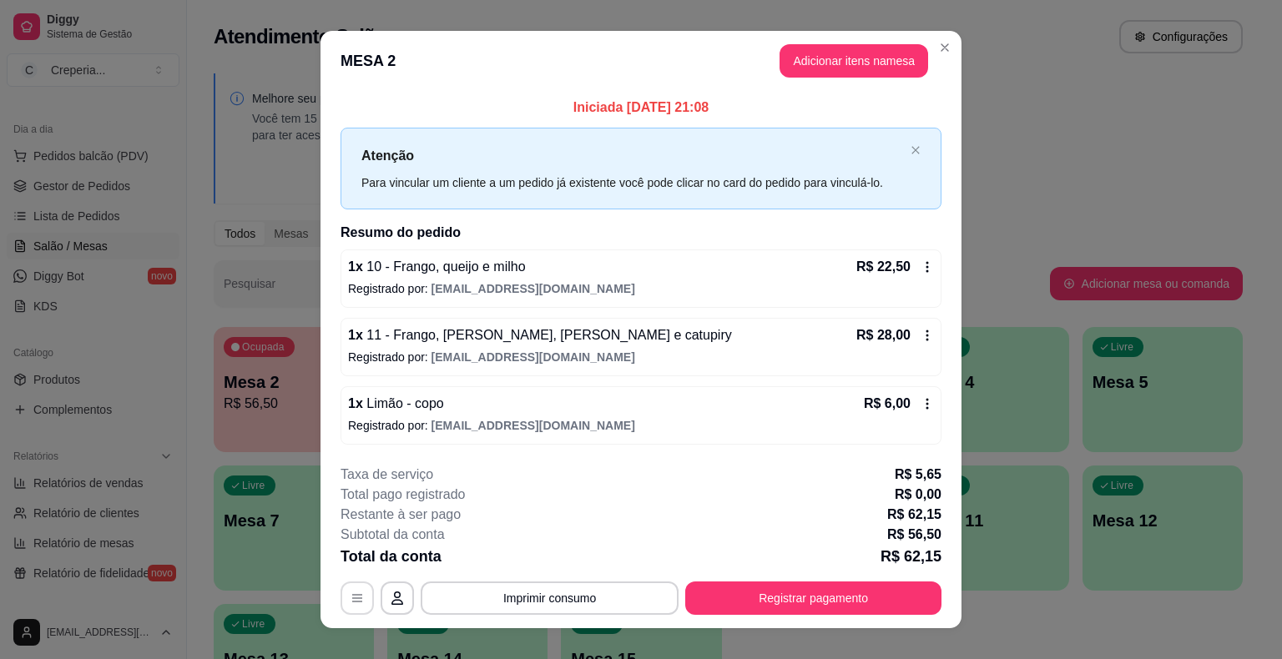
click at [351, 587] on button "button" at bounding box center [356, 598] width 33 height 33
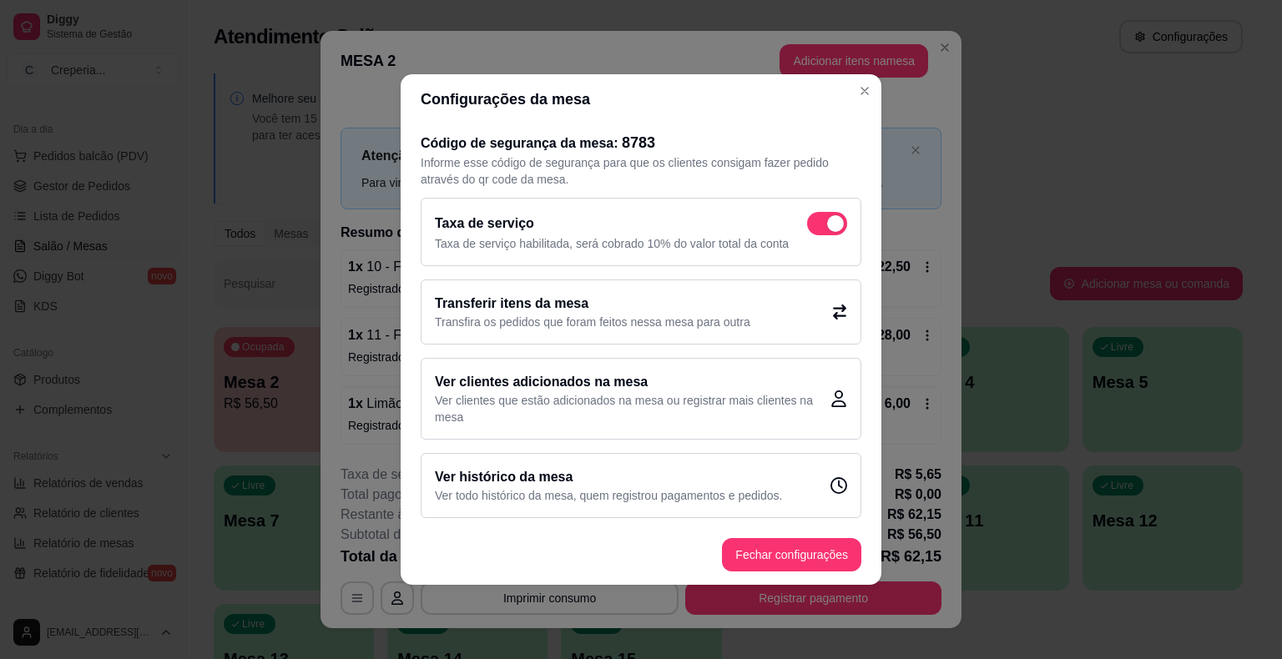
click at [839, 225] on span at bounding box center [835, 223] width 17 height 17
click at [817, 227] on input "checkbox" at bounding box center [811, 232] width 11 height 11
checkbox input "false"
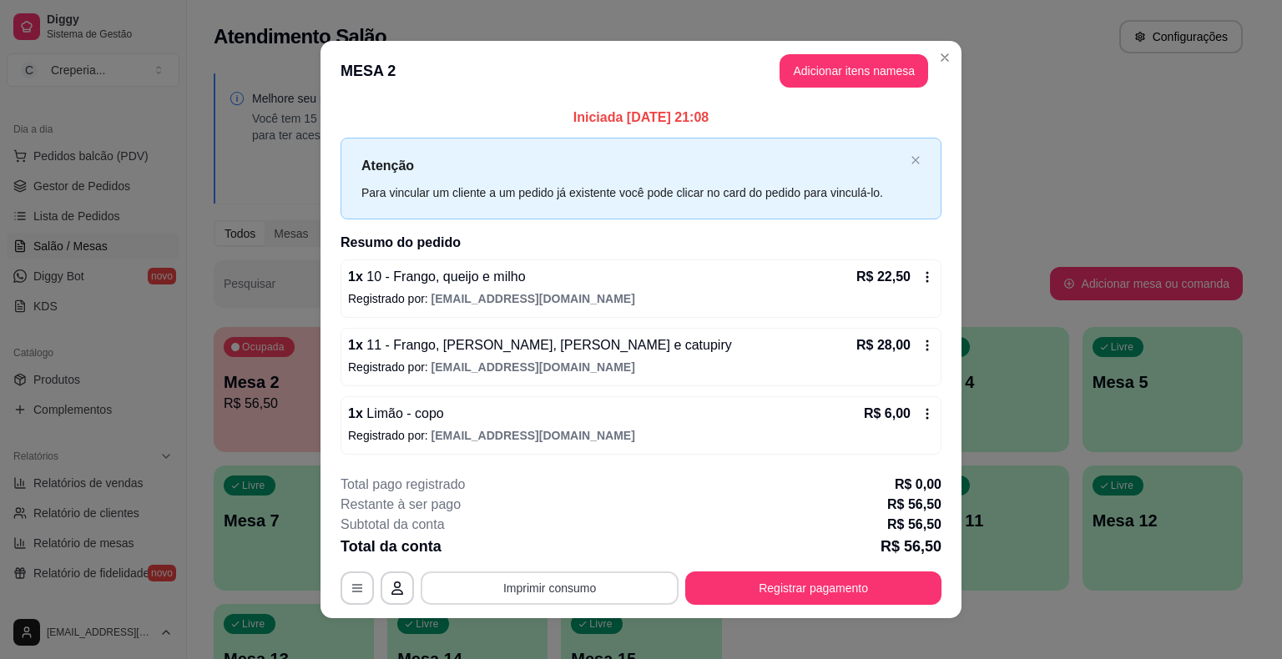
click at [550, 582] on button "Imprimir consumo" at bounding box center [550, 588] width 258 height 33
click at [537, 559] on button "IMPRESSORA" at bounding box center [548, 549] width 117 height 26
click at [758, 579] on button "Registrar pagamento" at bounding box center [813, 588] width 256 height 33
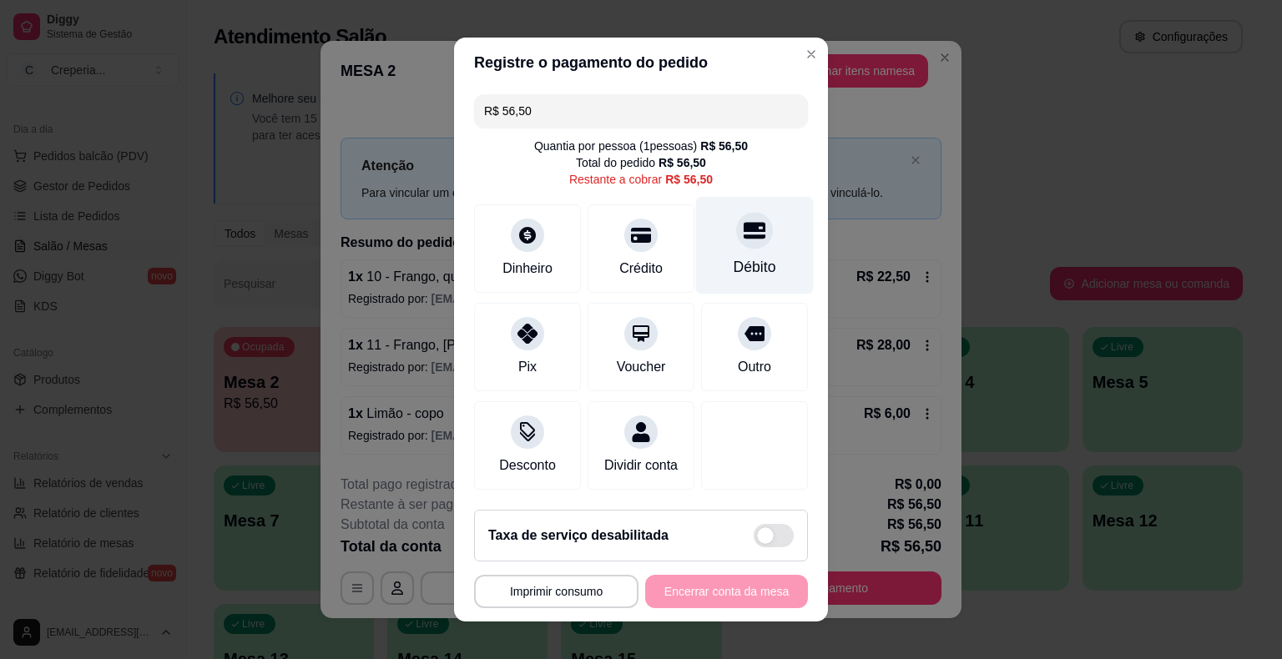
click at [734, 260] on div "Débito" at bounding box center [755, 267] width 43 height 22
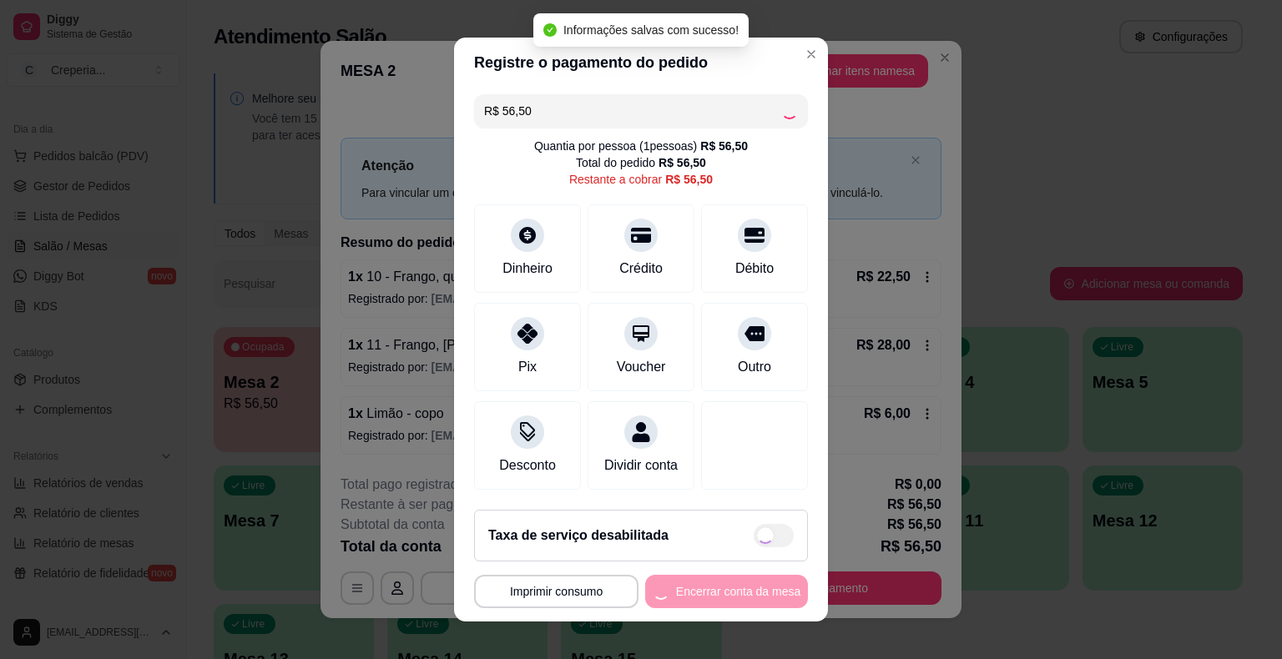
type input "R$ 0,00"
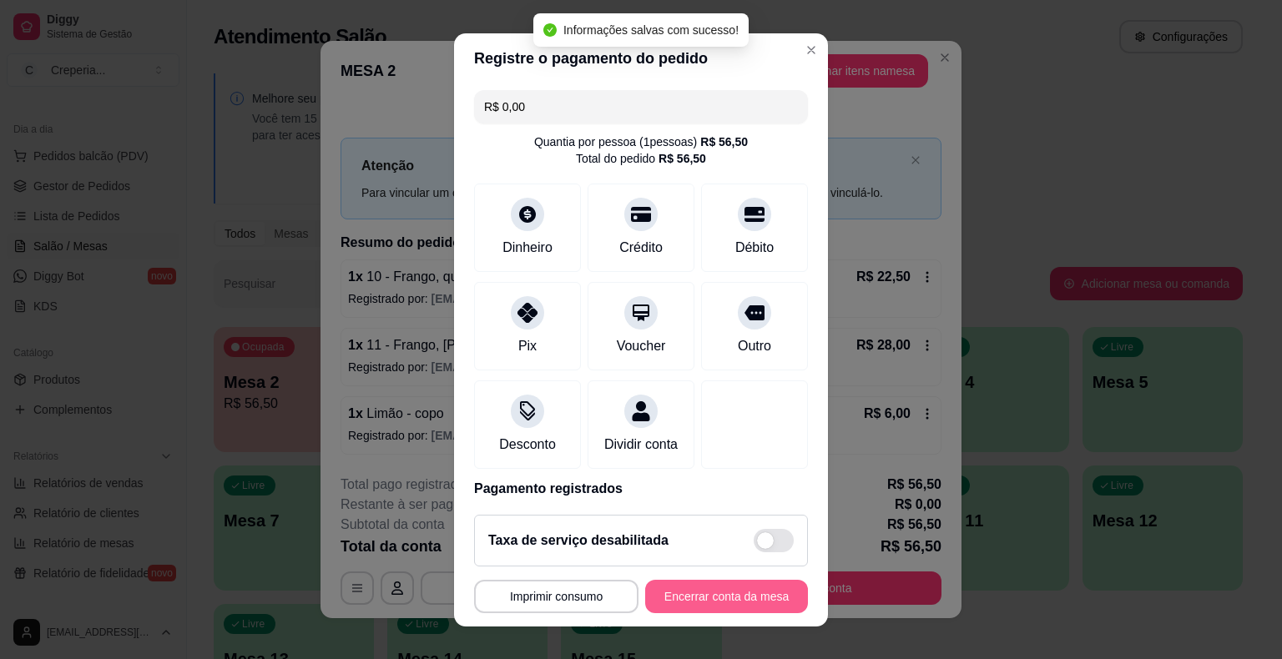
click at [701, 596] on button "Encerrar conta da mesa" at bounding box center [726, 596] width 163 height 33
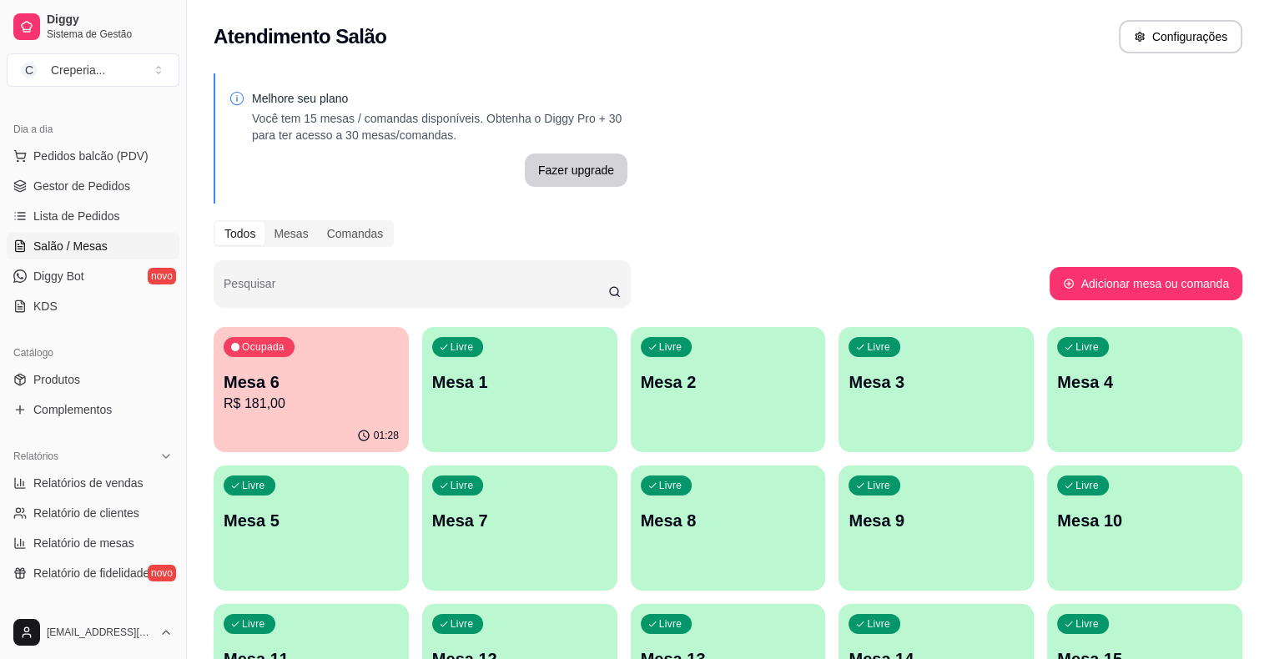
click at [273, 383] on p "Mesa 6" at bounding box center [311, 382] width 175 height 23
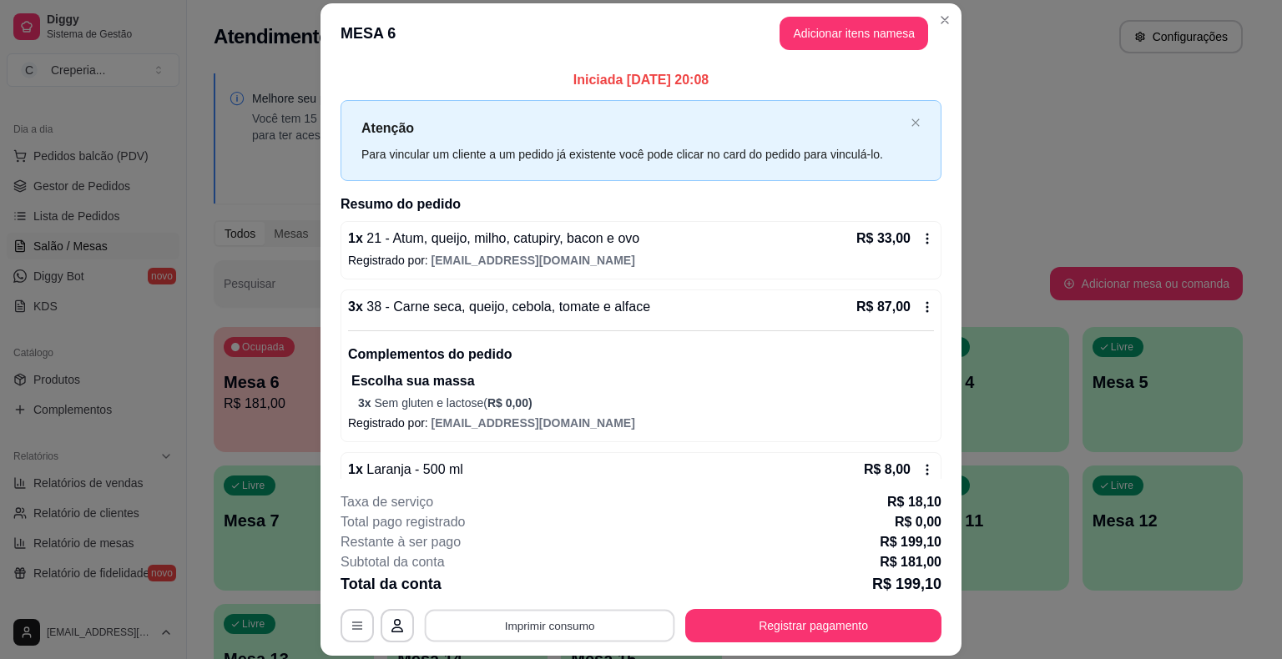
click at [557, 628] on button "Imprimir consumo" at bounding box center [550, 626] width 250 height 33
click at [556, 590] on button "IMPRESSORA" at bounding box center [548, 587] width 121 height 27
click at [838, 623] on button "Registrar pagamento" at bounding box center [813, 625] width 256 height 33
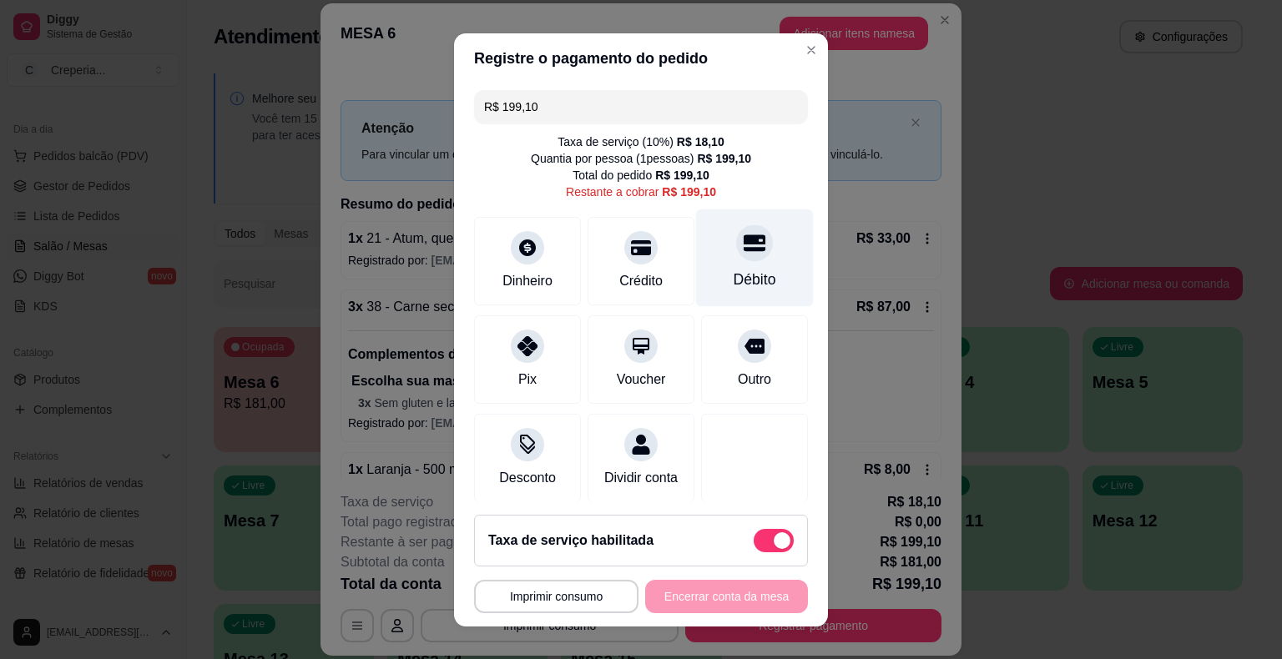
click at [744, 255] on div "Débito" at bounding box center [755, 258] width 118 height 98
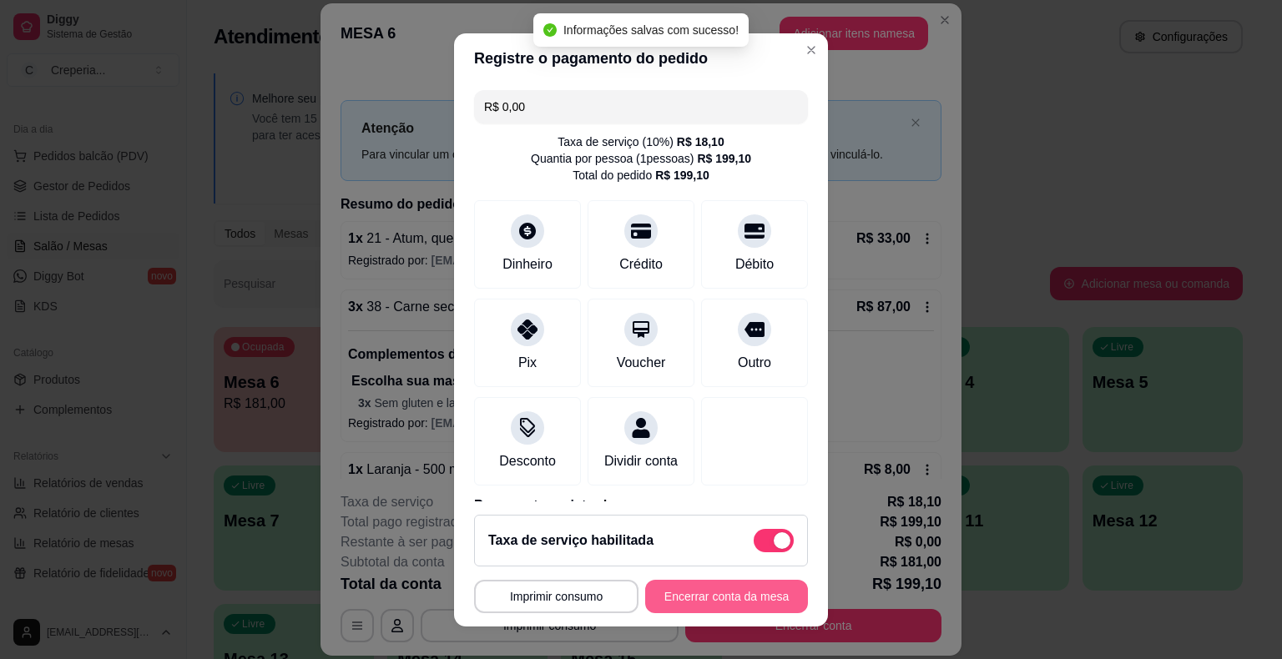
type input "R$ 0,00"
click at [708, 601] on button "Encerrar conta da mesa" at bounding box center [726, 596] width 163 height 33
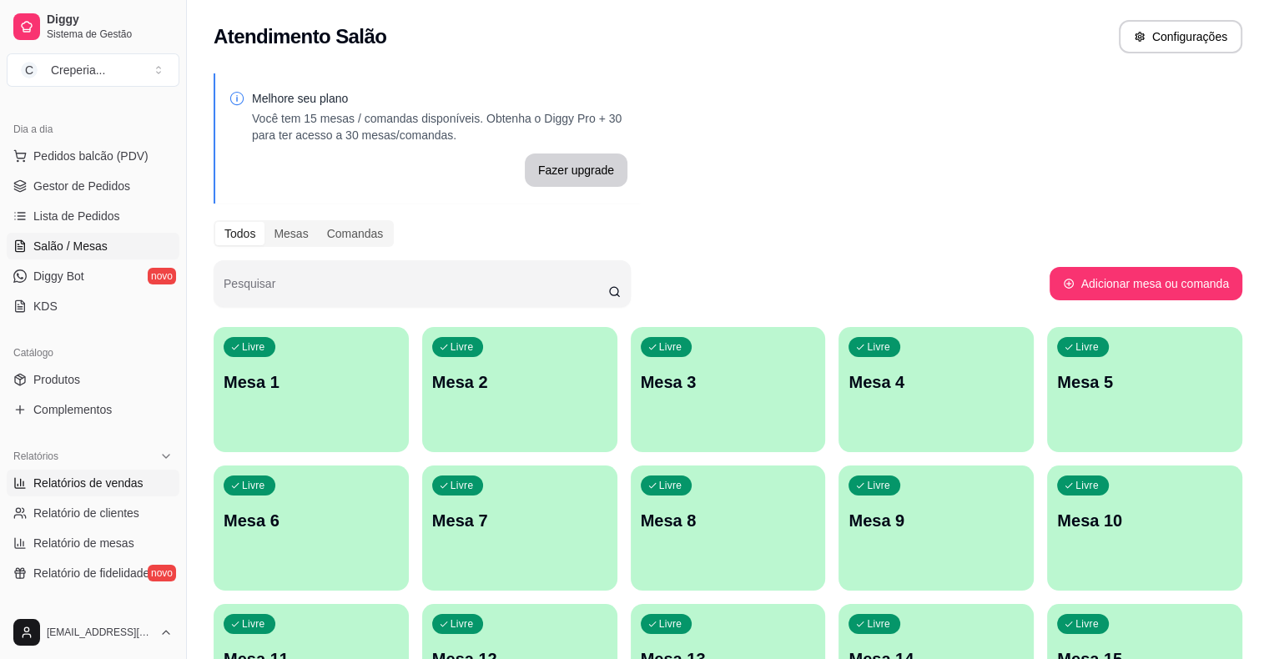
click at [95, 486] on span "Relatórios de vendas" at bounding box center [88, 483] width 110 height 17
select select "ALL"
select select "0"
